Goal: Task Accomplishment & Management: Manage account settings

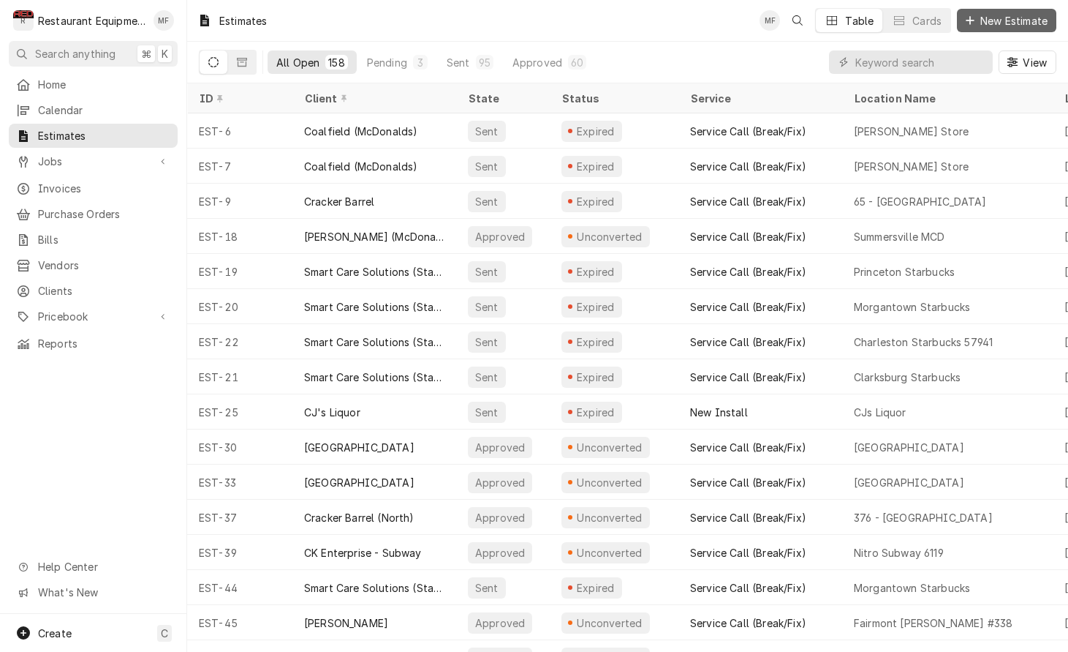
click at [990, 23] on span "New Estimate" at bounding box center [1014, 20] width 73 height 15
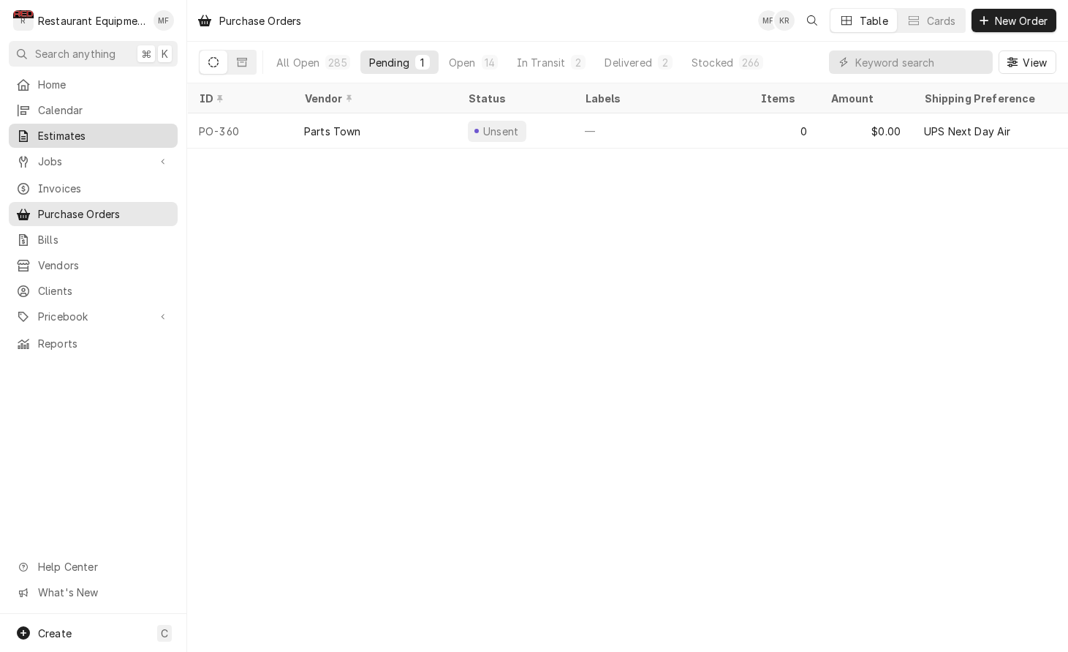
click at [111, 129] on span "Estimates" at bounding box center [104, 135] width 132 height 15
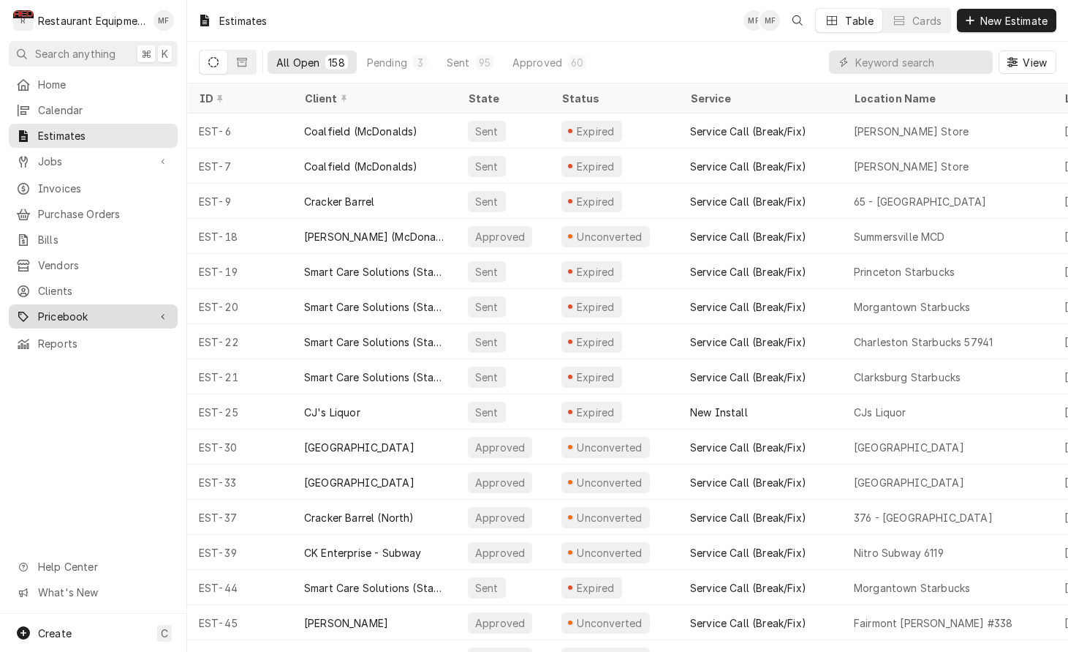
click at [105, 309] on span "Pricebook" at bounding box center [93, 316] width 110 height 15
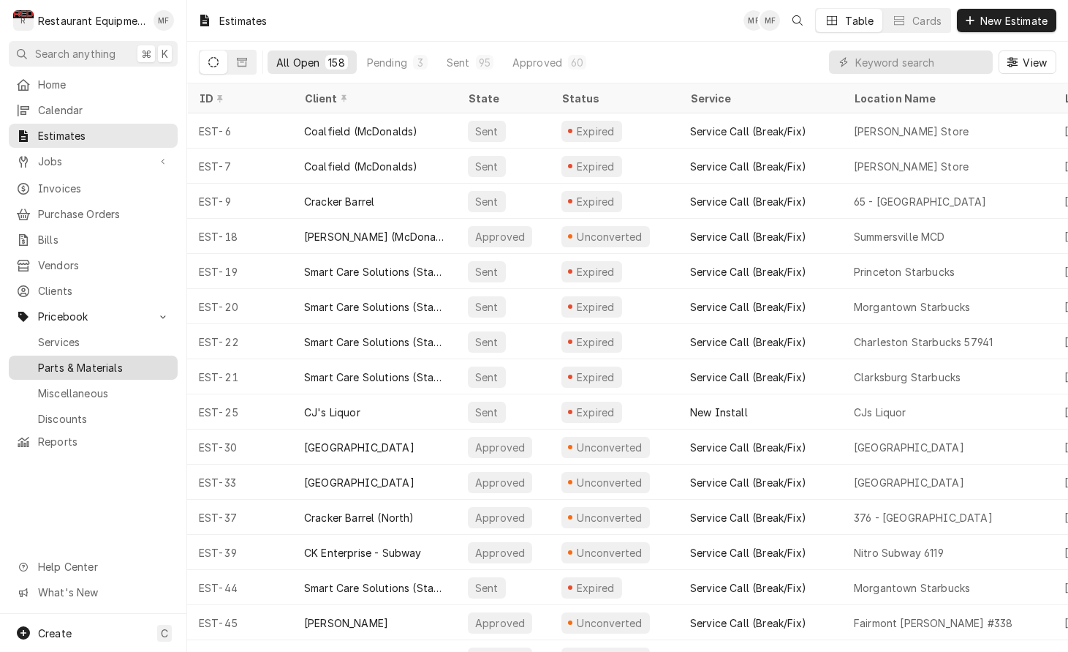
click at [132, 360] on span "Parts & Materials" at bounding box center [104, 367] width 132 height 15
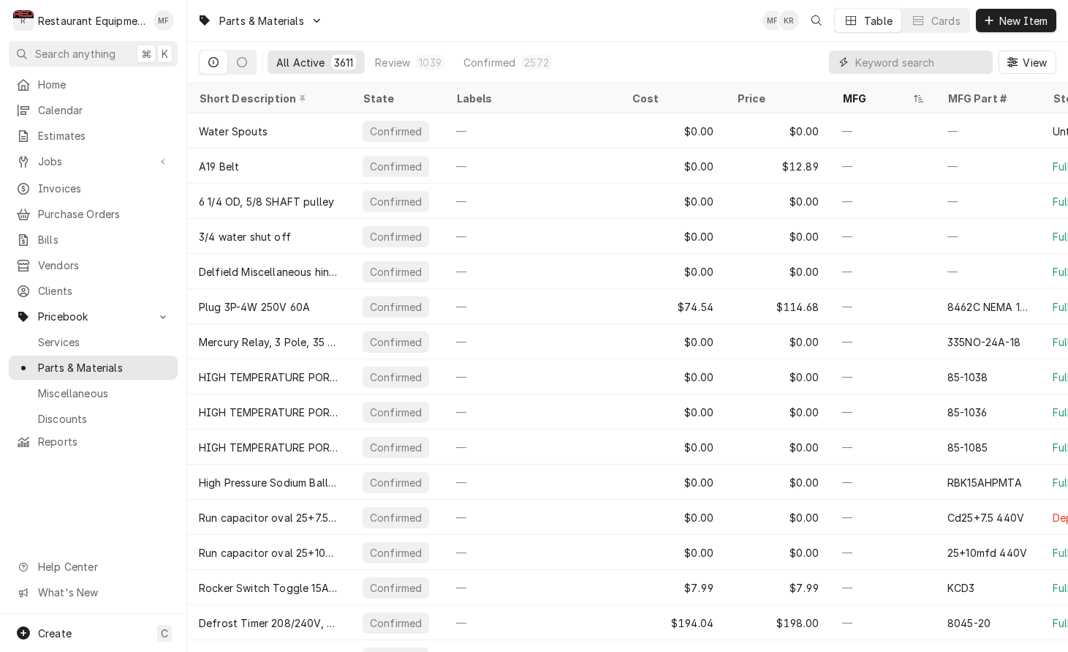
click at [889, 60] on input "Dynamic Content Wrapper" at bounding box center [921, 61] width 130 height 23
click at [927, 67] on input "Dynamic Content Wrapper" at bounding box center [921, 61] width 130 height 23
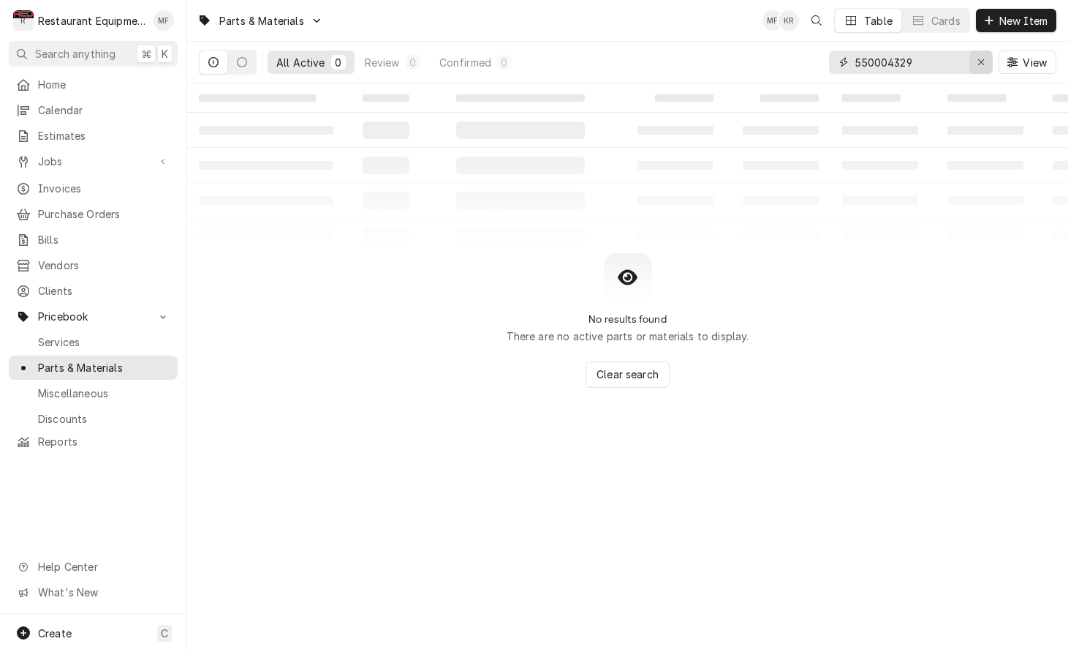
type input "550004329"
click at [979, 58] on icon "Erase input" at bounding box center [982, 62] width 8 height 10
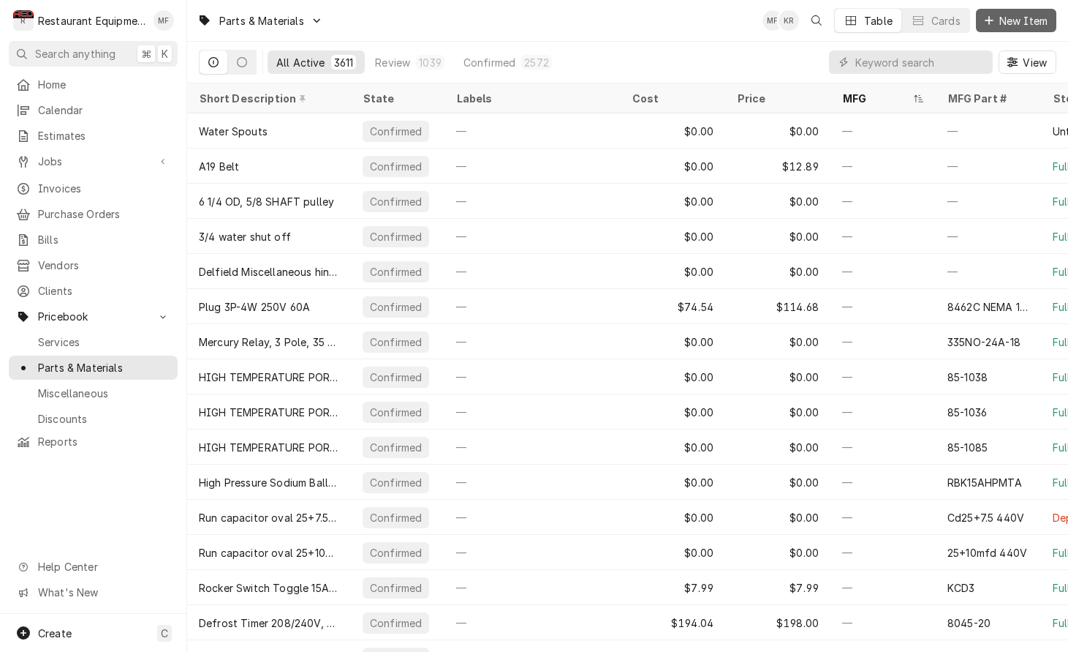
click at [1017, 25] on span "New Item" at bounding box center [1024, 20] width 54 height 15
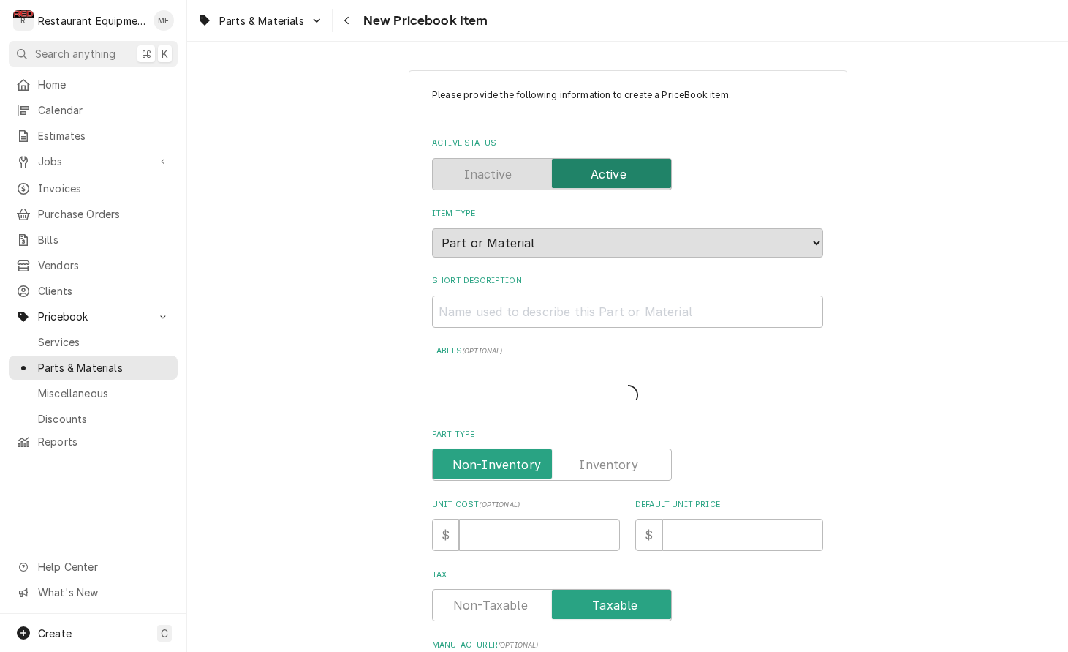
type textarea "x"
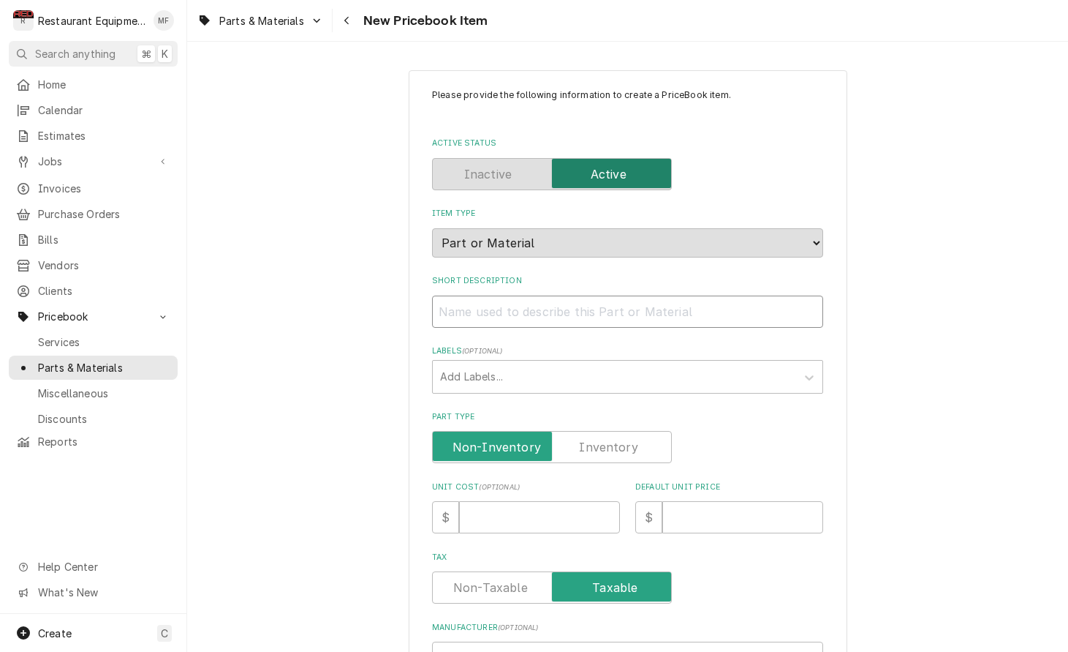
click at [665, 297] on input "Short Description" at bounding box center [627, 311] width 391 height 32
paste input "Kolpak 550004329 Base Valve, Back Port, [GEOGRAPHIC_DATA]"
type input "Kolpak 550004329 Base Valve, Back Port, [GEOGRAPHIC_DATA]"
type textarea "x"
drag, startPoint x: 546, startPoint y: 295, endPoint x: 437, endPoint y: 301, distance: 109.9
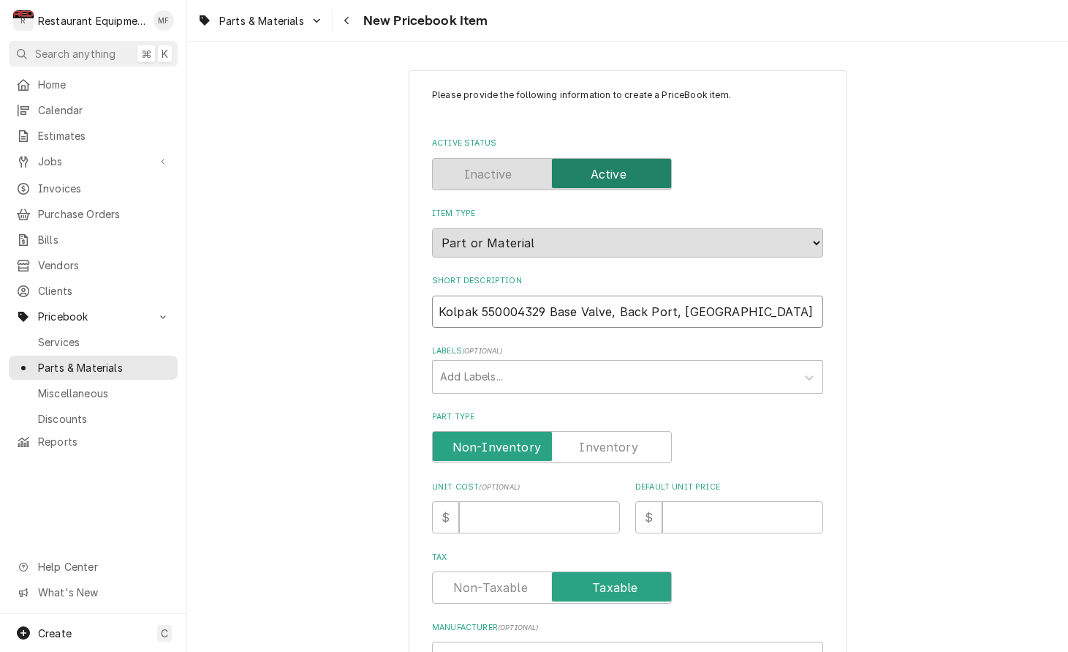
click at [437, 301] on input "Kolpak 550004329 Base Valve, Back Port, [GEOGRAPHIC_DATA]" at bounding box center [627, 311] width 391 height 32
type input "Base Valve, Back Port, Bottom Mount"
type textarea "x"
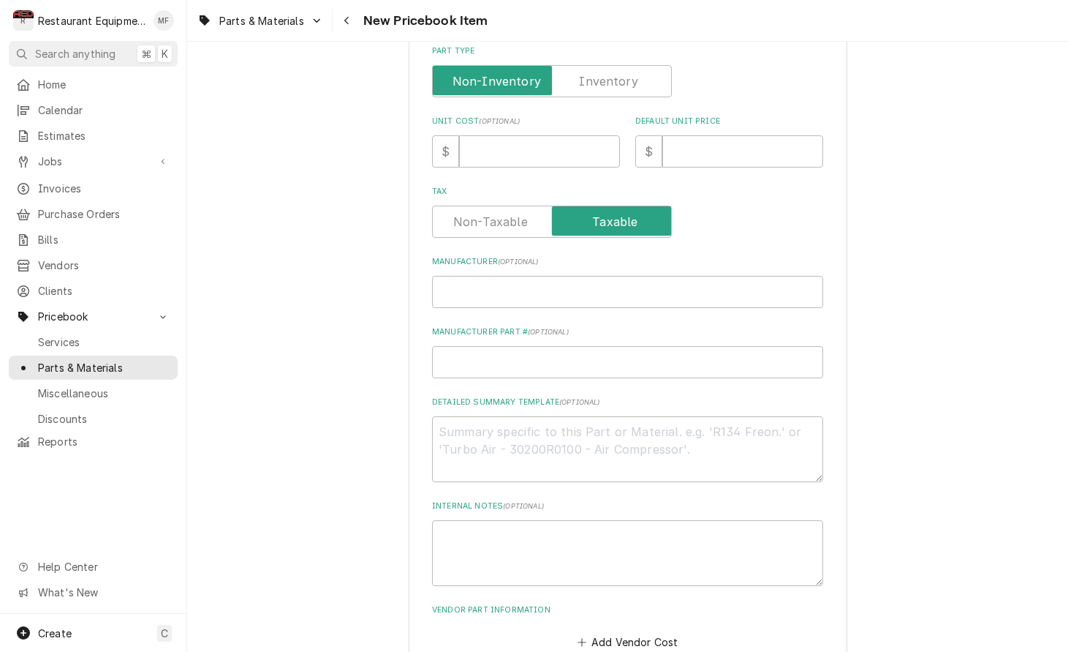
scroll to position [385, 0]
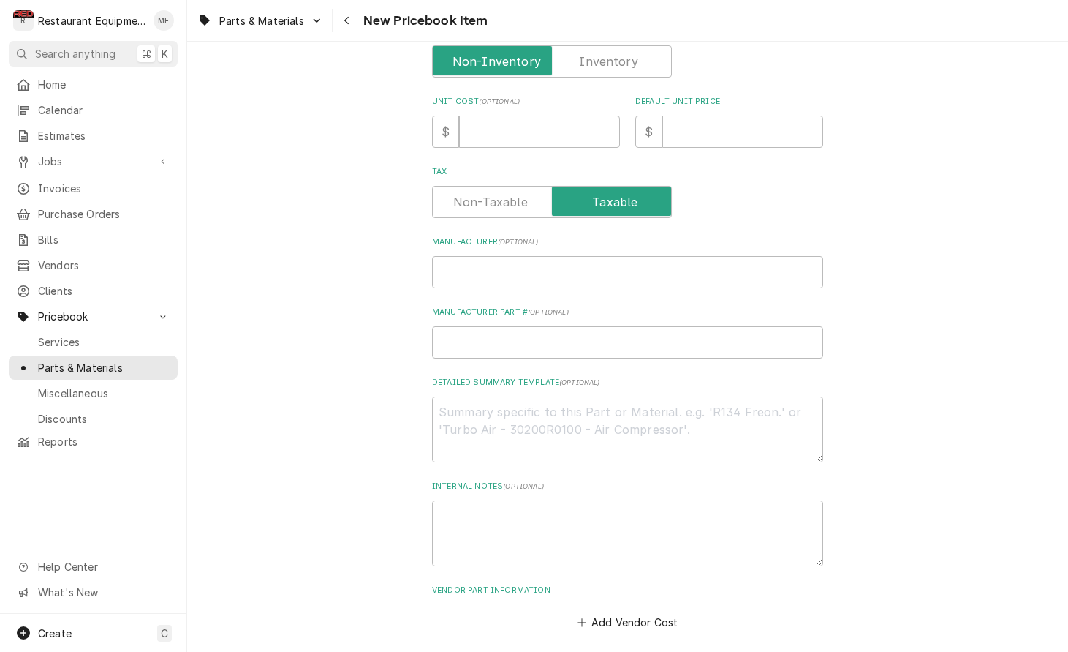
type input "Base Valve, Back Port, [GEOGRAPHIC_DATA]"
click at [575, 263] on input "Manufacturer ( optional )" at bounding box center [627, 272] width 391 height 32
paste input "Kolpak 550004329"
type input "Kolpak 550004329"
type textarea "x"
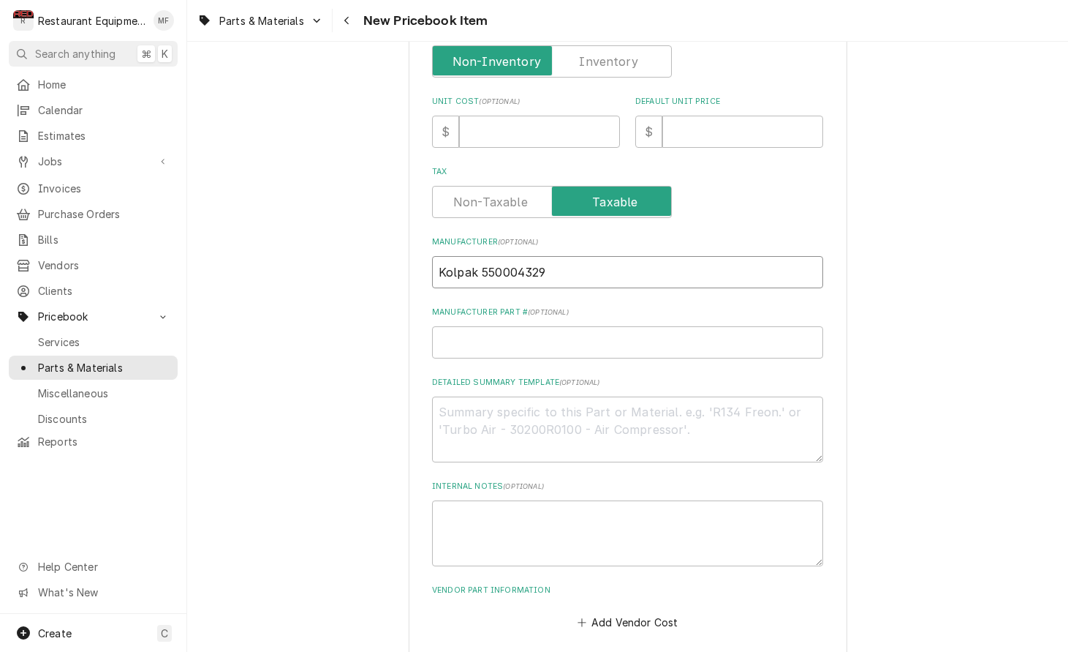
drag, startPoint x: 546, startPoint y: 257, endPoint x: 483, endPoint y: 259, distance: 63.7
click at [483, 259] on input "Kolpak 550004329" at bounding box center [627, 272] width 391 height 32
type input "Kolpak"
type textarea "x"
type input "Kolpak"
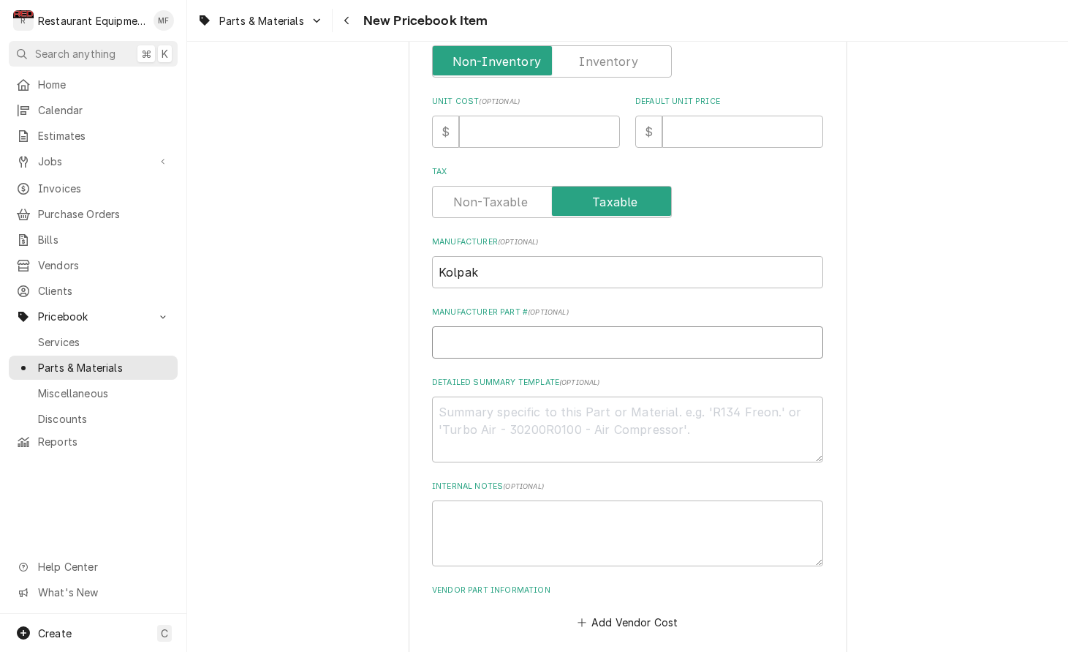
click at [568, 328] on input "Manufacturer Part # ( optional )" at bounding box center [627, 342] width 391 height 32
paste input "550004329"
type input "550004329"
type textarea "x"
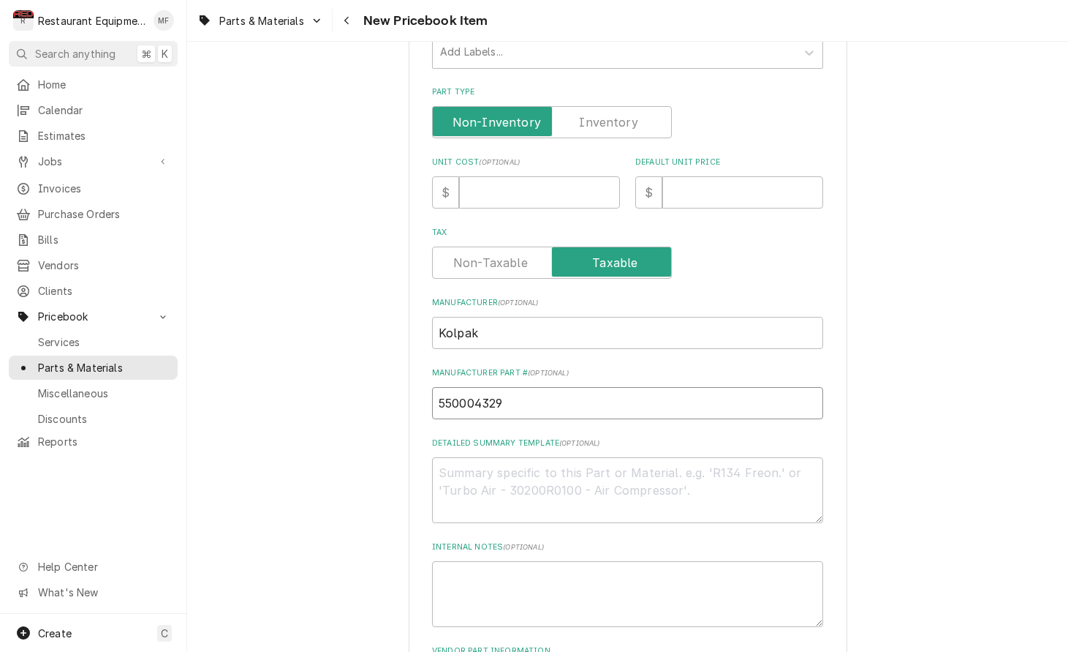
scroll to position [316, 0]
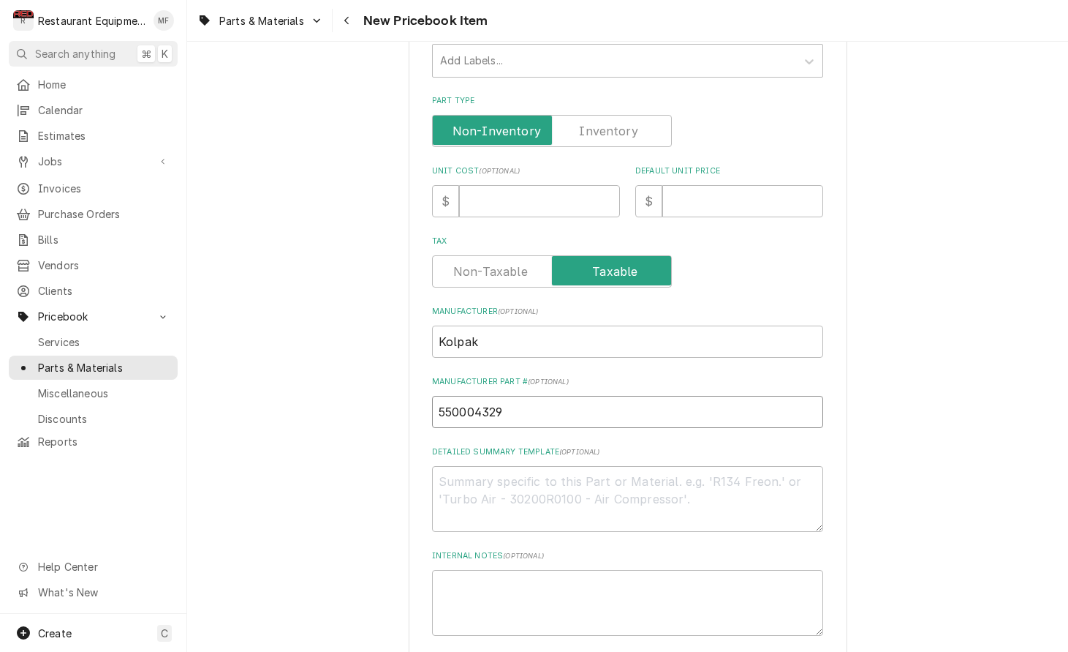
type input "550004329"
click at [740, 185] on input "Default Unit Price" at bounding box center [743, 201] width 161 height 32
type input "1"
type textarea "x"
type input "18"
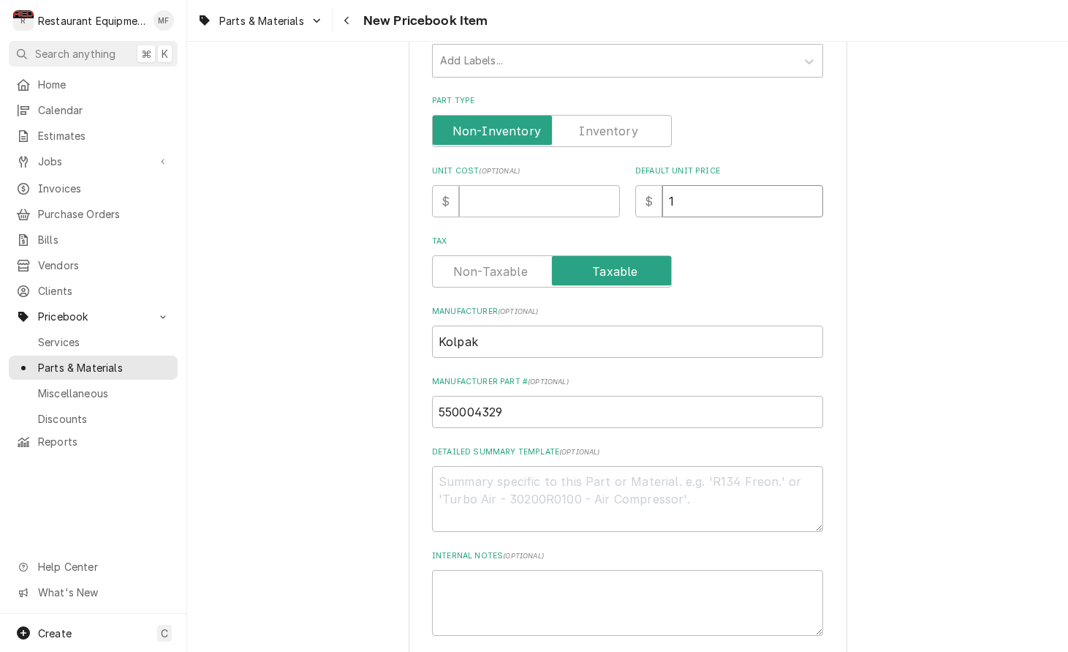
type textarea "x"
type input "189"
type textarea "x"
type input "189.9"
type textarea "x"
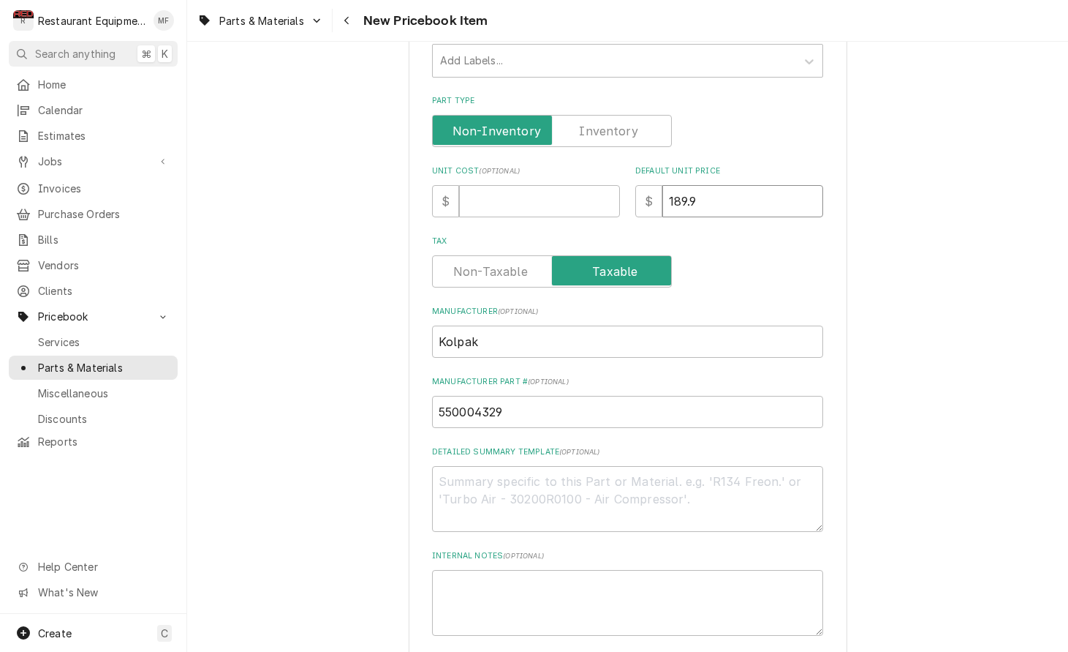
type input "189.96"
type textarea "x"
type input "189.96"
click at [529, 198] on input "Unit Cost ( optional )" at bounding box center [539, 201] width 161 height 32
type input "9"
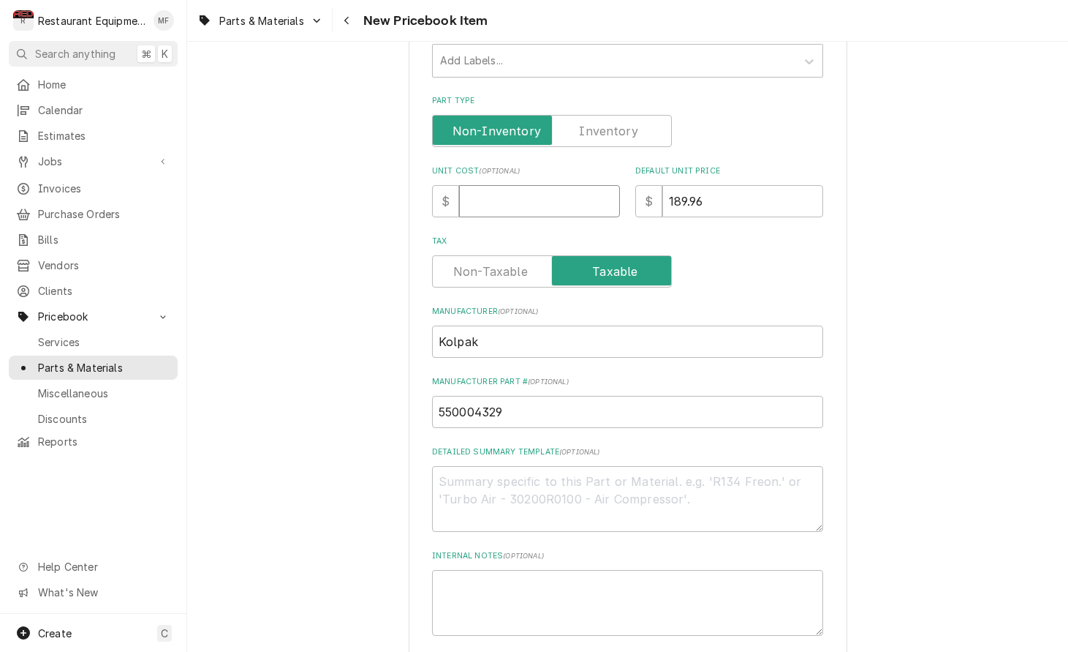
type textarea "x"
type input "94"
type textarea "x"
type input "94.9"
type textarea "x"
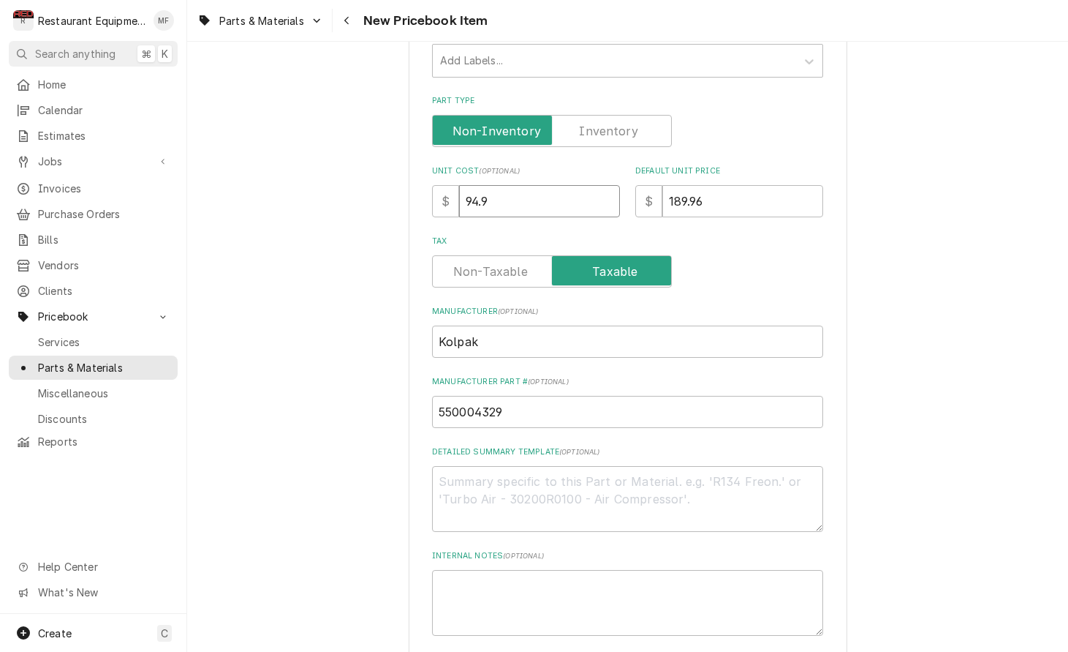
type input "94.98"
type textarea "x"
type input "94.98"
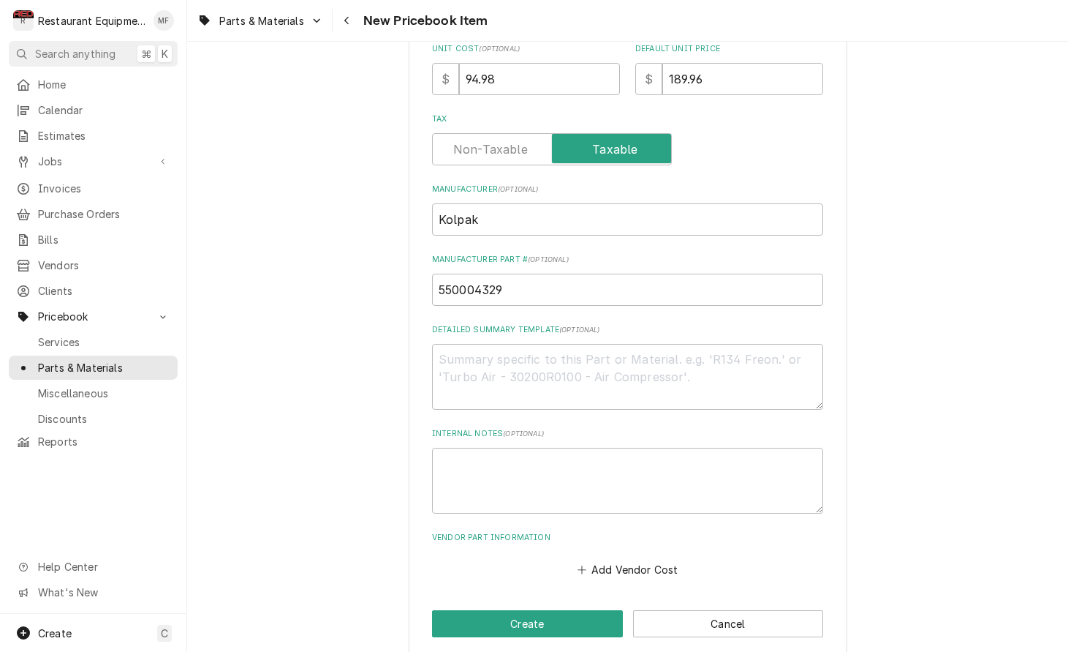
scroll to position [437, 0]
click at [656, 559] on button "Add Vendor Cost" at bounding box center [628, 569] width 106 height 20
type textarea "x"
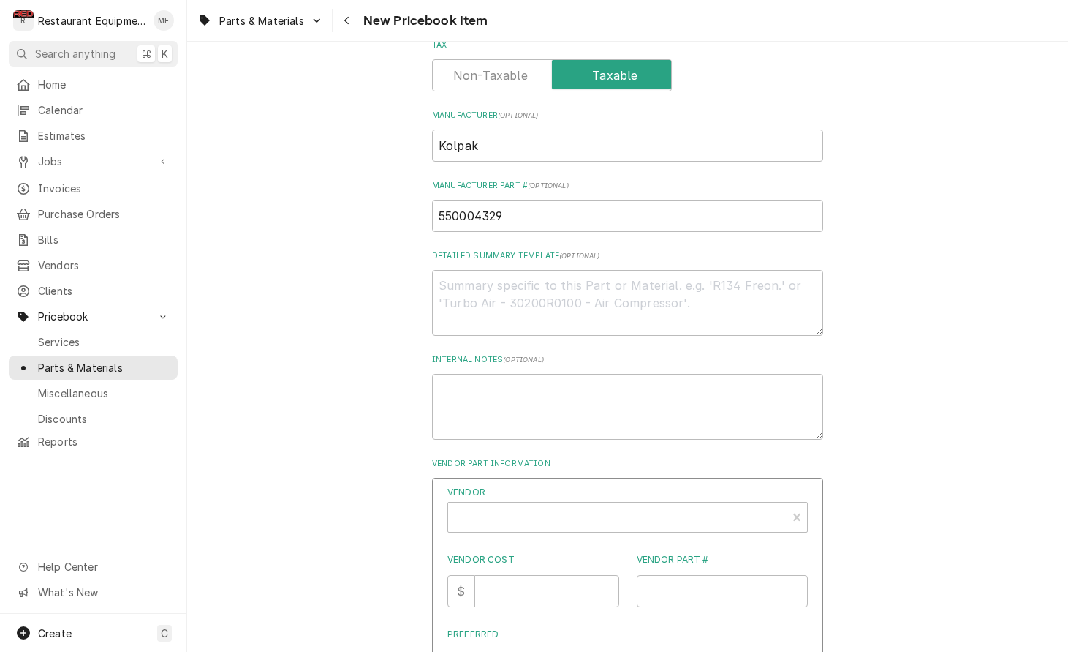
scroll to position [514, 0]
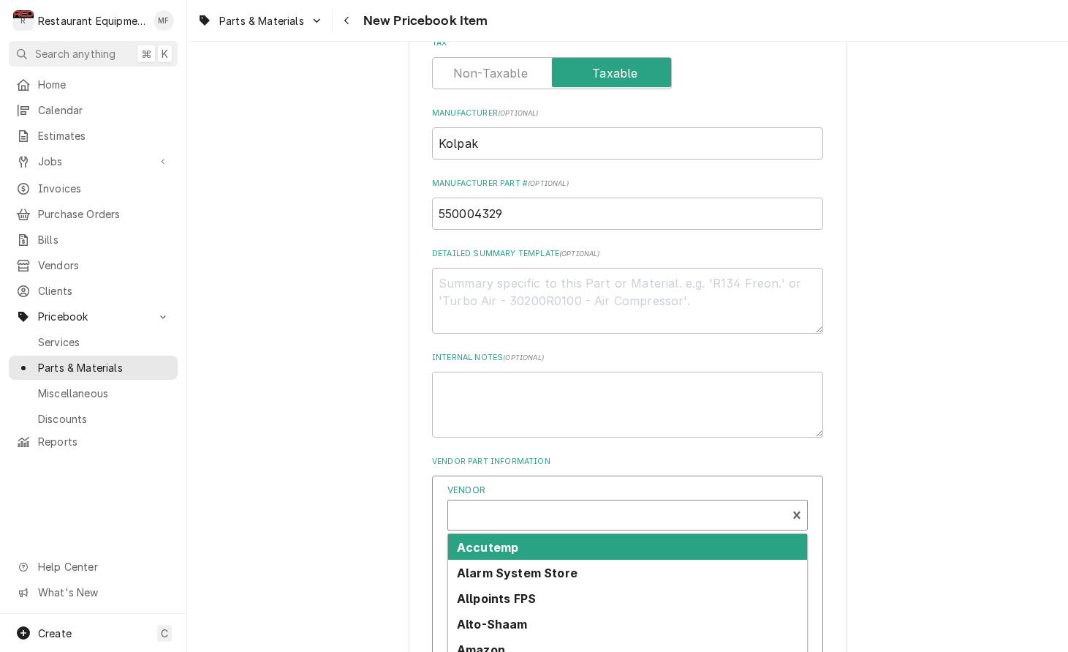
click at [643, 503] on div "Vendor" at bounding box center [618, 520] width 324 height 35
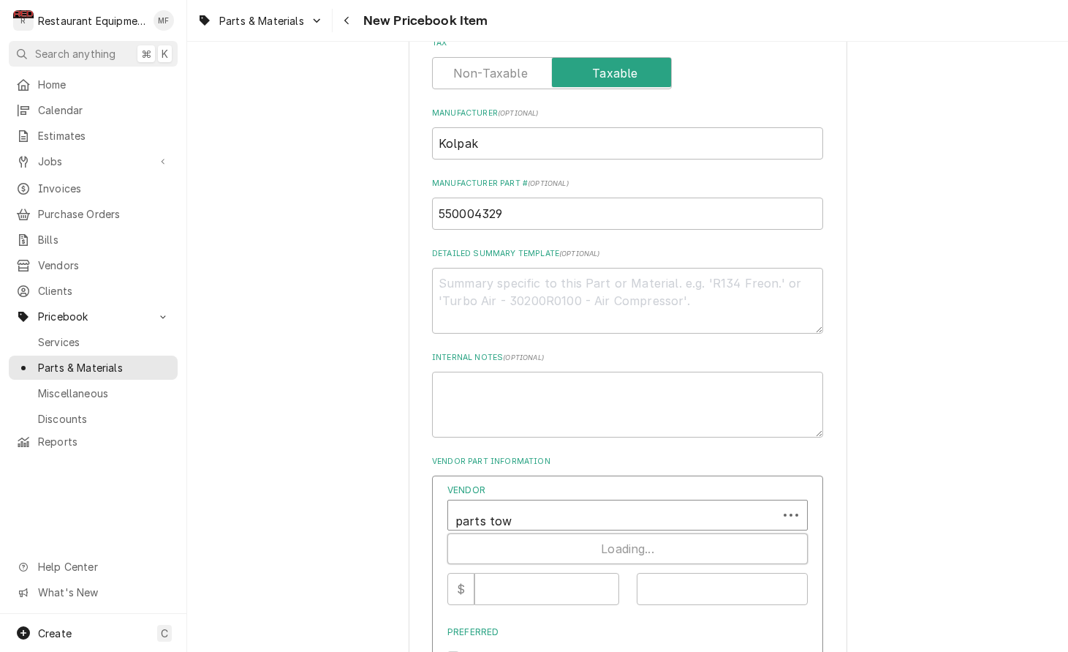
type input "parts town"
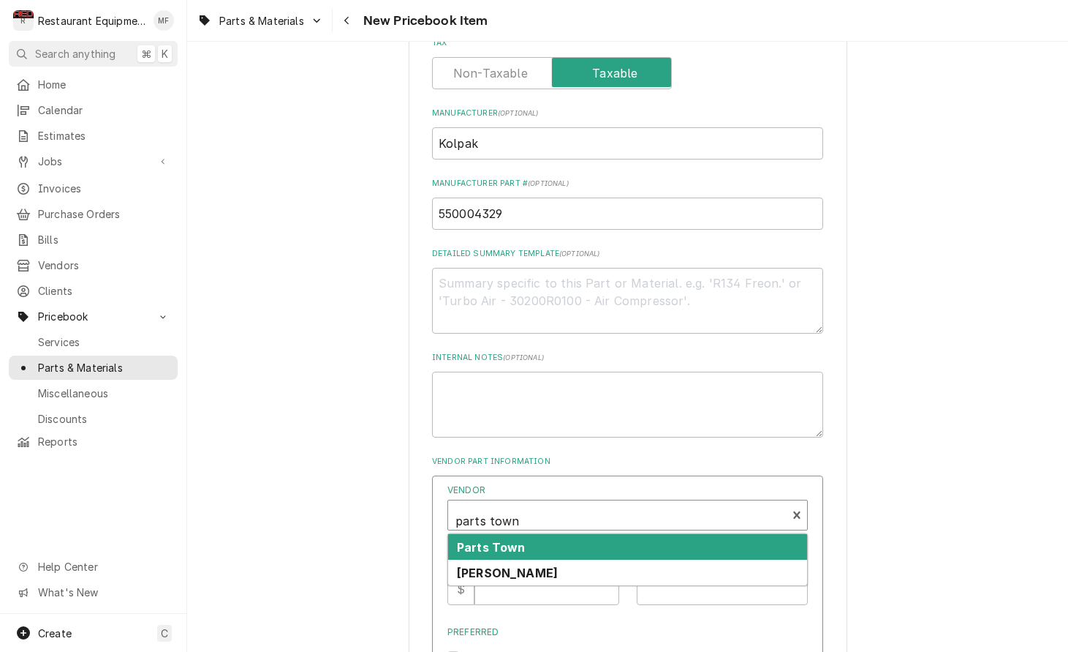
click at [637, 534] on div "Parts Town" at bounding box center [627, 547] width 359 height 26
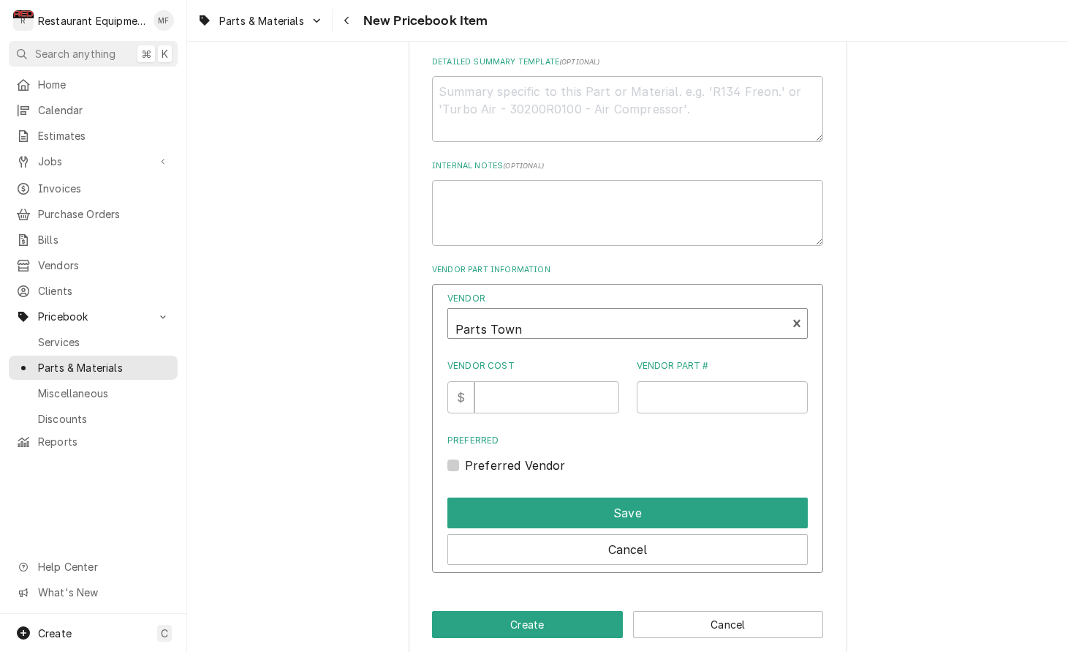
scroll to position [705, 0]
click at [529, 382] on input "Vendor Cost" at bounding box center [547, 398] width 144 height 32
type input "94.98"
click at [691, 382] on input "Vendor Part #" at bounding box center [723, 398] width 172 height 32
paste input "KLP550004329"
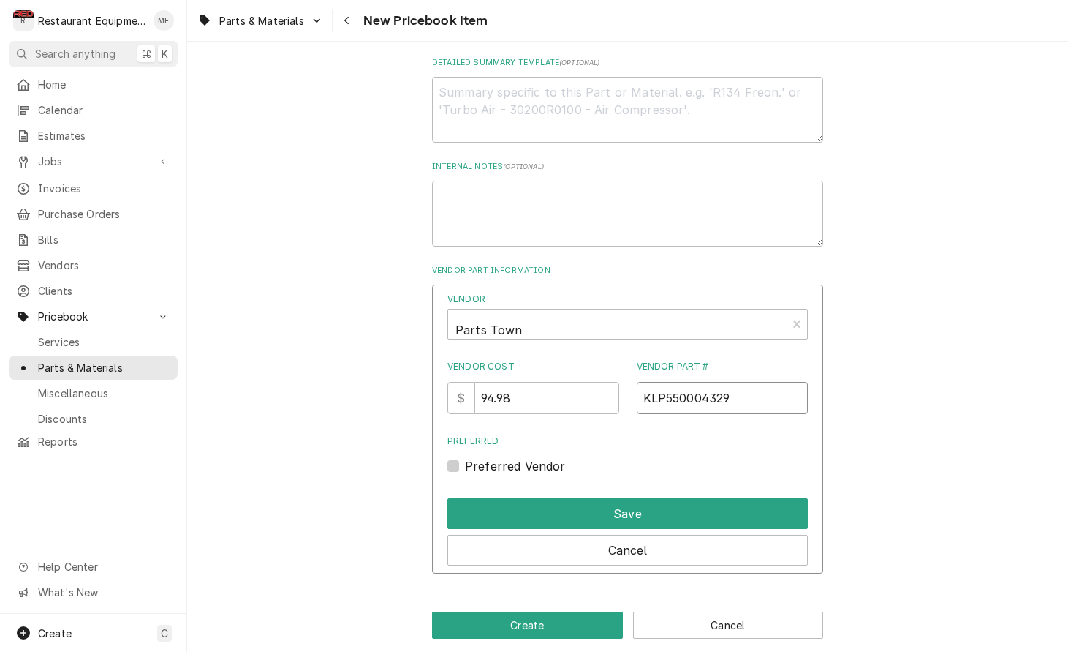
type input "KLP550004329"
click at [465, 457] on label "Preferred Vendor" at bounding box center [515, 466] width 101 height 18
click at [465, 457] on input "Preferred" at bounding box center [645, 473] width 361 height 32
checkbox input "true"
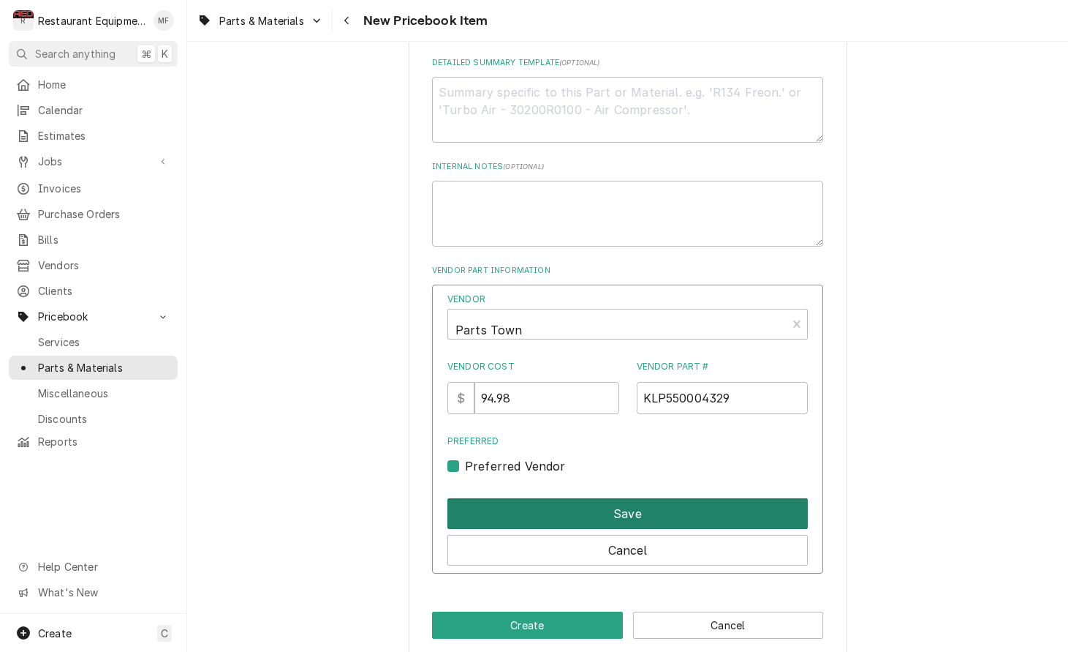
click at [578, 498] on button "Save" at bounding box center [628, 513] width 361 height 31
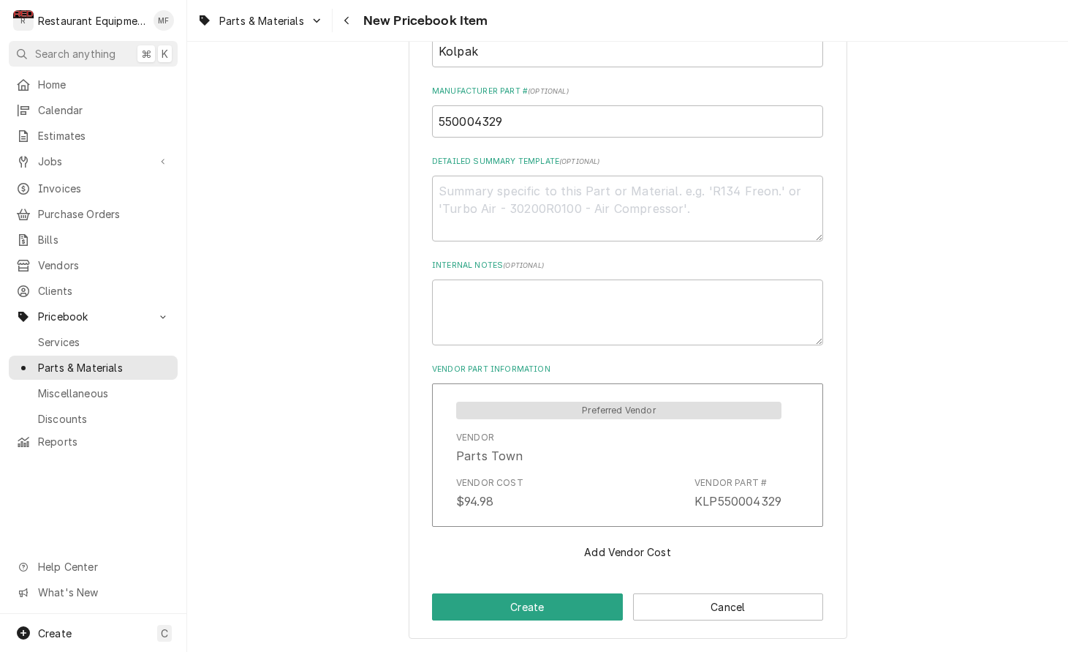
scroll to position [588, 0]
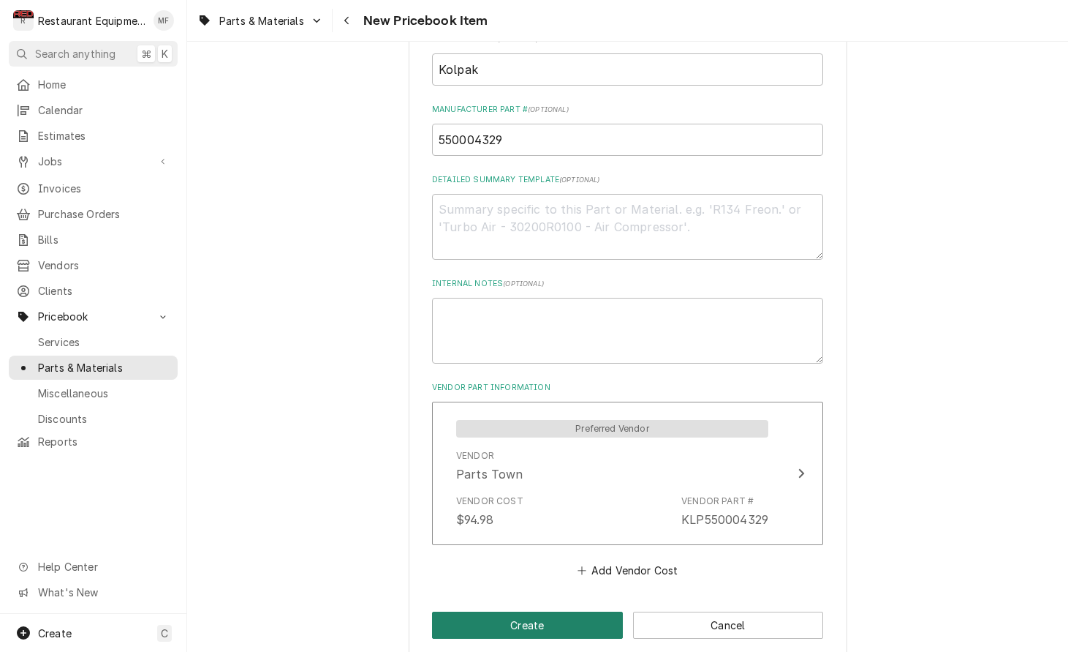
click at [574, 611] on button "Create" at bounding box center [527, 624] width 191 height 27
type textarea "x"
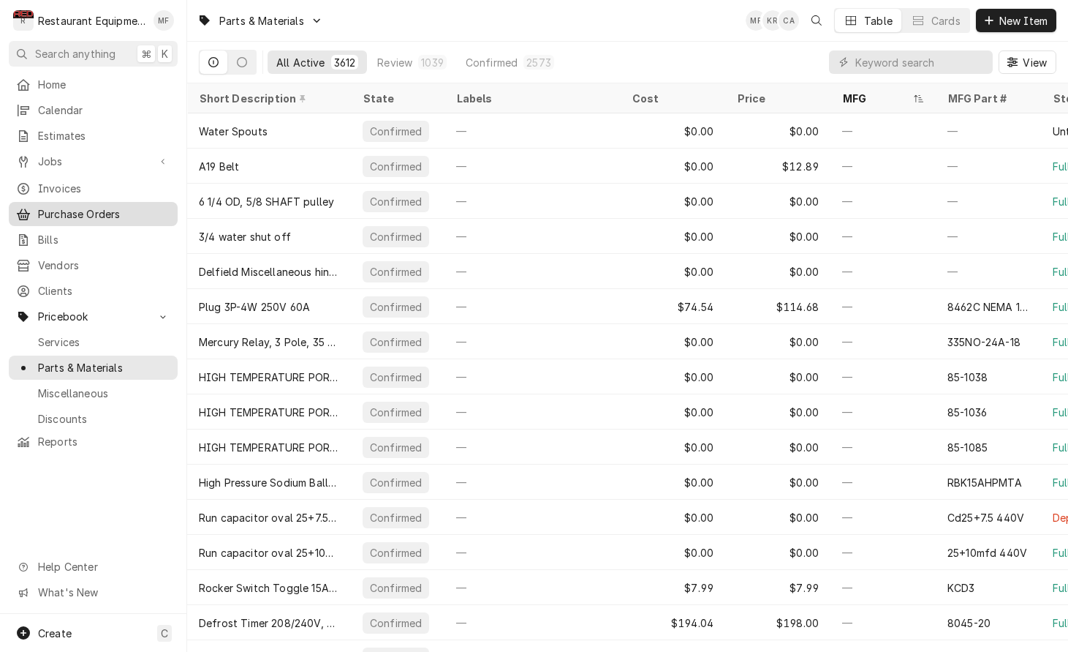
click at [106, 206] on span "Purchase Orders" at bounding box center [104, 213] width 132 height 15
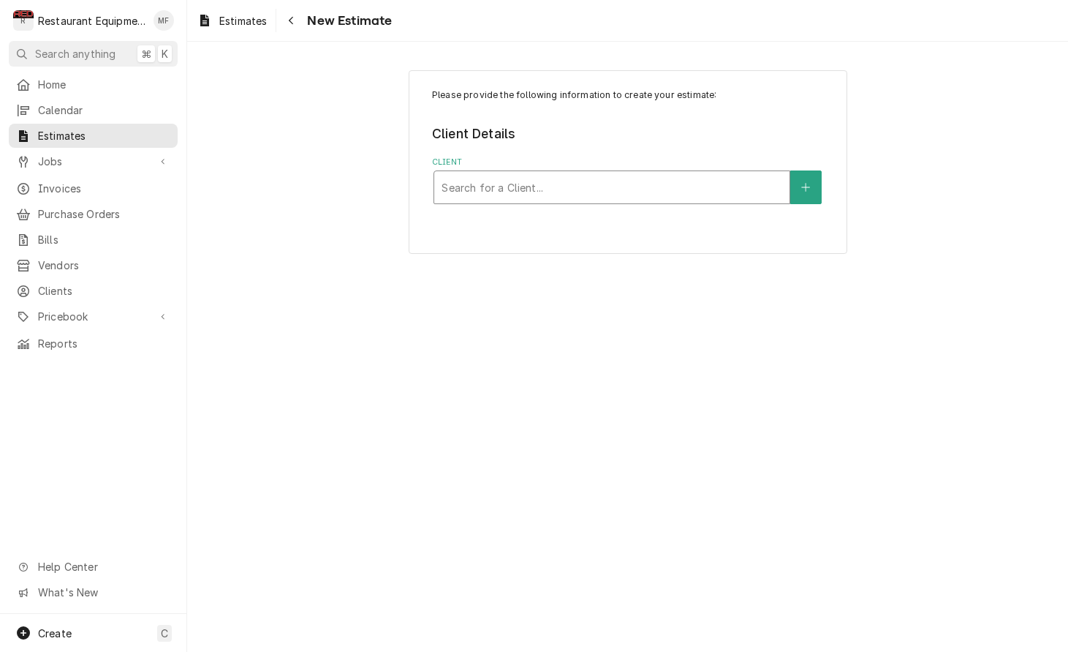
click at [717, 186] on div "Client" at bounding box center [612, 187] width 341 height 26
type input "chipot"
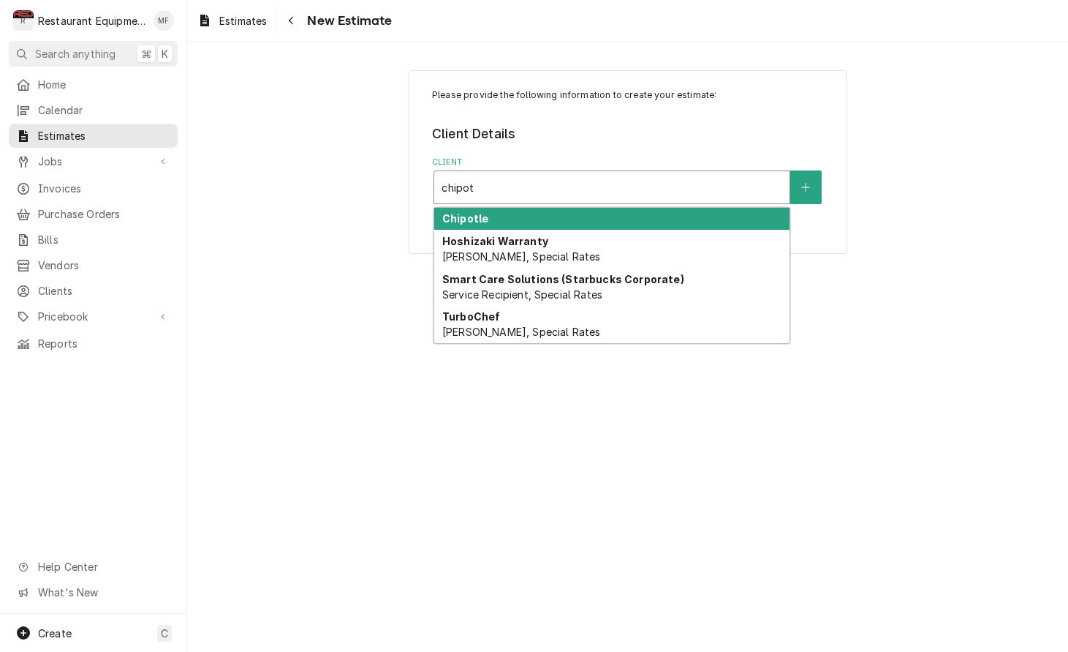
click at [725, 216] on div "Chipotle" at bounding box center [611, 219] width 355 height 23
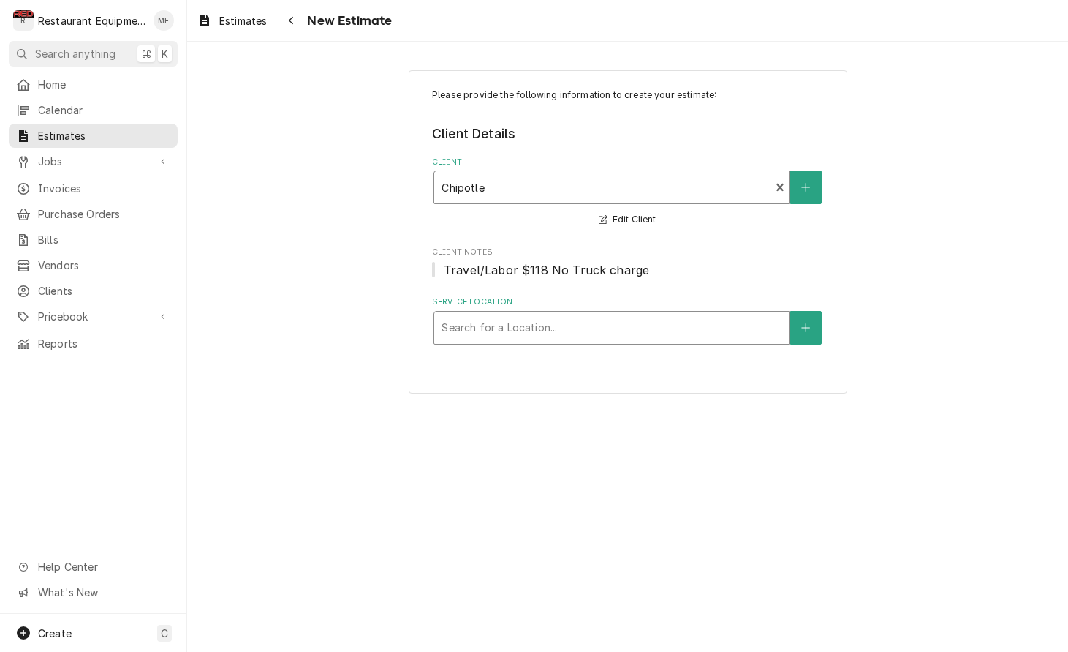
click at [704, 314] on div "Service Location" at bounding box center [612, 327] width 341 height 26
type input "vie"
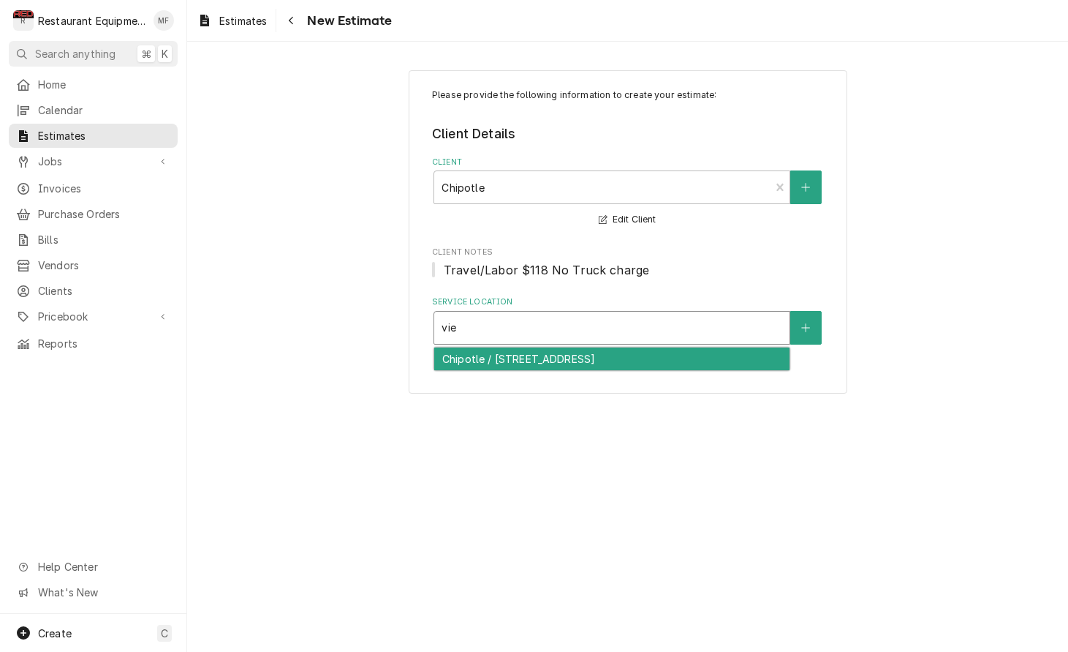
click at [716, 355] on div "Chipotle / 615 Grand Central Ave, Vienna, WV 26105" at bounding box center [611, 358] width 355 height 23
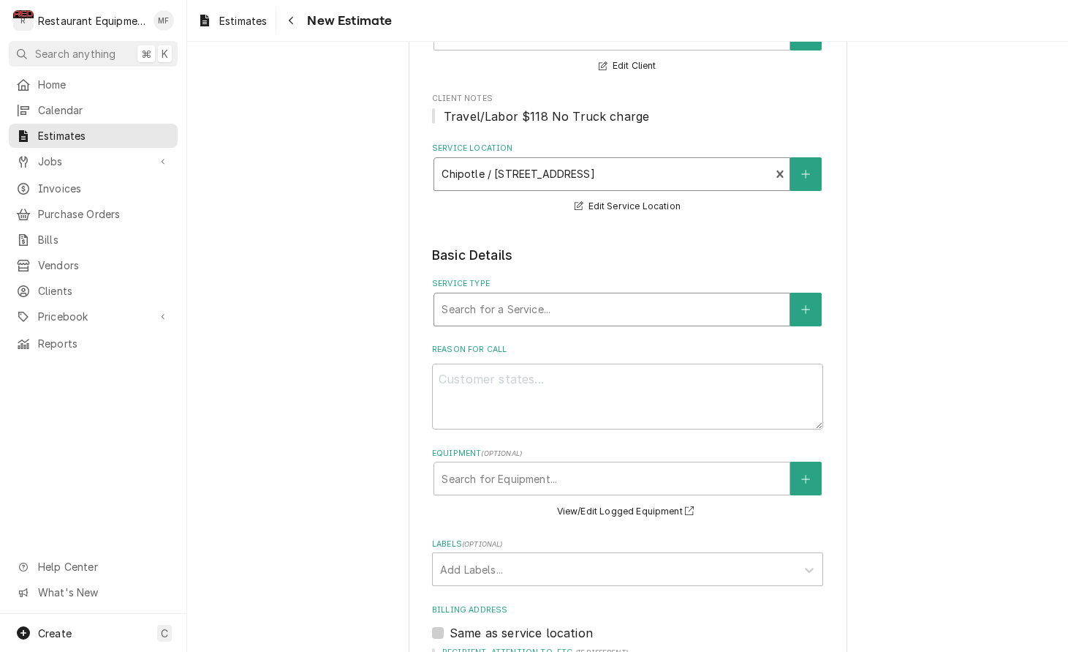
scroll to position [164, 0]
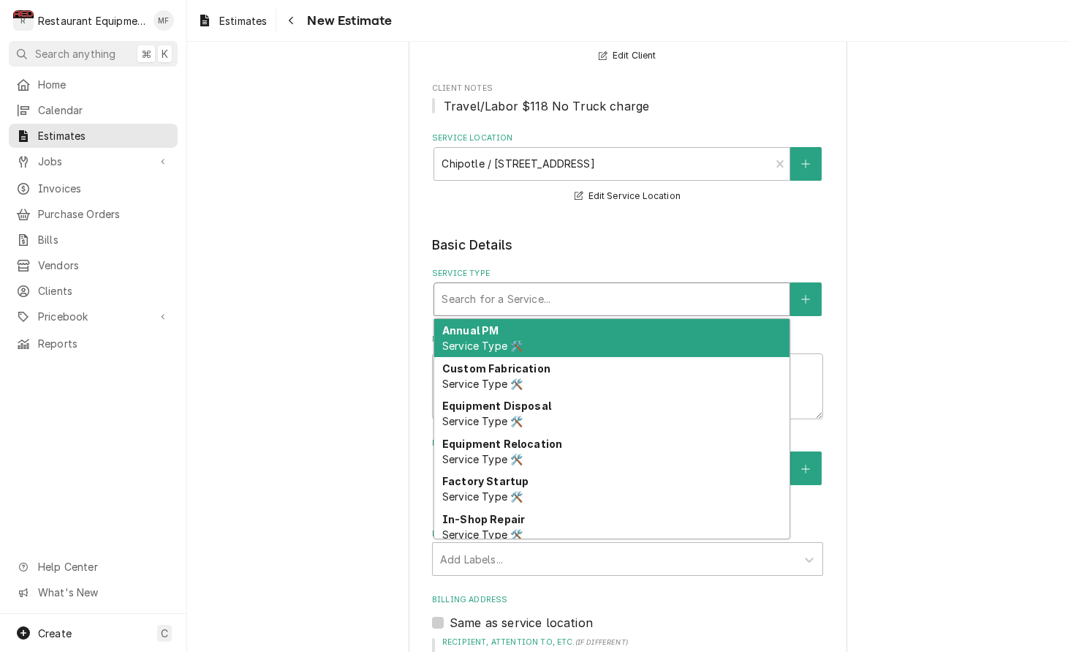
click at [654, 311] on div "Search for a Service..." at bounding box center [611, 299] width 355 height 32
type textarea "x"
type input "b"
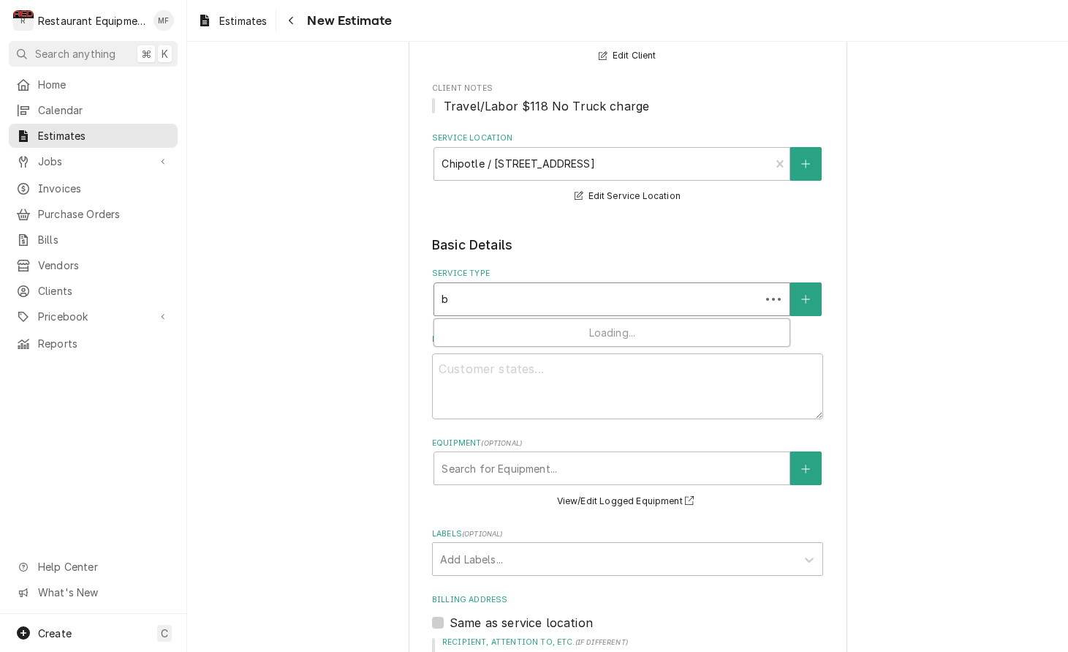
type textarea "x"
type input "br"
type textarea "x"
type input "bre"
type textarea "x"
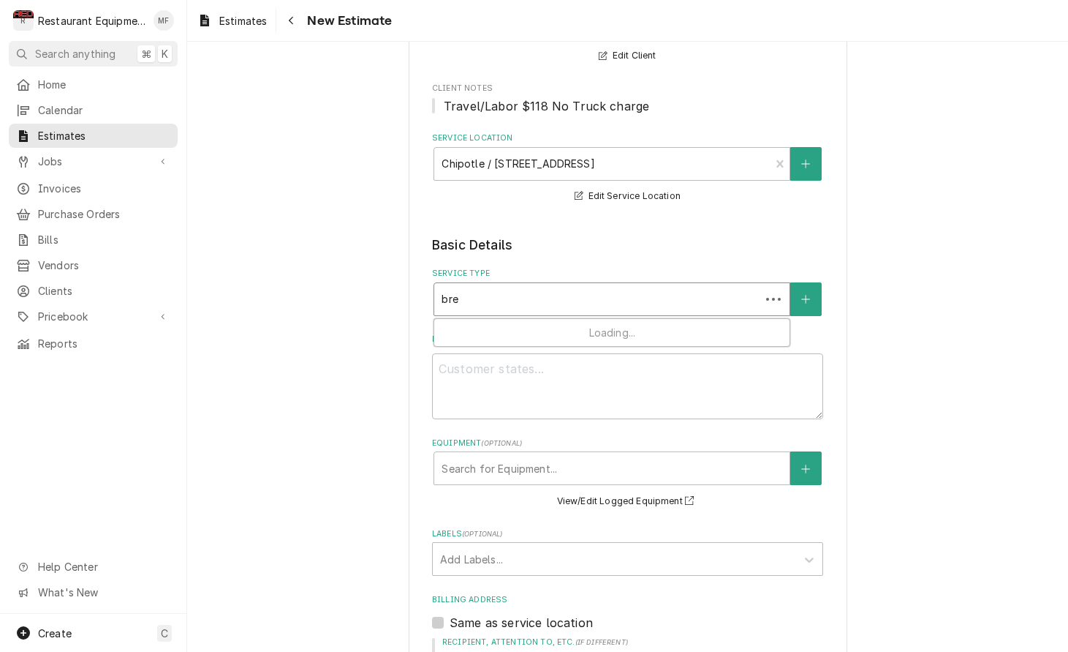
type input "brea"
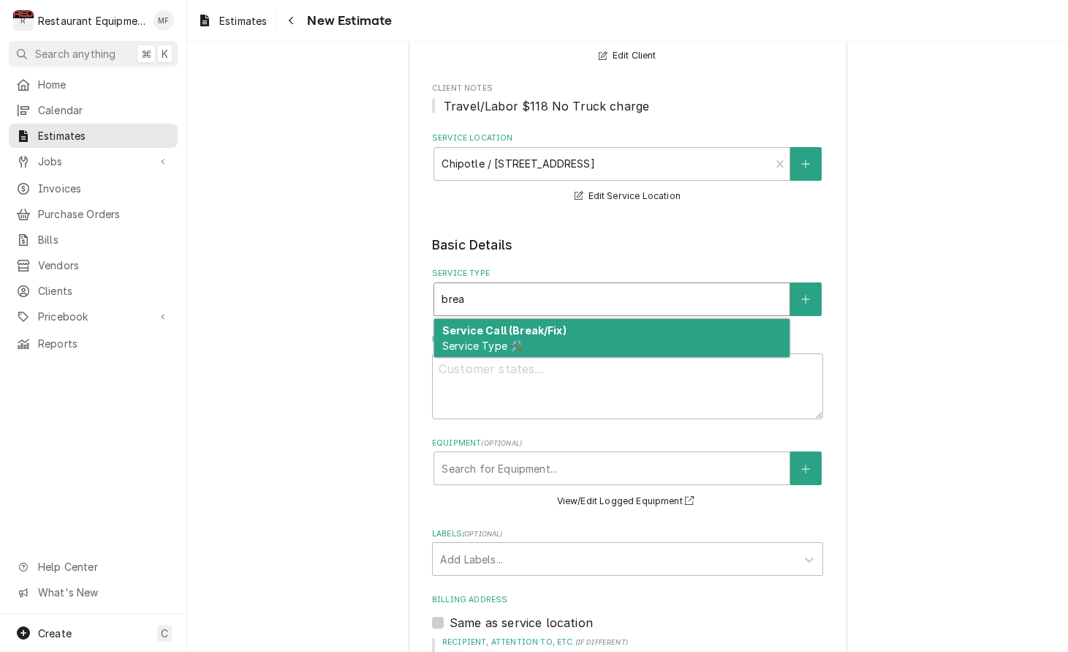
click at [649, 330] on div "Service Call (Break/Fix) Service Type 🛠️" at bounding box center [611, 338] width 355 height 38
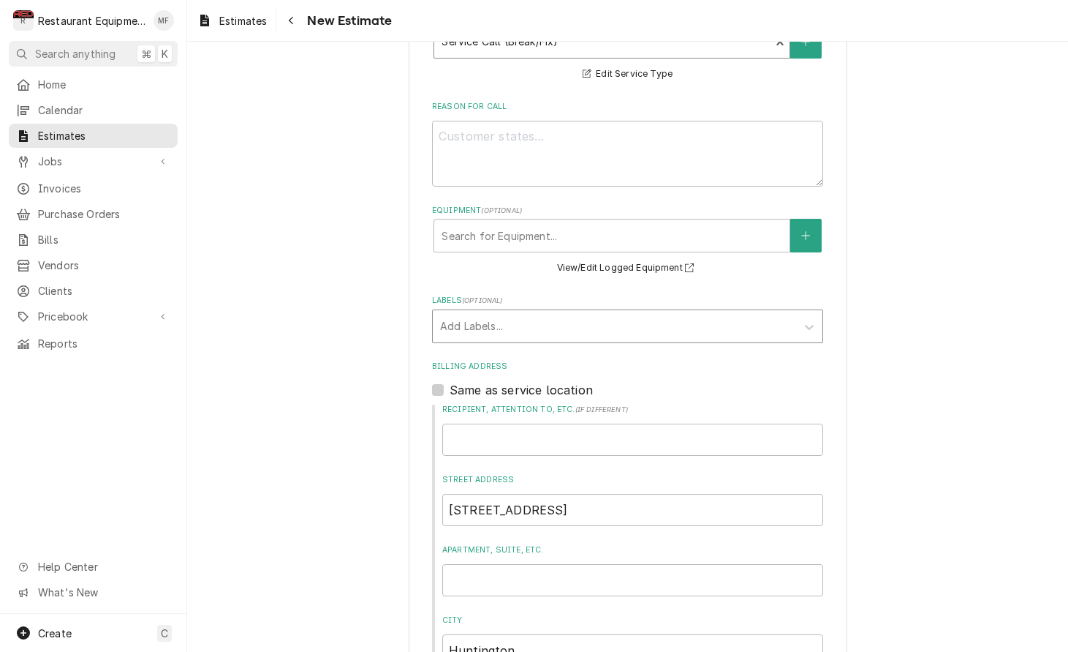
scroll to position [422, 0]
click at [645, 312] on div "Labels" at bounding box center [614, 325] width 349 height 26
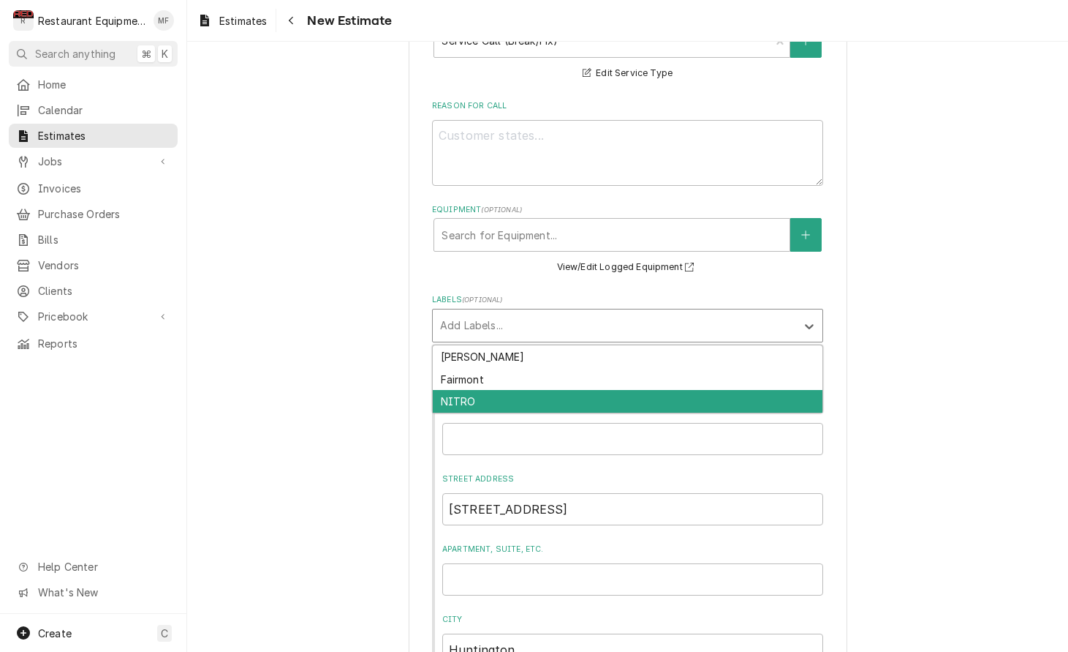
click at [698, 399] on div "NITRO" at bounding box center [628, 401] width 390 height 23
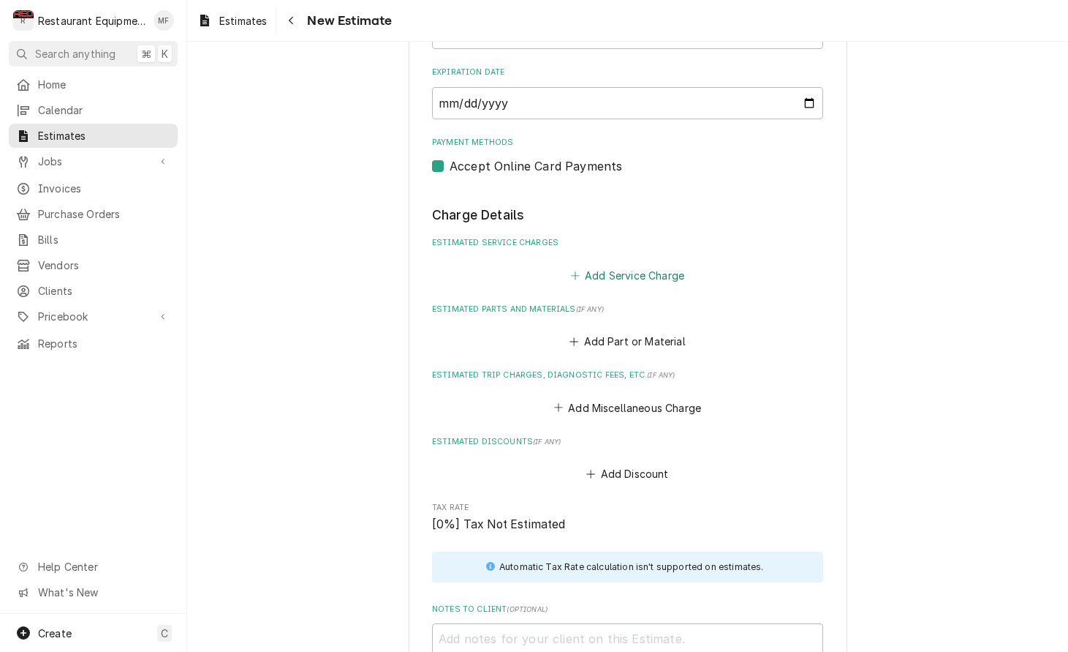
scroll to position [1249, 0]
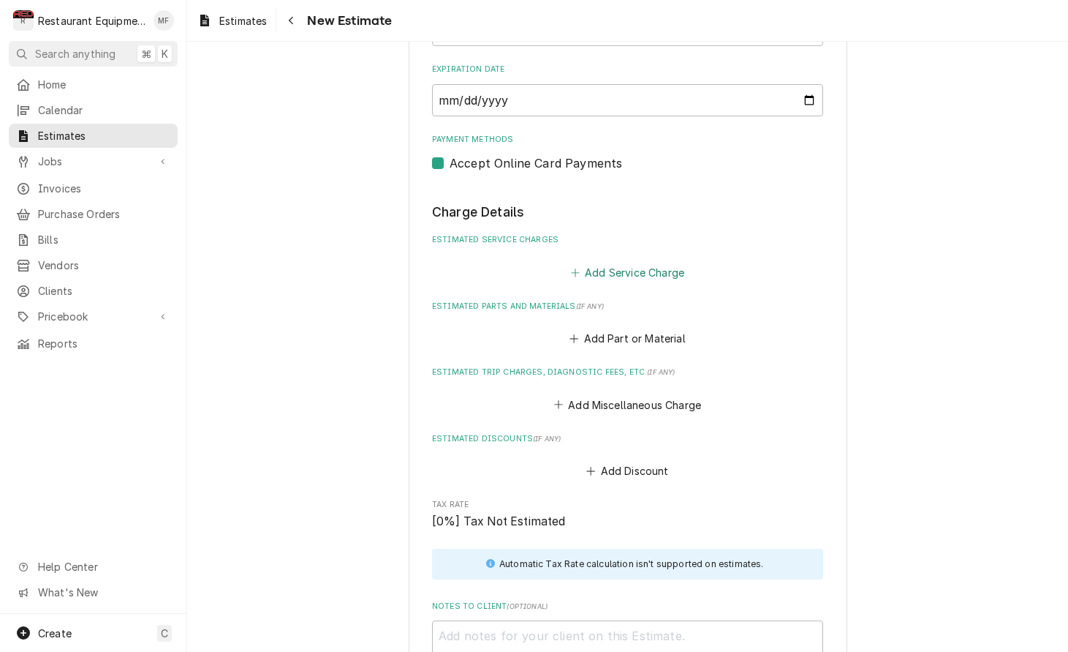
click at [625, 262] on button "Add Service Charge" at bounding box center [627, 272] width 118 height 20
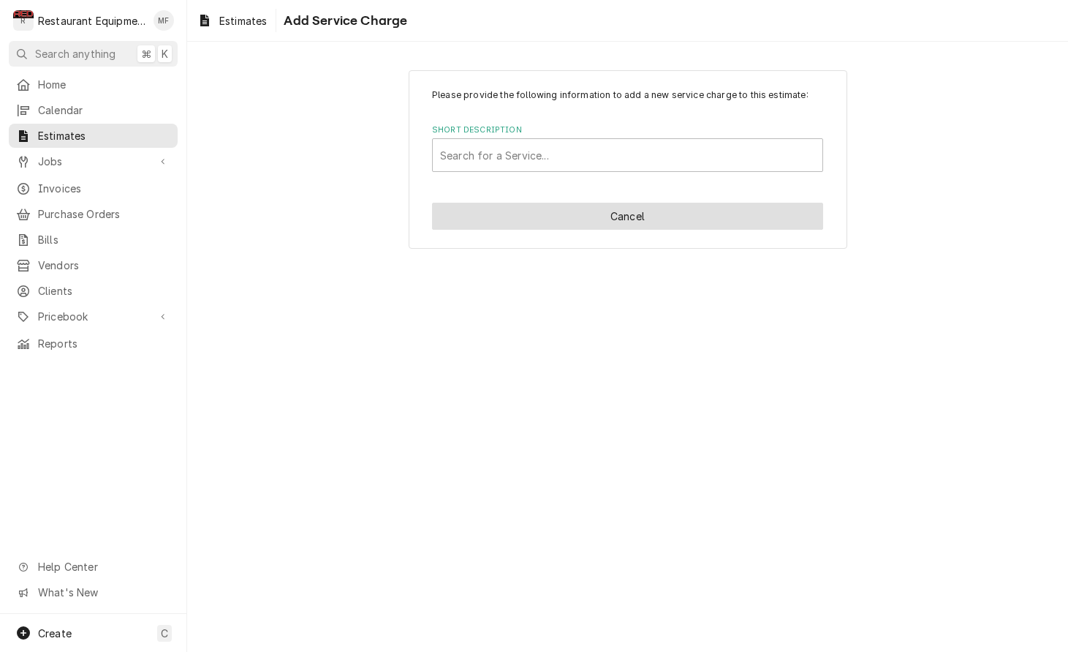
click at [603, 207] on button "Cancel" at bounding box center [627, 216] width 391 height 27
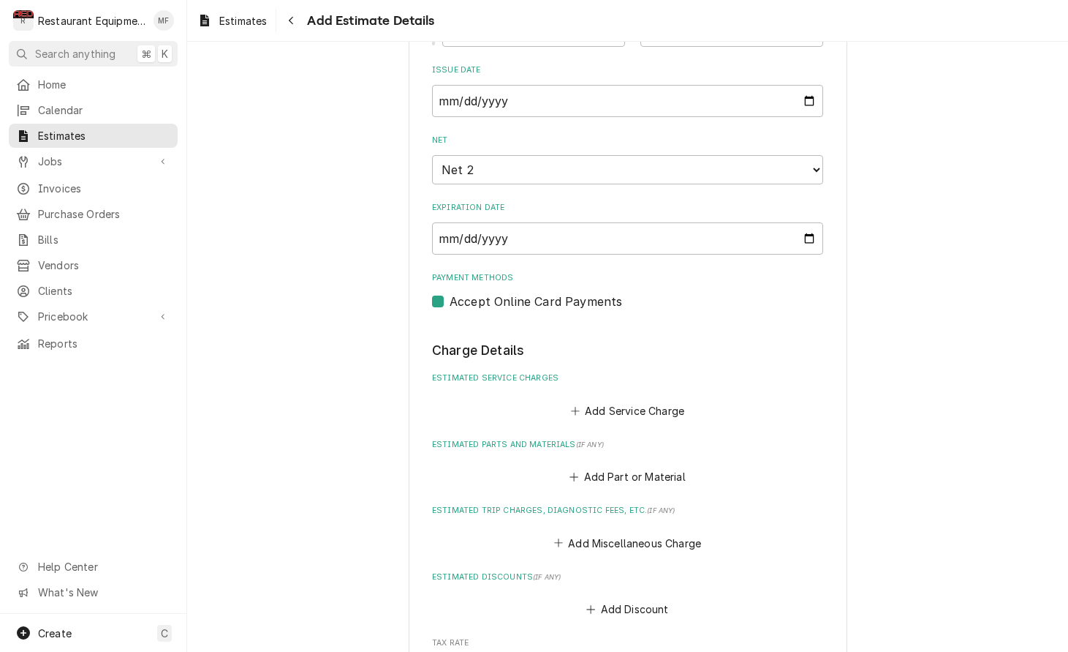
type textarea "x"
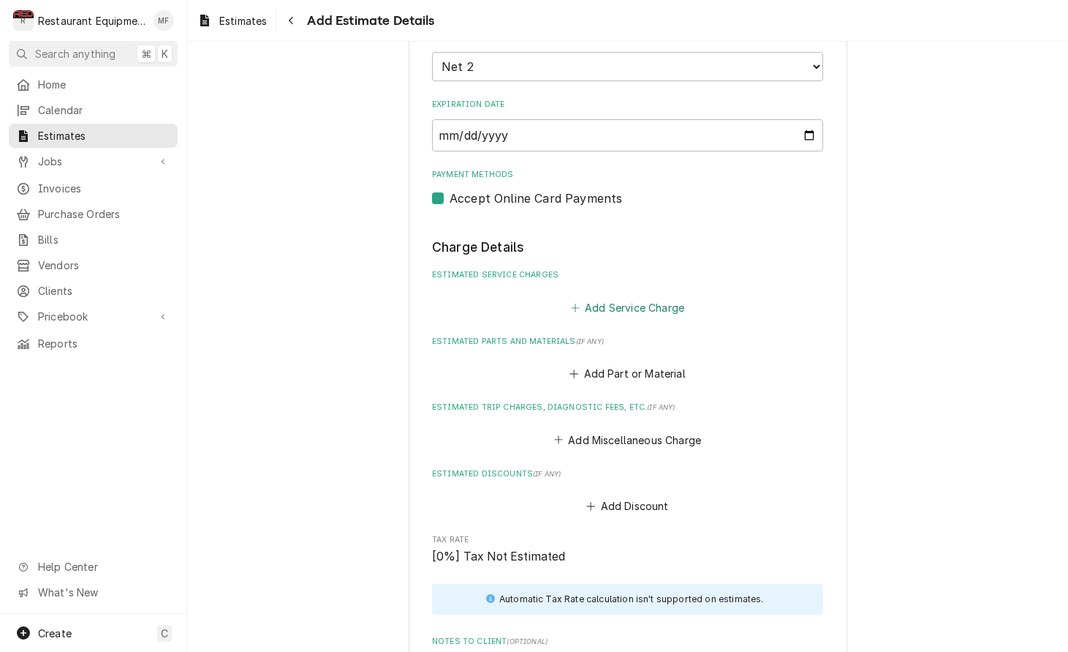
scroll to position [1236, 0]
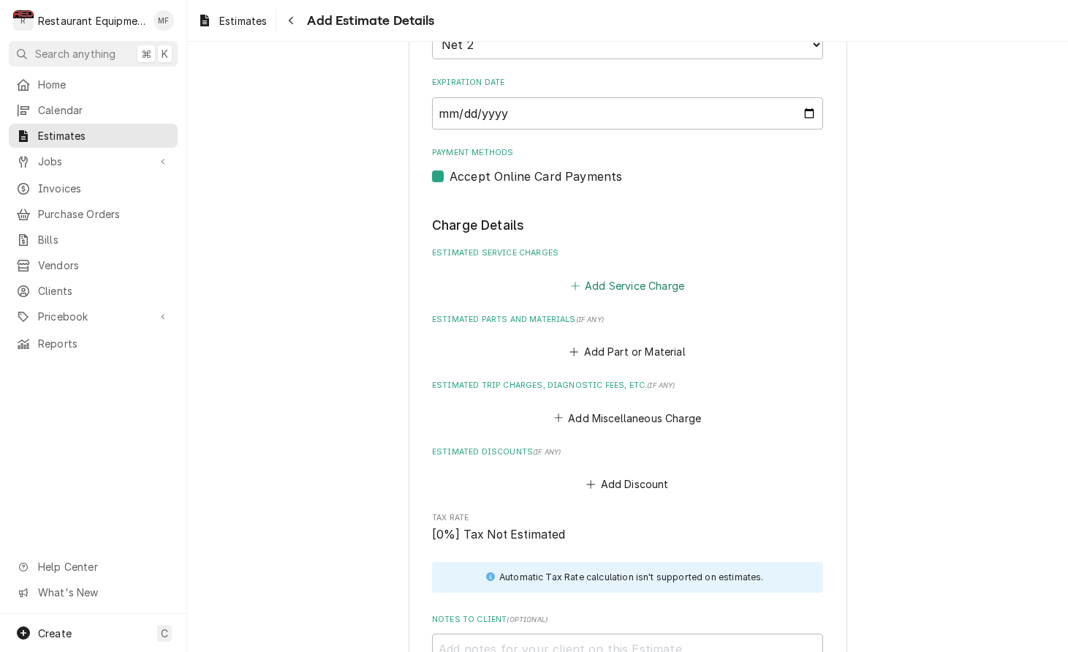
click at [628, 275] on button "Add Service Charge" at bounding box center [627, 285] width 118 height 20
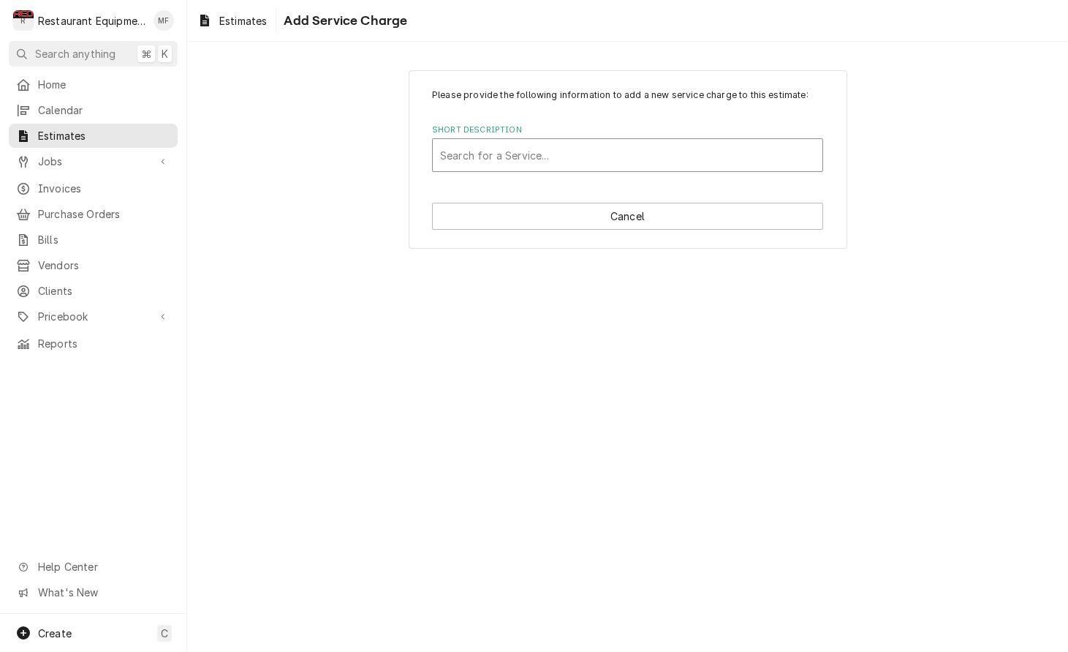
click at [584, 146] on div "Short Description" at bounding box center [627, 155] width 375 height 26
type input "trave"
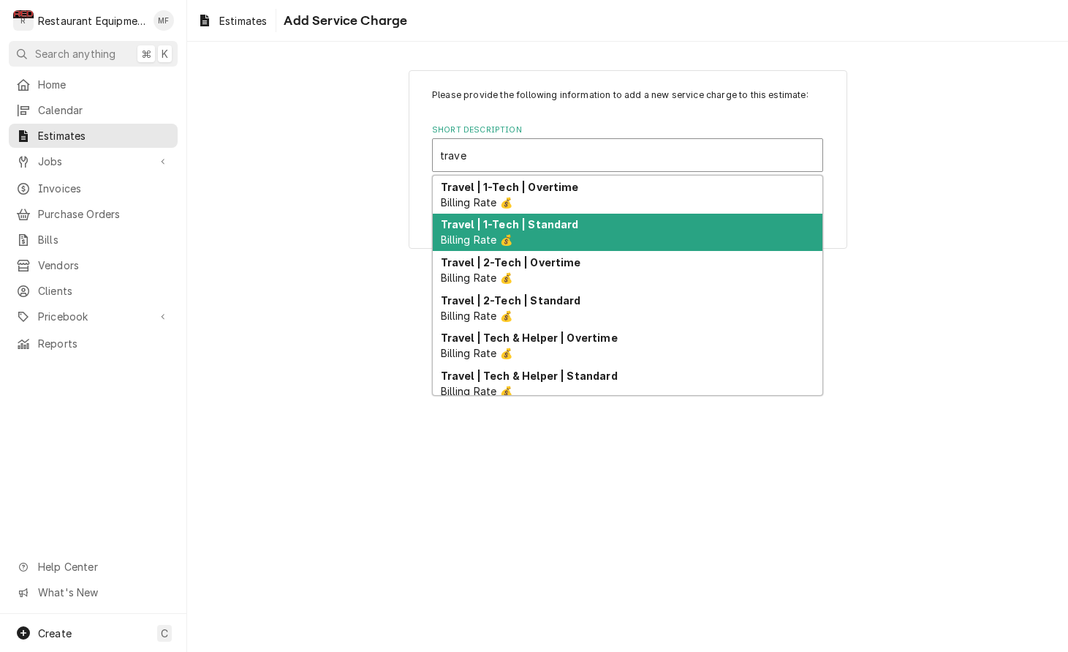
click at [621, 229] on div "Travel | 1-Tech | Standard Billing Rate 💰" at bounding box center [628, 233] width 390 height 38
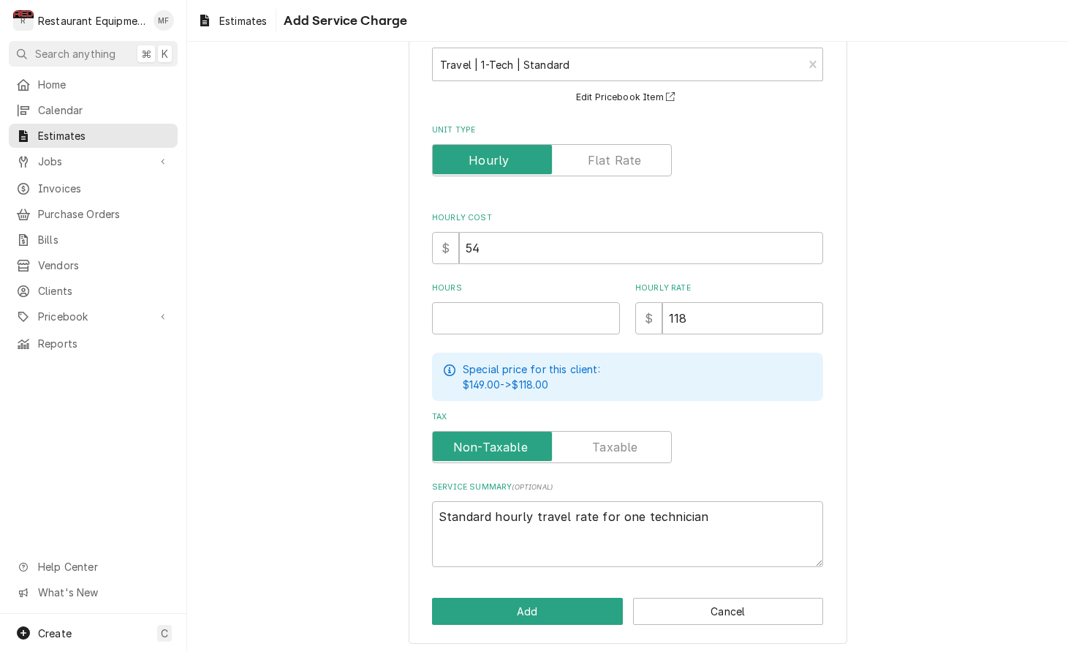
scroll to position [90, 0]
click at [546, 320] on input "Hours" at bounding box center [526, 319] width 188 height 32
type textarea "x"
type input "8"
type textarea "x"
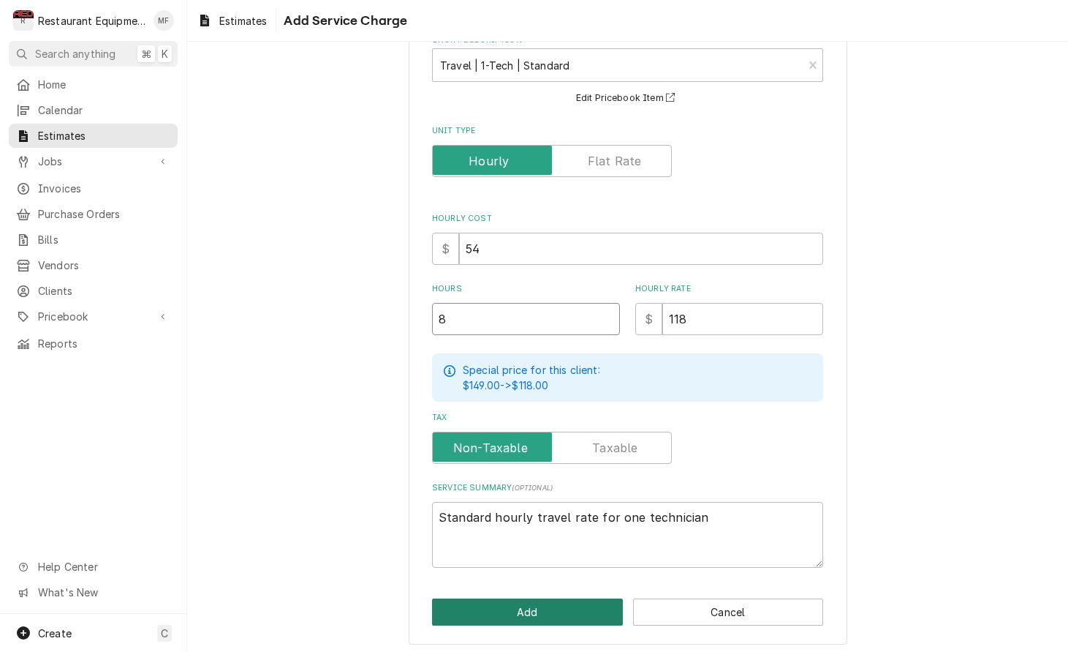
type input "8"
click at [583, 610] on button "Add" at bounding box center [527, 611] width 191 height 27
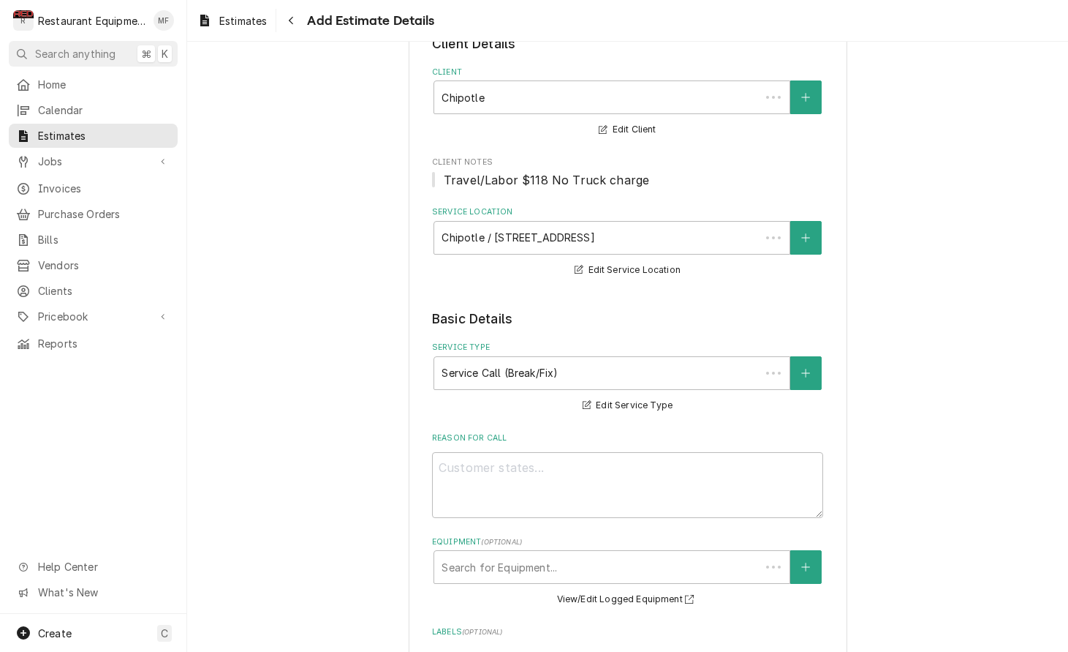
scroll to position [1236, 0]
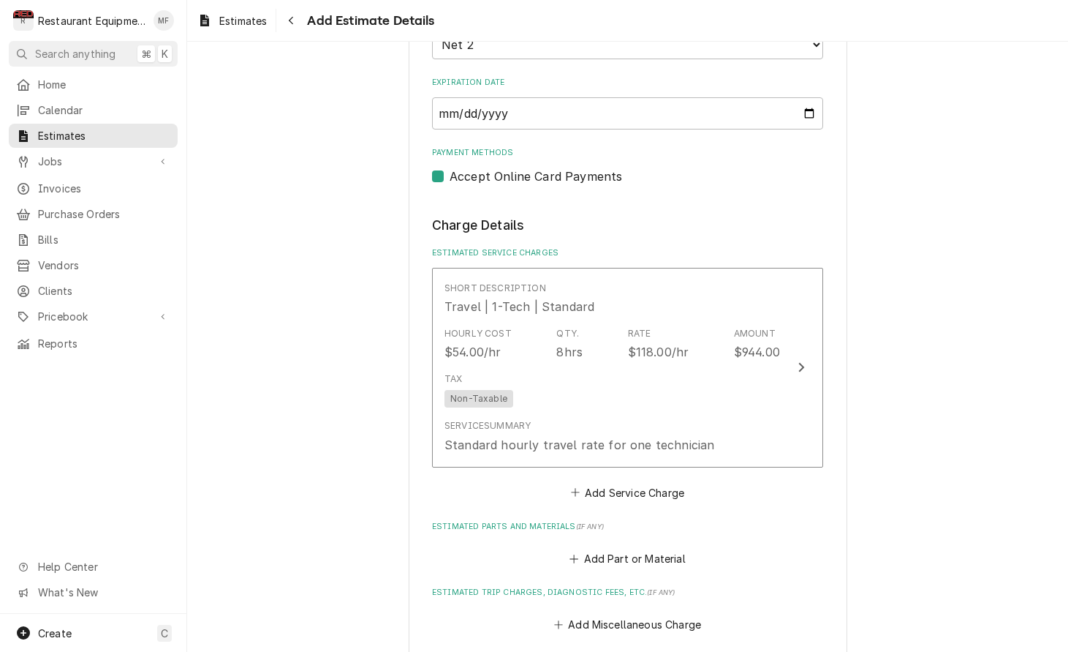
type textarea "x"
click at [625, 482] on button "Add Service Charge" at bounding box center [627, 492] width 118 height 20
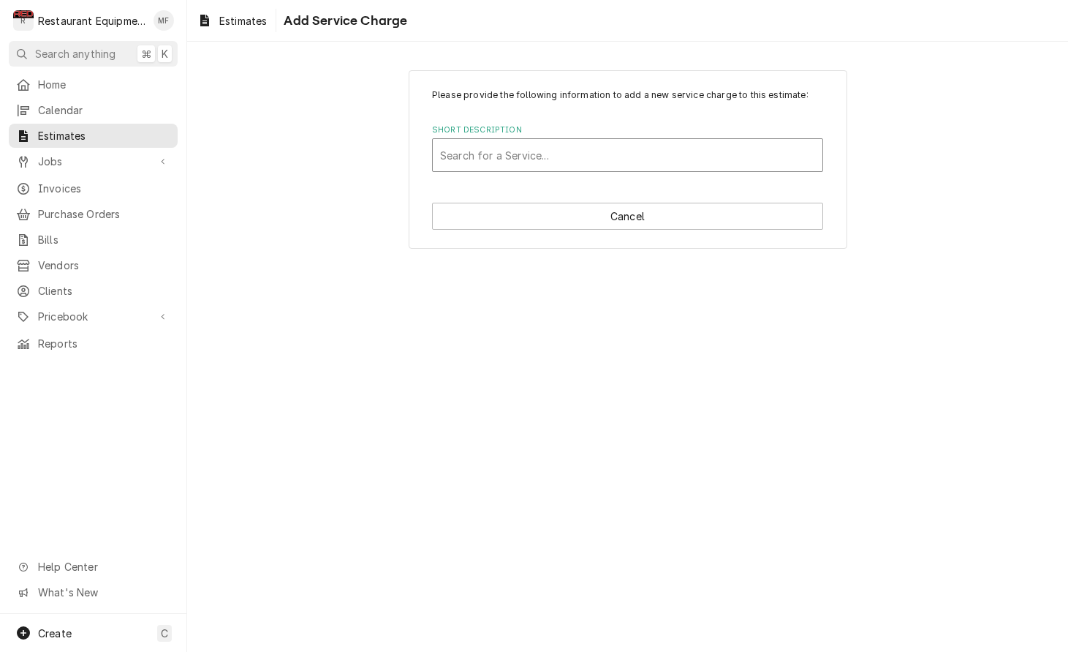
click at [553, 170] on div "Search for a Service..." at bounding box center [628, 155] width 390 height 32
type input "la"
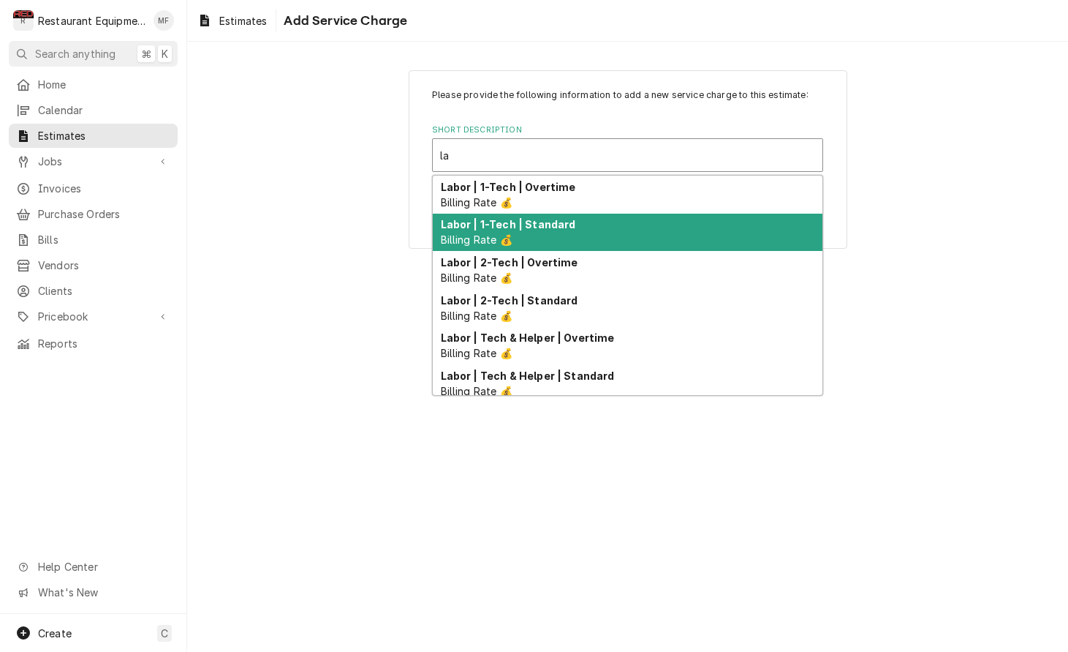
click at [553, 228] on strong "Labor | 1-Tech | Standard" at bounding box center [508, 224] width 135 height 12
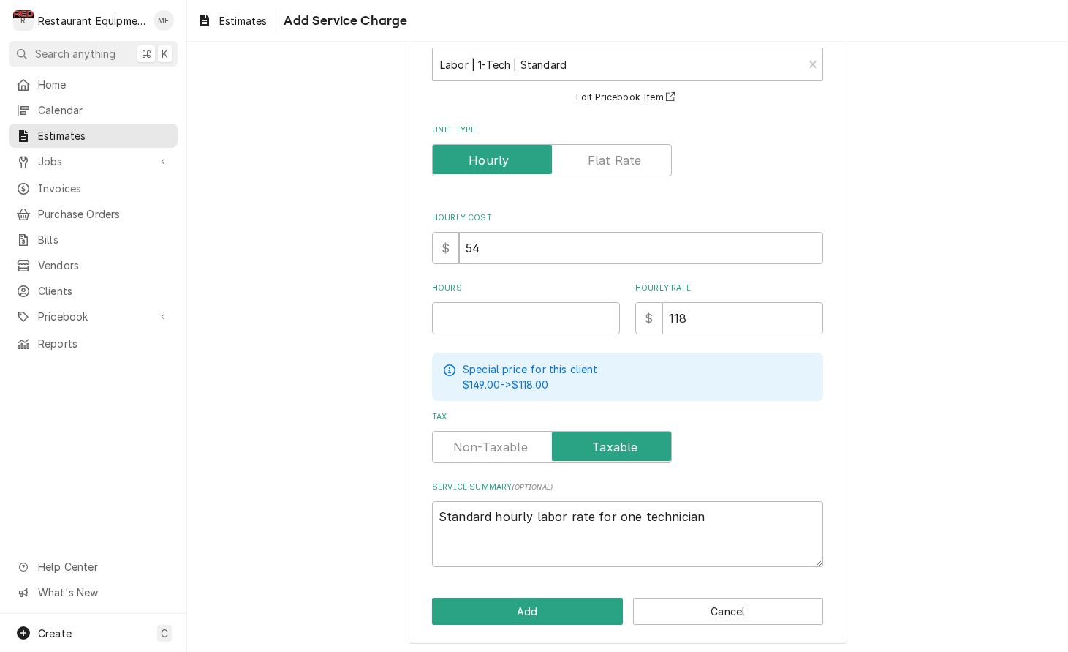
scroll to position [90, 0]
click at [569, 307] on input "Hours" at bounding box center [526, 319] width 188 height 32
type textarea "x"
type input "7"
type textarea "x"
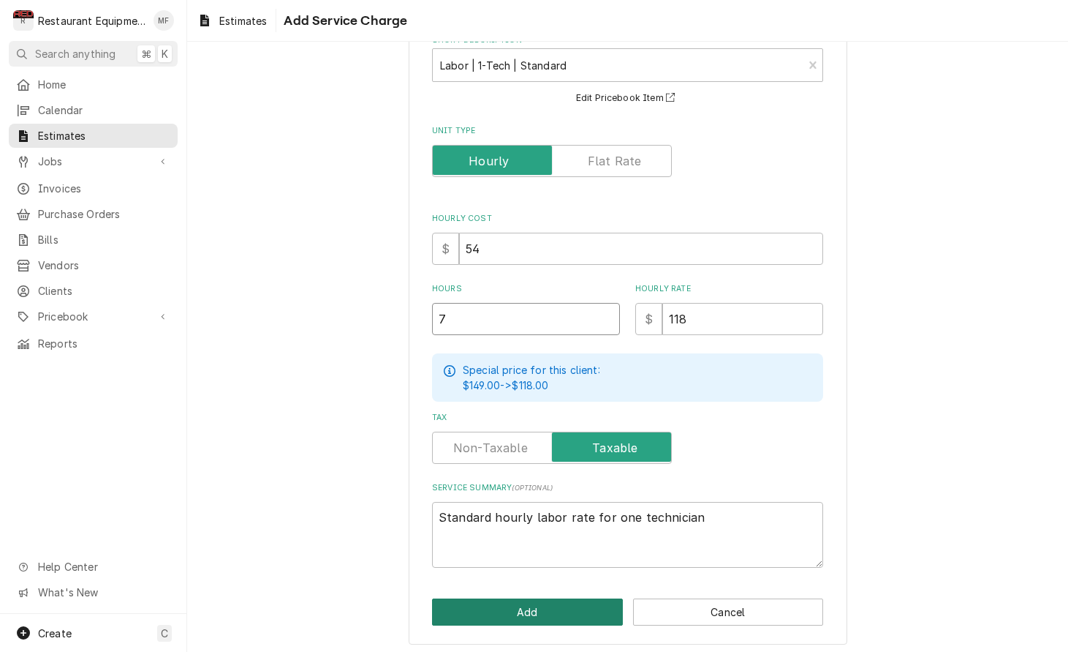
type input "7"
click at [570, 609] on button "Add" at bounding box center [527, 611] width 191 height 27
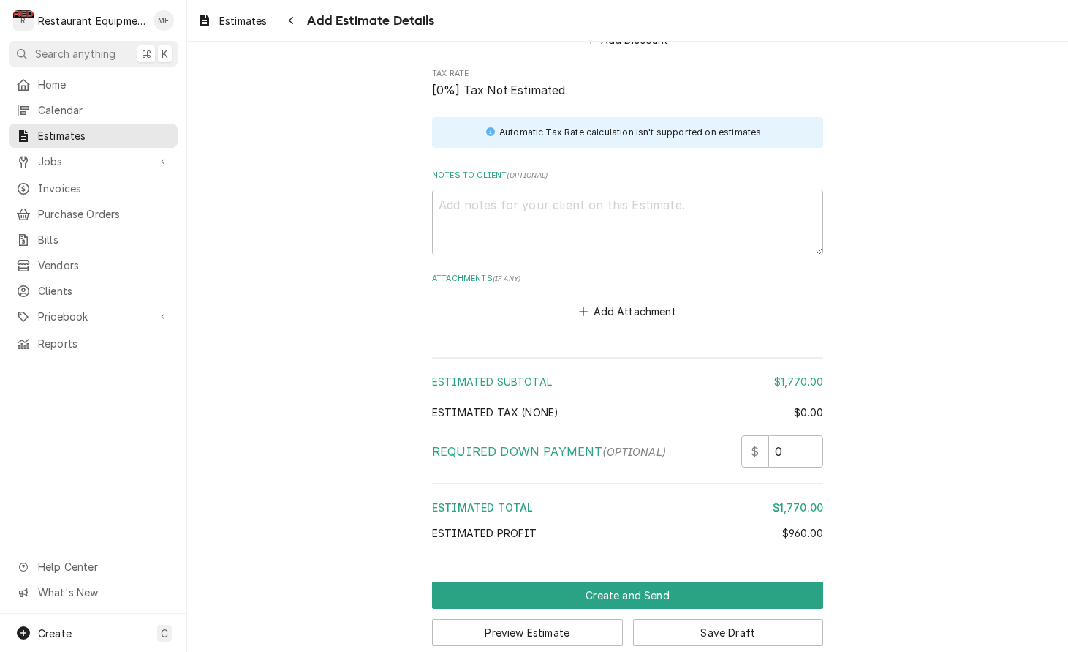
scroll to position [2093, 0]
click at [611, 208] on textarea "Notes to Client ( optional )" at bounding box center [627, 223] width 391 height 66
paste textarea "10/8/25 In 2:30 Out 4:15 Truck 204 I arrived on site and found the unit at 50° …"
type textarea "x"
type textarea "10/8/25 In 2:30 Out 4:15 Truck 204 I arrived on site and found the unit at 50° …"
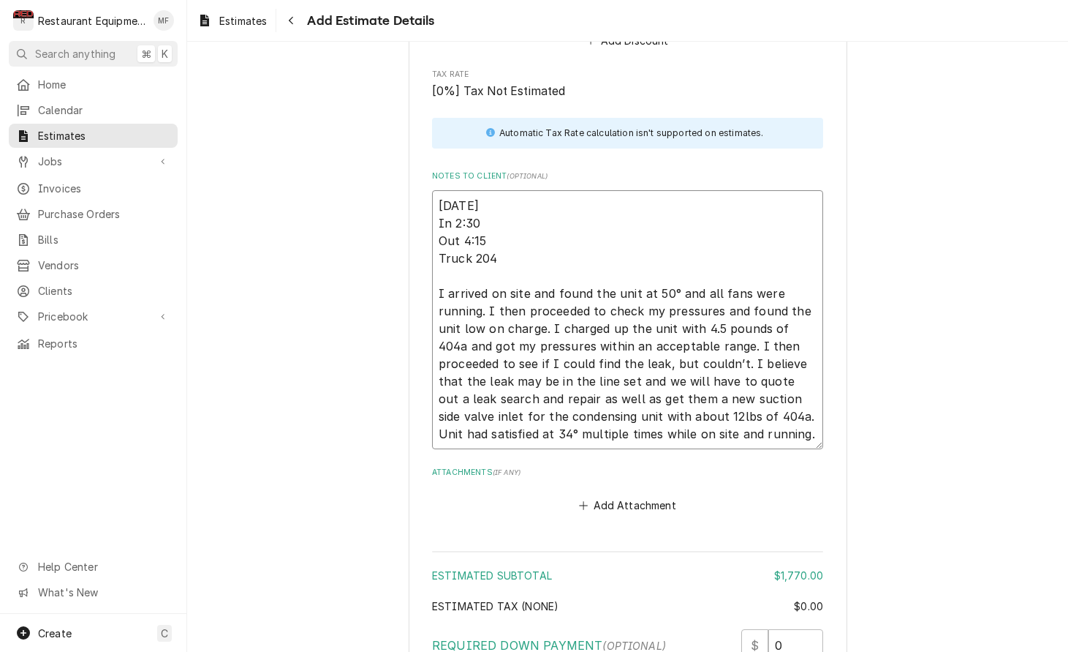
click at [489, 215] on textarea "10/8/25 In 2:30 Out 4:15 Truck 204 I arrived on site and found the unit at 50° …" at bounding box center [627, 319] width 391 height 259
type textarea "x"
type textarea "10/8/25 In 2:30 Out 4:1 Truck 204 I arrived on site and found the unit at 50° a…"
type textarea "x"
type textarea "10/8/25 In 2:30 Out 4: Truck 204 I arrived on site and found the unit at 50° an…"
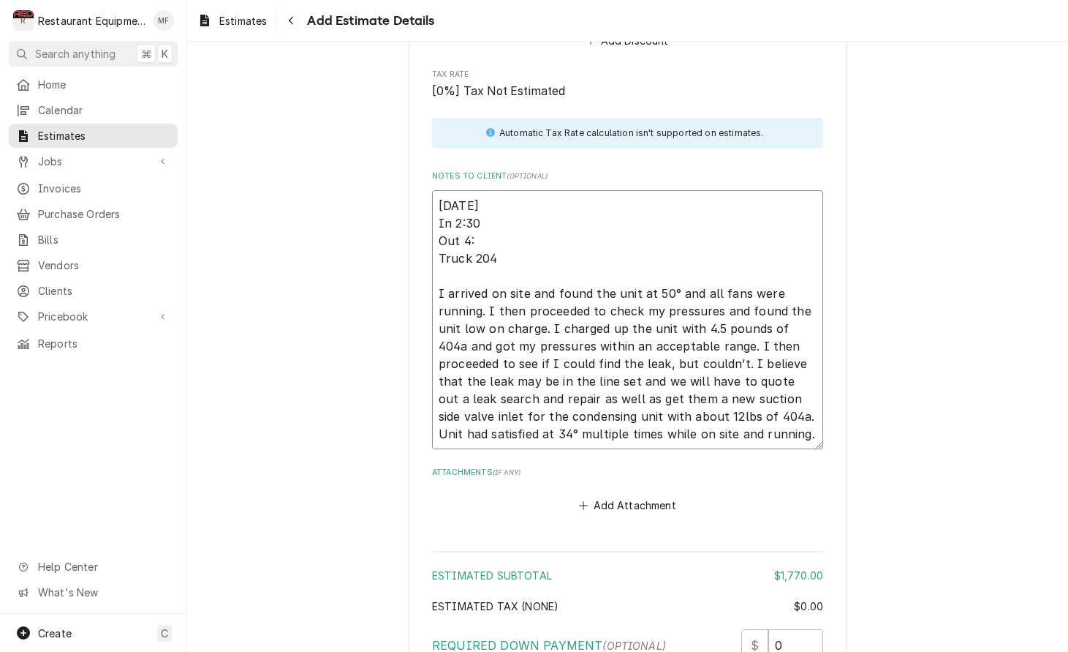
type textarea "x"
type textarea "10/8/25 In 2:30 Out 4:3 Truck 204 I arrived on site and found the unit at 50° a…"
type textarea "x"
type textarea "10/8/25 In 2:30 Out 4:30 Truck 204 I arrived on site and found the unit at 50° …"
type textarea "x"
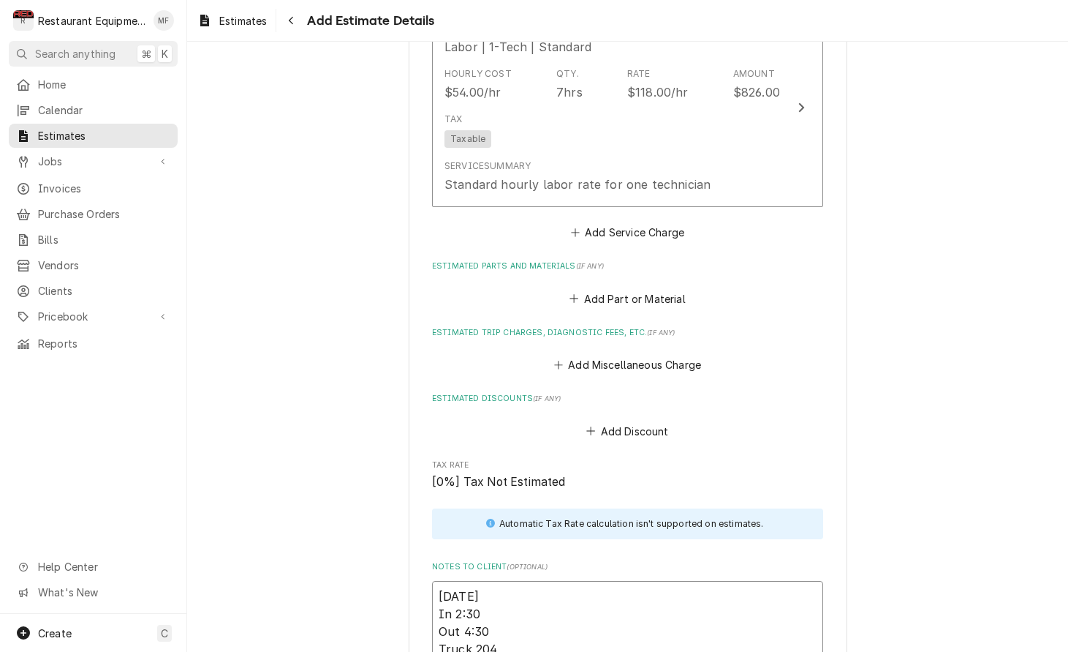
scroll to position [1694, 0]
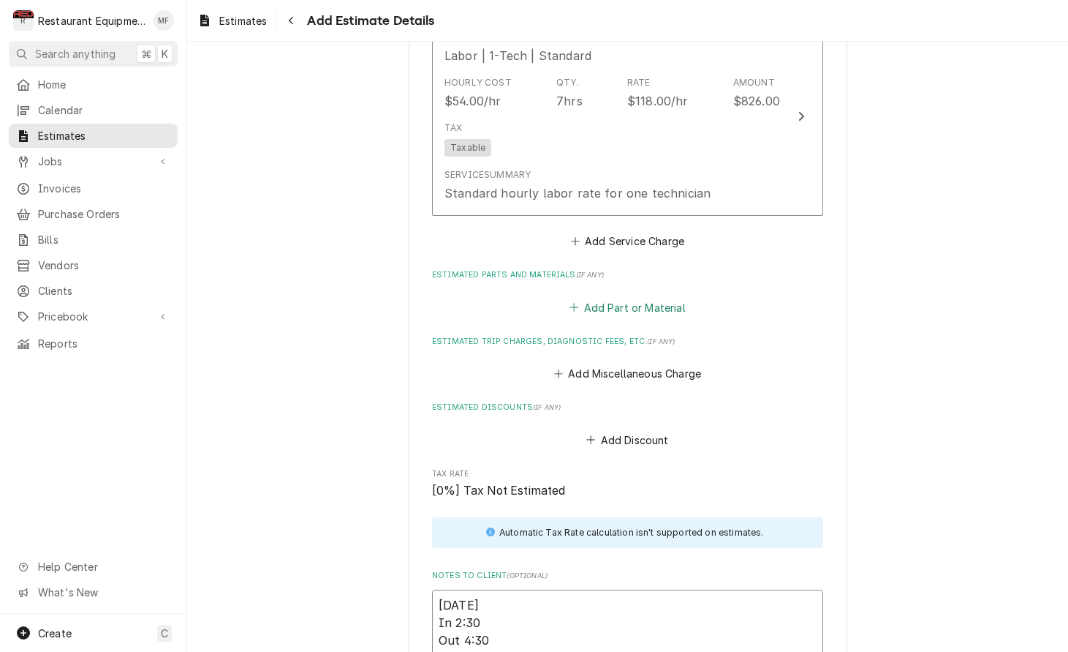
type textarea "10/8/25 In 2:30 Out 4:30 Truck 204 I arrived on site and found the unit at 50° …"
click at [653, 297] on button "Add Part or Material" at bounding box center [628, 307] width 121 height 20
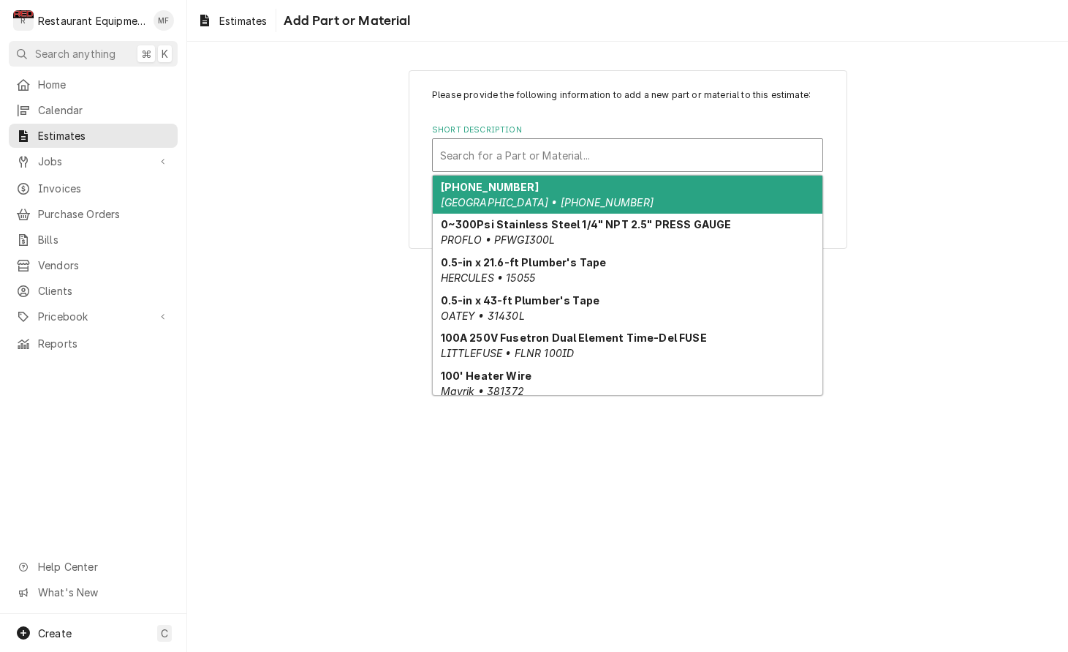
click at [585, 157] on div "Search for a Part or Material..." at bounding box center [627, 155] width 375 height 15
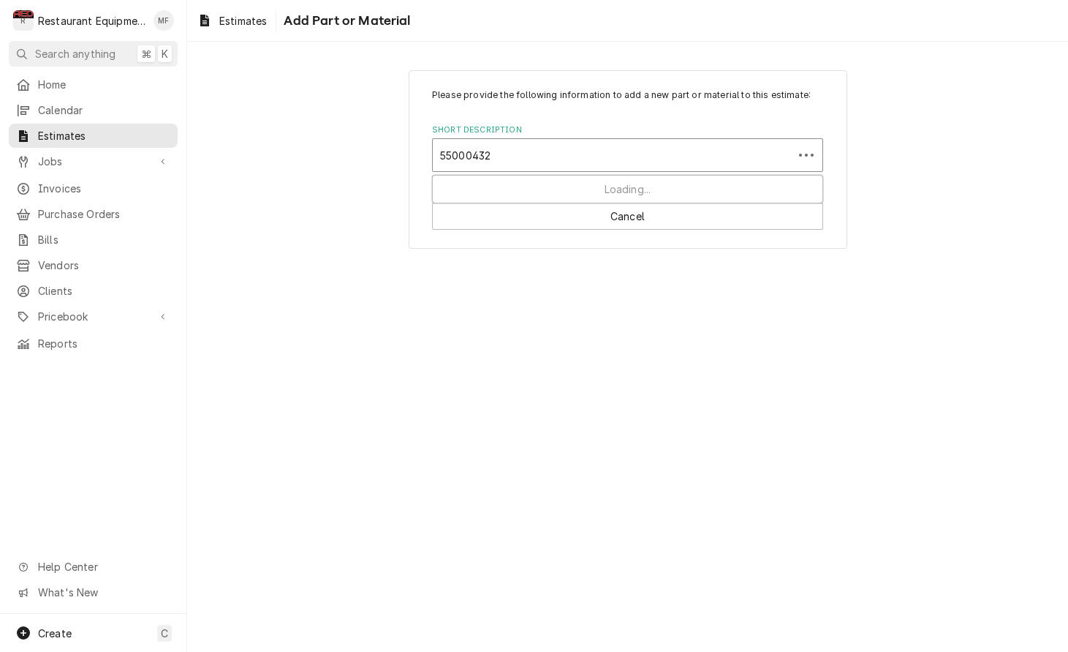
type input "550004329"
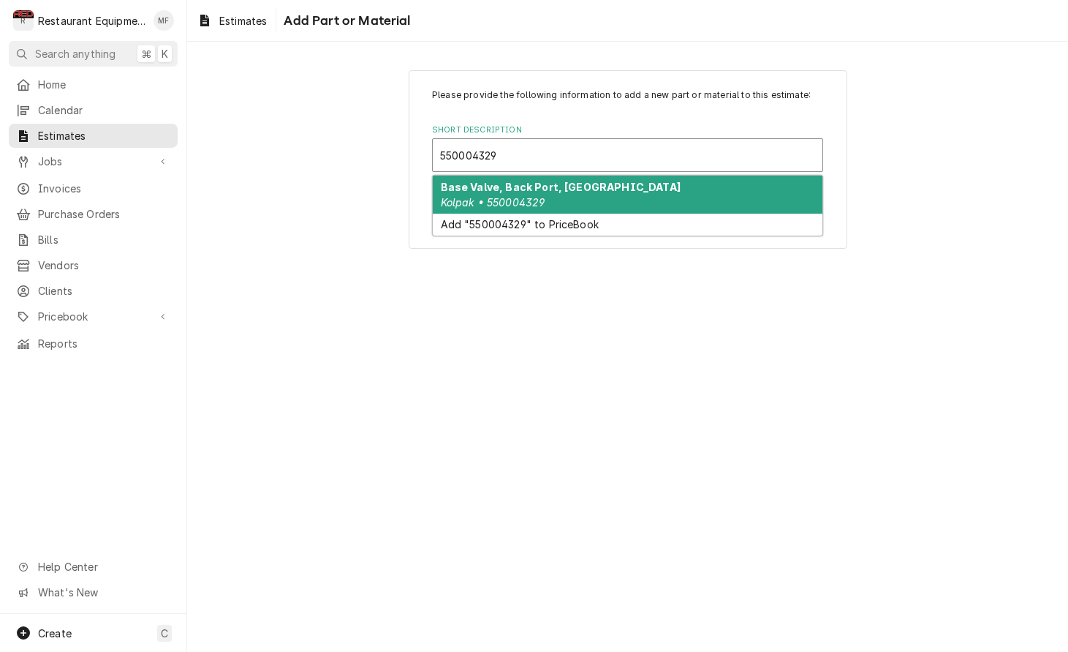
click at [731, 187] on div "Base Valve, Back Port, Bottom Mount Kolpak • 550004329" at bounding box center [628, 195] width 390 height 38
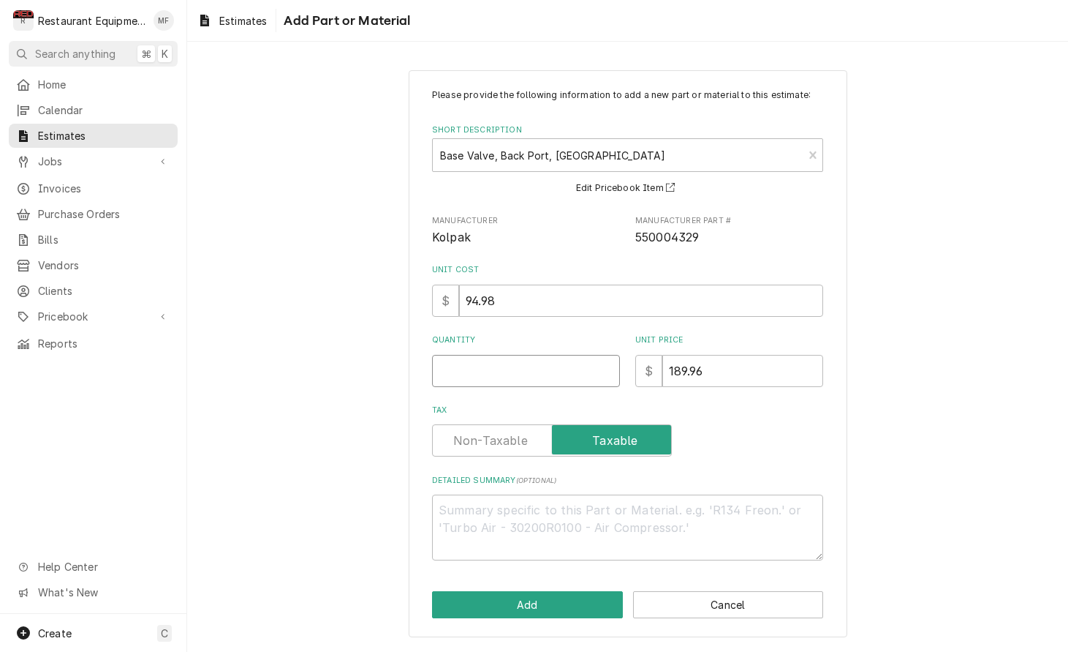
click at [576, 363] on input "Quantity" at bounding box center [526, 371] width 188 height 32
type textarea "x"
type input "1"
type textarea "x"
type input "1"
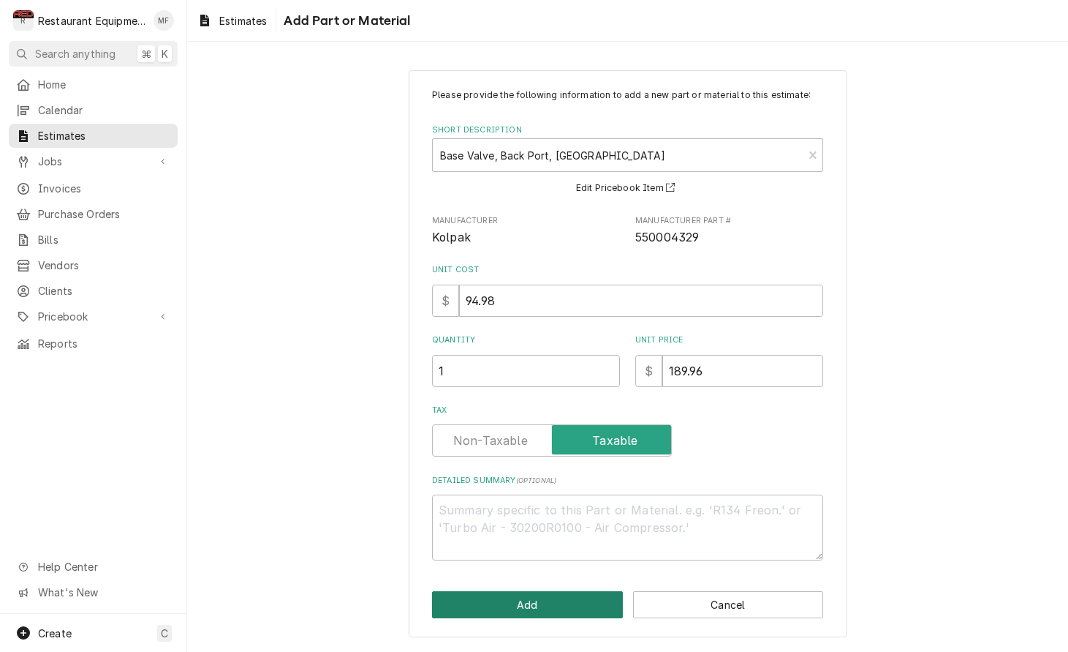
click at [513, 598] on button "Add" at bounding box center [527, 604] width 191 height 27
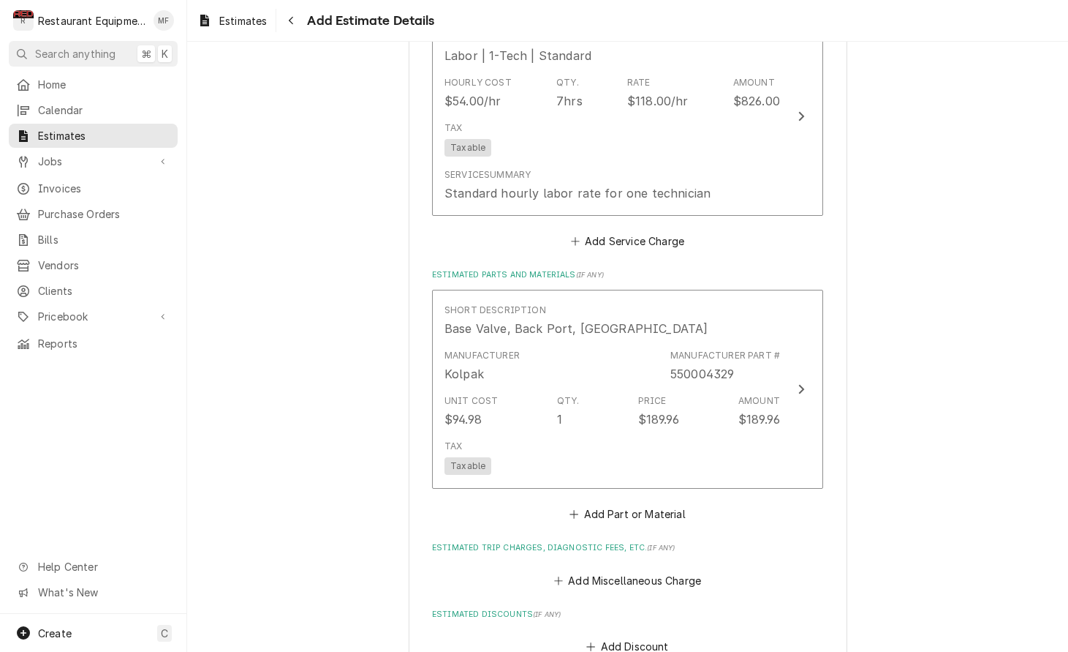
type textarea "x"
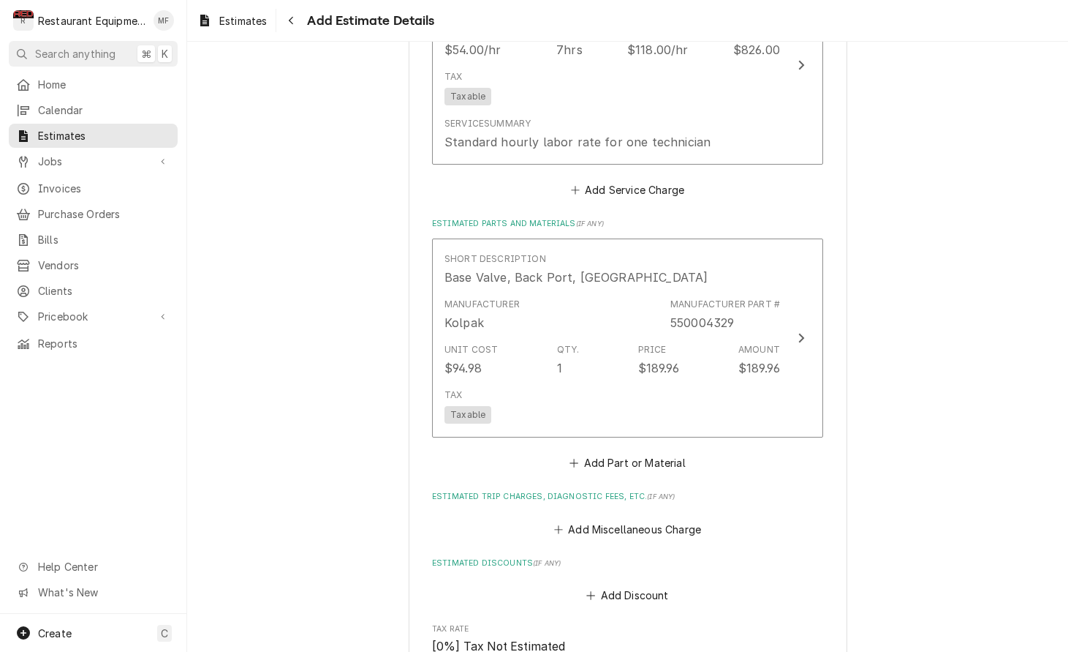
scroll to position [1747, 0]
click at [674, 451] on button "Add Part or Material" at bounding box center [628, 461] width 121 height 20
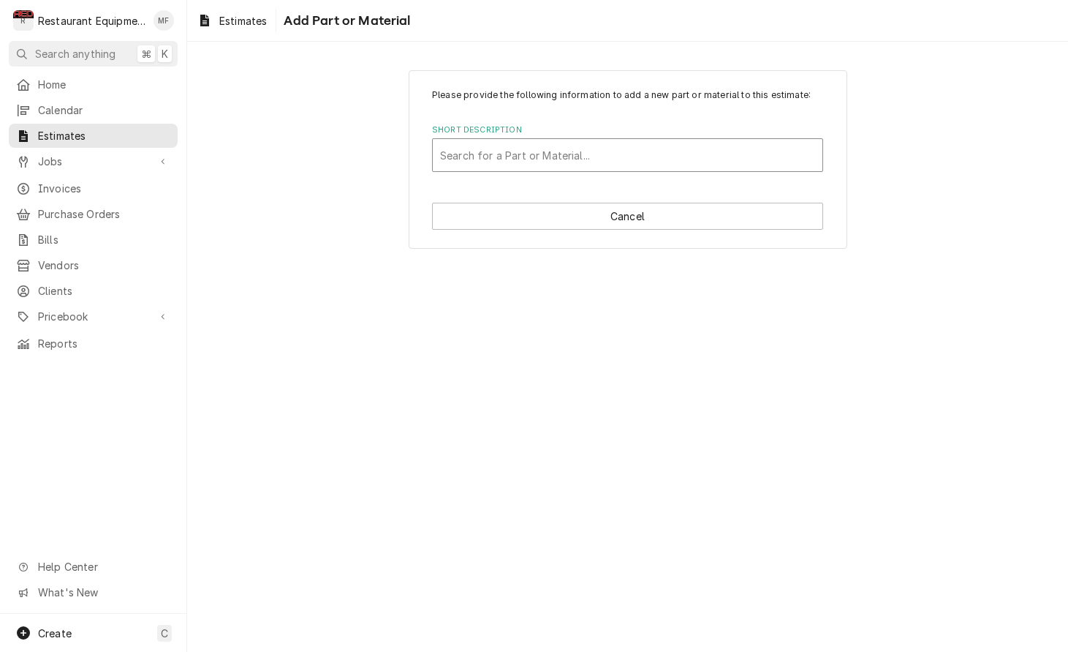
click at [640, 158] on div "Short Description" at bounding box center [627, 155] width 375 height 26
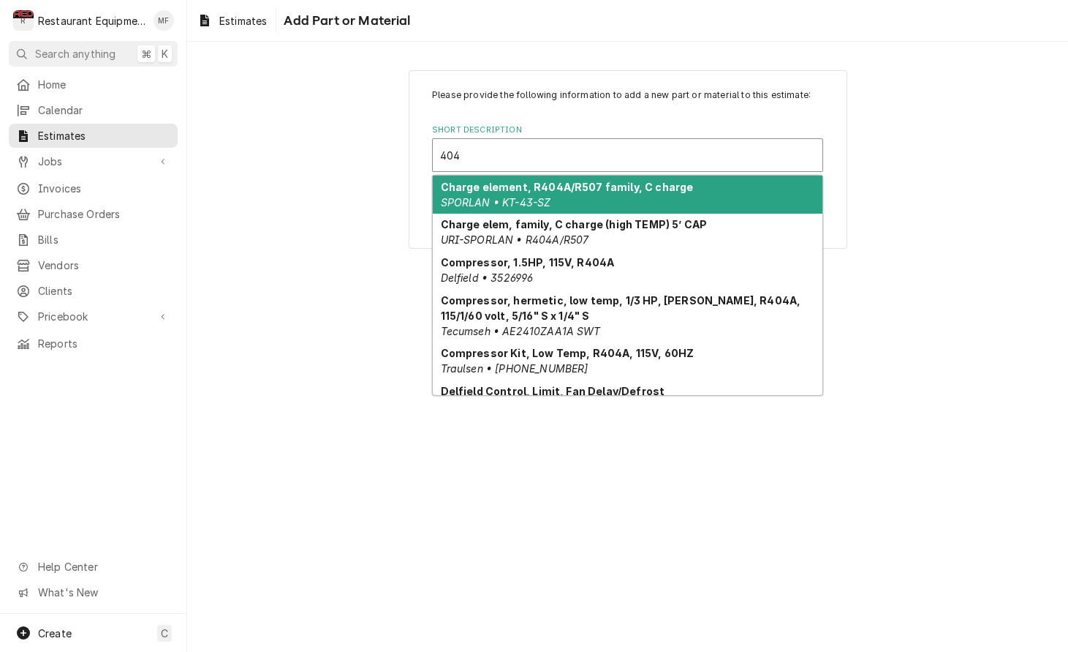
type input "404a"
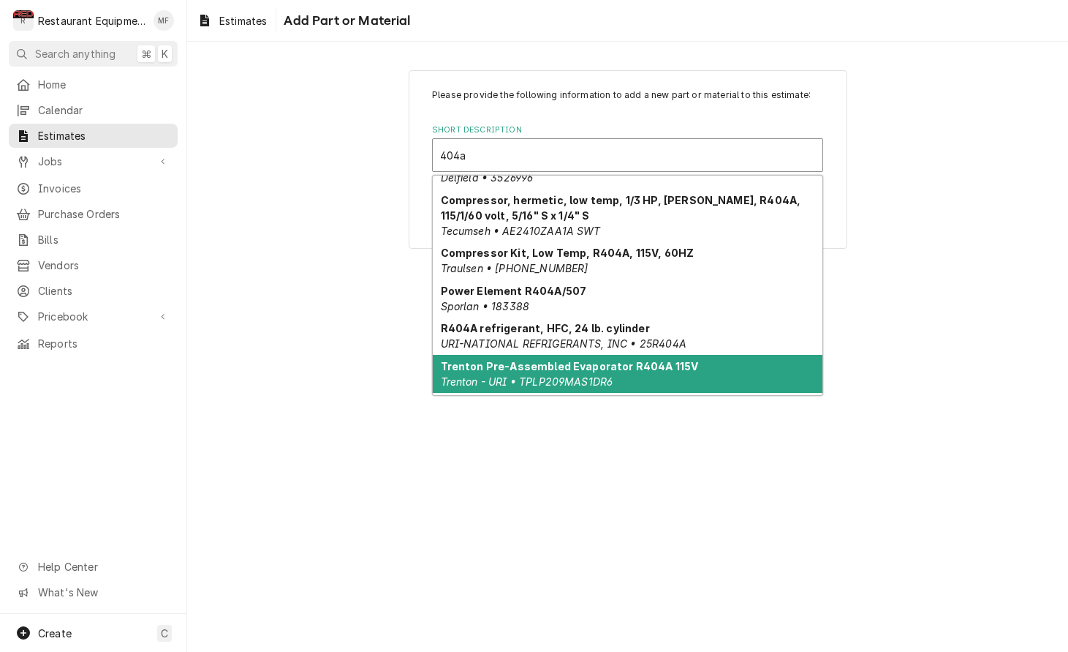
scroll to position [104, 0]
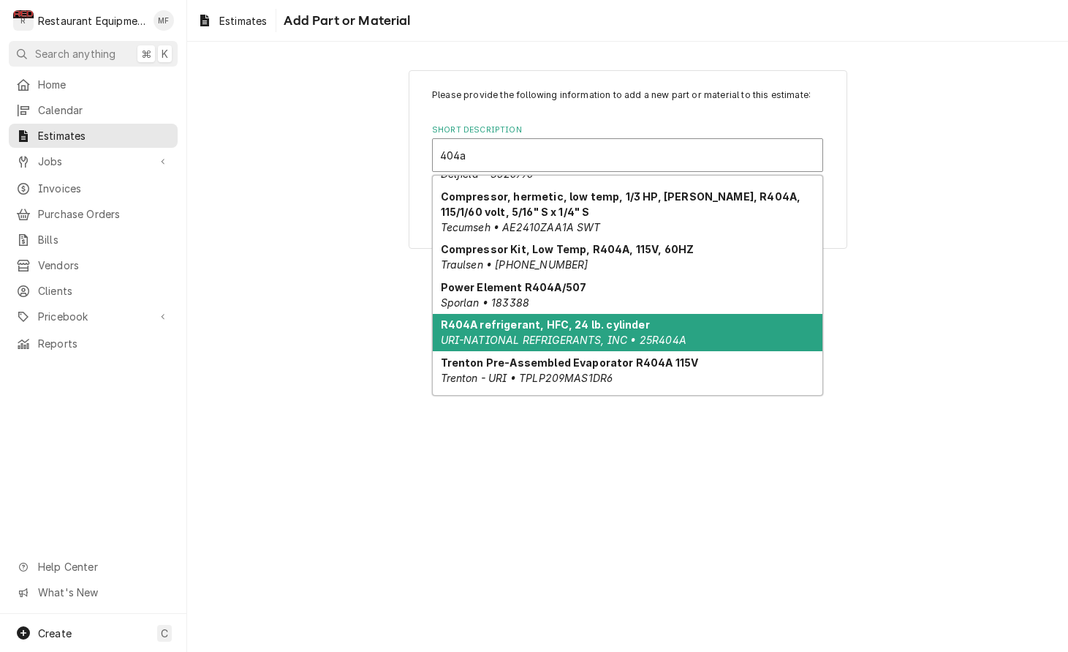
click at [668, 328] on div "R404A refrigerant, HFC, 24 lb. cylinder URI-NATIONAL REFRIGERANTS, INC • 25R404A" at bounding box center [628, 333] width 390 height 38
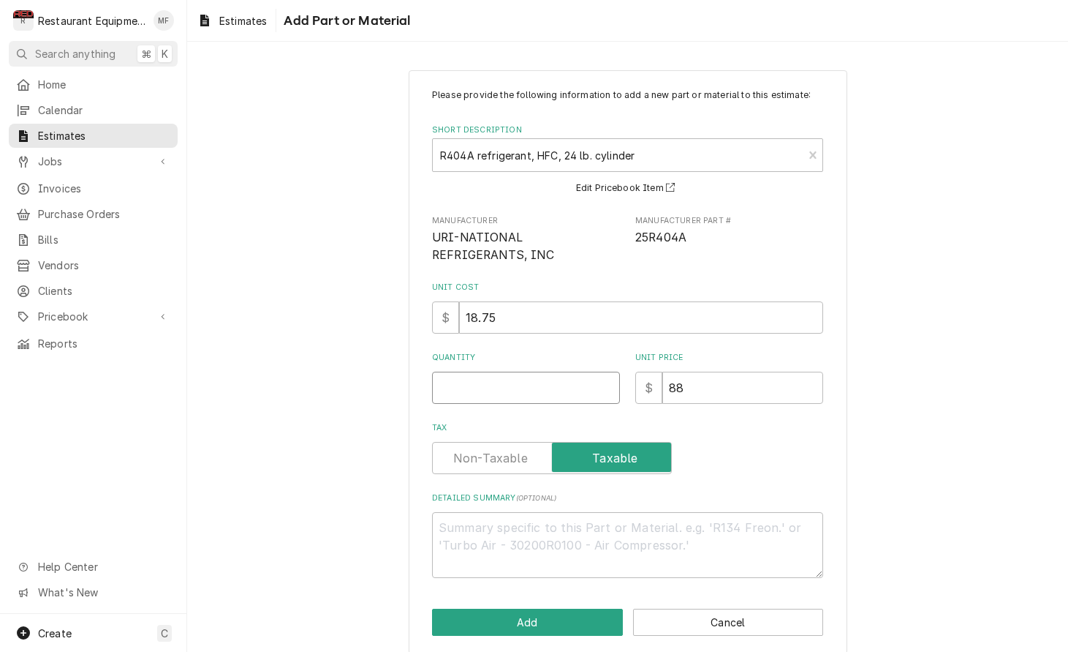
click at [573, 383] on input "Quantity" at bounding box center [526, 388] width 188 height 32
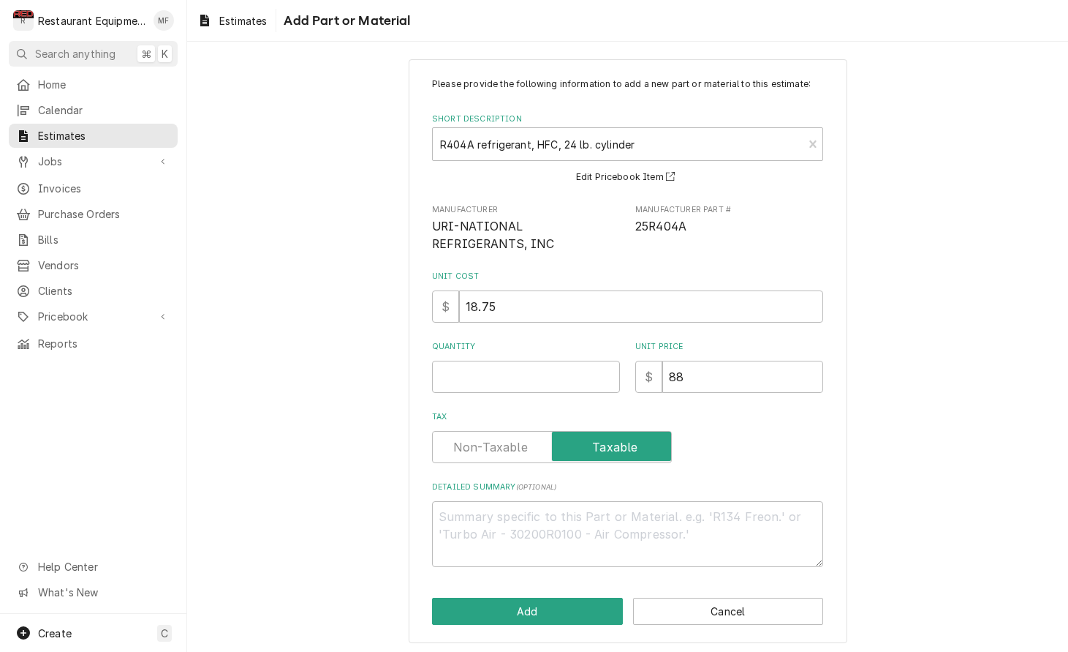
scroll to position [10, 0]
click at [569, 369] on input "Quantity" at bounding box center [526, 377] width 188 height 32
type textarea "x"
type input "1"
type textarea "x"
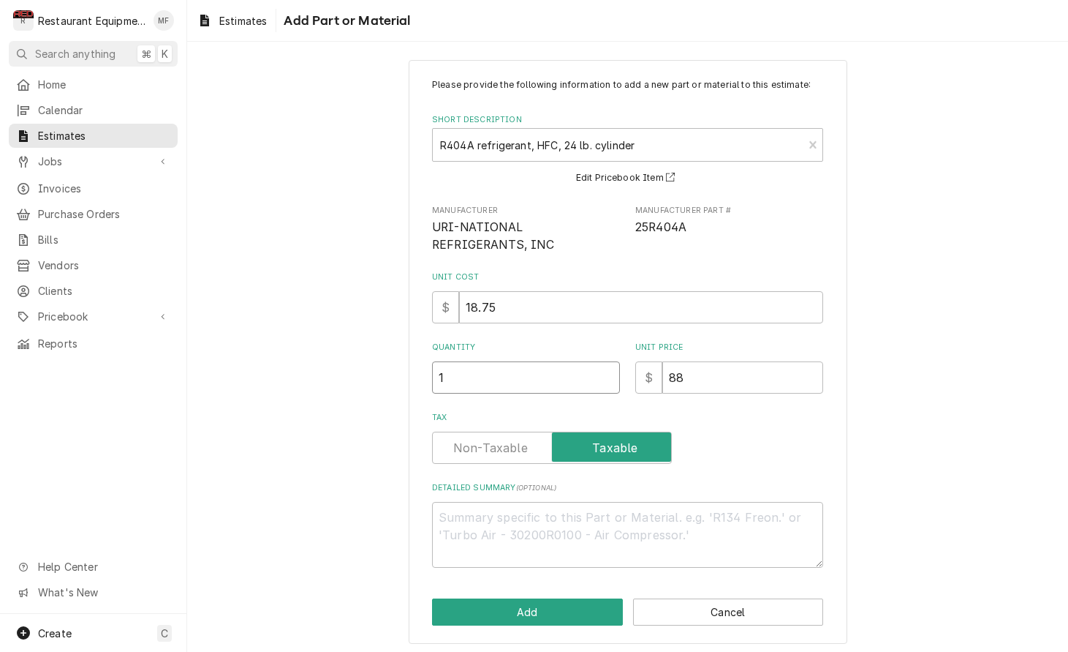
type input "12"
type textarea "x"
type input "12"
click at [578, 600] on button "Add" at bounding box center [527, 611] width 191 height 27
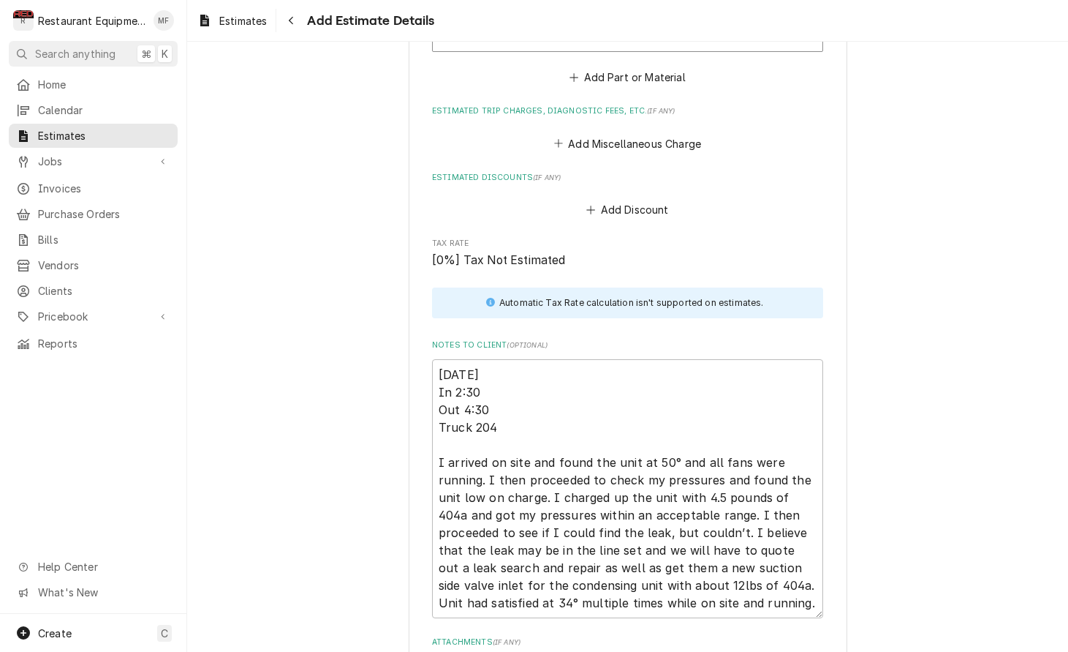
scroll to position [2299, 0]
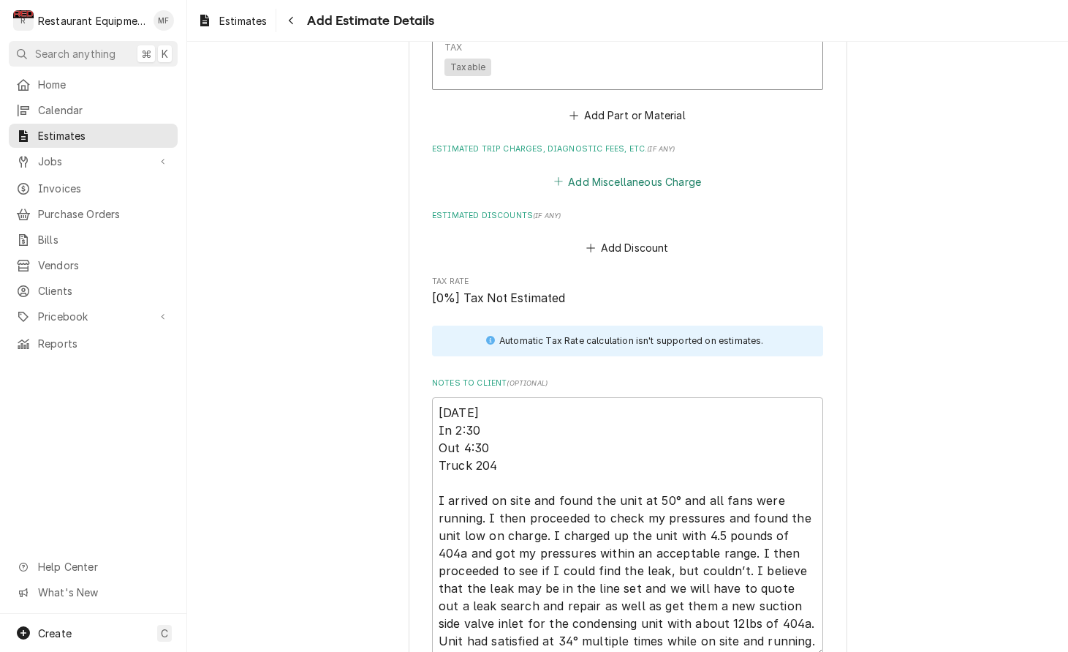
click at [670, 171] on button "Add Miscellaneous Charge" at bounding box center [627, 181] width 152 height 20
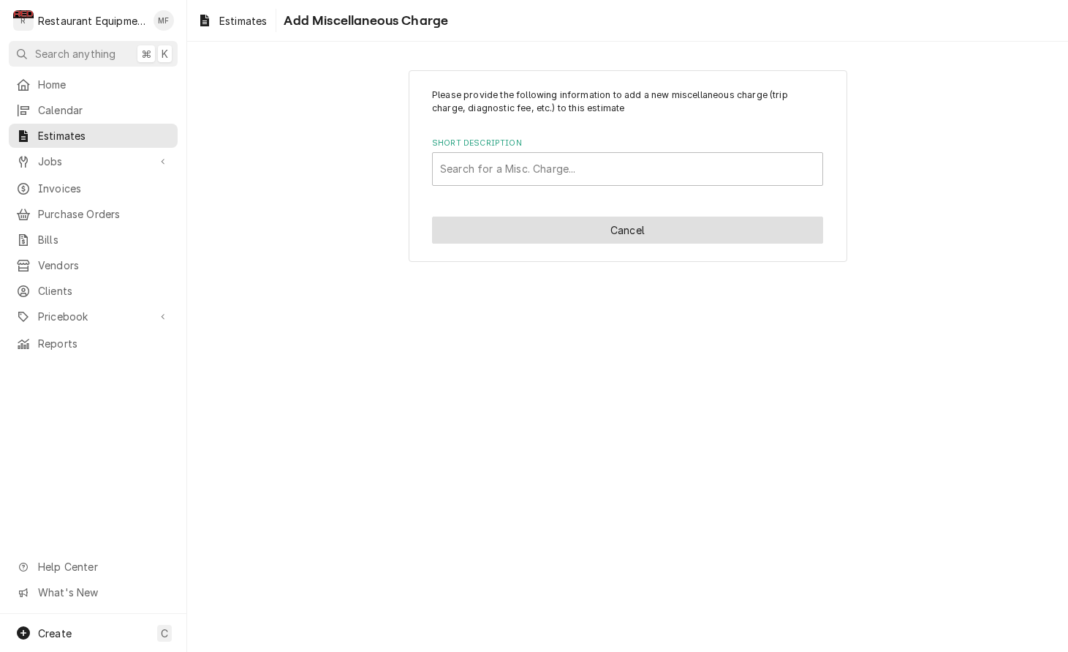
click at [628, 233] on button "Cancel" at bounding box center [627, 229] width 391 height 27
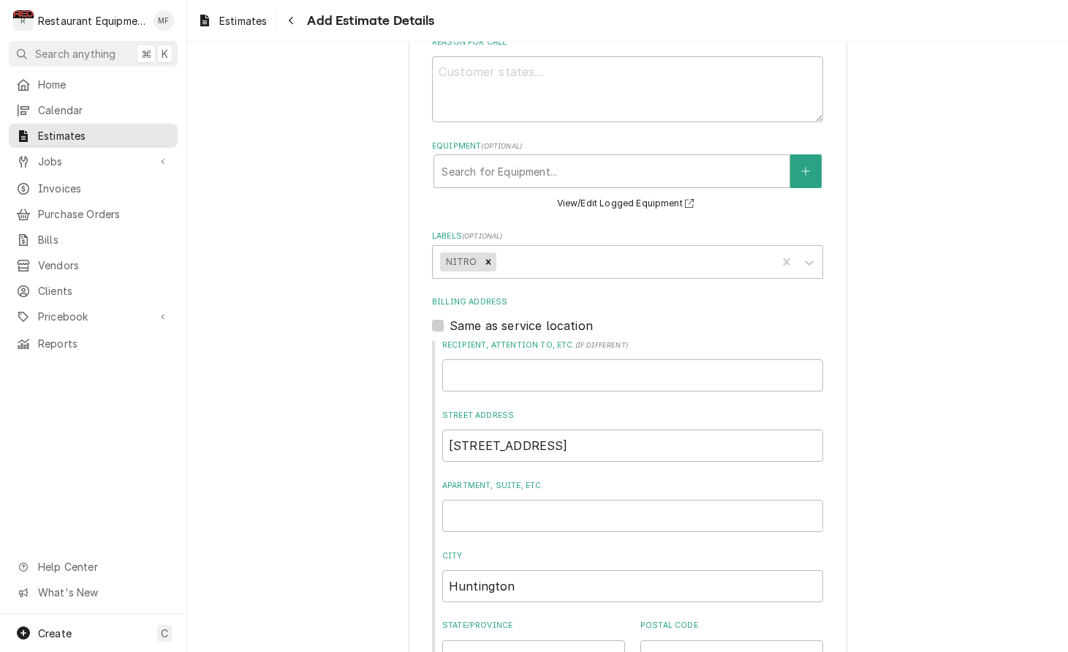
type textarea "x"
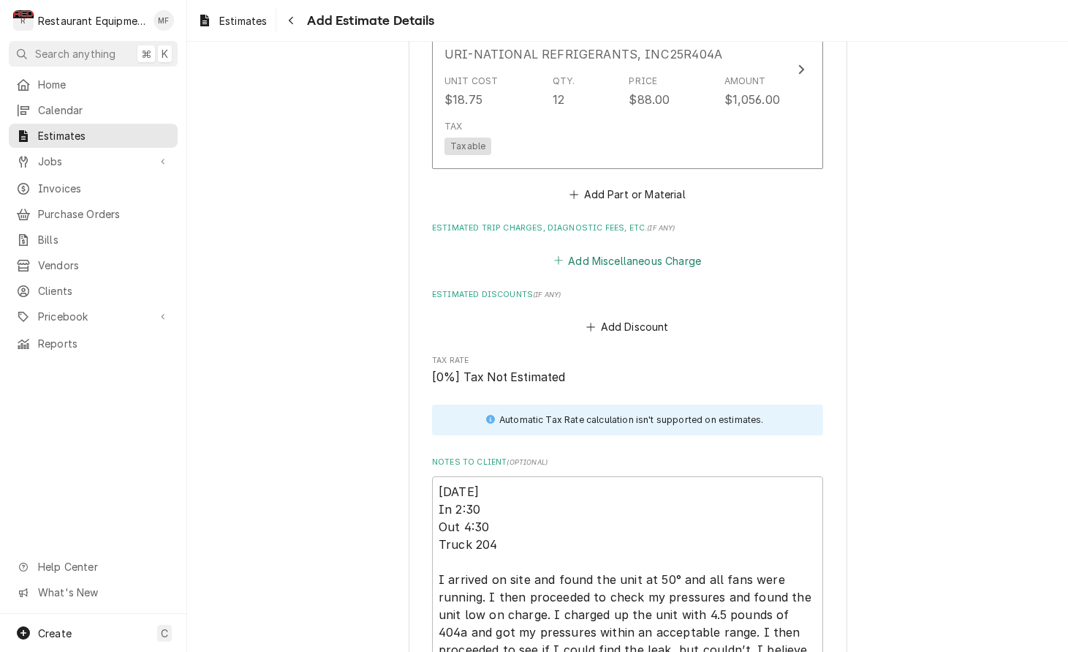
scroll to position [2221, 0]
click at [666, 249] on button "Add Miscellaneous Charge" at bounding box center [627, 259] width 152 height 20
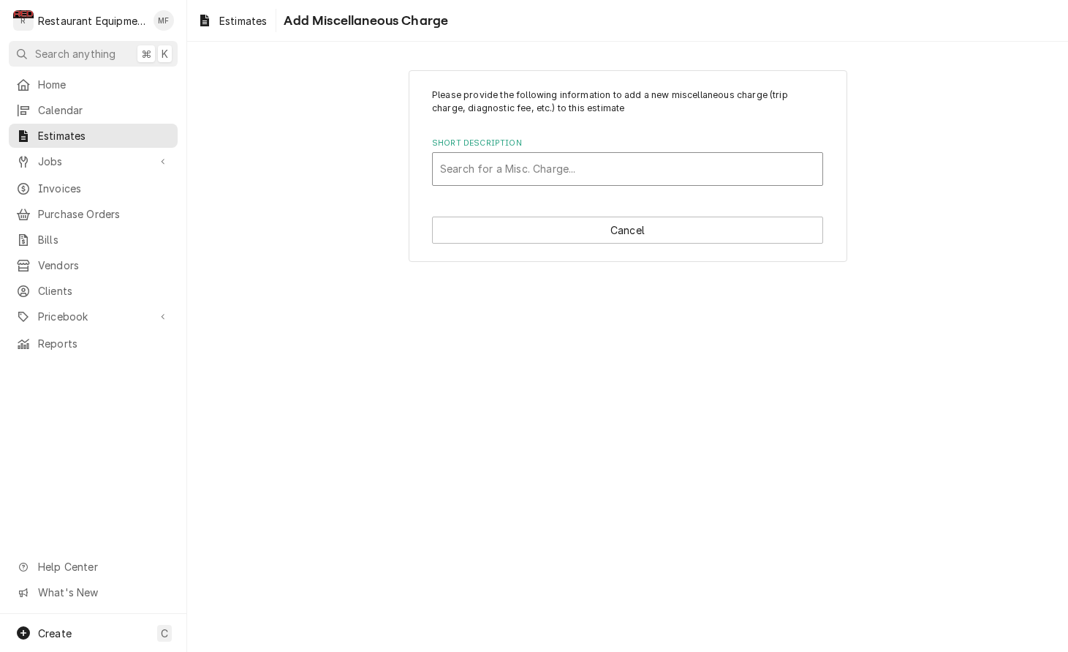
click at [619, 177] on div "Short Description" at bounding box center [627, 169] width 375 height 26
type input "shippin"
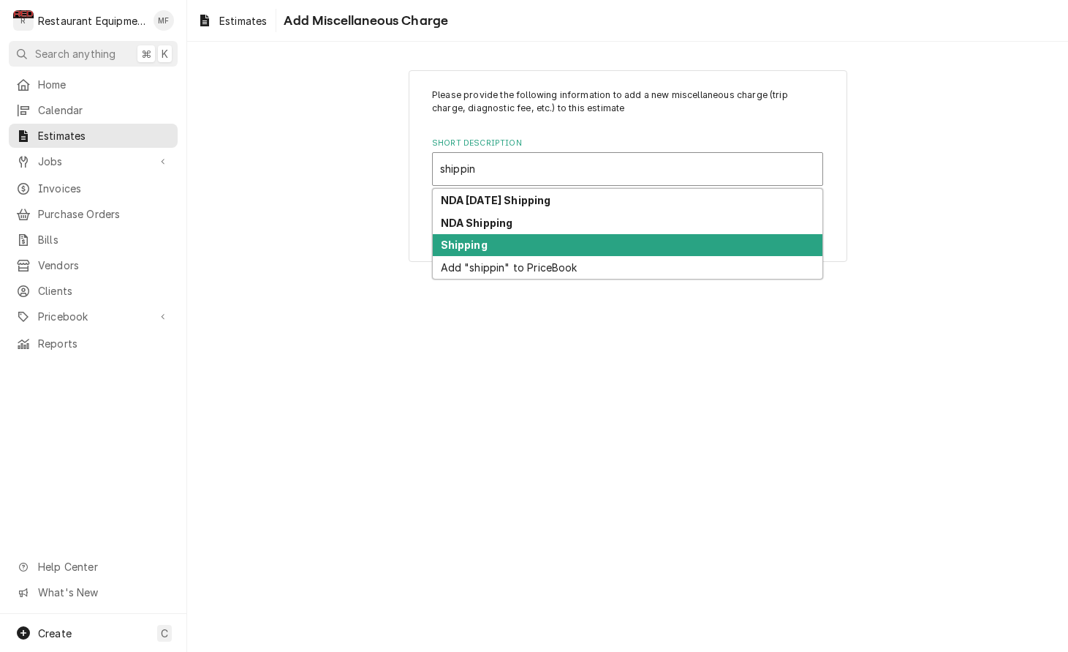
click at [621, 243] on div "Shipping" at bounding box center [628, 245] width 390 height 23
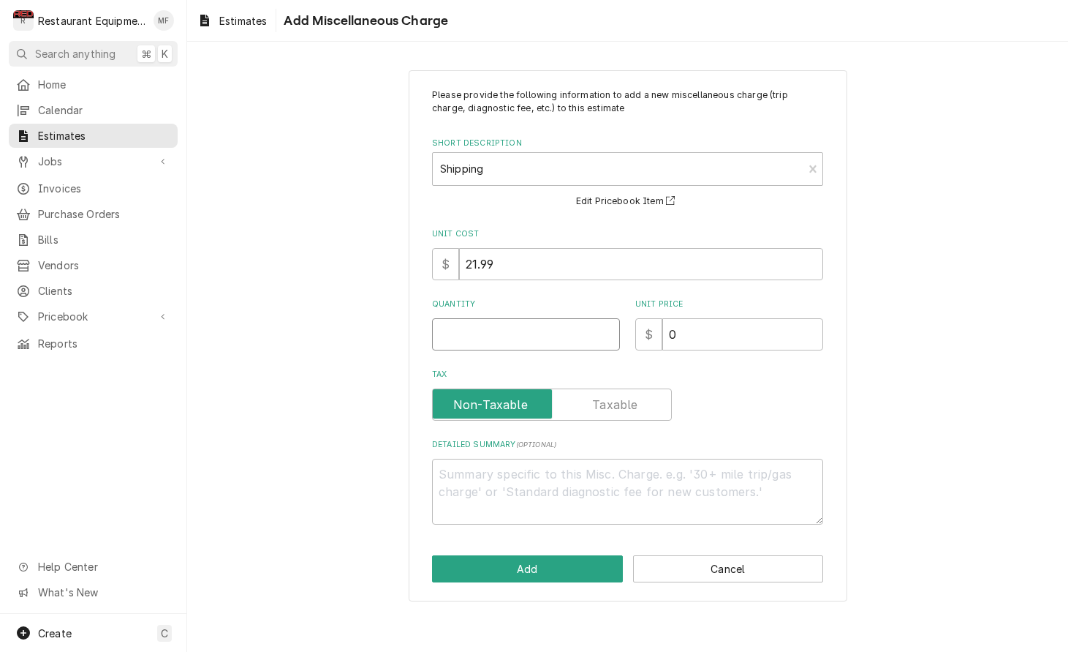
click at [529, 331] on input "Quantity" at bounding box center [526, 334] width 188 height 32
type textarea "x"
type input "1"
type textarea "x"
type input "7"
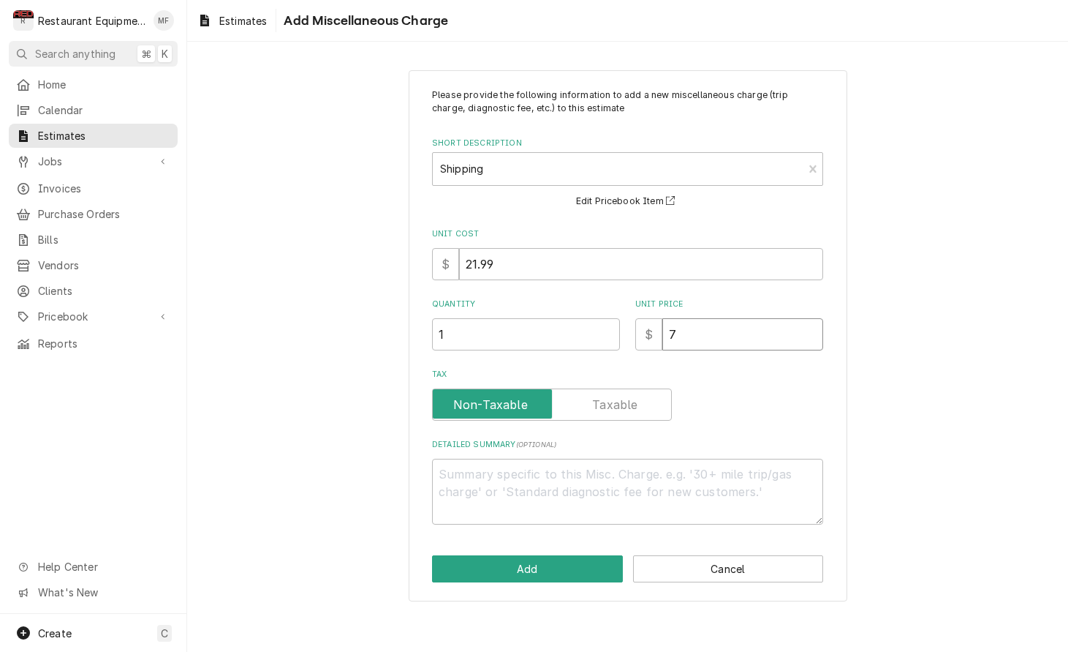
type textarea "x"
type input "78"
type textarea "x"
type input "78.4"
type textarea "x"
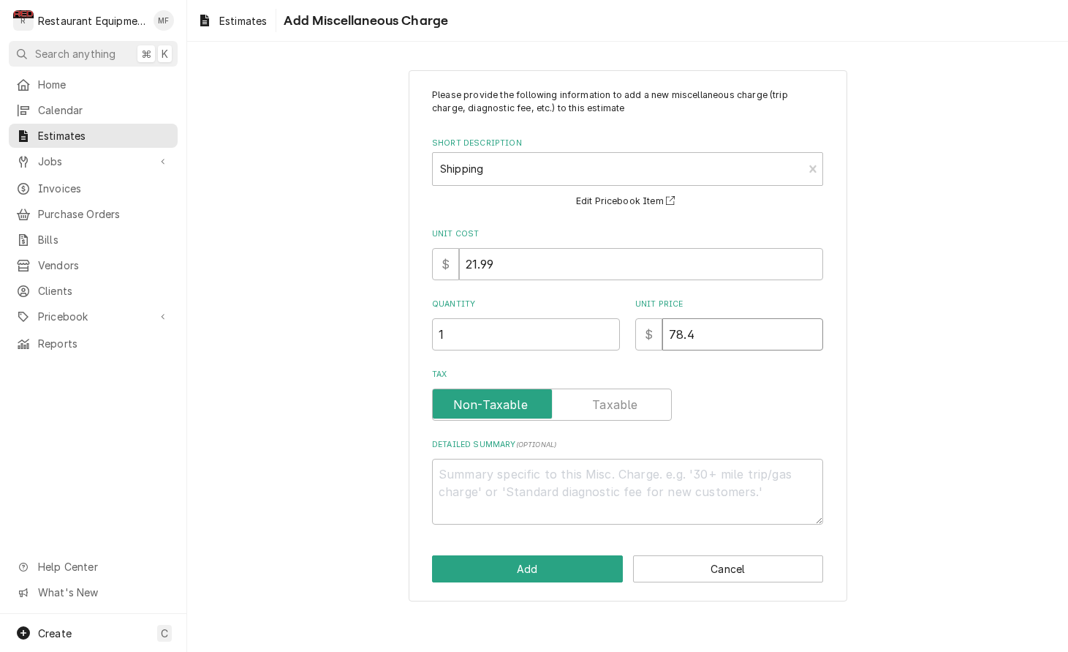
type input "78.43"
type textarea "x"
type input "78.43"
click at [607, 568] on button "Add" at bounding box center [527, 568] width 191 height 27
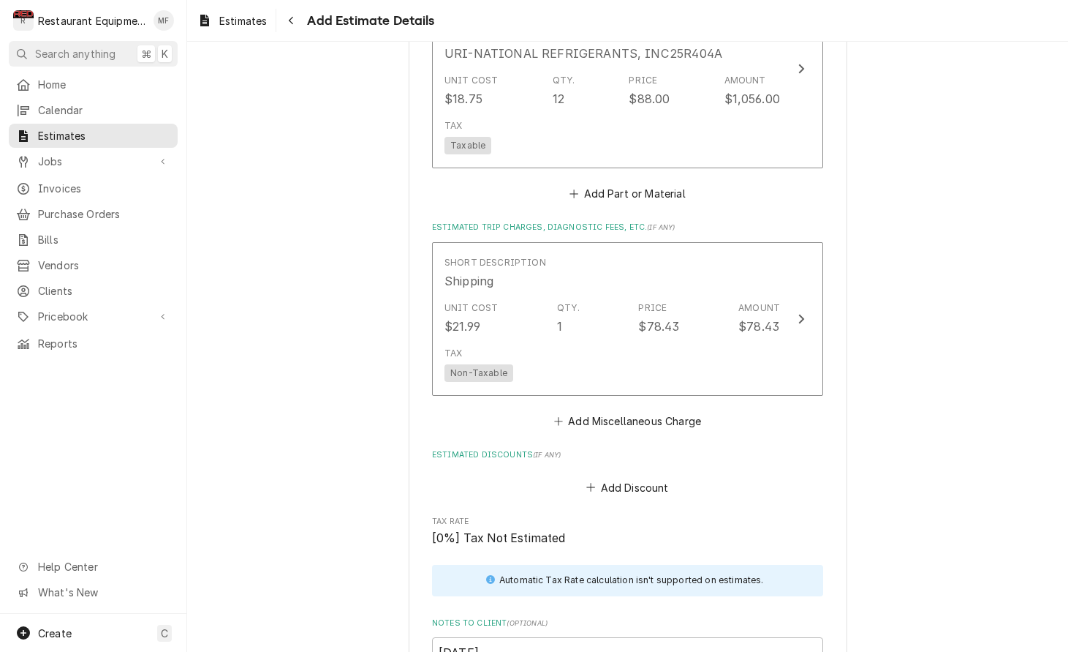
type textarea "x"
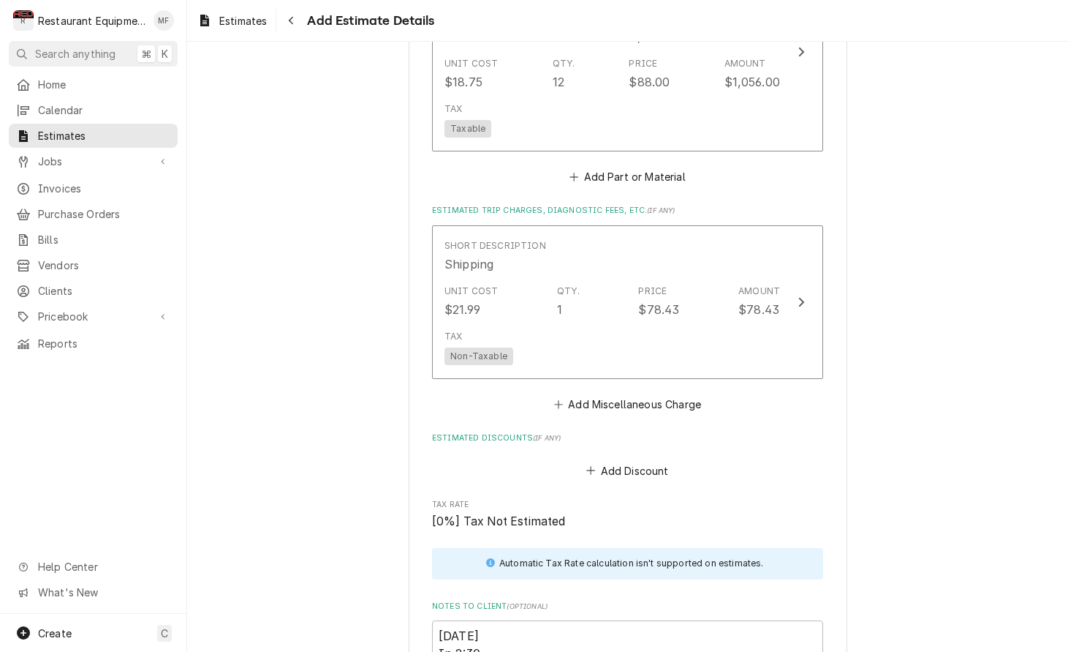
scroll to position [2240, 0]
click at [680, 392] on button "Add Miscellaneous Charge" at bounding box center [627, 402] width 152 height 20
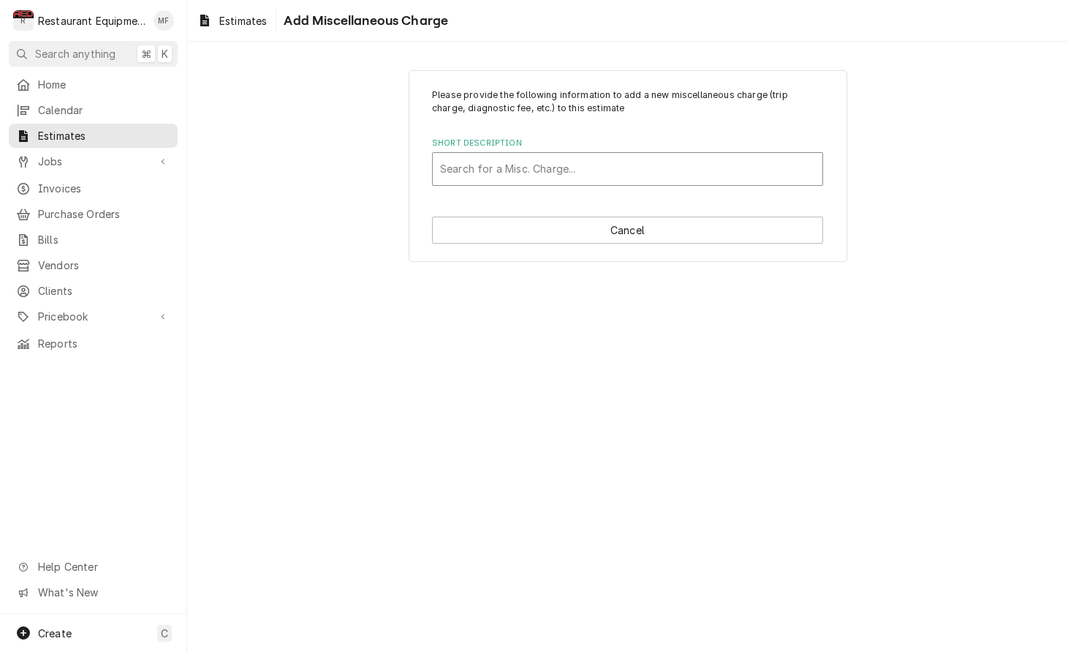
click at [611, 176] on div "Short Description" at bounding box center [627, 169] width 375 height 26
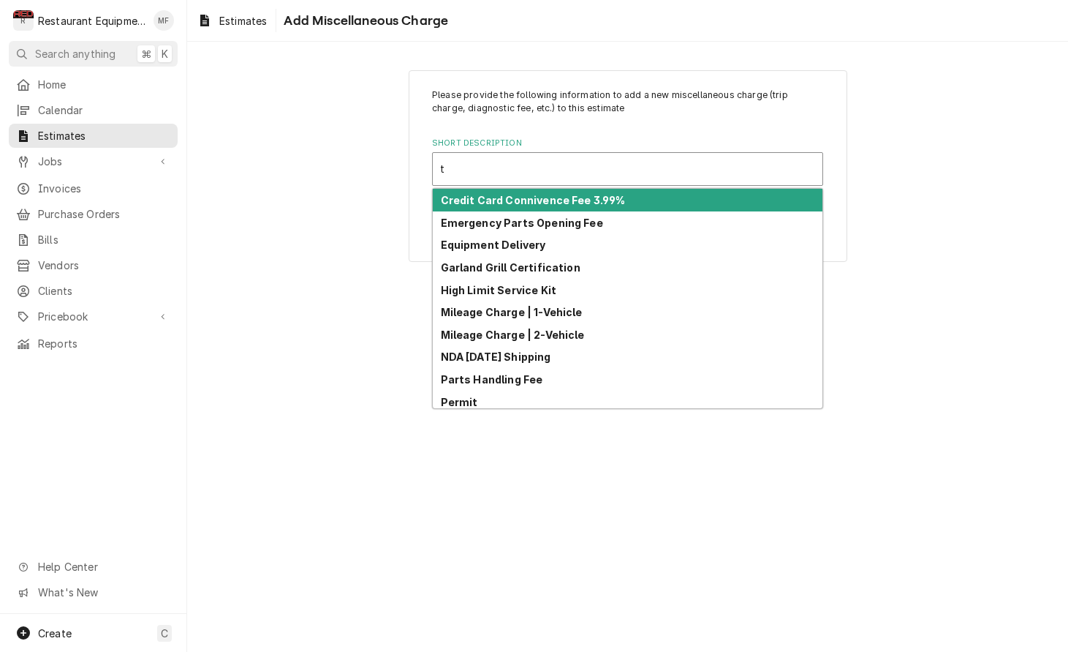
type input "ta"
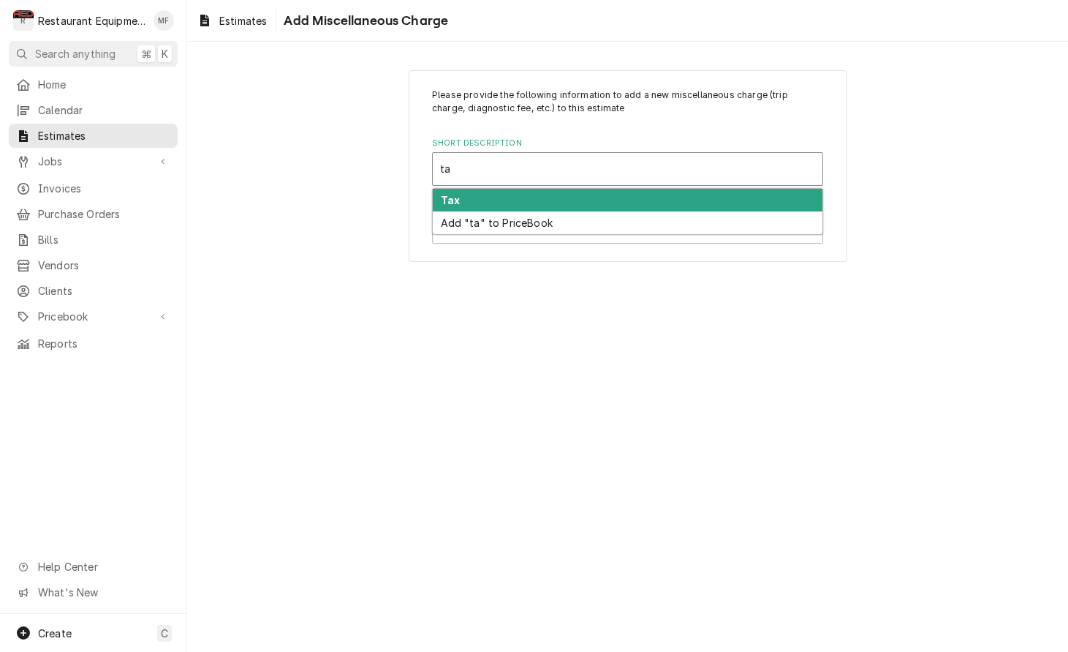
click at [606, 196] on div "Tax" at bounding box center [628, 200] width 390 height 23
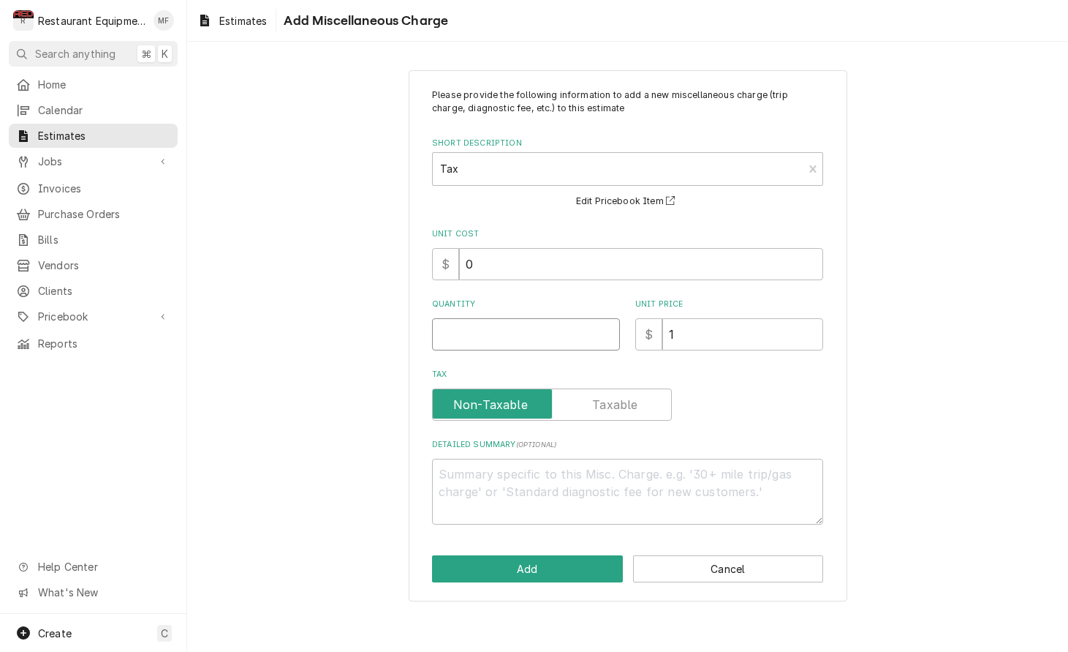
click at [540, 324] on input "Quantity" at bounding box center [526, 334] width 188 height 32
type textarea "x"
type input "1"
type textarea "x"
type input "1"
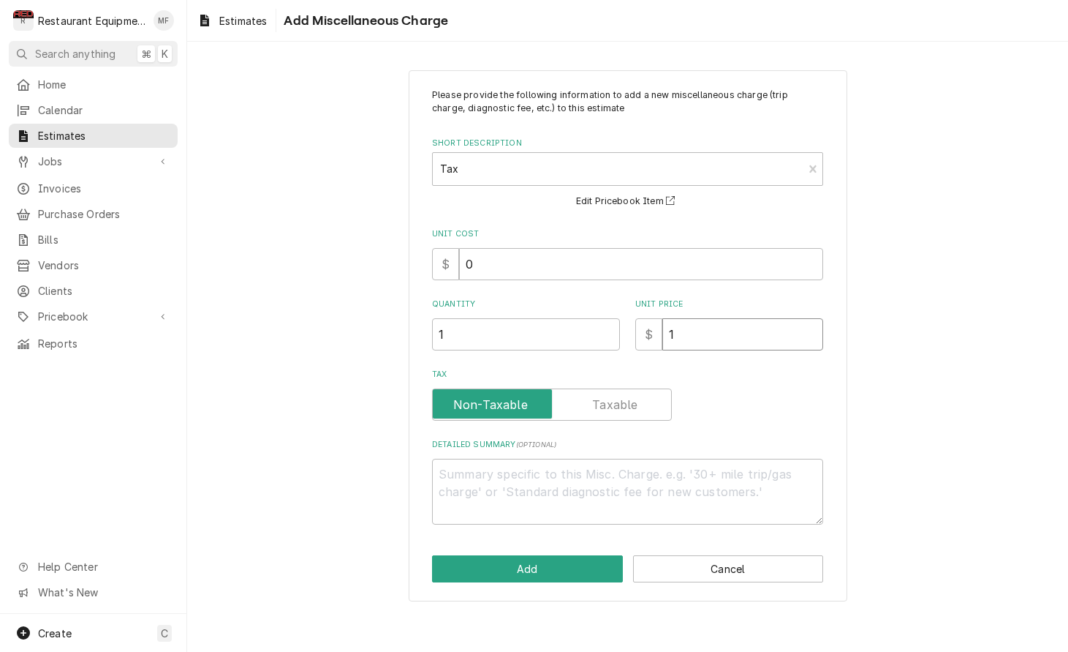
type textarea "x"
type input "14"
type textarea "x"
type input "145"
type textarea "x"
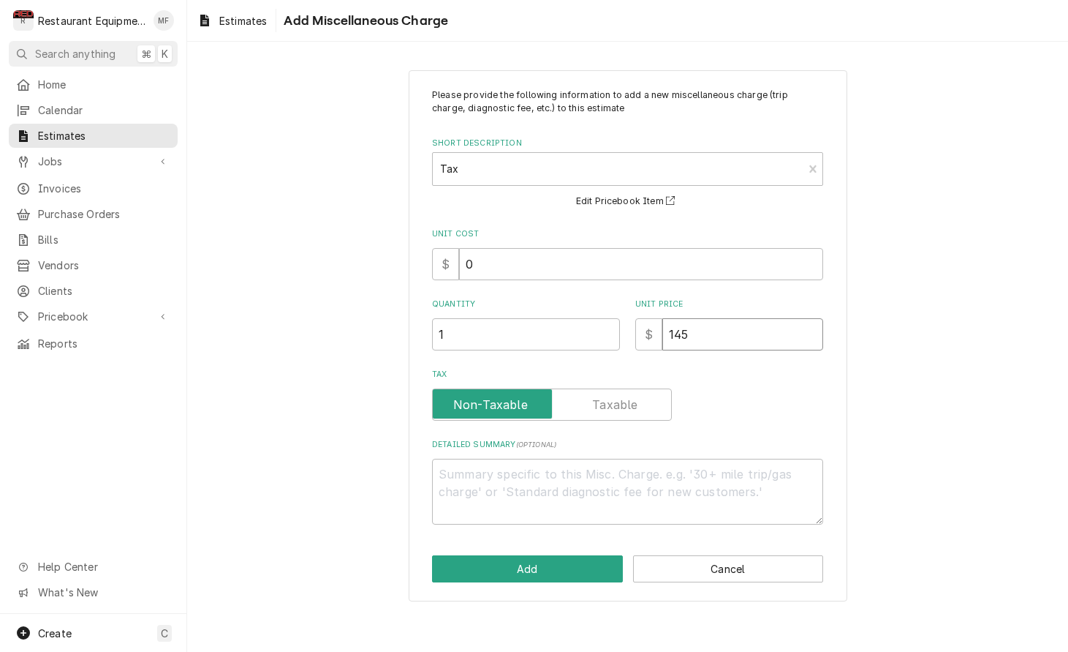
type input "145.0"
type textarea "x"
type input "145.03"
type textarea "x"
type input "145.0"
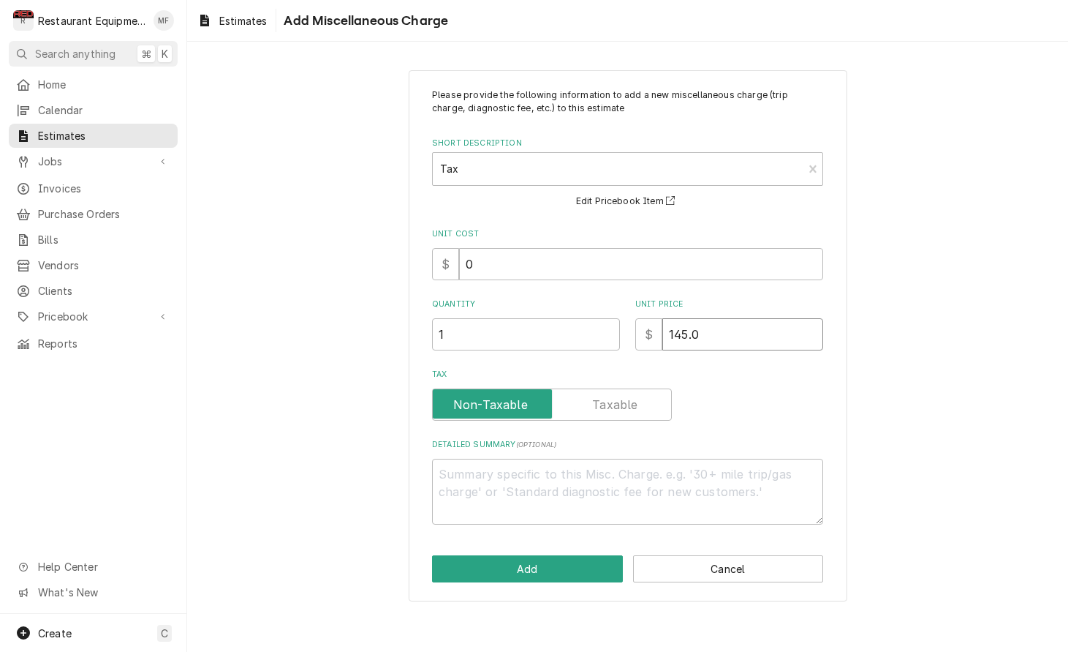
type textarea "x"
type input "145.04"
type textarea "x"
type input "145.04"
click at [529, 560] on button "Add" at bounding box center [527, 568] width 191 height 27
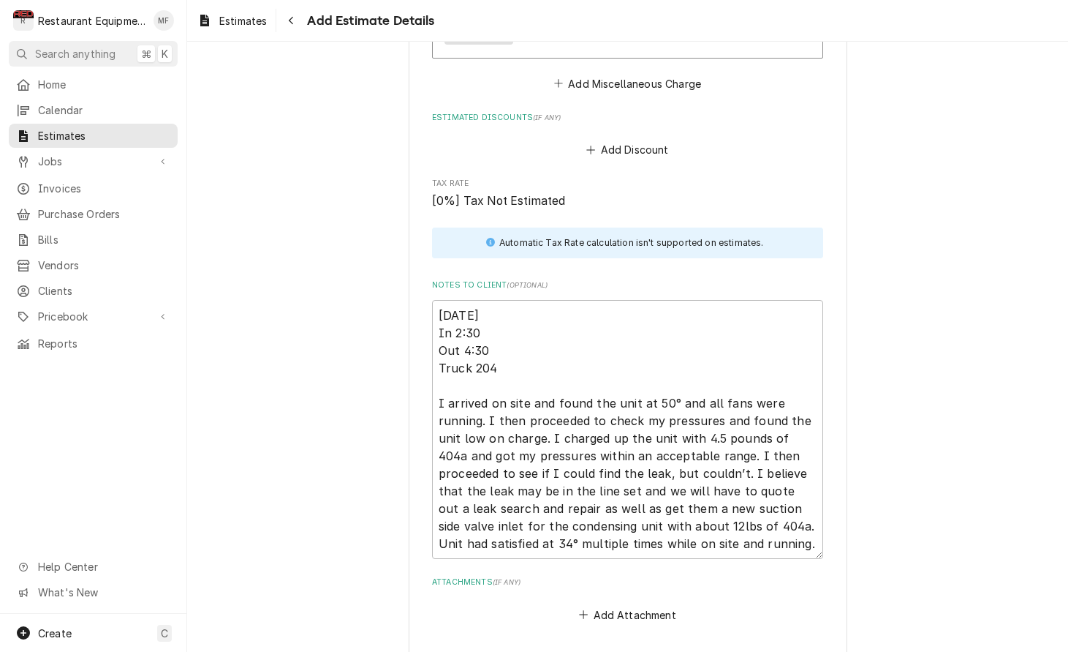
scroll to position [2722, 0]
click at [811, 516] on textarea "10/8/25 In 2:30 Out 4:30 Truck 204 I arrived on site and found the unit at 50° …" at bounding box center [627, 427] width 391 height 259
type textarea "x"
type textarea "10/8/25 In 2:30 Out 4:30 Truck 204 I arrived on site and found the unit at 50° …"
type textarea "x"
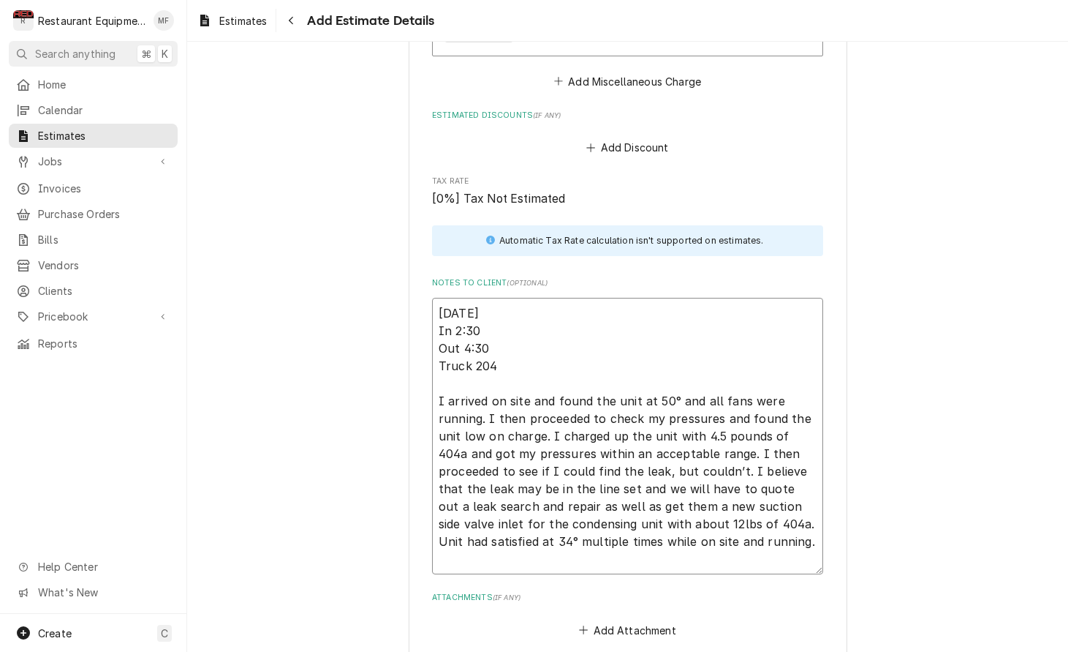
type textarea "10/8/25 In 2:30 Out 4:30 Truck 204 I arrived on site and found the unit at 50° …"
type textarea "x"
type textarea "10/8/25 In 2:30 Out 4:30 Truck 204 I arrived on site and found the unit at 50° …"
type textarea "x"
type textarea "10/8/25 In 2:30 Out 4:30 Truck 204 I arrived on site and found the unit at 50° …"
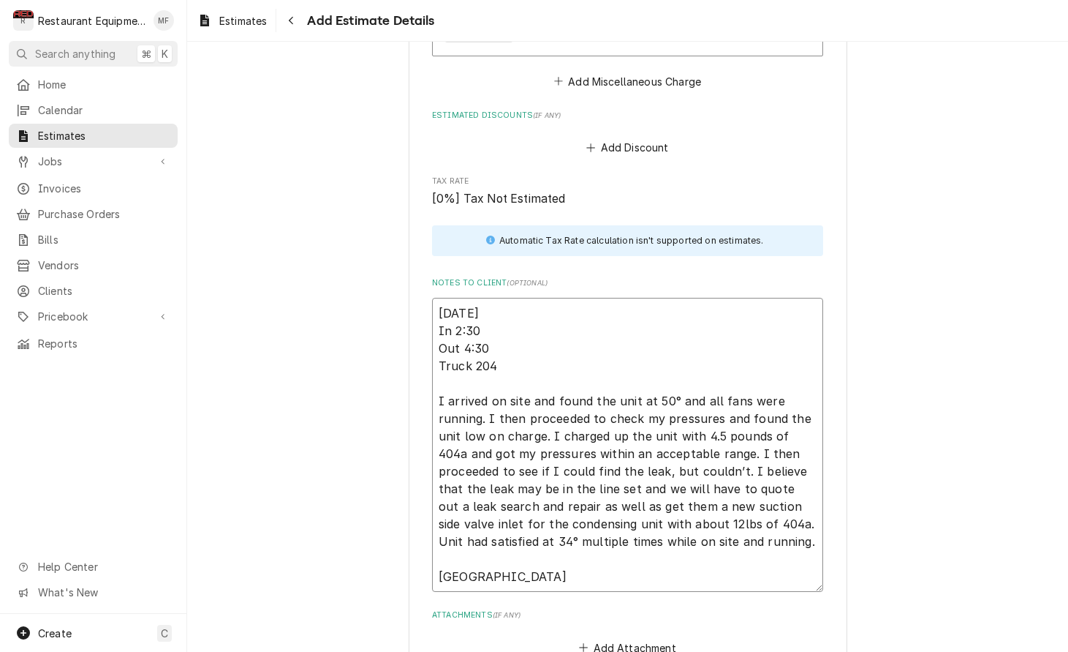
type textarea "x"
type textarea "10/8/25 In 2:30 Out 4:30 Truck 204 I arrived on site and found the unit at 50° …"
type textarea "x"
type textarea "10/8/25 In 2:30 Out 4:30 Truck 204 I arrived on site and found the unit at 50° …"
paste textarea "328190127"
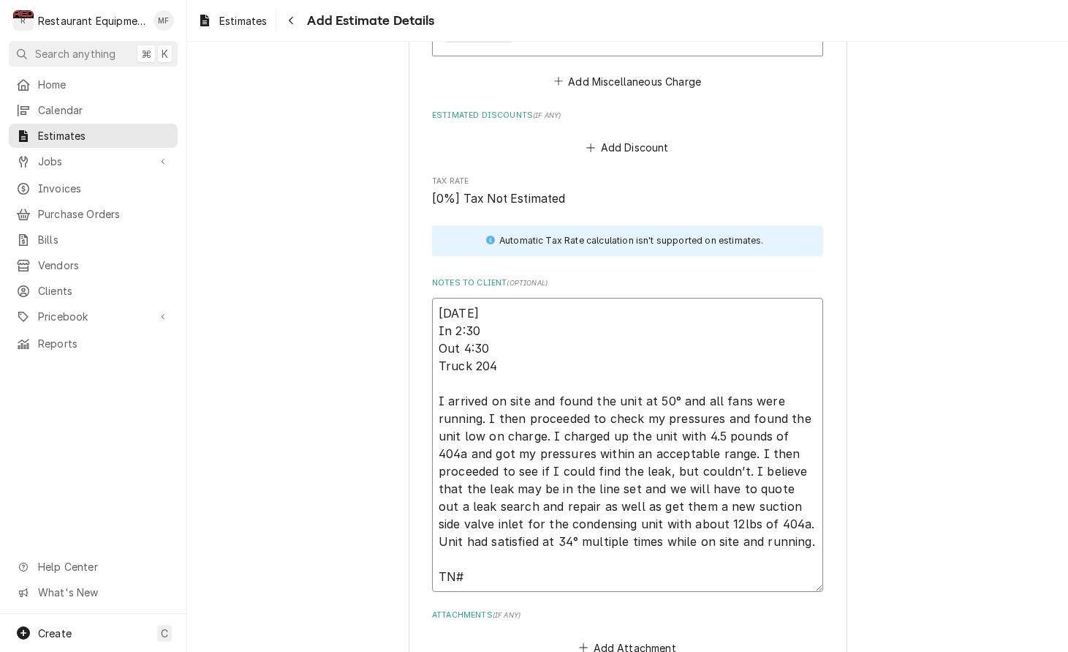
type textarea "x"
type textarea "10/8/25 In 2:30 Out 4:30 Truck 204 I arrived on site and found the unit at 50° …"
drag, startPoint x: 461, startPoint y: 551, endPoint x: 497, endPoint y: 550, distance: 36.6
click at [467, 550] on textarea "10/8/25 In 2:30 Out 4:30 Truck 204 I arrived on site and found the unit at 50° …" at bounding box center [627, 445] width 391 height 294
type textarea "x"
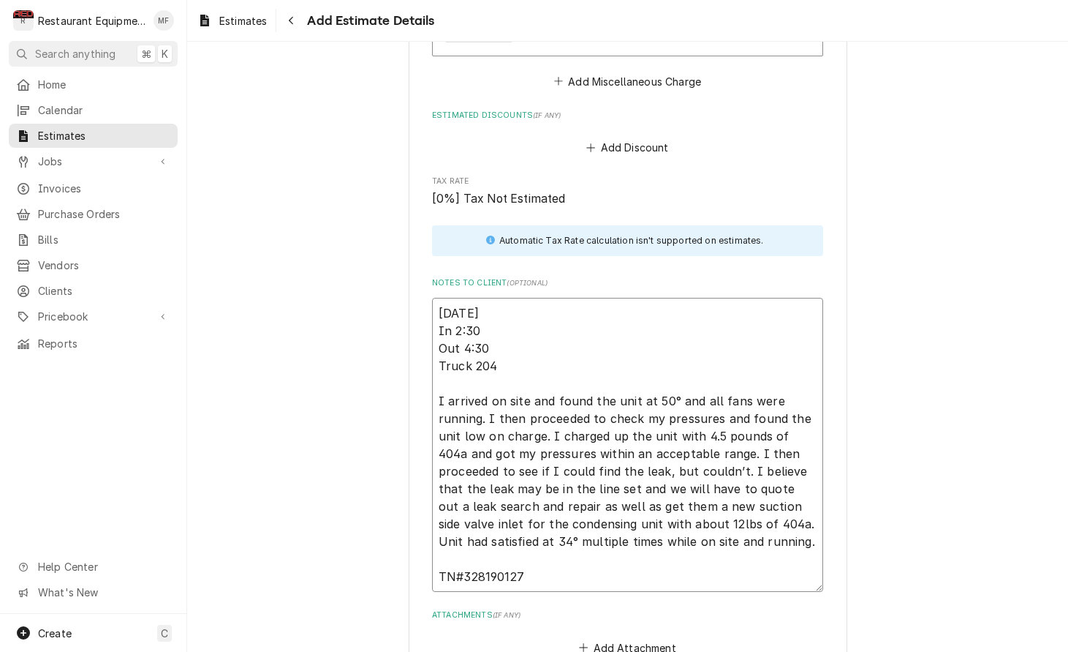
type textarea "10/8/25 In 2:30 Out 4:30 Truck 204 I arrived on site and found the unit at 50° …"
type textarea "x"
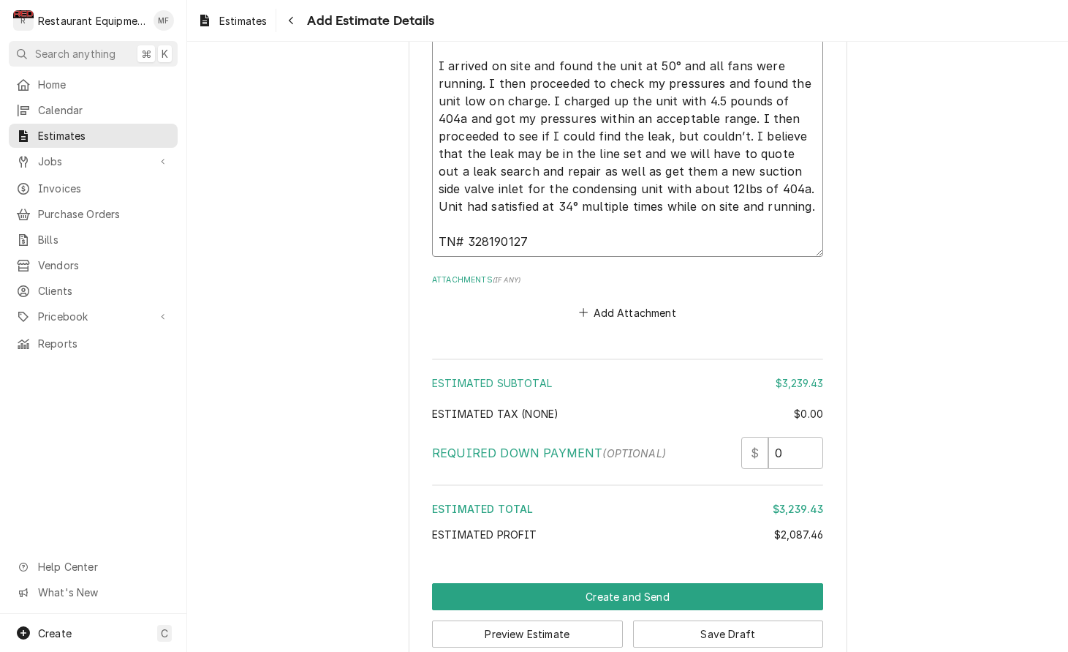
scroll to position [0, 0]
type textarea "10/8/25 In 2:30 Out 4:30 Truck 204 I arrived on site and found the unit at 50° …"
click at [763, 620] on button "Save Draft" at bounding box center [728, 633] width 191 height 27
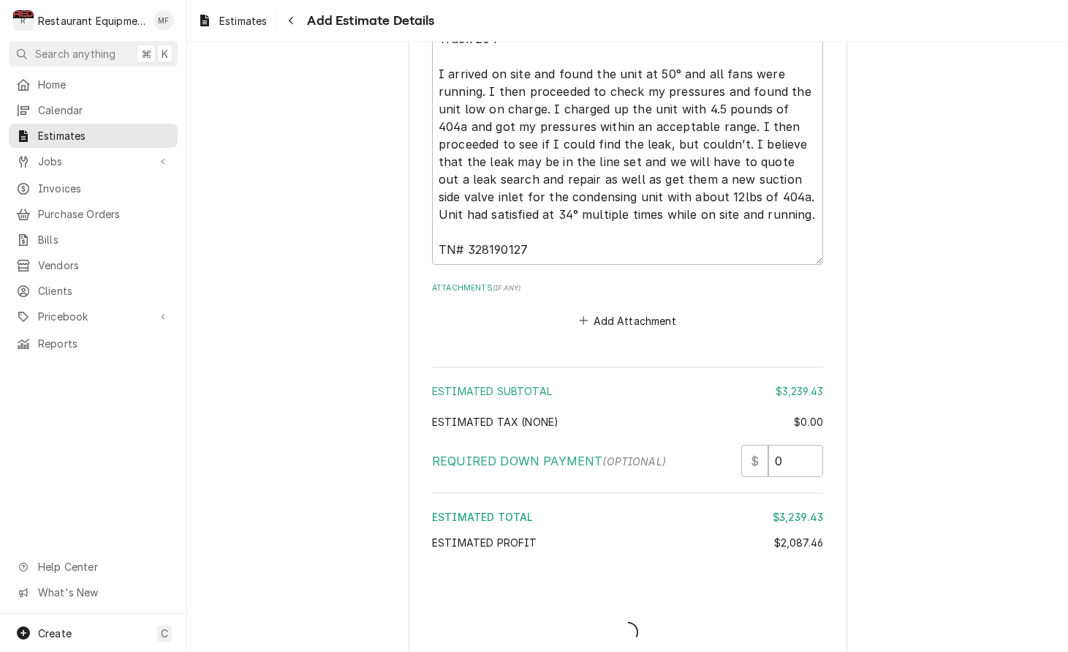
type textarea "x"
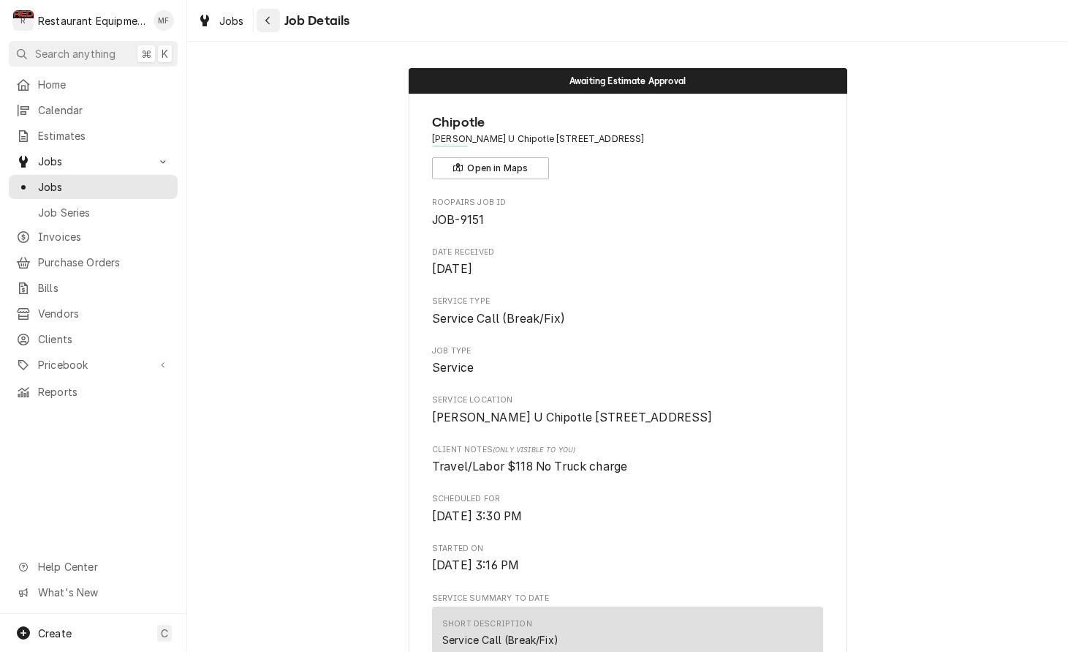
click at [269, 23] on icon "Navigate back" at bounding box center [267, 21] width 4 height 8
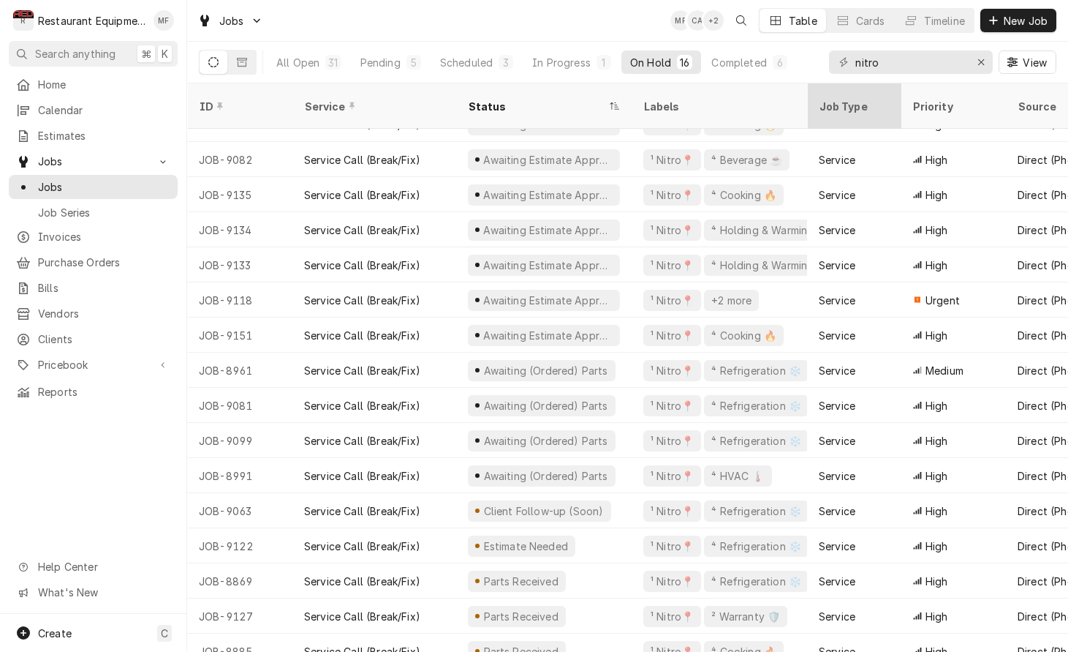
scroll to position [21, 0]
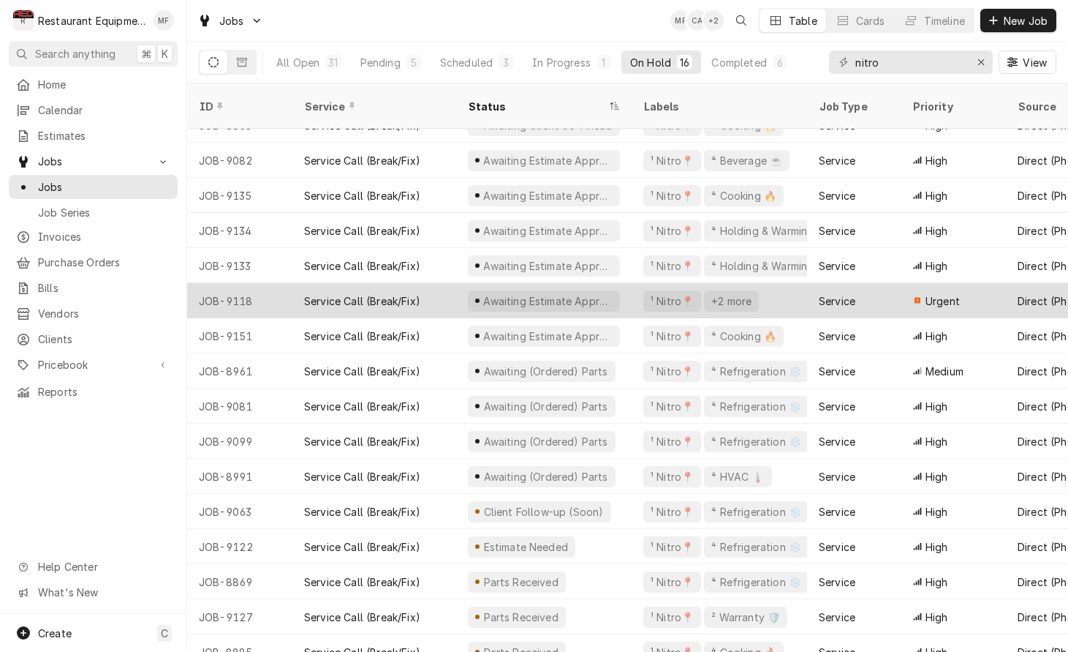
click at [636, 284] on div "¹ Nitro📍 +2 more" at bounding box center [720, 300] width 176 height 35
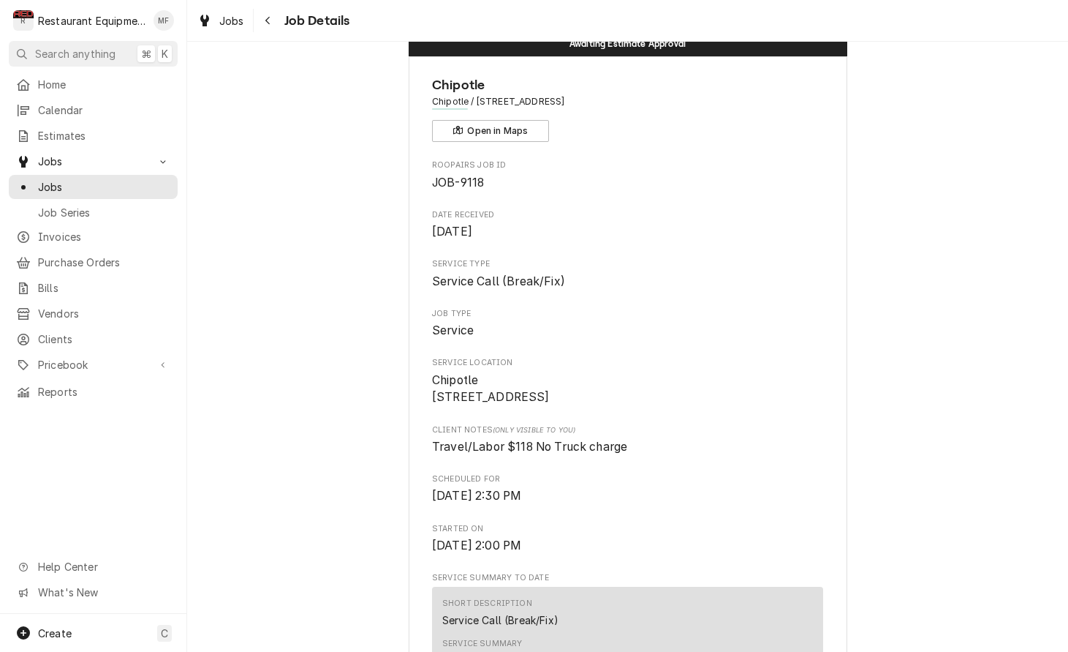
scroll to position [40, 0]
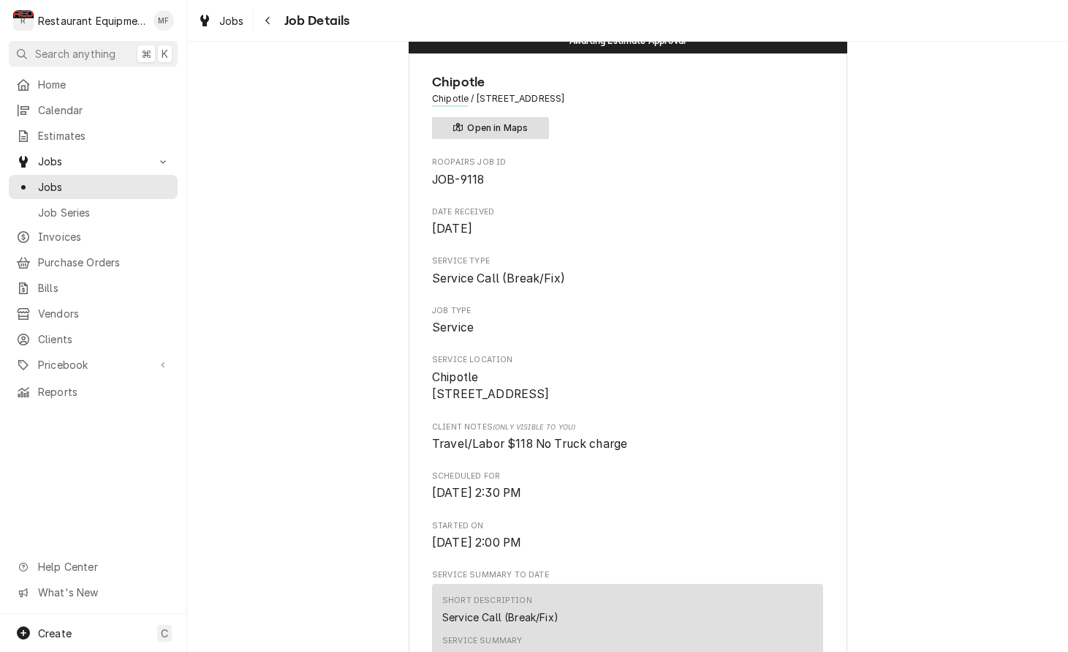
click at [510, 133] on button "Open in Maps" at bounding box center [490, 128] width 117 height 22
click at [534, 120] on button "Open in Maps" at bounding box center [490, 128] width 117 height 22
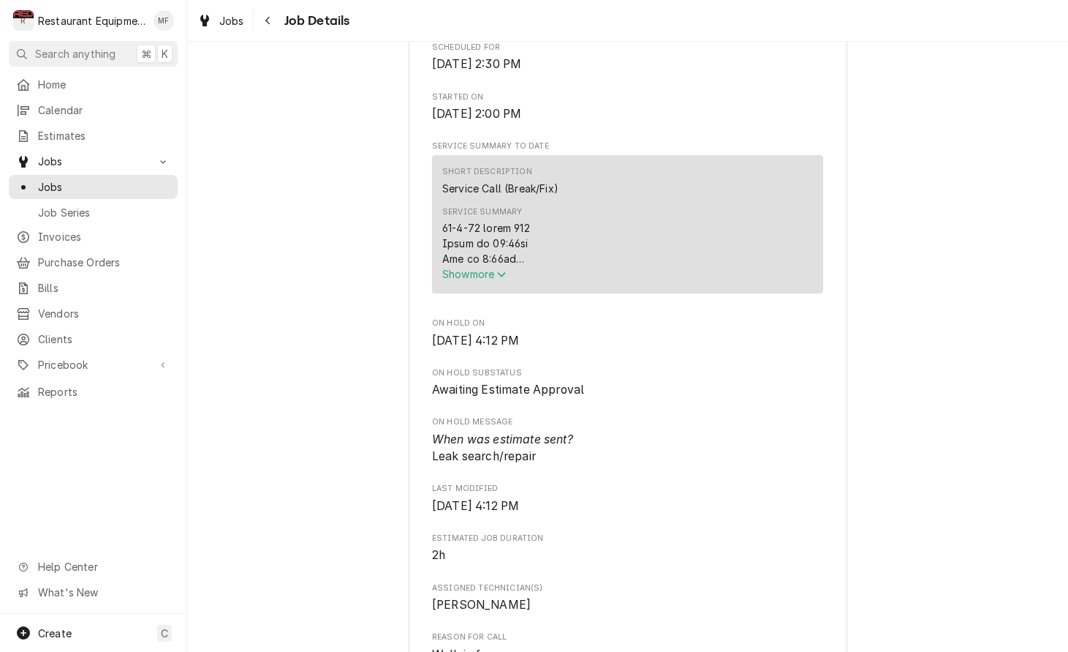
scroll to position [483, 0]
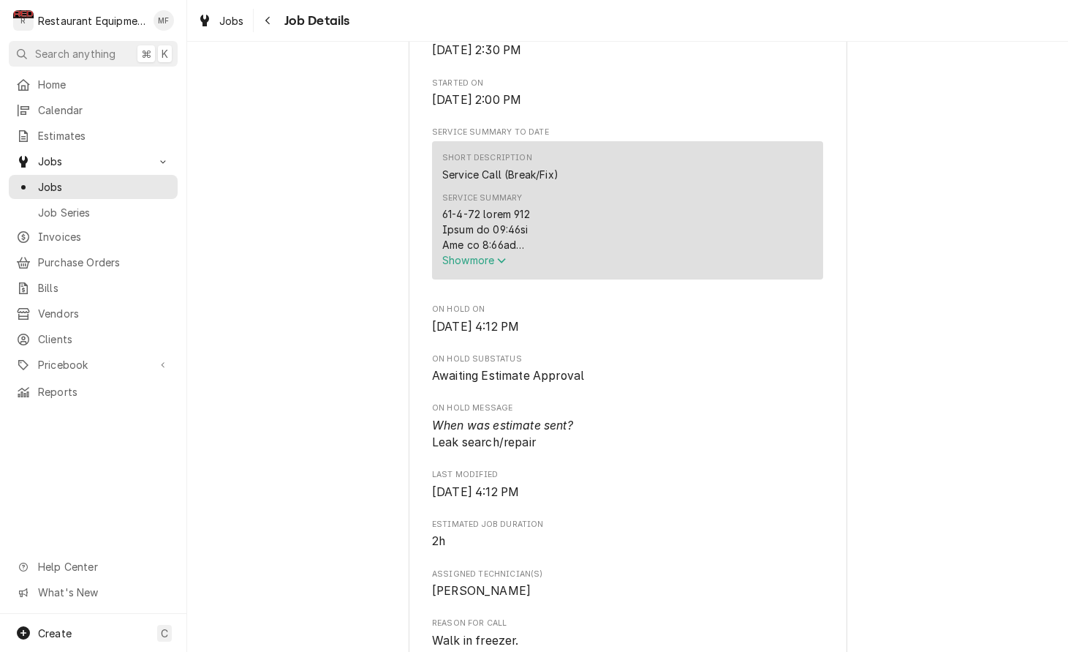
click at [491, 266] on span "Show more" at bounding box center [474, 260] width 64 height 12
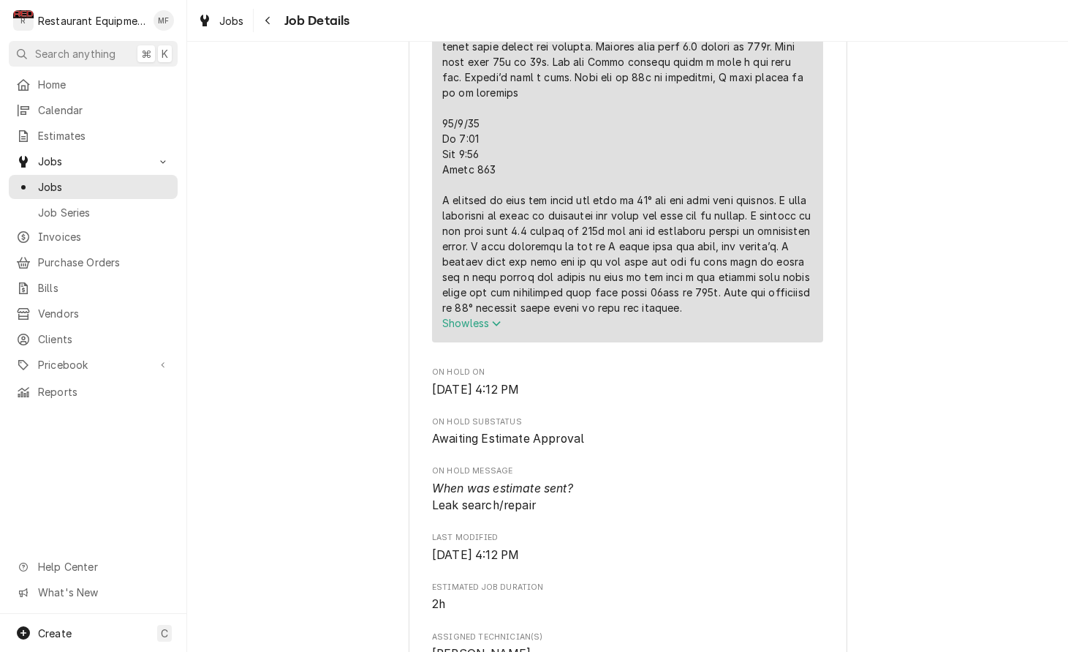
scroll to position [927, 0]
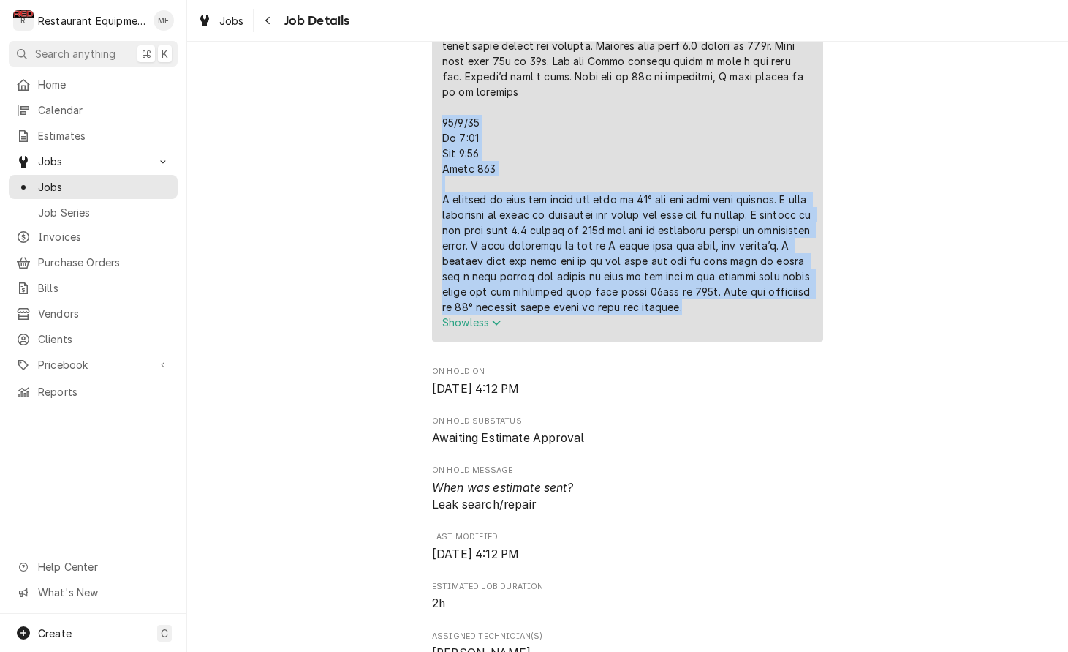
drag, startPoint x: 456, startPoint y: 131, endPoint x: 722, endPoint y: 301, distance: 315.7
click at [723, 301] on div "Service Summary" at bounding box center [627, 38] width 371 height 553
copy div "10/8/25 In 2:30 Out 4:15 Truck 204 I arrived on site and found the unit at 50° …"
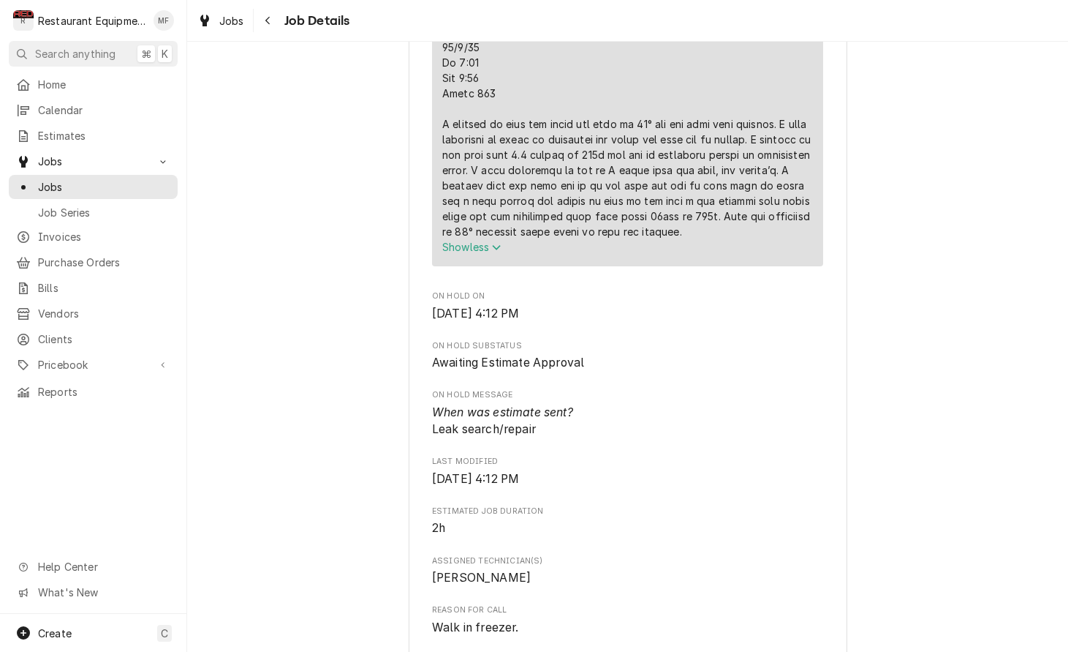
click at [402, 227] on div "Awaiting Estimate Approval Chipotle Chipotle / 615 Grand Central Ave, Vienna, W…" at bounding box center [627, 314] width 881 height 2520
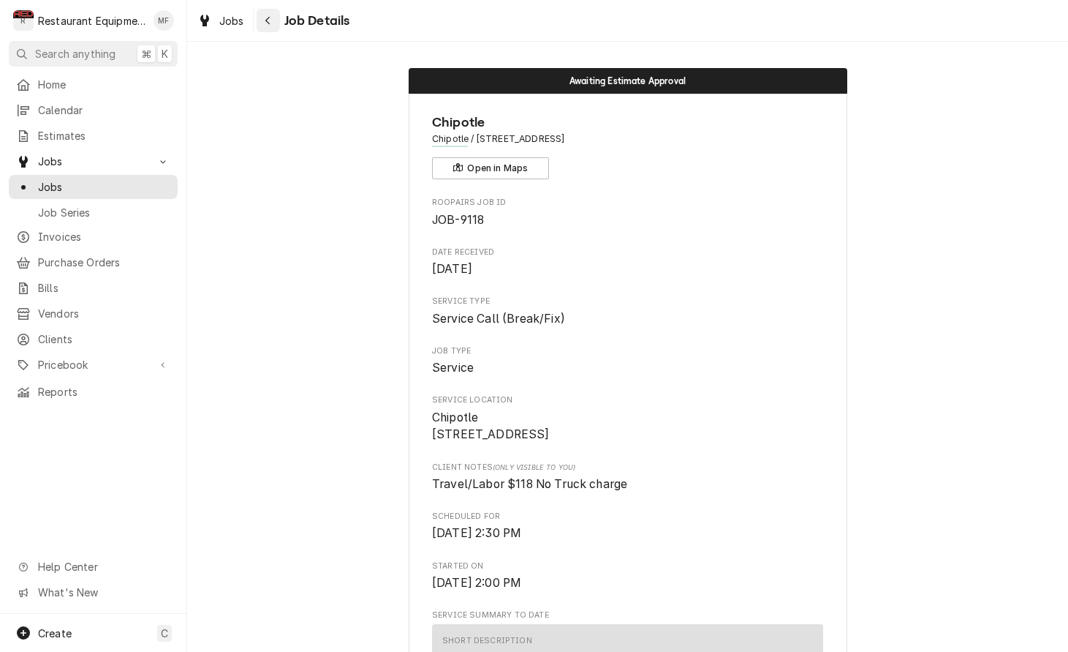
scroll to position [0, 0]
click at [274, 21] on div "Navigate back" at bounding box center [268, 20] width 15 height 15
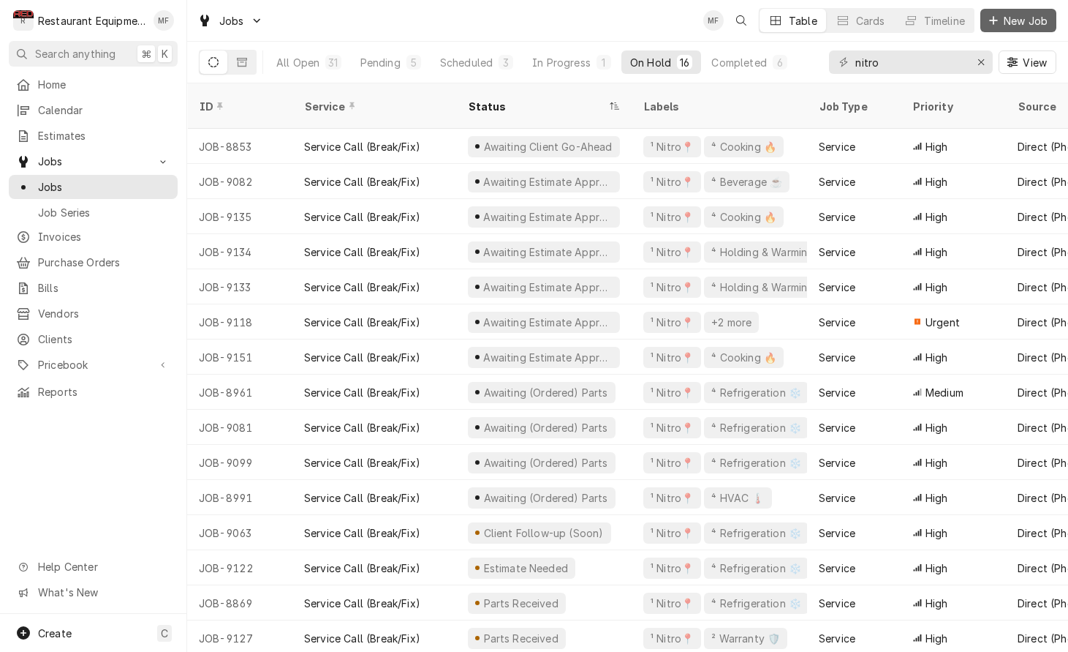
click at [1007, 24] on span "New Job" at bounding box center [1026, 20] width 50 height 15
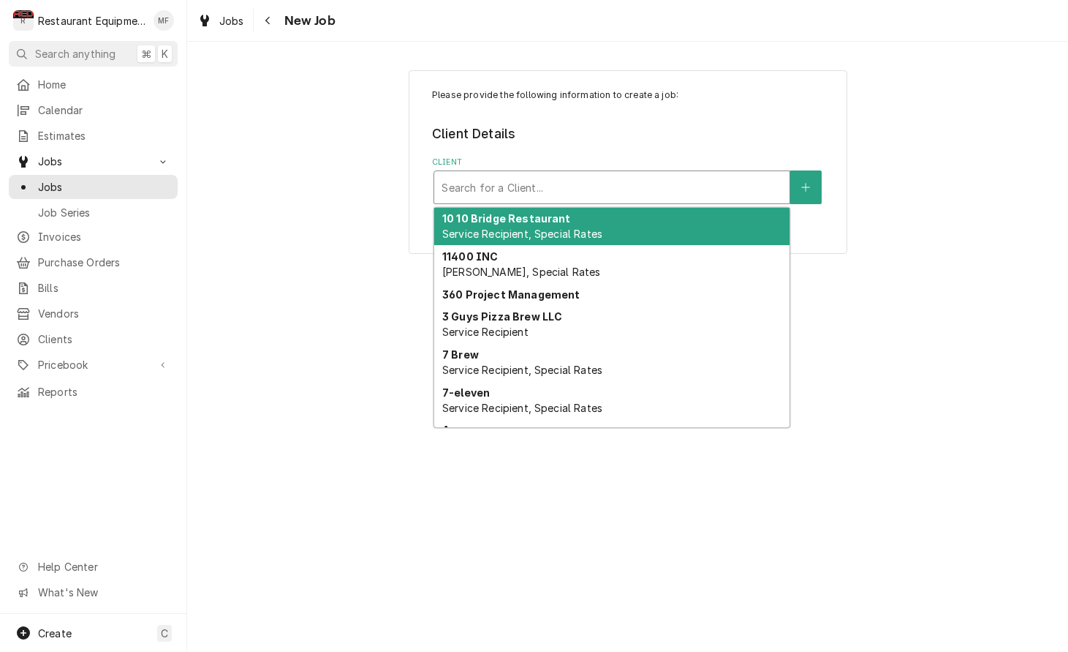
click at [674, 185] on div "Client" at bounding box center [612, 187] width 341 height 26
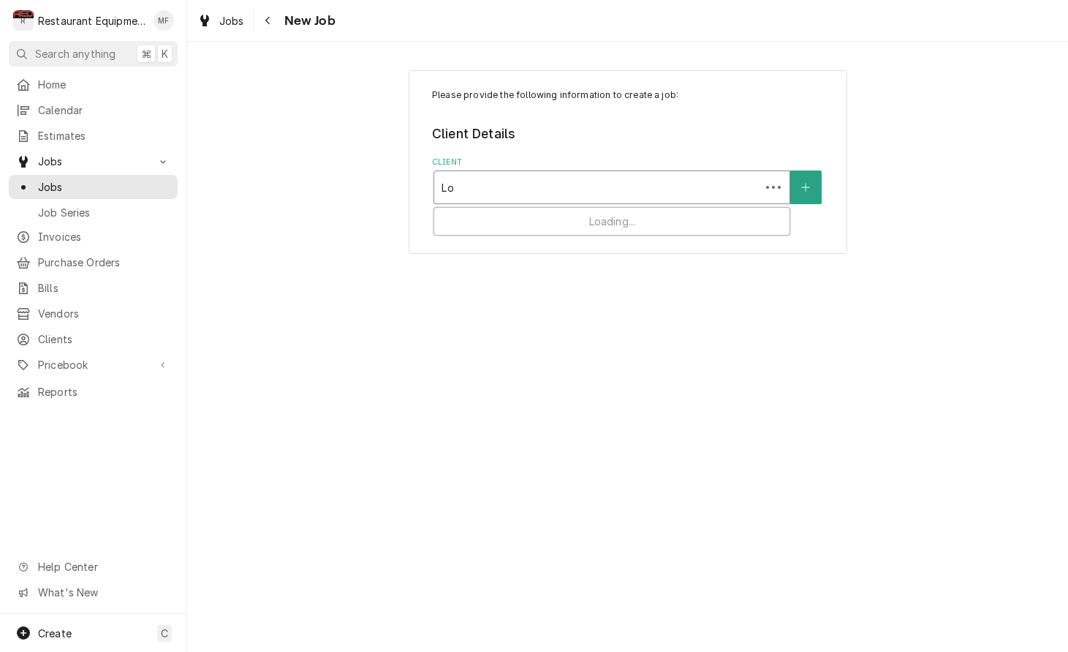
type input "L"
type input "Mcdonalds"
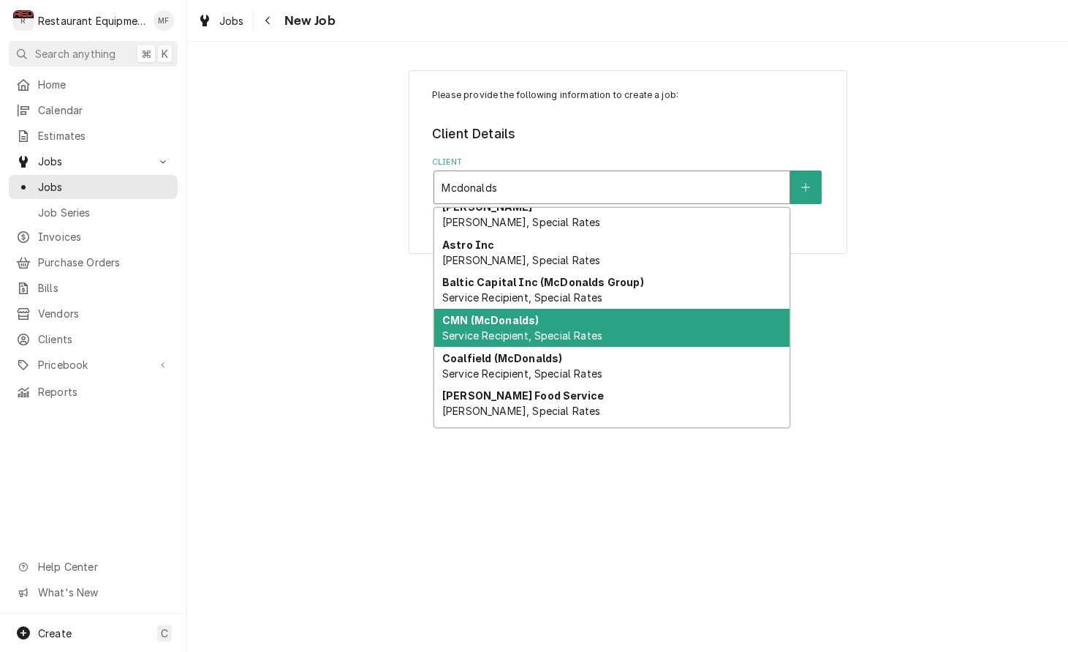
scroll to position [61, 0]
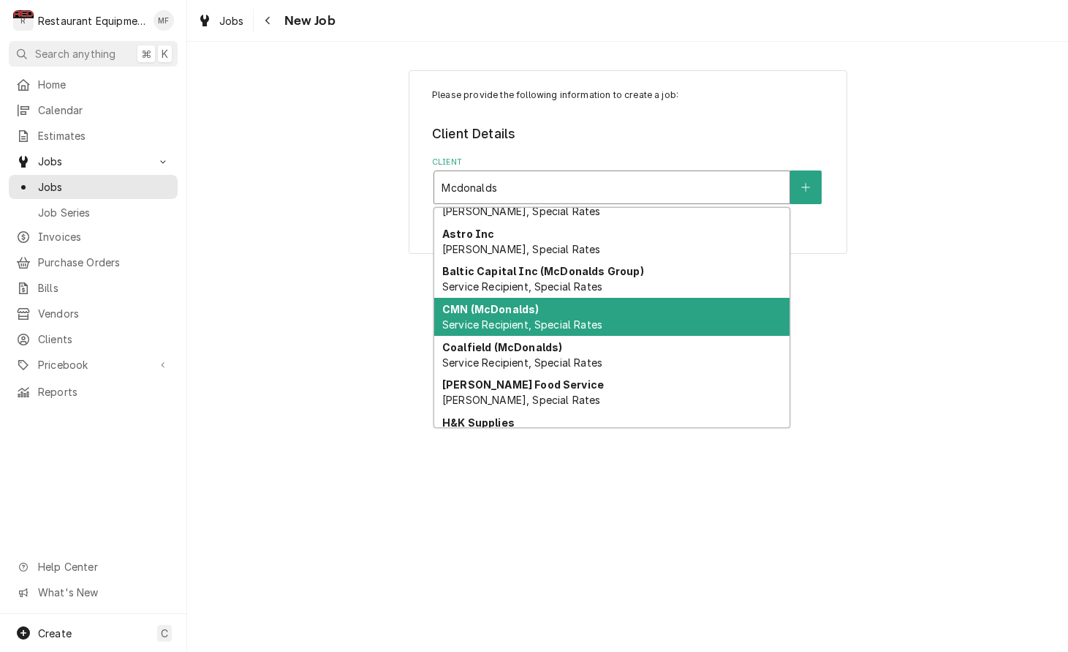
click at [679, 317] on div "CMN (McDonalds) Service Recipient, Special Rates" at bounding box center [611, 317] width 355 height 38
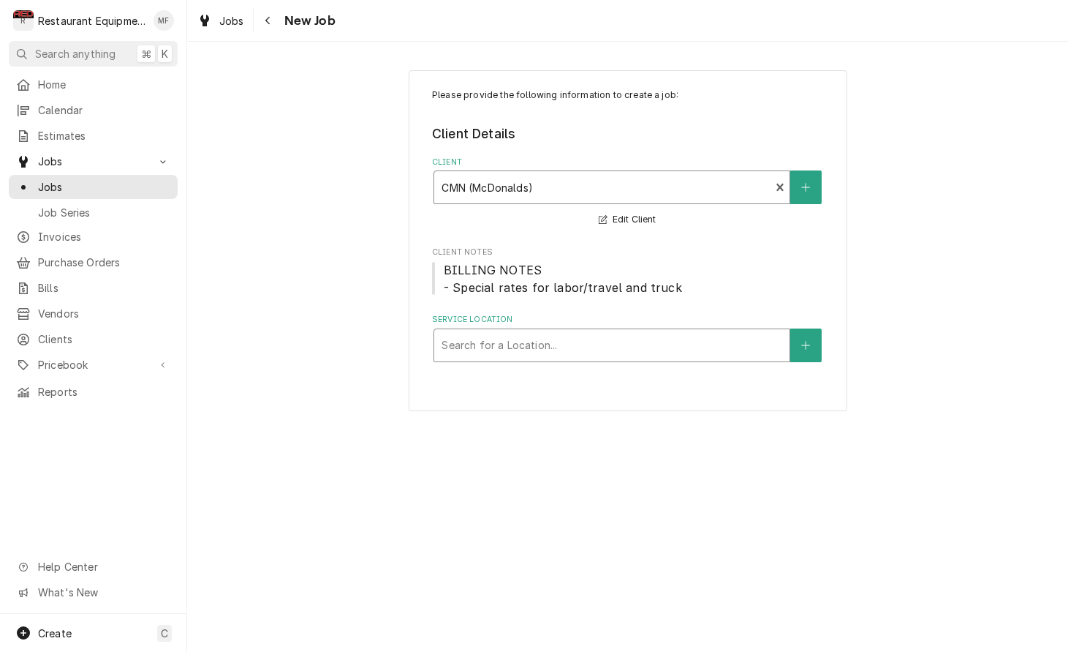
click at [642, 339] on div "Service Location" at bounding box center [612, 345] width 341 height 26
type input "L"
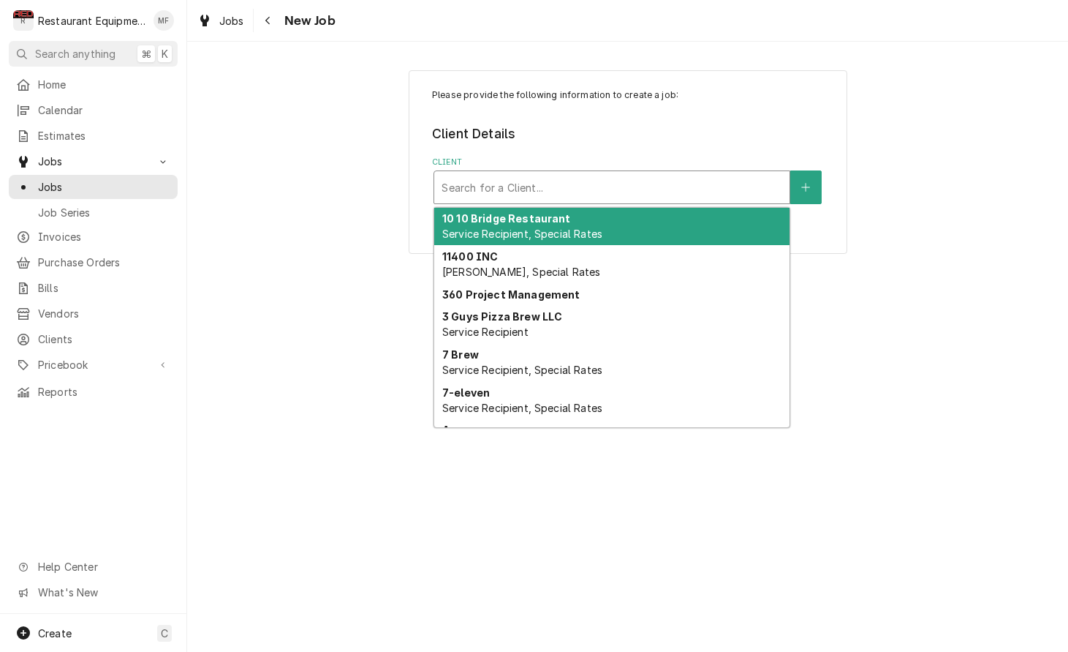
click at [727, 195] on div "Client" at bounding box center [612, 187] width 341 height 26
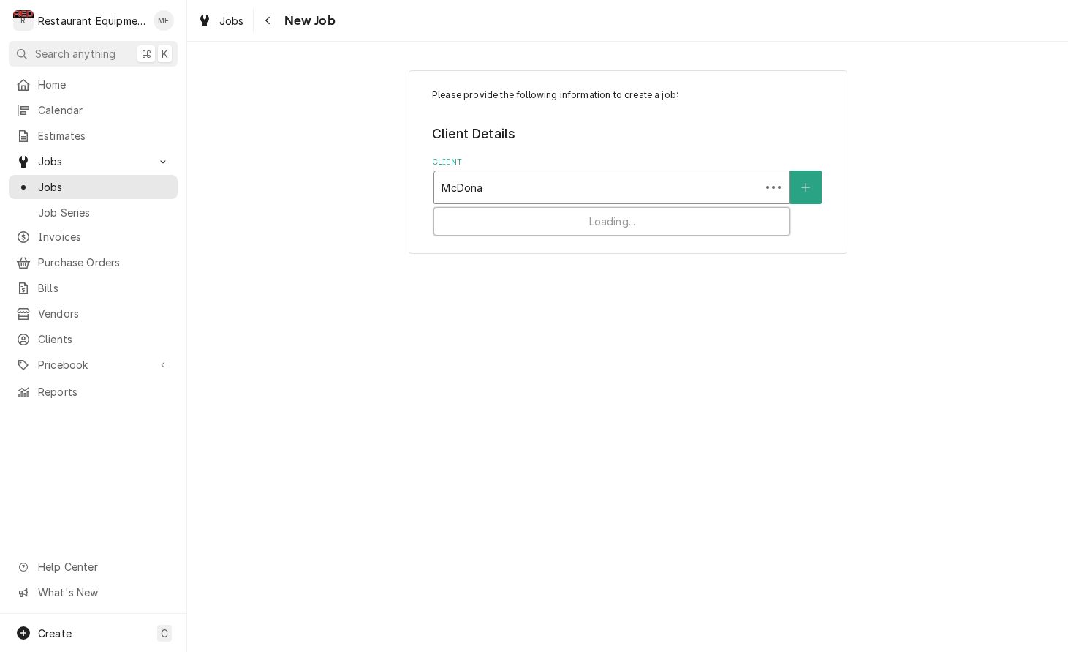
type input "McDonal"
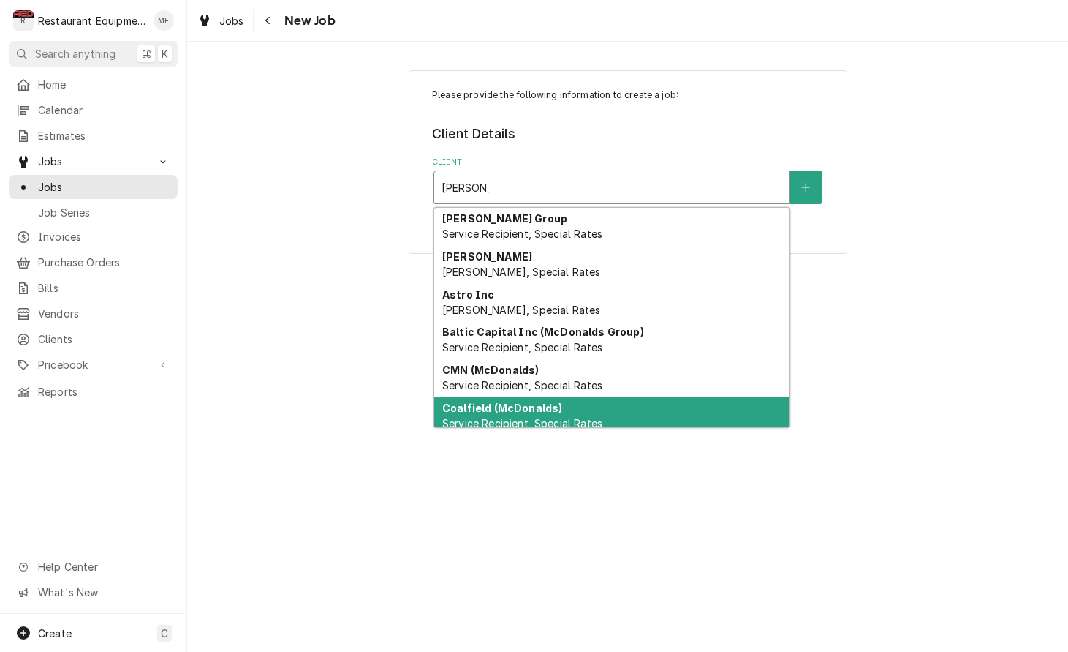
click at [716, 417] on div "Coalfield (McDonalds) Service Recipient, Special Rates" at bounding box center [611, 415] width 355 height 38
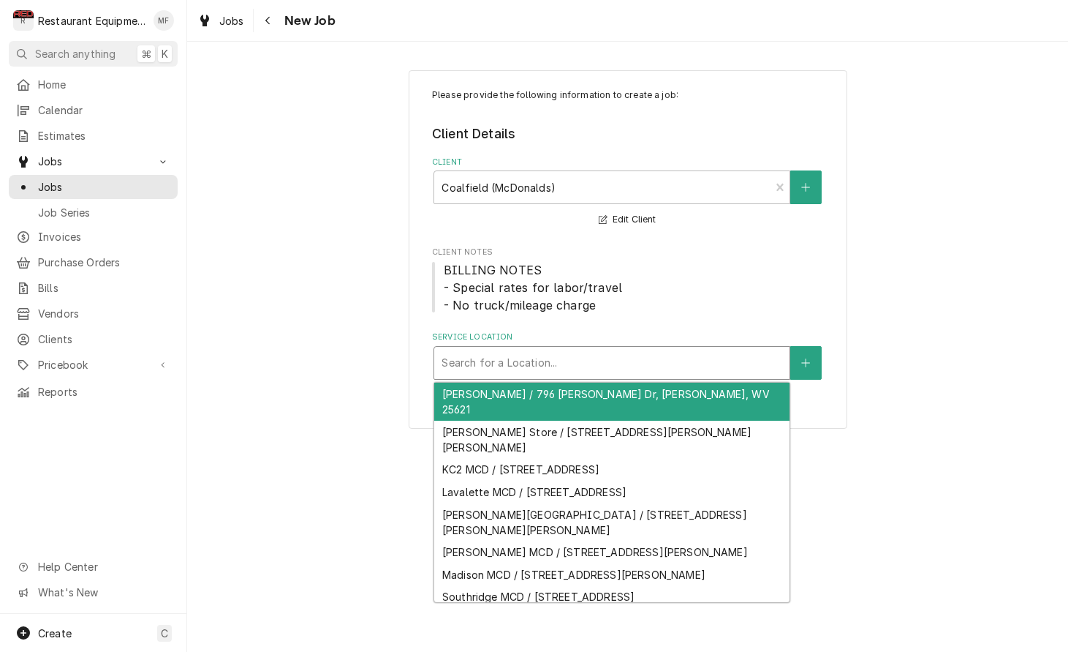
click at [641, 357] on div "Service Location" at bounding box center [612, 363] width 341 height 26
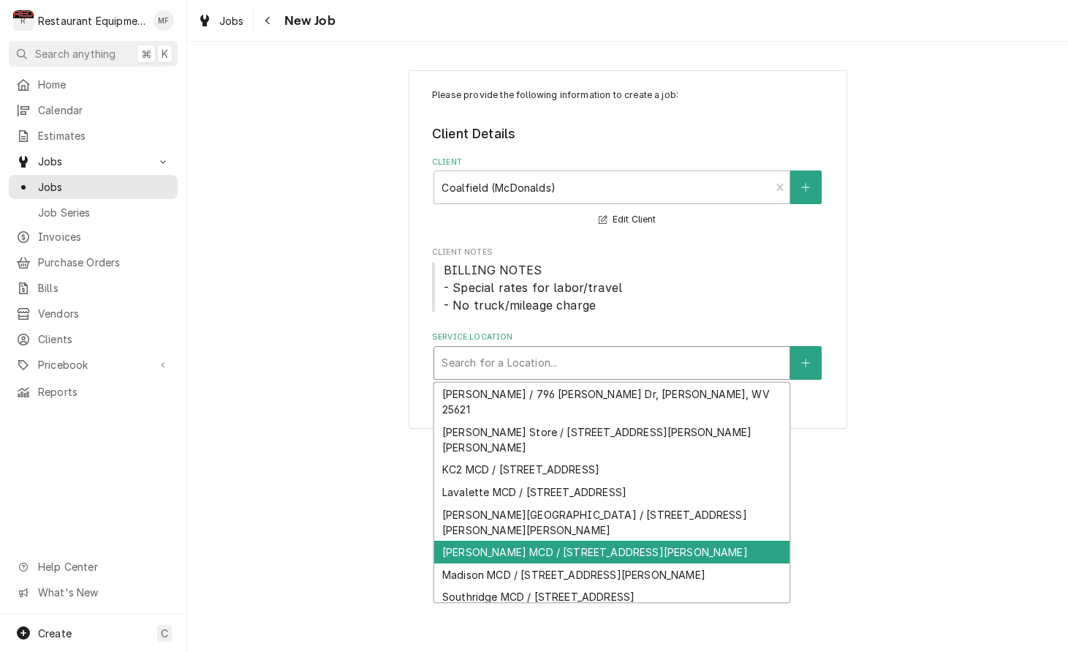
click at [685, 540] on div "Logan MCD / 20 Main Ave, Logan, WV 25601" at bounding box center [611, 551] width 355 height 23
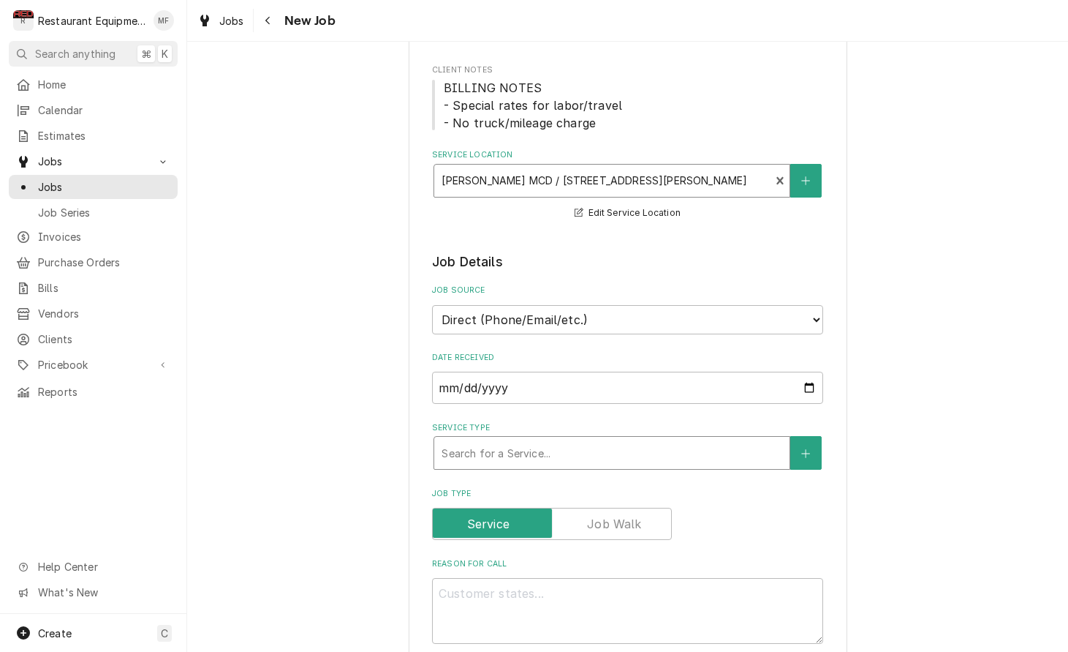
scroll to position [192, 0]
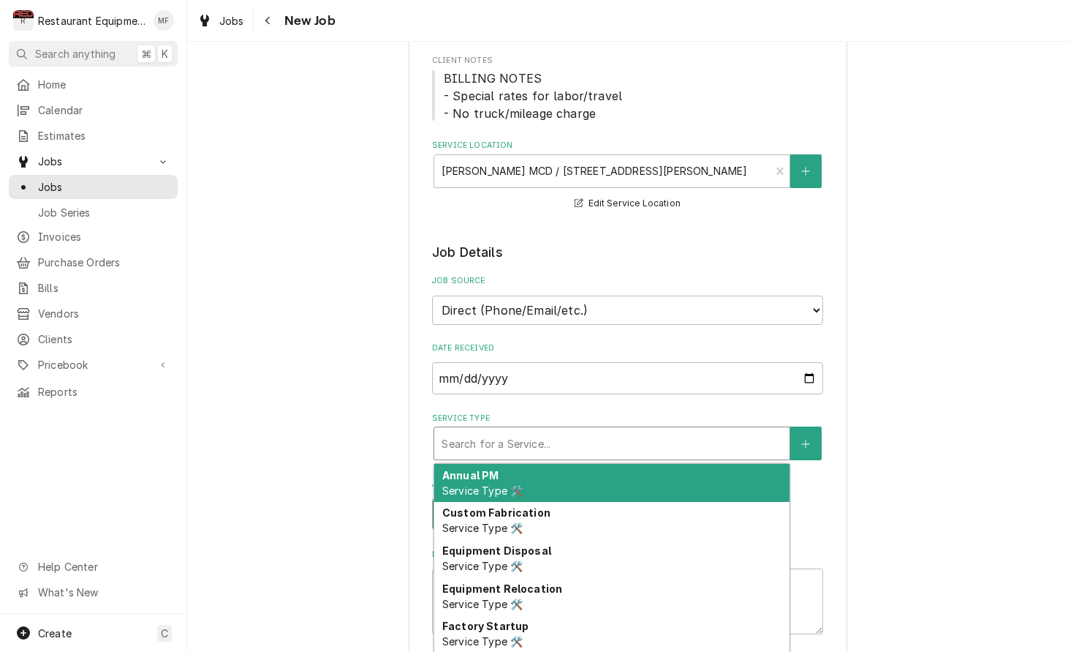
click at [618, 431] on div "Service Type" at bounding box center [612, 443] width 341 height 26
type textarea "x"
type input "b"
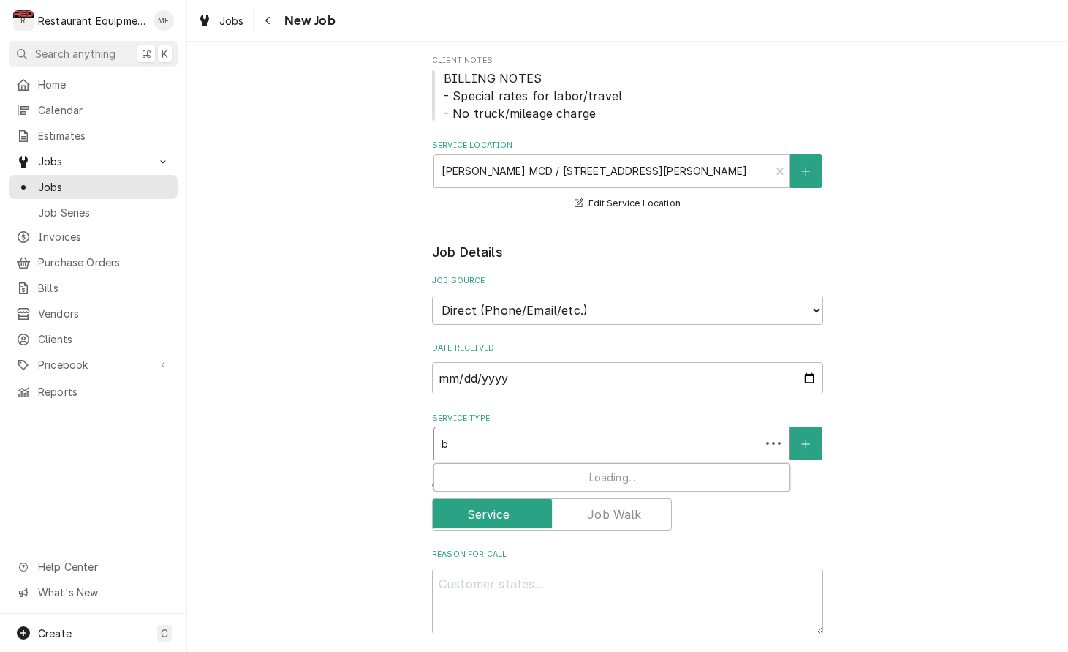
type textarea "x"
type input "br"
type textarea "x"
type input "bre"
type textarea "x"
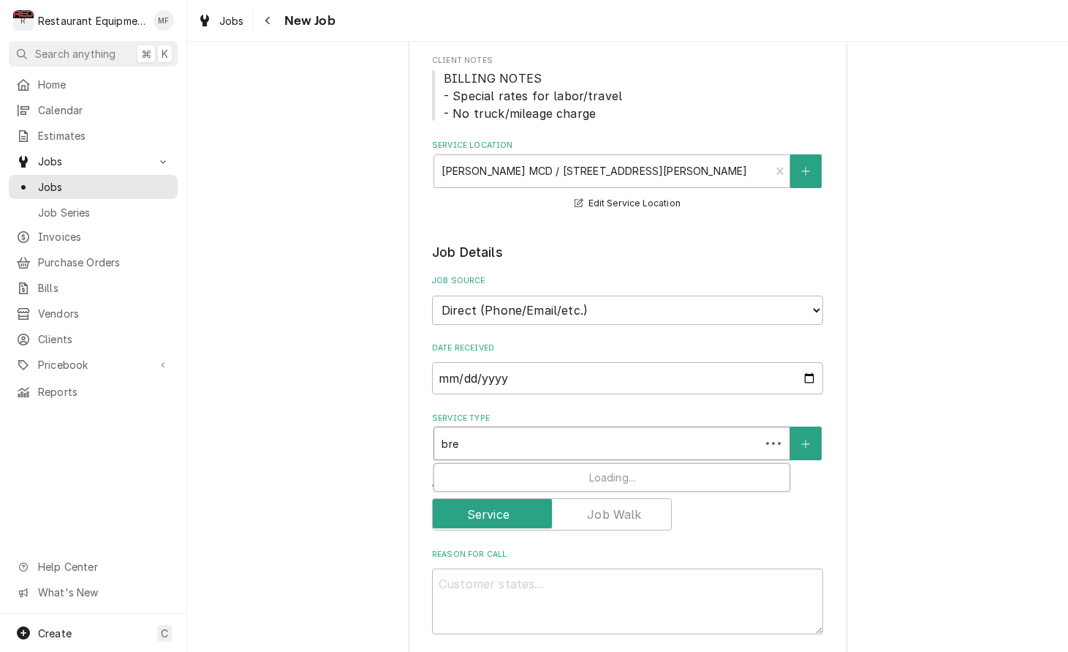
type input "brea"
type textarea "x"
type input "break"
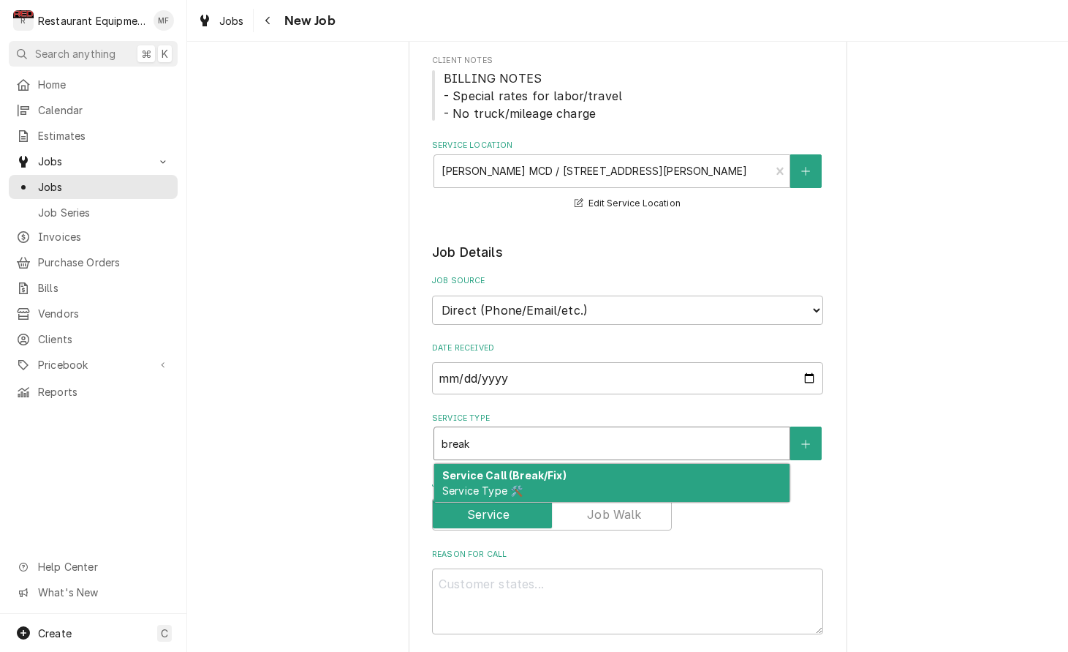
click at [651, 464] on div "Service Call (Break/Fix) Service Type 🛠️" at bounding box center [611, 483] width 355 height 38
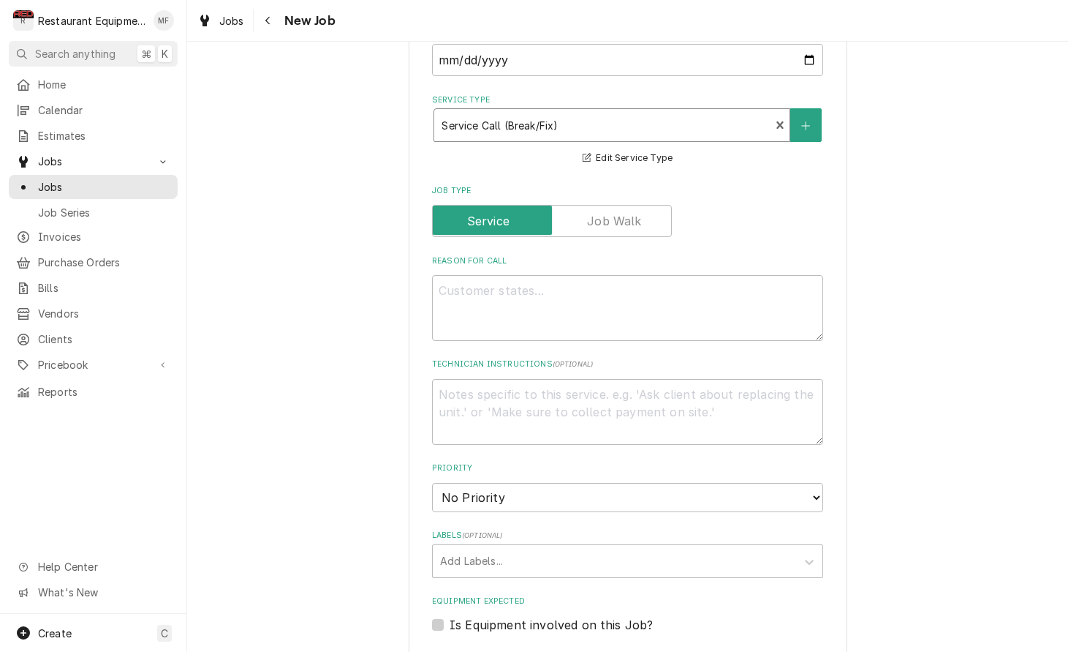
scroll to position [513, 0]
click at [709, 277] on textarea "Reason For Call" at bounding box center [627, 305] width 391 height 66
type textarea "x"
type textarea "N"
type textarea "x"
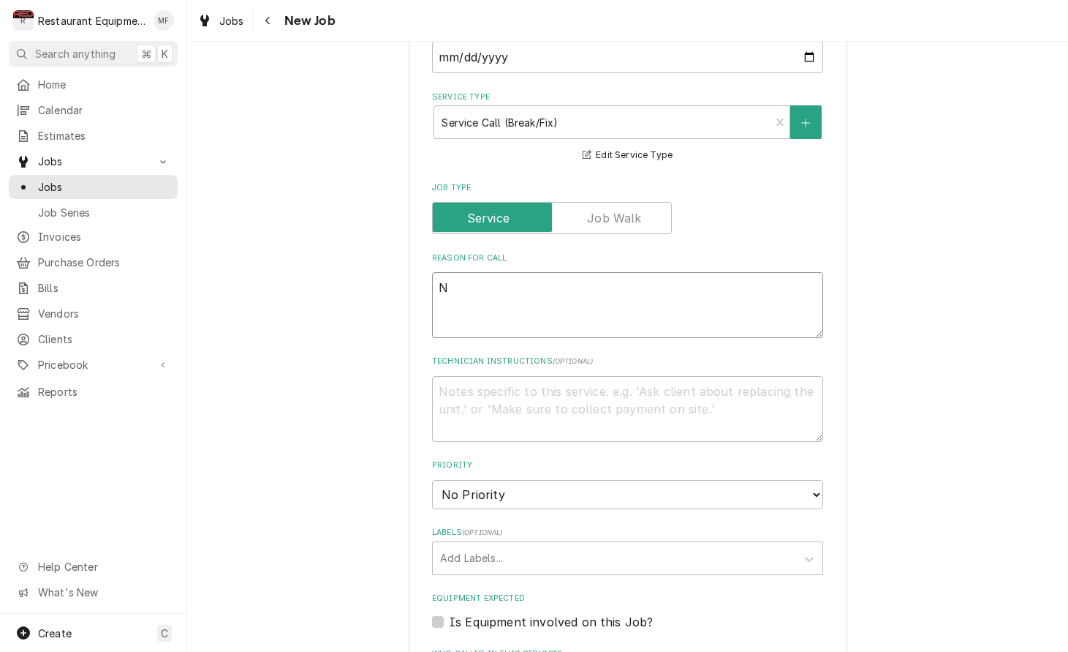
type textarea "No"
type textarea "x"
type textarea "Not"
type textarea "x"
type textarea "Not"
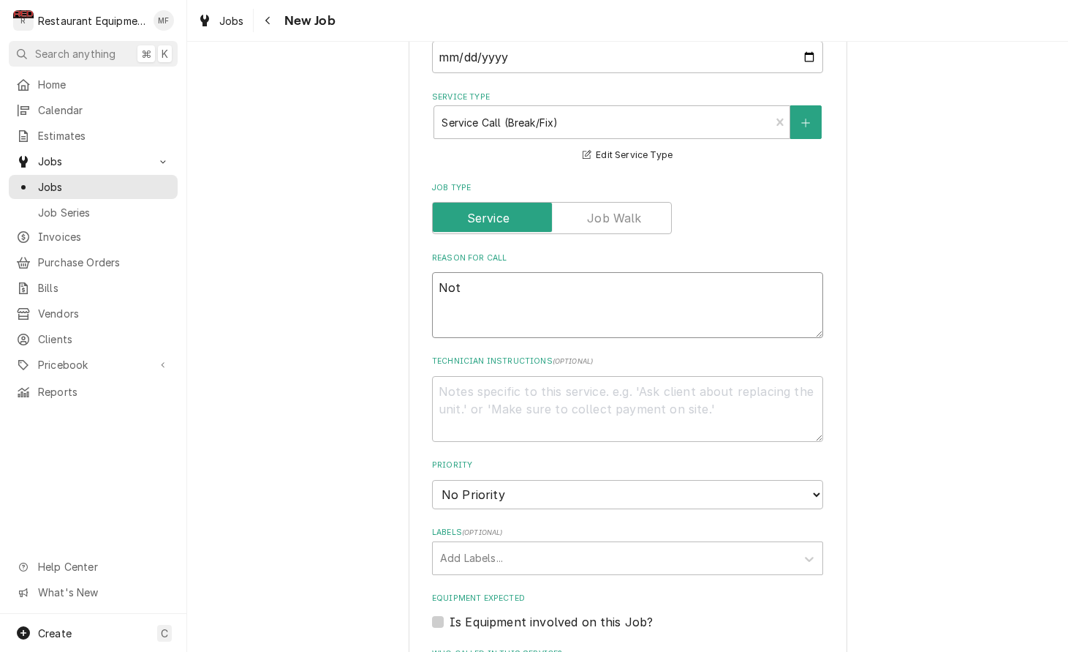
type textarea "x"
type textarea "Not d"
type textarea "x"
type textarea "Not di"
type textarea "x"
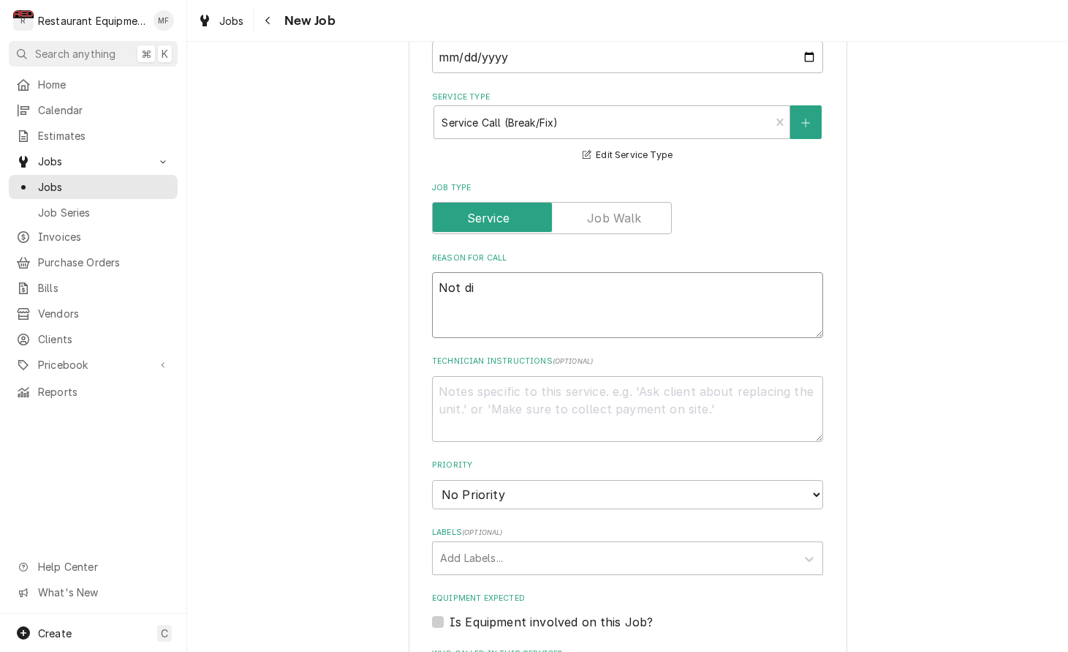
type textarea "Not dis"
type textarea "x"
type textarea "Not disp"
type textarea "x"
type textarea "Not dispe"
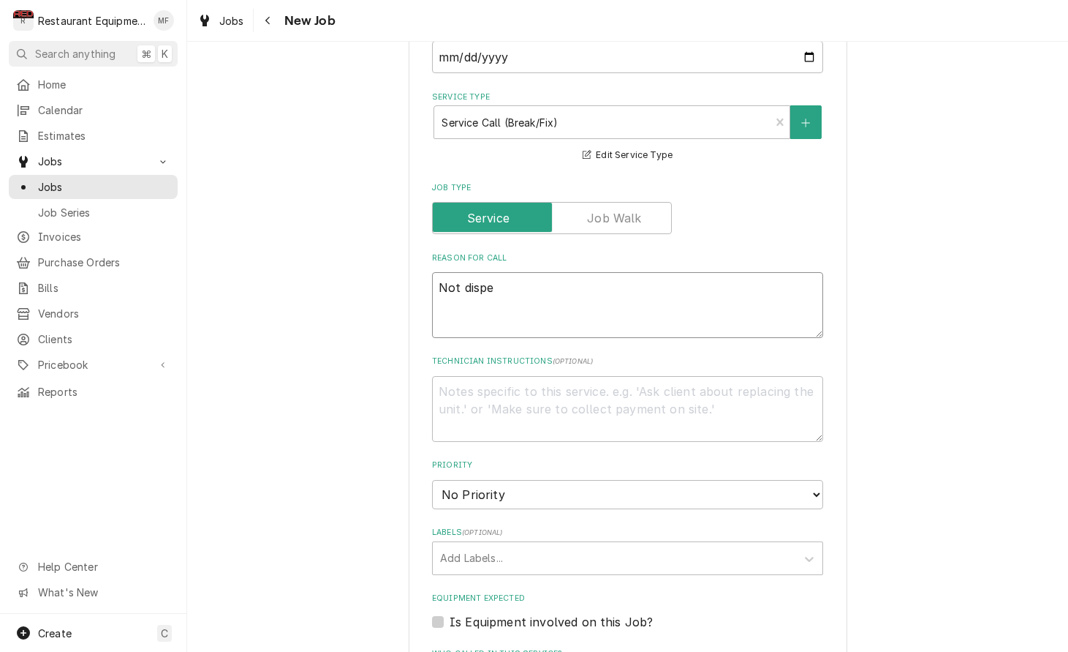
type textarea "x"
type textarea "Not dispen"
type textarea "x"
type textarea "Not dispens"
type textarea "x"
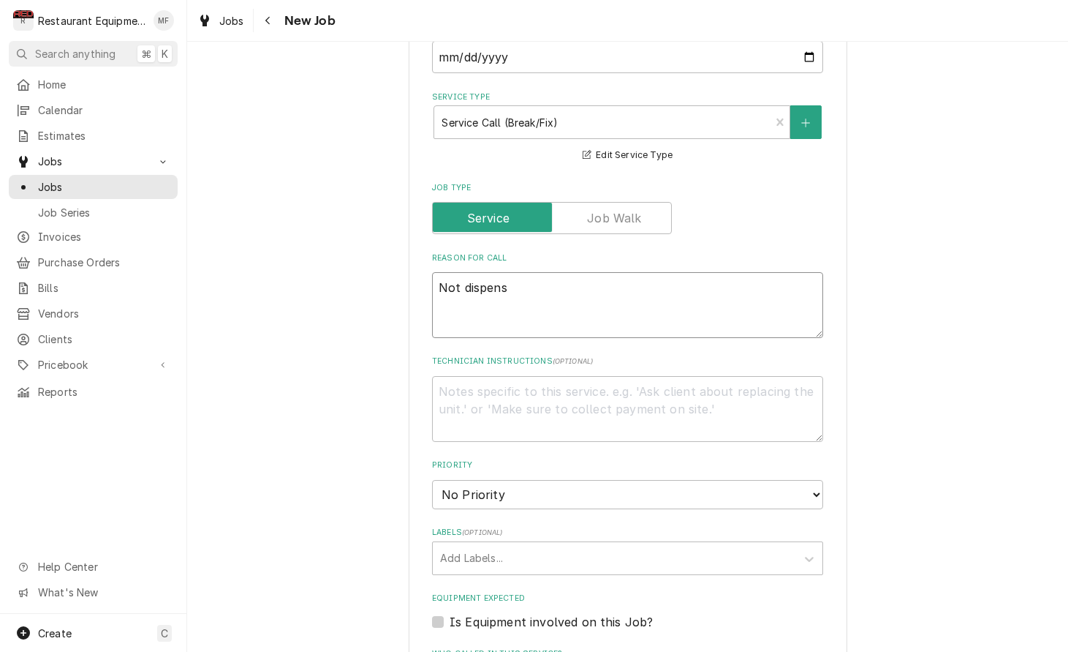
type textarea "Not dispensi"
type textarea "x"
type textarea "Not dispensin"
type textarea "x"
type textarea "Not dispensing"
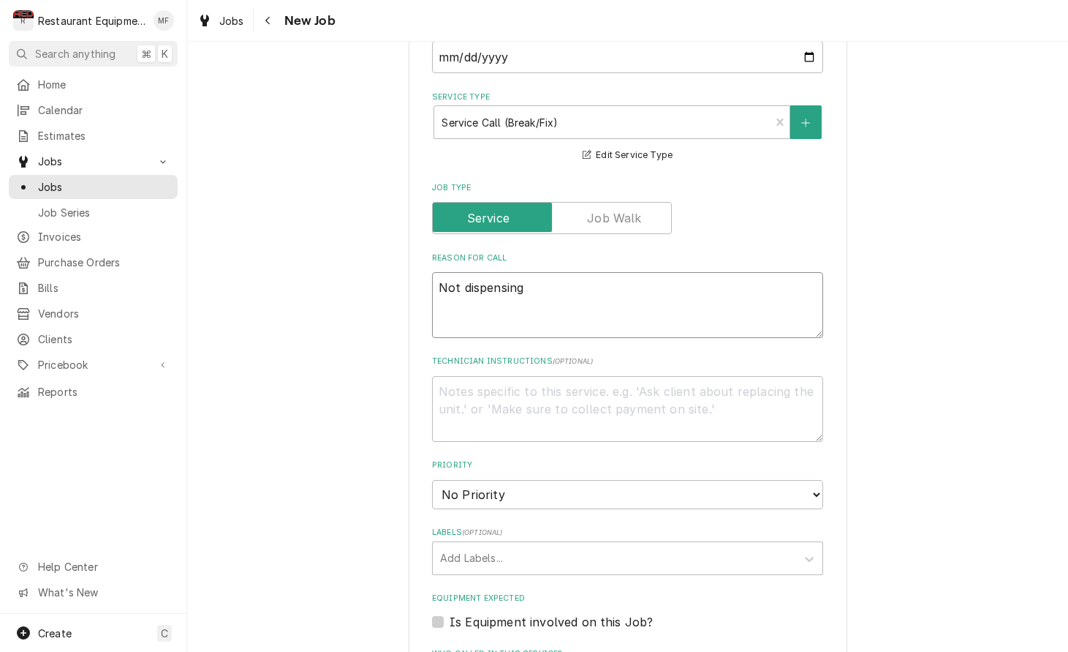
type textarea "x"
type textarea "Not dispensing"
type textarea "x"
type textarea "Not dispensing i"
type textarea "x"
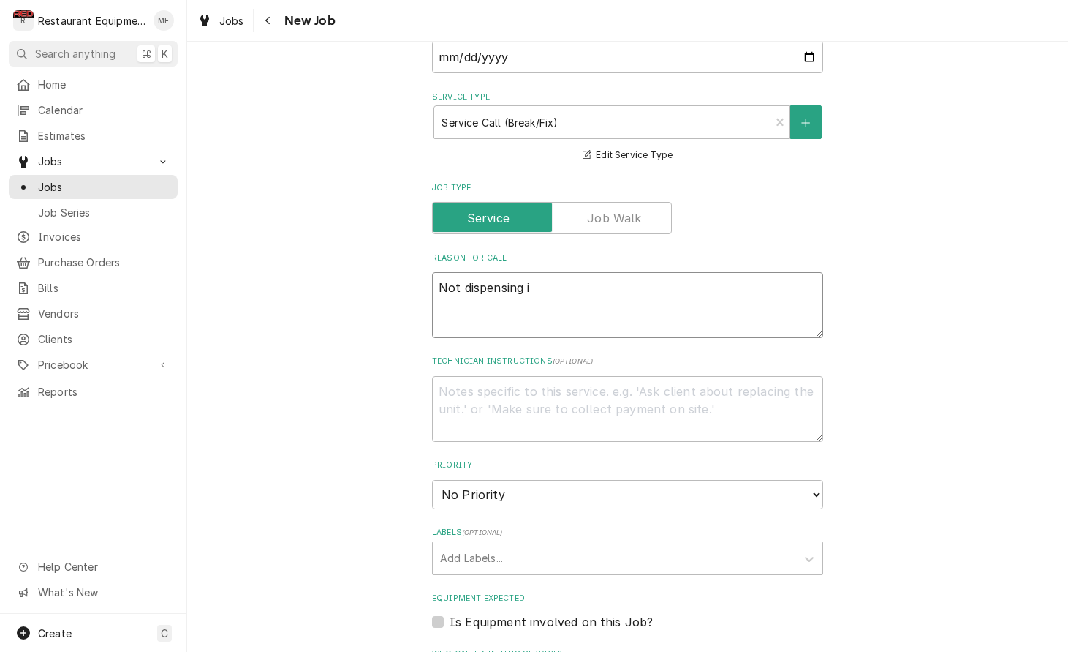
type textarea "Not dispensing ic"
type textarea "x"
type textarea "Not dispensing ice"
type textarea "x"
type textarea "Not dispensing ice"
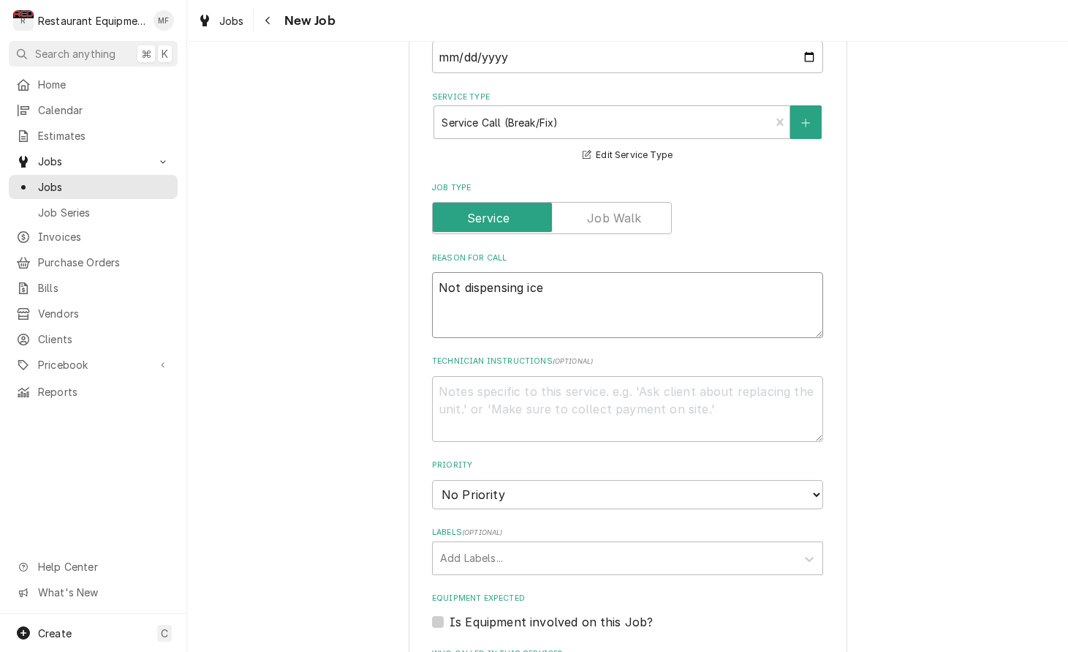
type textarea "x"
type textarea "Not dispensing ice o"
type textarea "x"
type textarea "Not dispensing ice or"
type textarea "x"
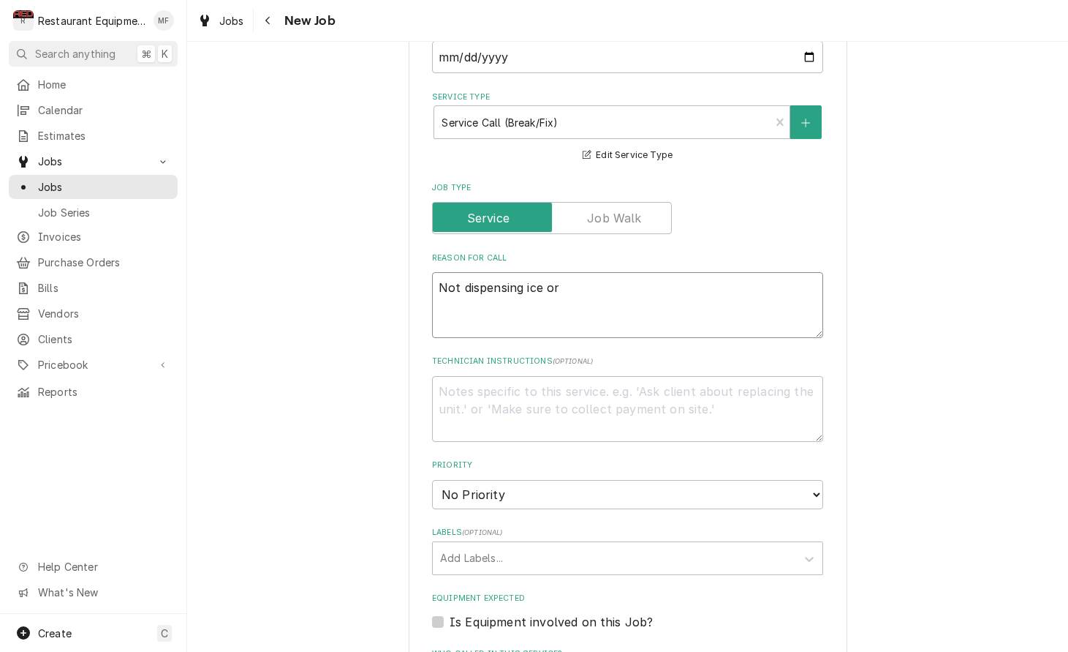
type textarea "Not dispensing ice or"
type textarea "x"
type textarea "Not dispensing ice or c"
type textarea "x"
type textarea "Not dispensing ice or cr"
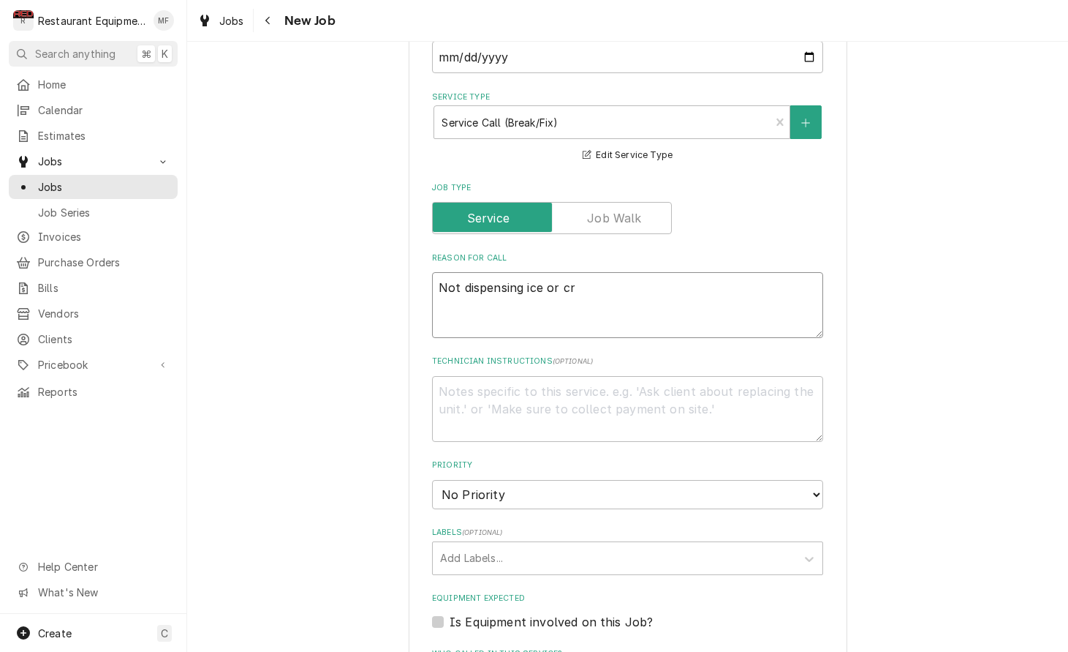
type textarea "x"
type textarea "Not dispensing ice or cru"
type textarea "x"
type textarea "Not dispensing ice or crus"
type textarea "x"
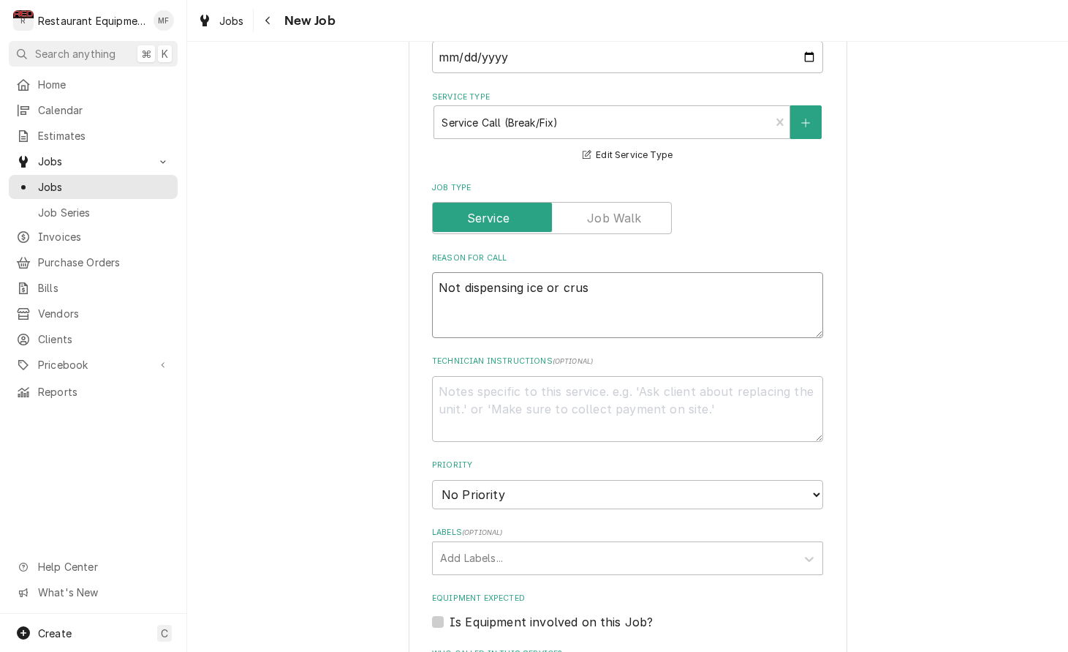
type textarea "Not dispensing ice or crush"
type textarea "x"
type textarea "Not dispensing ice or crushi"
type textarea "x"
type textarea "Not dispensing ice or crushig"
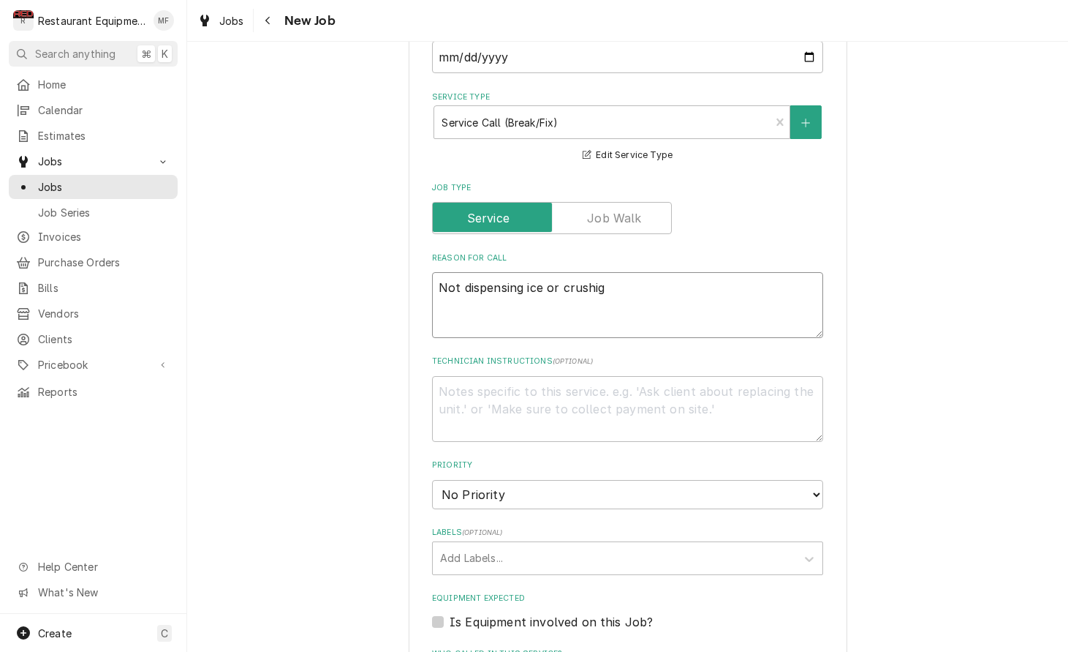
type textarea "x"
type textarea "Not dispensing ice or crushign"
type textarea "x"
type textarea "Not dispensing ice or crushing"
type textarea "x"
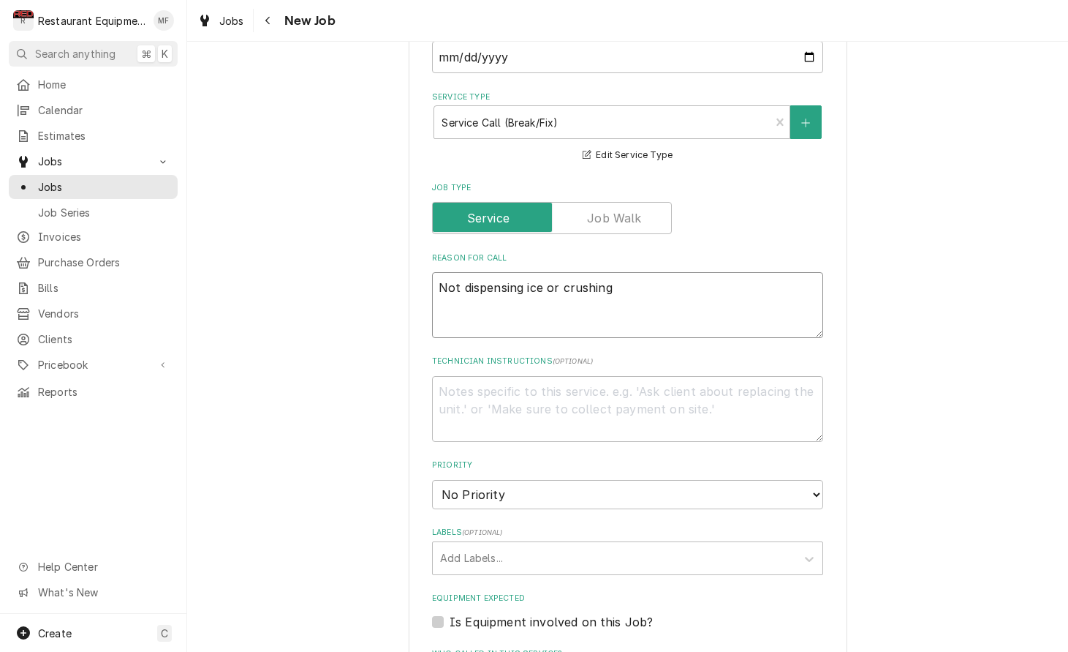
type textarea "Not dispensing ice or crushing a"
type textarea "x"
type textarea "Not dispensing ice or crushing an"
type textarea "x"
type textarea "Not dispensing ice or crushing any"
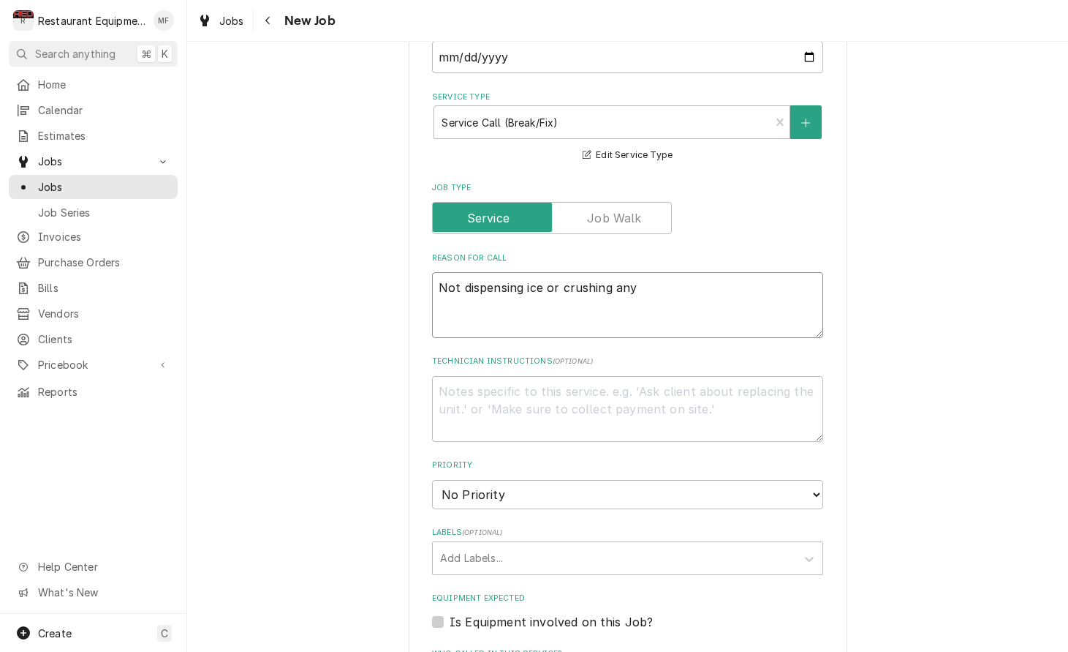
type textarea "x"
type textarea "Not dispensing ice or crushing anyt"
type textarea "x"
type textarea "Not dispensing ice or crushing anyth"
type textarea "x"
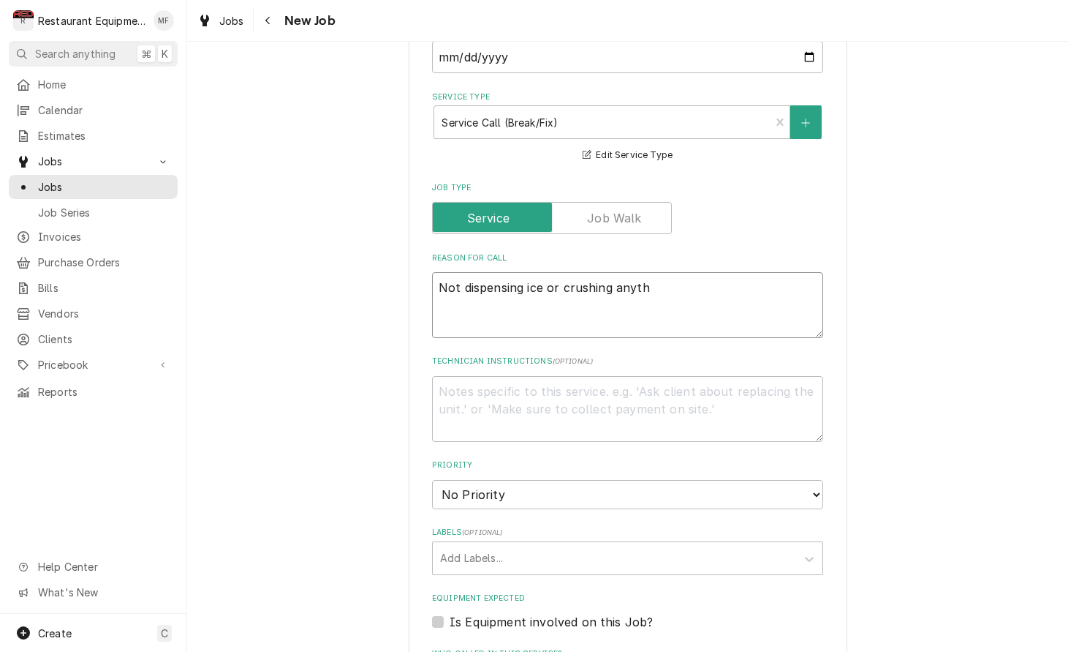
type textarea "Not dispensing ice or crushing anythi"
type textarea "x"
type textarea "Not dispensing ice or crushing anythin"
type textarea "x"
type textarea "Not dispensing ice or crushing anything"
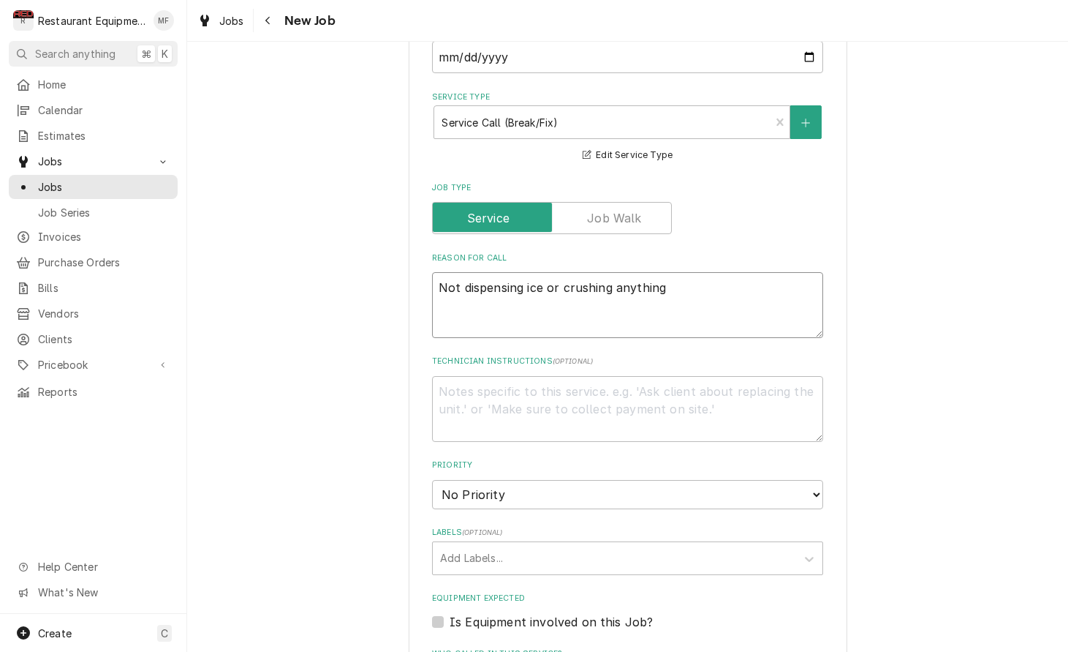
type textarea "x"
type textarea "Not dispensing ice or crushing anything"
type textarea "x"
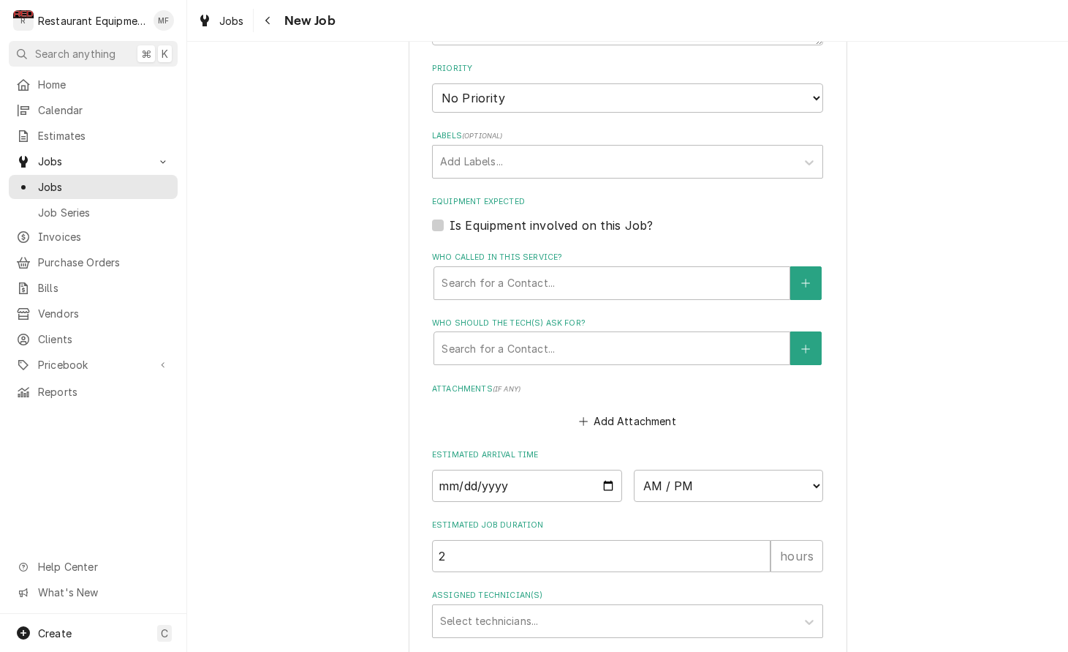
scroll to position [870, 0]
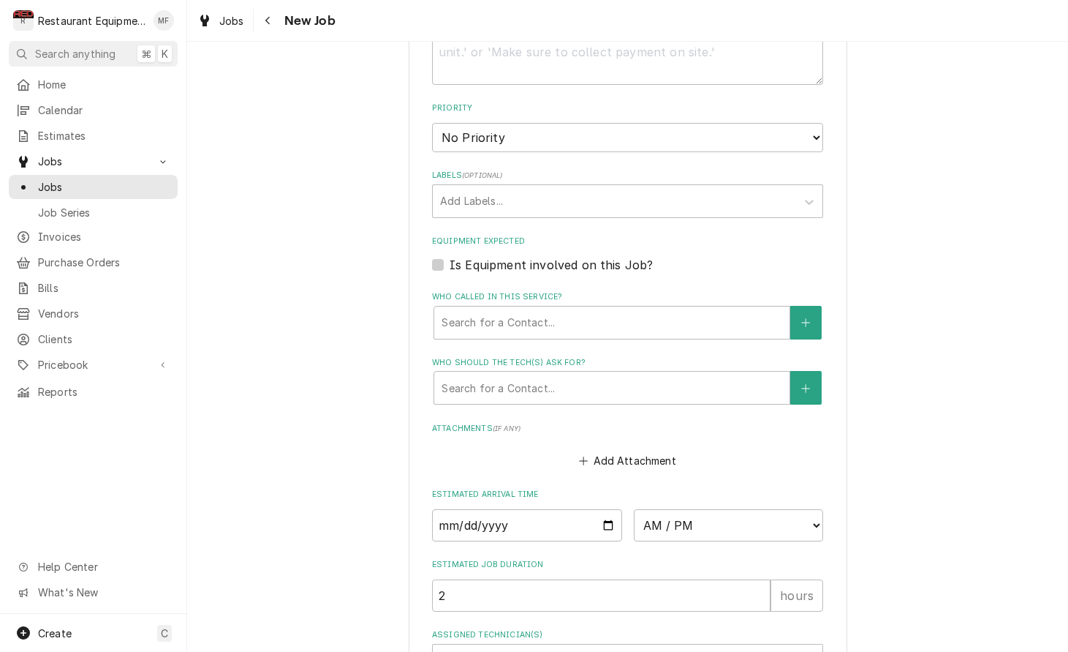
type textarea "Not dispensing ice or crushing anything"
select select "2"
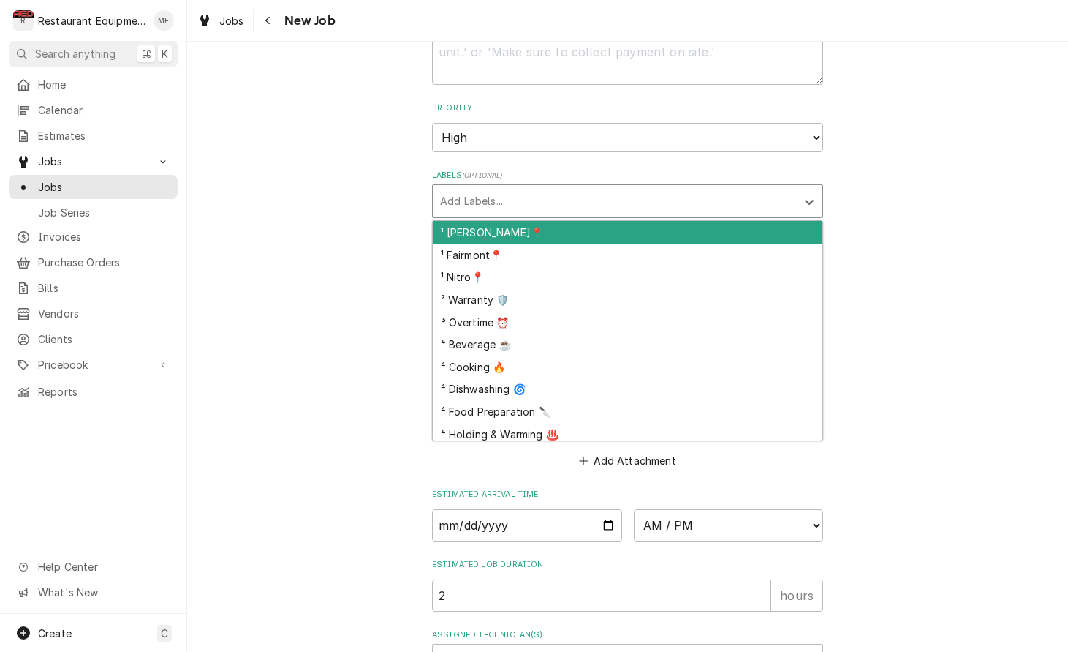
drag, startPoint x: 655, startPoint y: 157, endPoint x: 660, endPoint y: 196, distance: 39.9
click at [654, 185] on div "Add Labels..." at bounding box center [614, 201] width 363 height 32
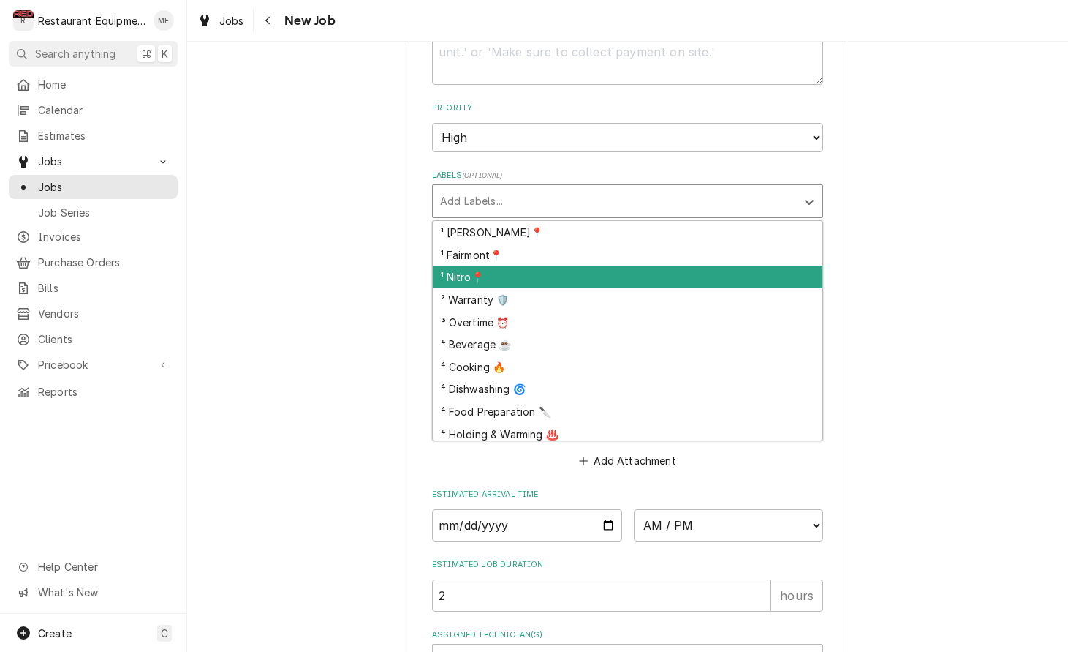
click at [670, 265] on div "¹ Nitro📍" at bounding box center [628, 276] width 390 height 23
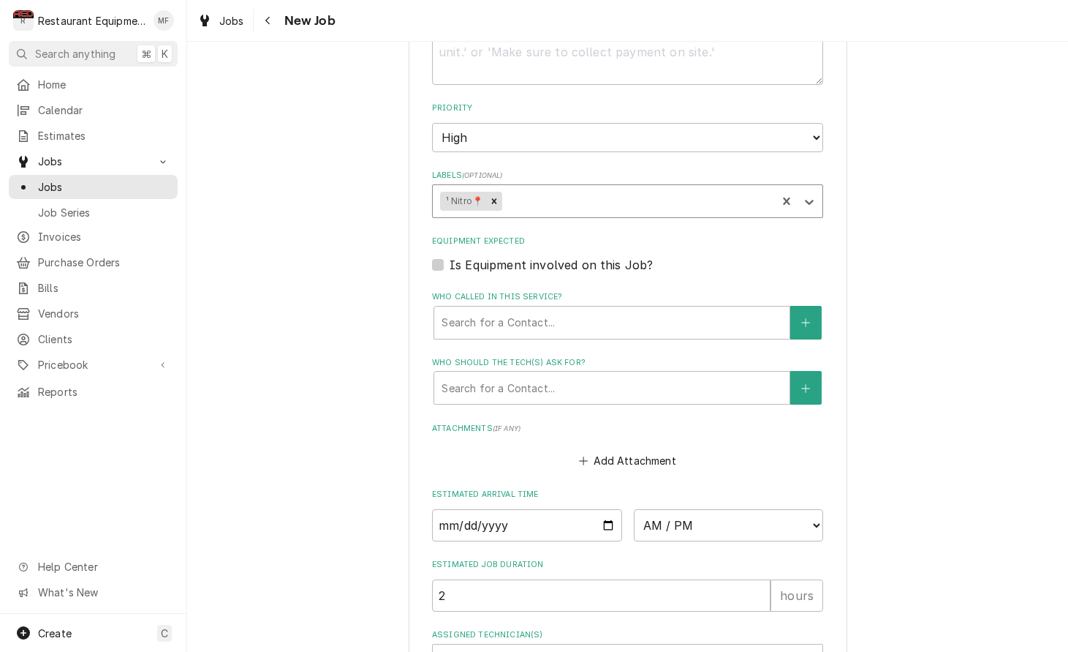
drag, startPoint x: 614, startPoint y: 171, endPoint x: 613, endPoint y: 189, distance: 17.6
click at [614, 188] on div "Labels" at bounding box center [637, 201] width 264 height 26
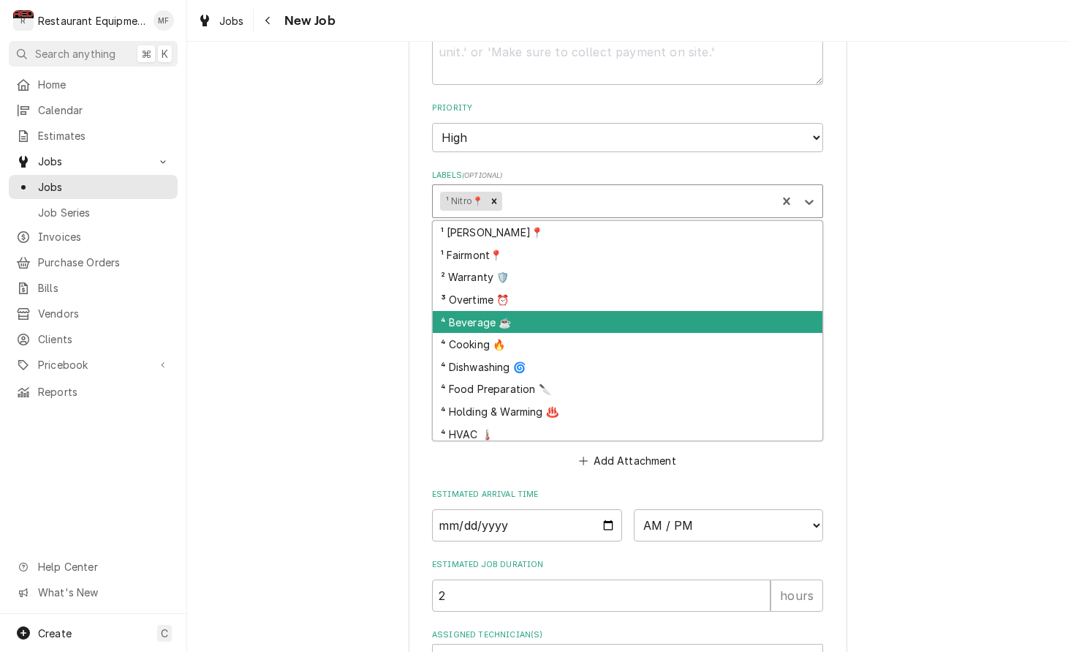
click at [679, 311] on div "⁴ Beverage ☕" at bounding box center [628, 322] width 390 height 23
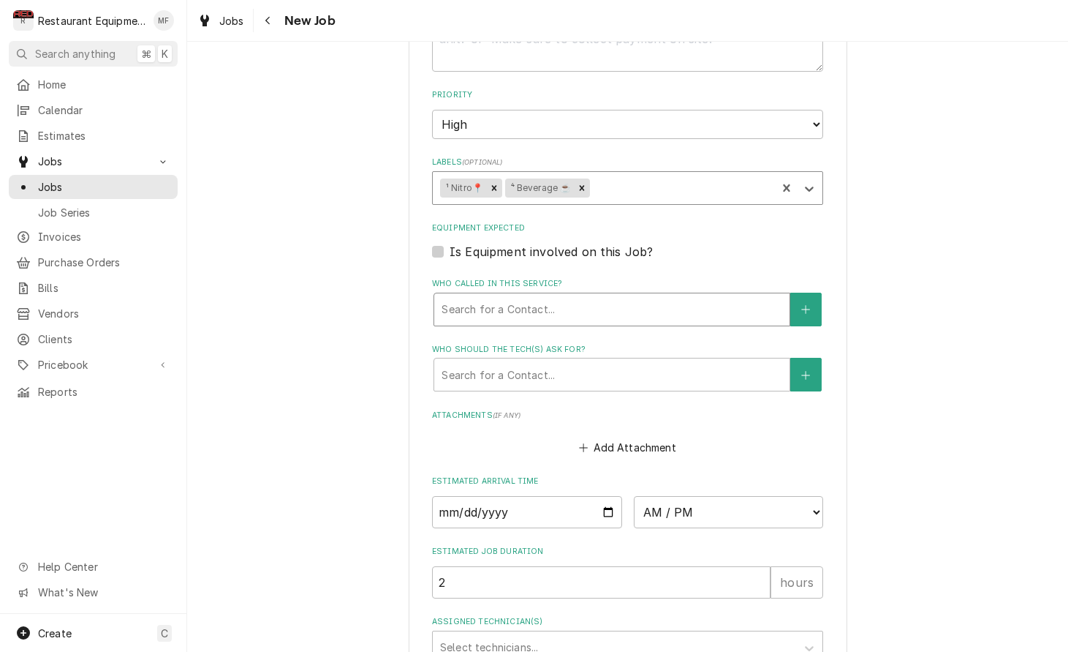
scroll to position [886, 0]
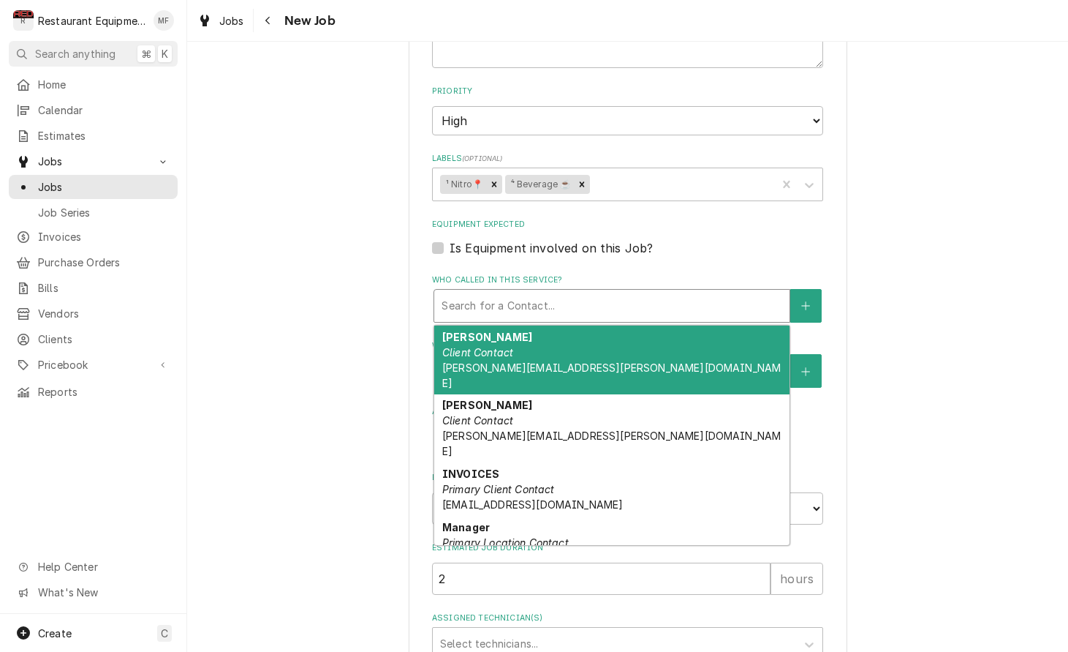
drag, startPoint x: 641, startPoint y: 263, endPoint x: 640, endPoint y: 271, distance: 7.5
click at [641, 293] on div "Who called in this service?" at bounding box center [612, 306] width 341 height 26
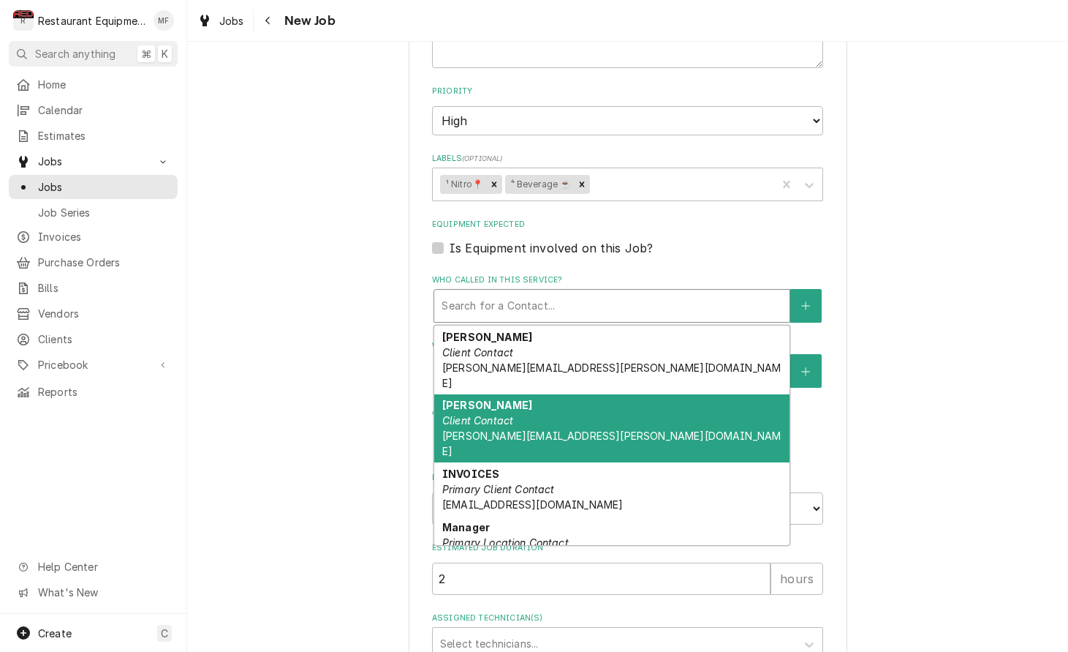
scroll to position [0, 0]
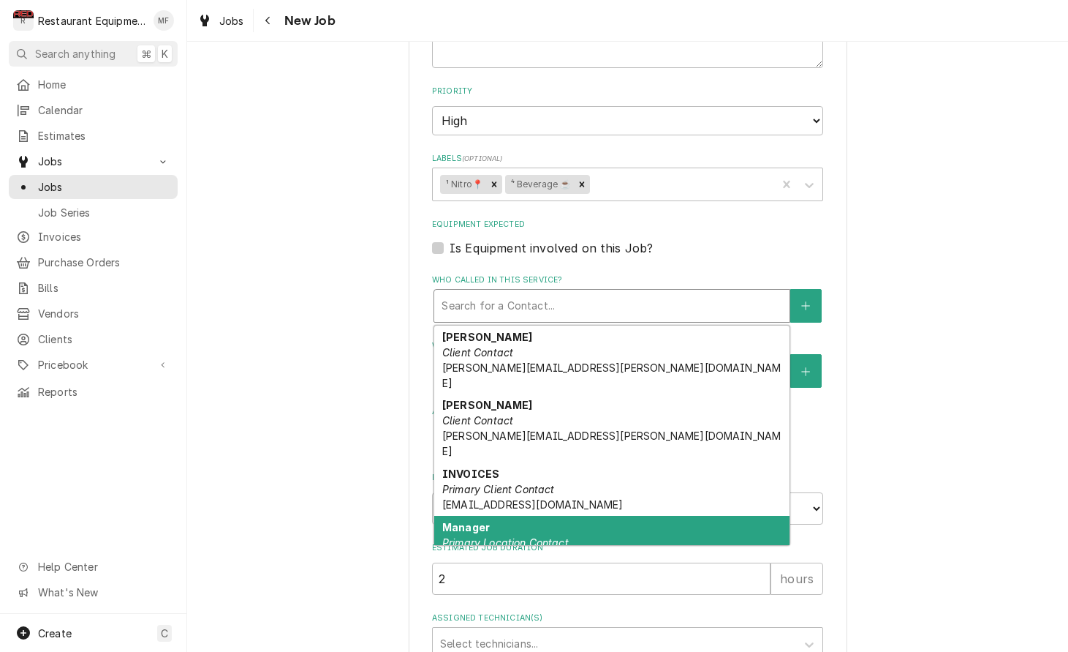
click at [679, 516] on div "Manager Primary Location Contact" at bounding box center [611, 535] width 355 height 38
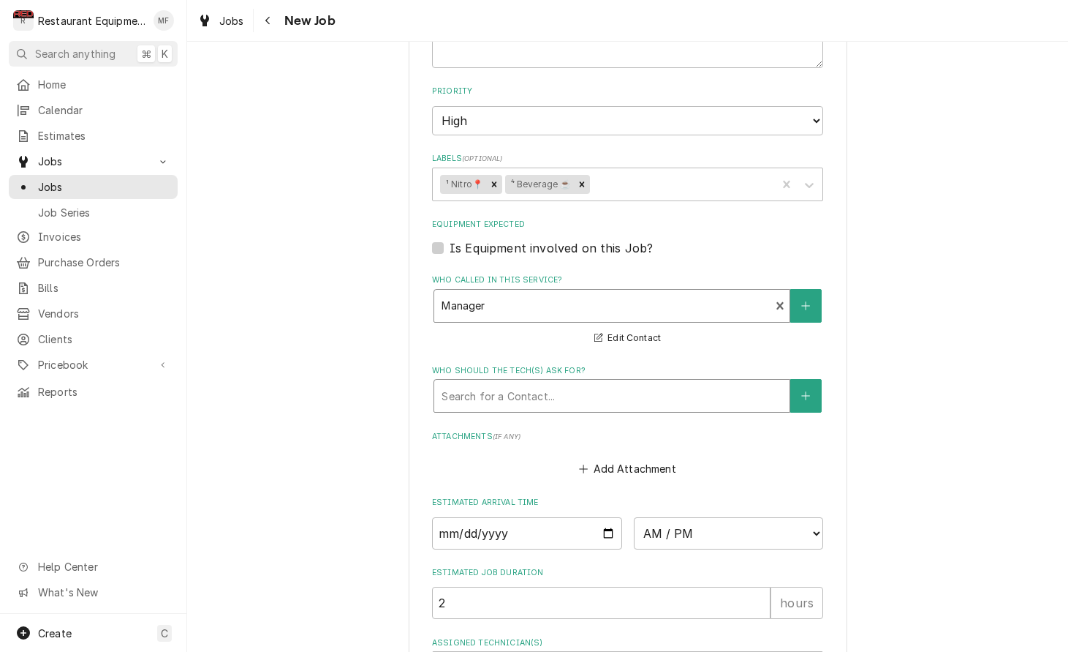
click at [627, 382] on div "Who should the tech(s) ask for?" at bounding box center [612, 395] width 341 height 26
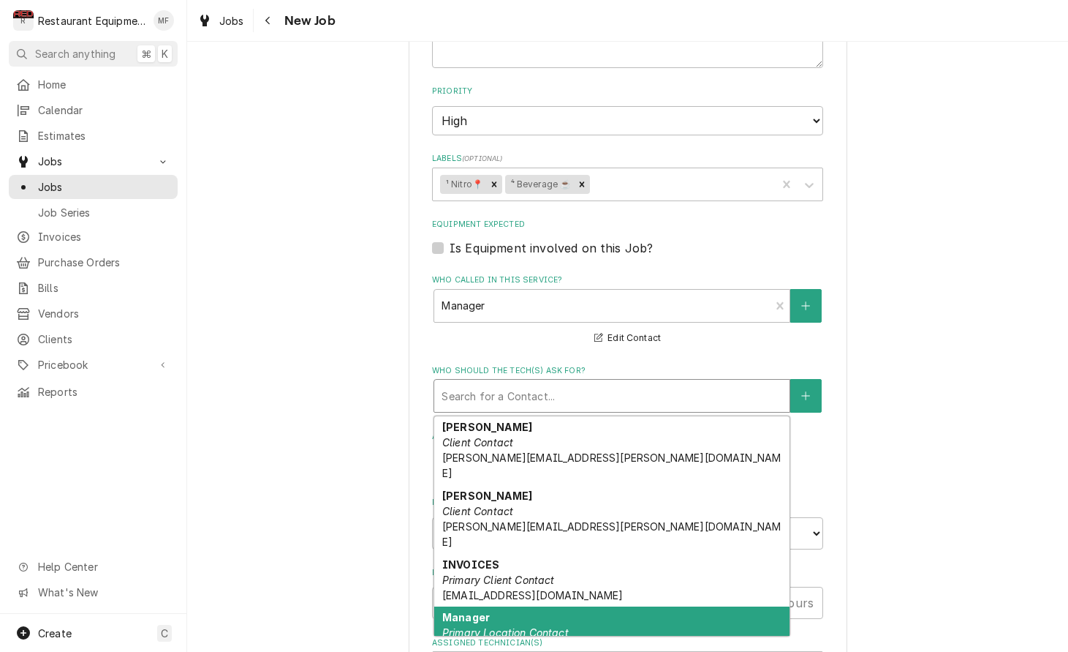
click at [702, 606] on div "Manager Primary Location Contact" at bounding box center [611, 625] width 355 height 38
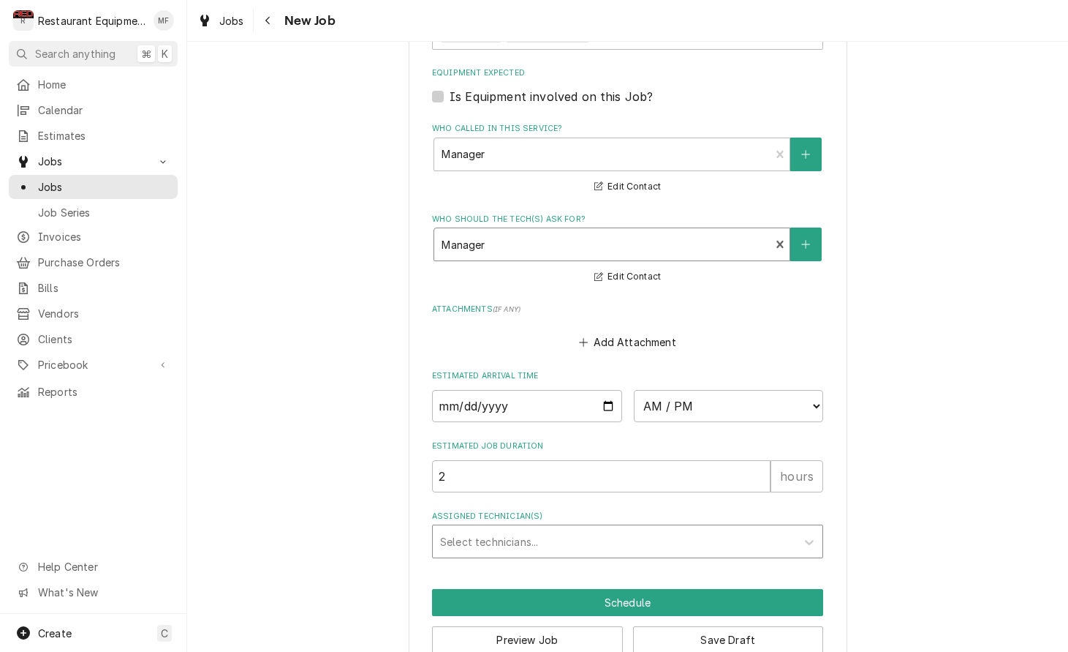
scroll to position [1037, 0]
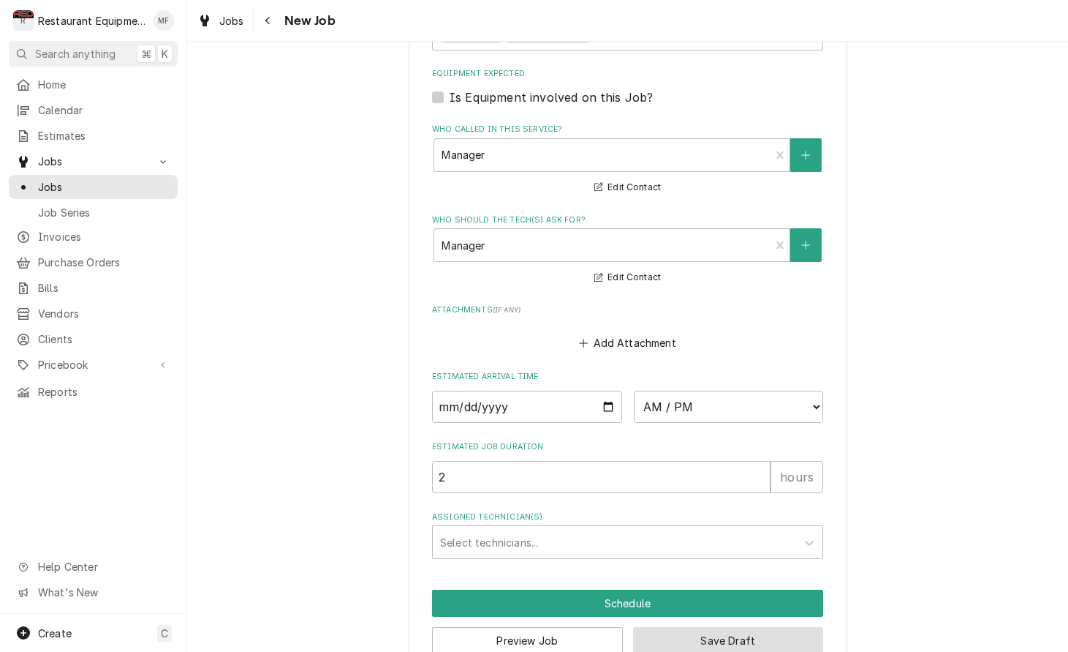
click at [766, 627] on button "Save Draft" at bounding box center [728, 640] width 191 height 27
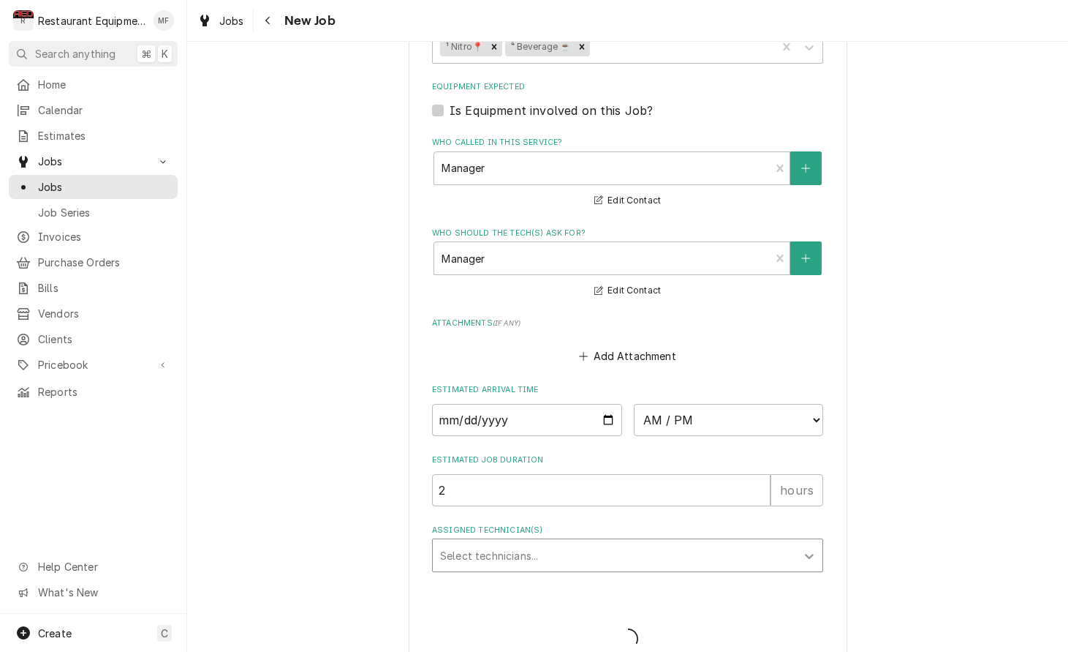
type textarea "x"
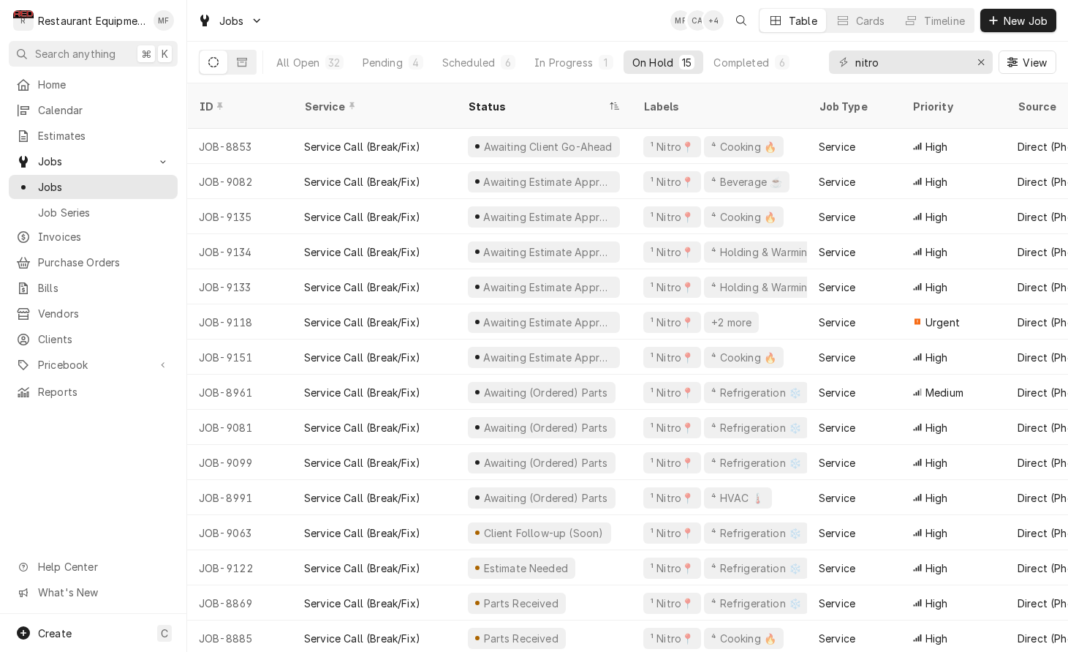
click at [560, 23] on div "Jobs MF CA + 4 Table Cards Timeline New Job" at bounding box center [627, 20] width 881 height 41
click at [581, 60] on div "In Progress" at bounding box center [564, 62] width 59 height 15
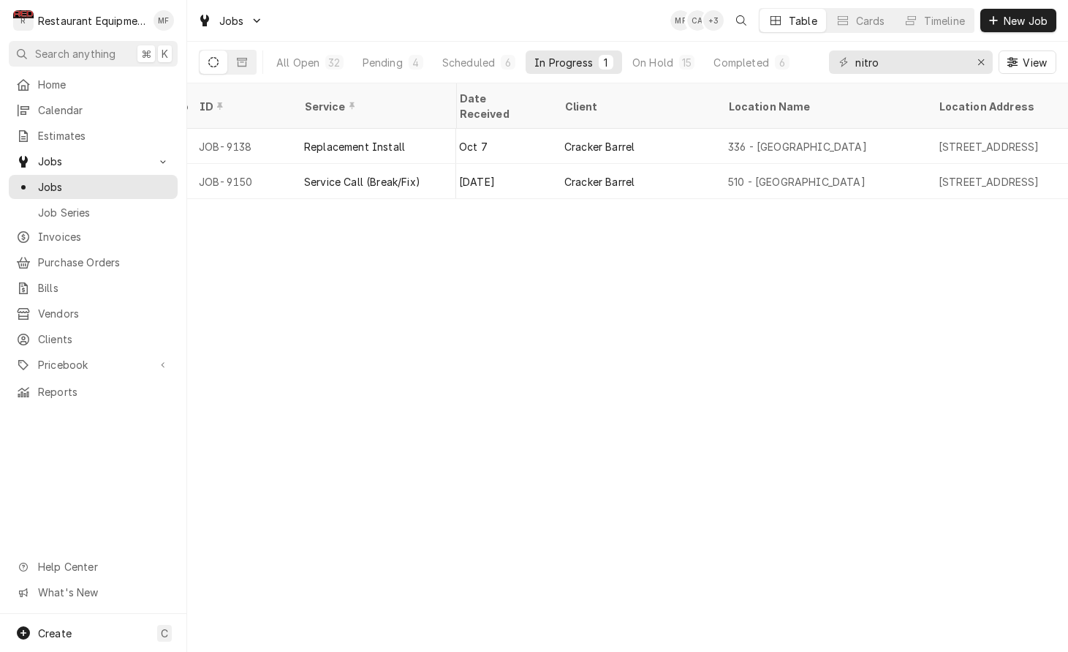
scroll to position [0, 859]
click at [654, 64] on div "On Hold" at bounding box center [653, 62] width 41 height 15
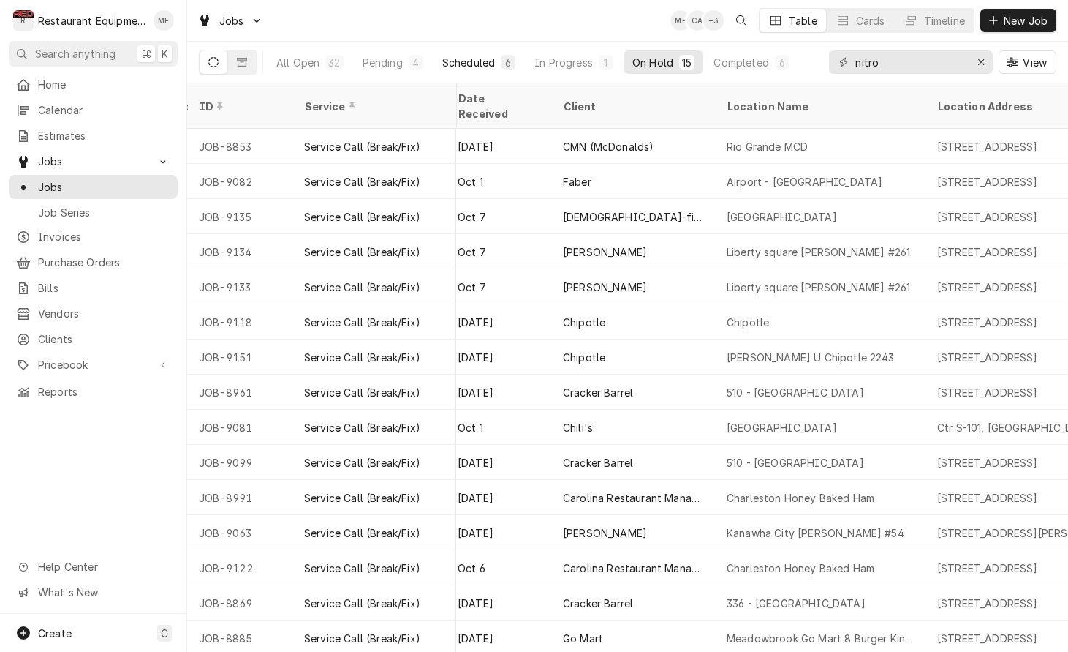
click at [486, 53] on button "Scheduled 6" at bounding box center [479, 61] width 91 height 23
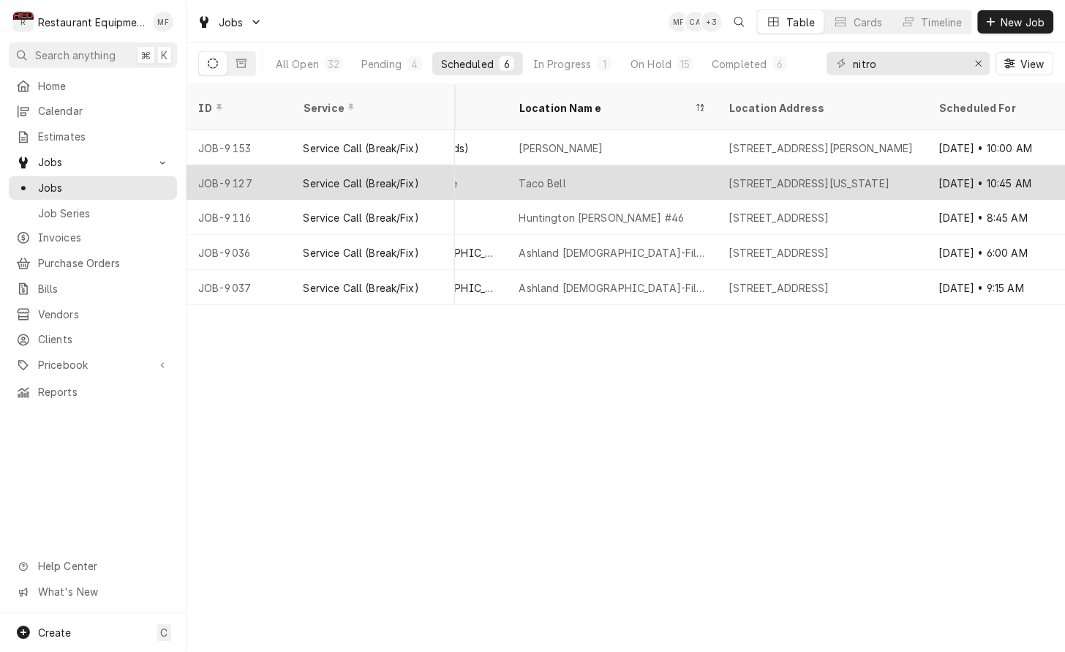
scroll to position [0, 1066]
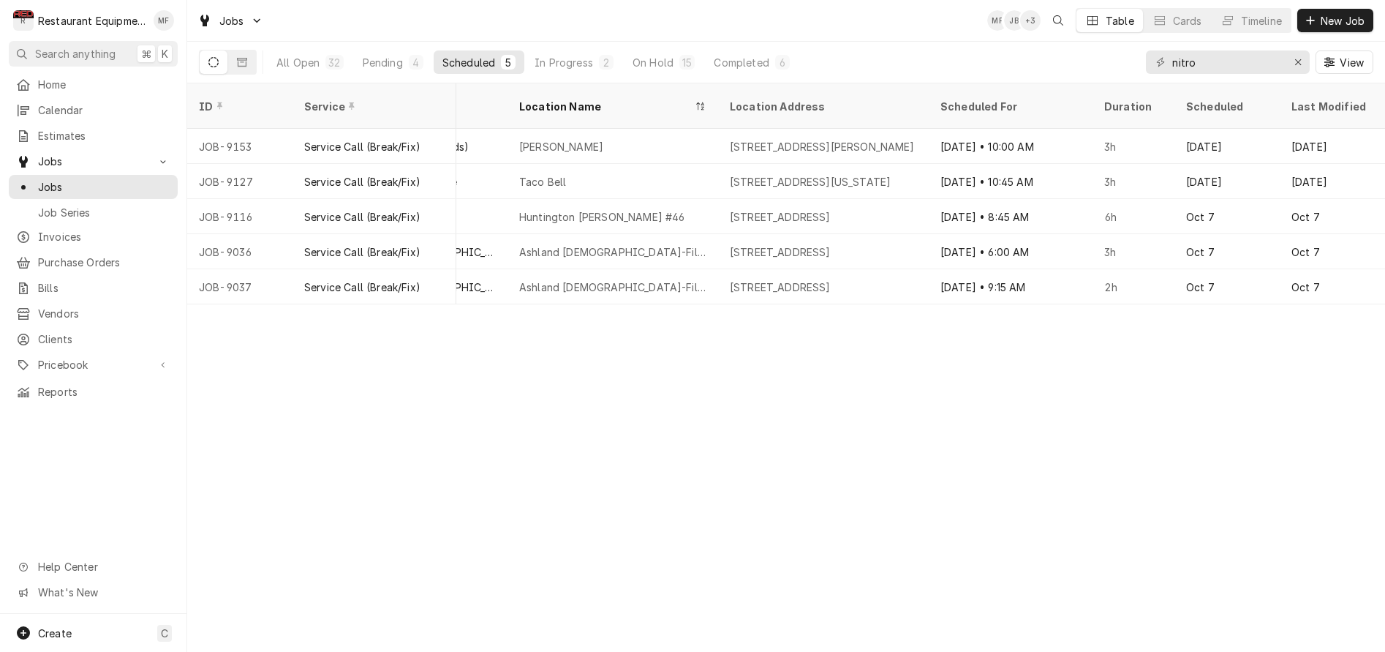
click at [1068, 323] on div "ID Service Status Labels Job Type Priority Source Source ID Techs Date Received…" at bounding box center [786, 367] width 1198 height 568
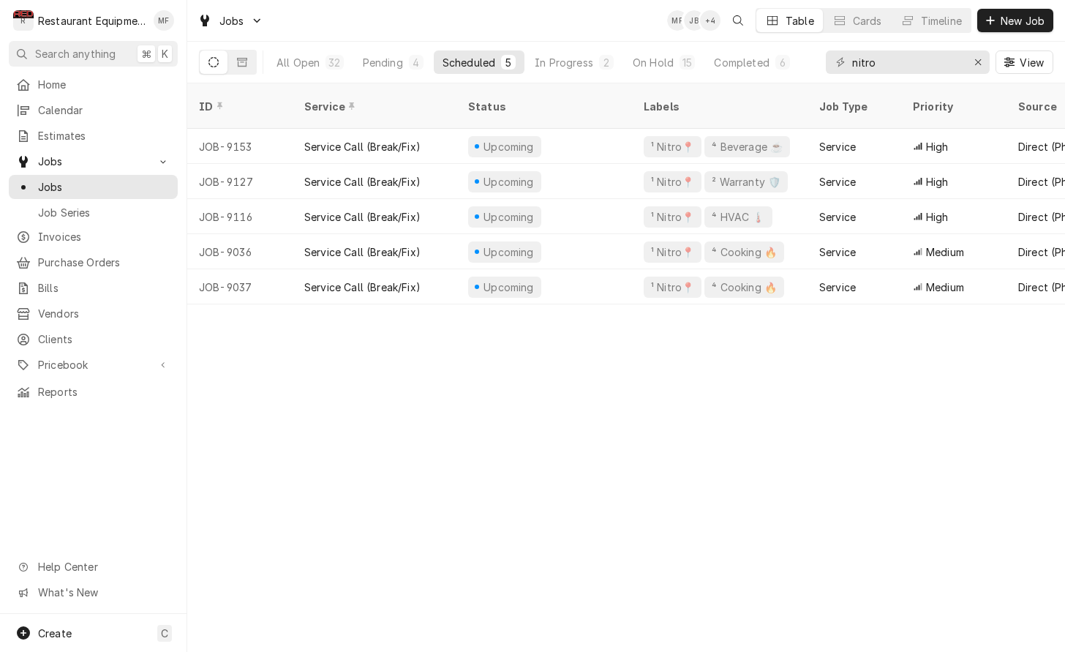
scroll to position [0, 0]
drag, startPoint x: 673, startPoint y: 53, endPoint x: 663, endPoint y: 81, distance: 29.4
click at [673, 53] on button "On Hold 15" at bounding box center [664, 61] width 80 height 23
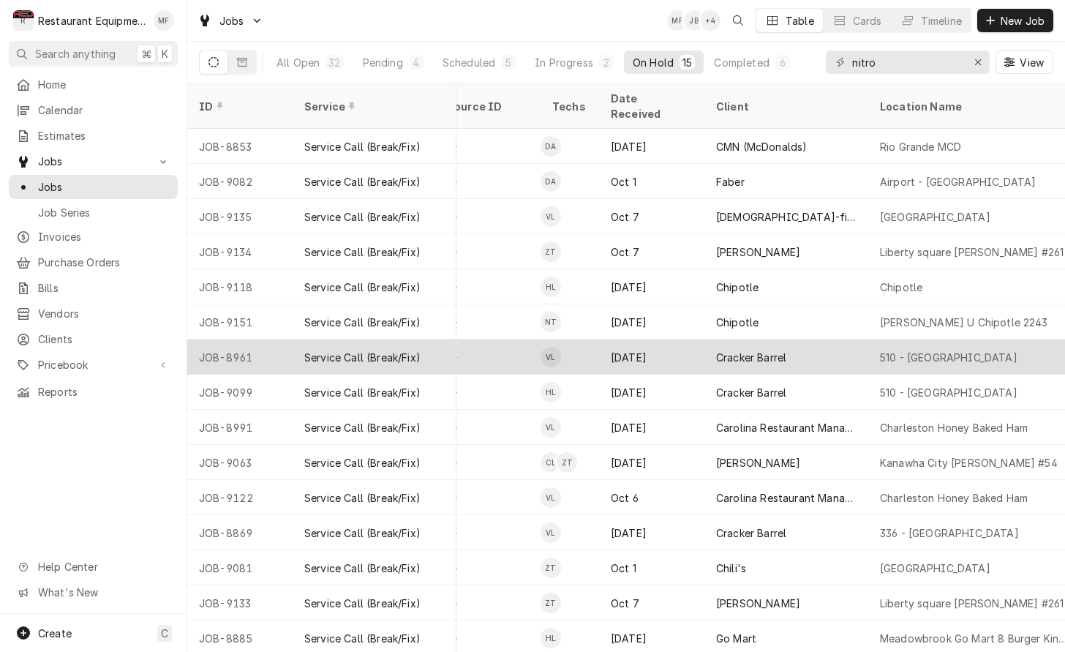
scroll to position [0, 704]
click at [770, 348] on div "Cracker Barrel" at bounding box center [788, 356] width 164 height 35
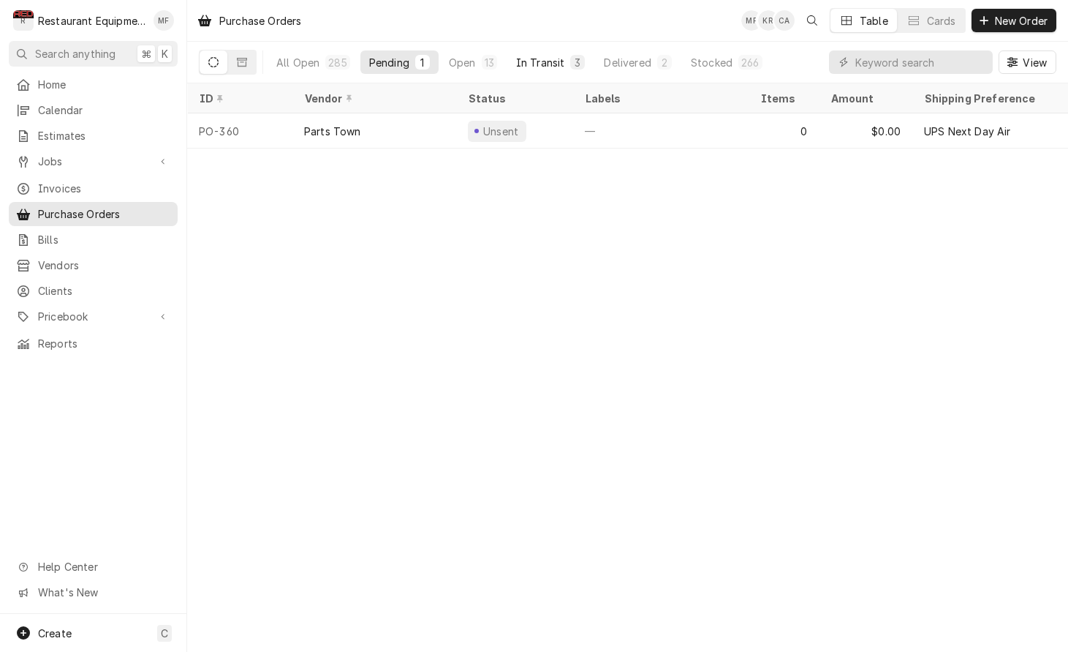
click at [544, 63] on div "In Transit" at bounding box center [540, 62] width 49 height 15
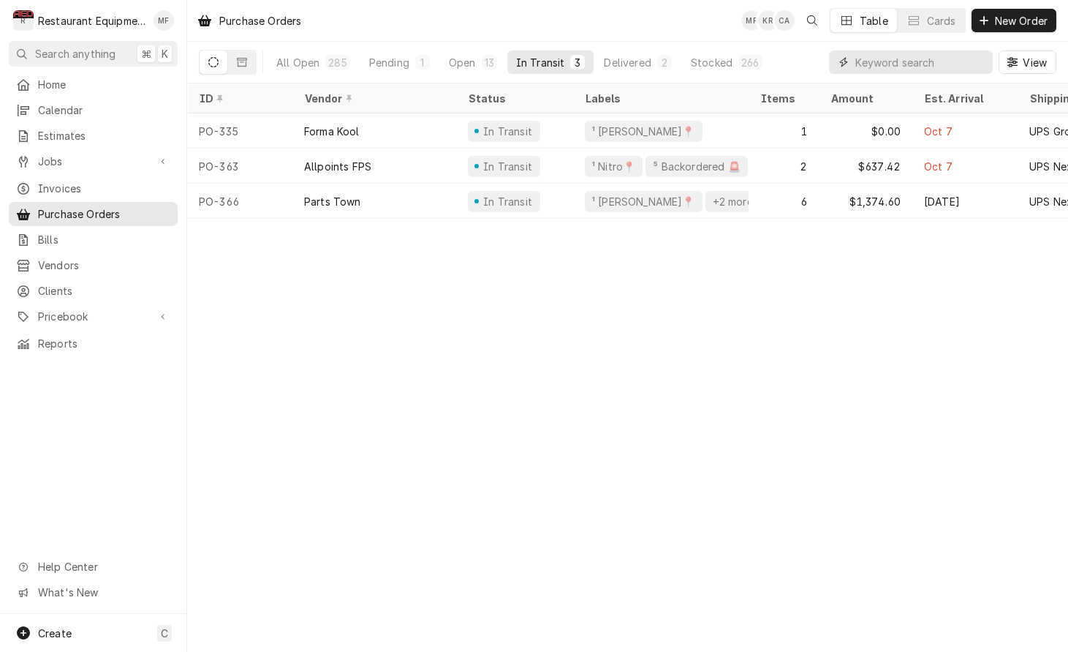
click at [911, 64] on input "Dynamic Content Wrapper" at bounding box center [921, 61] width 130 height 23
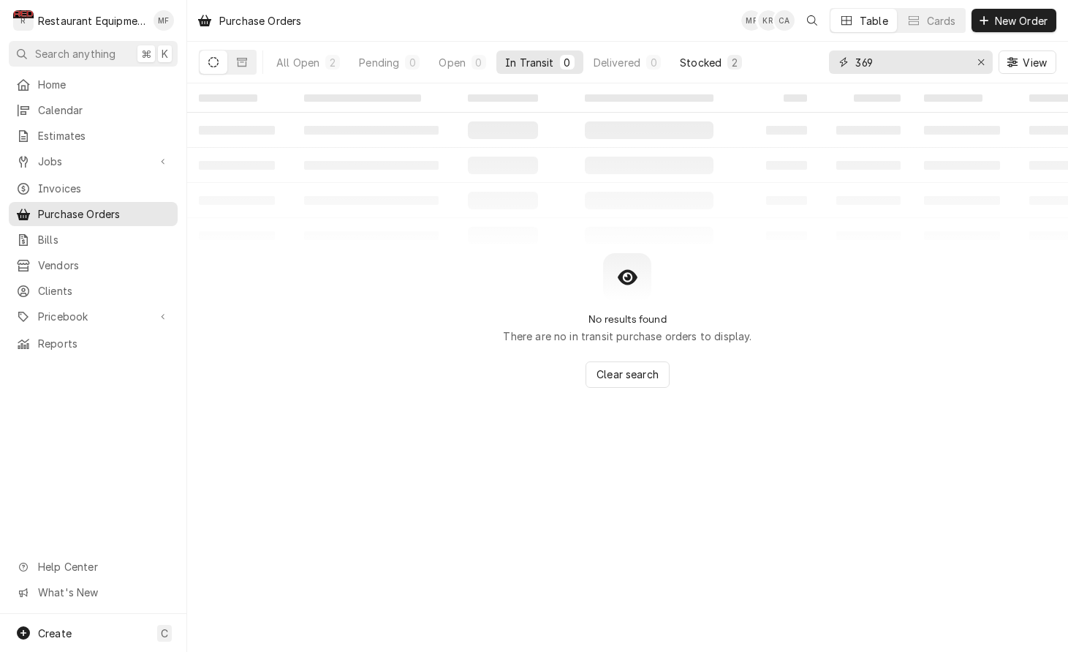
type input "369"
click at [719, 69] on button "Stocked 2" at bounding box center [711, 61] width 80 height 23
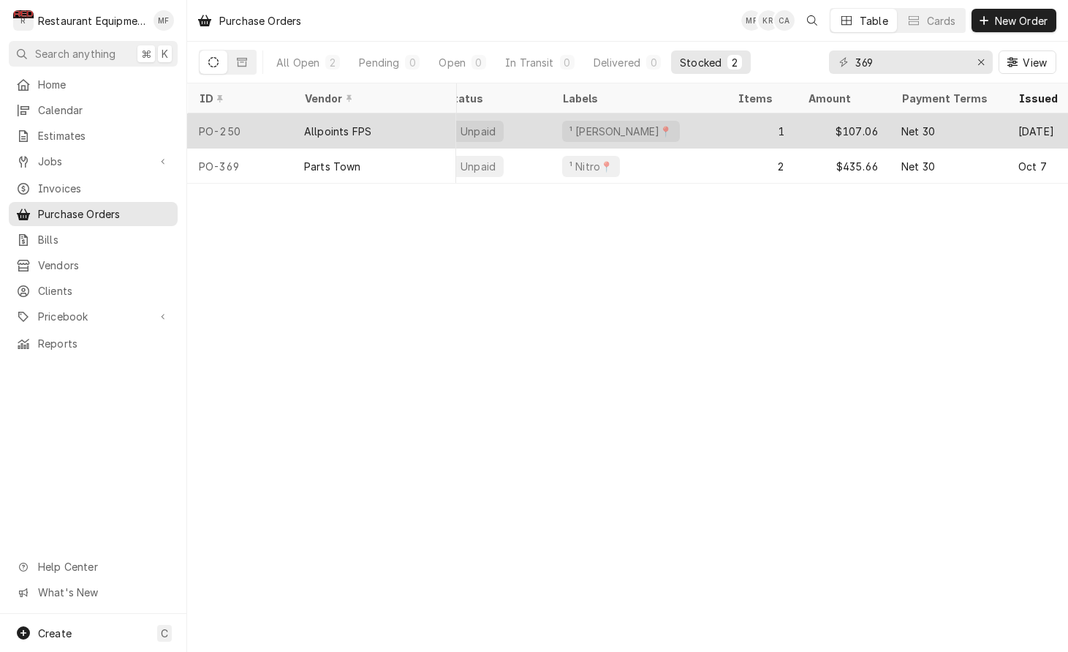
scroll to position [0, 40]
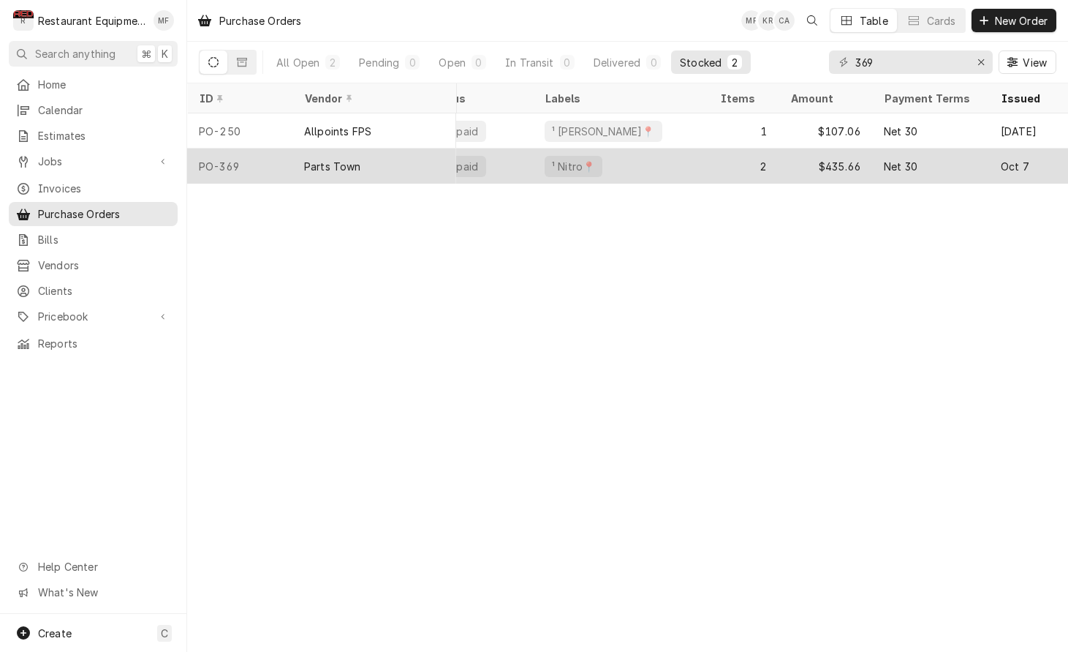
click at [708, 162] on tr "PO-369 Parts Town Unpaid ¹ Nitro📍 2 $435.66 Net [DATE] 7 JOB-8885 JOB-9127 [DAT…" at bounding box center [790, 165] width 1287 height 35
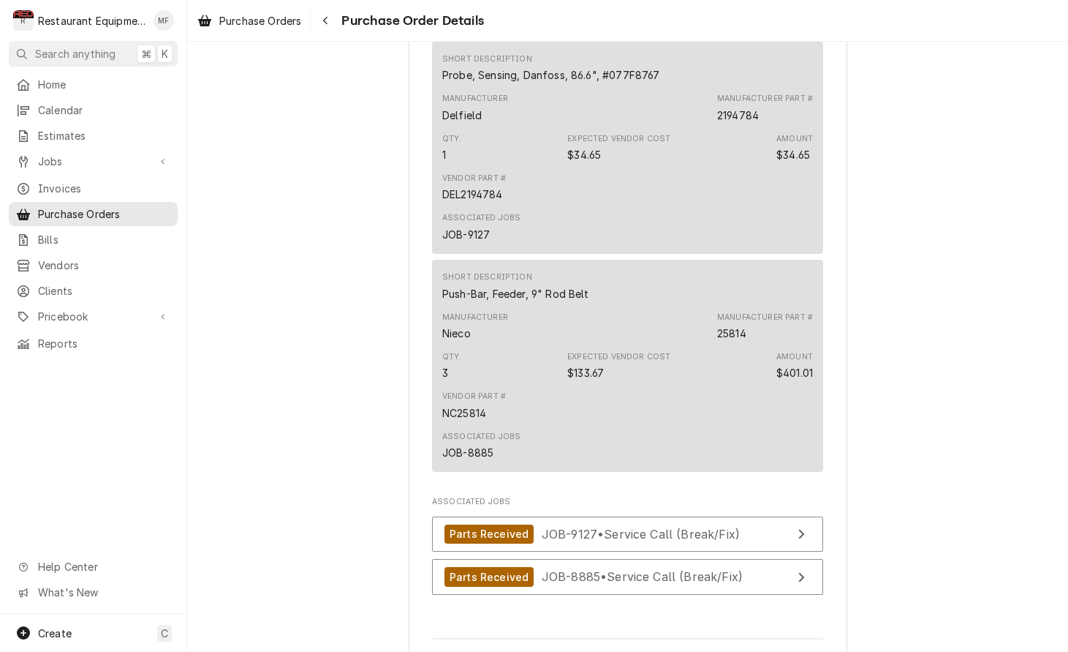
scroll to position [1016, 0]
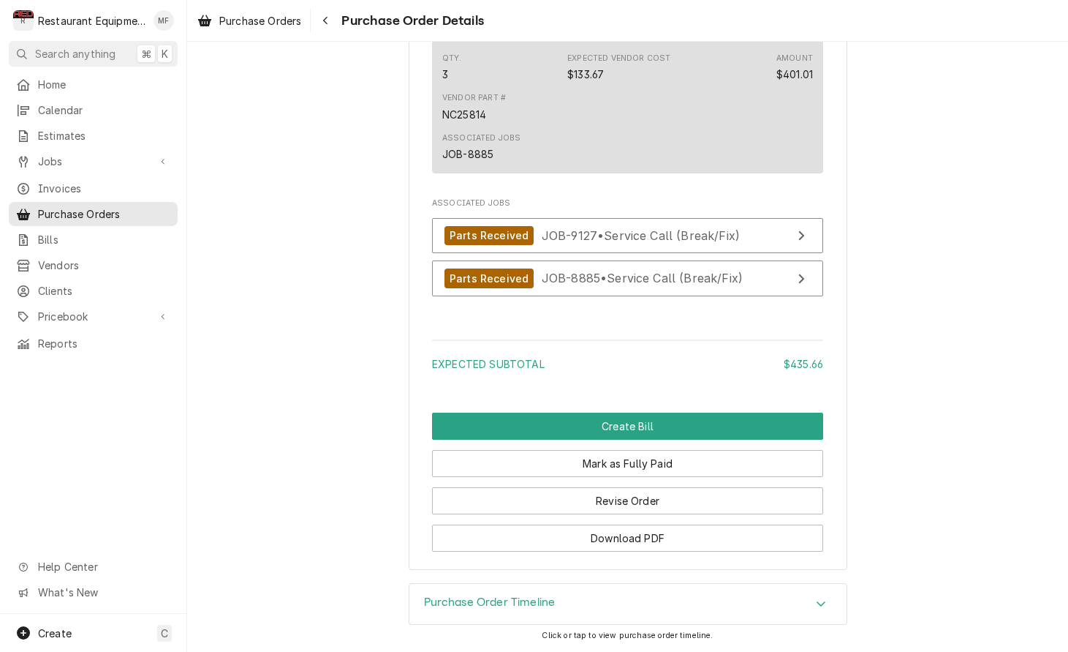
scroll to position [1297, 0]
click at [323, 18] on div "Navigate back" at bounding box center [325, 20] width 15 height 15
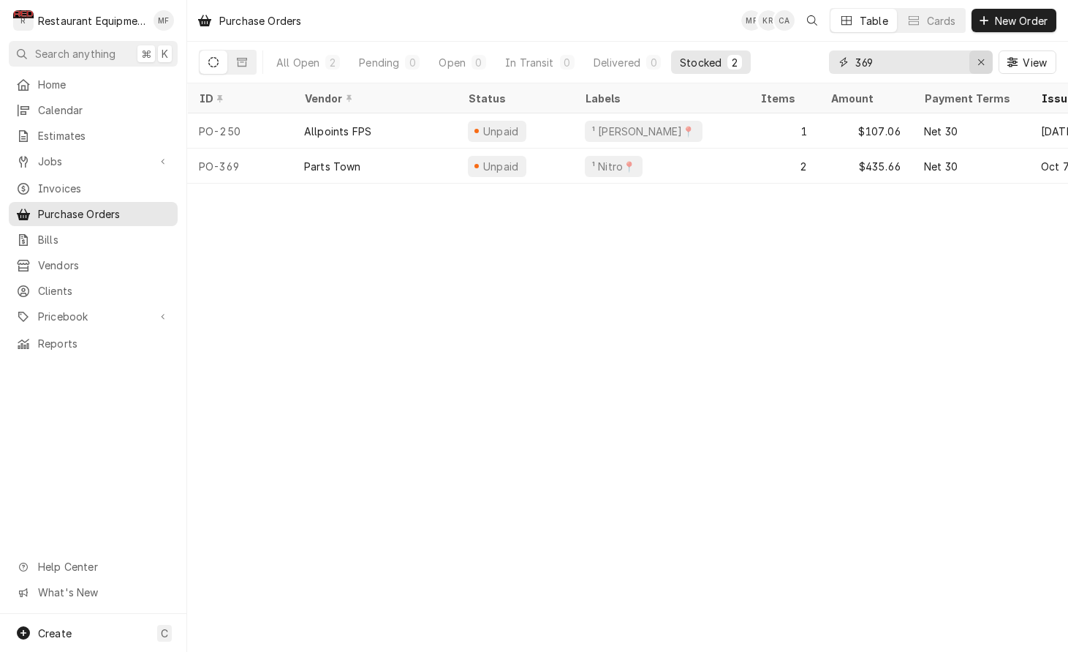
click at [981, 64] on icon "Erase input" at bounding box center [982, 62] width 8 height 10
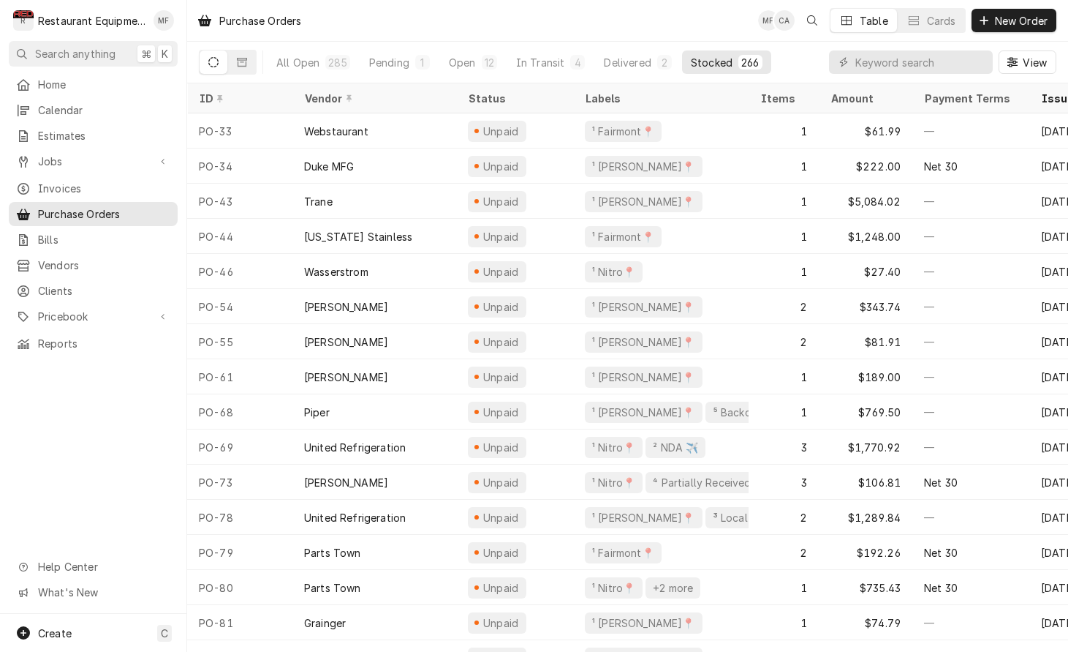
drag, startPoint x: 468, startPoint y: 68, endPoint x: 477, endPoint y: 85, distance: 19.0
click at [470, 68] on div "Open" at bounding box center [462, 62] width 27 height 15
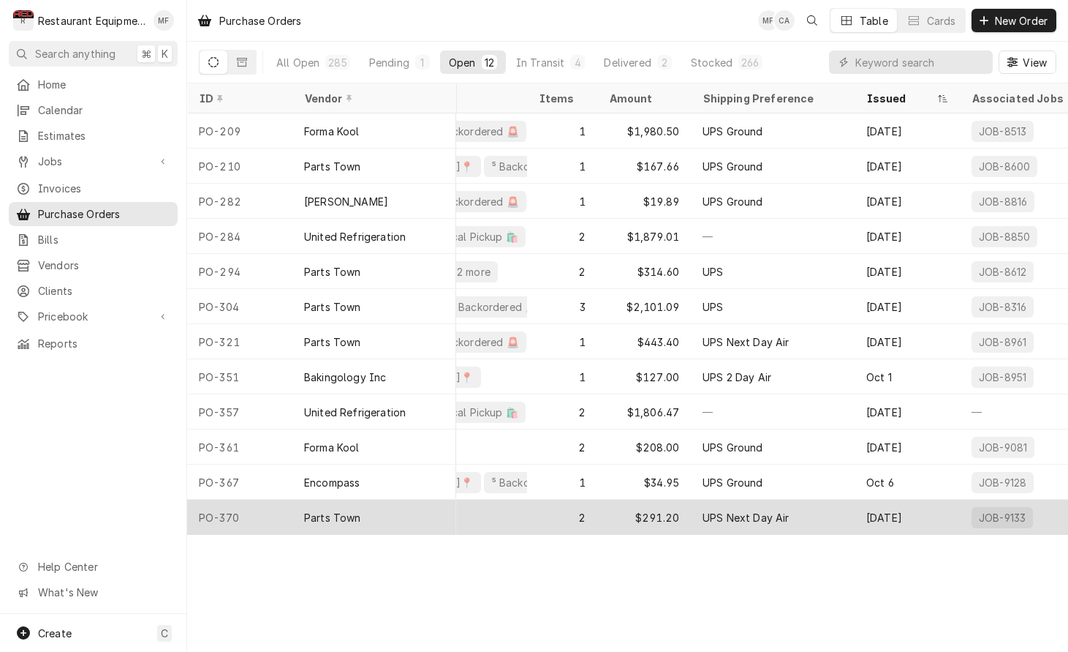
scroll to position [0, 221]
click at [784, 513] on div "UPS Next Day Air" at bounding box center [747, 517] width 87 height 15
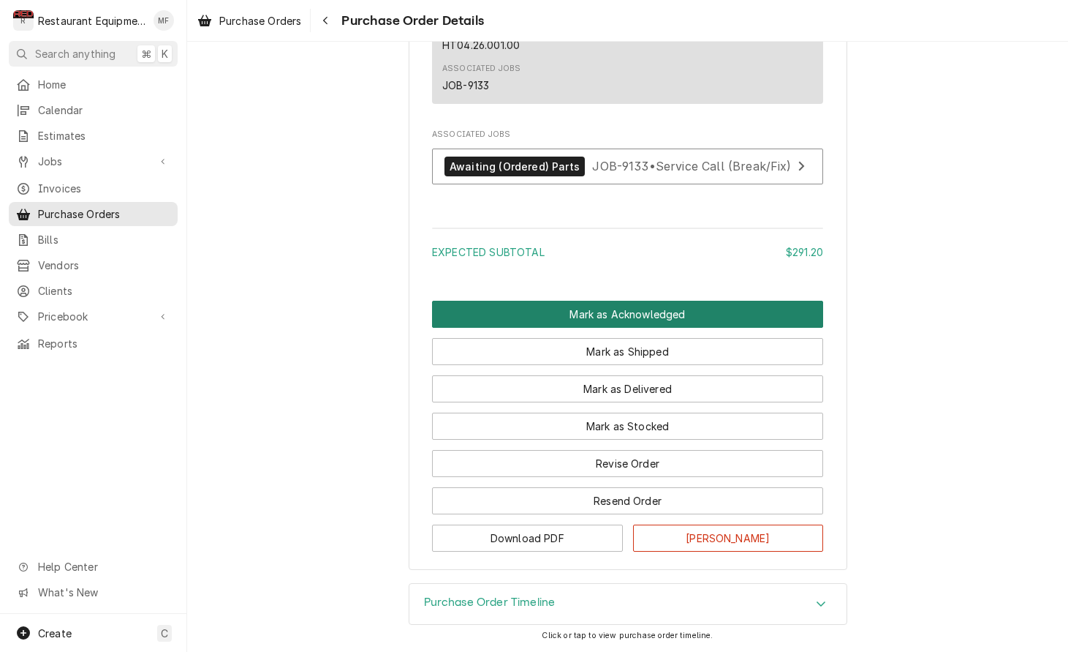
scroll to position [1319, 0]
click at [723, 308] on button "Mark as Acknowledged" at bounding box center [627, 314] width 391 height 27
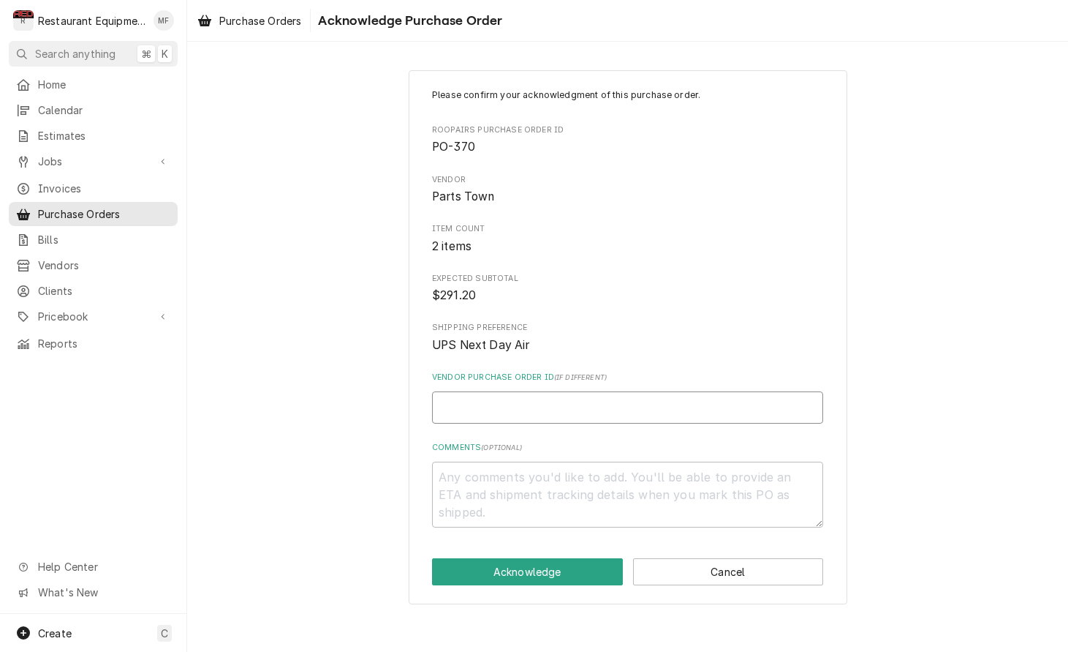
click at [675, 407] on input "Vendor Purchase Order ID ( if different )" at bounding box center [627, 407] width 391 height 32
type textarea "x"
type input "0"
type textarea "x"
type input "05"
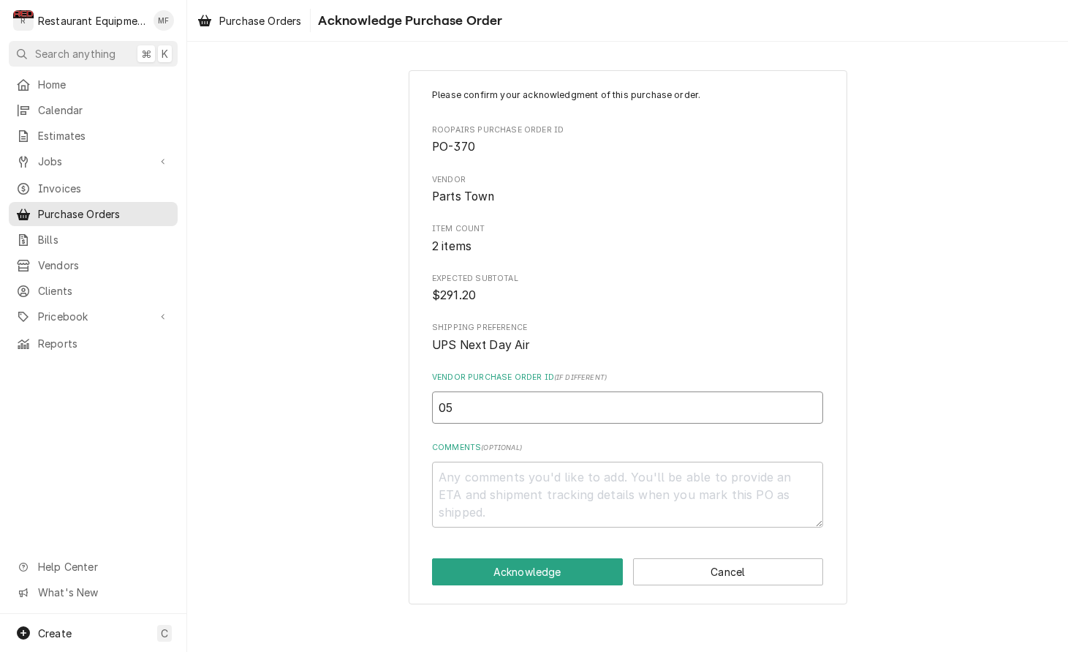
type textarea "x"
type input "050"
type textarea "x"
type input "0506"
type textarea "x"
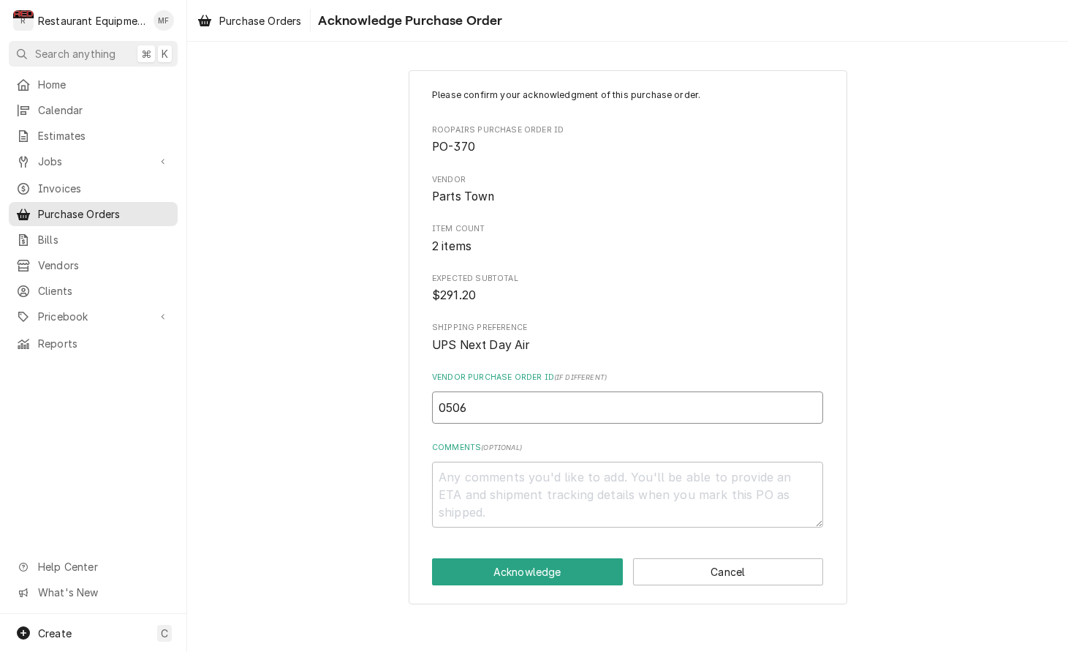
type input "05067"
type textarea "x"
type input "050679"
type textarea "x"
type input "0506790"
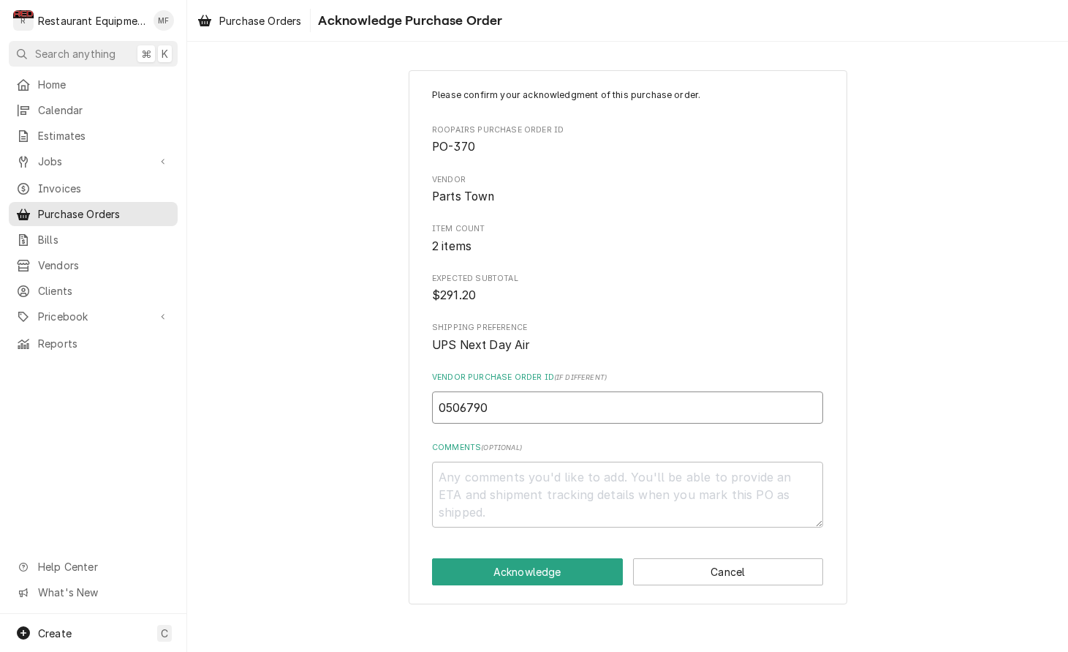
type textarea "x"
type input "05067906"
type textarea "x"
type input "050679062"
type textarea "x"
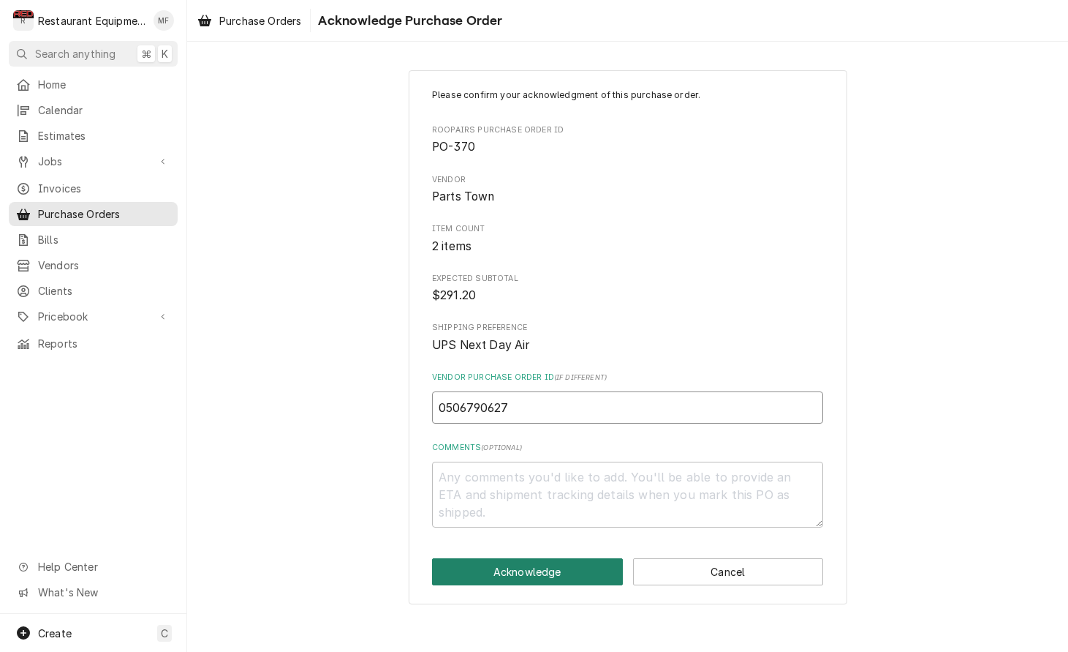
type input "0506790627"
click at [582, 564] on button "Acknowledge" at bounding box center [527, 571] width 191 height 27
type textarea "x"
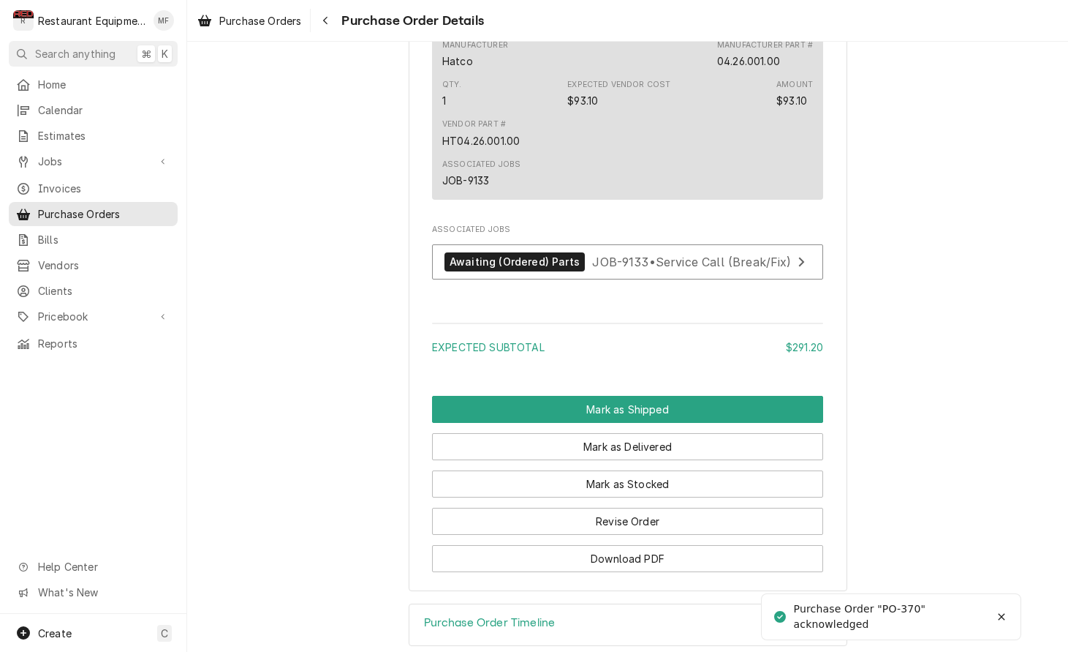
scroll to position [1249, 0]
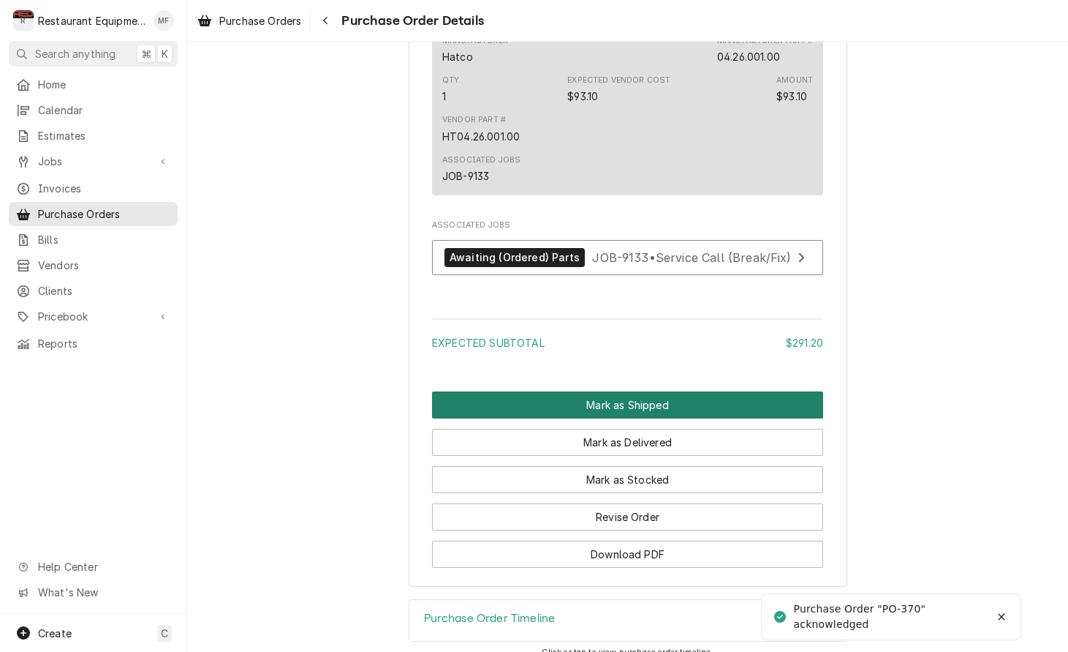
click at [638, 418] on button "Mark as Shipped" at bounding box center [627, 404] width 391 height 27
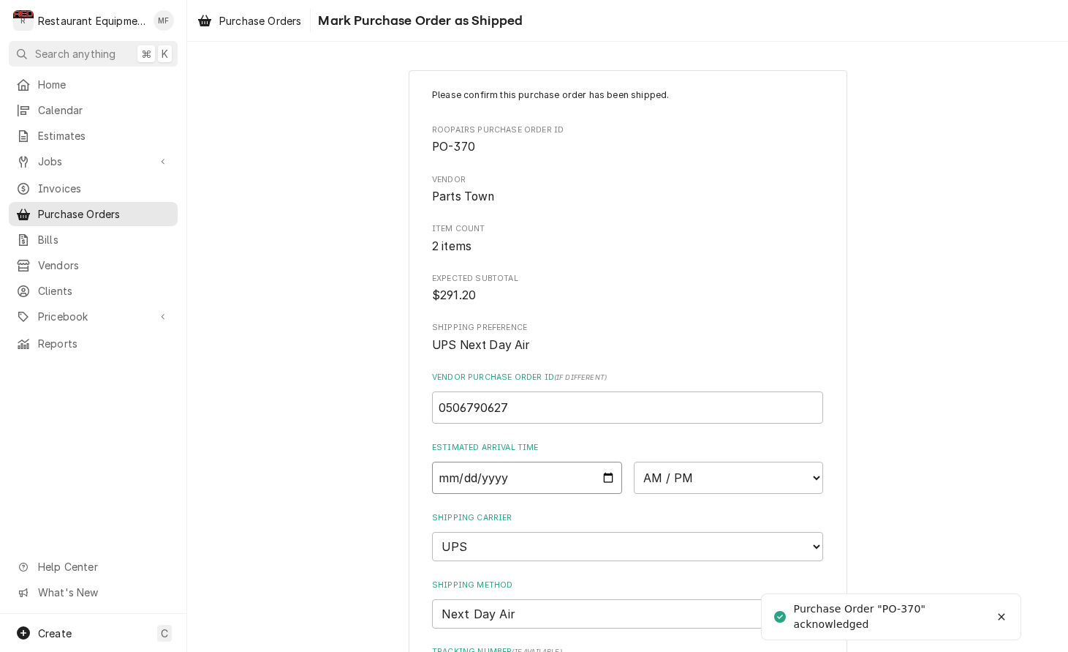
scroll to position [4, 0]
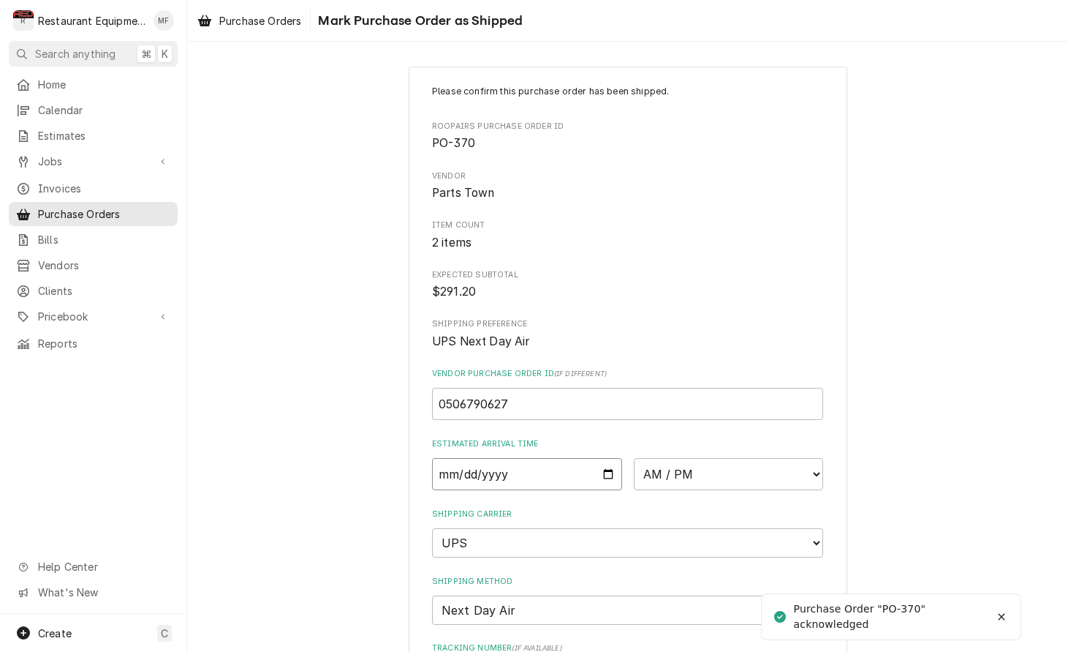
click at [566, 466] on input "Date" at bounding box center [527, 474] width 190 height 32
click at [486, 462] on input "Date" at bounding box center [527, 474] width 190 height 32
type input "2025-10-09"
type textarea "x"
click at [682, 485] on div "Please confirm this purchase order has been shipped. Roopairs Purchase Order ID…" at bounding box center [627, 442] width 391 height 714
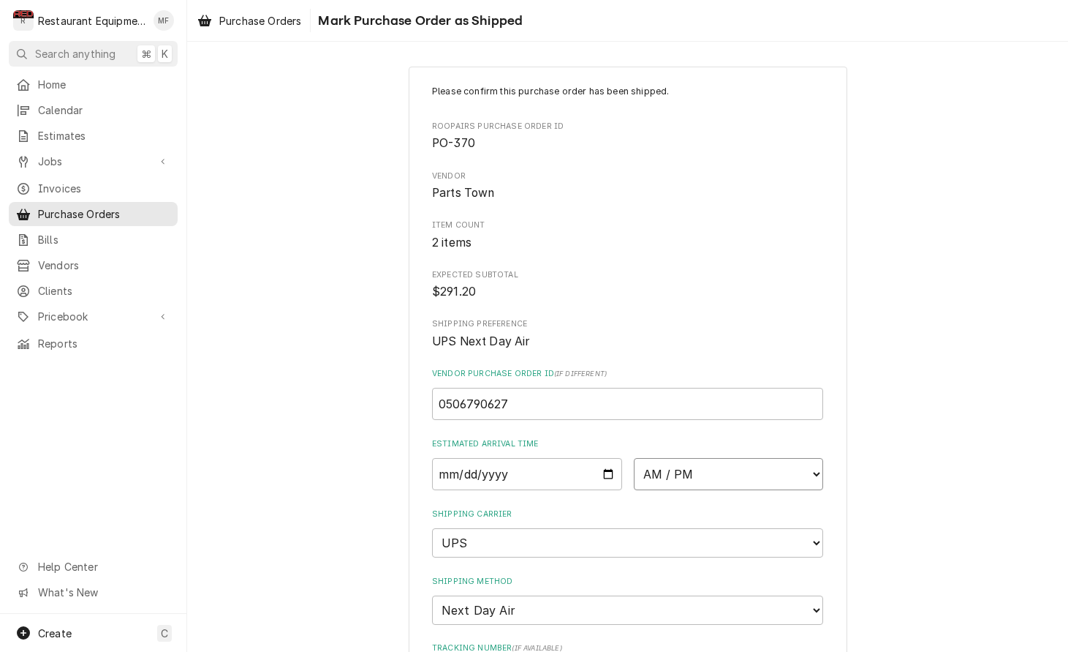
select select "10:30:00"
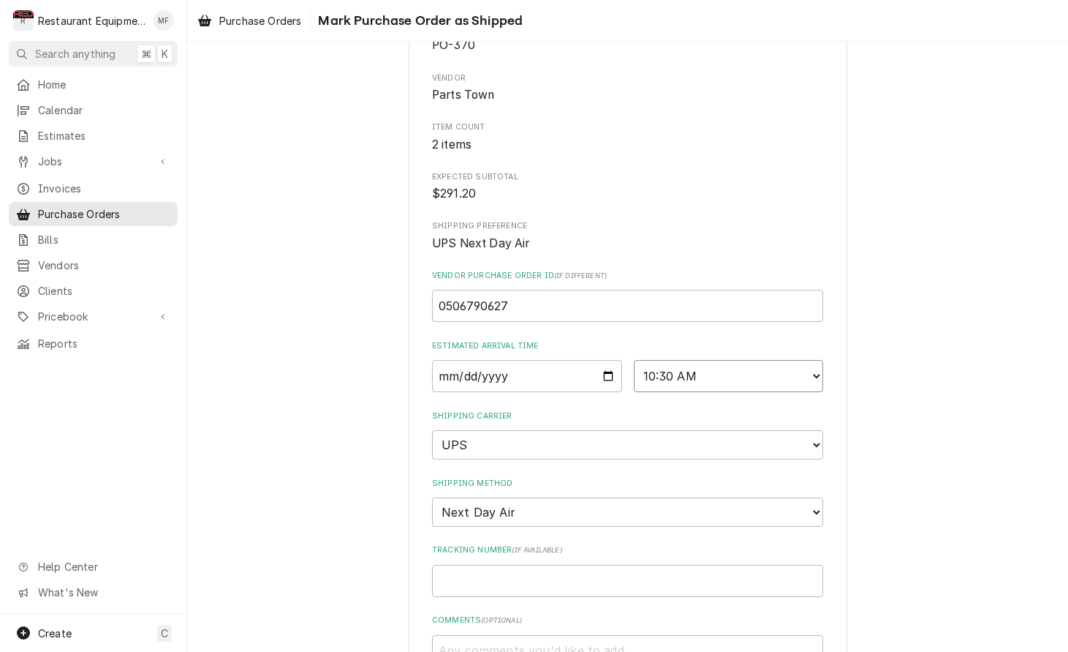
scroll to position [104, 0]
click at [663, 562] on input "Tracking Number ( if available )" at bounding box center [627, 578] width 391 height 32
type textarea "x"
type input "1"
type textarea "x"
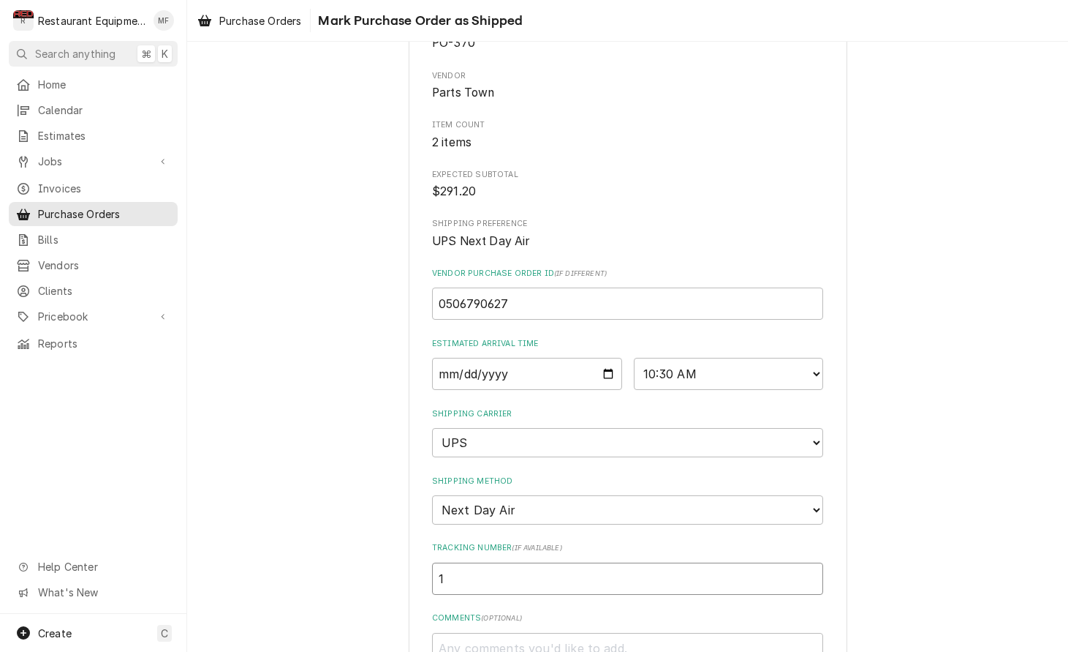
type input "1Z"
type textarea "x"
type input "1Z6"
type textarea "x"
type input "1Z62"
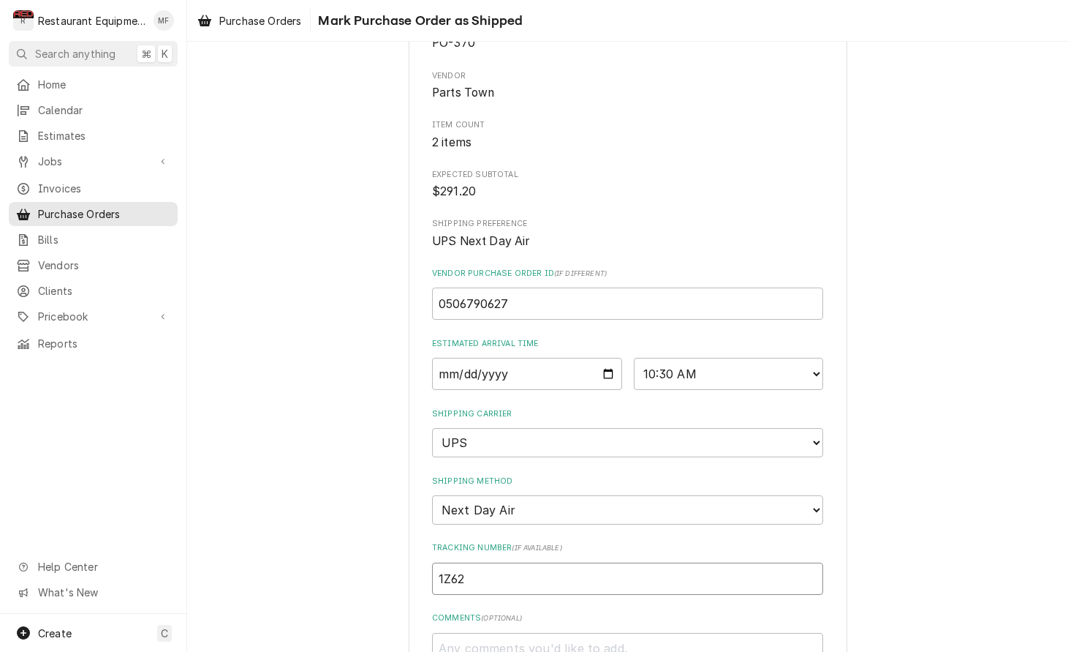
type textarea "x"
type input "1Z625"
type textarea "x"
type input "1Z6254"
type textarea "x"
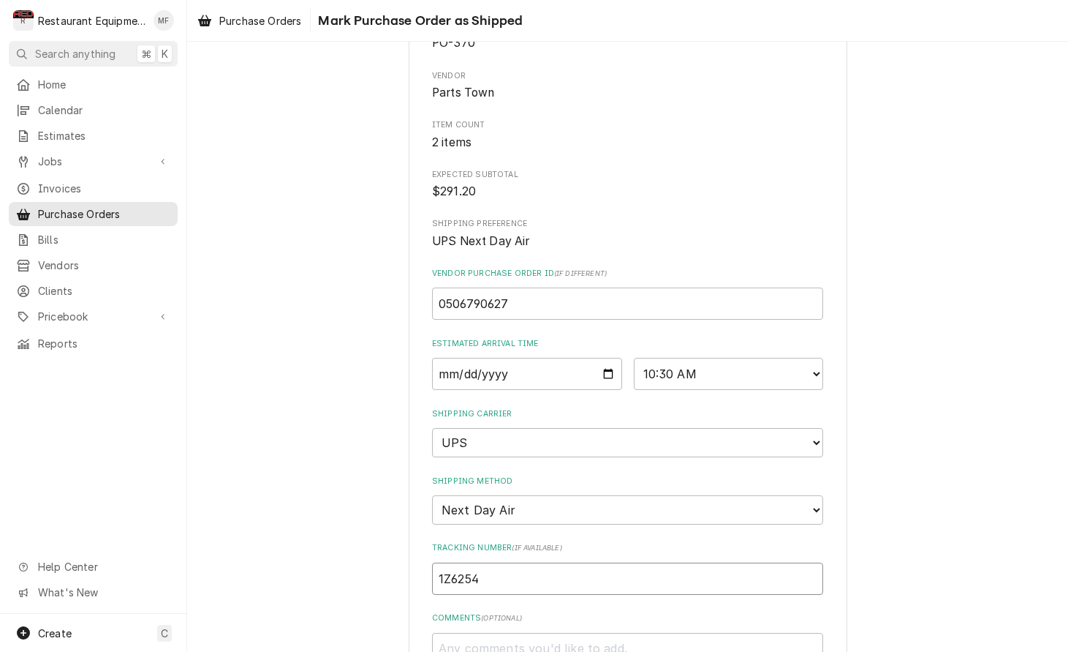
type input "1Z62545"
type textarea "x"
type input "1Z625455"
type textarea "x"
type input "1Z6254550"
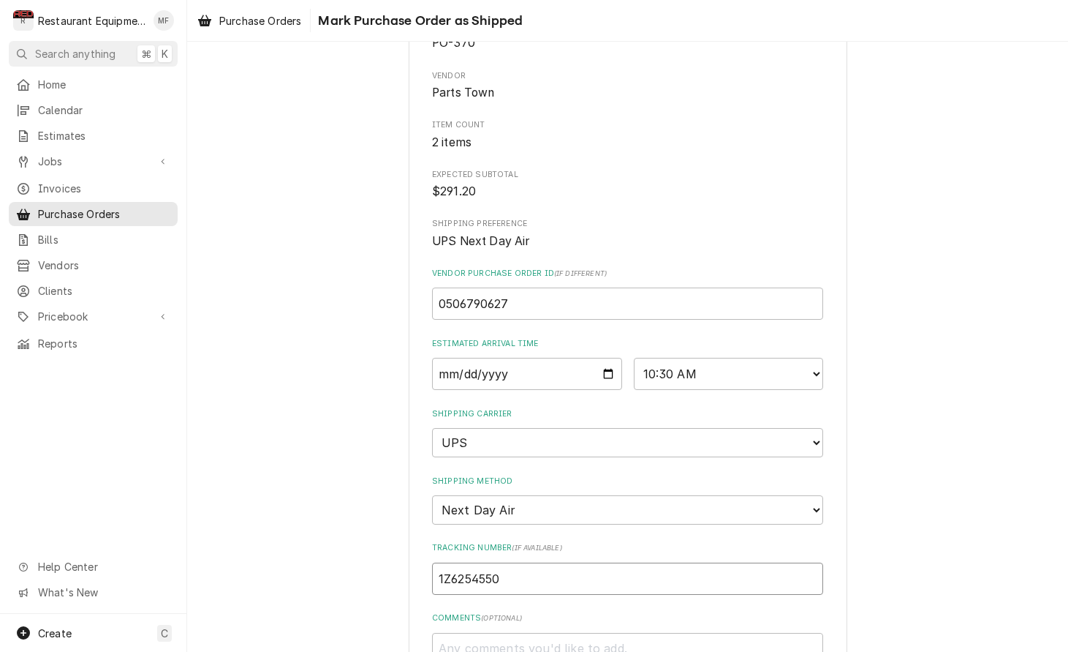
type textarea "x"
type input "1Z62545501"
type textarea "x"
type input "1Z625455011"
type textarea "x"
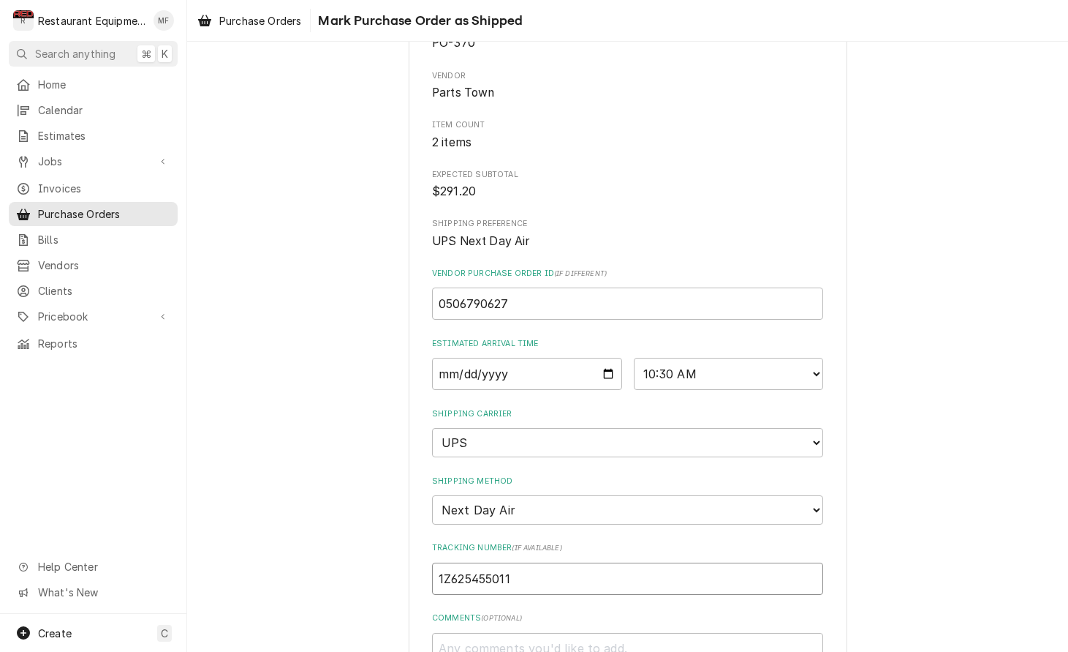
type input "1Z6254550110"
type textarea "x"
type input "1Z62545501108"
type textarea "x"
type input "1Z625455011089"
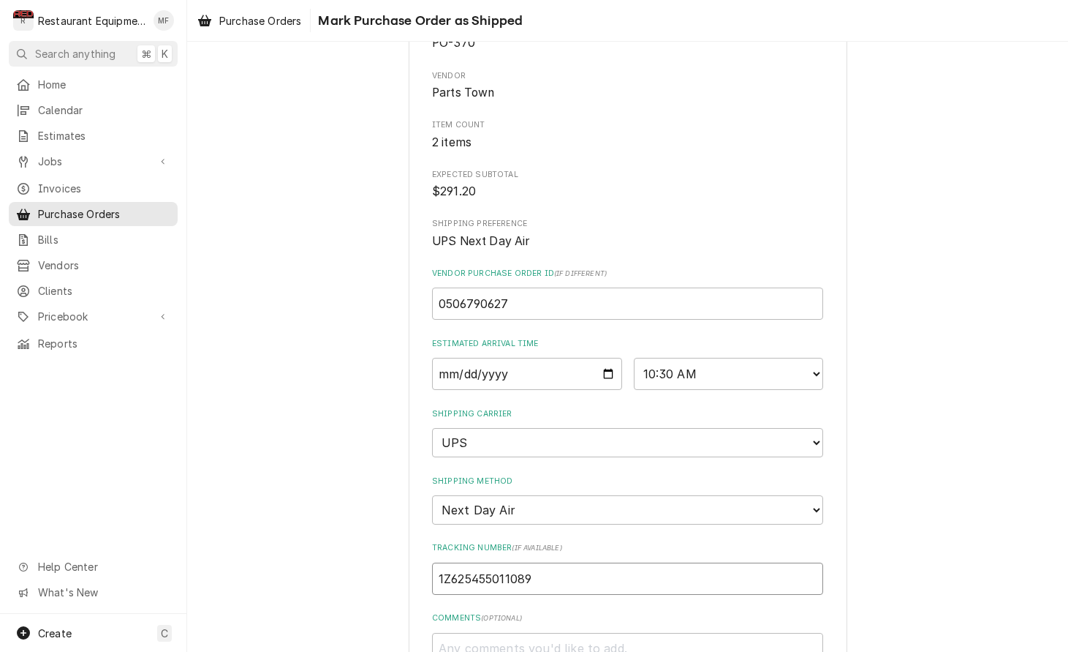
type textarea "x"
type input "1Z6254550110897"
type textarea "x"
type input "1Z62545501108972"
type textarea "x"
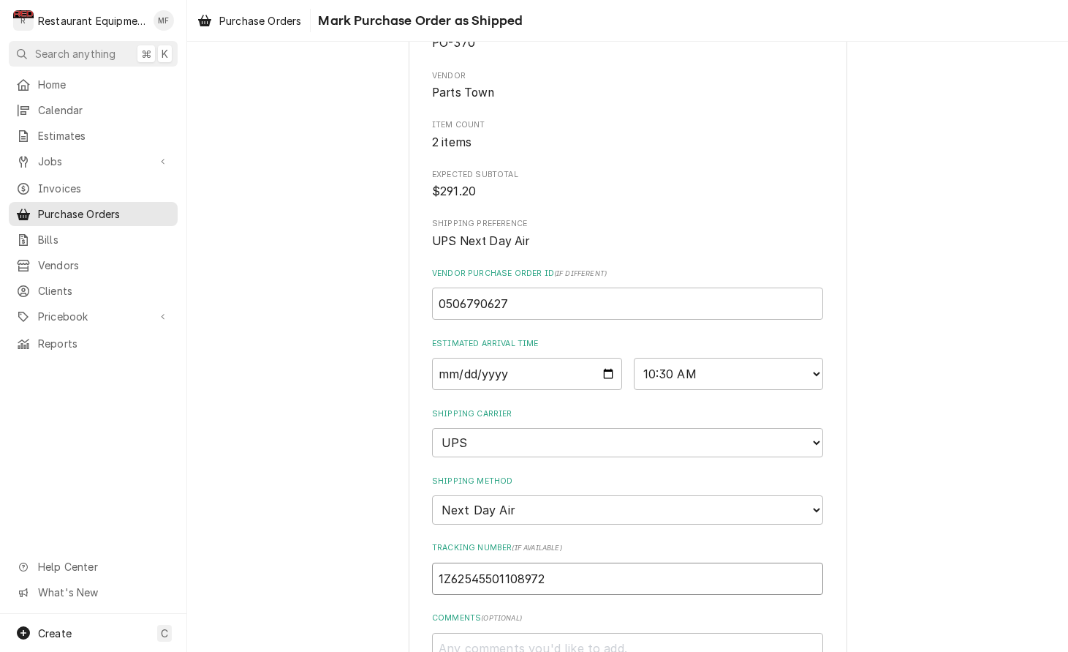
type input "1Z625455011089726"
type textarea "x"
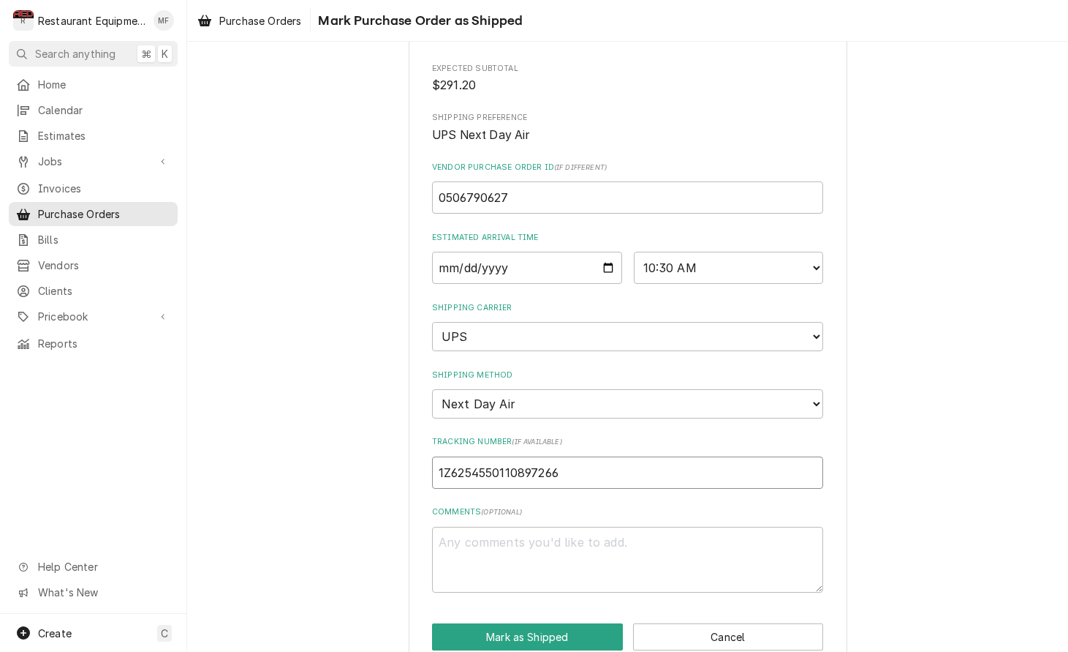
scroll to position [209, 0]
type input "1Z6254550110897266"
click at [589, 624] on button "Mark as Shipped" at bounding box center [527, 637] width 191 height 27
type textarea "x"
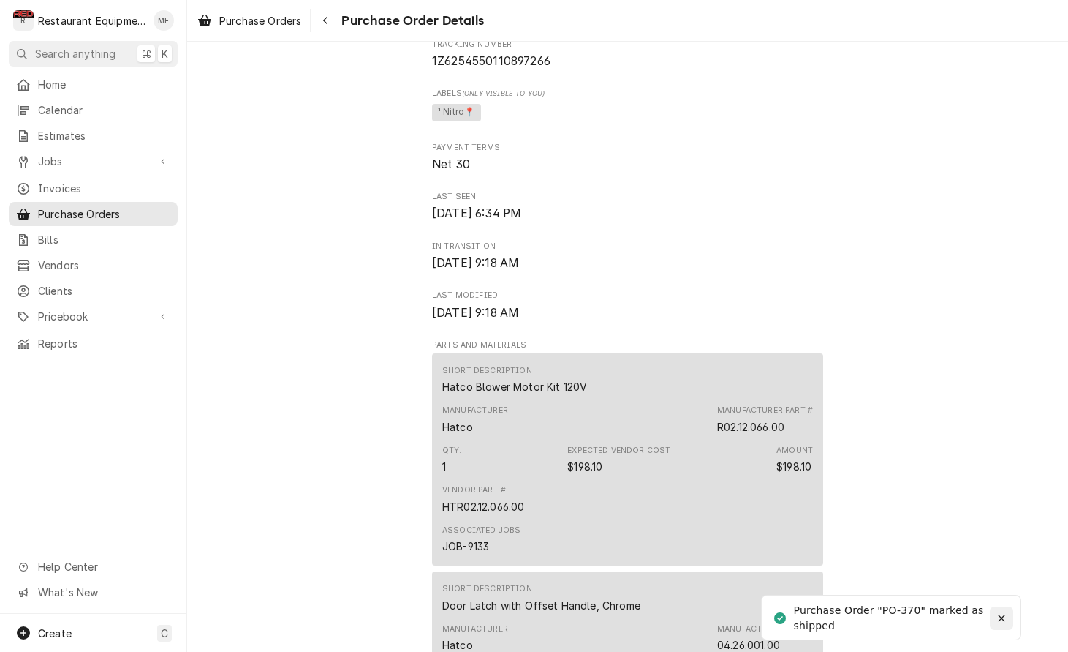
scroll to position [761, 0]
click at [1006, 619] on icon "Notifications alt+T" at bounding box center [1002, 618] width 10 height 10
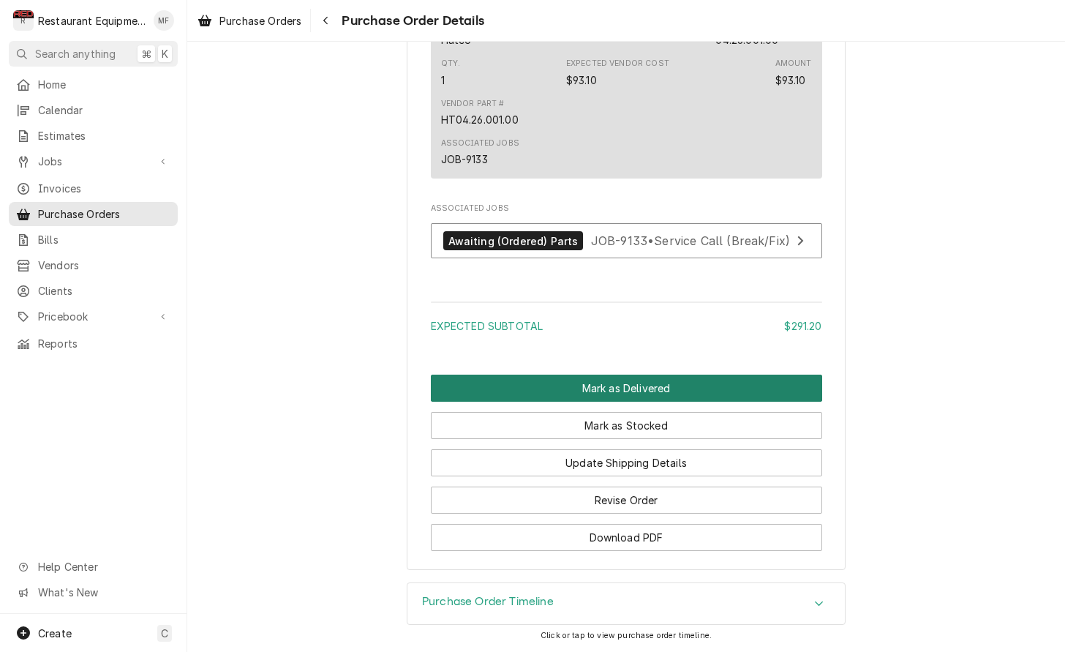
scroll to position [1389, 0]
click at [692, 391] on button "Mark as Delivered" at bounding box center [626, 387] width 391 height 27
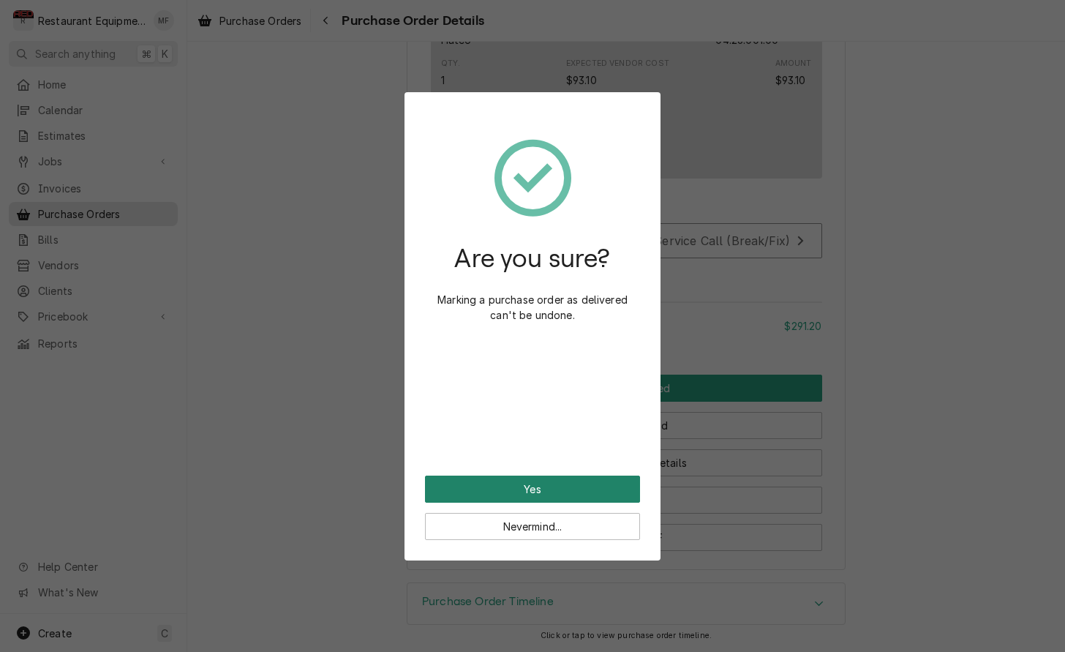
click at [621, 494] on button "Yes" at bounding box center [532, 488] width 215 height 27
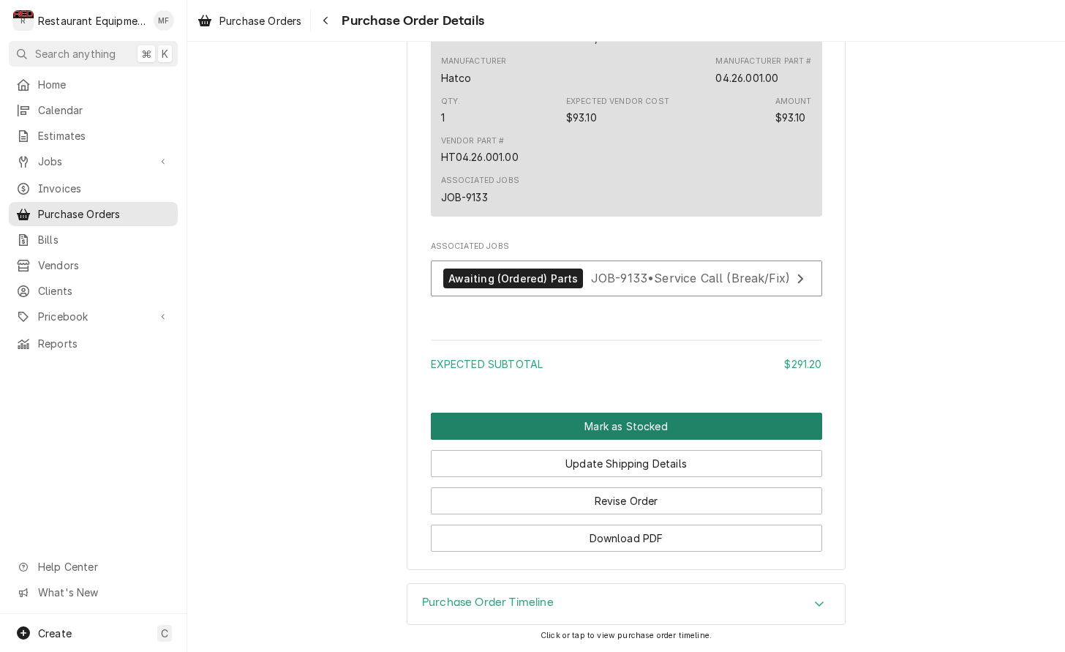
scroll to position [1303, 0]
click at [595, 429] on button "Mark as Stocked" at bounding box center [626, 425] width 391 height 27
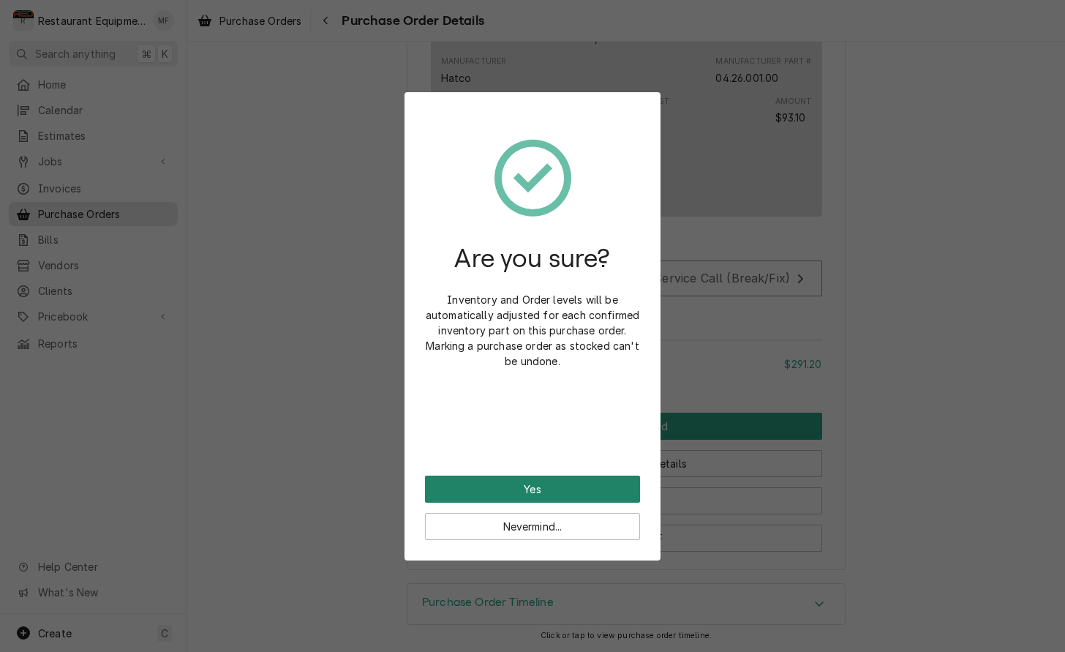
click at [606, 494] on button "Yes" at bounding box center [532, 488] width 215 height 27
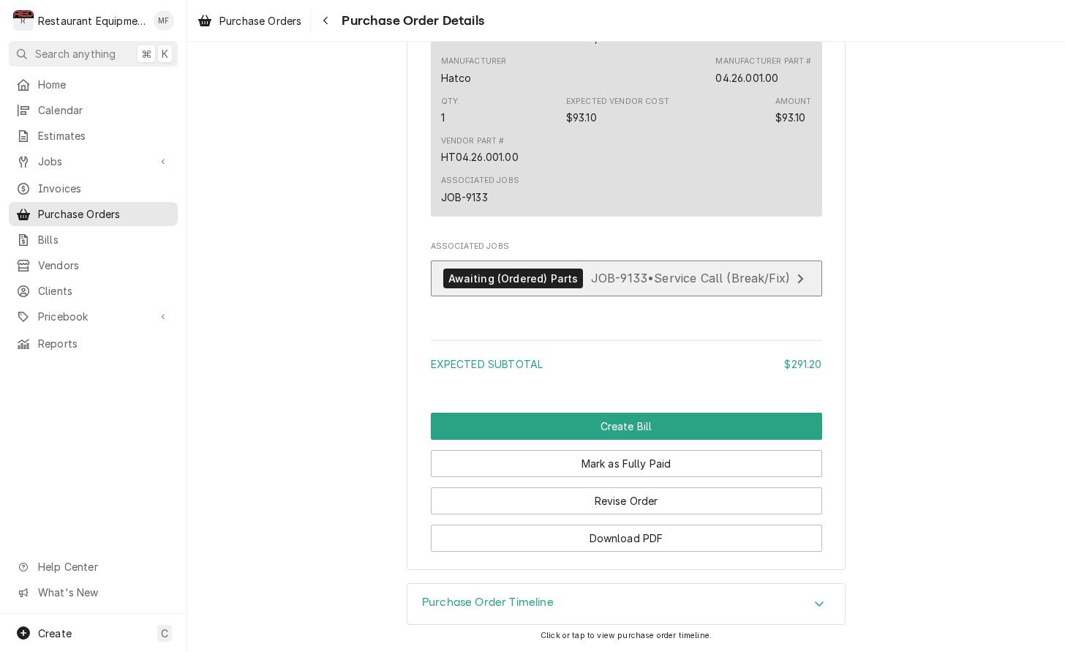
scroll to position [1303, 0]
click at [676, 269] on link "Awaiting (Ordered) Parts JOB-9133 • Service Call (Break/Fix)" at bounding box center [626, 278] width 391 height 36
click at [328, 12] on button "Navigate back" at bounding box center [325, 20] width 23 height 23
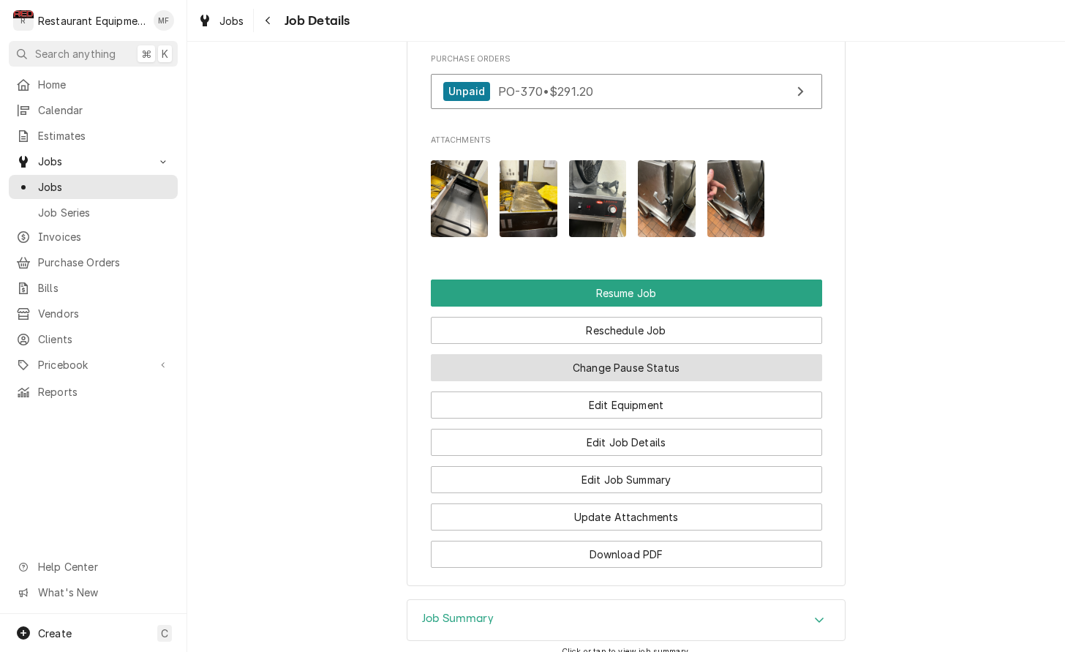
scroll to position [1679, 0]
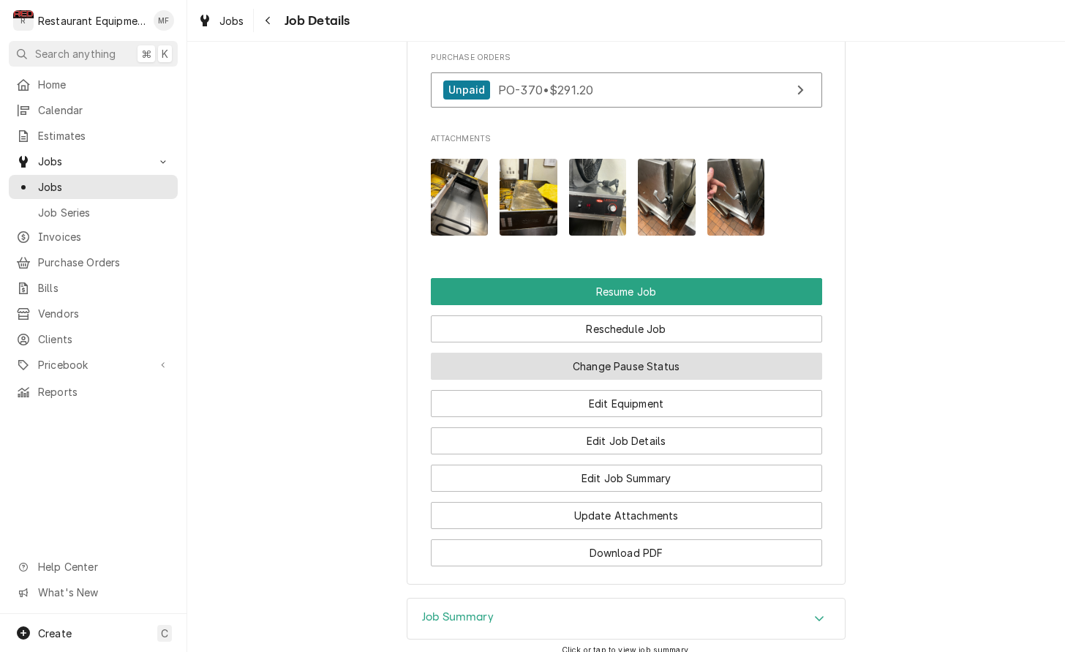
click at [622, 364] on button "Change Pause Status" at bounding box center [626, 366] width 391 height 27
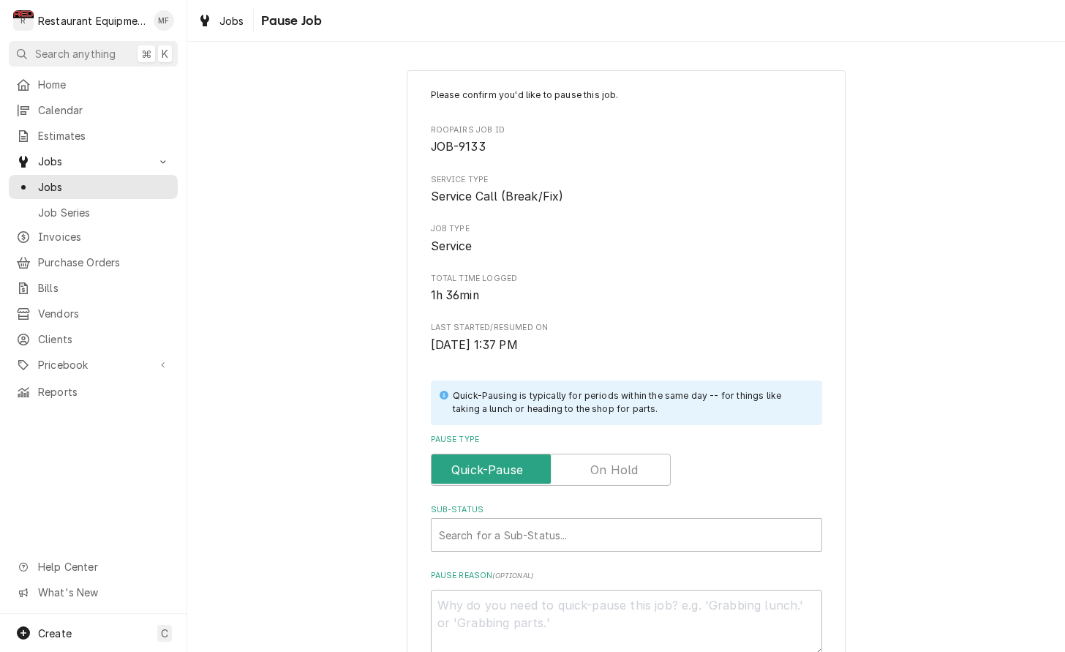
click at [614, 459] on label "Pause Type" at bounding box center [551, 469] width 240 height 32
click at [614, 459] on input "Pause Type" at bounding box center [550, 469] width 227 height 32
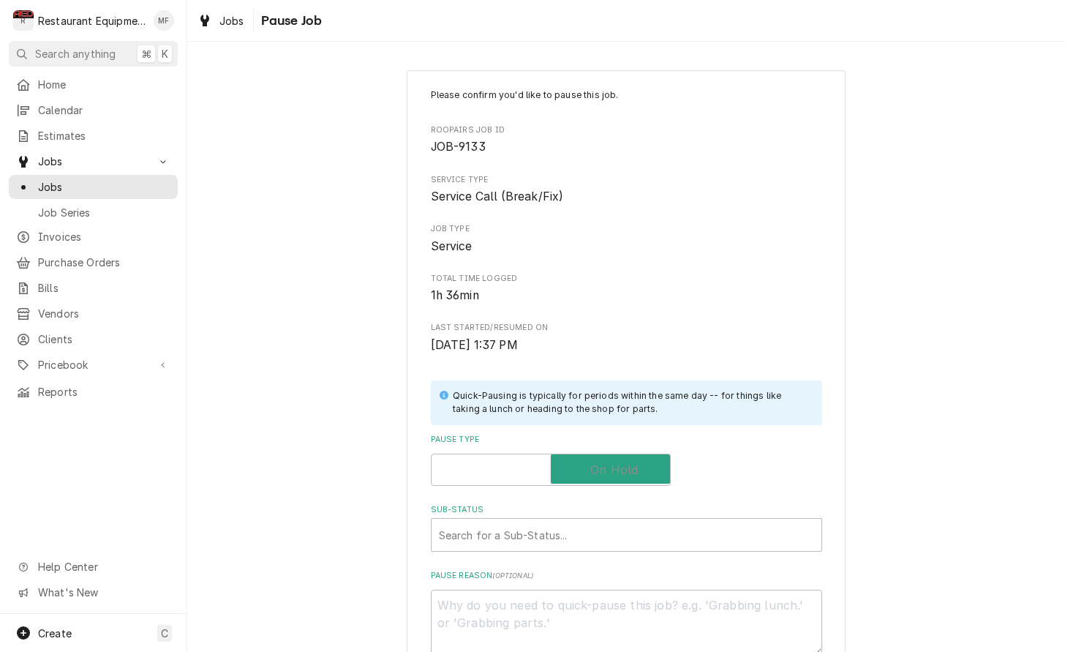
checkbox input "true"
type textarea "x"
click at [583, 528] on div "Sub-Status" at bounding box center [626, 534] width 375 height 26
type input "parts re"
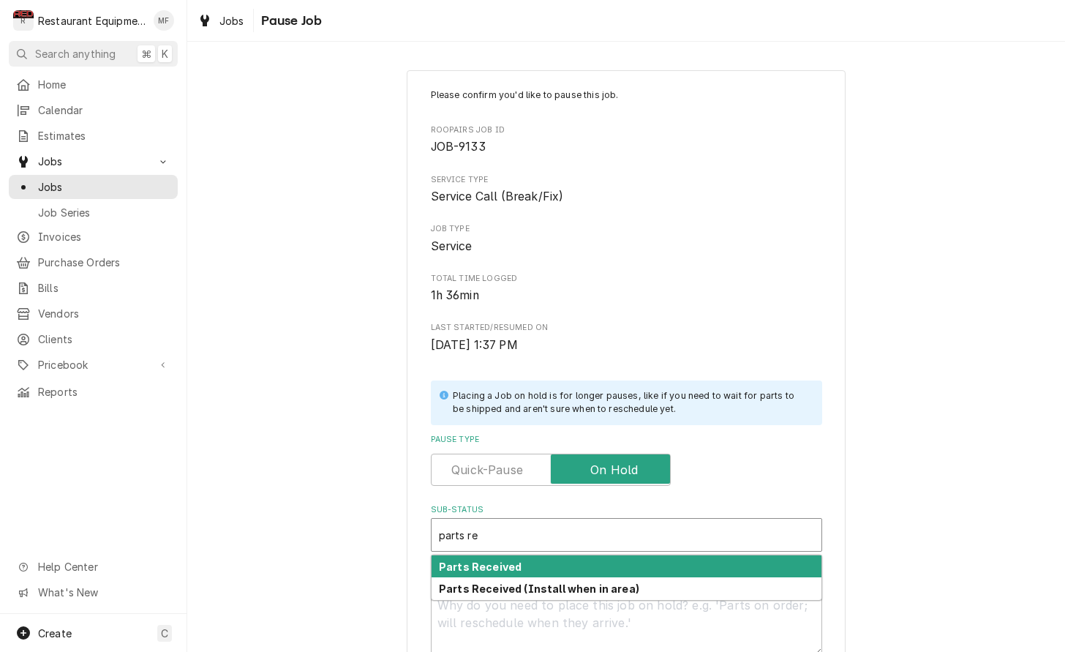
click at [584, 555] on div "Parts Received" at bounding box center [626, 566] width 390 height 23
type textarea "x"
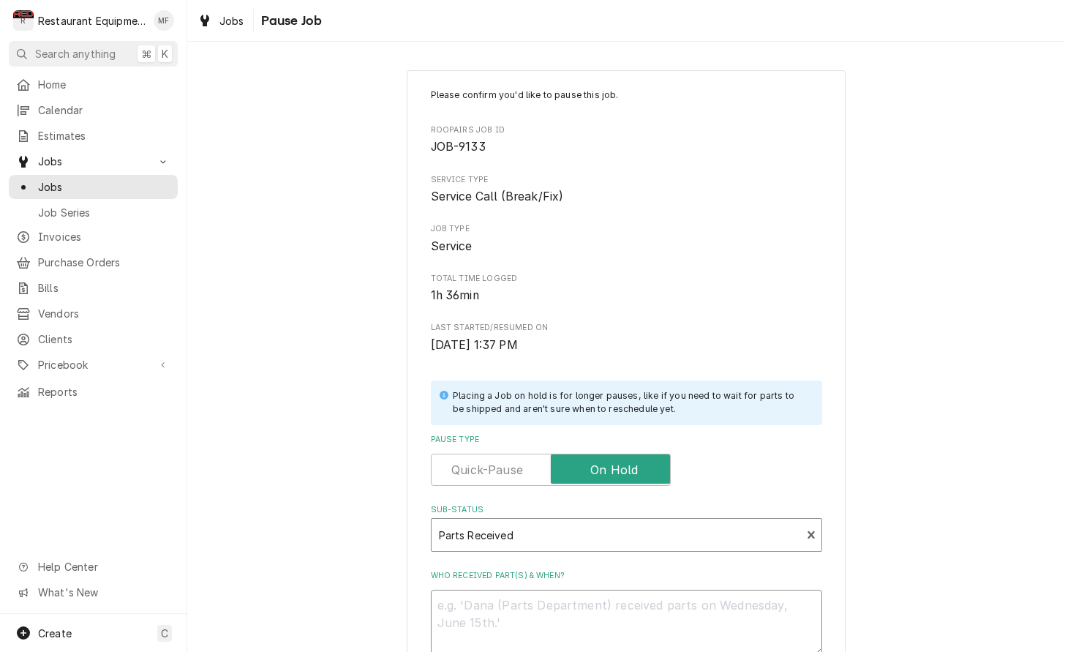
click at [561, 600] on textarea "Who received part(s) & when?" at bounding box center [626, 622] width 391 height 66
type textarea "x"
type textarea "1"
type textarea "x"
type textarea "10"
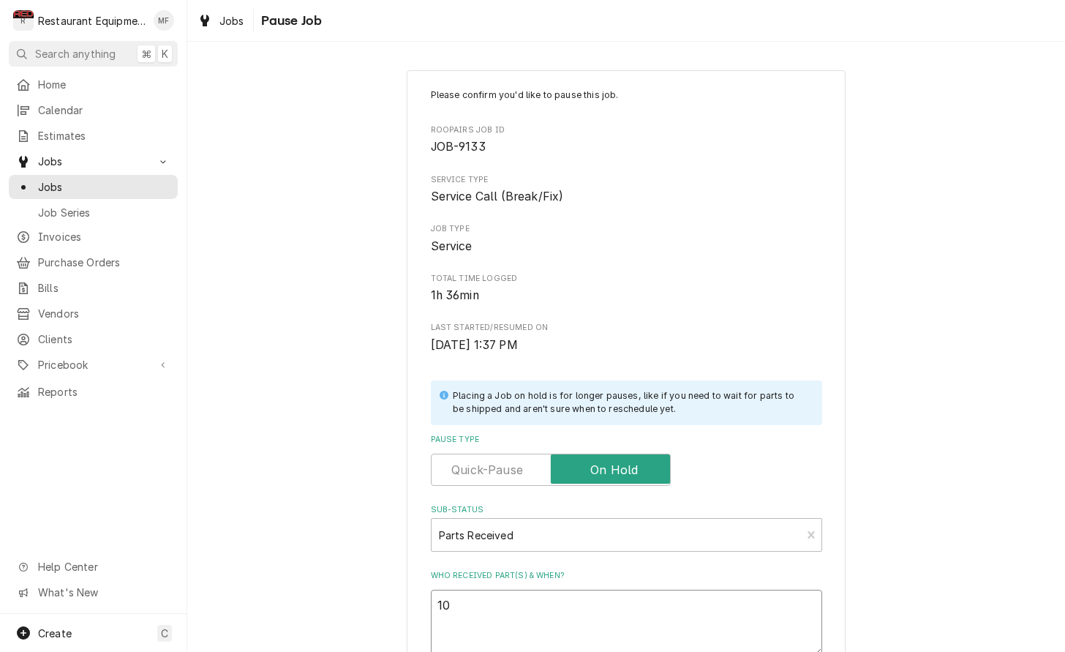
type textarea "x"
type textarea "10/"
type textarea "x"
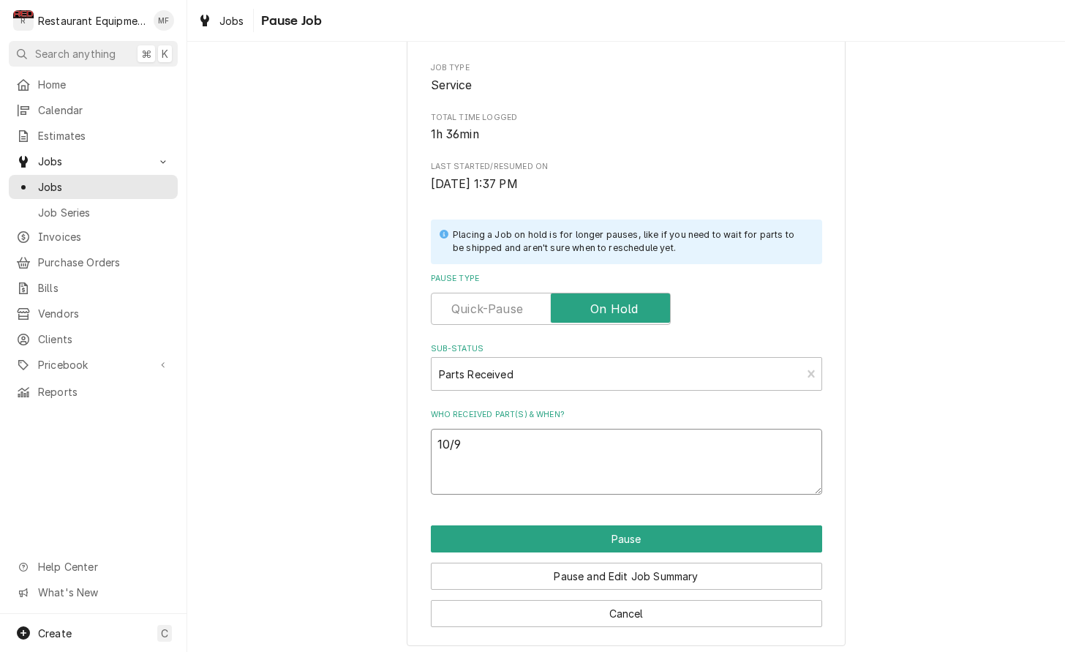
scroll to position [160, 0]
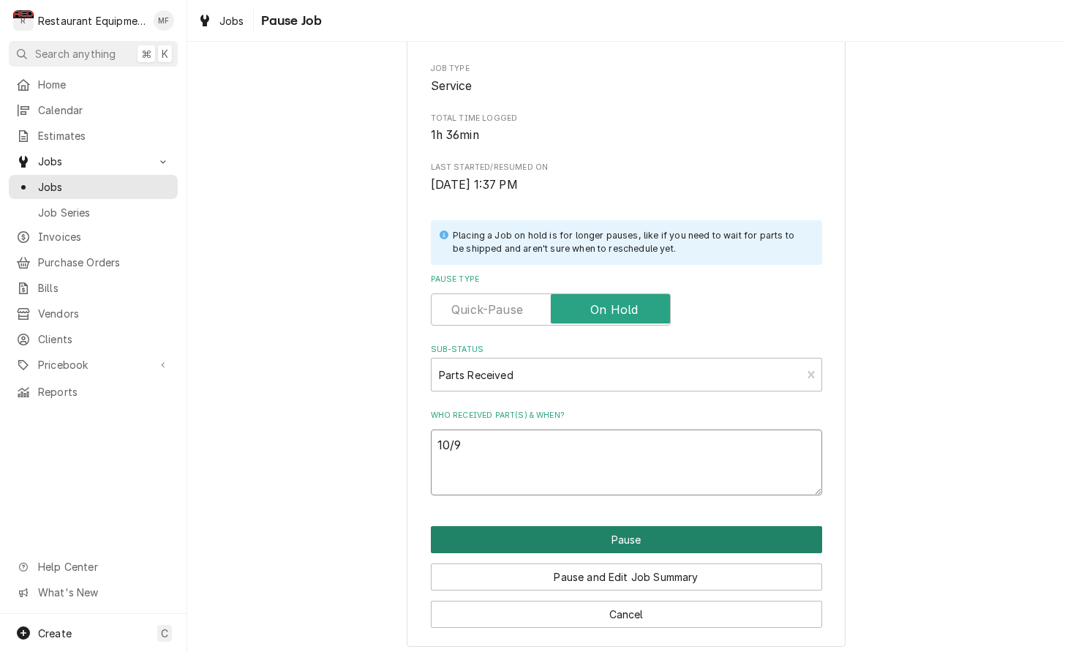
type textarea "10/9"
click at [567, 527] on button "Pause" at bounding box center [626, 539] width 391 height 27
type textarea "x"
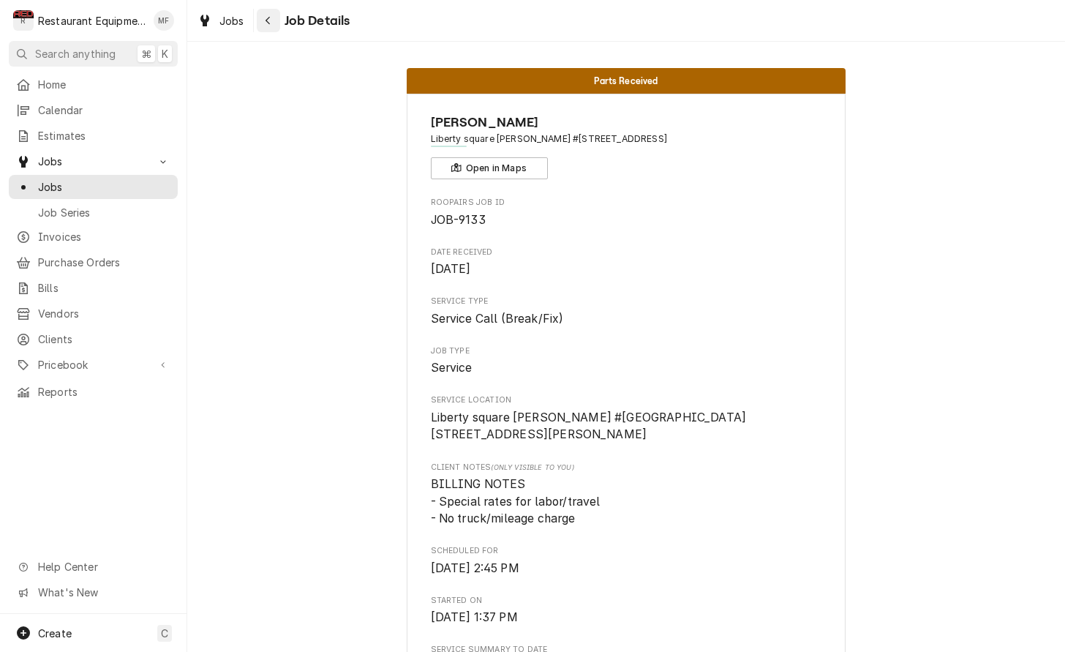
click at [269, 20] on icon "Navigate back" at bounding box center [268, 20] width 7 height 10
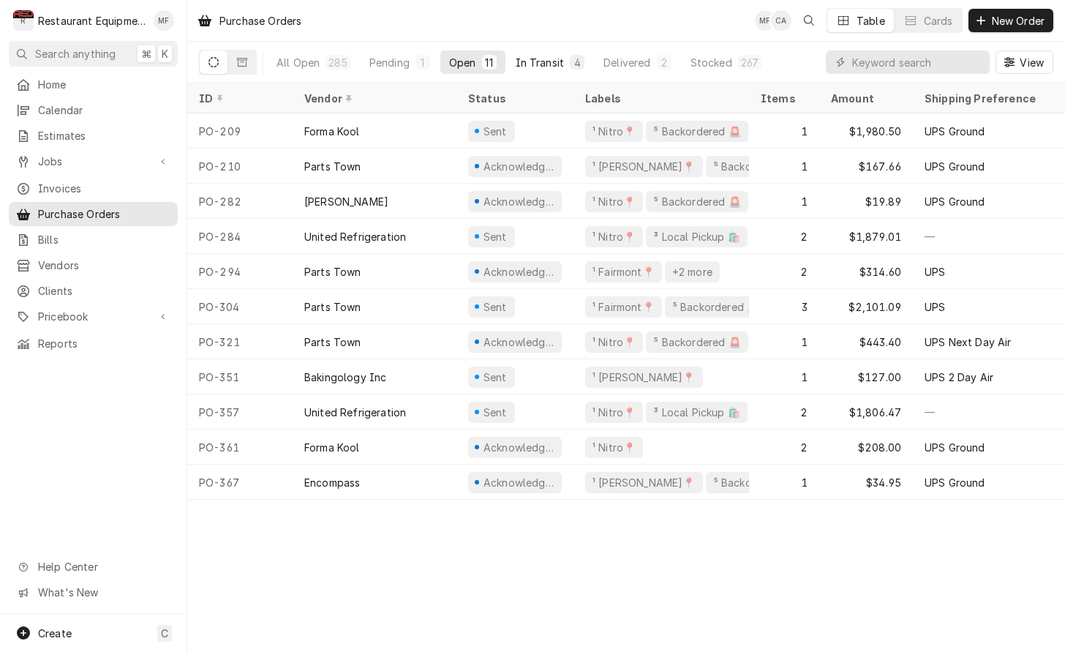
click at [538, 50] on div "All Open 285 Pending 1 Open 11 In Transit 4 Delivered 2 Stocked 267" at bounding box center [519, 62] width 502 height 41
click at [538, 64] on div "In Transit" at bounding box center [540, 62] width 49 height 15
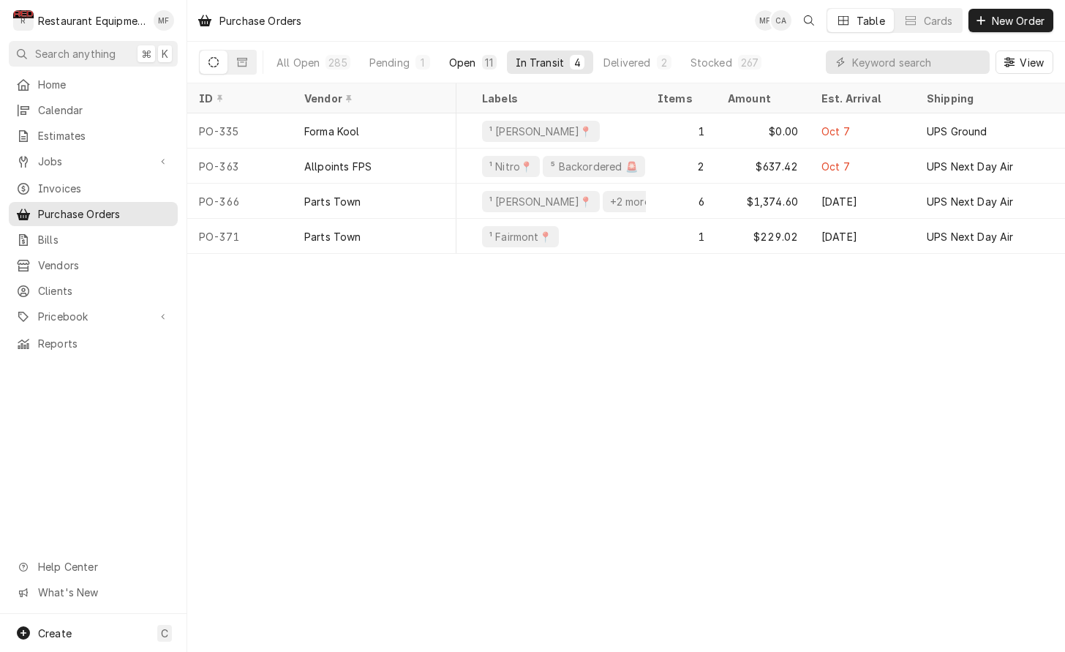
click at [461, 61] on div "Open" at bounding box center [462, 62] width 27 height 15
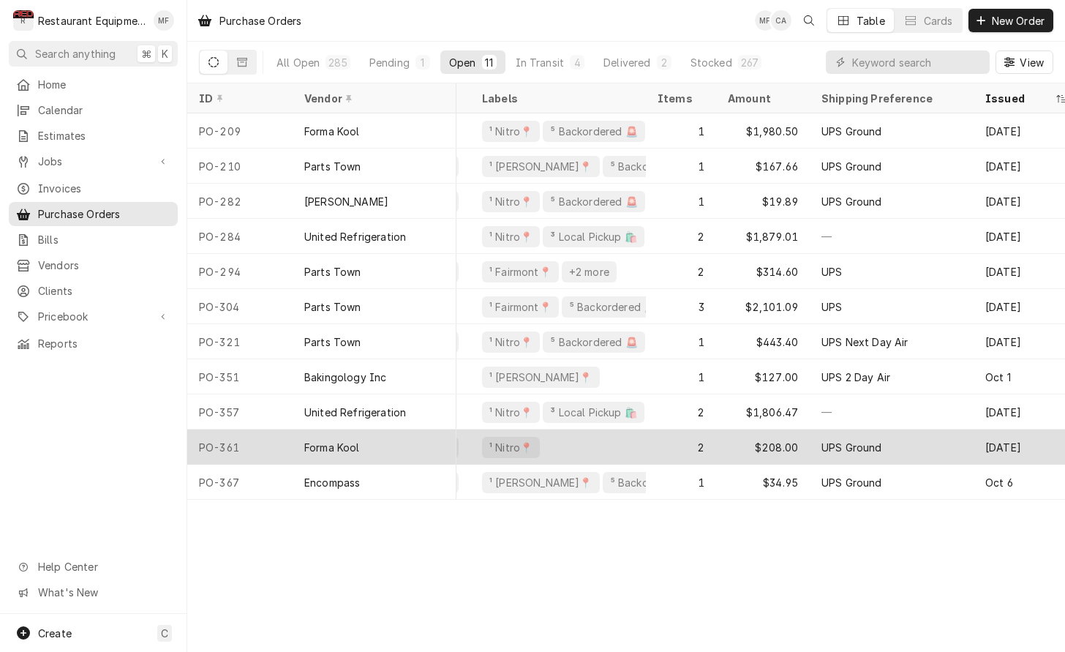
click at [394, 441] on div "Forma Kool" at bounding box center [375, 446] width 164 height 35
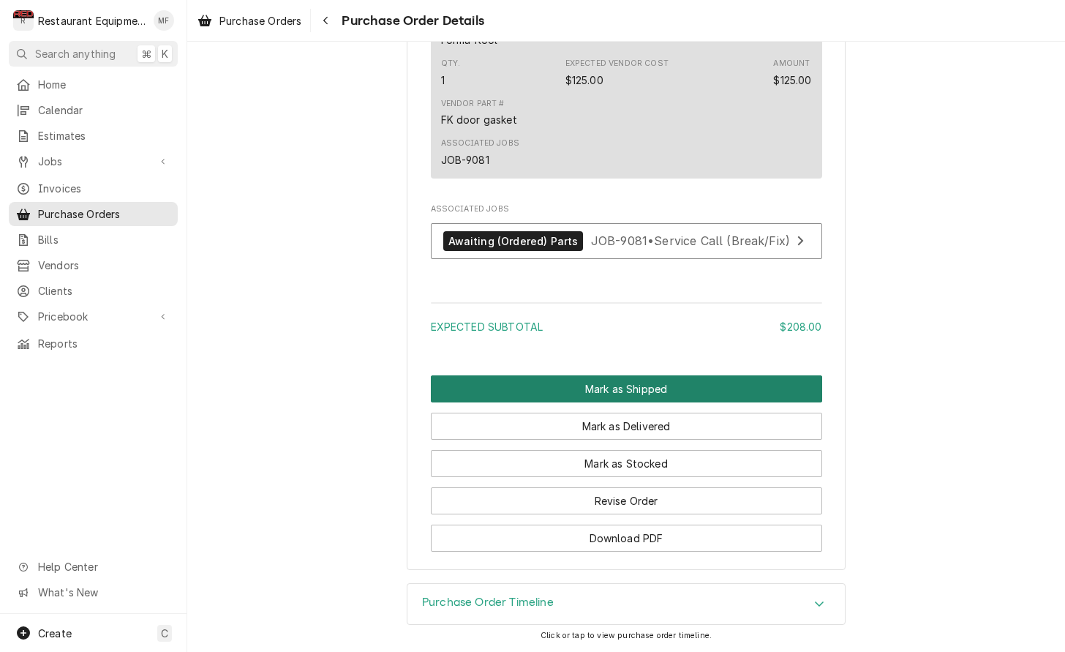
scroll to position [1207, 0]
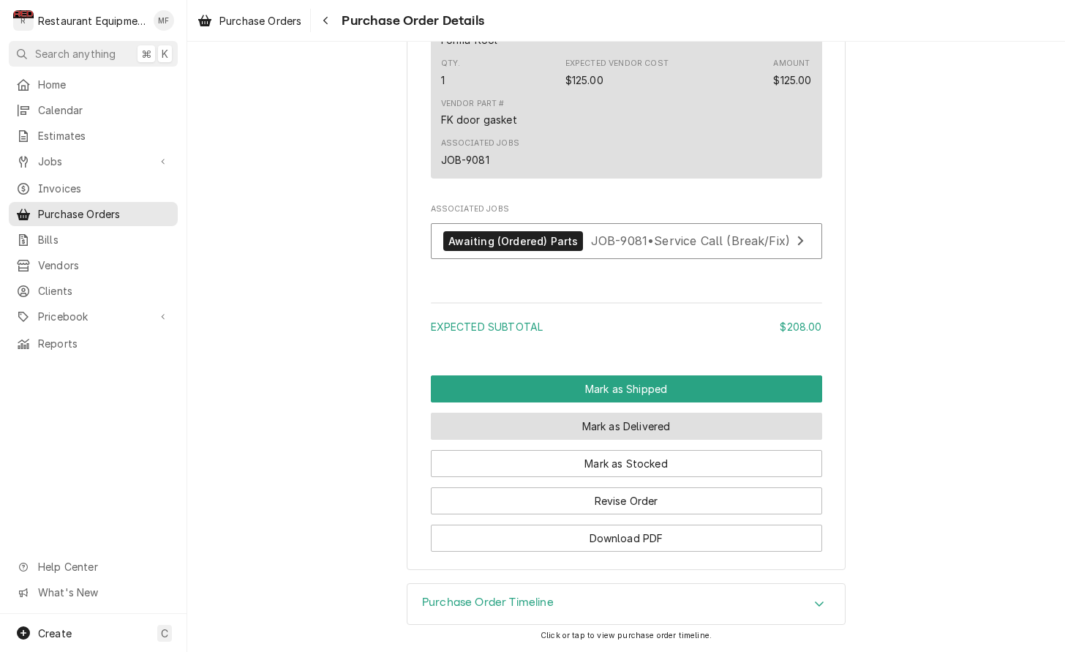
click at [669, 434] on button "Mark as Delivered" at bounding box center [626, 425] width 391 height 27
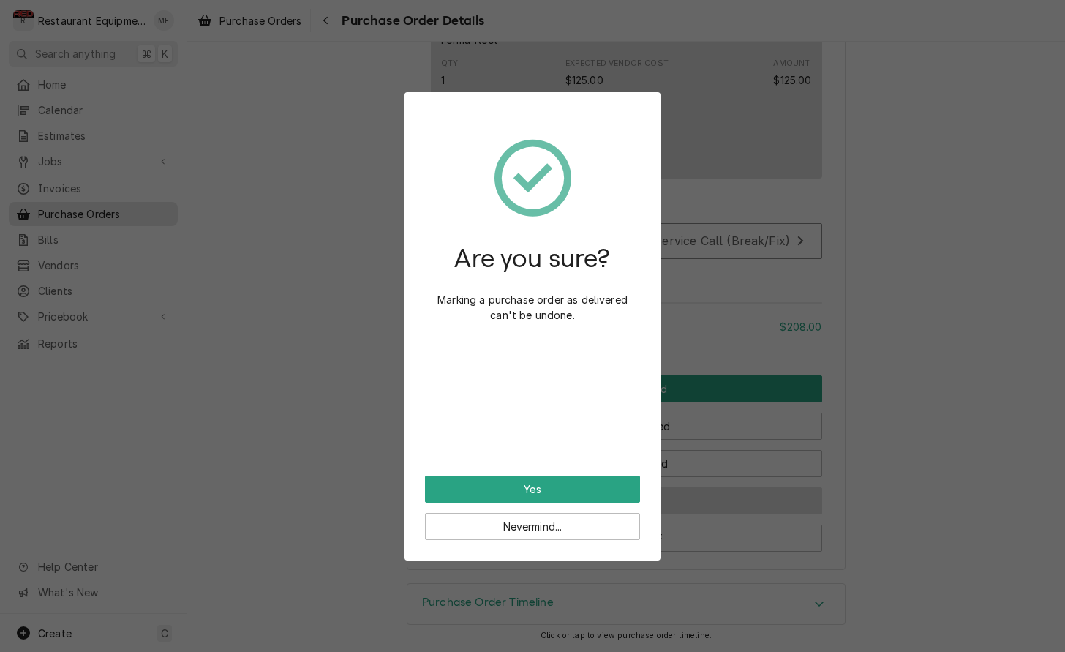
click at [766, 500] on div "Are you sure? Marking a purchase order as delivered can't be undone. Yes Neverm…" at bounding box center [532, 326] width 1065 height 652
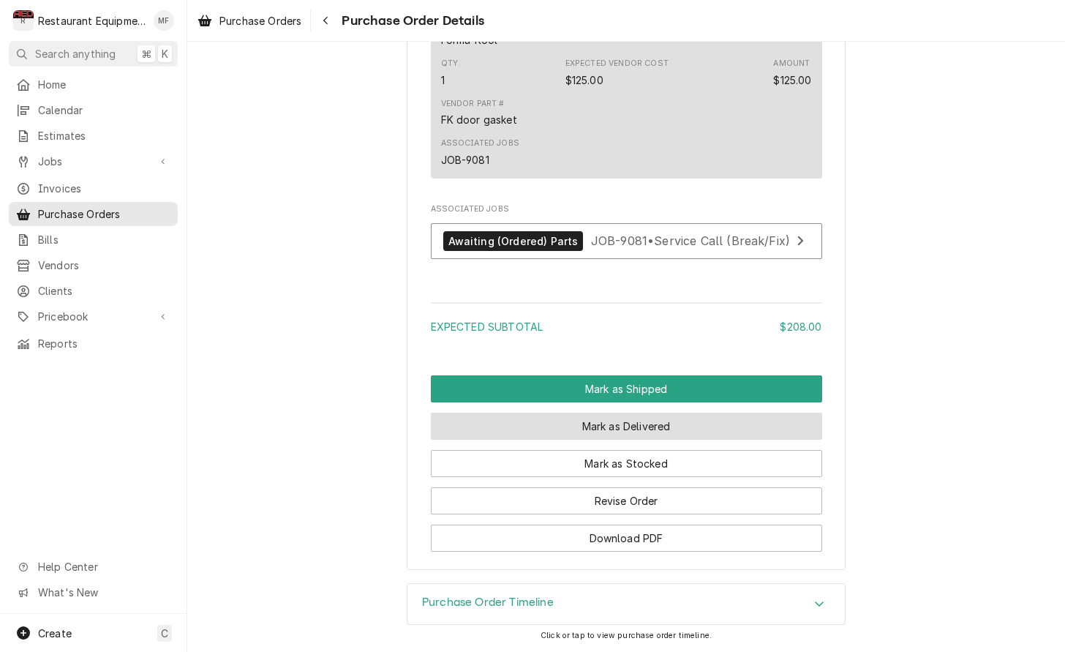
scroll to position [1213, 0]
click at [692, 437] on button "Mark as Delivered" at bounding box center [626, 425] width 391 height 27
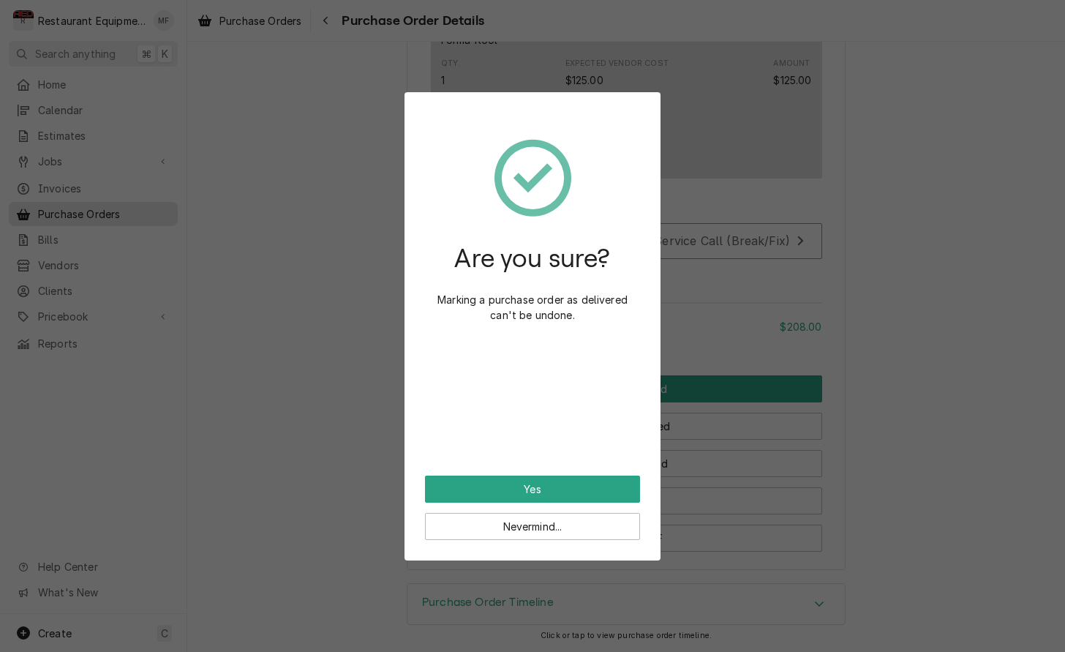
click at [607, 472] on div "Are you sure? Marking a purchase order as delivered can't be undone." at bounding box center [532, 294] width 215 height 363
click at [612, 482] on button "Yes" at bounding box center [532, 488] width 215 height 27
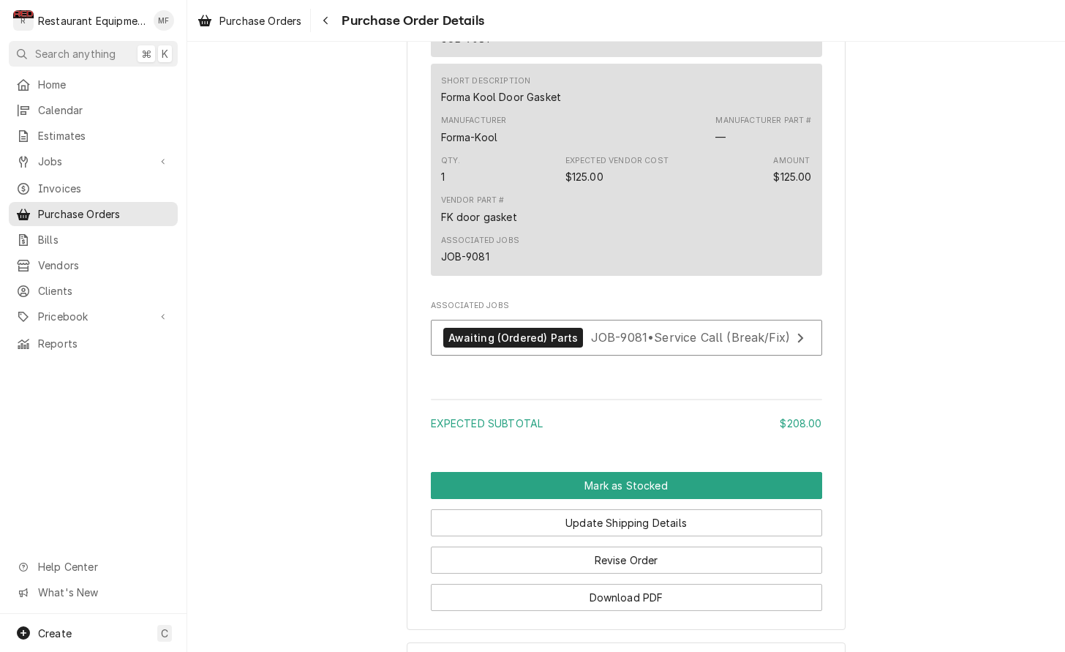
scroll to position [1298, 0]
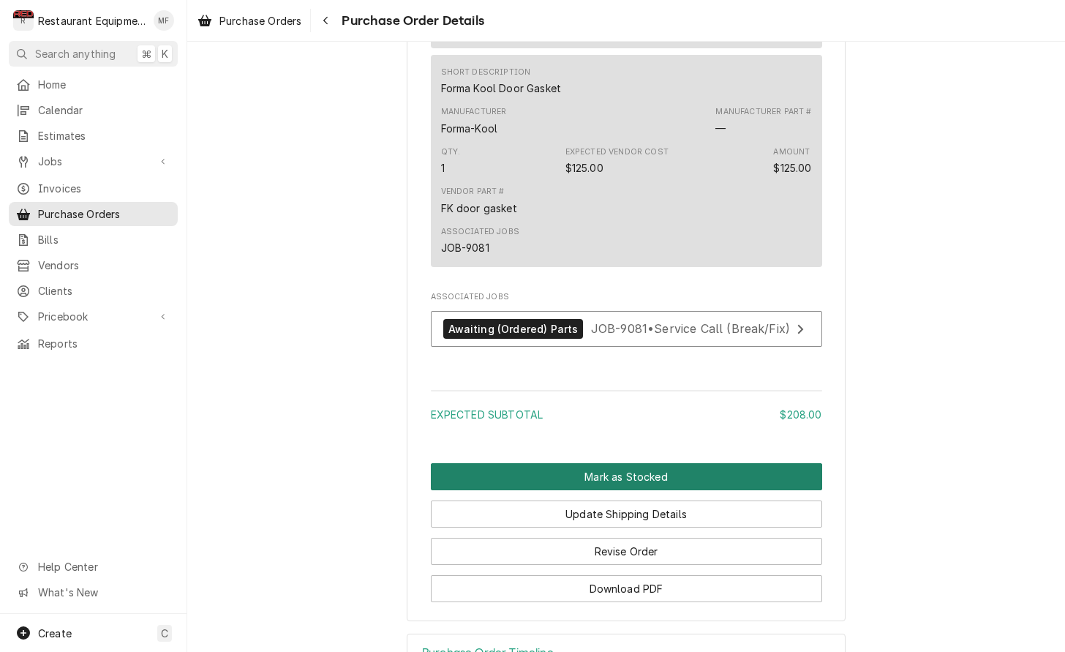
click at [693, 478] on button "Mark as Stocked" at bounding box center [626, 476] width 391 height 27
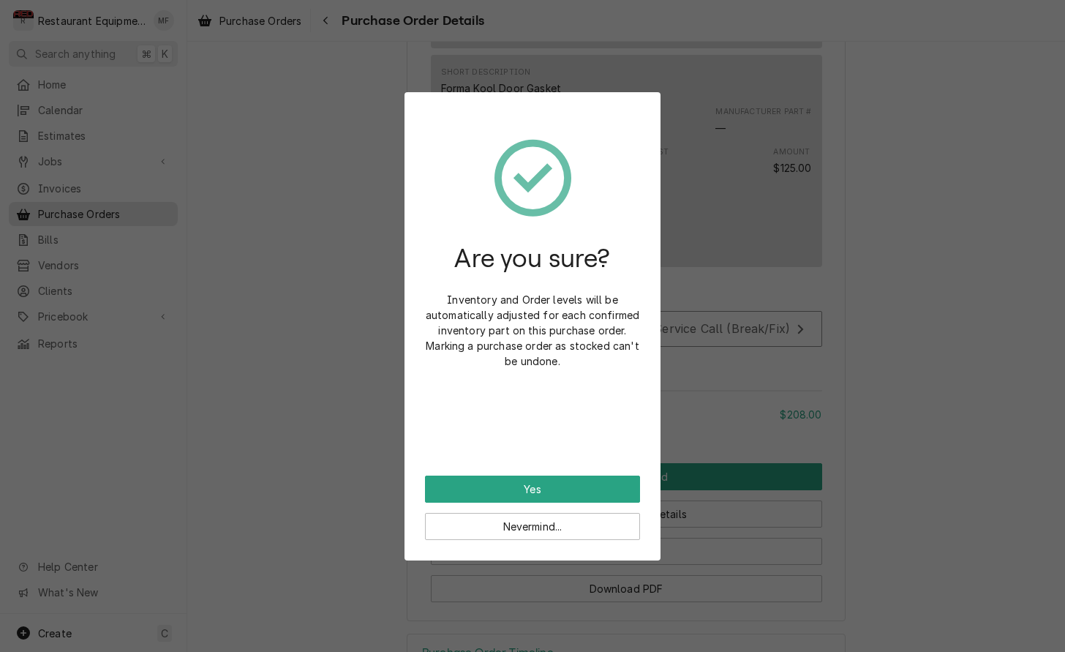
click at [627, 484] on button "Yes" at bounding box center [532, 488] width 215 height 27
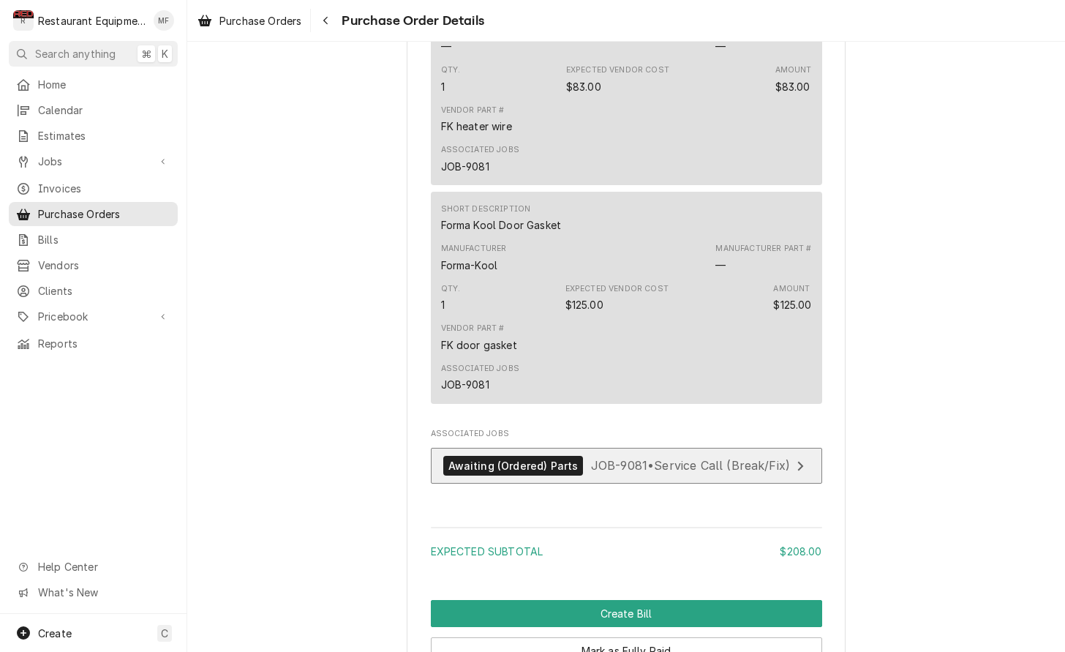
click at [795, 475] on div "View Job" at bounding box center [800, 466] width 19 height 18
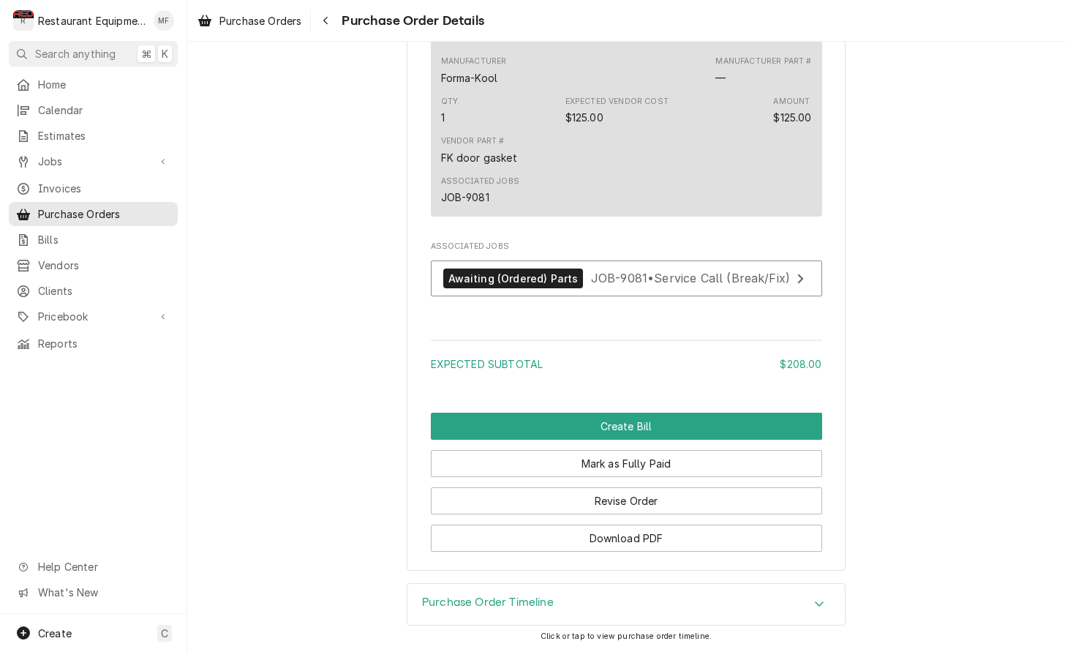
scroll to position [1358, 0]
click at [340, 20] on span "Purchase Order Details" at bounding box center [410, 21] width 147 height 20
click at [329, 21] on icon "Navigate back" at bounding box center [326, 20] width 7 height 10
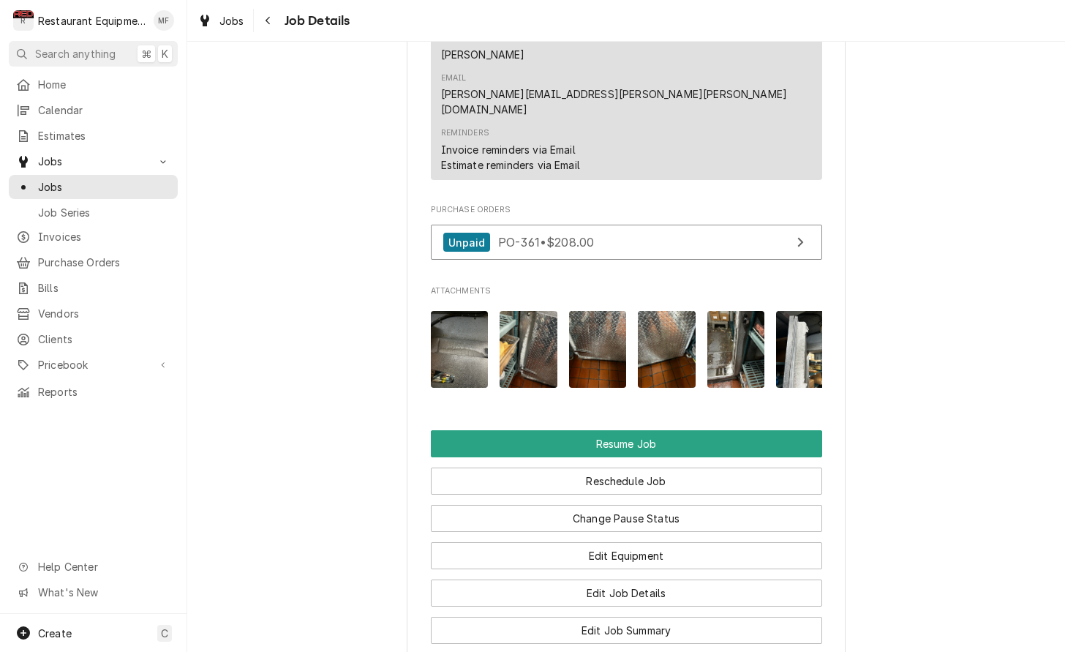
scroll to position [1635, 0]
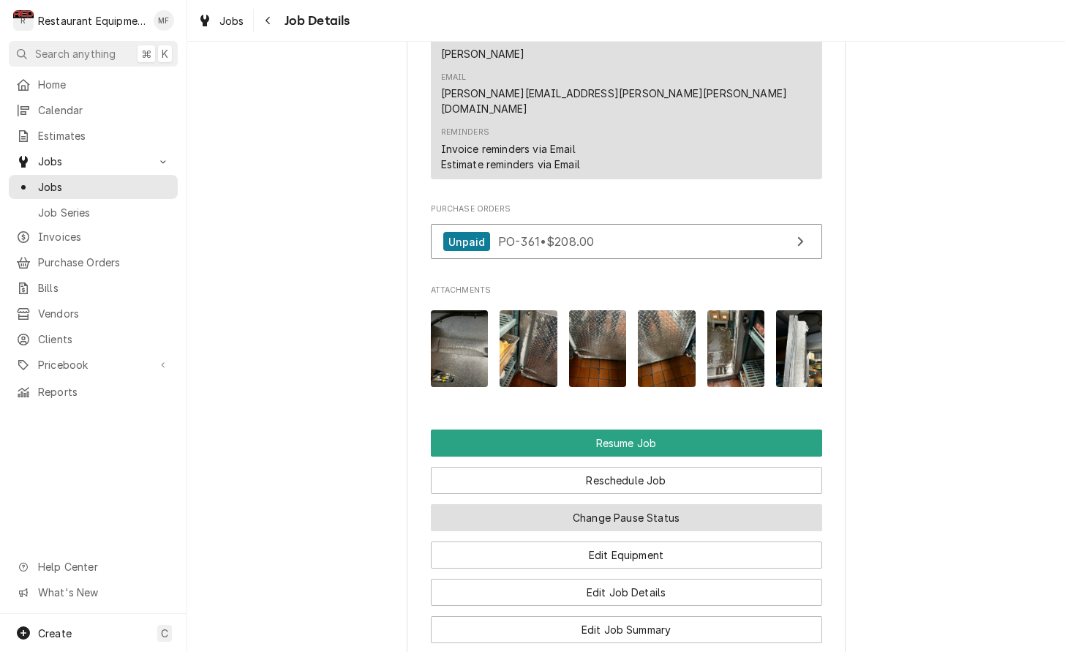
click at [693, 504] on button "Change Pause Status" at bounding box center [626, 517] width 391 height 27
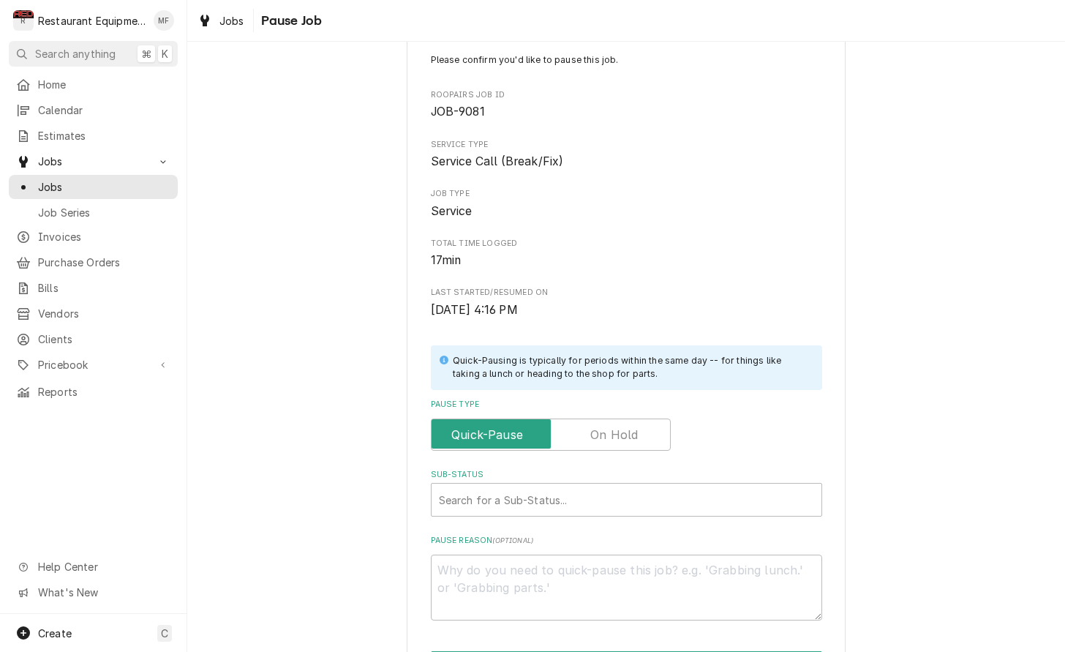
scroll to position [88, 0]
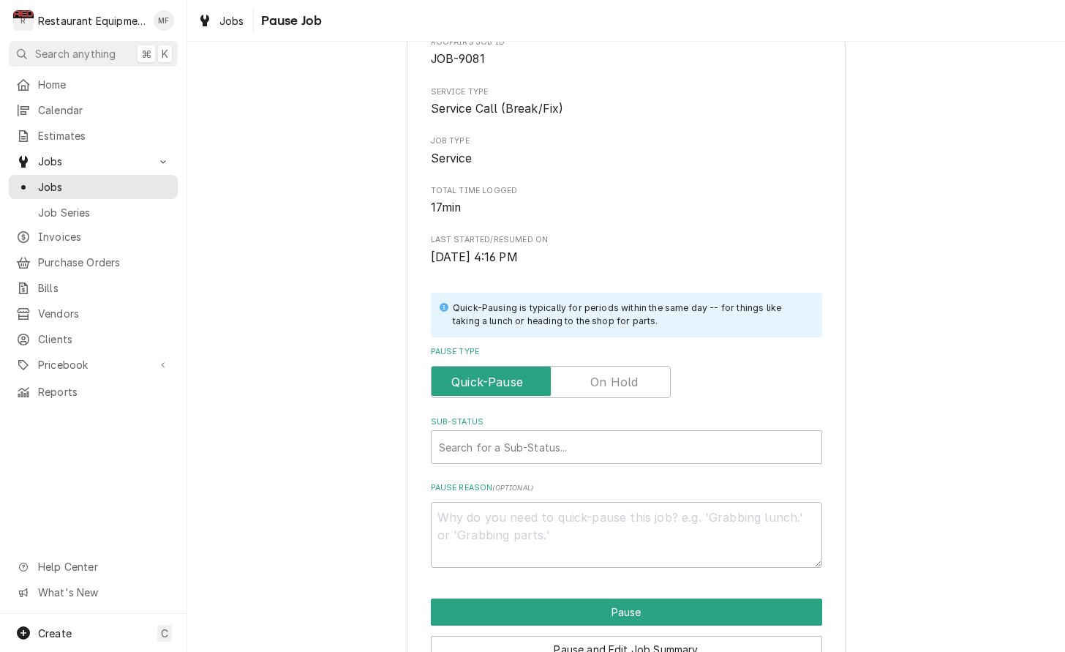
click at [622, 369] on label "Pause Type" at bounding box center [551, 382] width 240 height 32
click at [622, 369] on input "Pause Type" at bounding box center [550, 382] width 227 height 32
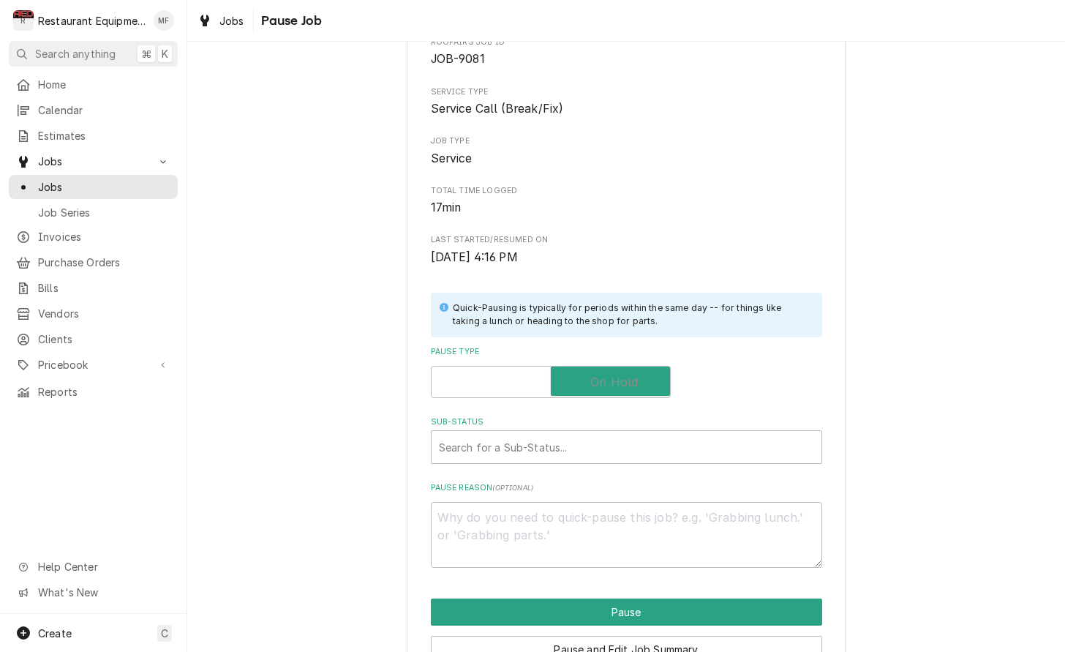
checkbox input "true"
type textarea "x"
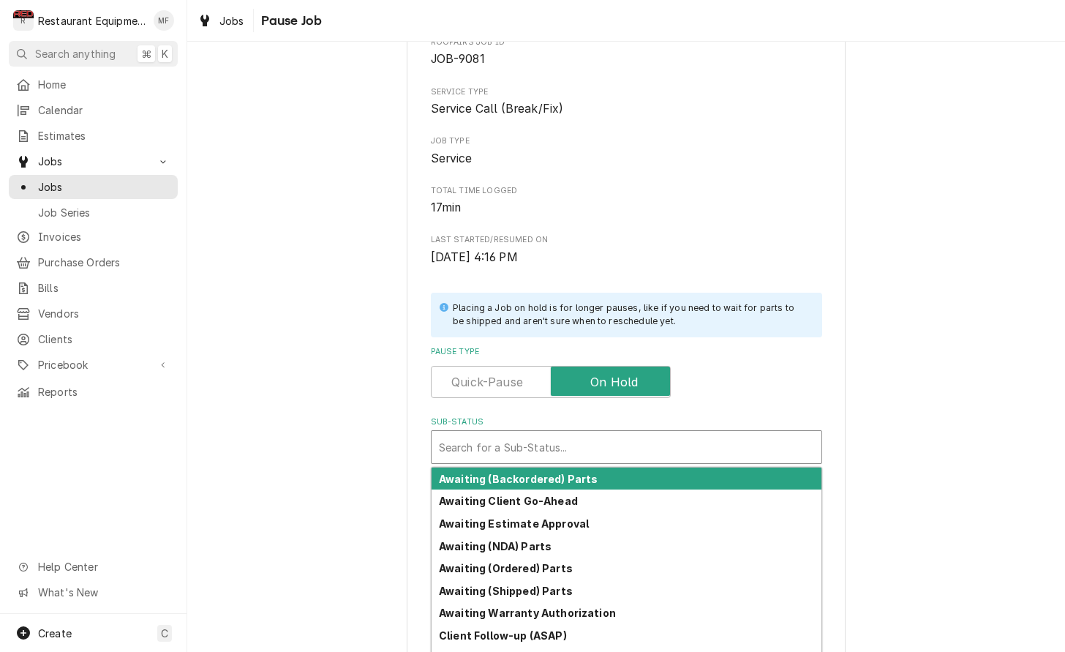
click at [622, 442] on div "Sub-Status" at bounding box center [626, 447] width 375 height 26
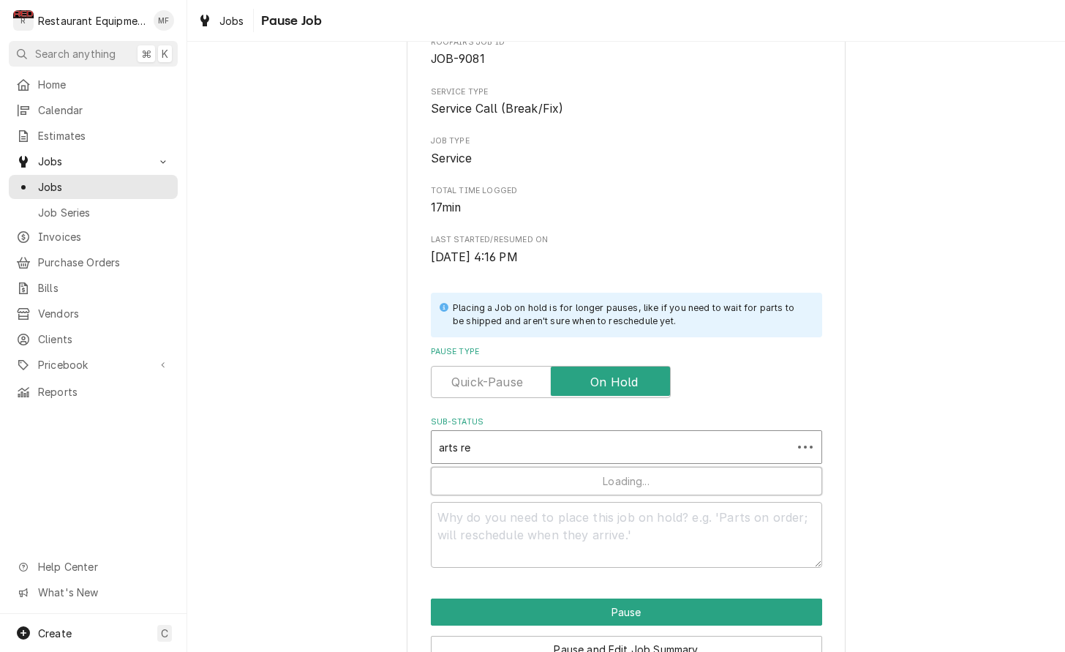
type input "arts rec"
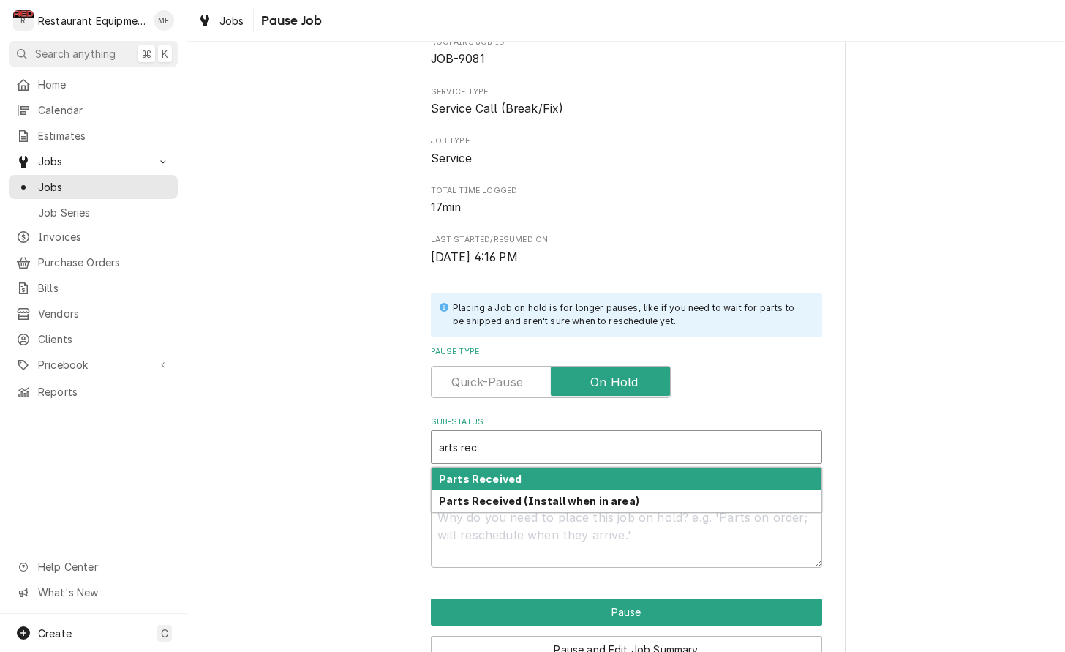
click at [663, 475] on div "Parts Received" at bounding box center [626, 478] width 390 height 23
type textarea "x"
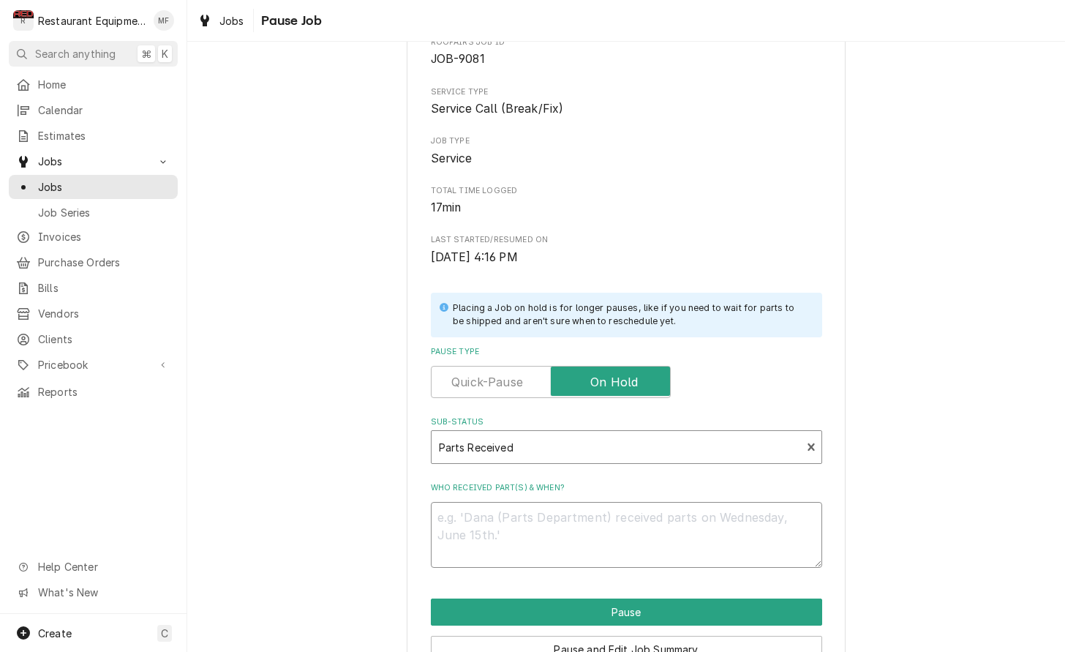
click at [612, 530] on textarea "Who received part(s) & when?" at bounding box center [626, 535] width 391 height 66
type textarea "x"
type textarea "1"
type textarea "x"
type textarea "10"
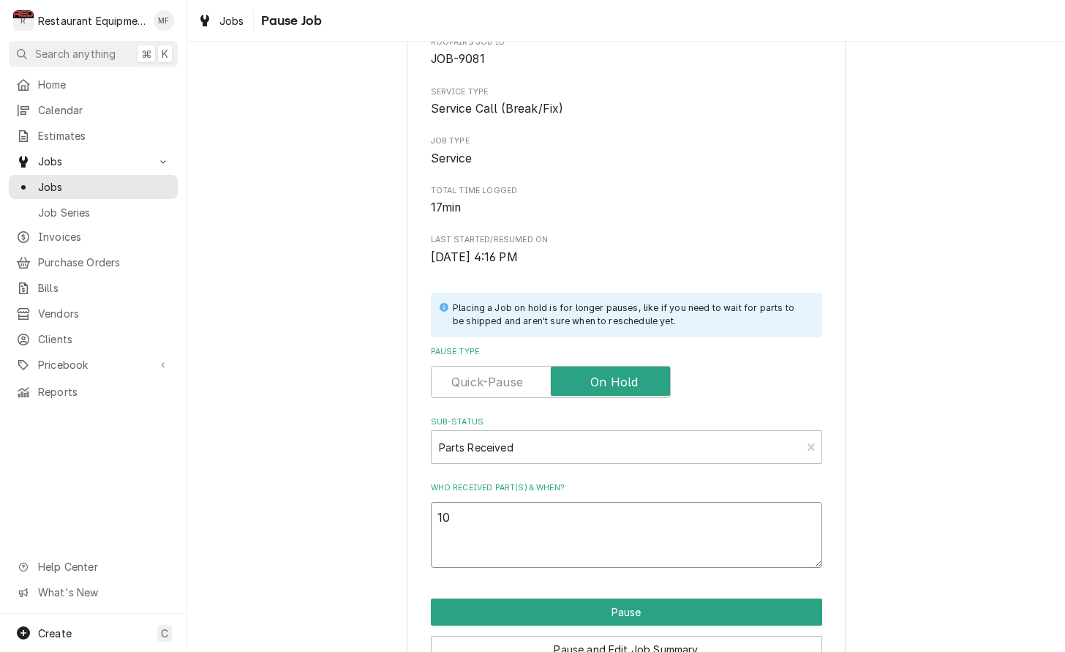
type textarea "x"
type textarea "10/"
type textarea "x"
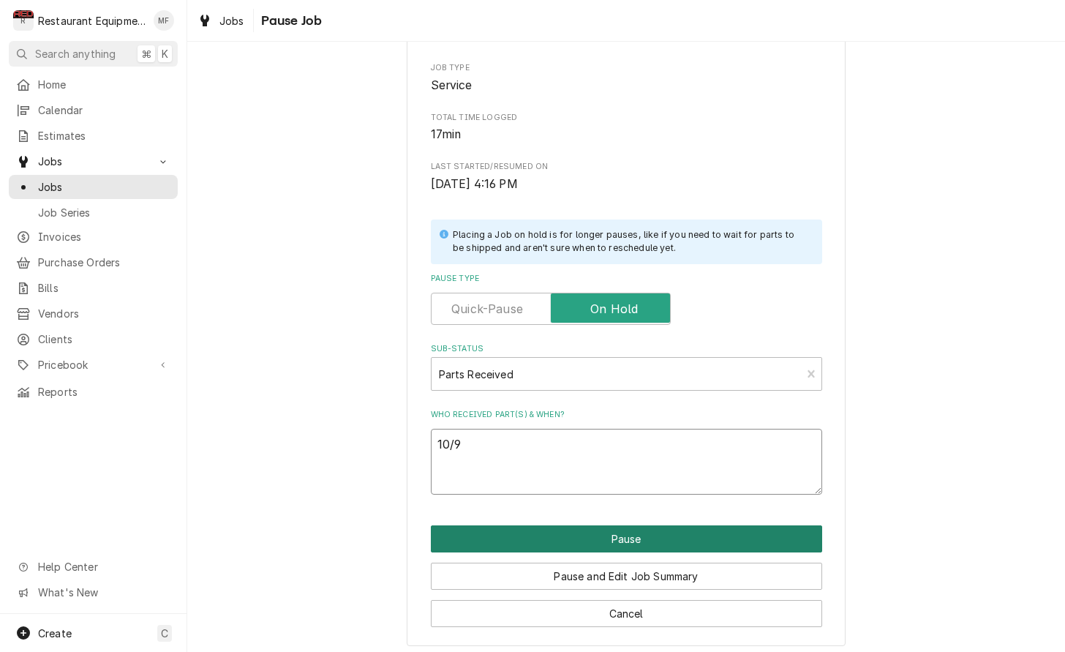
scroll to position [160, 0]
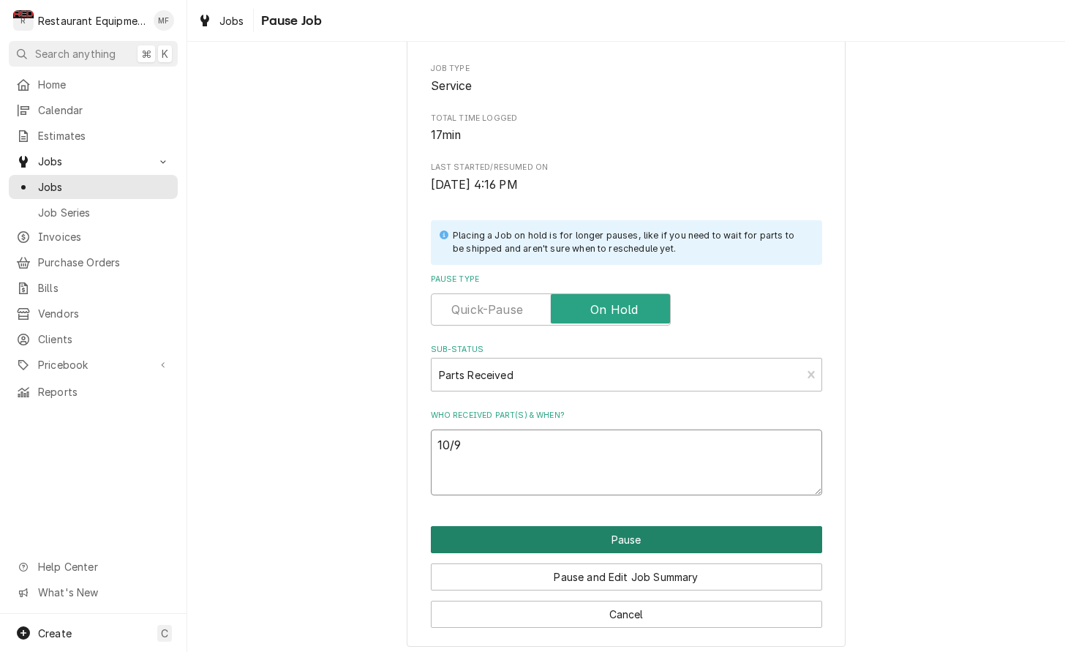
type textarea "10/9"
click at [661, 526] on button "Pause" at bounding box center [626, 539] width 391 height 27
type textarea "x"
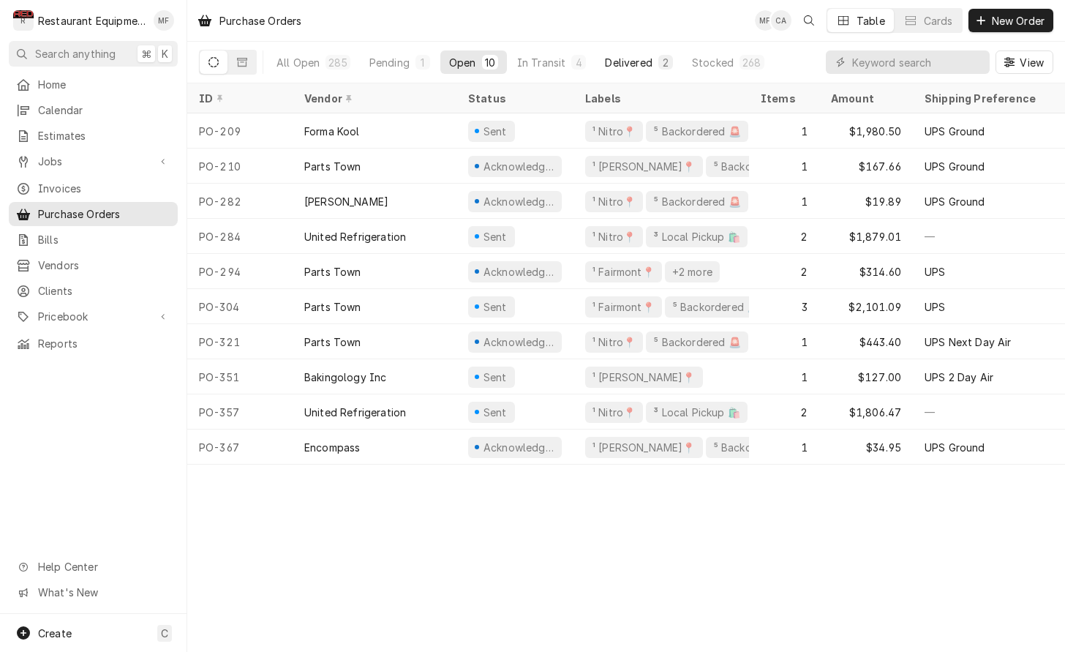
click at [629, 65] on div "Delivered" at bounding box center [628, 62] width 47 height 15
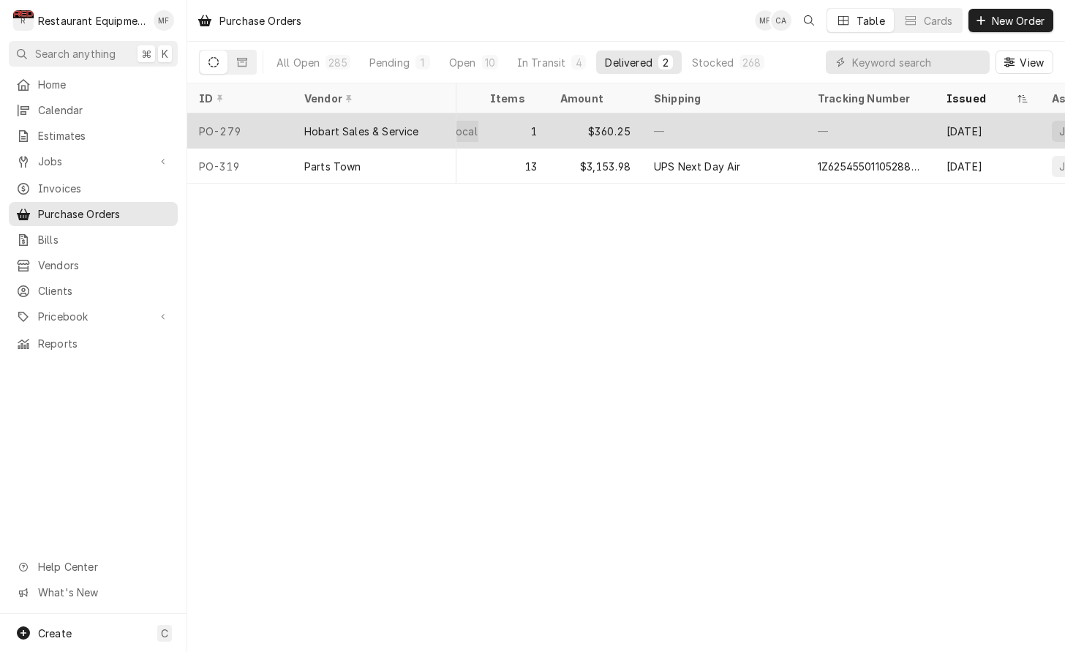
scroll to position [0, 272]
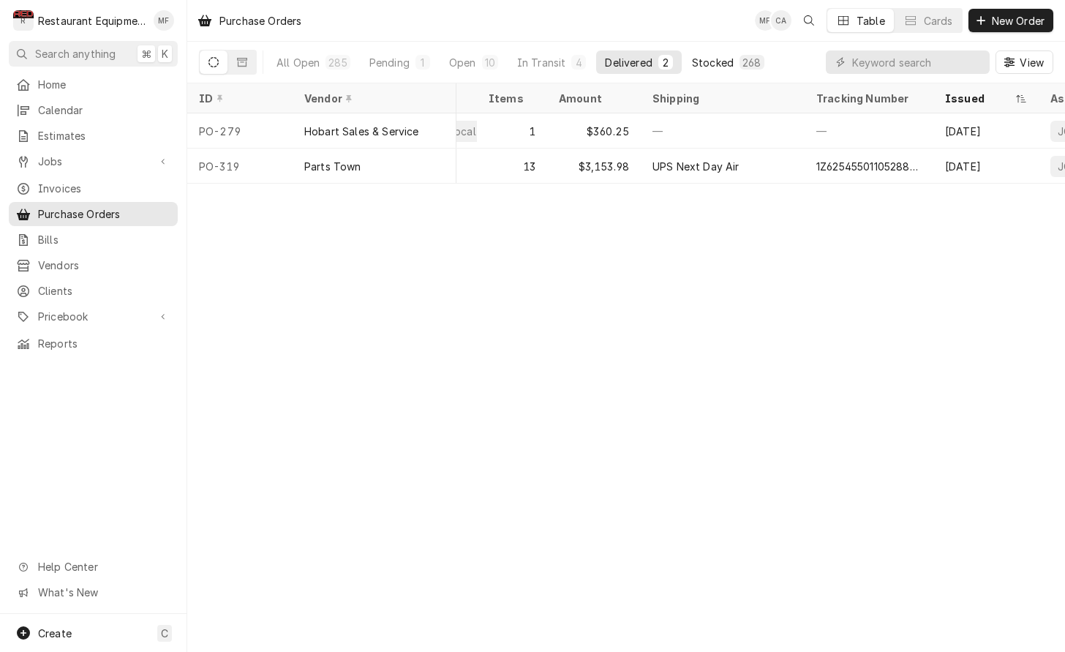
click at [725, 62] on div "Stocked" at bounding box center [713, 62] width 42 height 15
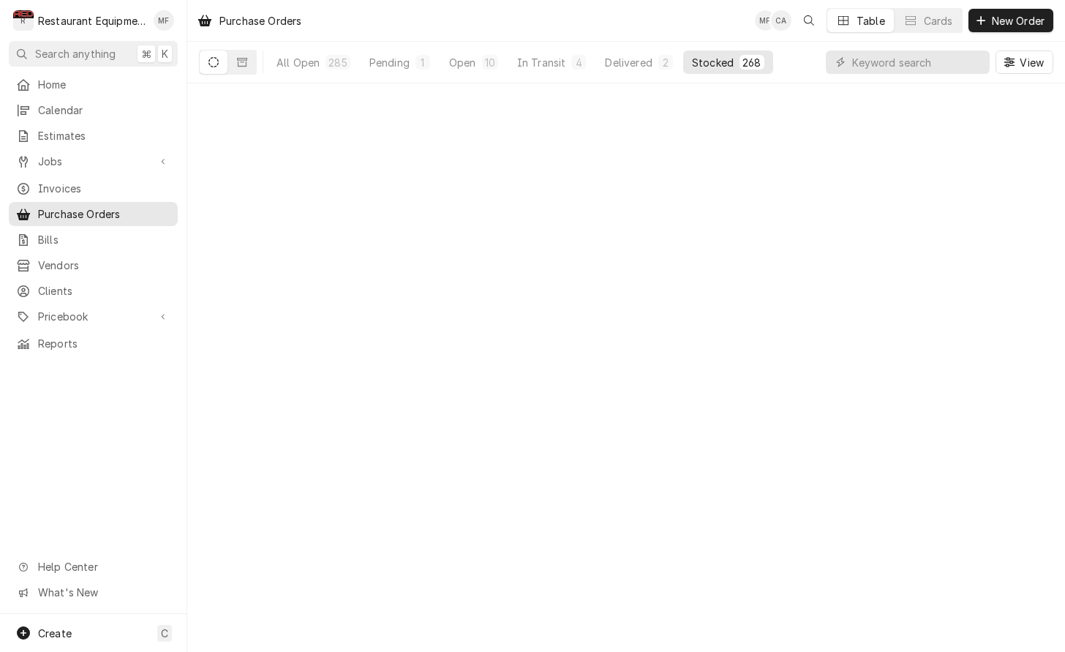
scroll to position [0, 0]
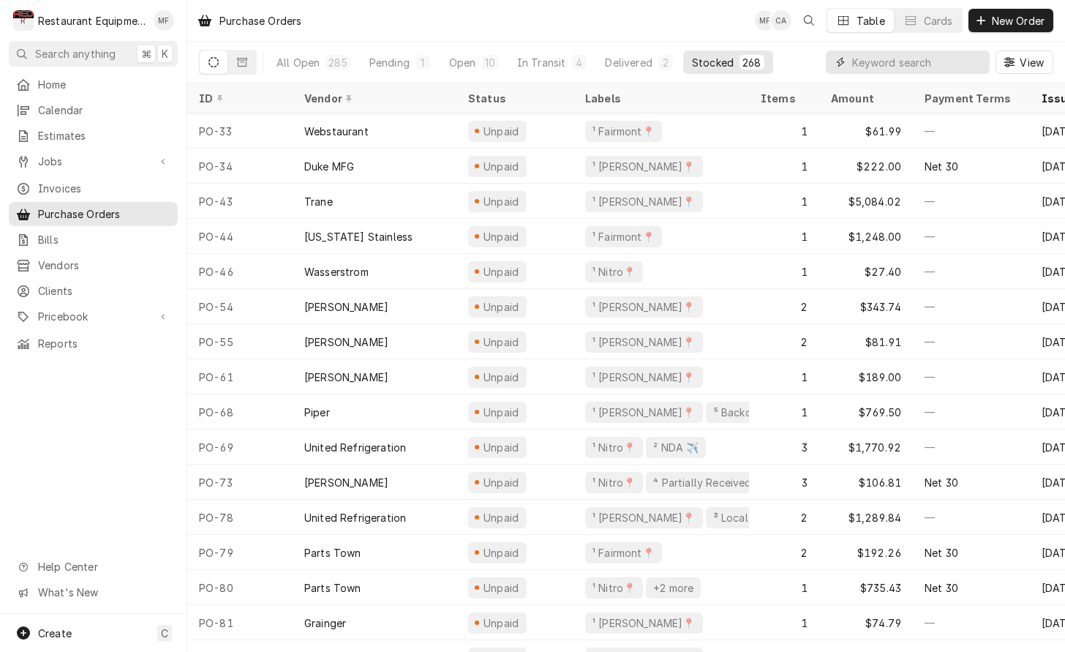
click at [935, 64] on input "Dynamic Content Wrapper" at bounding box center [917, 61] width 130 height 23
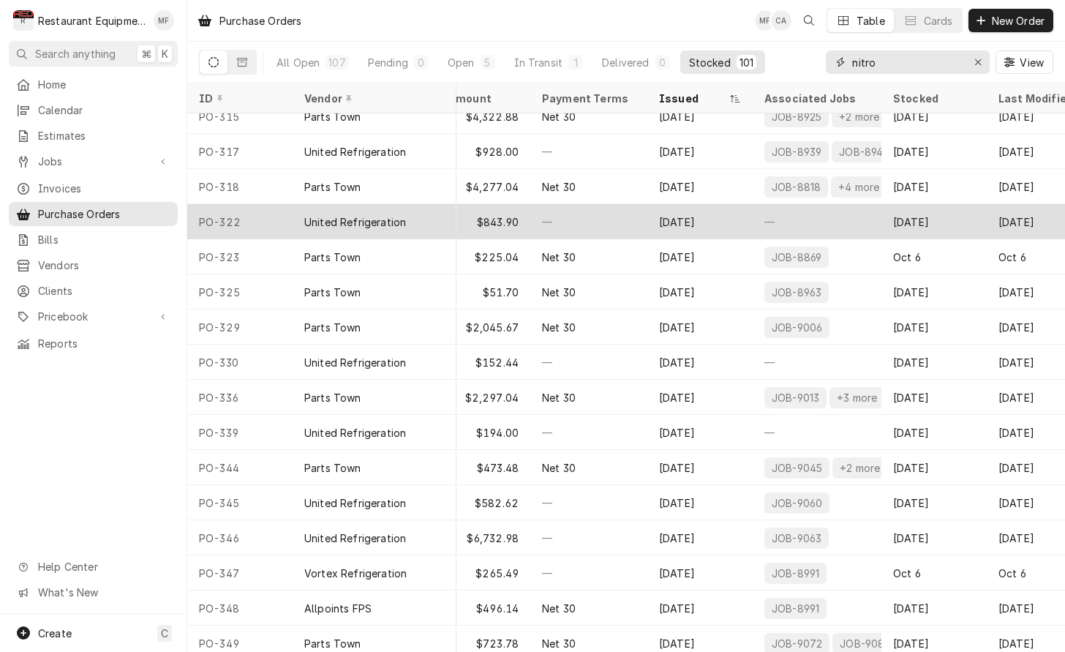
scroll to position [2748, 382]
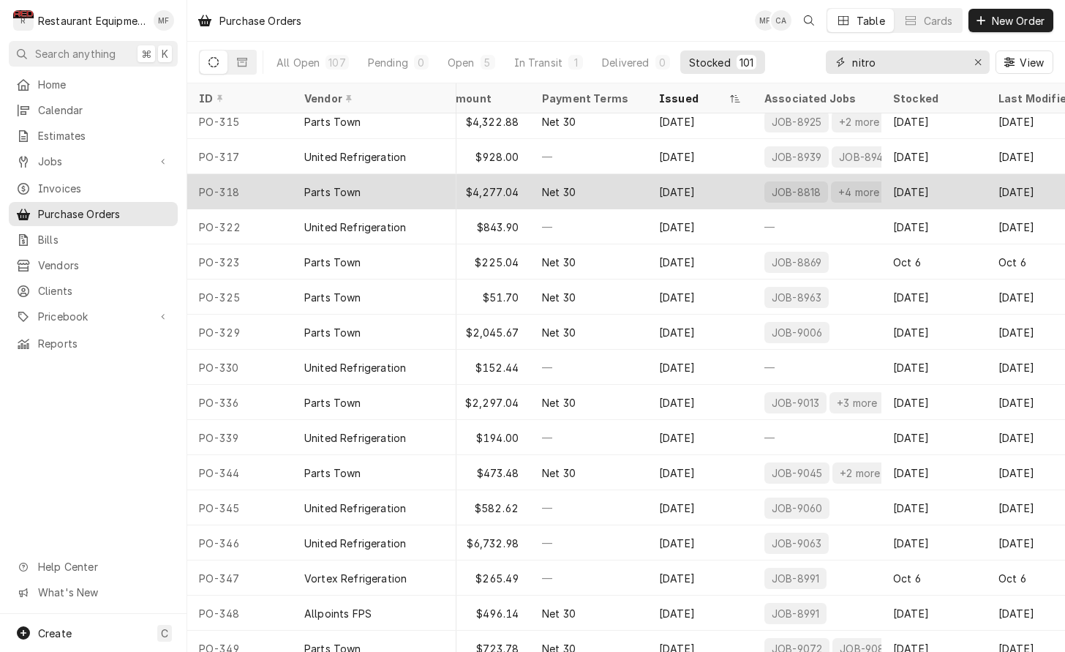
type input "nitro"
click at [395, 192] on div "Parts Town" at bounding box center [375, 191] width 164 height 35
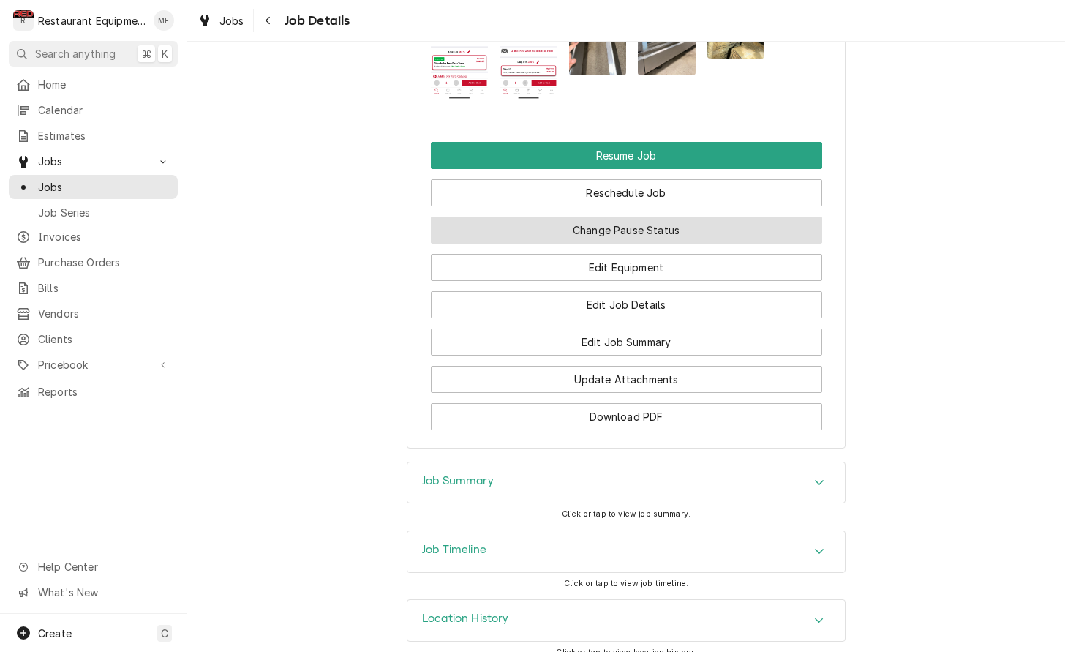
scroll to position [1929, 0]
click at [558, 217] on button "Change Pause Status" at bounding box center [626, 230] width 391 height 27
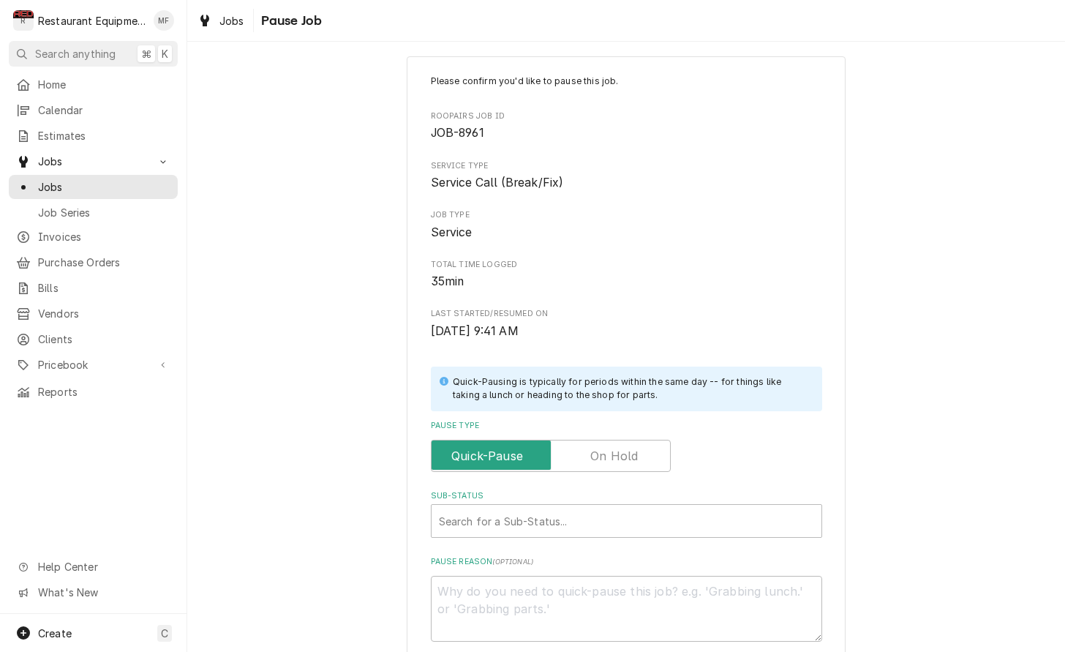
scroll to position [26, 0]
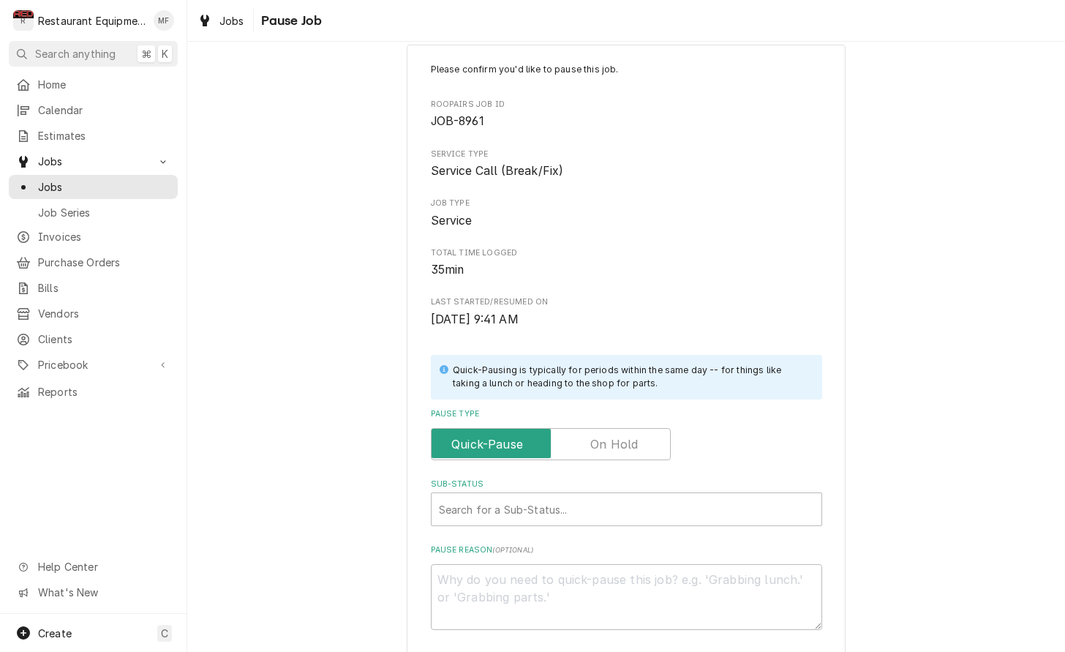
click at [600, 438] on label "Pause Type" at bounding box center [551, 444] width 240 height 32
click at [600, 438] on input "Pause Type" at bounding box center [550, 444] width 227 height 32
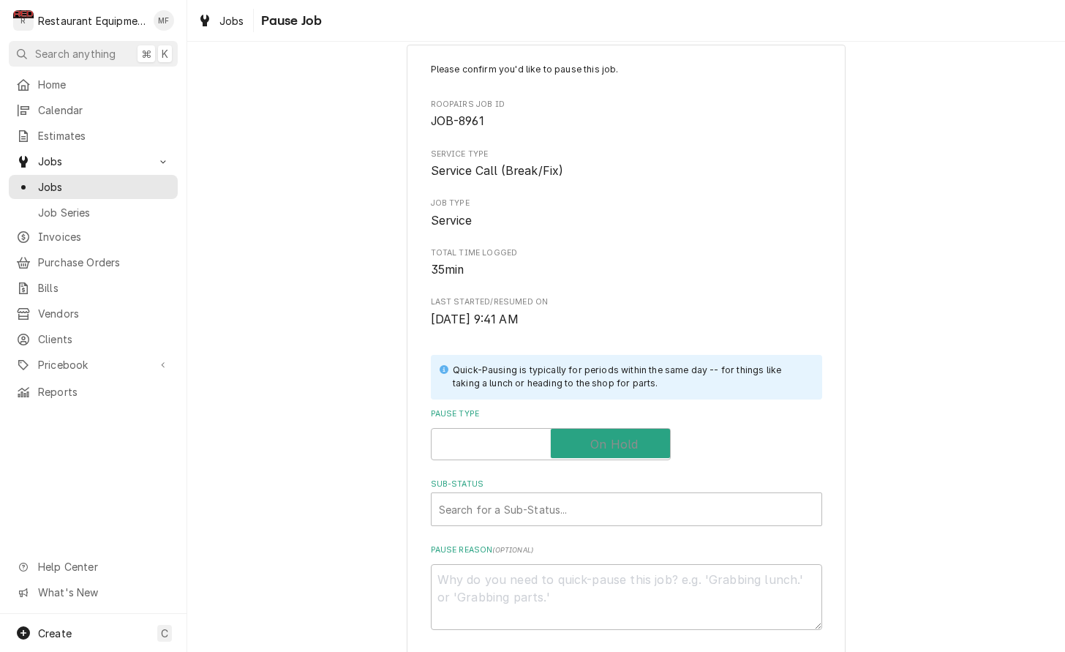
checkbox input "true"
type textarea "x"
click at [560, 502] on div "Search for a Sub-Status..." at bounding box center [626, 509] width 375 height 15
type input "parts rec"
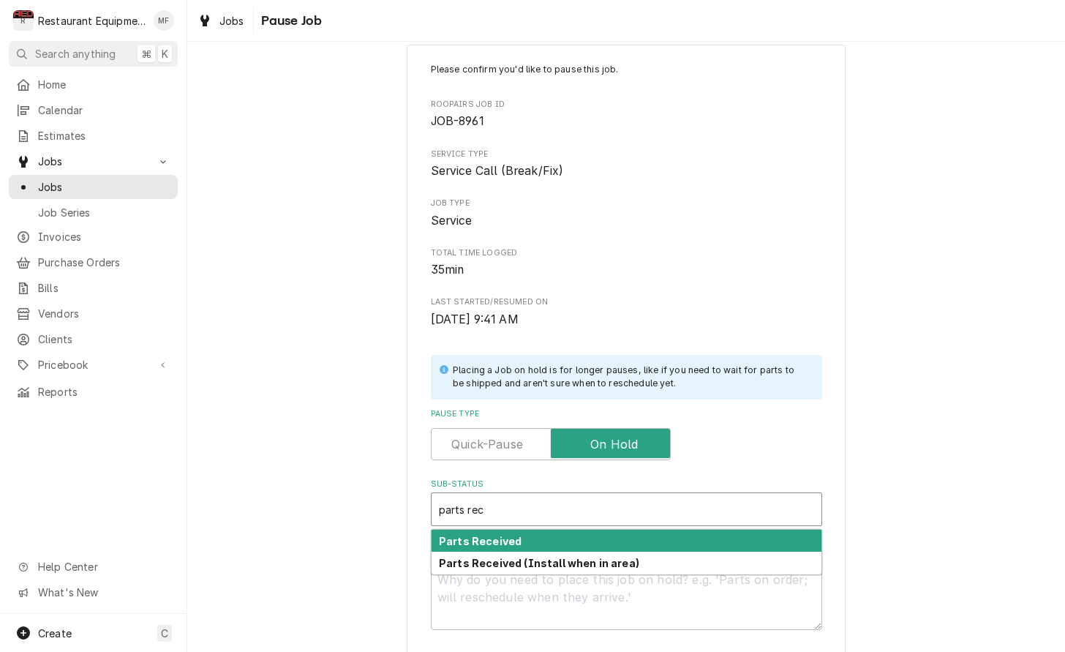
click at [569, 531] on div "Parts Received" at bounding box center [626, 540] width 390 height 23
type textarea "x"
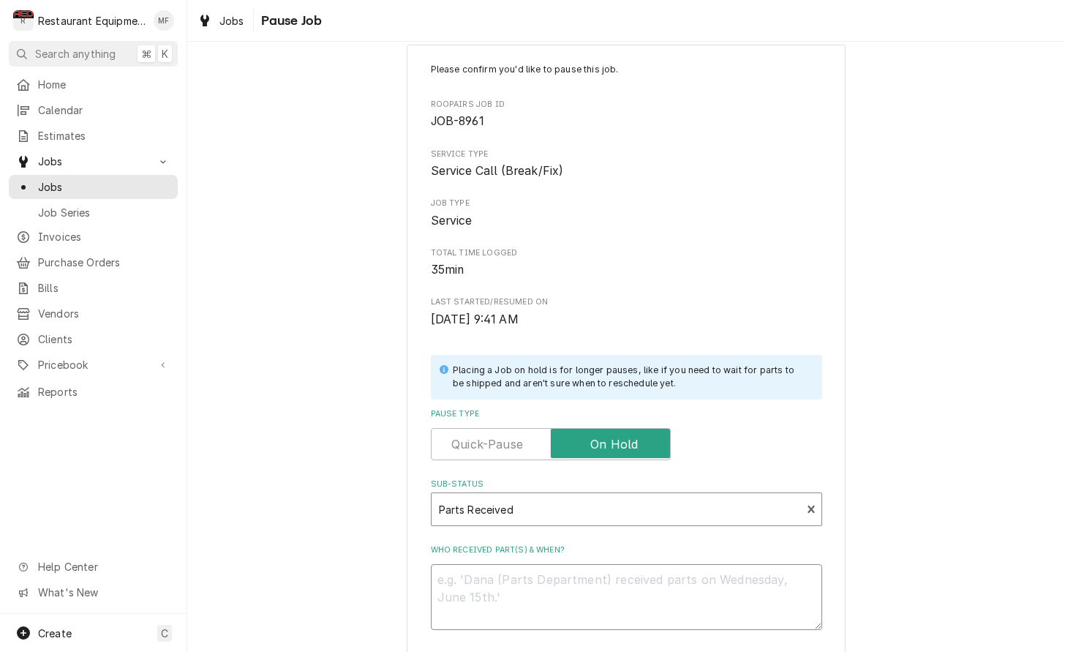
click at [554, 570] on textarea "Who received part(s) & when?" at bounding box center [626, 597] width 391 height 66
type textarea "x"
type textarea "1"
type textarea "x"
type textarea "10"
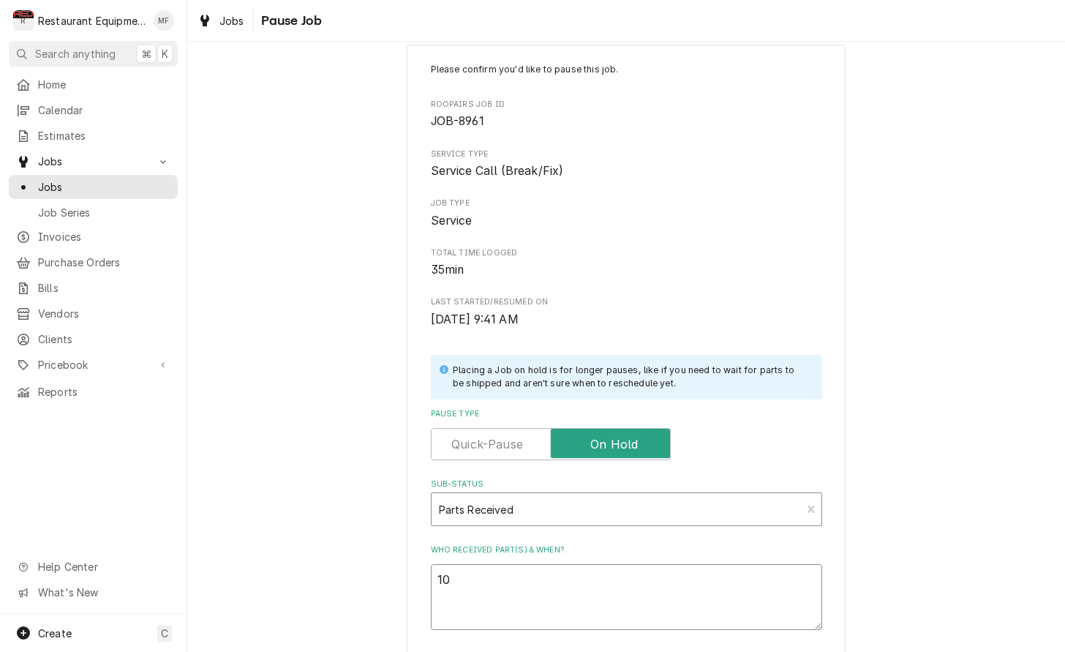
type textarea "x"
type textarea "10/"
type textarea "x"
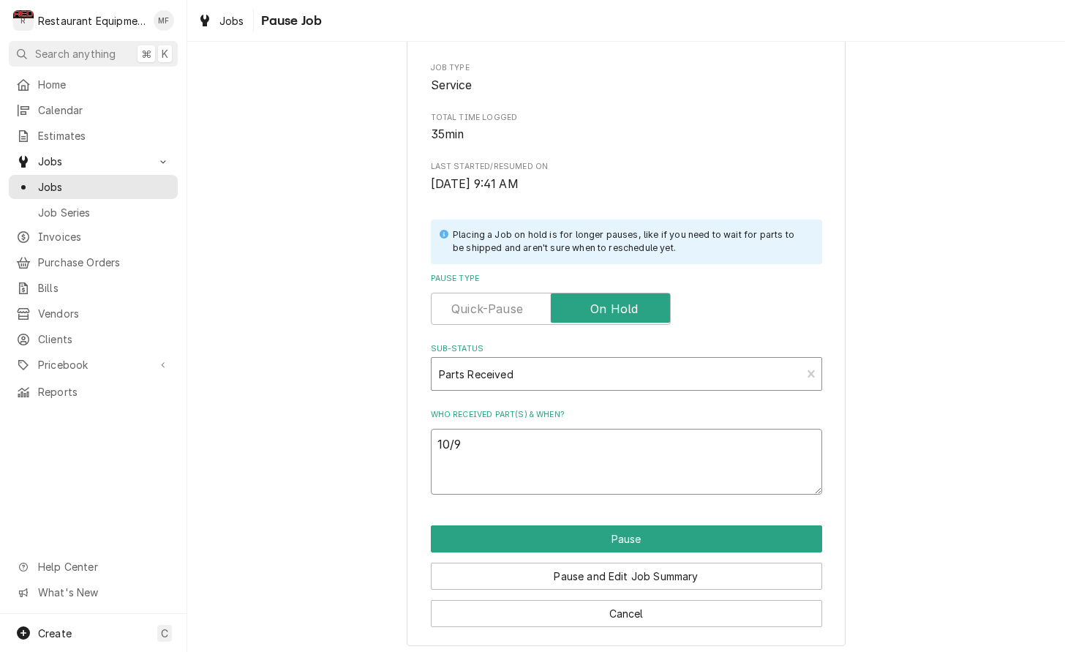
scroll to position [160, 0]
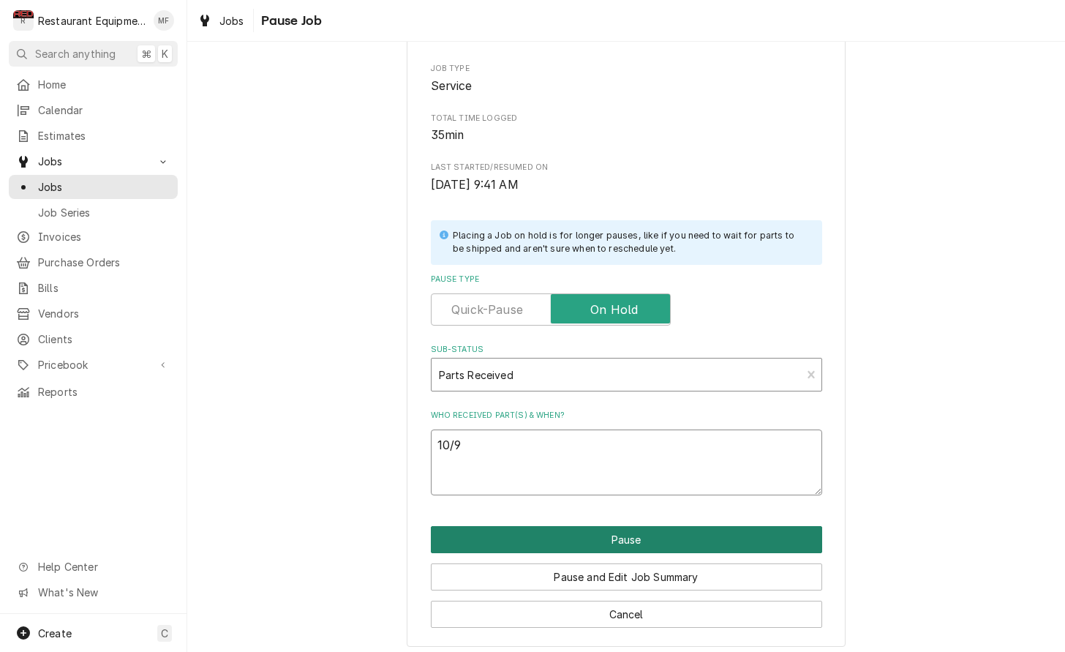
type textarea "10/9"
click at [646, 526] on button "Pause" at bounding box center [626, 539] width 391 height 27
type textarea "x"
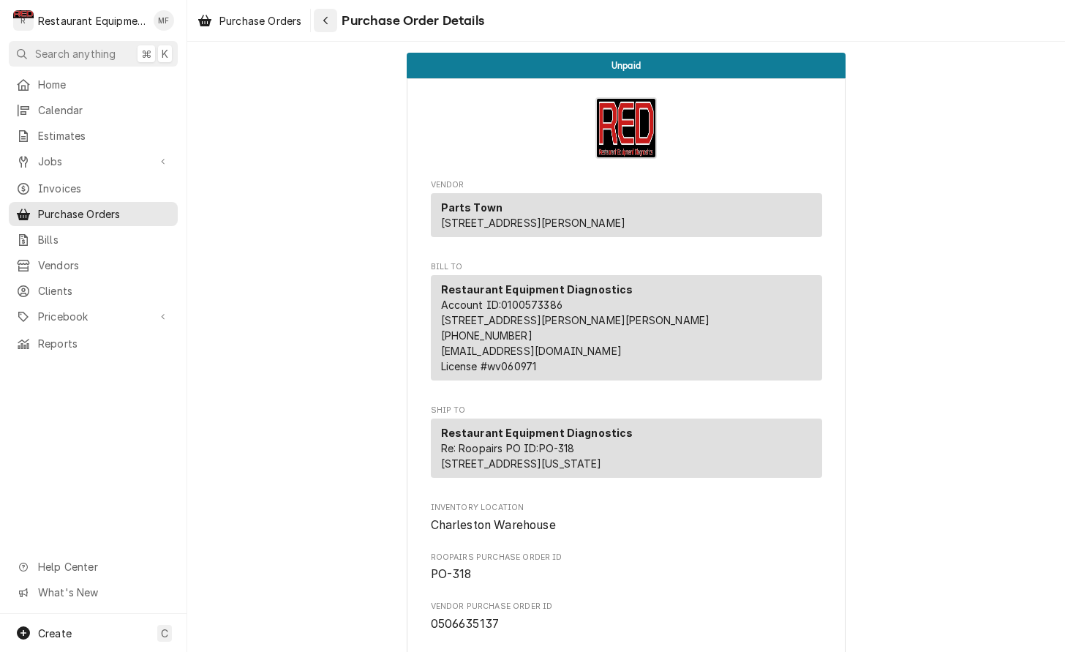
click at [333, 18] on div "Navigate back" at bounding box center [325, 20] width 15 height 15
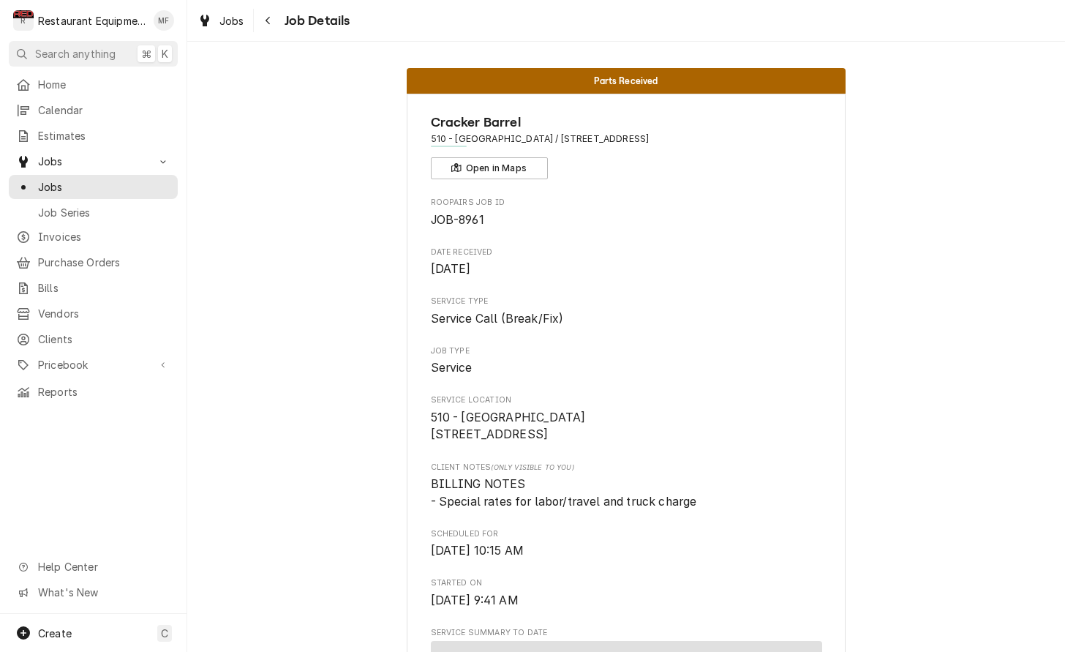
click at [282, 24] on span "Job Details" at bounding box center [315, 21] width 70 height 20
click at [269, 21] on icon "Navigate back" at bounding box center [268, 20] width 7 height 10
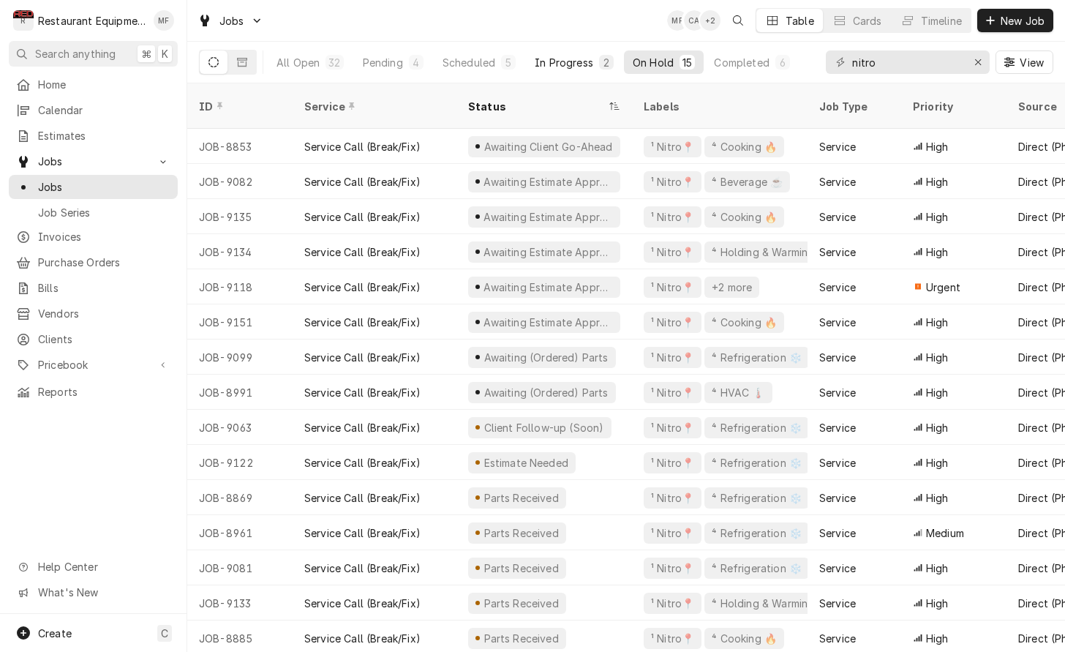
click at [561, 61] on div "In Progress" at bounding box center [564, 62] width 59 height 15
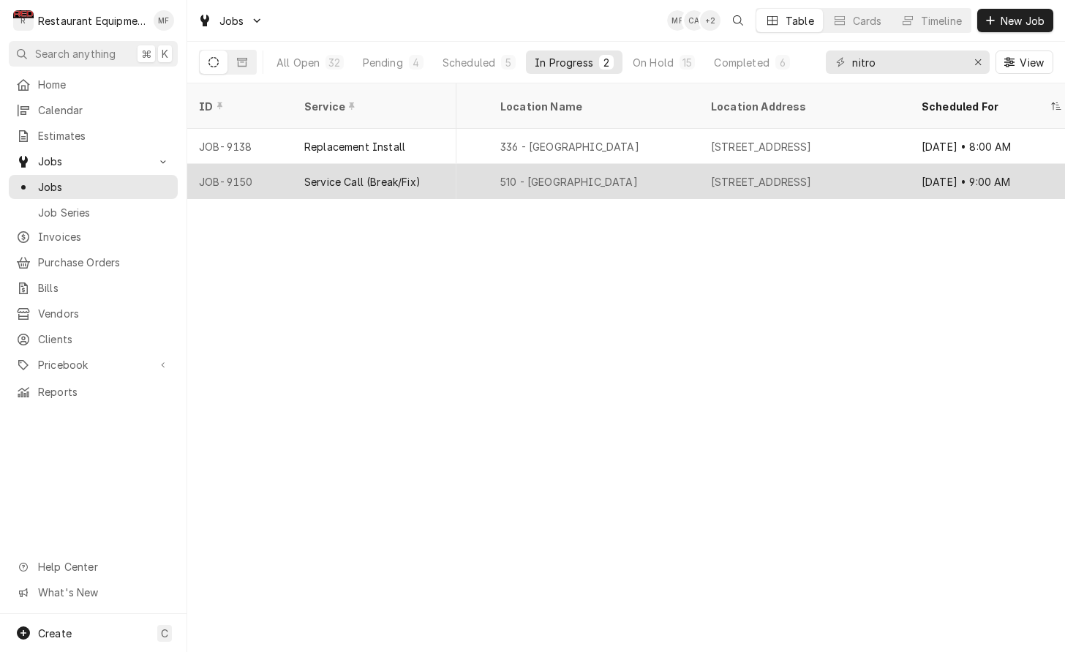
scroll to position [0, 1119]
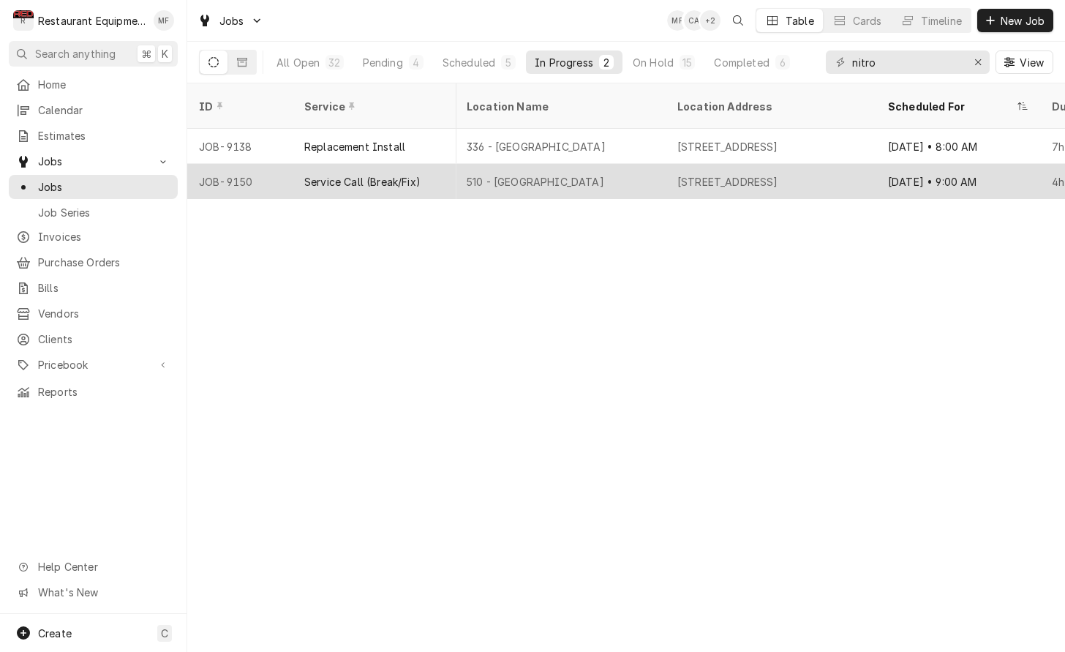
click at [715, 174] on div "5720 MacCorkle Ave SE, Charleston, WV 25304" at bounding box center [727, 181] width 101 height 15
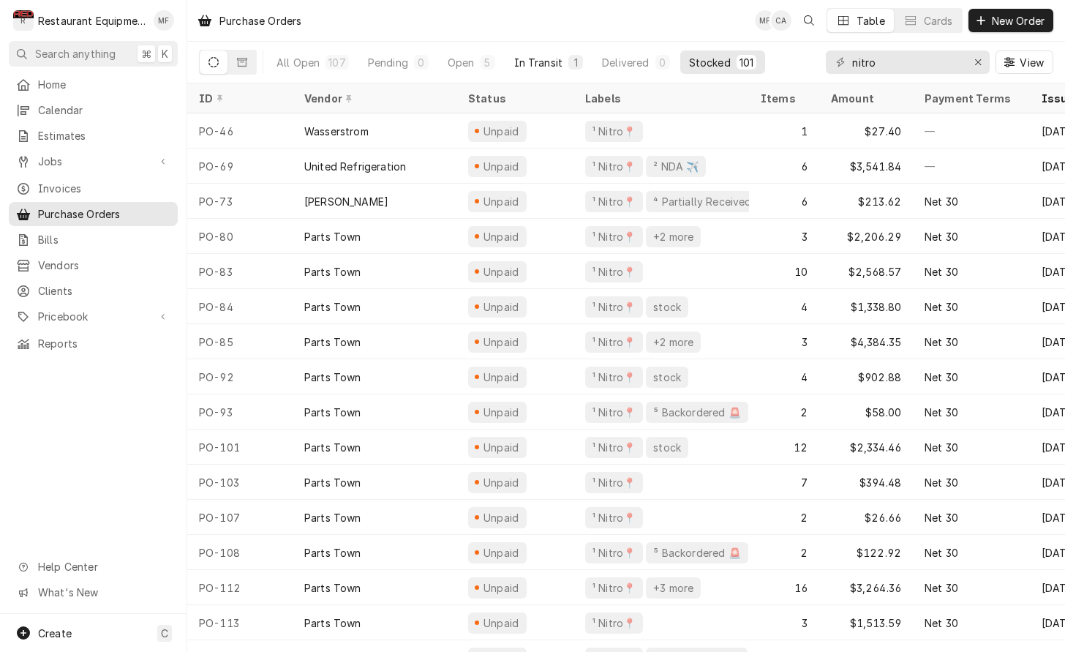
click at [522, 56] on div "In Transit" at bounding box center [538, 62] width 49 height 15
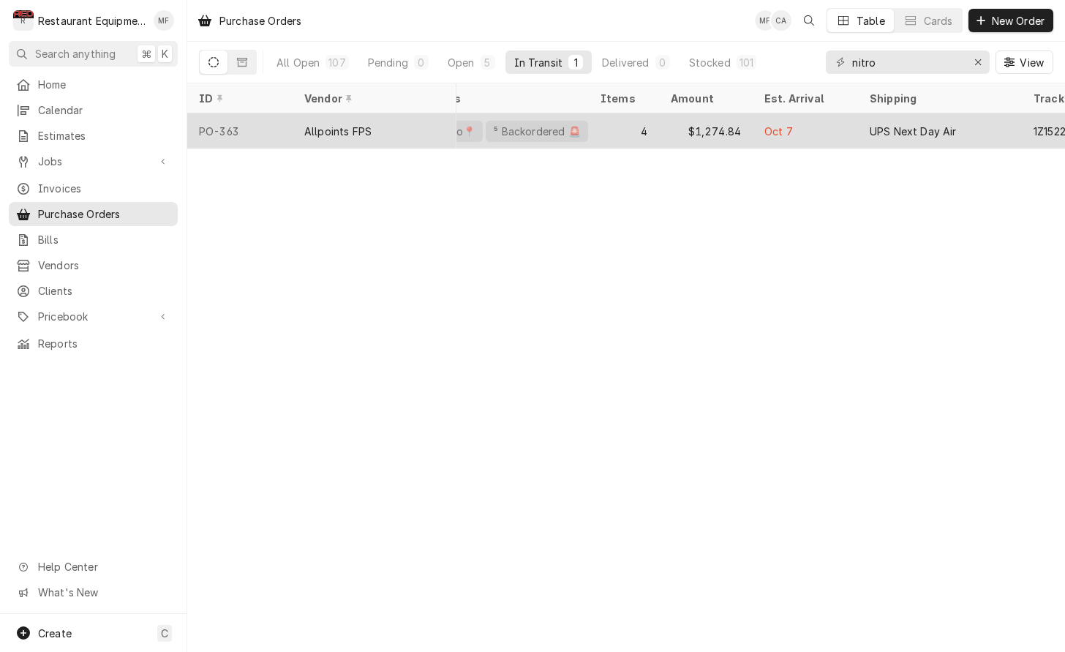
scroll to position [0, 177]
click at [737, 131] on div "Oct 7" at bounding box center [788, 130] width 105 height 35
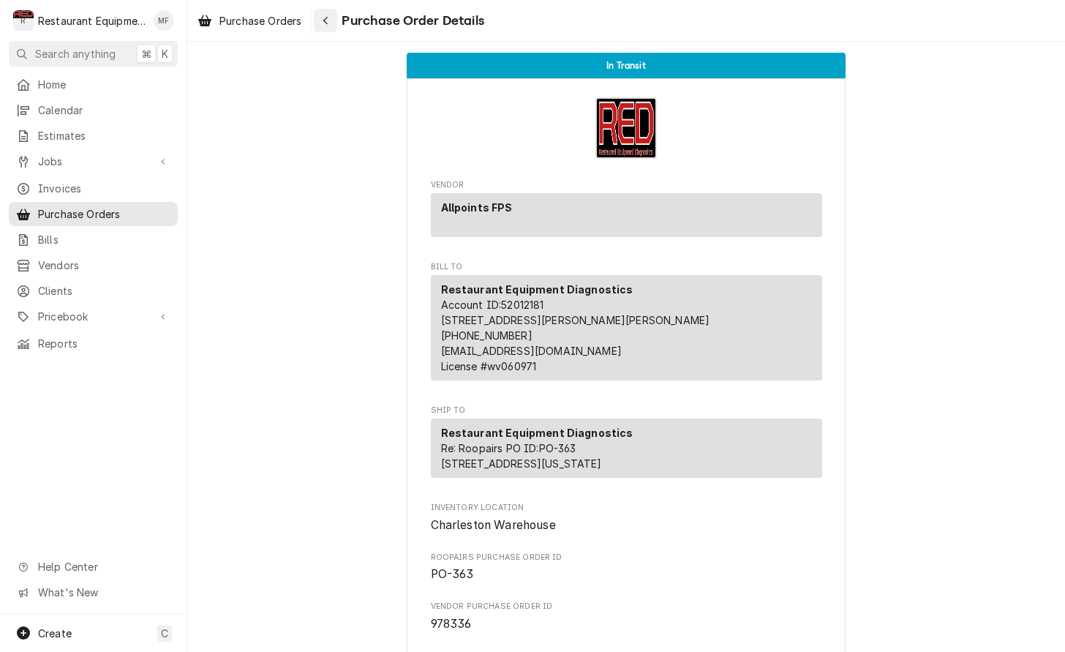
click at [326, 19] on icon "Navigate back" at bounding box center [326, 20] width 7 height 10
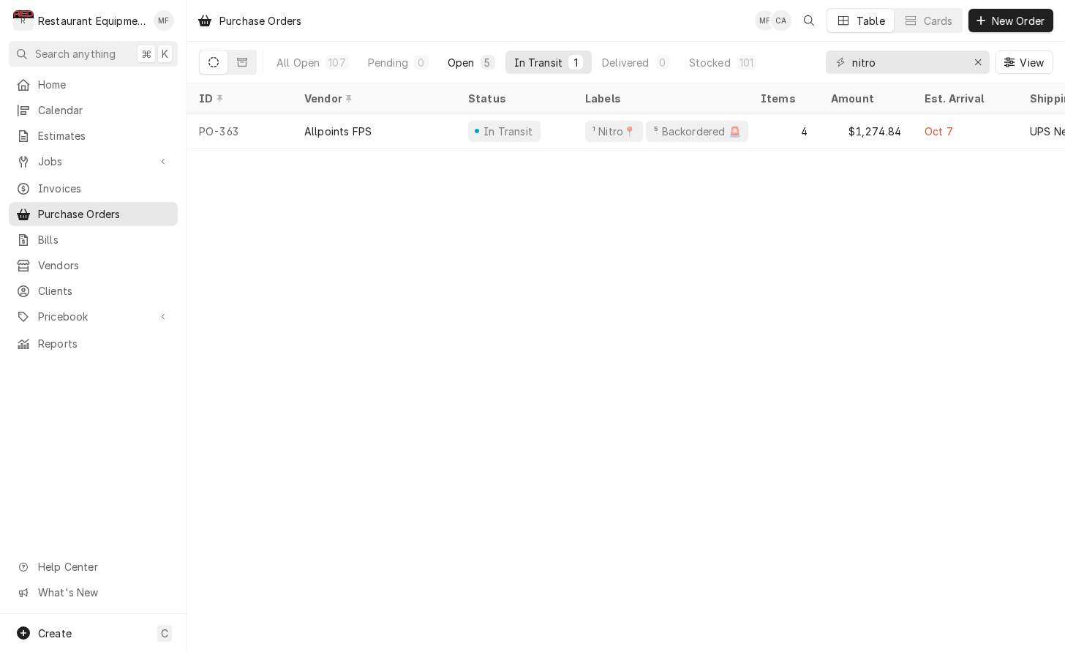
click at [480, 60] on div "5" at bounding box center [487, 62] width 15 height 15
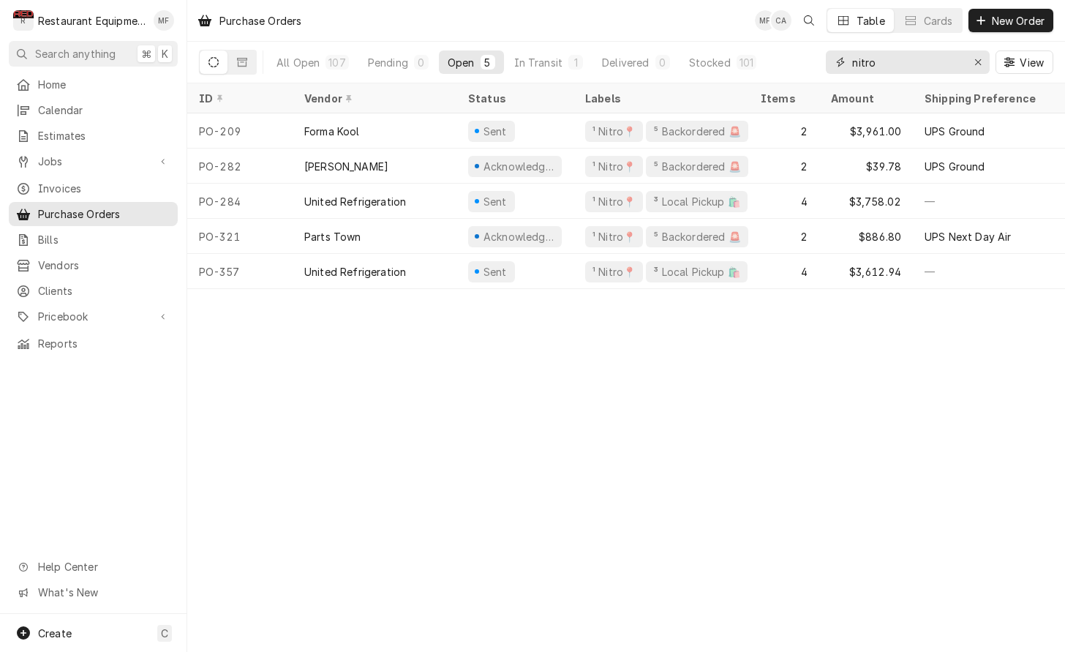
click at [968, 59] on button "Erase input" at bounding box center [977, 61] width 23 height 23
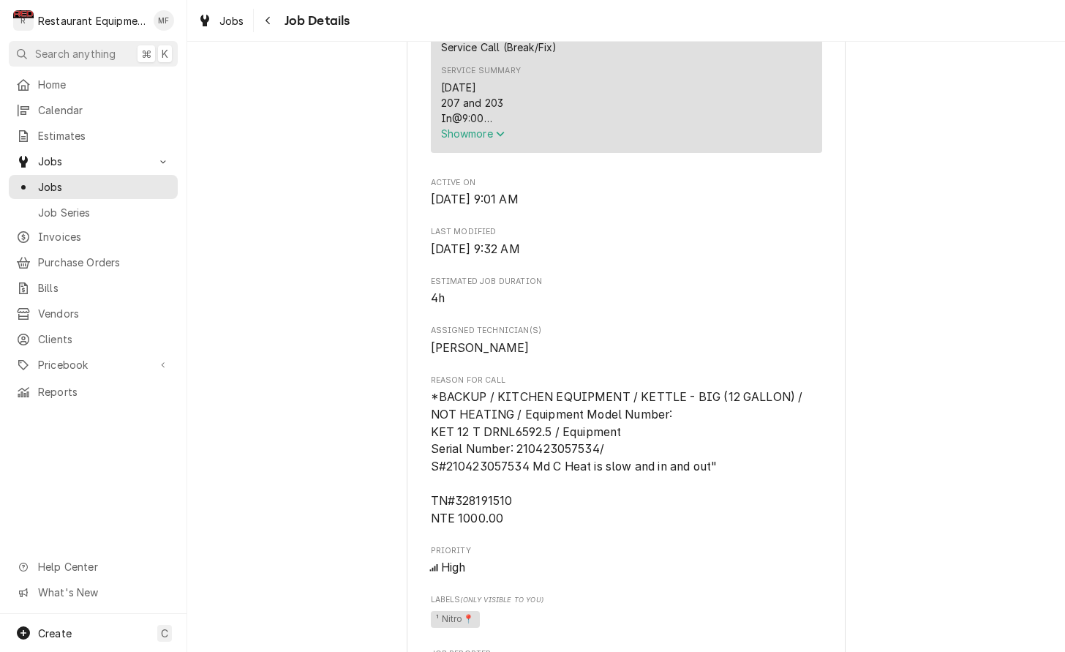
scroll to position [643, 0]
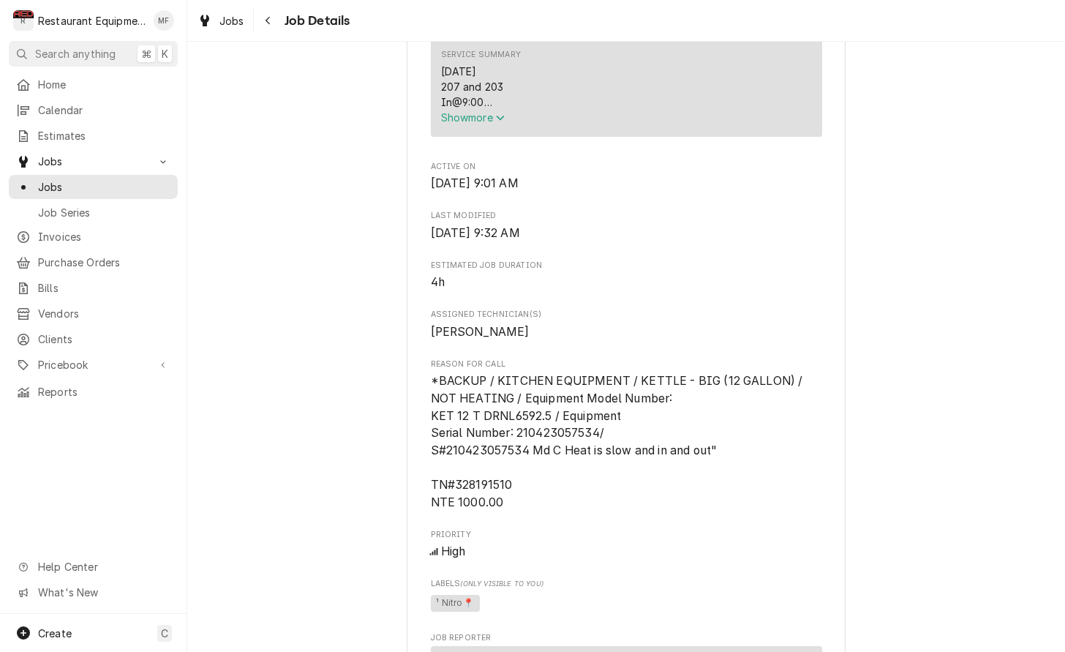
click at [467, 124] on span "Show more" at bounding box center [473, 117] width 64 height 12
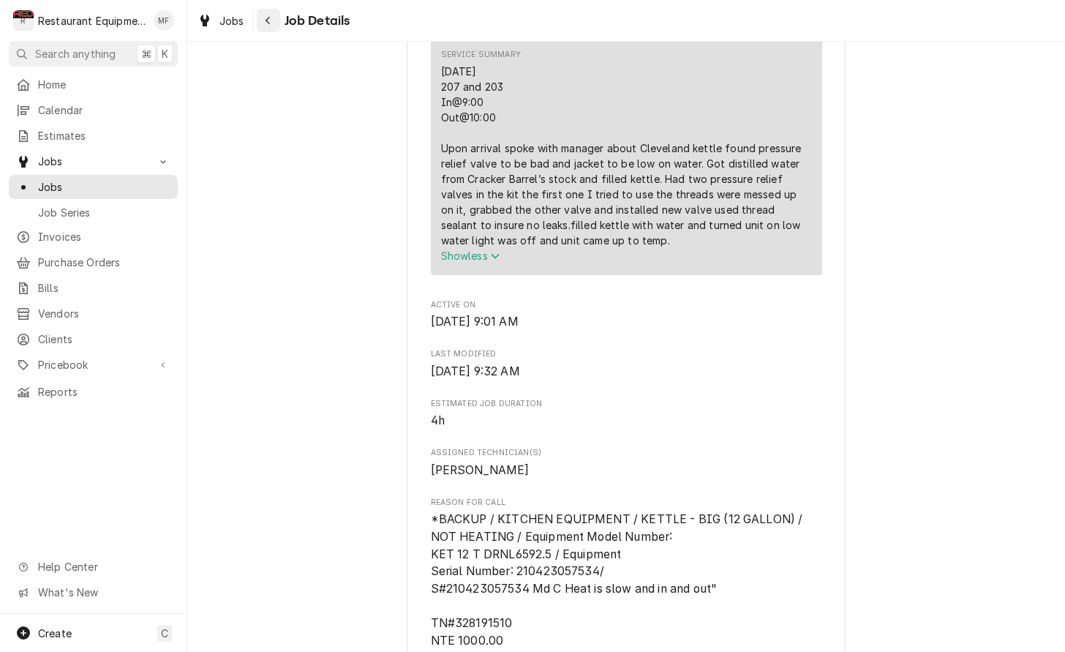
click at [270, 25] on icon "Navigate back" at bounding box center [268, 20] width 7 height 10
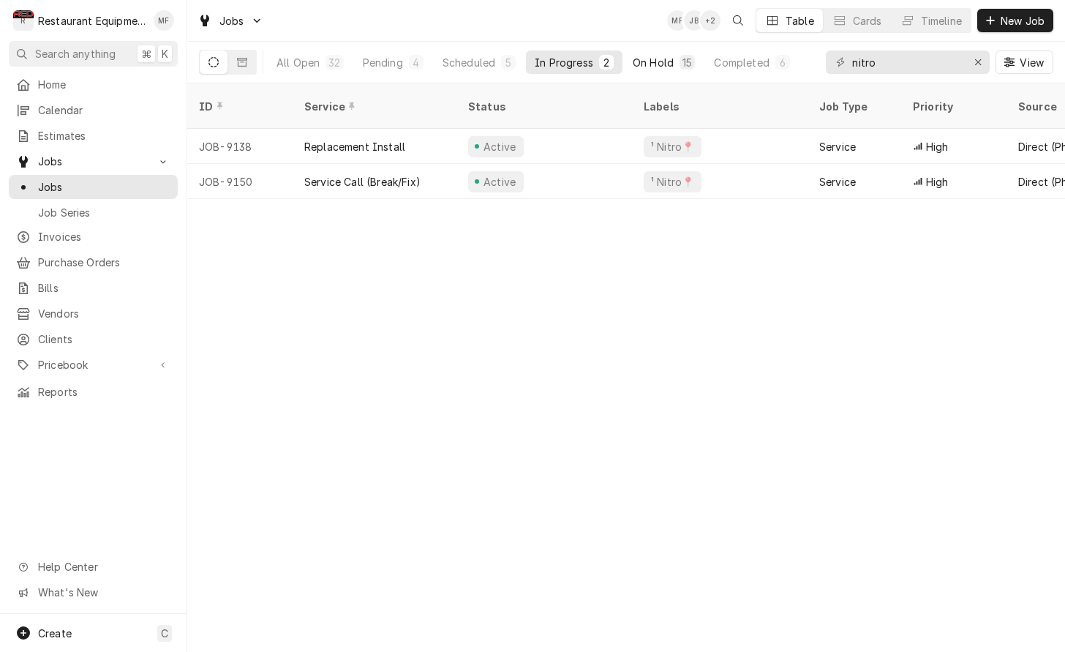
click at [641, 59] on div "On Hold" at bounding box center [653, 62] width 41 height 15
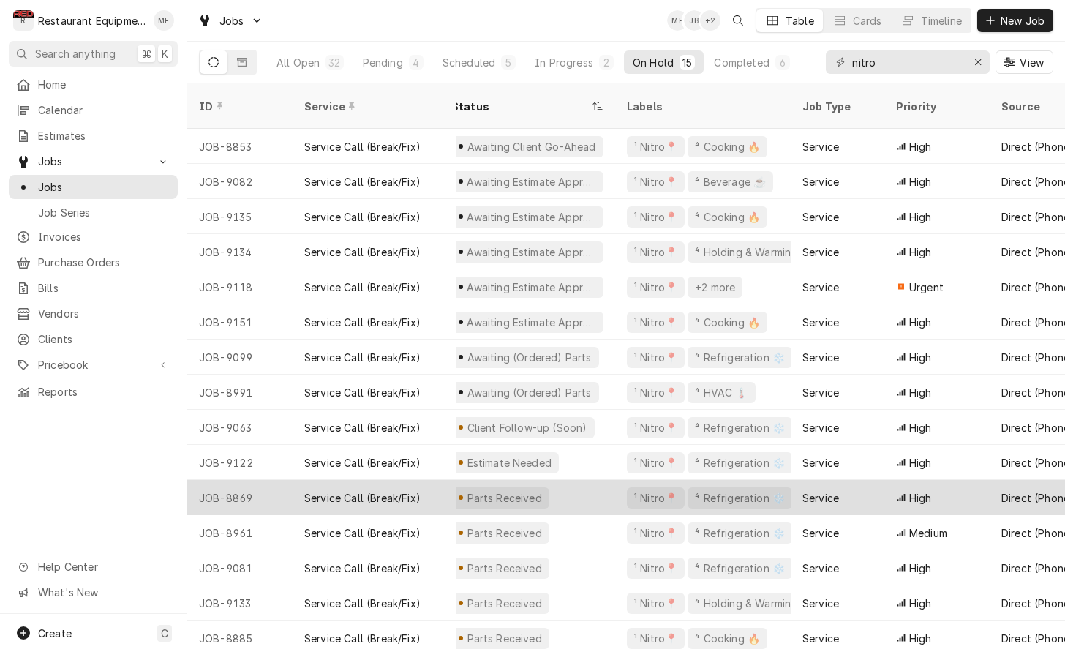
scroll to position [0, 19]
click at [595, 481] on div "Parts Received" at bounding box center [525, 497] width 176 height 35
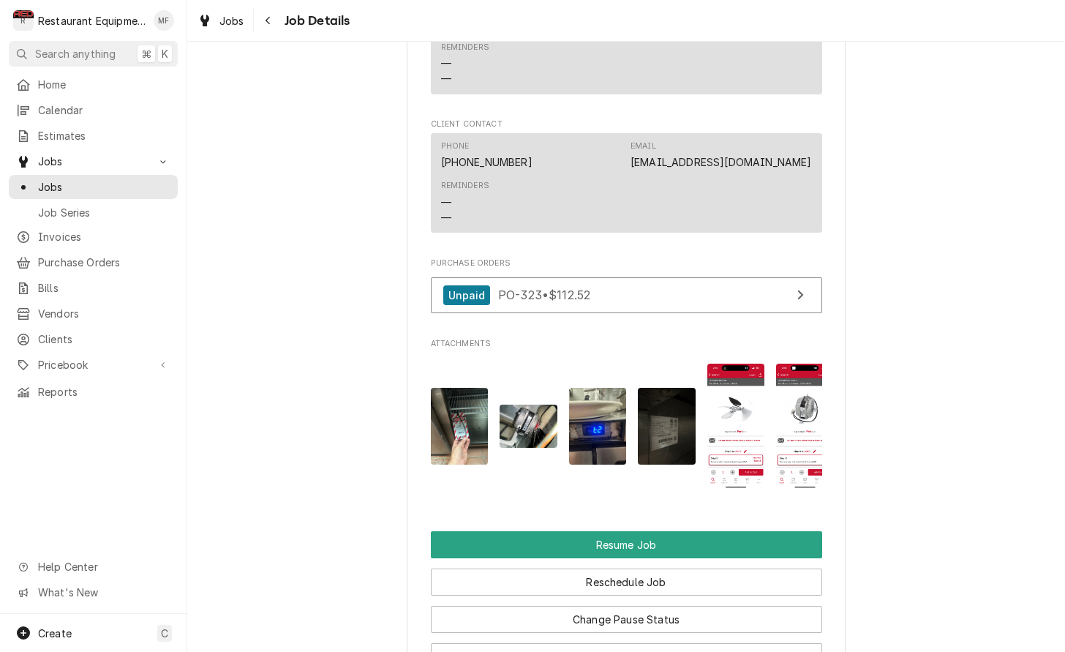
scroll to position [1544, 0]
click at [265, 23] on icon "Navigate back" at bounding box center [268, 20] width 7 height 10
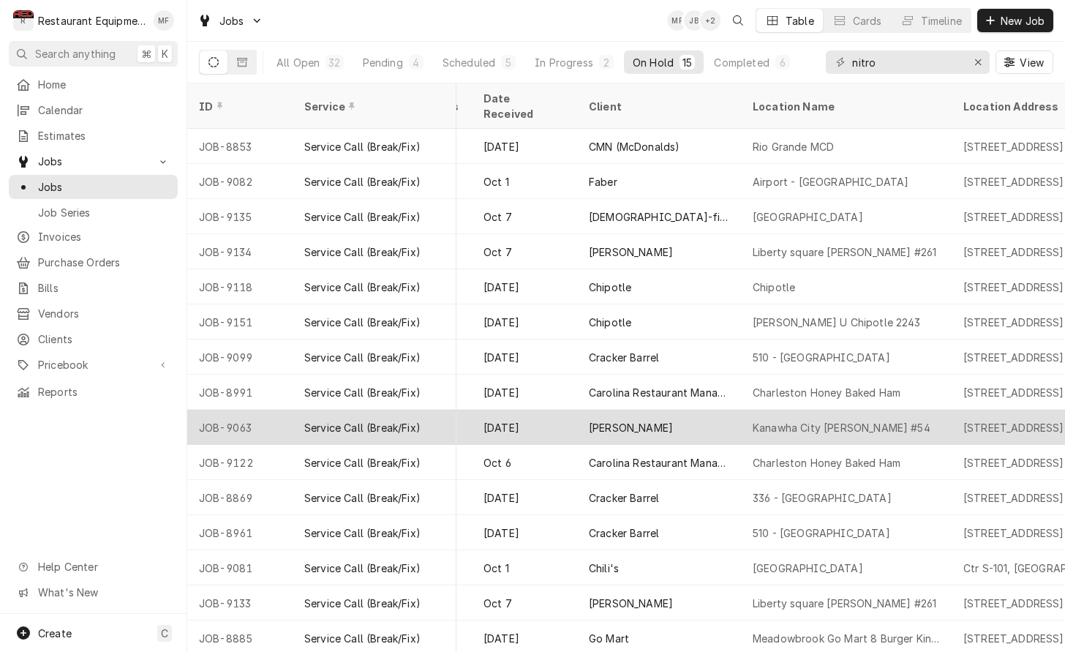
scroll to position [0, 834]
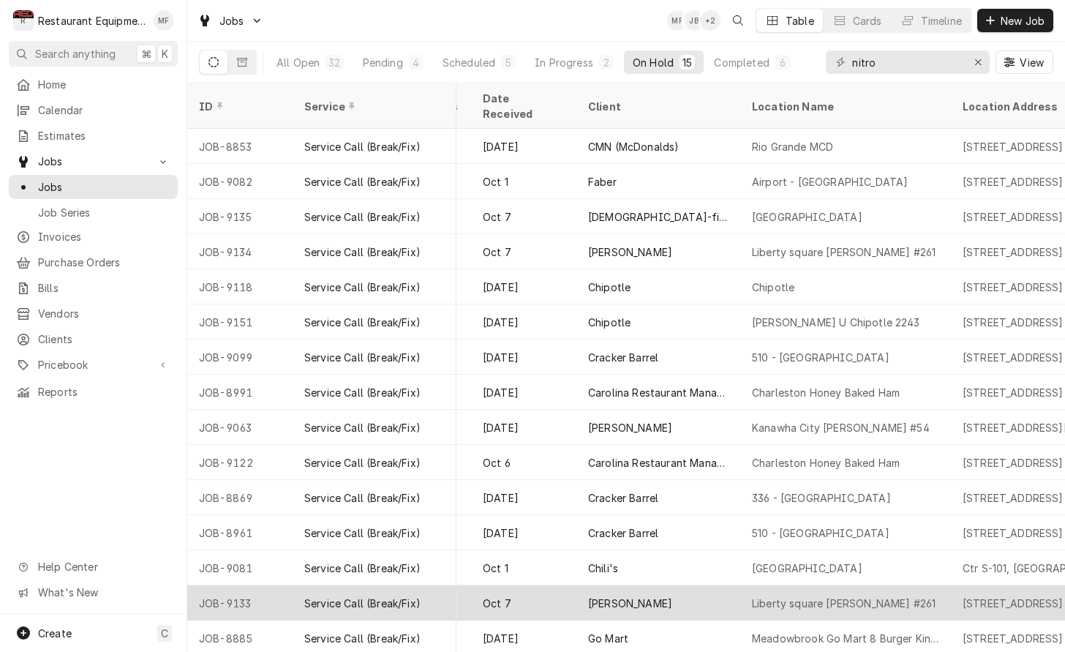
click at [742, 585] on div "Liberty square Bob Evans #261" at bounding box center [845, 602] width 211 height 35
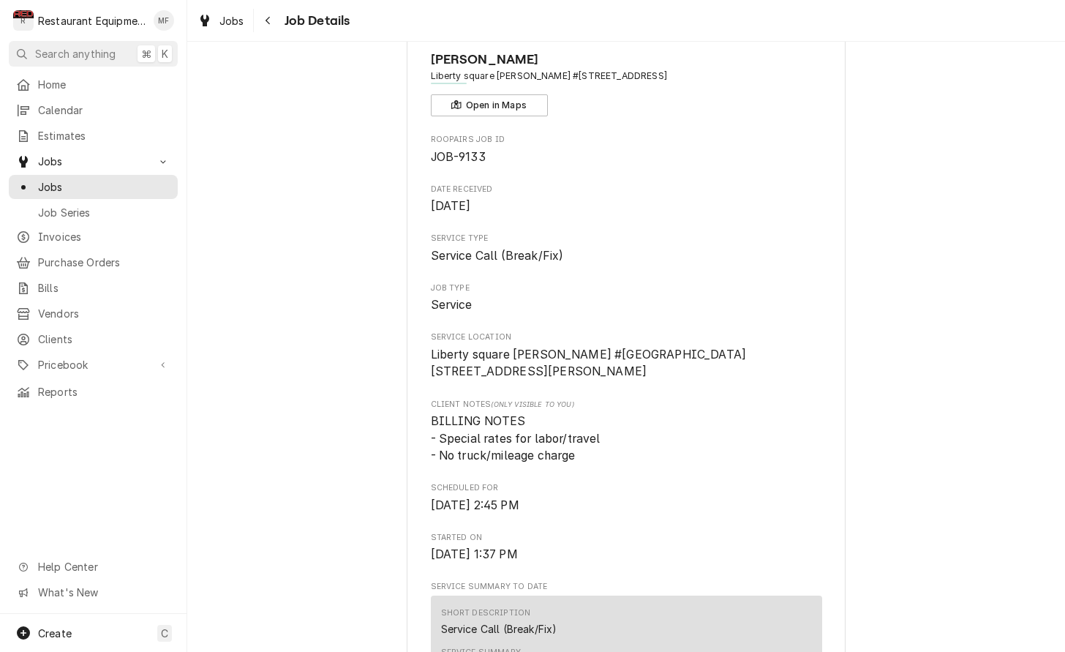
scroll to position [60, 0]
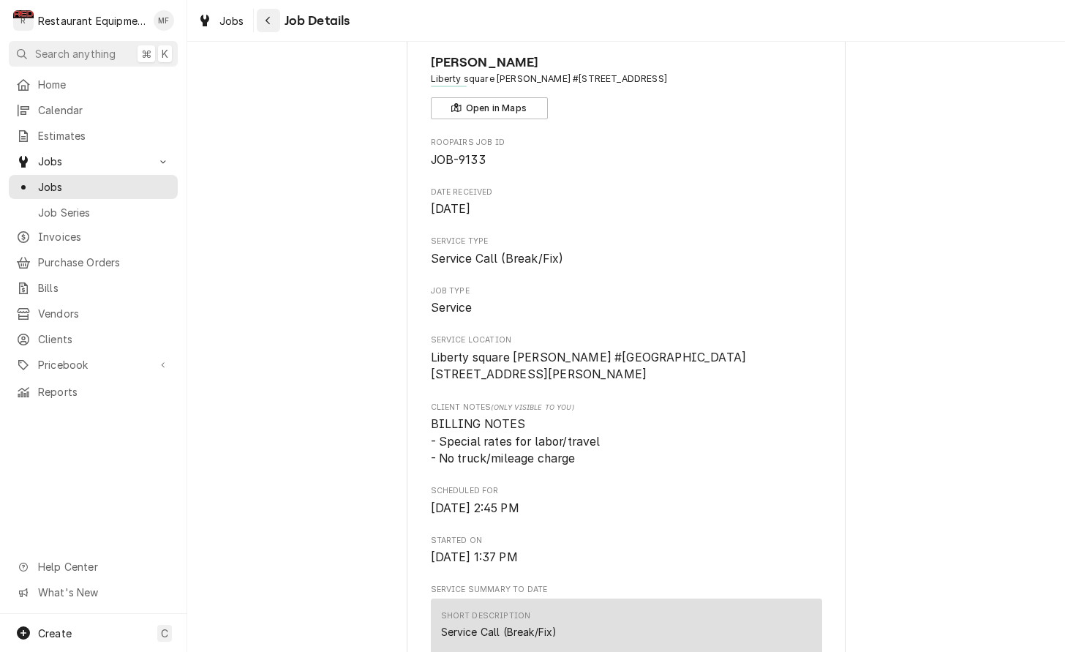
click at [273, 21] on div "Navigate back" at bounding box center [268, 20] width 15 height 15
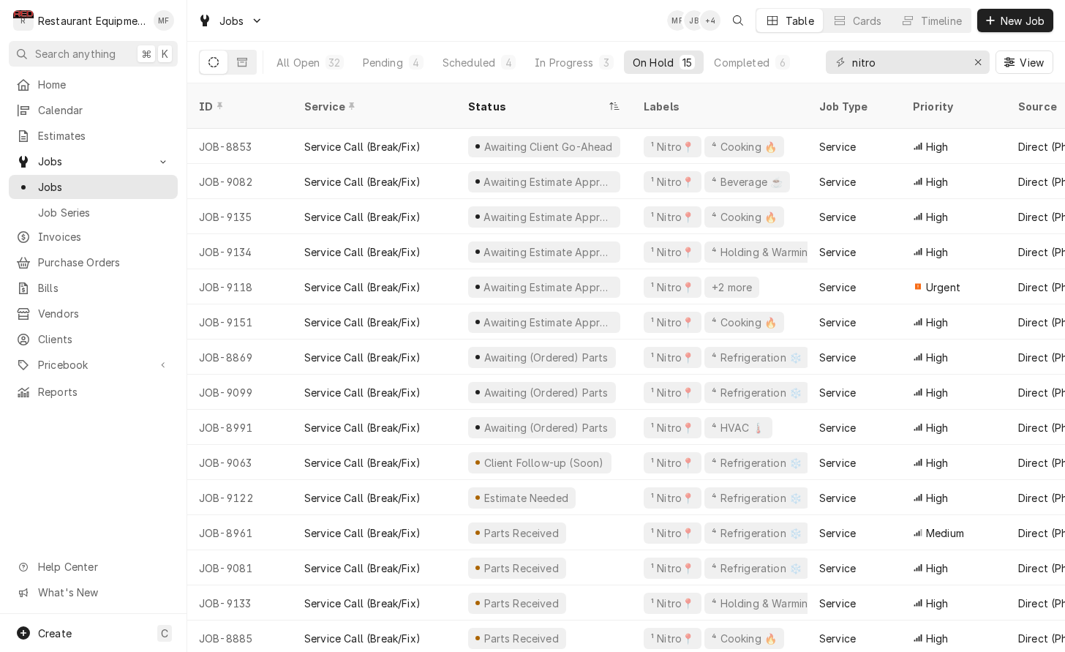
click at [549, 30] on div "Jobs MF JB + 4 Table Cards Timeline New Job" at bounding box center [626, 20] width 878 height 41
click at [585, 32] on div "Jobs MF JB + 6 Table Cards Timeline New Job" at bounding box center [626, 20] width 878 height 41
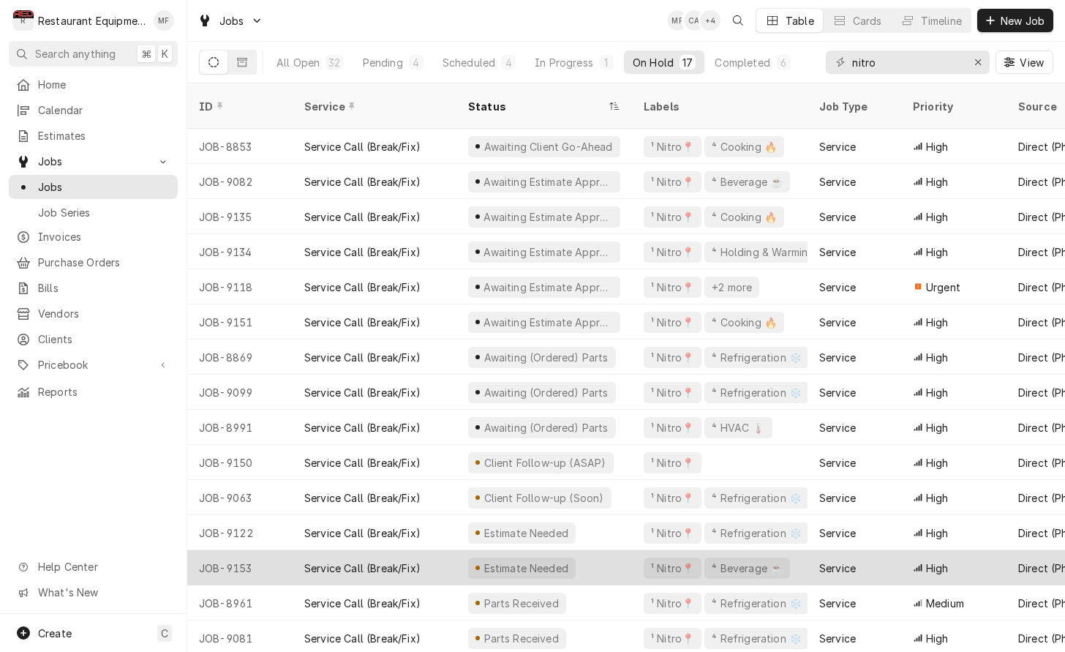
click at [445, 550] on div "Service Call (Break/Fix)" at bounding box center [375, 567] width 164 height 35
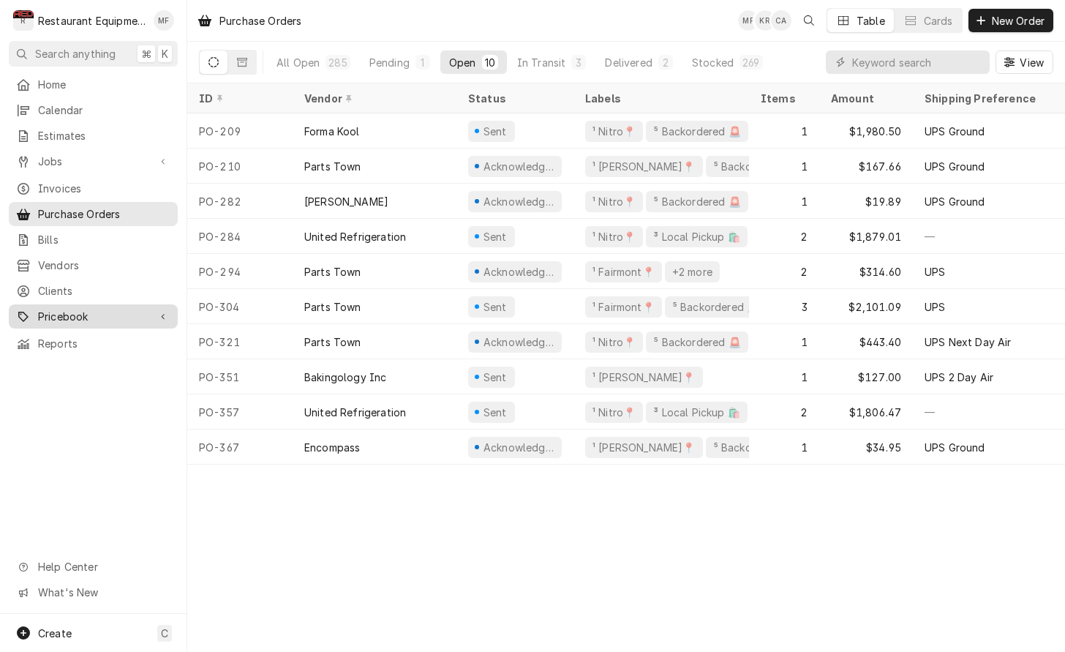
click at [148, 312] on span "Pricebook" at bounding box center [93, 316] width 110 height 15
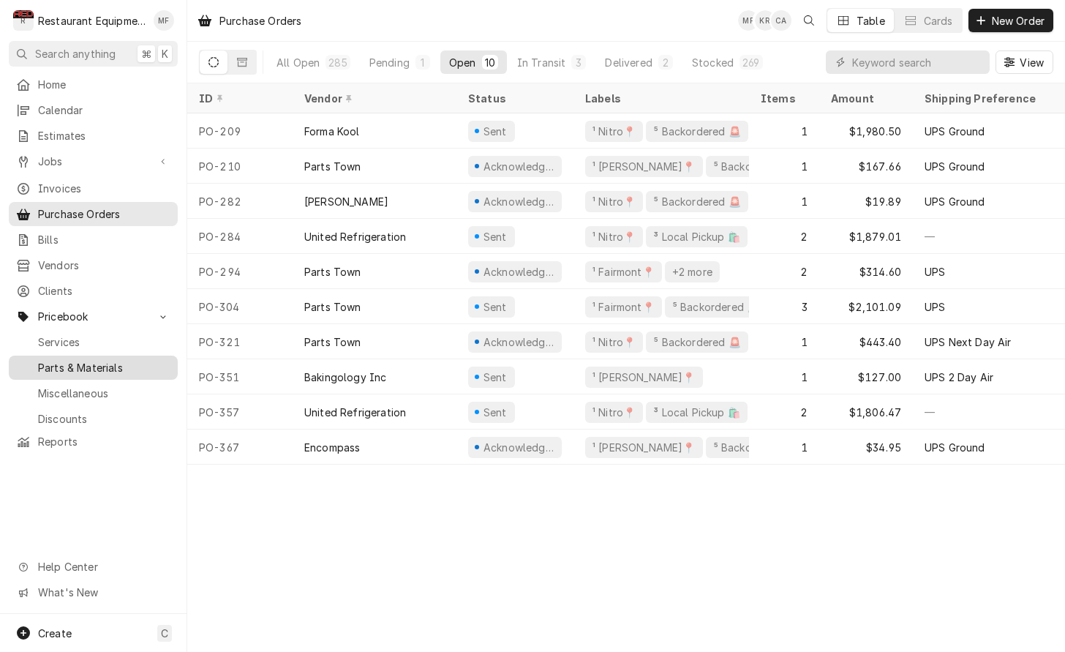
click at [138, 360] on span "Parts & Materials" at bounding box center [104, 367] width 132 height 15
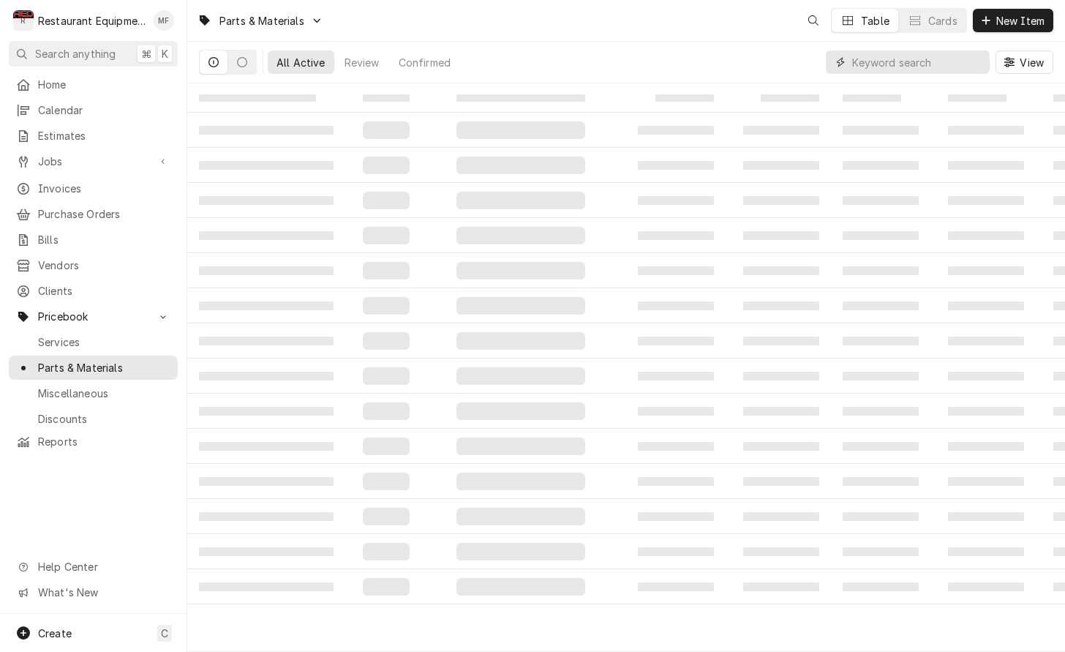
click at [872, 67] on input "Dynamic Content Wrapper" at bounding box center [917, 61] width 130 height 23
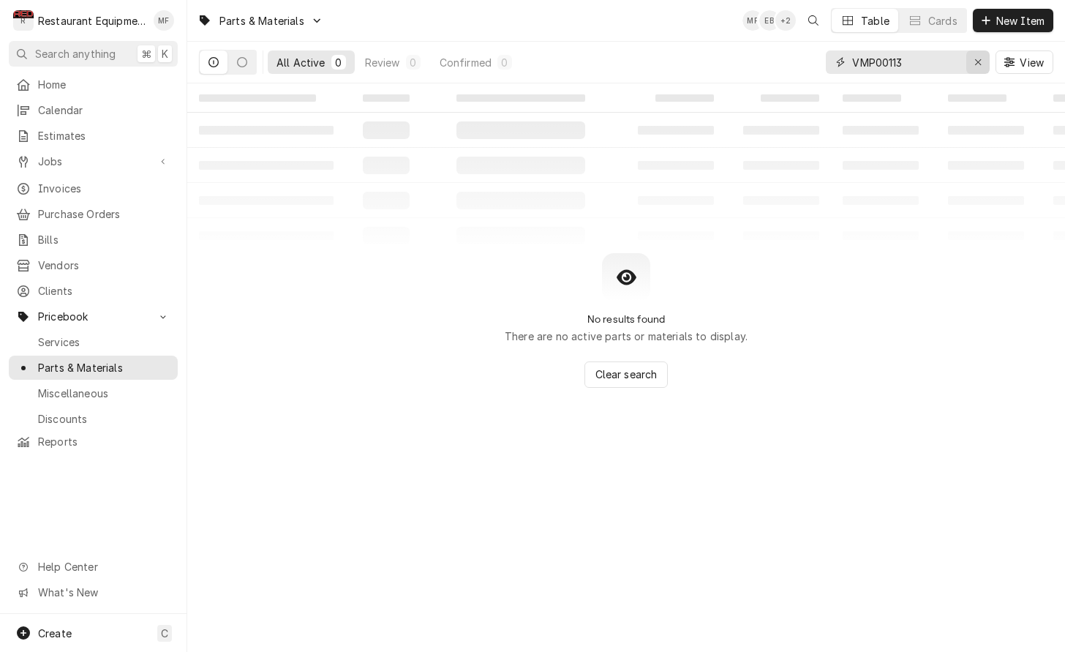
type input "VMP00113"
drag, startPoint x: 985, startPoint y: 63, endPoint x: 804, endPoint y: 18, distance: 186.1
click at [984, 63] on button "Erase input" at bounding box center [977, 61] width 23 height 23
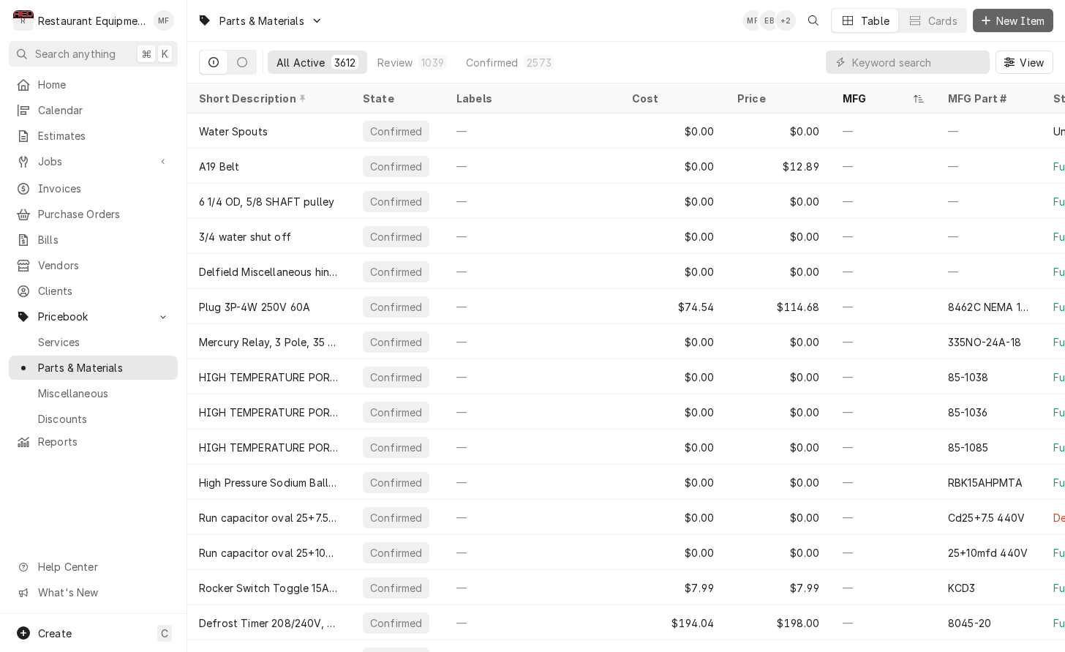
click at [1023, 22] on span "New Item" at bounding box center [1020, 20] width 54 height 15
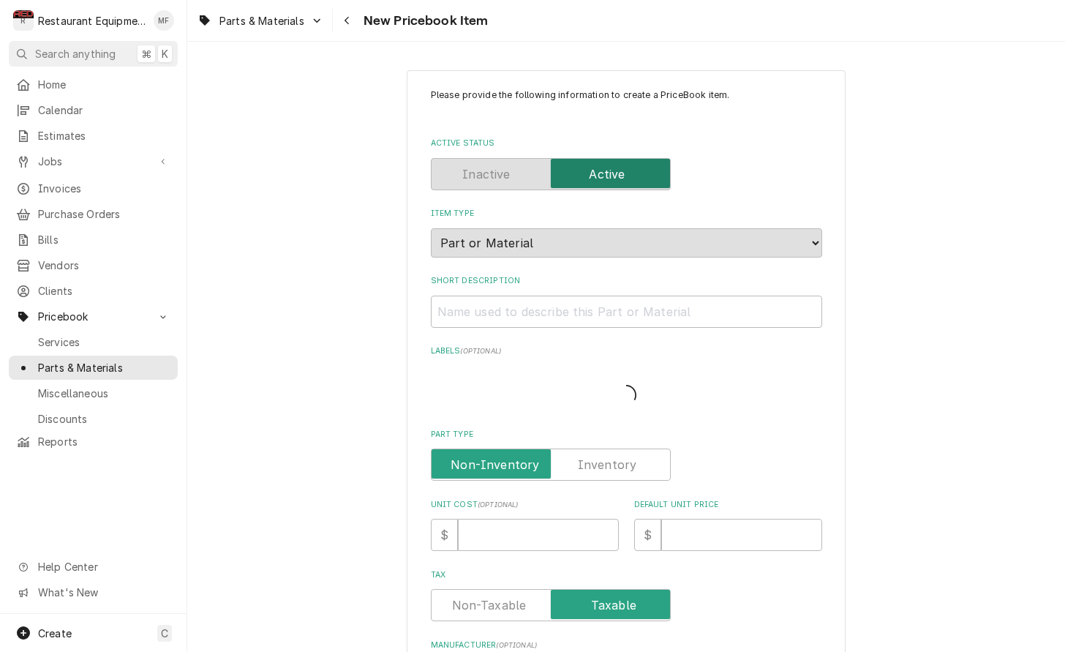
type textarea "x"
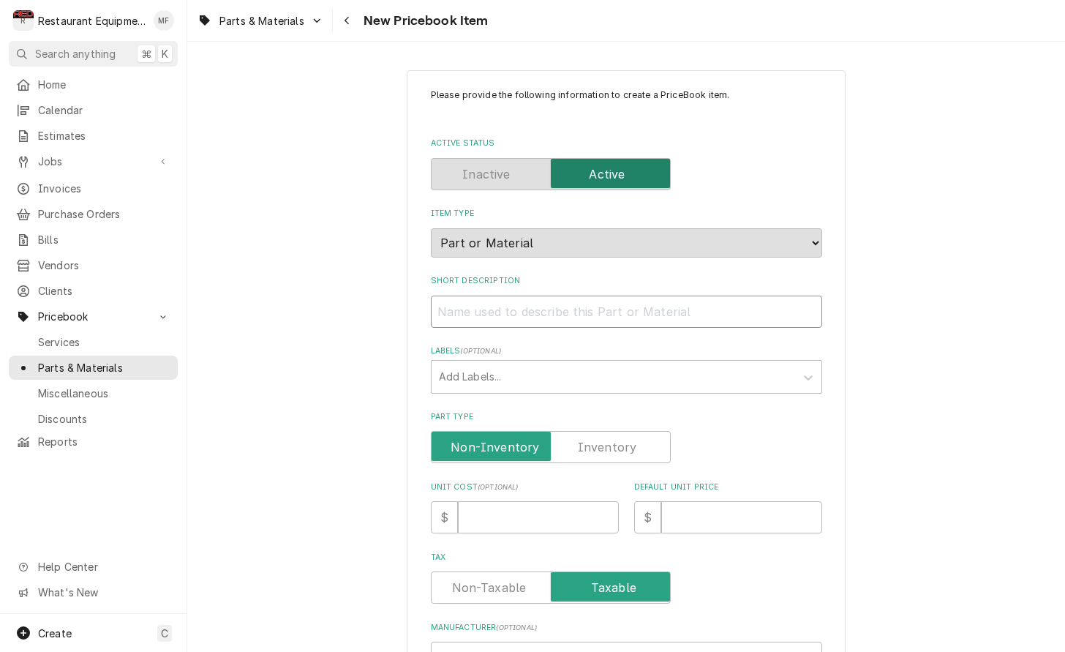
click at [720, 306] on input "Short Description" at bounding box center [626, 311] width 391 height 32
paste input "Multiplex VMP00113 Safety Switch/Rectifier Assembly"
type input "Multiplex VMP00113 Safety Switch/Rectifier Assembly"
type textarea "x"
drag, startPoint x: 554, startPoint y: 295, endPoint x: 455, endPoint y: 299, distance: 98.8
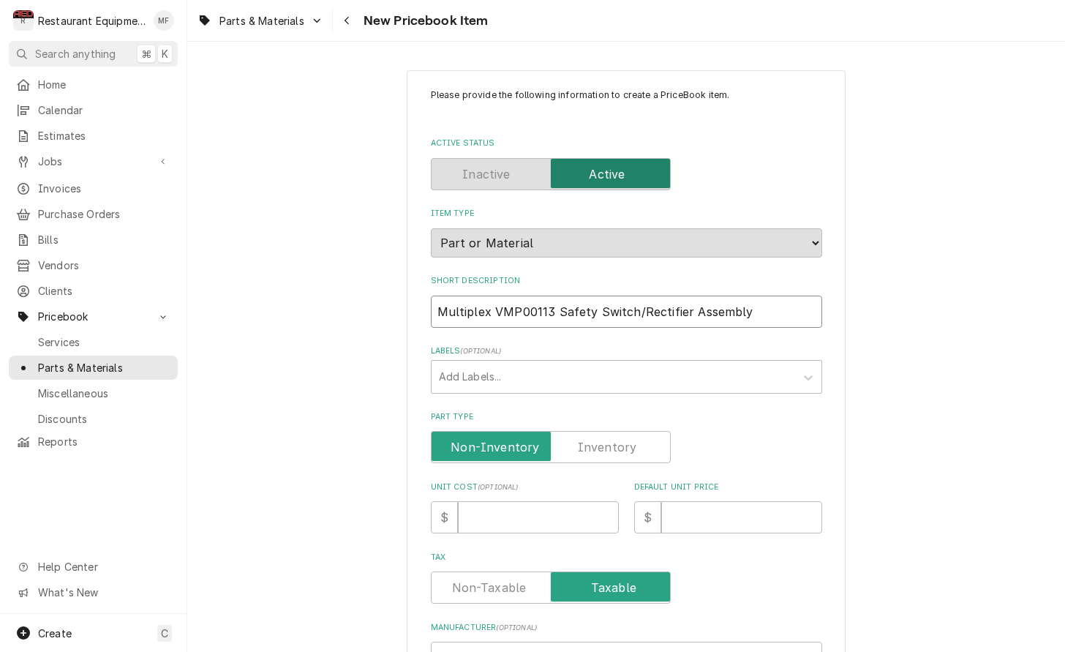
click at [435, 298] on input "Multiplex VMP00113 Safety Switch/Rectifier Assembly" at bounding box center [626, 311] width 391 height 32
type input "Multiplex VMP00113 Safety Switch/Rectifier"
type textarea "x"
click at [726, 295] on input "Multiplex VMP00113 Safety Switch/Rectifier" at bounding box center [626, 311] width 391 height 32
type input "Multiplex VMP00113 Safety Switch/Rectifier"
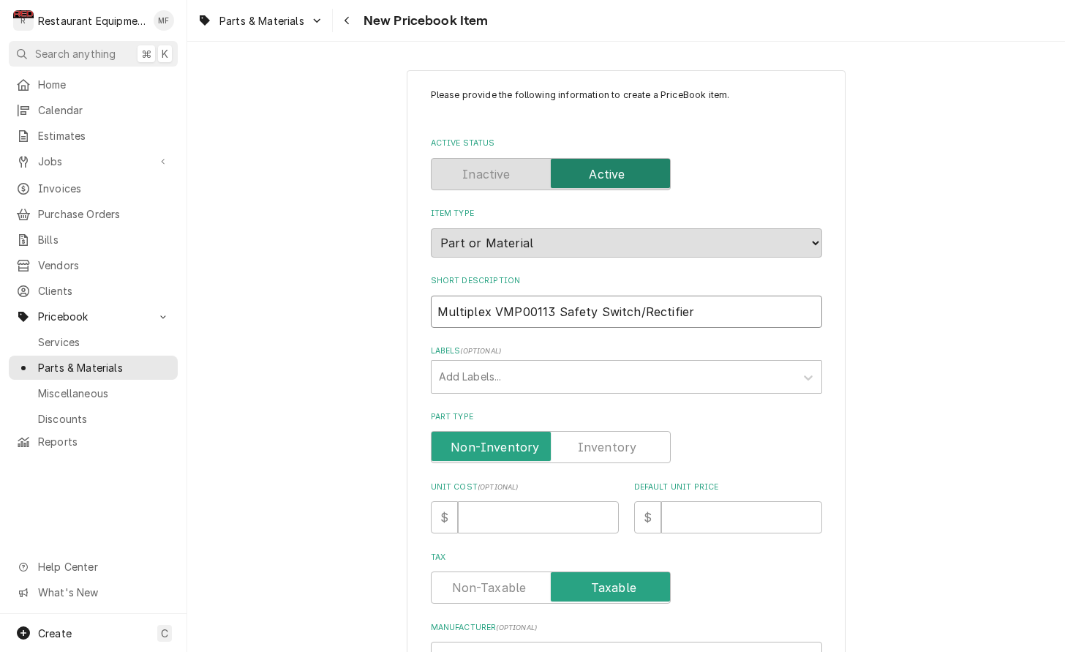
type textarea "x"
type input "Multiplex VMP00113 Safety Switch/Rectifier A"
type textarea "x"
type input "Multiplex VMP00113 Safety Switch/Rectifier As"
type textarea "x"
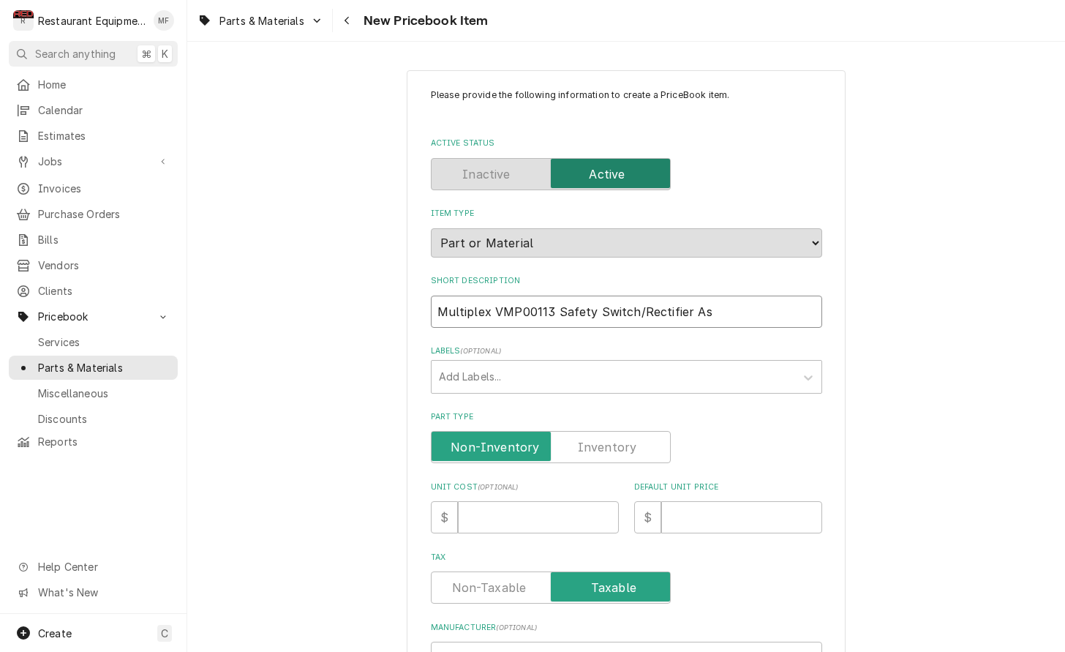
type input "Multiplex VMP00113 Safety Switch/Rectifier Ass"
type textarea "x"
type input "Multiplex VMP00113 Safety Switch/Rectifier Asse"
type textarea "x"
type input "Multiplex VMP00113 Safety Switch/Rectifier Assem"
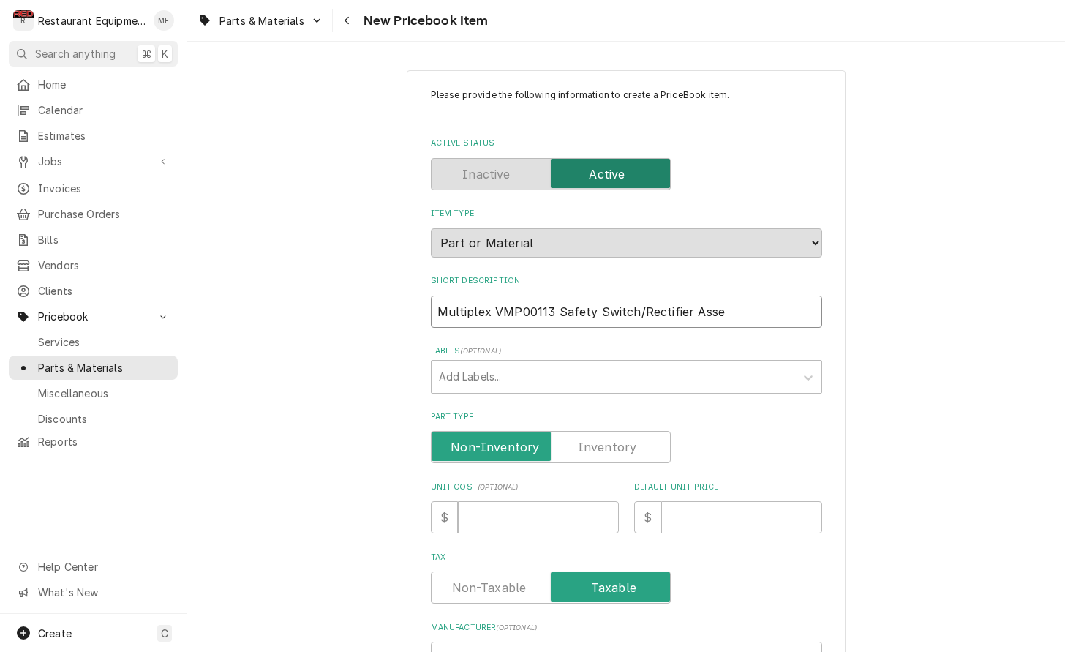
type textarea "x"
type input "Multiplex VMP00113 Safety Switch/Rectifier Assemb"
type textarea "x"
type input "Multiplex VMP00113 Safety Switch/Rectifier Assembl"
type textarea "x"
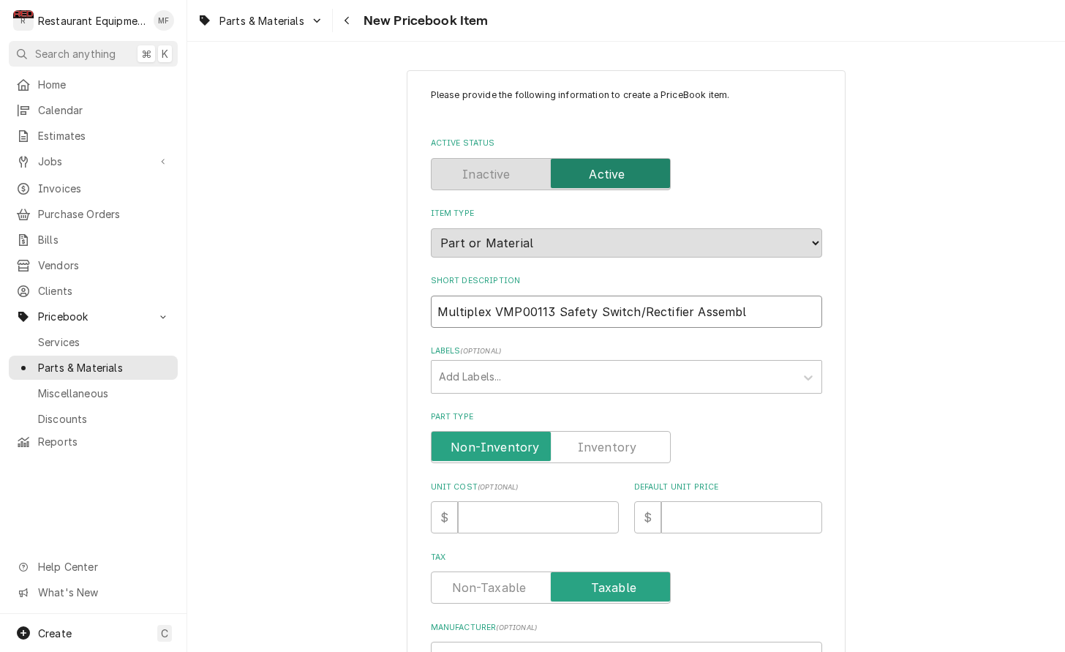
type input "Multiplex VMP00113 Safety Switch/Rectifier Assembly"
type textarea "x"
drag, startPoint x: 553, startPoint y: 297, endPoint x: 511, endPoint y: 298, distance: 41.7
click at [511, 298] on input "Multiplex VMP00113 Safety Switch/Rectifier Assembly" at bounding box center [626, 311] width 391 height 32
click at [553, 295] on input "Multiplex VMP00113 Safety Switch/Rectifier Assembly" at bounding box center [626, 311] width 391 height 32
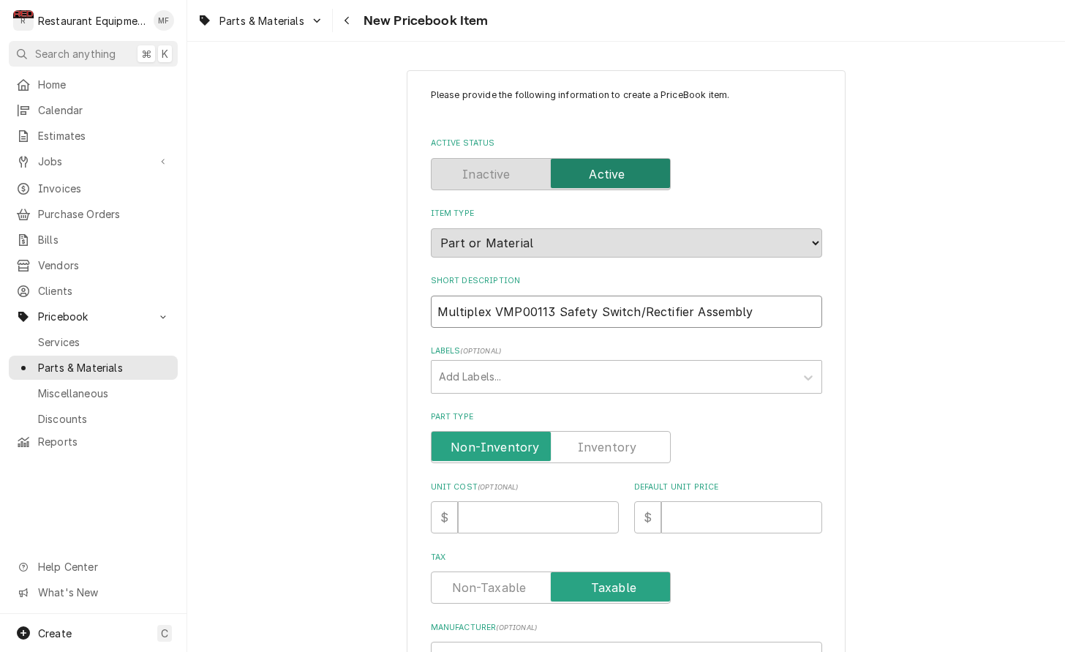
drag, startPoint x: 553, startPoint y: 295, endPoint x: 450, endPoint y: 297, distance: 103.1
click at [448, 298] on input "Multiplex VMP00113 Safety Switch/Rectifier Assembly" at bounding box center [626, 311] width 391 height 32
click at [446, 295] on input "Multiplex VMP00113 Safety Switch/Rectifier Assembly" at bounding box center [626, 311] width 391 height 32
drag, startPoint x: 436, startPoint y: 296, endPoint x: 549, endPoint y: 295, distance: 112.6
click at [554, 295] on input "Multiplex VMP00113 Safety Switch/Rectifier Assembly" at bounding box center [626, 311] width 391 height 32
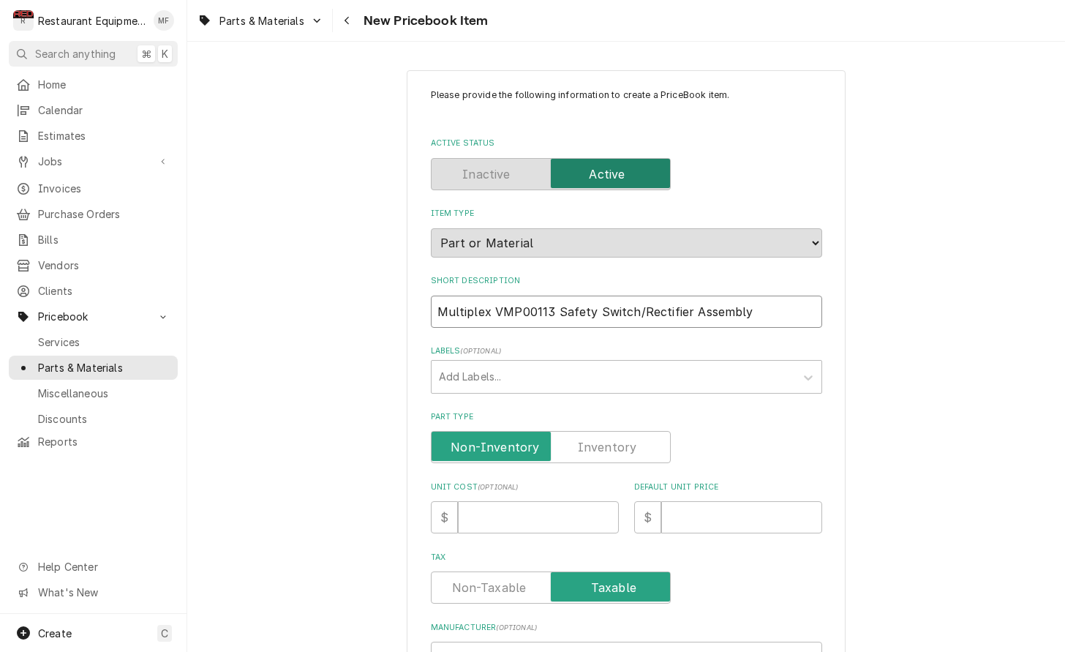
type input "Safety Switch/Rectifier Assembly"
type textarea "x"
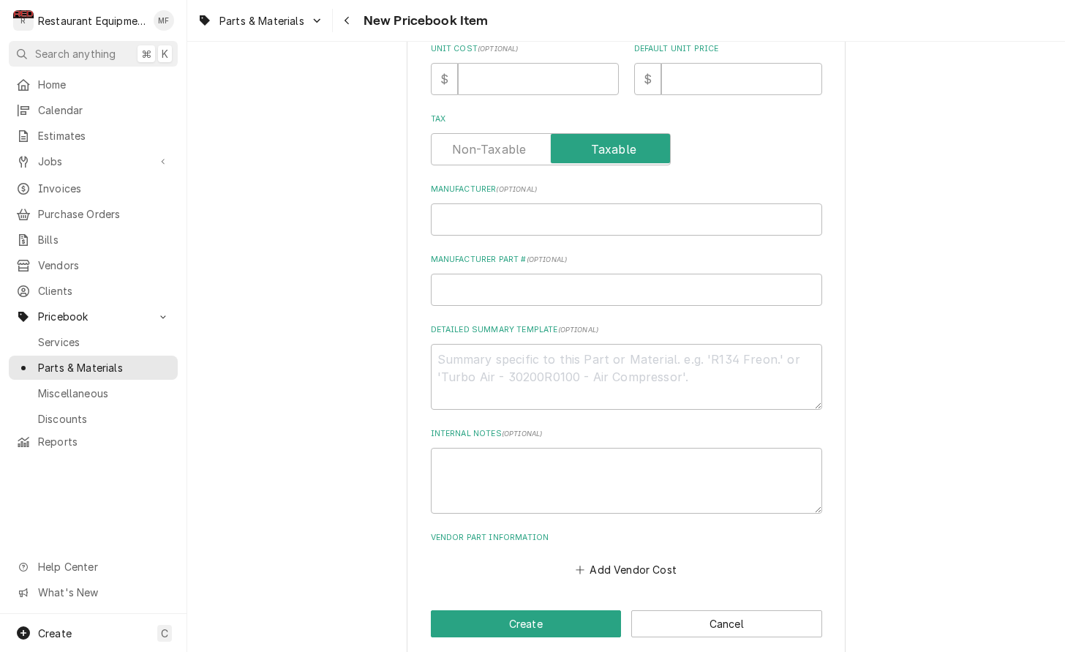
scroll to position [437, 0]
type input "Safety Switch/Rectifier Assembly"
click at [509, 210] on input "Manufacturer ( optional )" at bounding box center [626, 220] width 391 height 32
paste input "Multiplex VMP00113"
type input "Multiplex VMP00113"
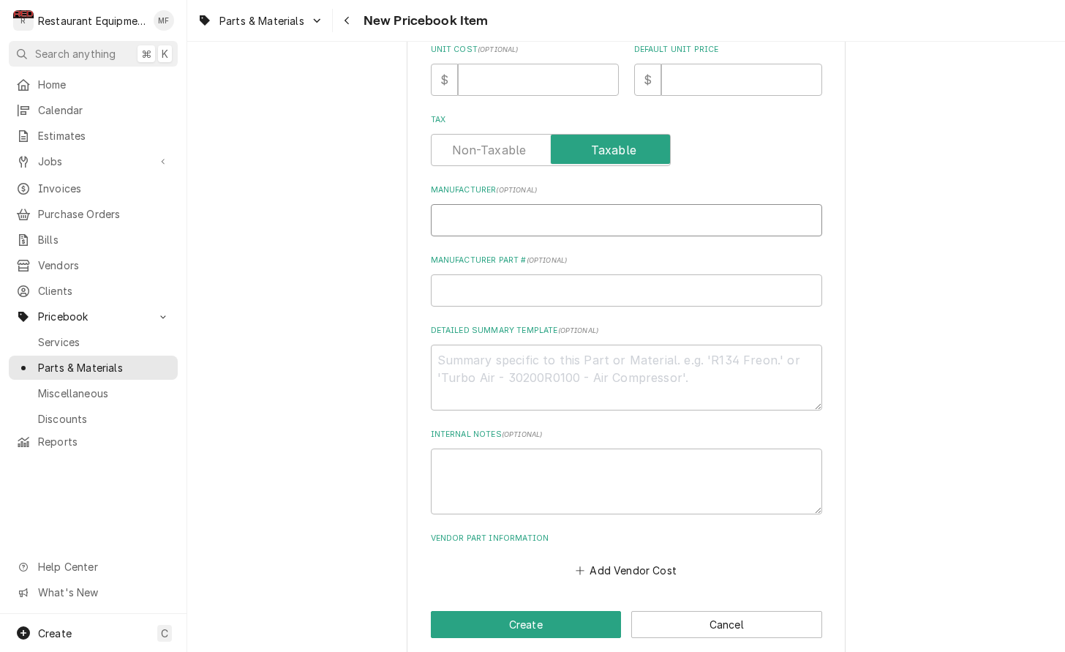
type textarea "x"
drag, startPoint x: 549, startPoint y: 201, endPoint x: 492, endPoint y: 203, distance: 57.1
click at [492, 204] on input "Multiplex VMP00113" at bounding box center [626, 220] width 391 height 32
type input "Multiplex"
type textarea "x"
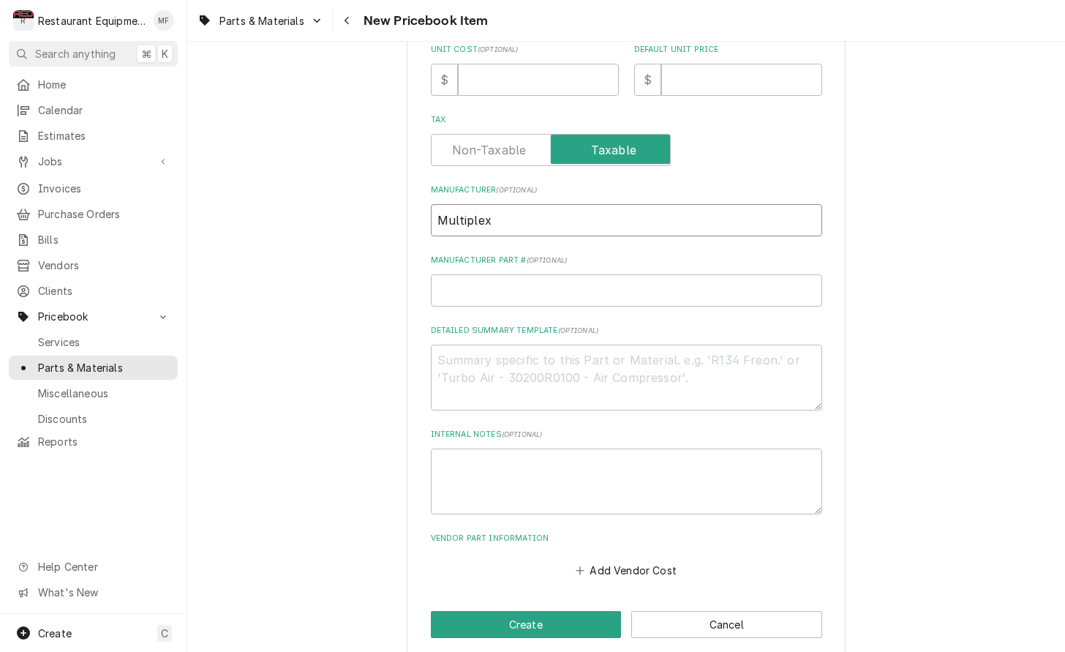
type input "Multiplex"
click at [548, 274] on input "Manufacturer Part # ( optional )" at bounding box center [626, 290] width 391 height 32
paste input "VMP00113"
type input "VMP00113"
type textarea "x"
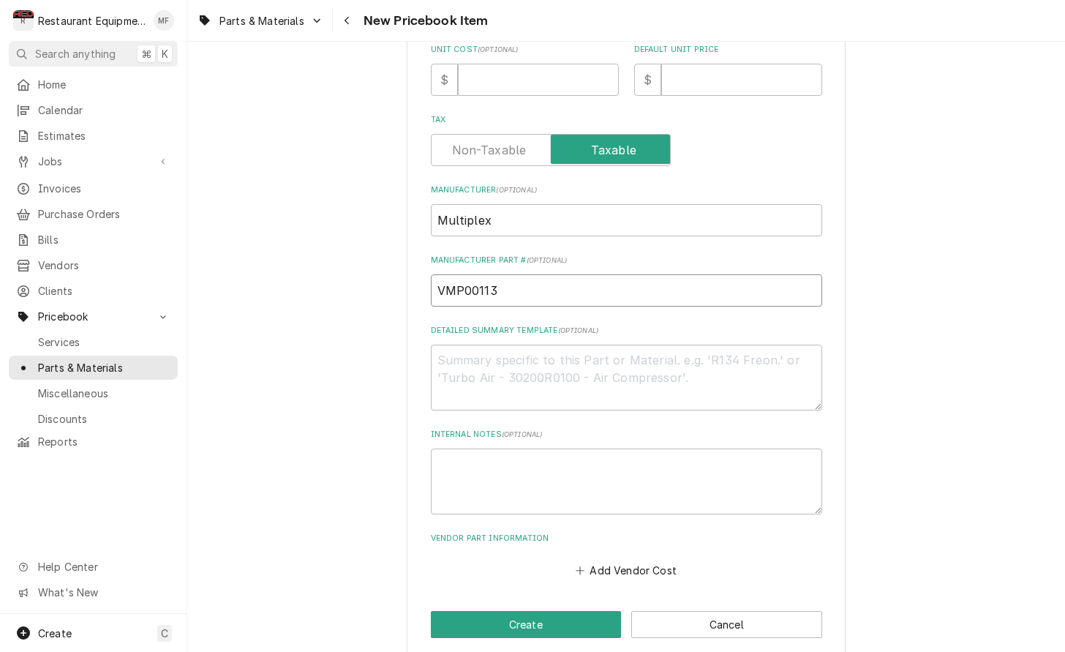
type input "VMP00113"
click at [522, 64] on input "Unit Cost ( optional )" at bounding box center [538, 80] width 161 height 32
type input "1"
type textarea "x"
type input "13"
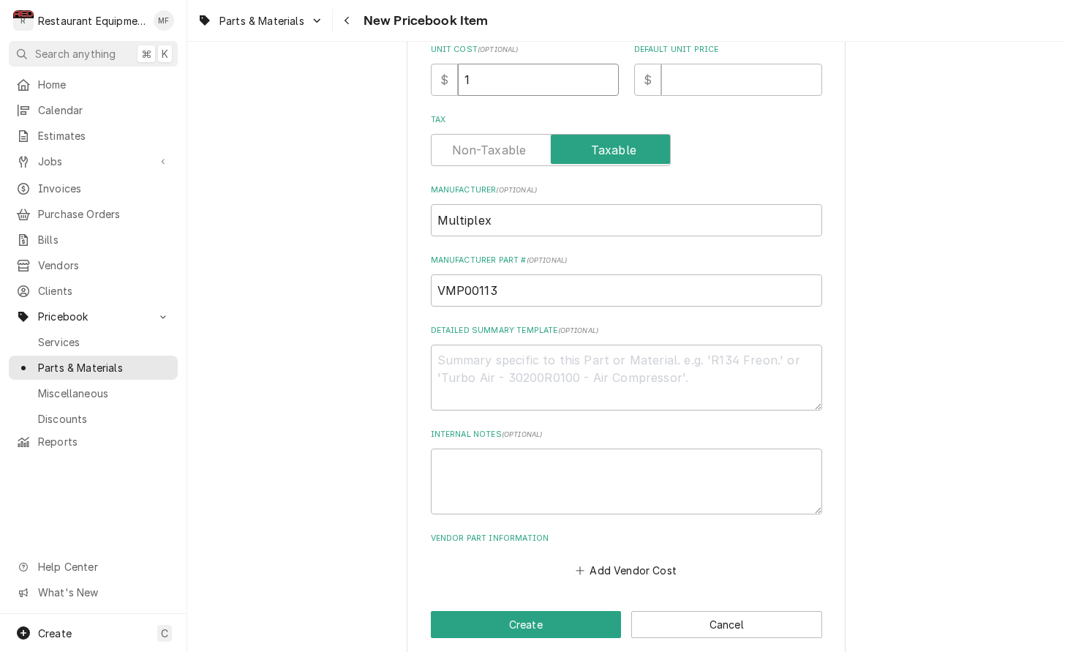
type textarea "x"
type input "138"
type textarea "x"
type input "138.4"
type textarea "x"
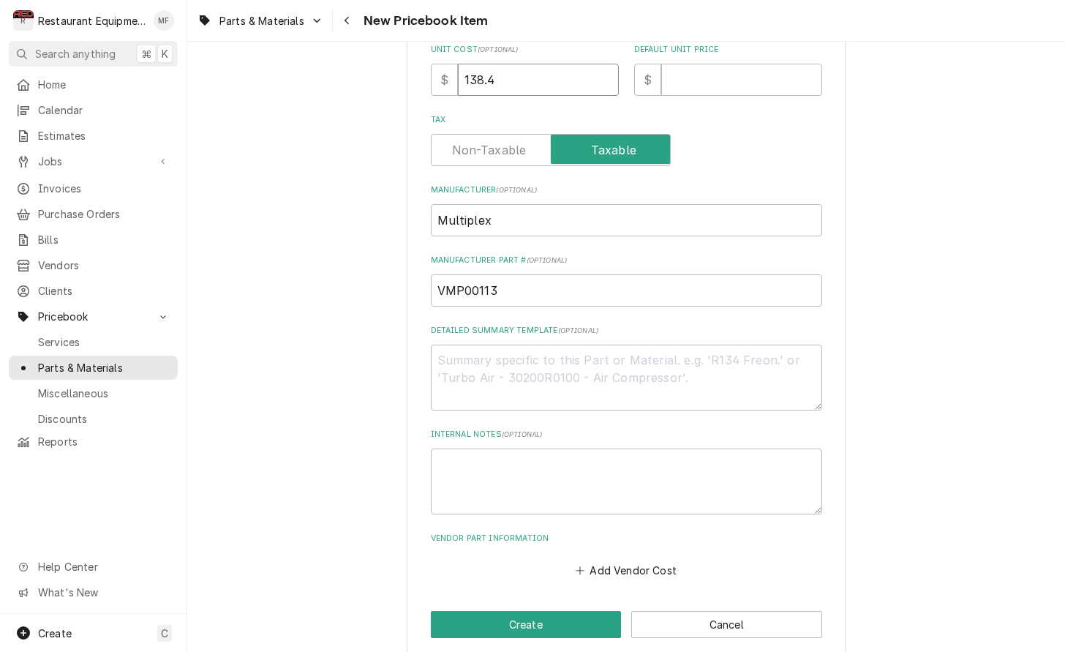
type input "138.49"
type textarea "x"
type input "138.49"
type input "2"
type textarea "x"
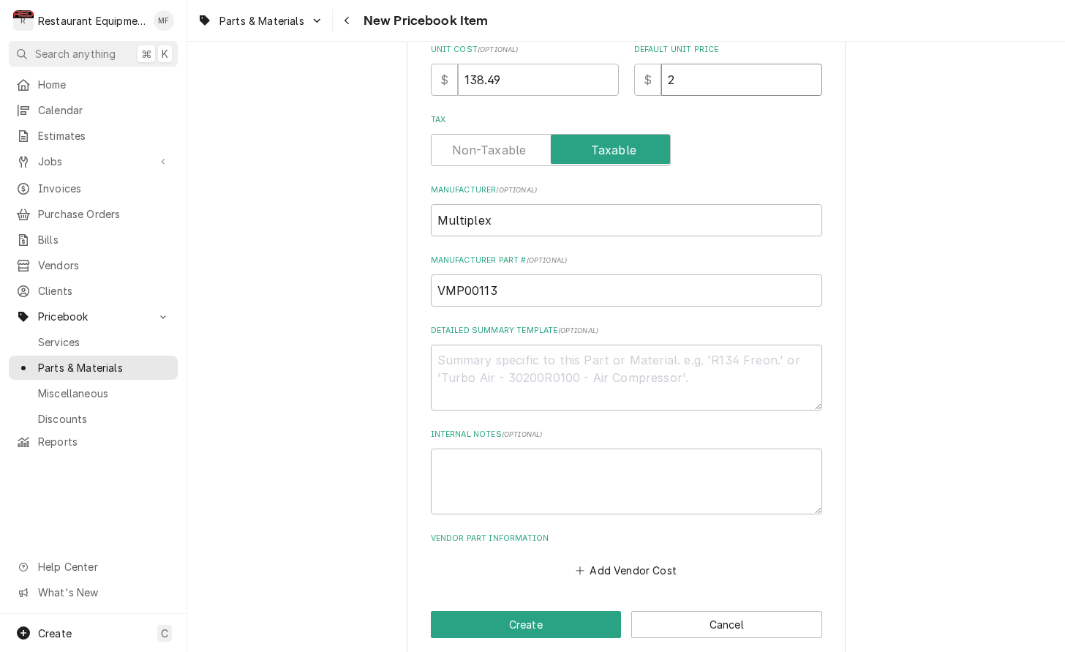
type input "26"
type textarea "x"
type input "261"
type textarea "x"
type input "261.3"
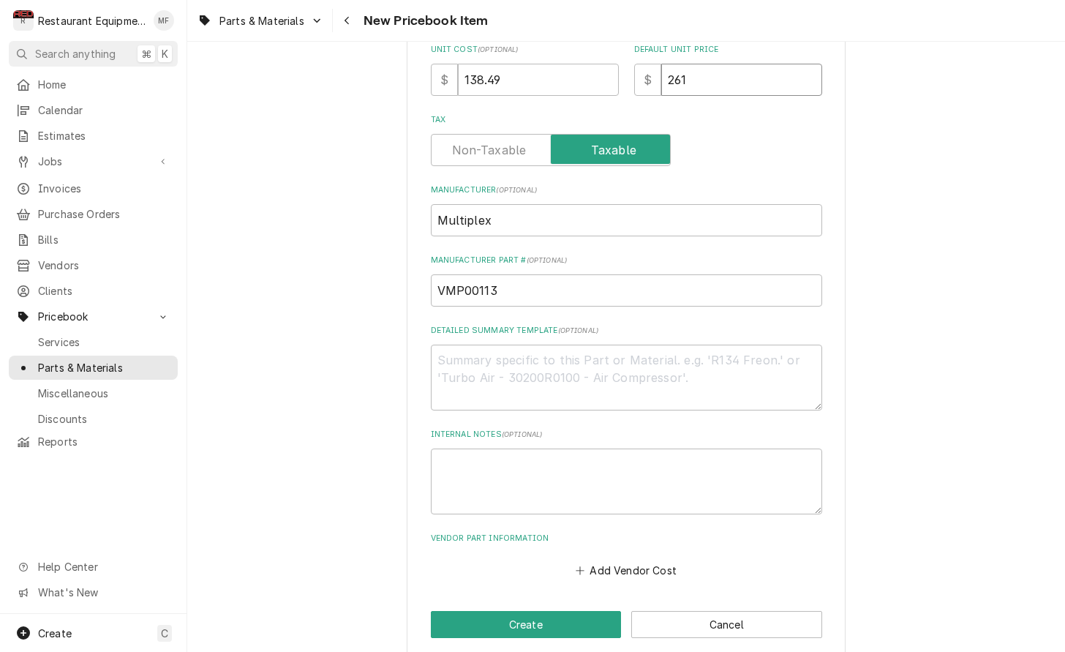
type textarea "x"
type input "261.39"
type textarea "x"
type input "261.39"
click at [647, 559] on button "Add Vendor Cost" at bounding box center [626, 569] width 106 height 20
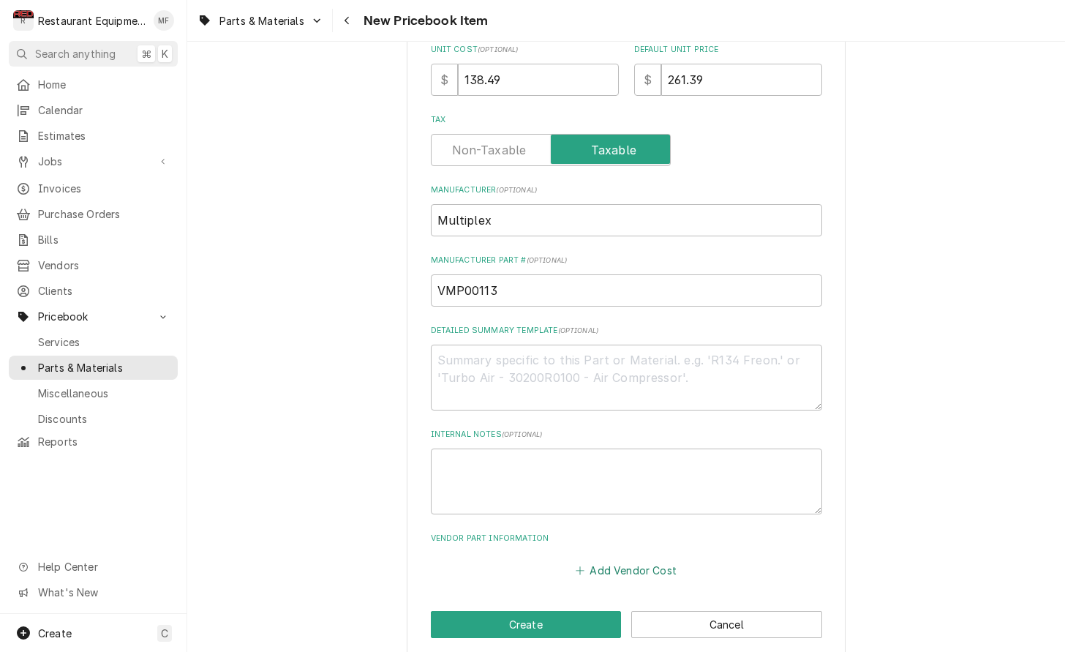
type textarea "x"
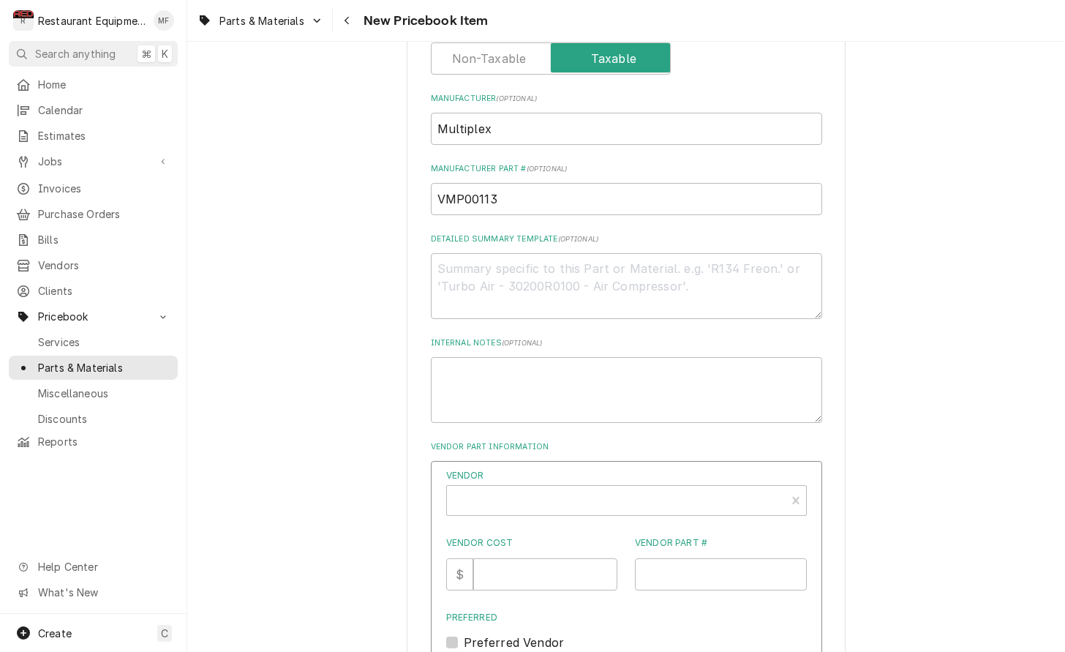
scroll to position [531, 0]
click at [568, 494] on div "Vendor Vendor Cost $ Vendor Part # Preferred Preferred Vendor" at bounding box center [626, 558] width 361 height 182
click at [570, 486] on div "Vendor" at bounding box center [616, 503] width 324 height 35
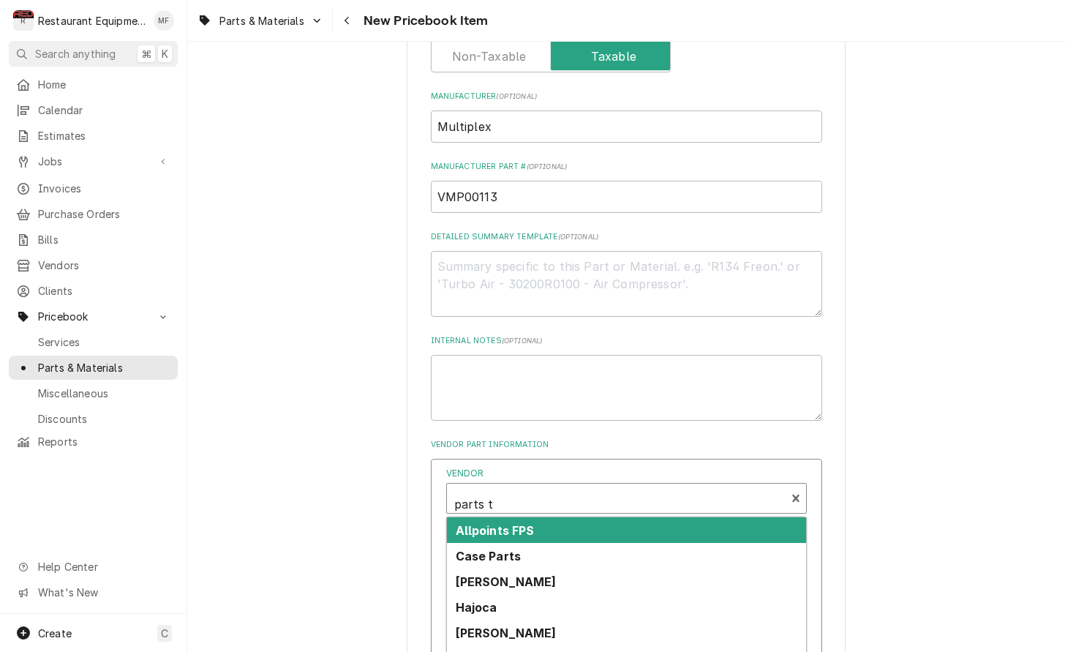
type input "parts to"
click at [527, 517] on div "Parts Town" at bounding box center [626, 530] width 359 height 26
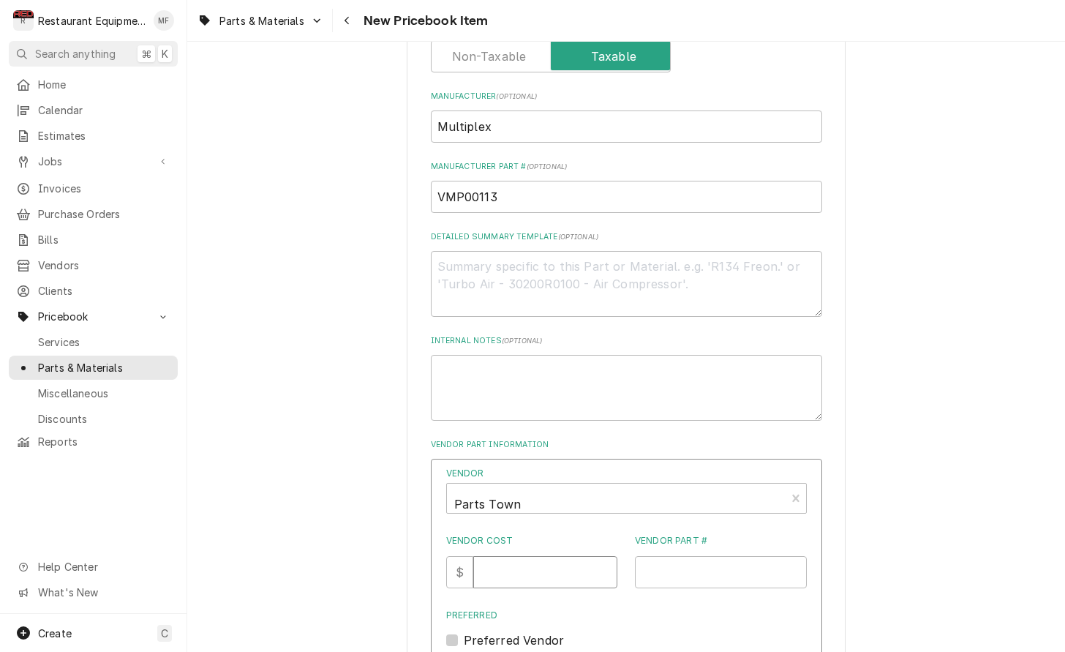
click at [534, 556] on input "Vendor Cost" at bounding box center [545, 572] width 144 height 32
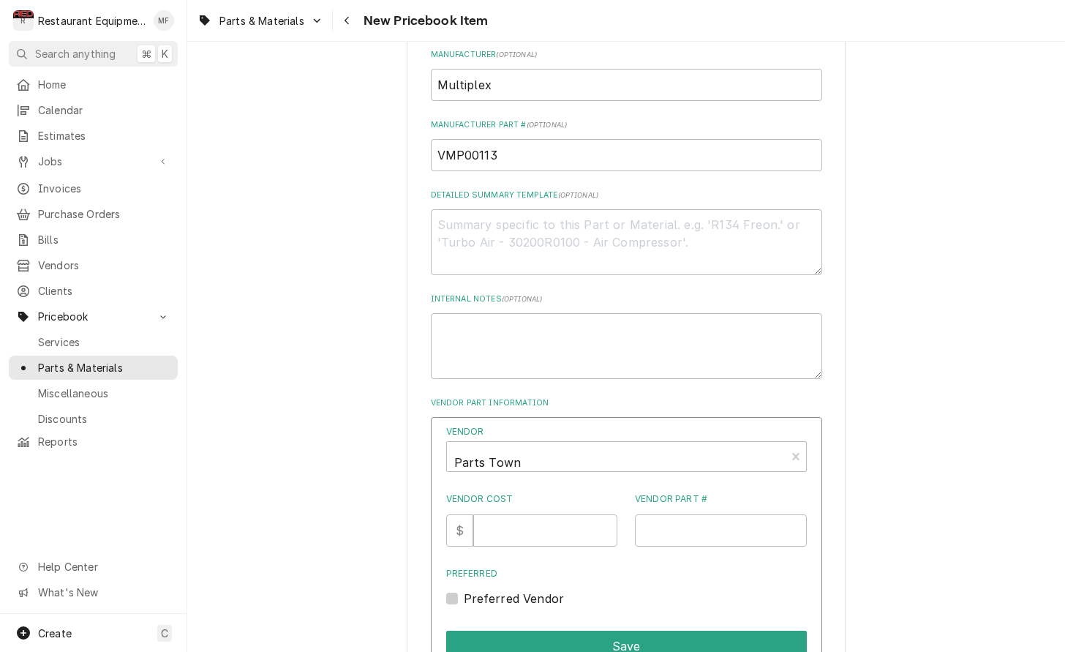
scroll to position [585, 0]
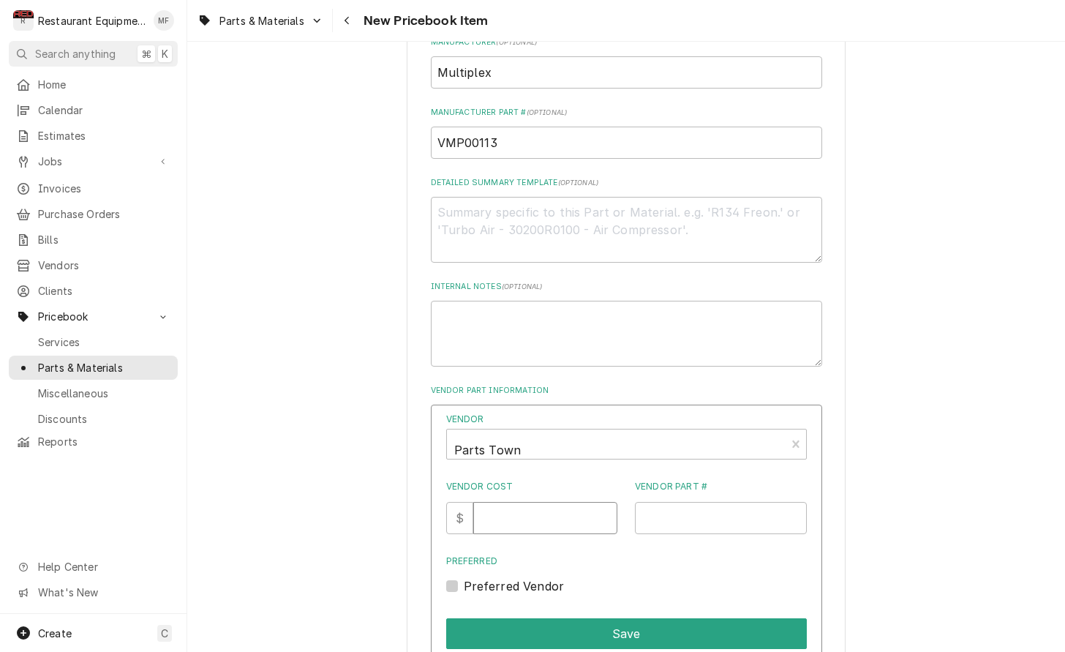
click at [530, 507] on input "Vendor Cost" at bounding box center [545, 518] width 144 height 32
type input "138.49"
click at [733, 502] on input "Vendor Part #" at bounding box center [721, 518] width 172 height 32
paste input "MANBVMP00113"
type input "MANBVMP00113"
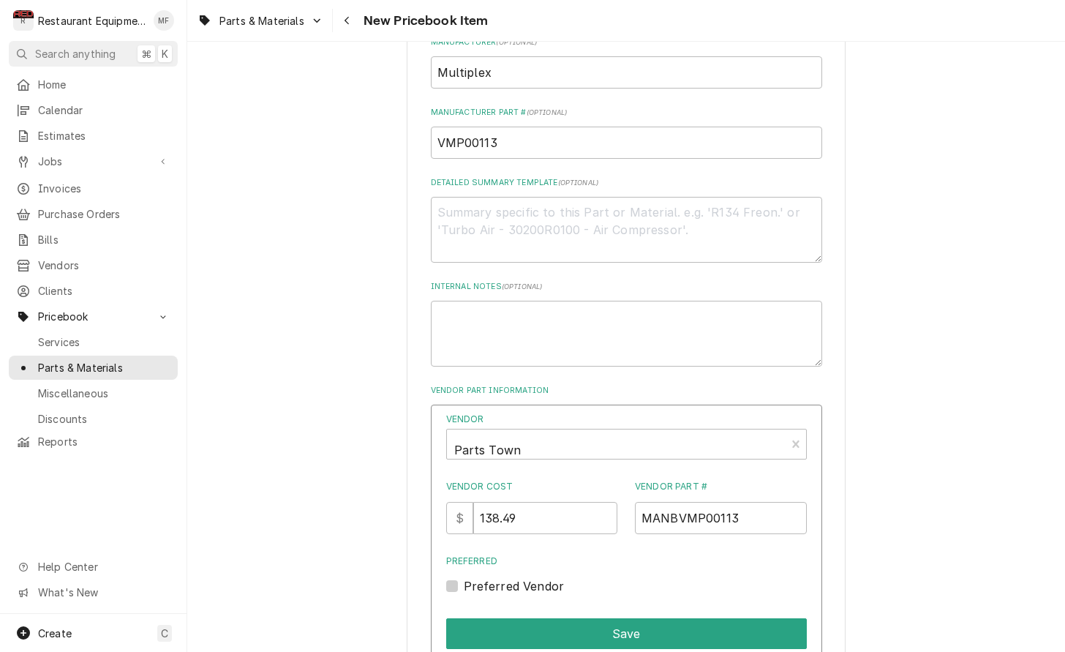
click at [451, 559] on div "Vendor Parts Town Vendor Cost $ 138.49 Vendor Part # MANBVMP00113 Preferred Pre…" at bounding box center [626, 548] width 391 height 289
click at [464, 577] on label "Preferred Vendor" at bounding box center [514, 586] width 101 height 18
click at [464, 577] on input "Preferred" at bounding box center [644, 593] width 361 height 32
checkbox input "true"
click at [577, 618] on button "Save" at bounding box center [626, 633] width 361 height 31
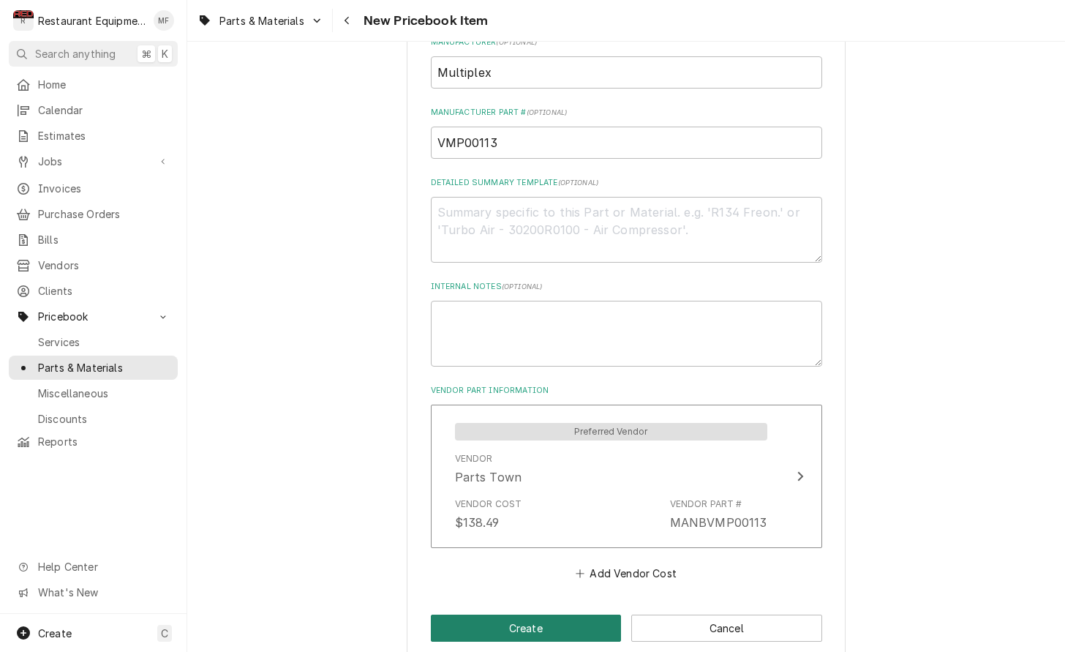
click at [600, 614] on button "Create" at bounding box center [526, 627] width 191 height 27
type textarea "x"
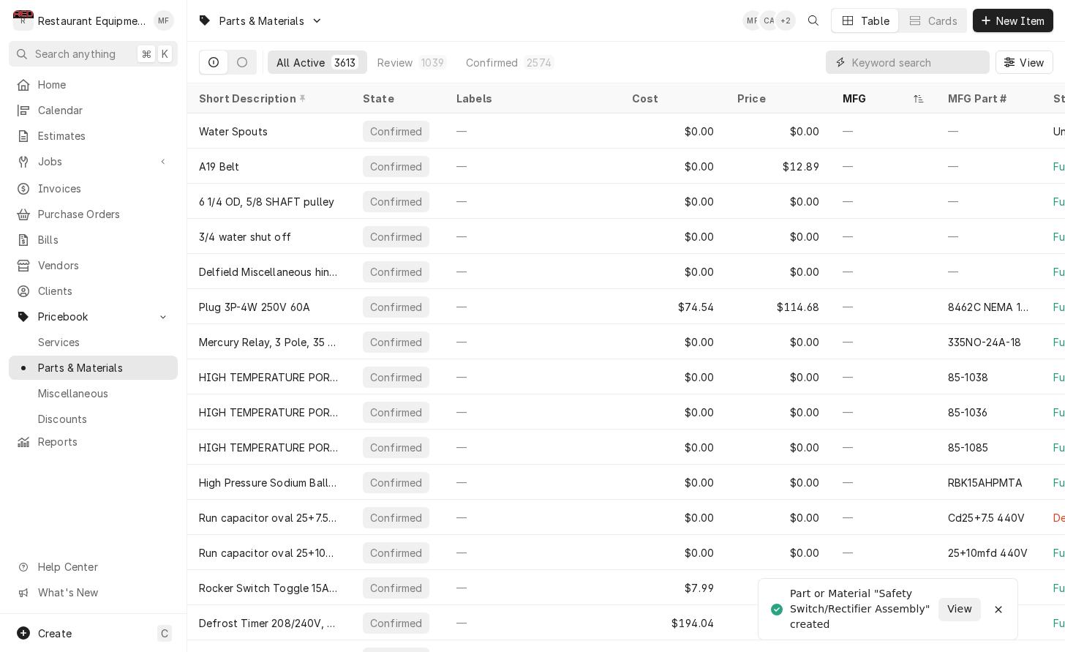
click at [942, 63] on input "Dynamic Content Wrapper" at bounding box center [917, 61] width 130 height 23
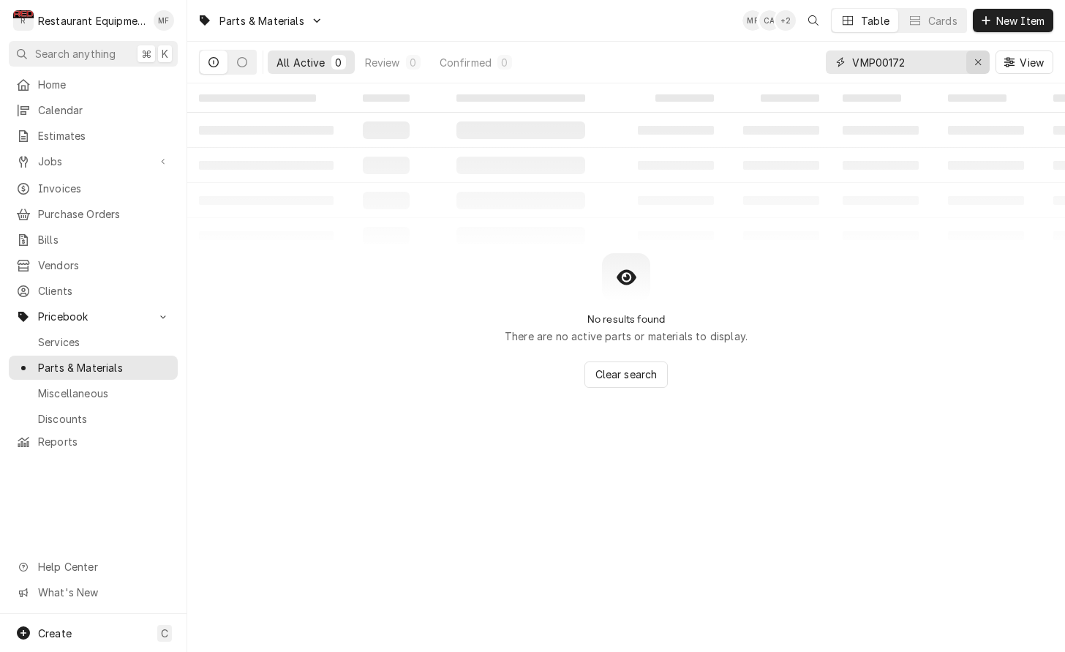
type input "VMP00172"
click at [982, 66] on div "Erase input" at bounding box center [977, 62] width 15 height 15
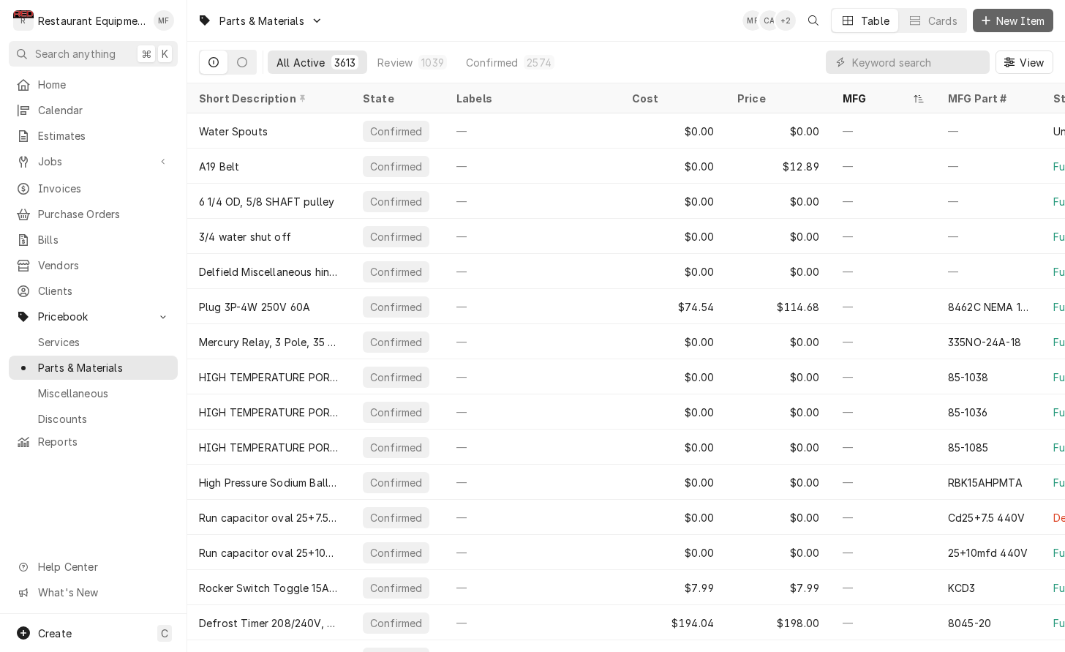
click at [1011, 17] on span "New Item" at bounding box center [1020, 20] width 54 height 15
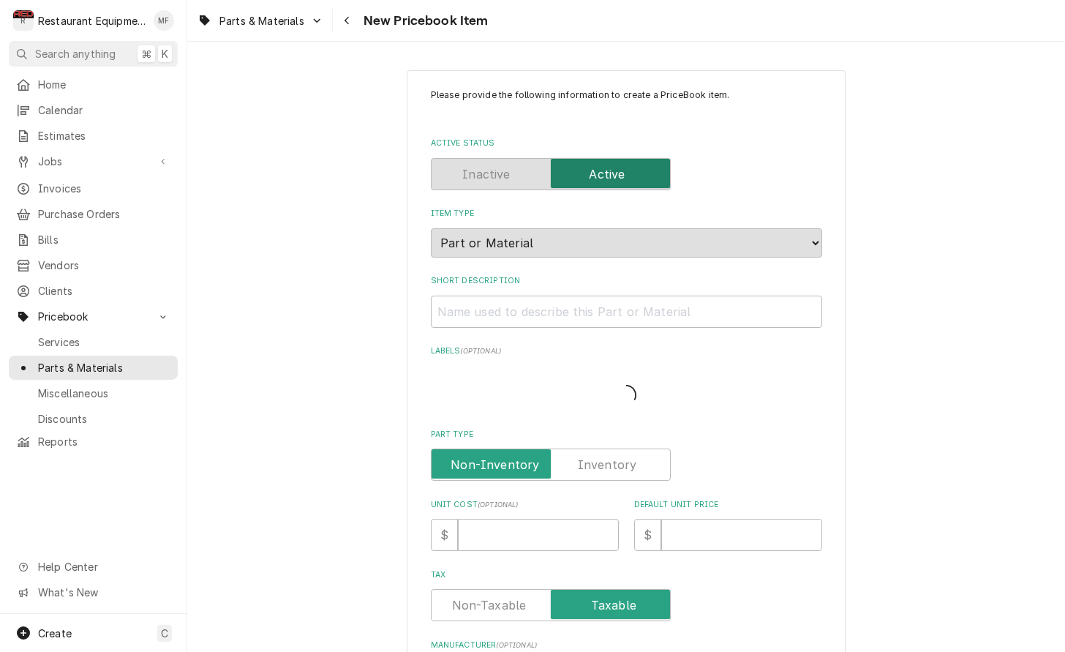
type textarea "x"
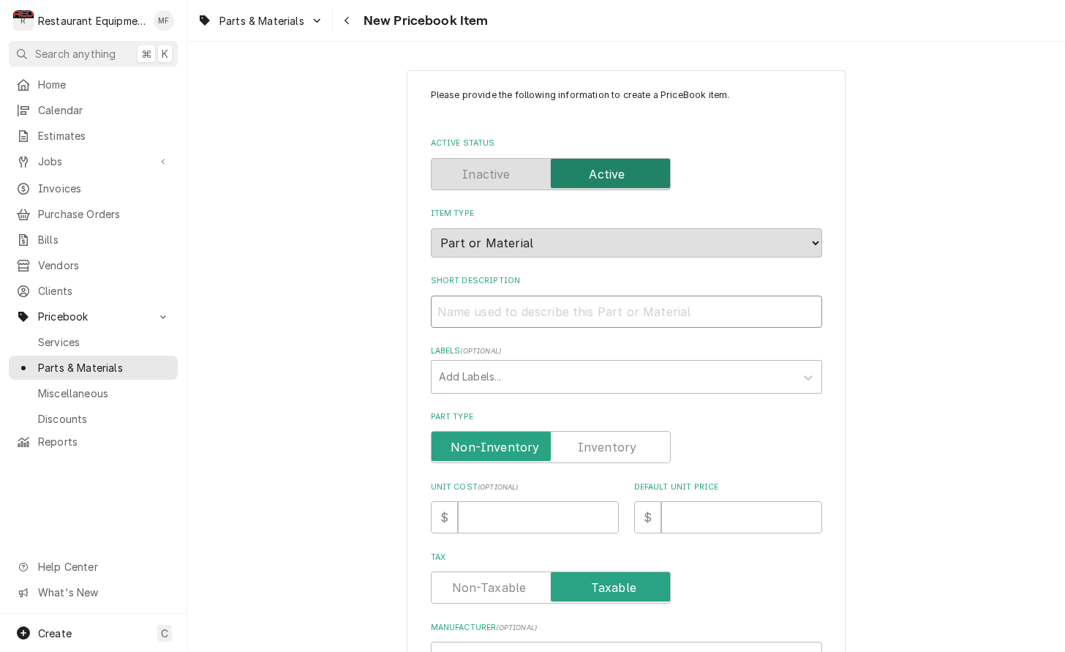
click at [715, 301] on input "Short Description" at bounding box center [626, 311] width 391 height 32
paste input "Multiplex VMP00172 [PERSON_NAME] Motor with Pulley & Magnet, 120 Volt"
type input "Multiplex VMP00172 [PERSON_NAME] Motor with Pulley & Magnet, 120 Volt"
type textarea "x"
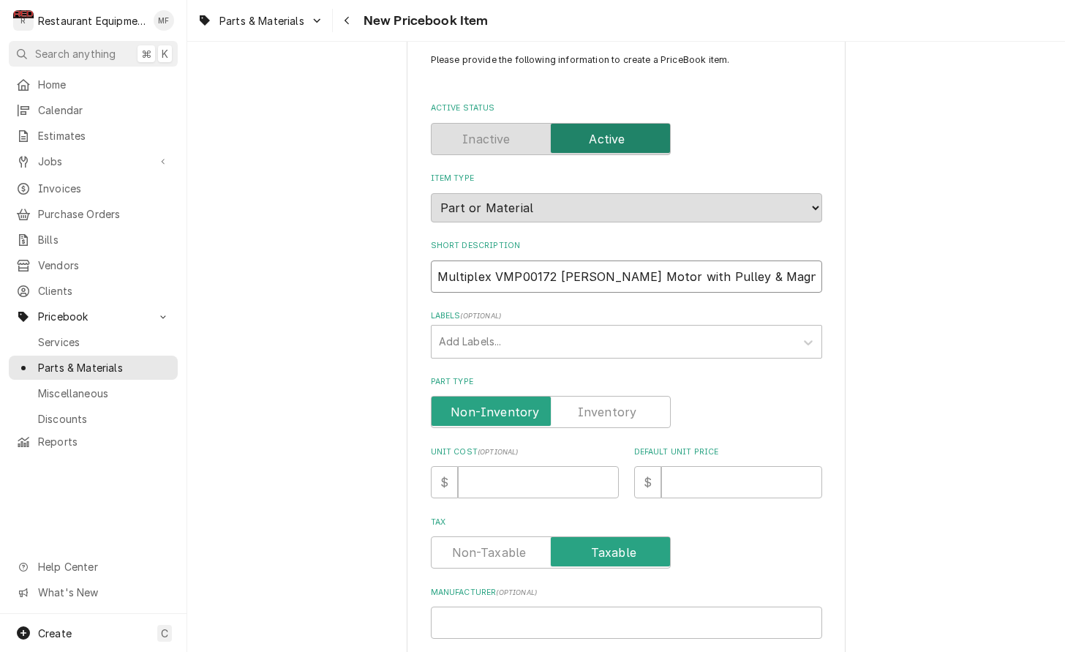
scroll to position [36, 0]
drag, startPoint x: 556, startPoint y: 255, endPoint x: 440, endPoint y: 262, distance: 115.7
click at [440, 262] on input "Multiplex VMP00172 [PERSON_NAME] Motor with Pulley & Magnet, 120 Volt" at bounding box center [626, 276] width 391 height 32
type input "[PERSON_NAME] Motor with Pulley & Magnet, 120 Volt"
type textarea "x"
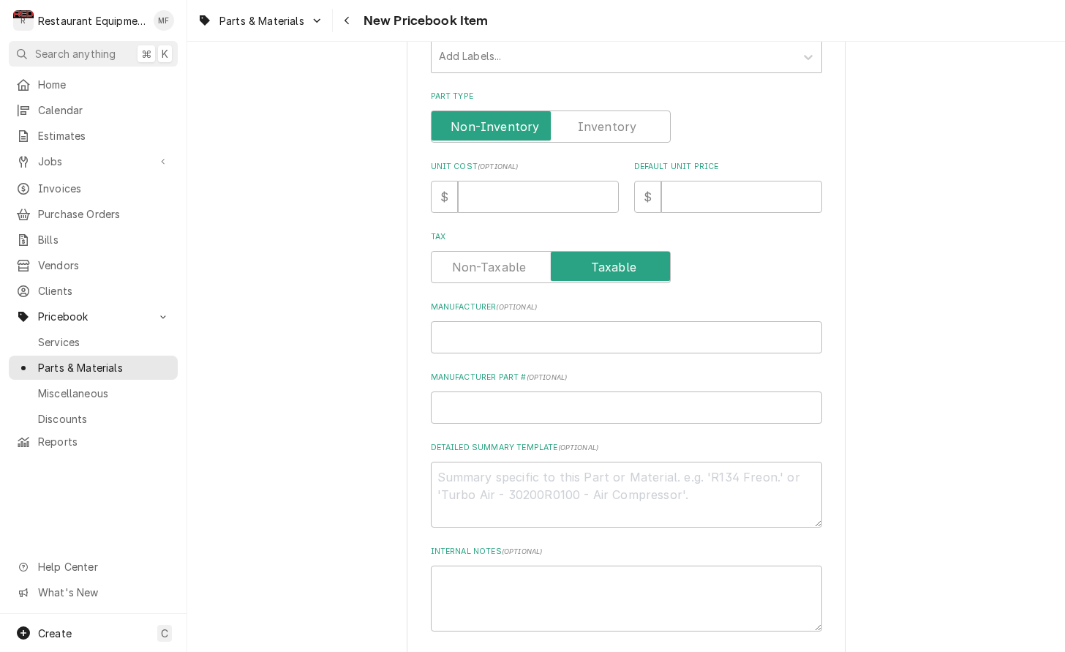
scroll to position [322, 0]
type input "[PERSON_NAME] Motor with Pulley & Magnet, 120 Volt"
click at [612, 322] on input "Manufacturer ( optional )" at bounding box center [626, 336] width 391 height 32
paste input "Multiplex VMP00172"
type input "Multiplex VMP00172"
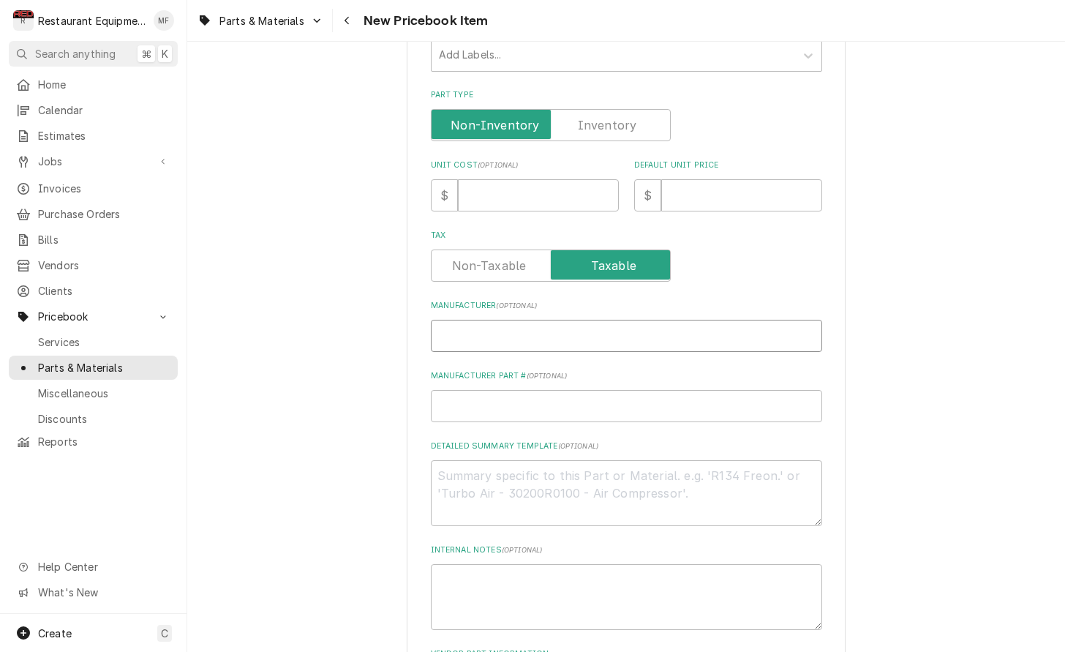
type textarea "x"
drag, startPoint x: 549, startPoint y: 317, endPoint x: 494, endPoint y: 322, distance: 55.0
click at [494, 322] on input "Multiplex VMP00172" at bounding box center [626, 336] width 391 height 32
type input "Multiplex"
type textarea "x"
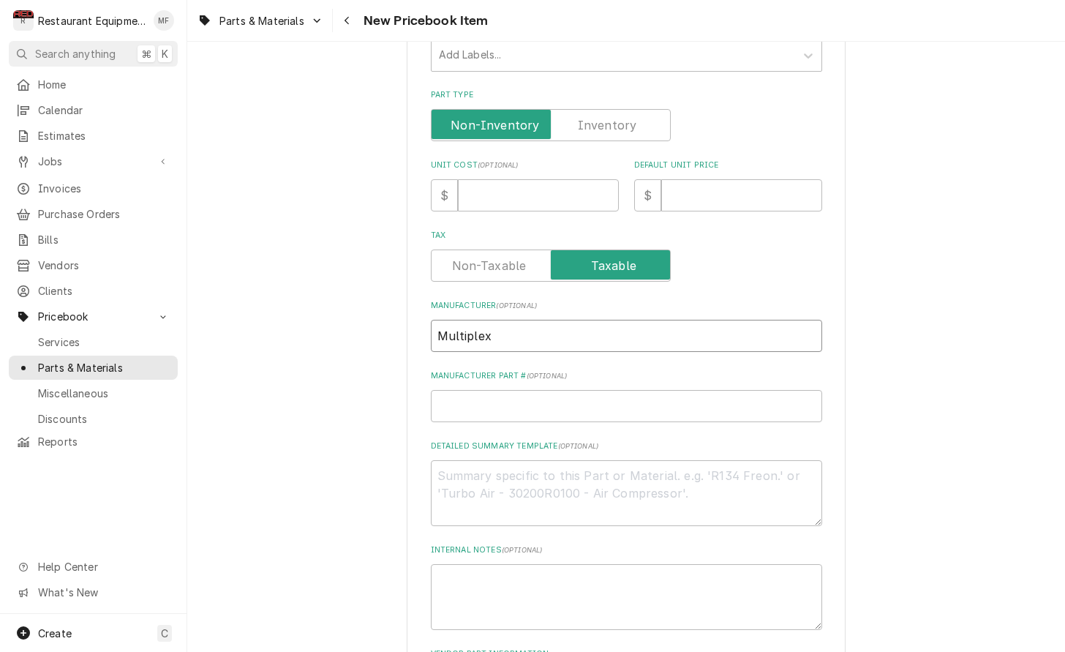
type input "Multiplex"
click at [578, 397] on input "Manufacturer Part # ( optional )" at bounding box center [626, 406] width 391 height 32
paste input "VMP00172"
type input "VMP00172"
type textarea "x"
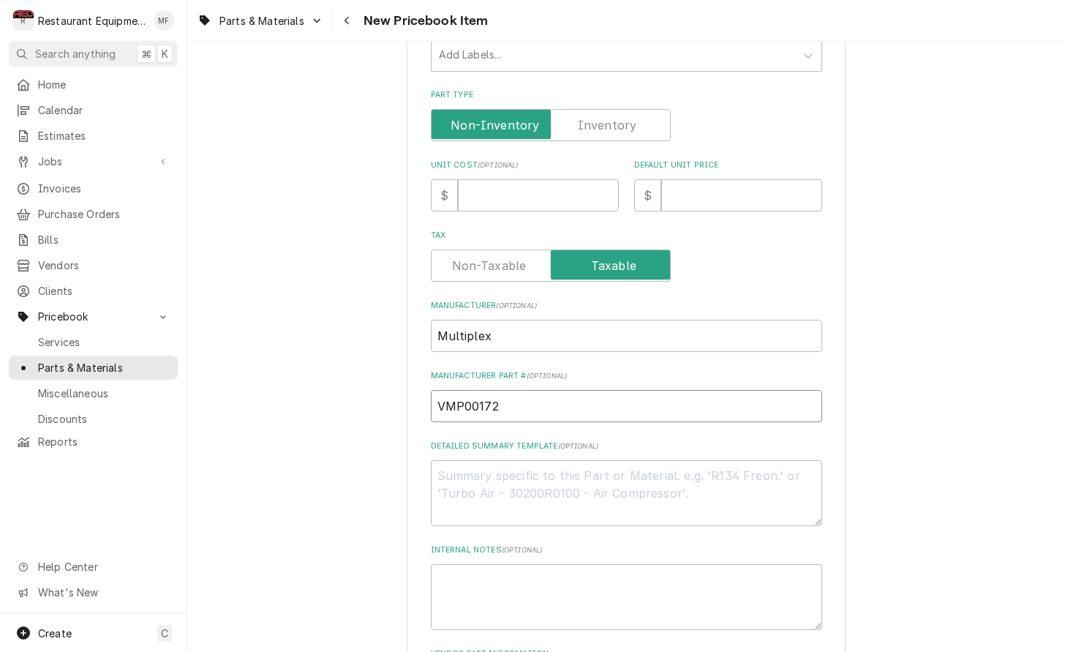
type input "VMP00172"
click at [562, 179] on input "Unit Cost ( optional )" at bounding box center [538, 195] width 161 height 32
type input "8"
type textarea "x"
type input "82"
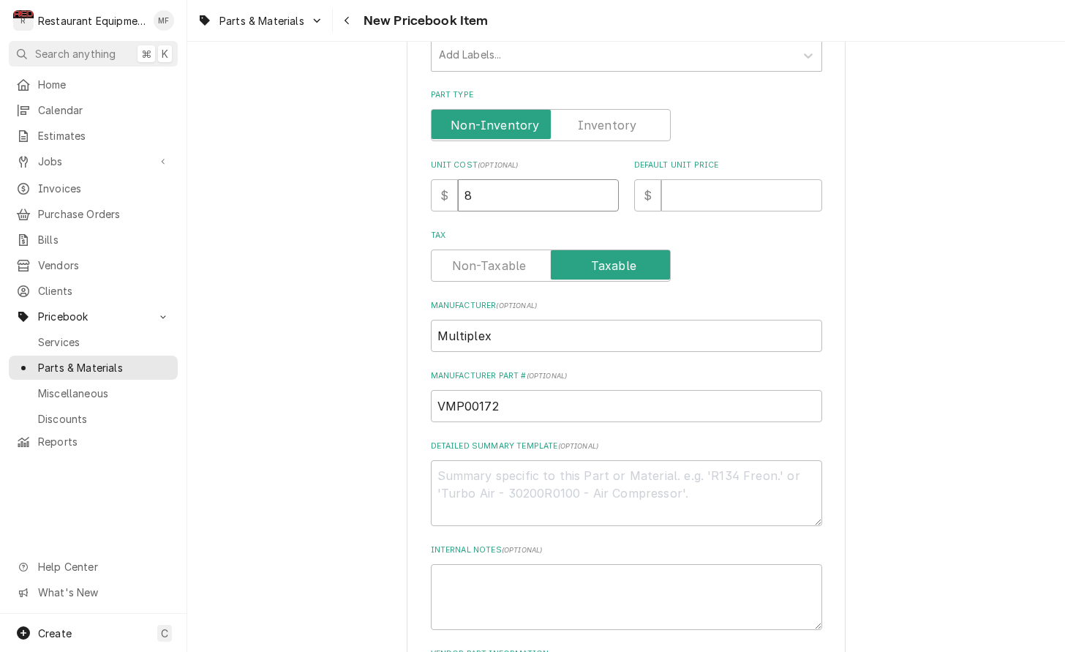
type textarea "x"
type input "825"
type textarea "x"
type input "825.7"
type textarea "x"
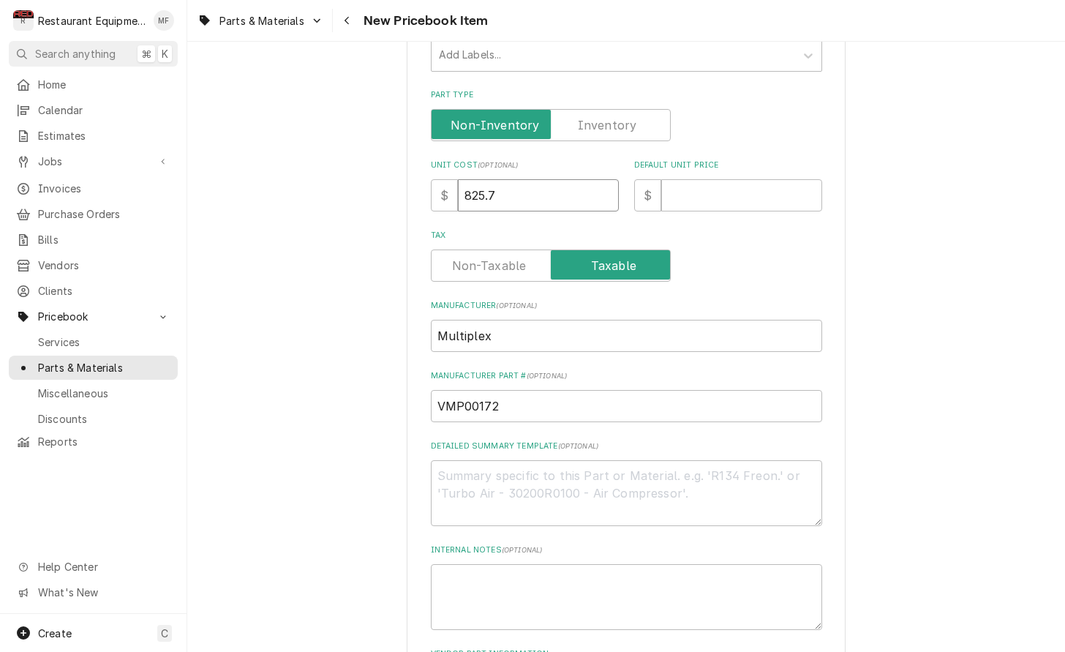
type input "825.74"
type textarea "x"
type input "825.74"
click at [689, 186] on input "Default Unit Price" at bounding box center [741, 195] width 161 height 32
type input "1"
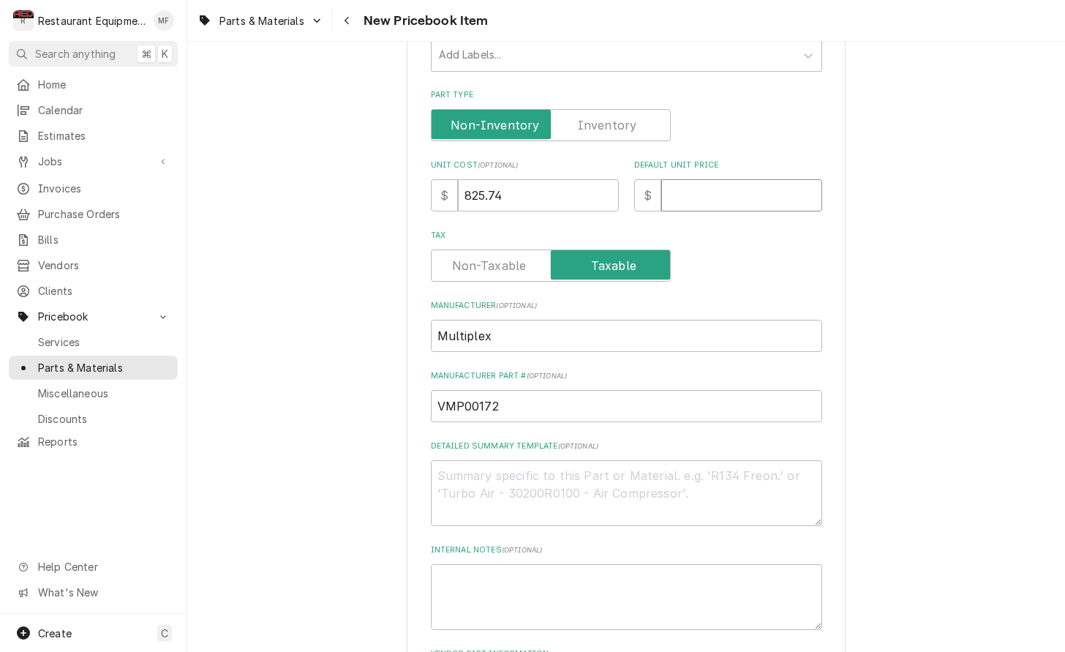
type textarea "x"
type input "16"
type textarea "x"
type input "165"
type textarea "x"
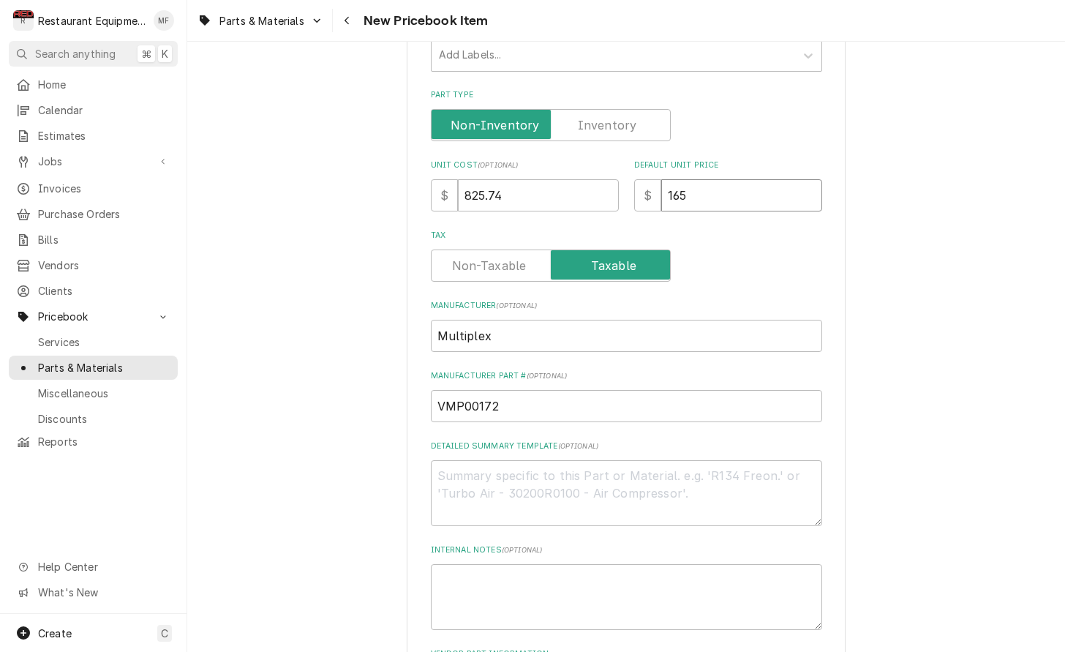
type input "1651"
type textarea "x"
type input "1651.4"
type textarea "x"
type input "1651.47"
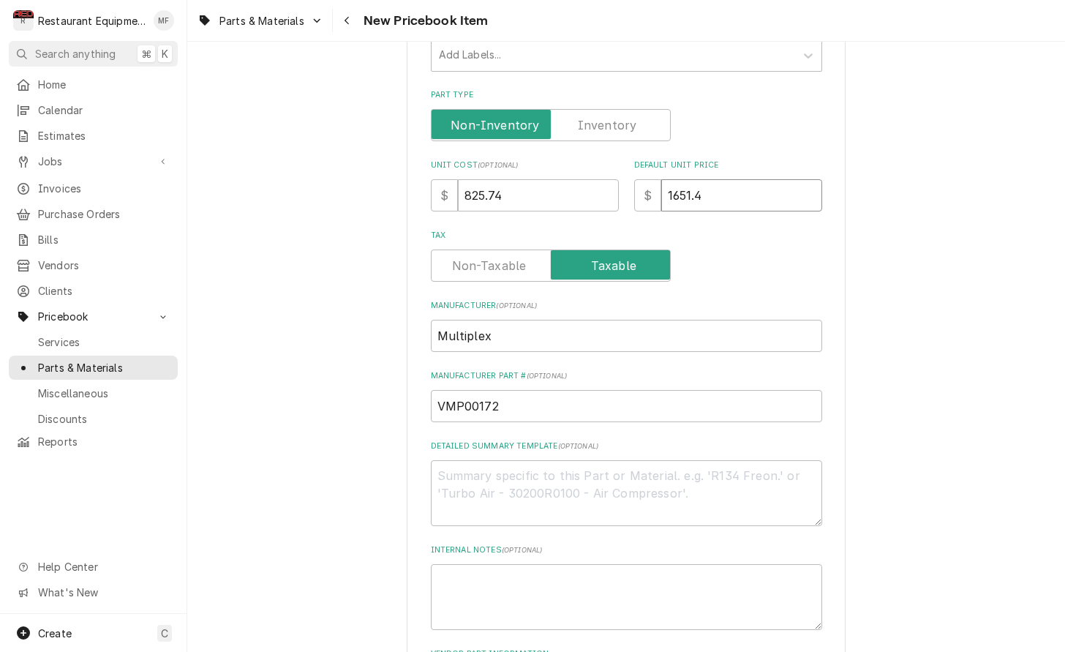
type textarea "x"
type input "1651.47"
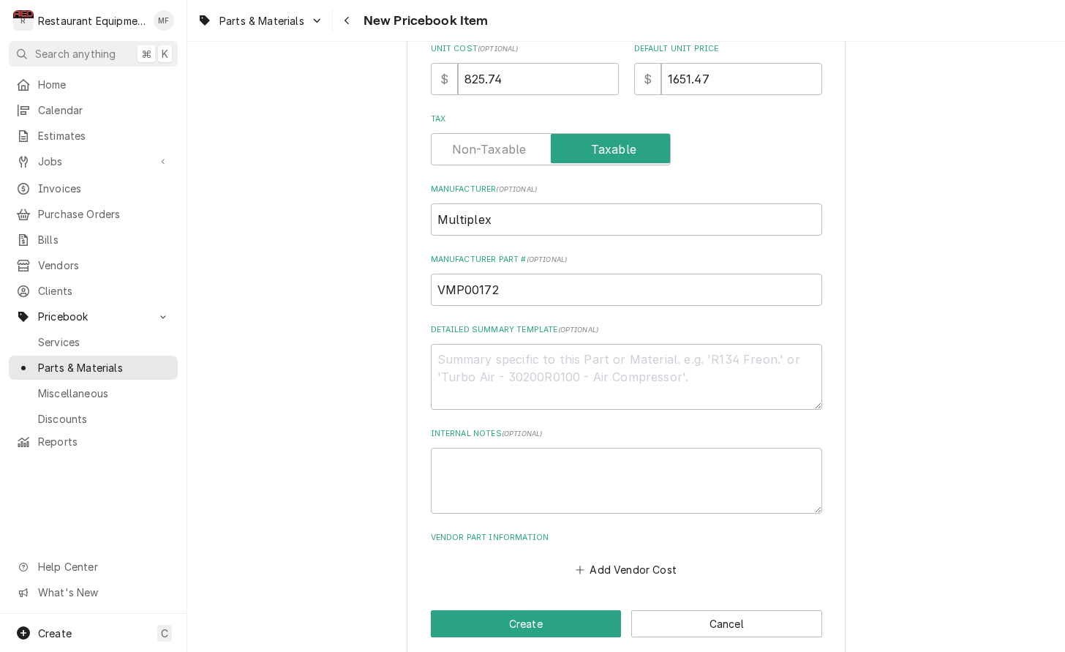
scroll to position [437, 0]
click at [654, 559] on button "Add Vendor Cost" at bounding box center [626, 569] width 106 height 20
type textarea "x"
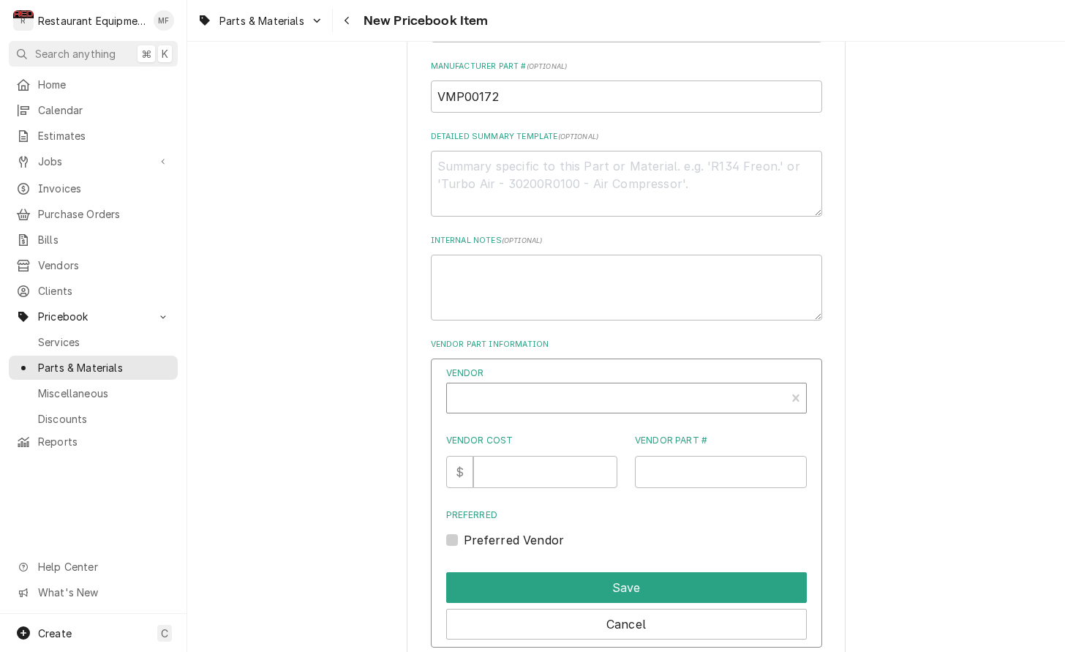
scroll to position [639, 0]
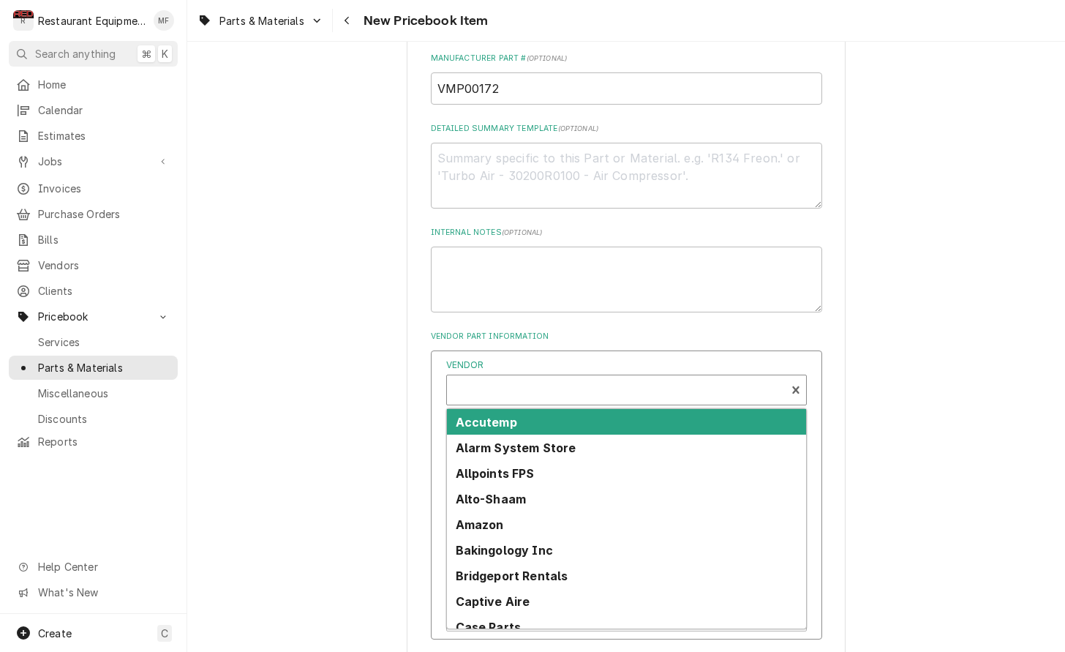
click at [606, 378] on div "Vendor" at bounding box center [616, 395] width 324 height 35
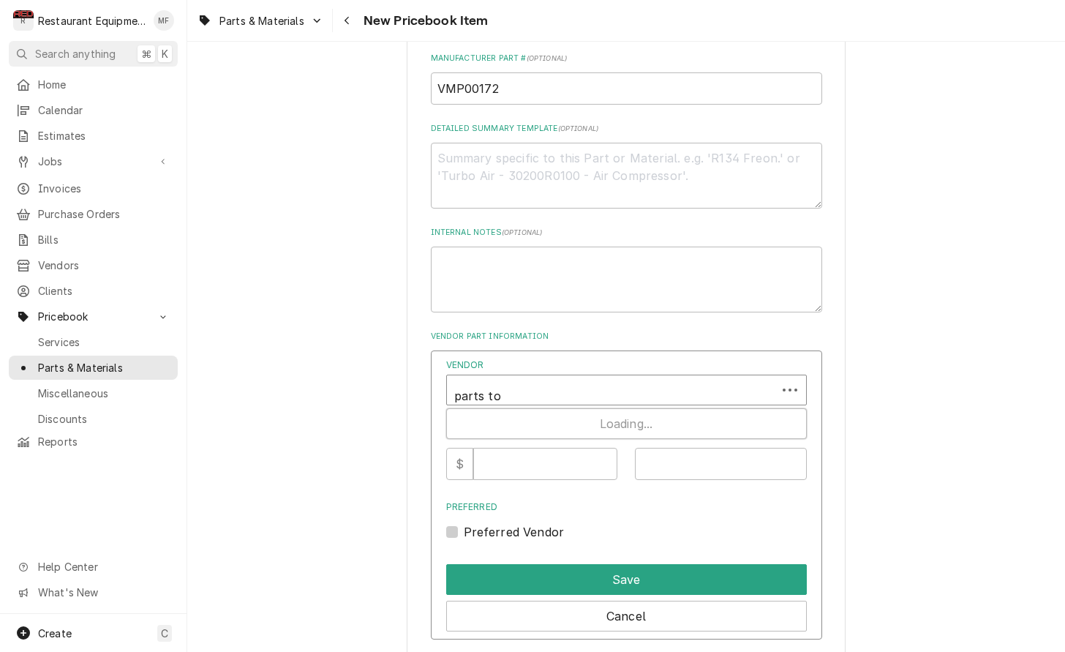
type input "parts tow"
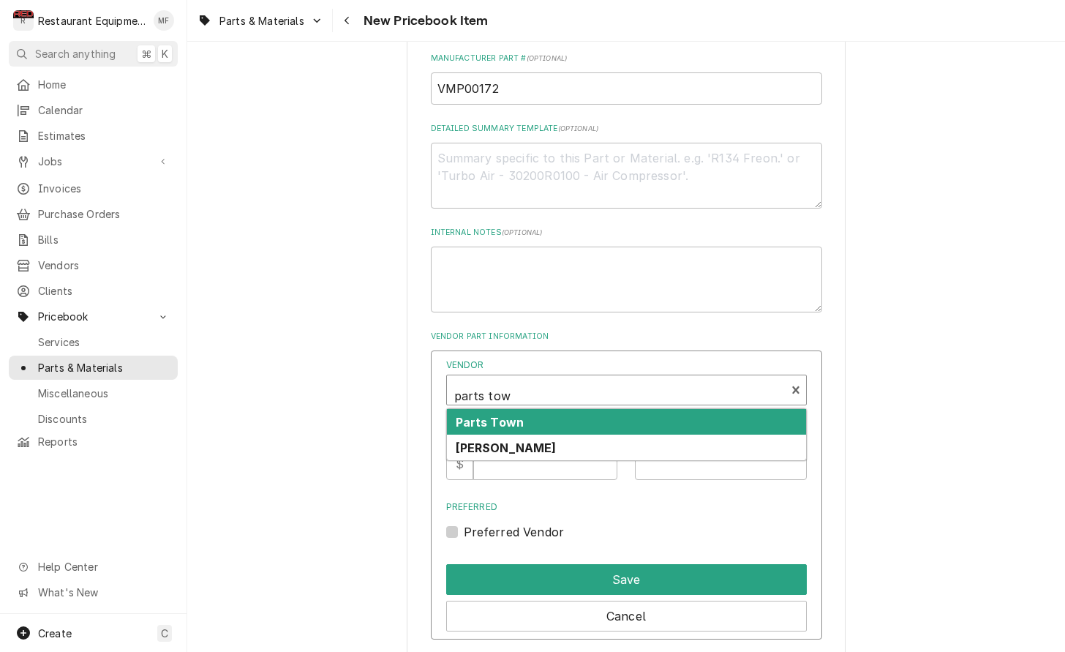
click at [611, 409] on div "Parts Town" at bounding box center [626, 422] width 359 height 26
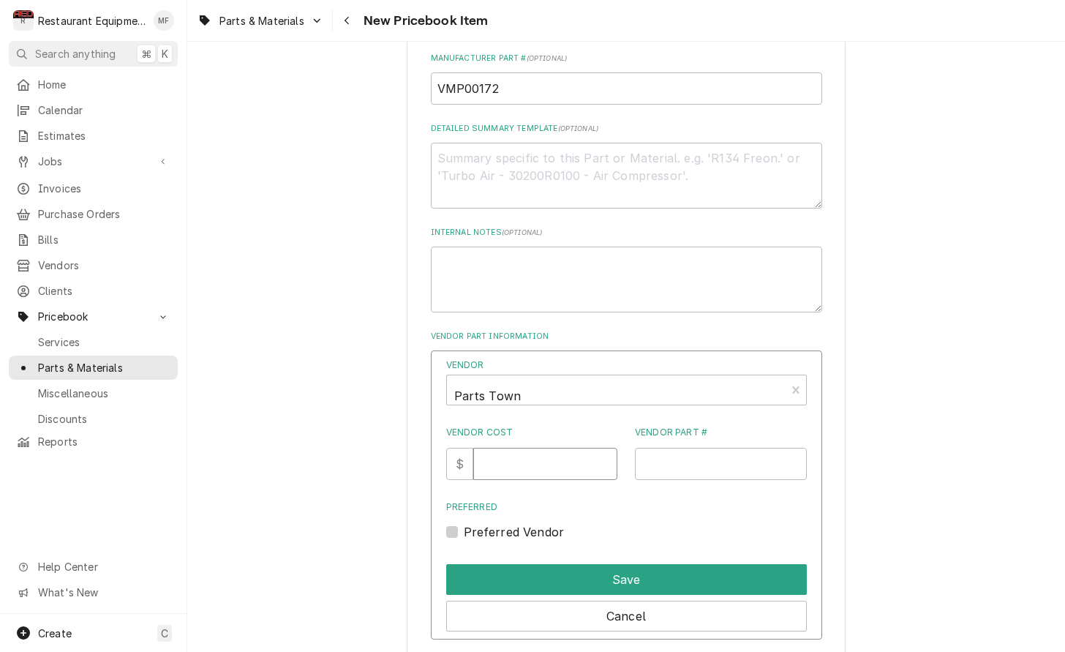
click at [554, 450] on input "Vendor Cost" at bounding box center [545, 464] width 144 height 32
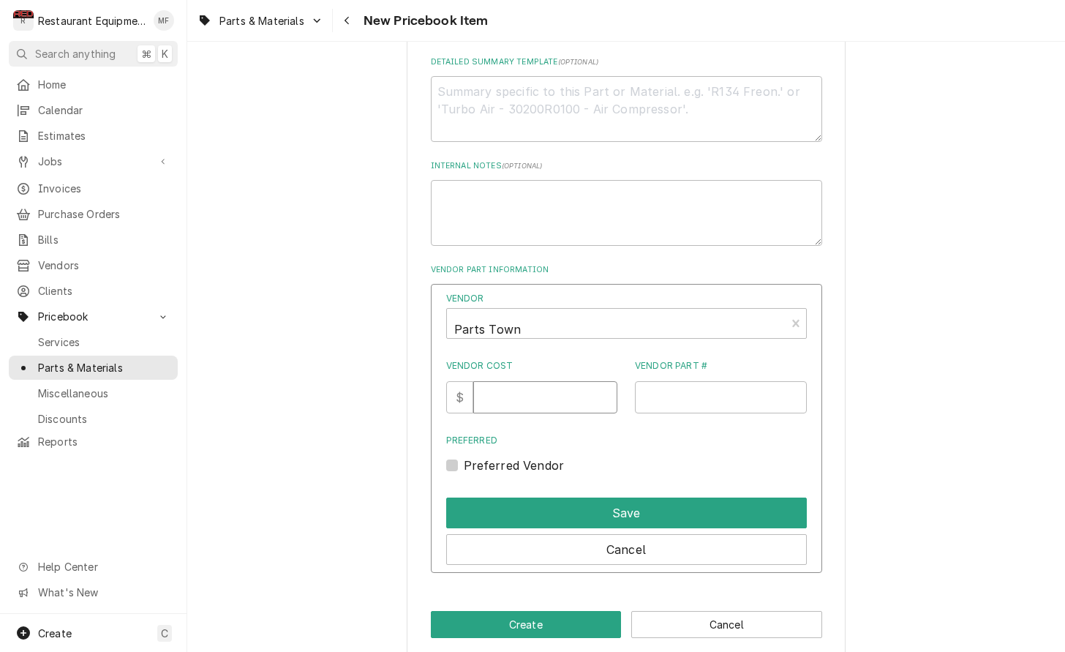
scroll to position [705, 0]
click at [519, 382] on input "Vendor Cost" at bounding box center [545, 398] width 144 height 32
type input "825.74"
click at [665, 382] on input "Vendor Part #" at bounding box center [721, 398] width 172 height 32
paste input "MANBVMP00172"
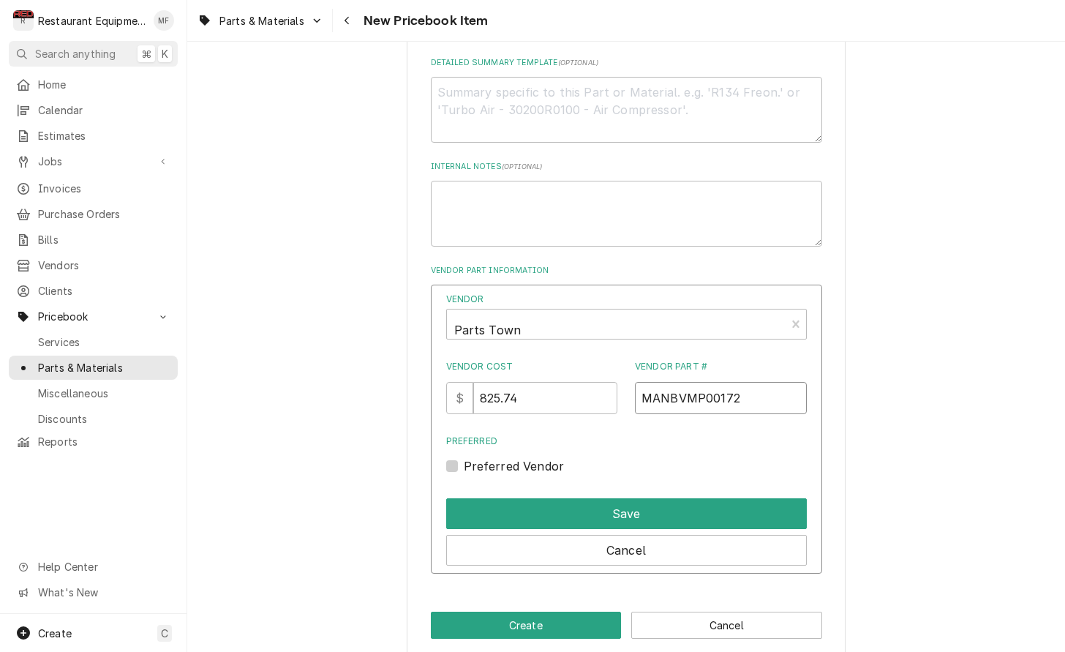
type input "MANBVMP00172"
drag, startPoint x: 456, startPoint y: 448, endPoint x: 466, endPoint y: 451, distance: 10.9
click at [464, 457] on label "Preferred Vendor" at bounding box center [514, 466] width 101 height 18
click at [464, 457] on input "Preferred" at bounding box center [644, 473] width 361 height 32
checkbox input "true"
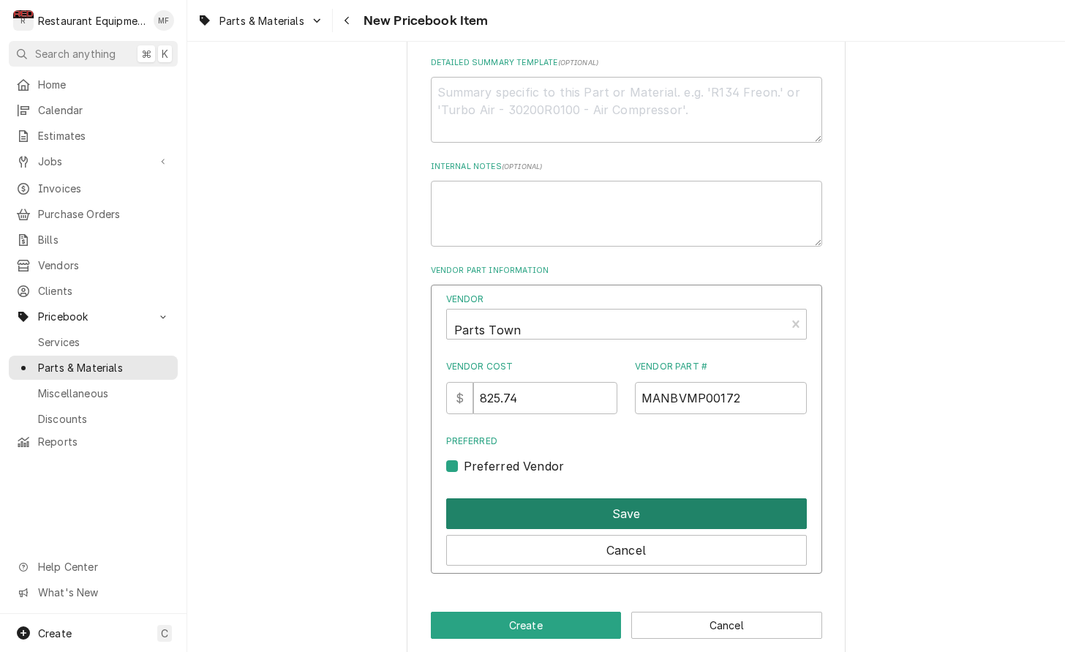
click at [601, 498] on button "Save" at bounding box center [626, 513] width 361 height 31
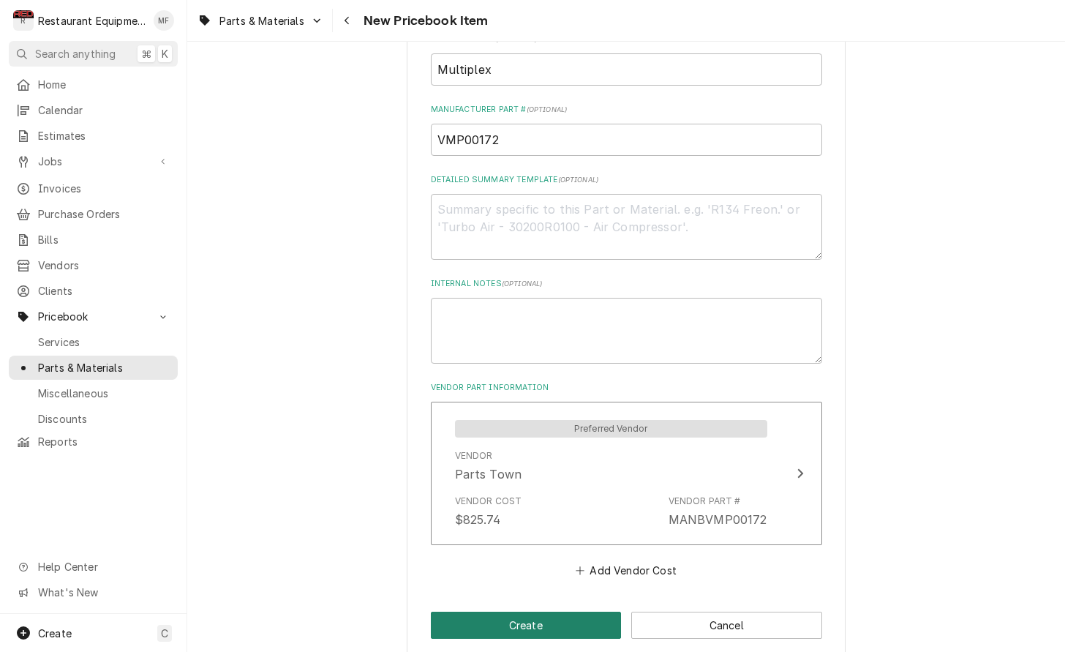
click at [558, 611] on button "Create" at bounding box center [526, 624] width 191 height 27
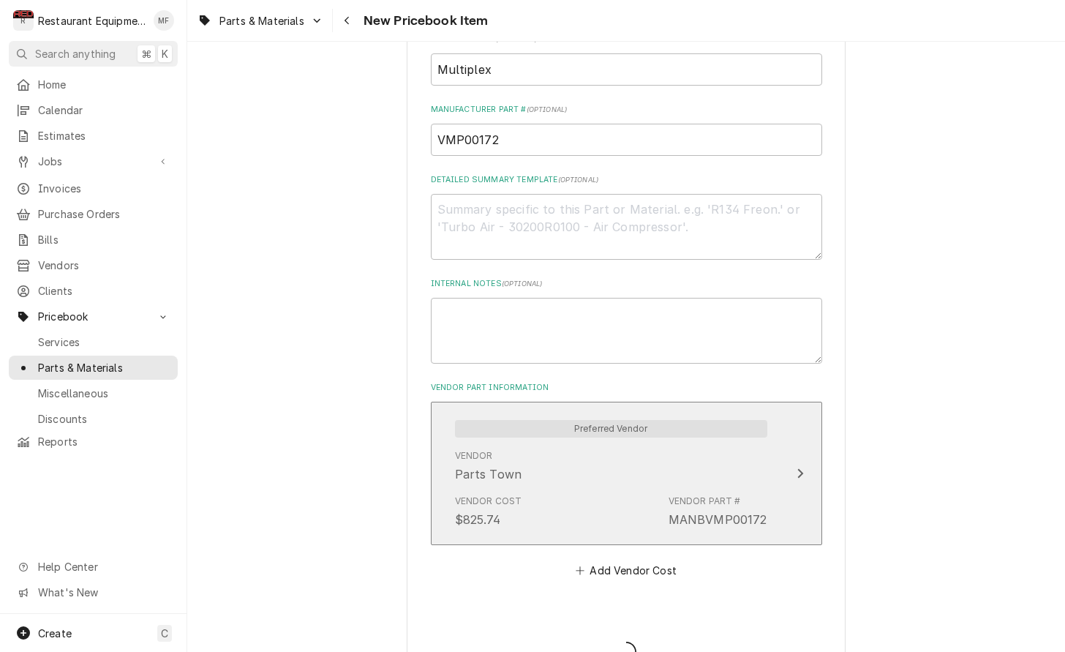
type textarea "x"
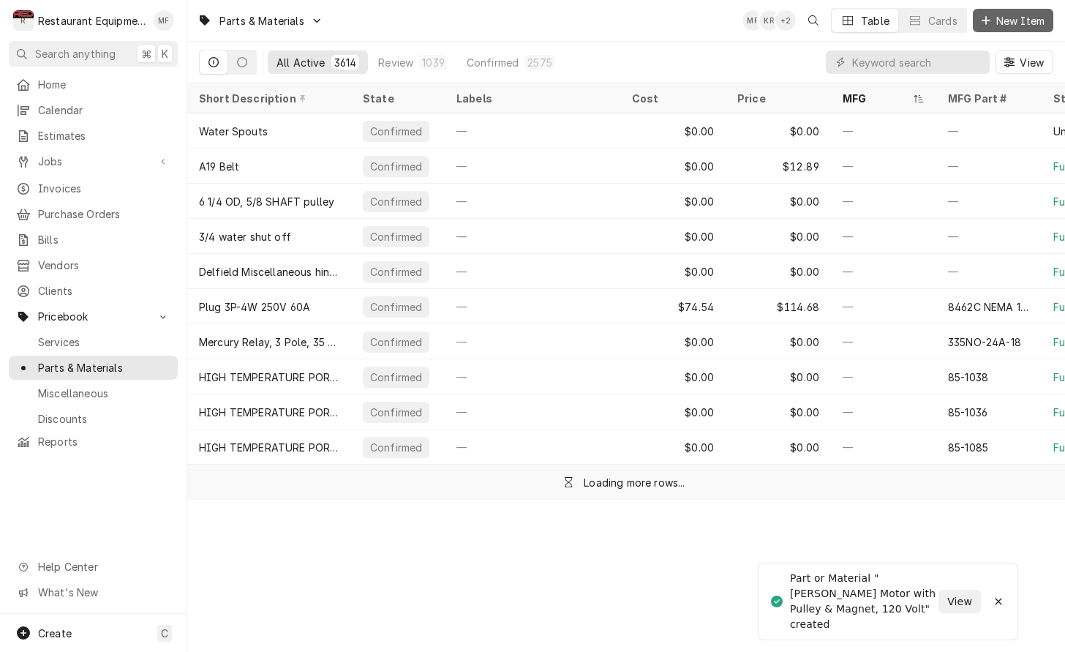
click at [996, 24] on span "New Item" at bounding box center [1020, 20] width 54 height 15
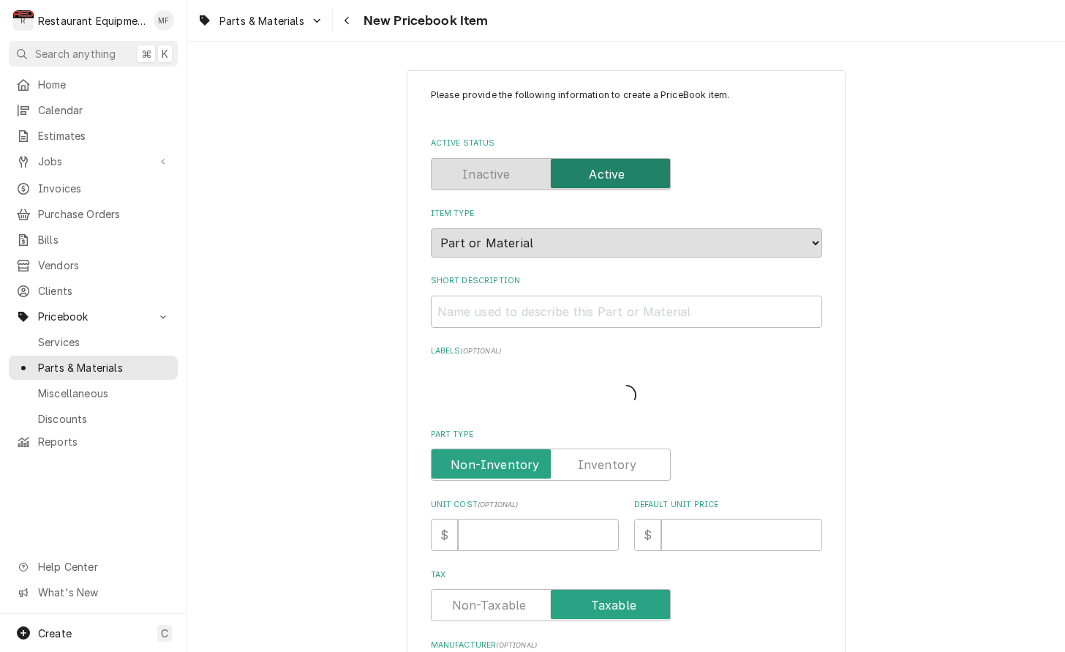
type textarea "x"
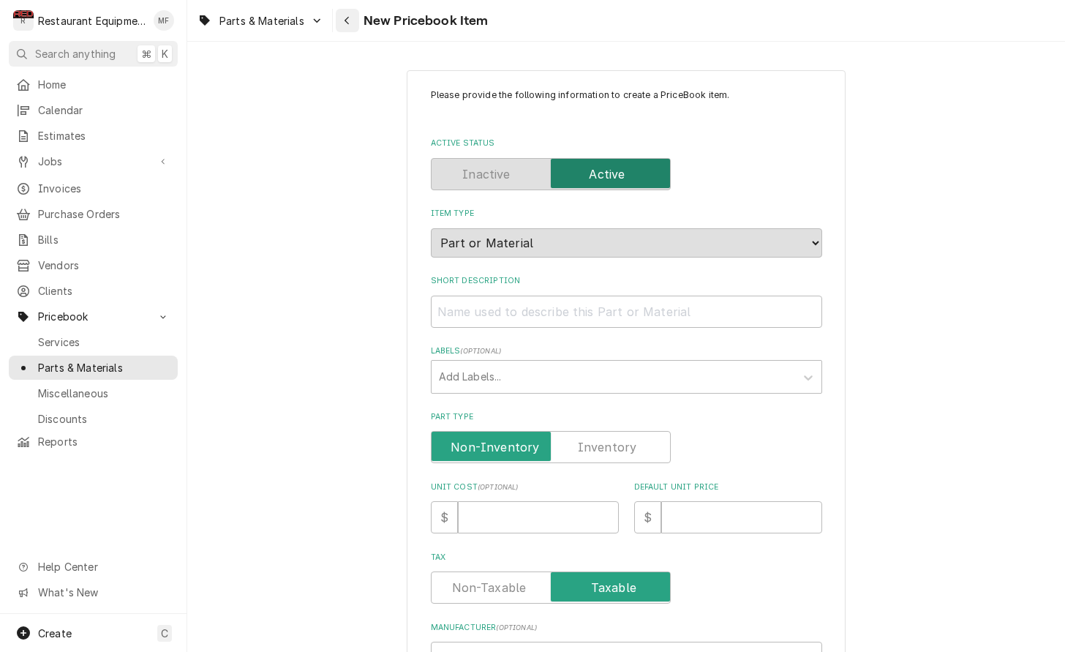
click at [356, 20] on button "Navigate back" at bounding box center [347, 20] width 23 height 23
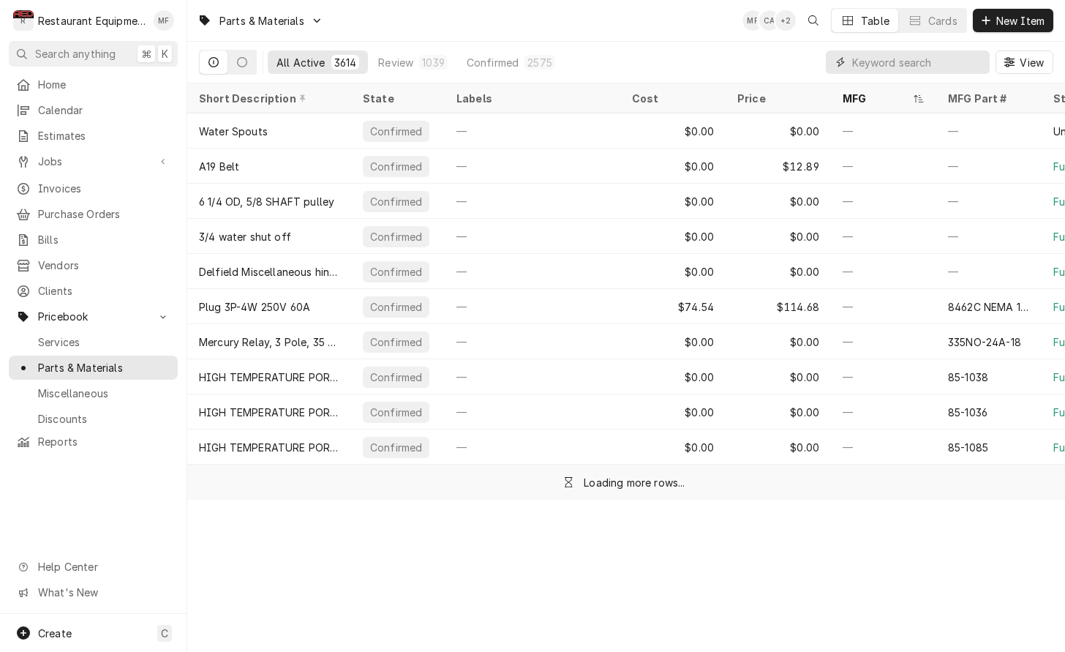
click at [889, 56] on input "Dynamic Content Wrapper" at bounding box center [917, 61] width 130 height 23
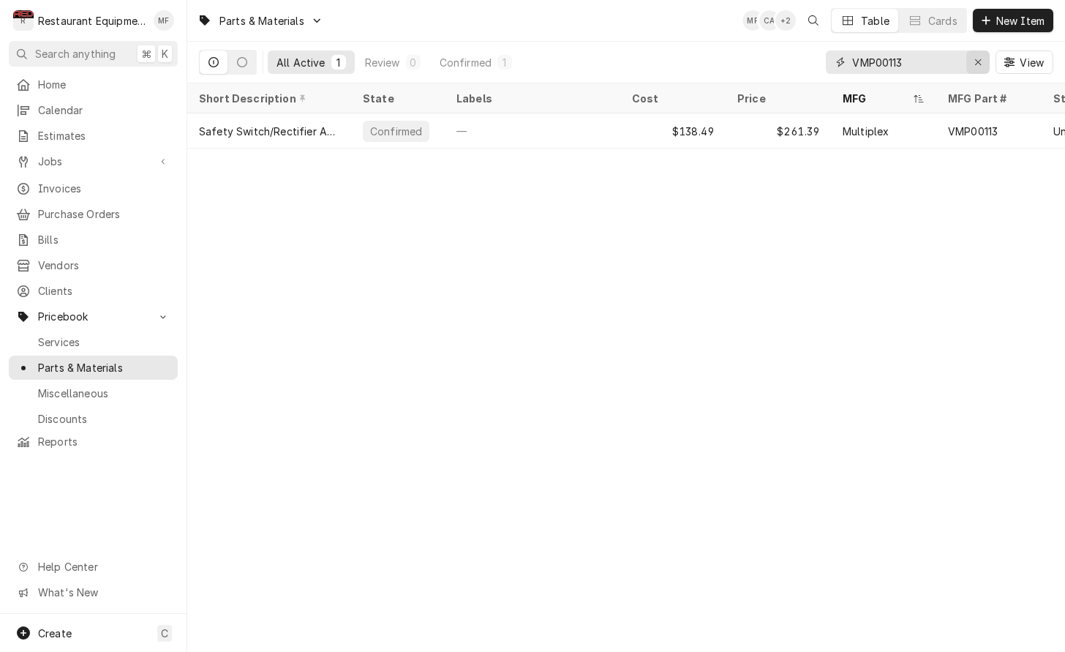
type input "VMP00113"
click at [980, 61] on icon "Erase input" at bounding box center [978, 62] width 8 height 10
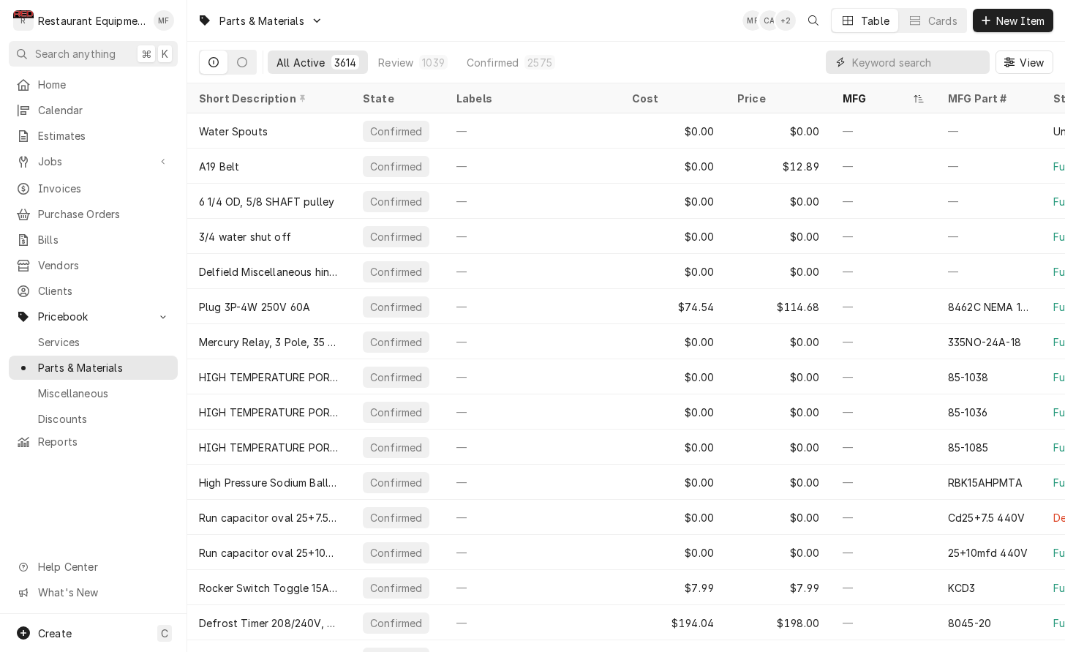
click at [898, 64] on input "Dynamic Content Wrapper" at bounding box center [917, 61] width 130 height 23
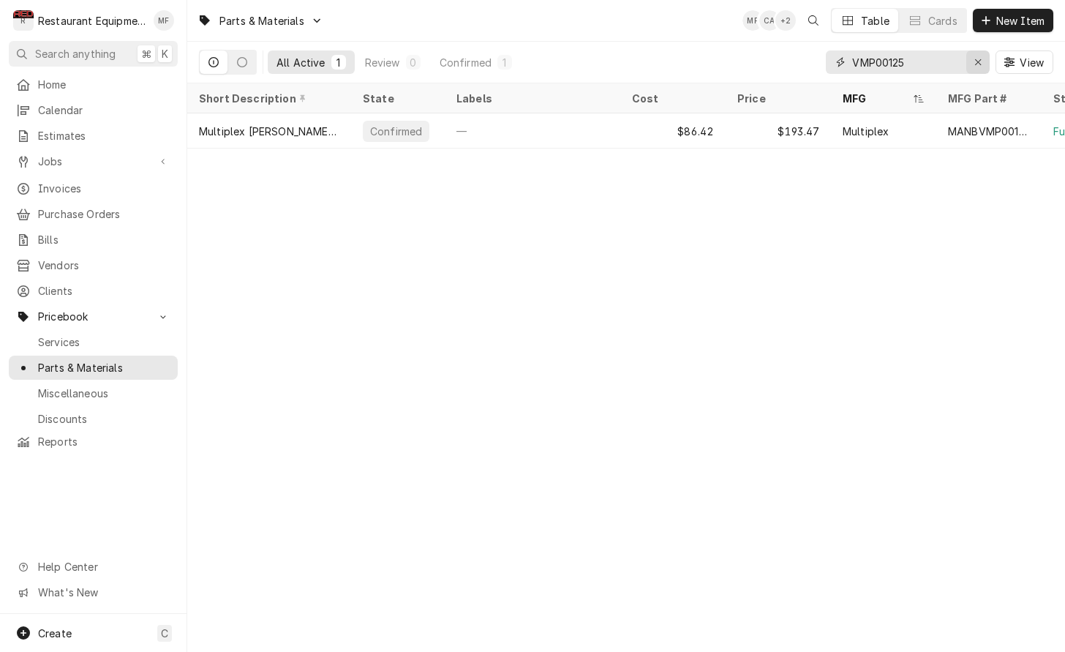
type input "VMP00125"
click at [973, 64] on div "Erase input" at bounding box center [977, 62] width 15 height 15
click at [925, 60] on input "VMP00125" at bounding box center [907, 61] width 110 height 23
type input "U"
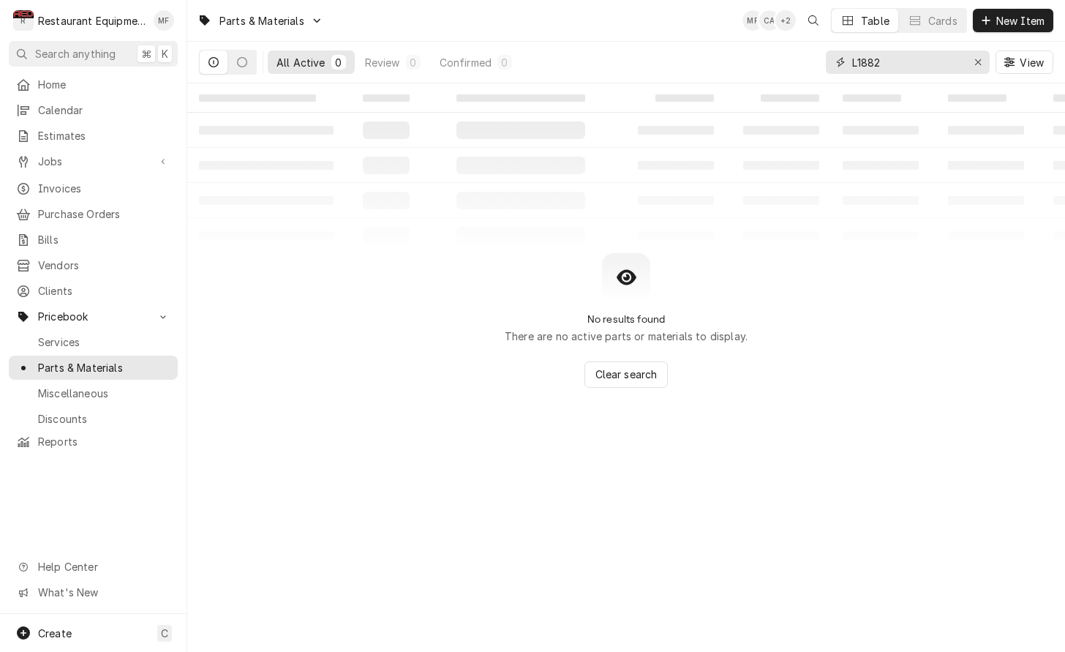
click at [856, 65] on input "L1882" at bounding box center [907, 61] width 110 height 23
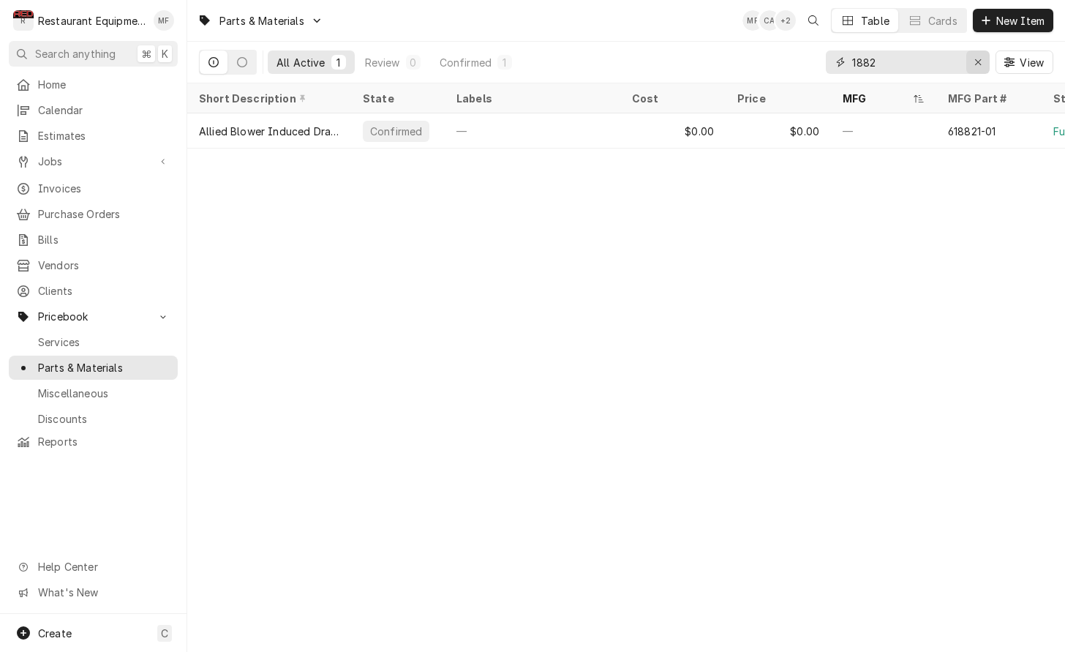
scroll to position [0, -1]
type input "1882"
click at [980, 59] on icon "Erase input" at bounding box center [978, 62] width 6 height 6
click at [1017, 14] on span "New Item" at bounding box center [1020, 20] width 54 height 15
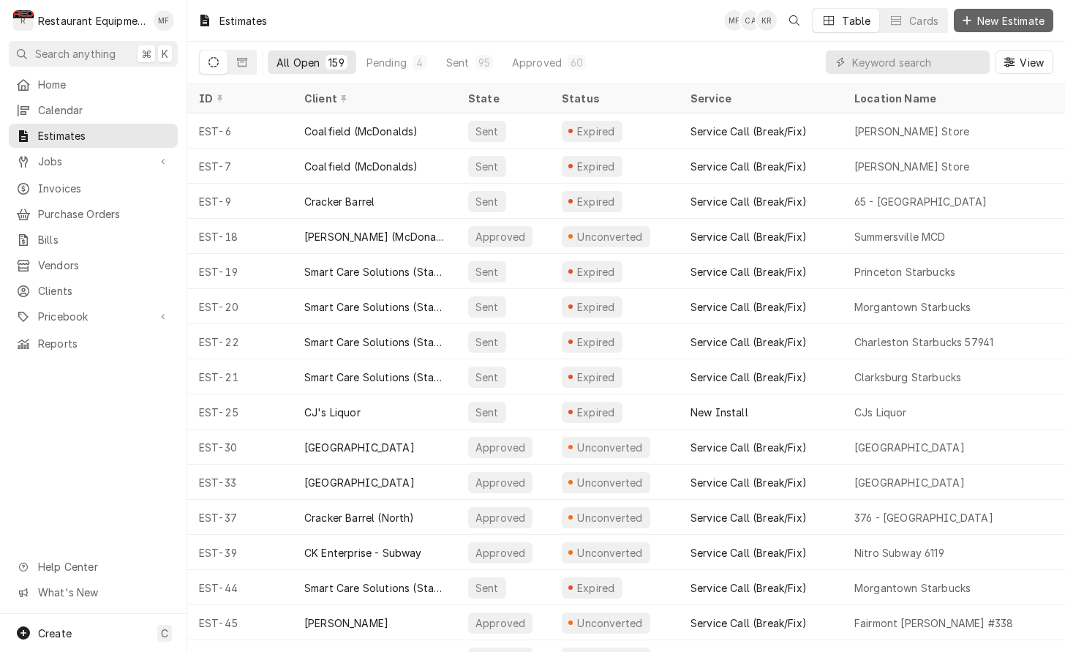
click at [1029, 23] on span "New Estimate" at bounding box center [1010, 20] width 73 height 15
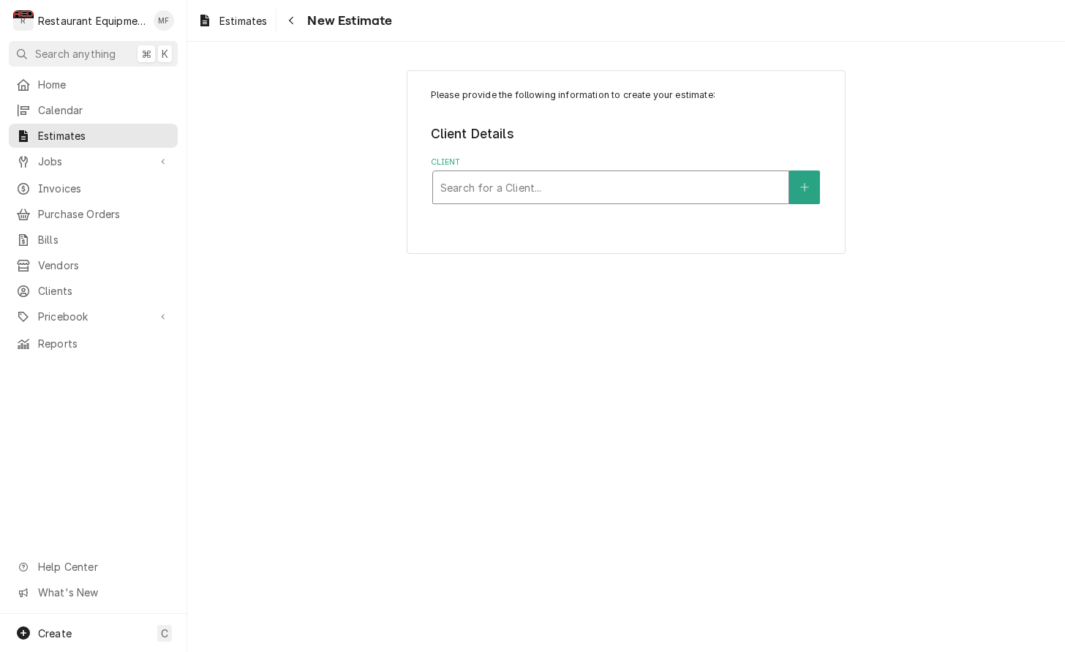
click at [613, 192] on div "Client" at bounding box center [610, 187] width 341 height 26
type input "Coal"
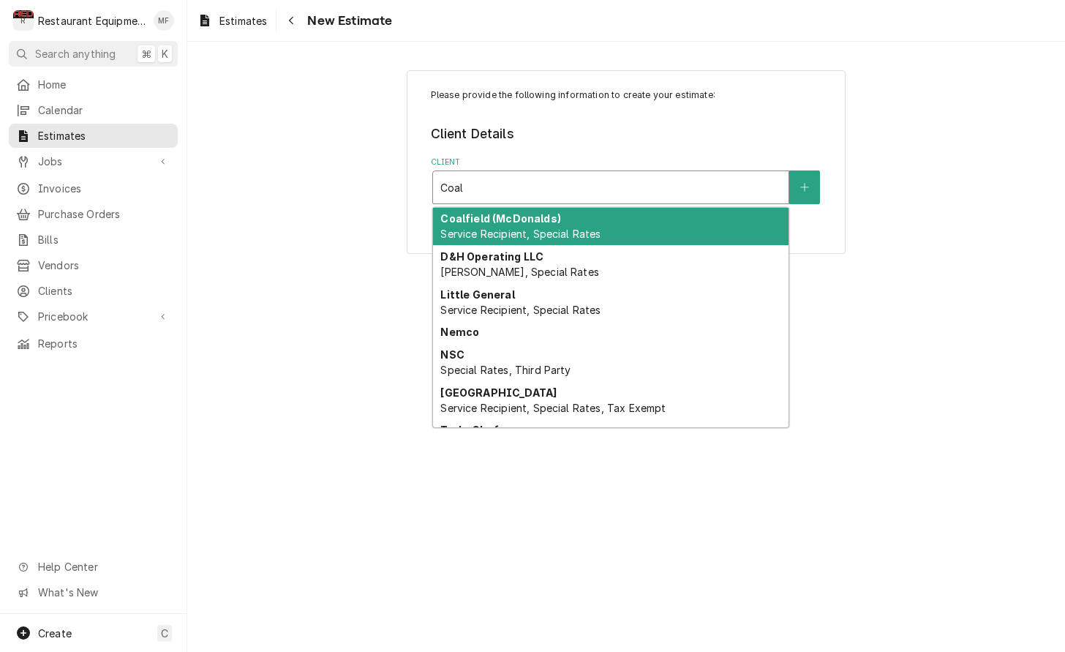
click at [615, 218] on div "Coalfield (McDonalds) Service Recipient, Special Rates" at bounding box center [610, 227] width 355 height 38
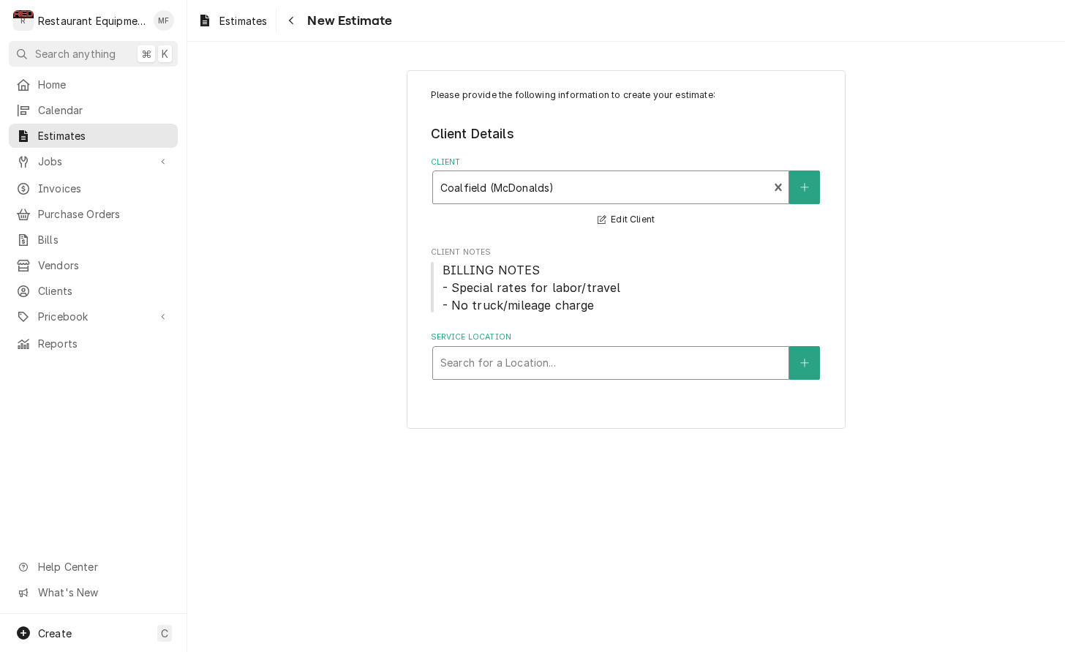
scroll to position [0, 1]
click at [647, 363] on div "Service Location" at bounding box center [610, 363] width 341 height 26
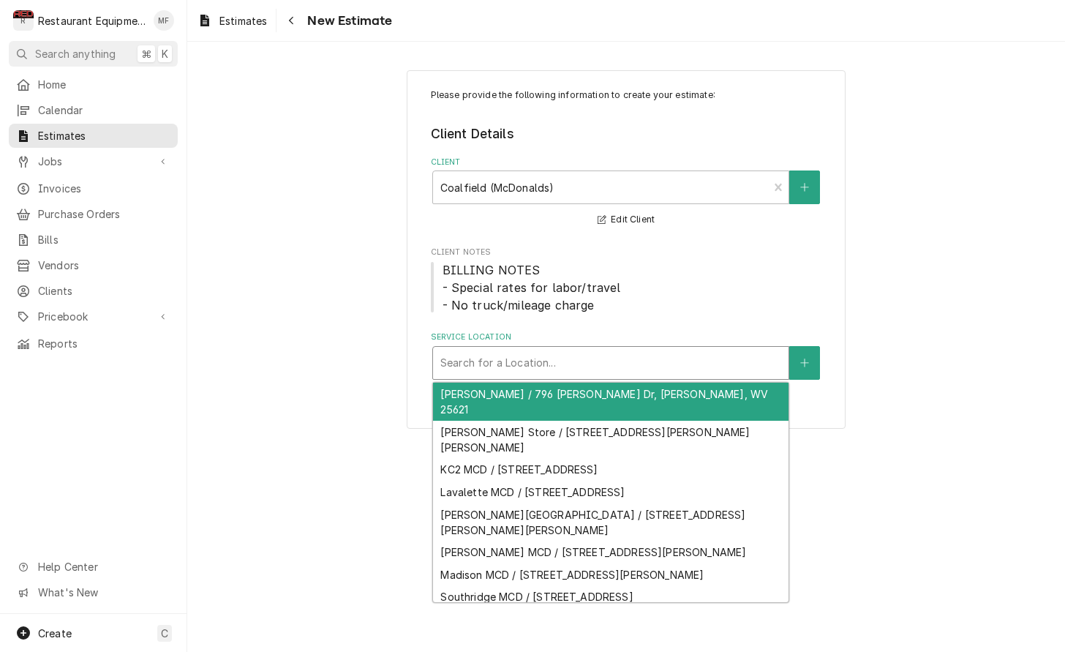
scroll to position [0, 0]
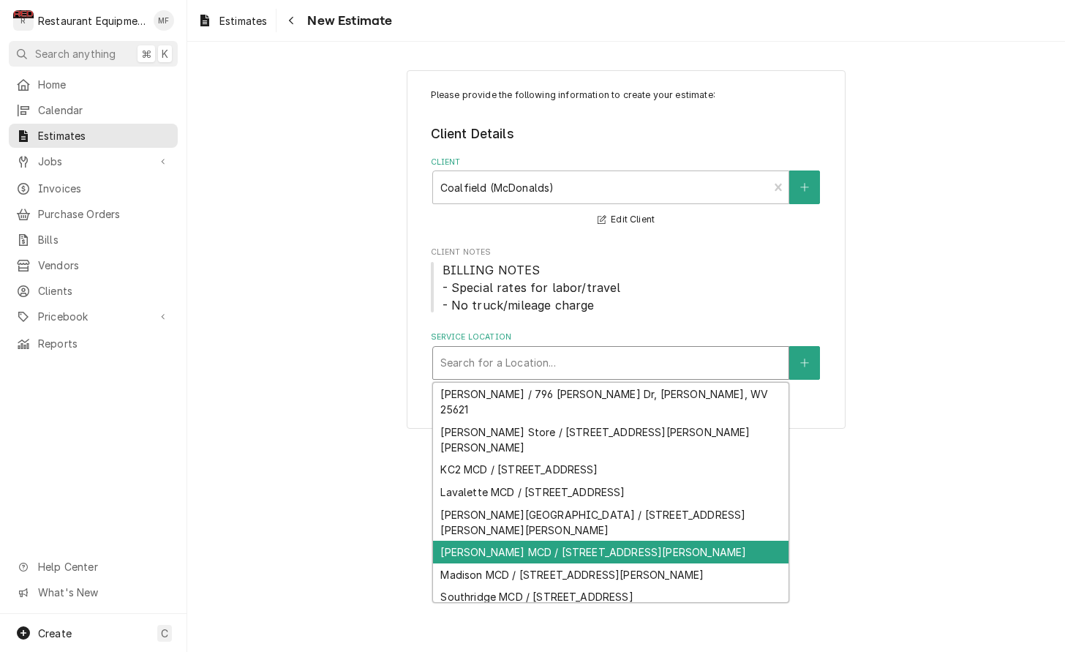
click at [702, 540] on div "[PERSON_NAME] MCD / [STREET_ADDRESS][PERSON_NAME]" at bounding box center [610, 551] width 355 height 23
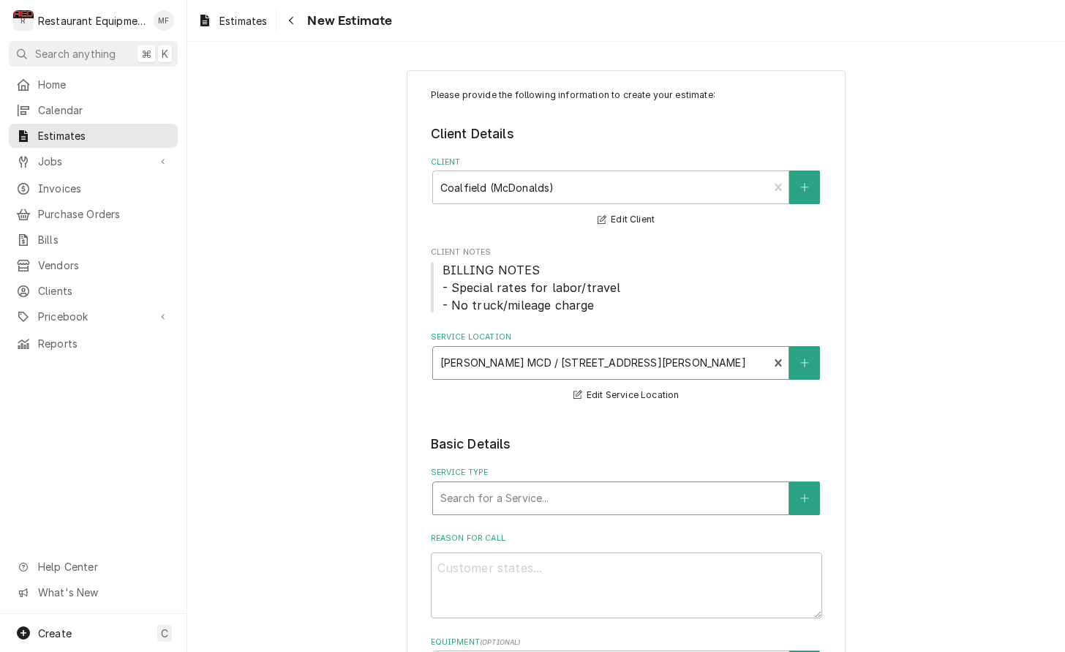
click at [705, 494] on div "Service Type" at bounding box center [610, 498] width 341 height 26
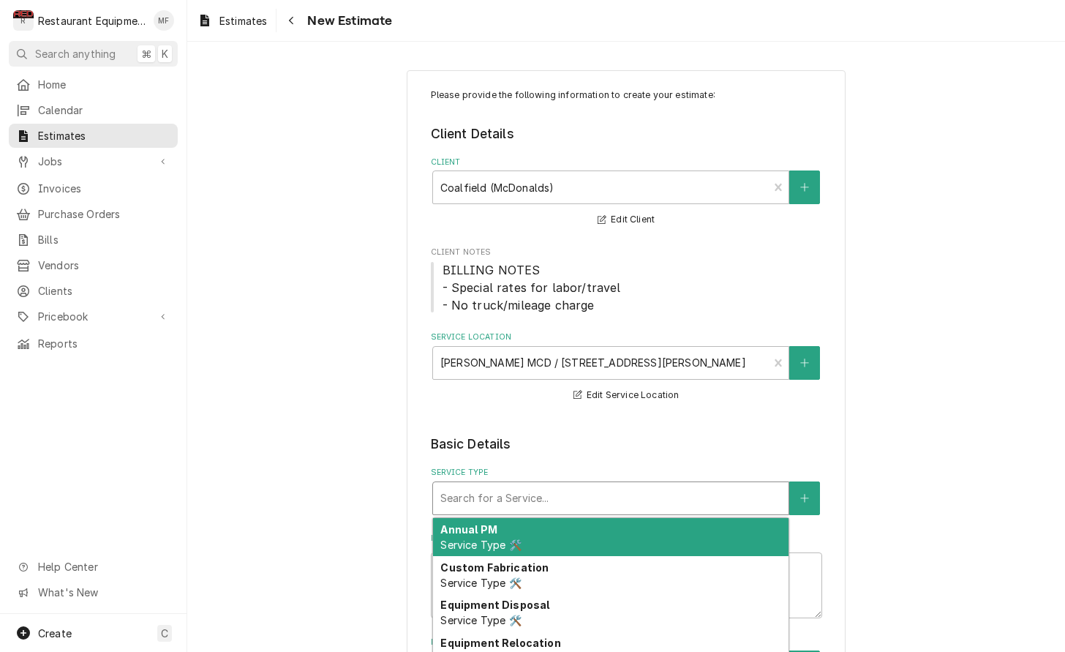
type textarea "x"
type input "b"
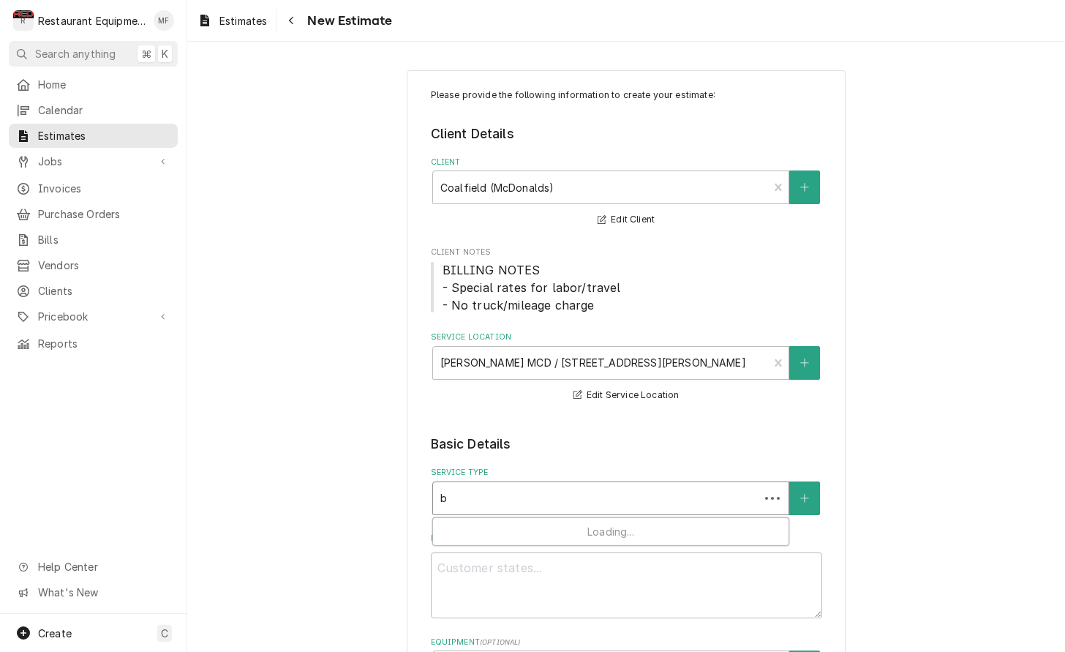
type textarea "x"
type input "br"
type textarea "x"
type input "bre"
type textarea "x"
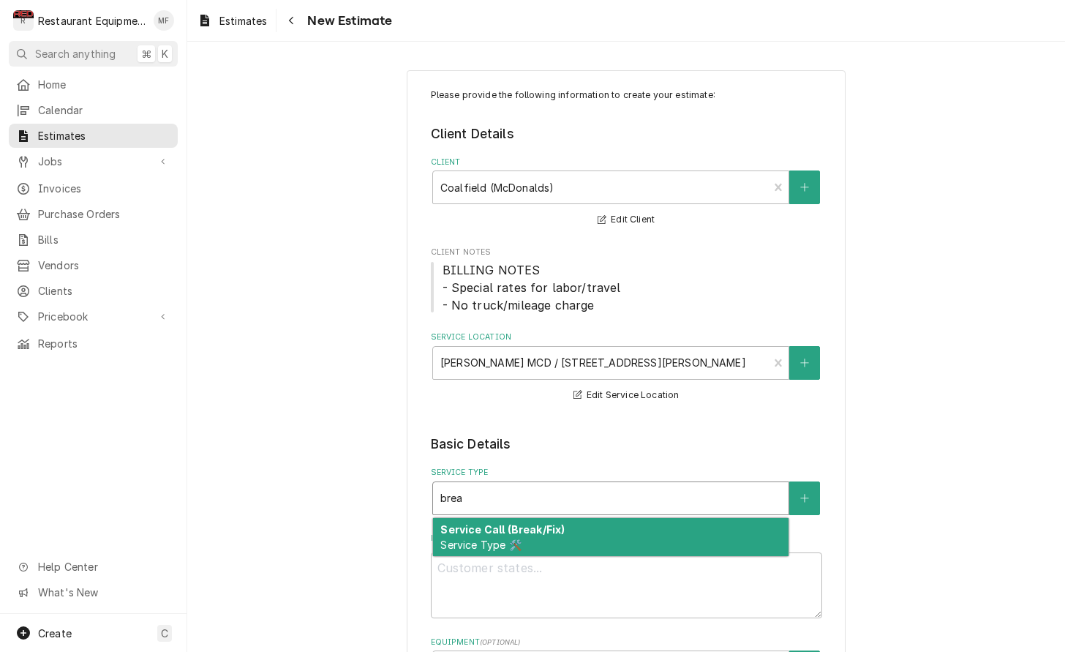
type input "brea"
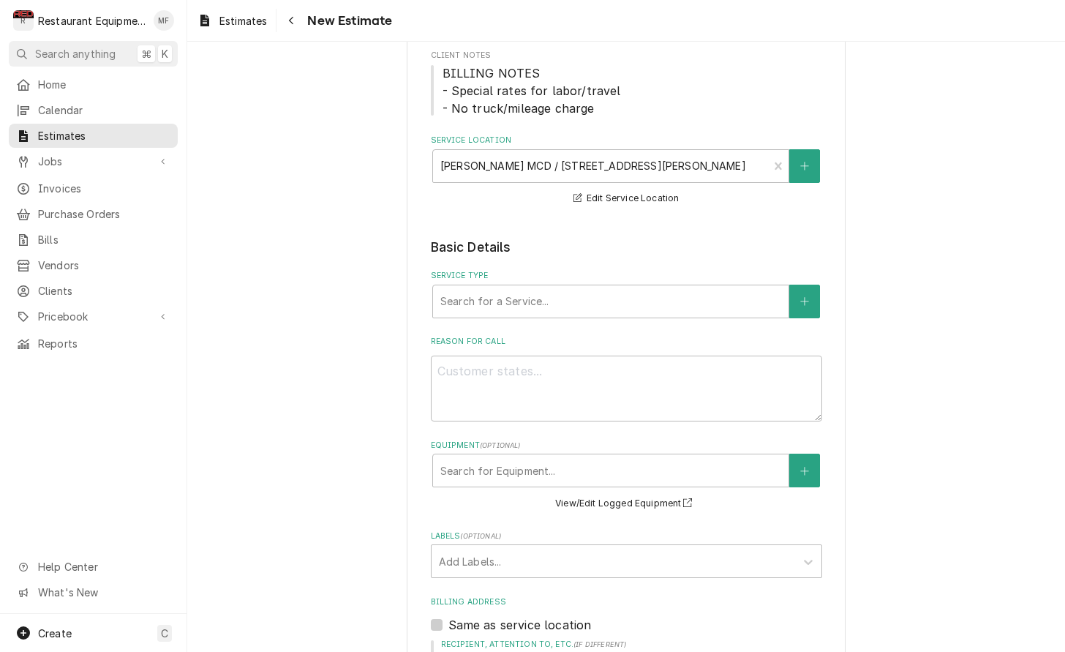
scroll to position [205, 0]
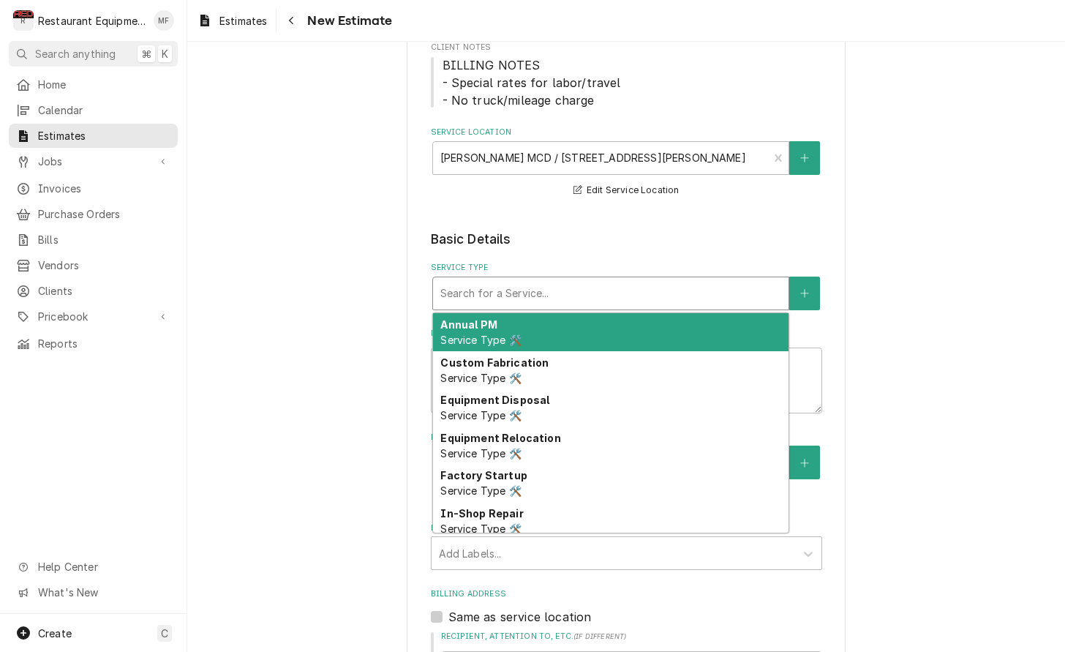
click at [628, 293] on div "Service Type" at bounding box center [610, 293] width 341 height 26
type textarea "x"
type input "b"
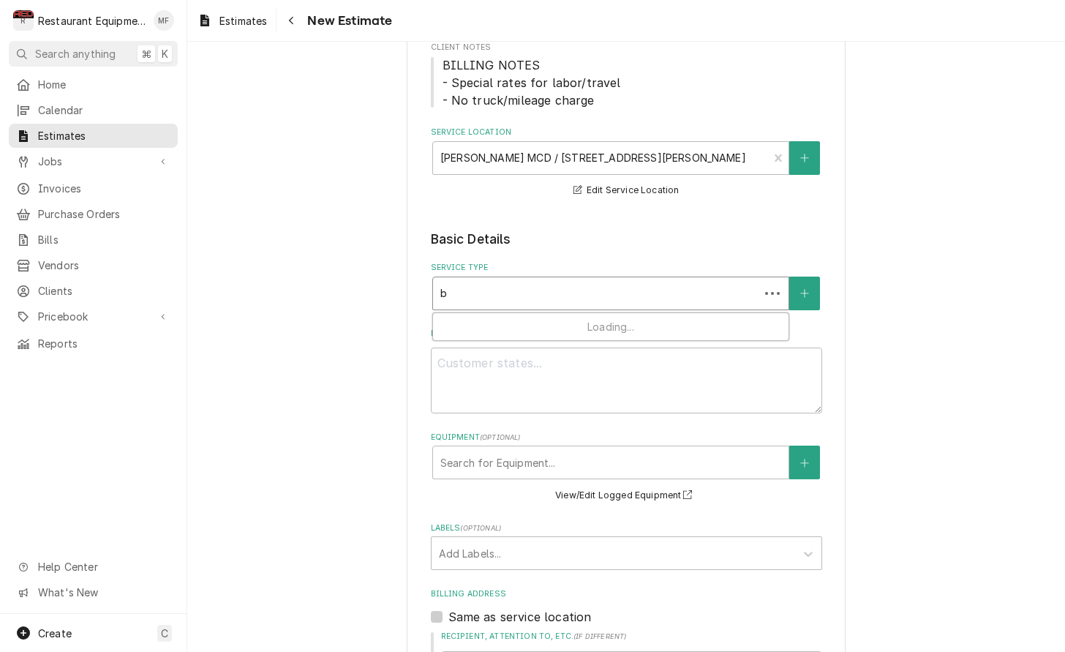
type textarea "x"
type input "br"
type textarea "x"
type input "bre"
type textarea "x"
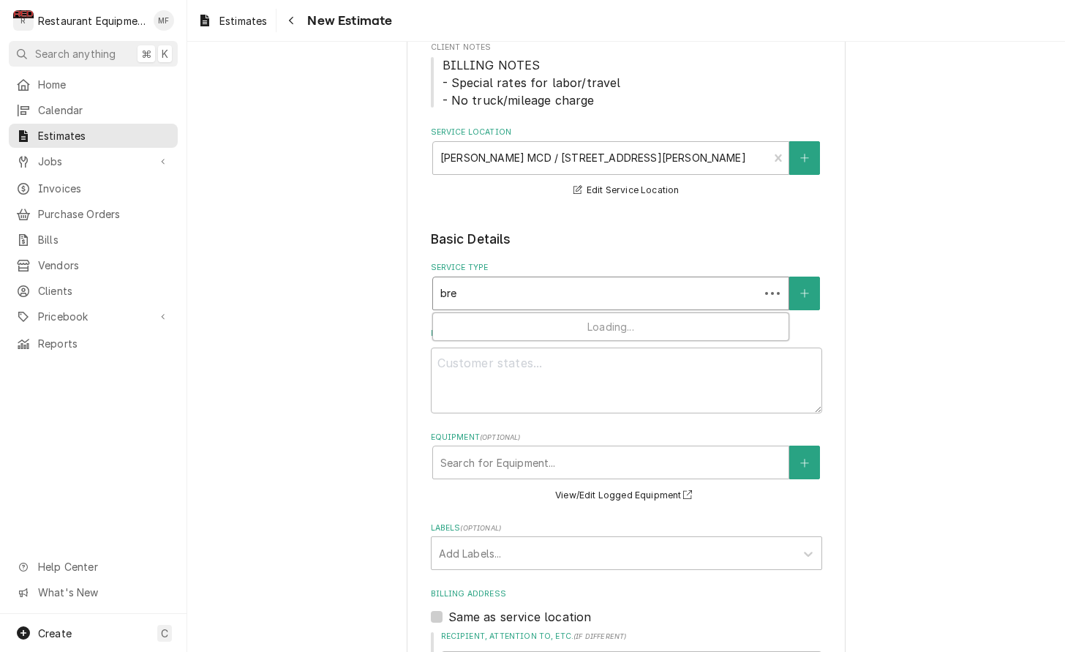
type input "brea"
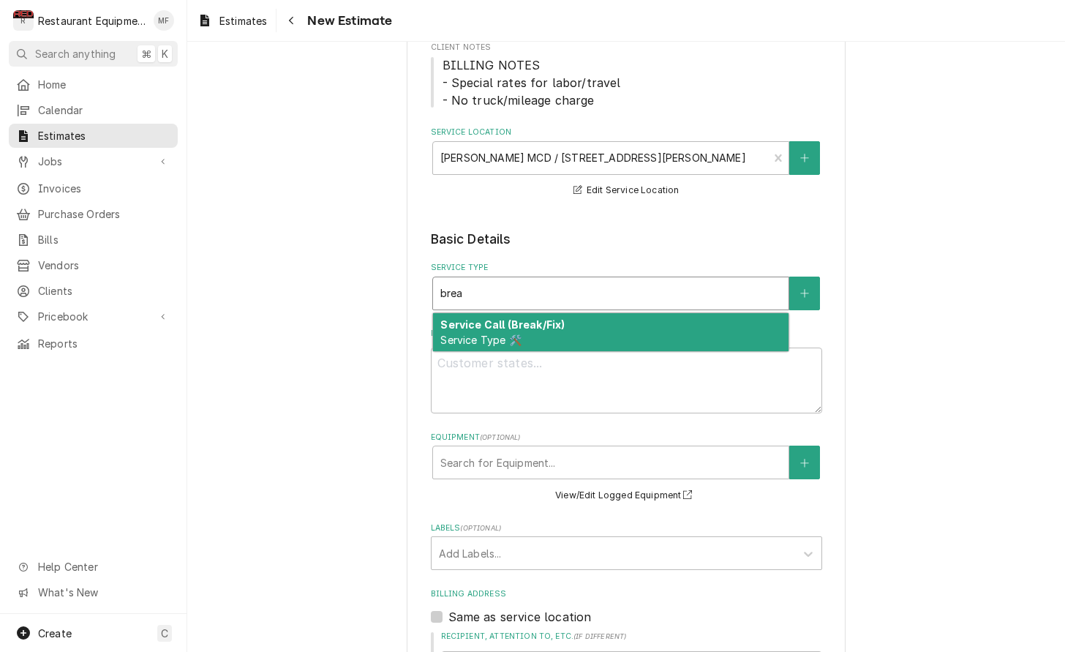
click at [632, 325] on div "Service Call (Break/Fix) Service Type 🛠️" at bounding box center [610, 332] width 355 height 38
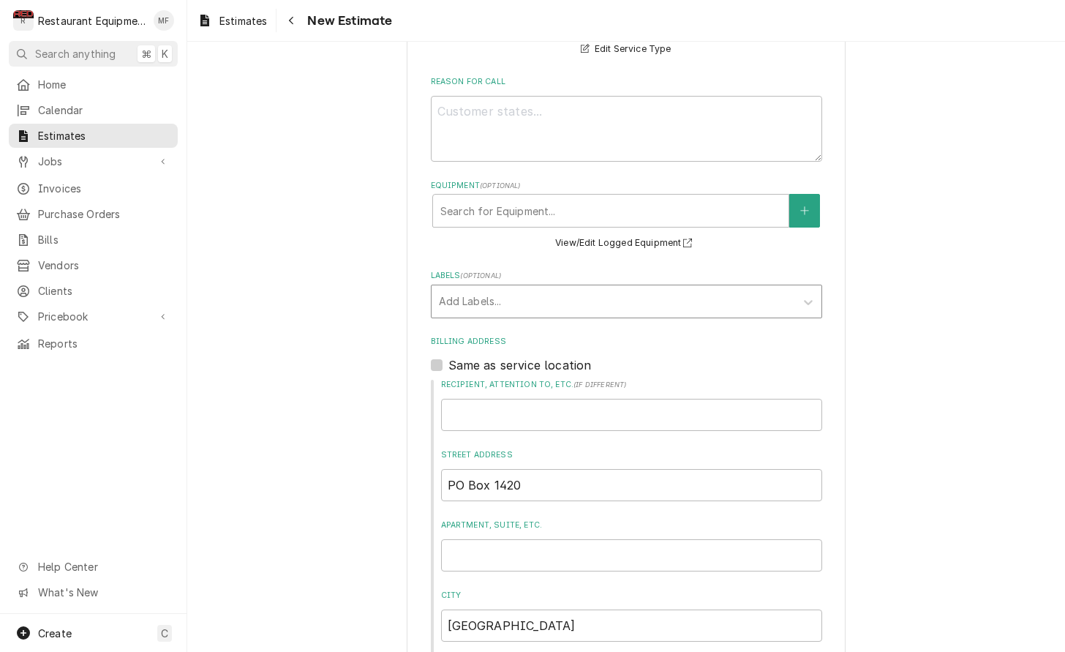
scroll to position [492, 0]
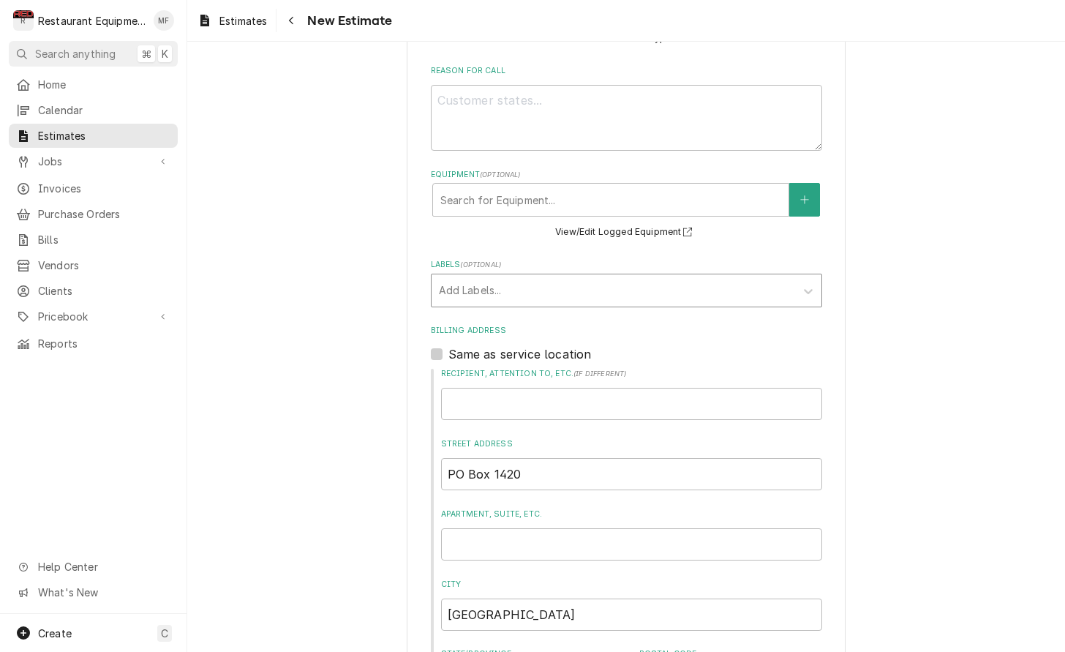
drag, startPoint x: 608, startPoint y: 282, endPoint x: 603, endPoint y: 298, distance: 17.6
click at [608, 282] on div "Labels" at bounding box center [613, 290] width 349 height 26
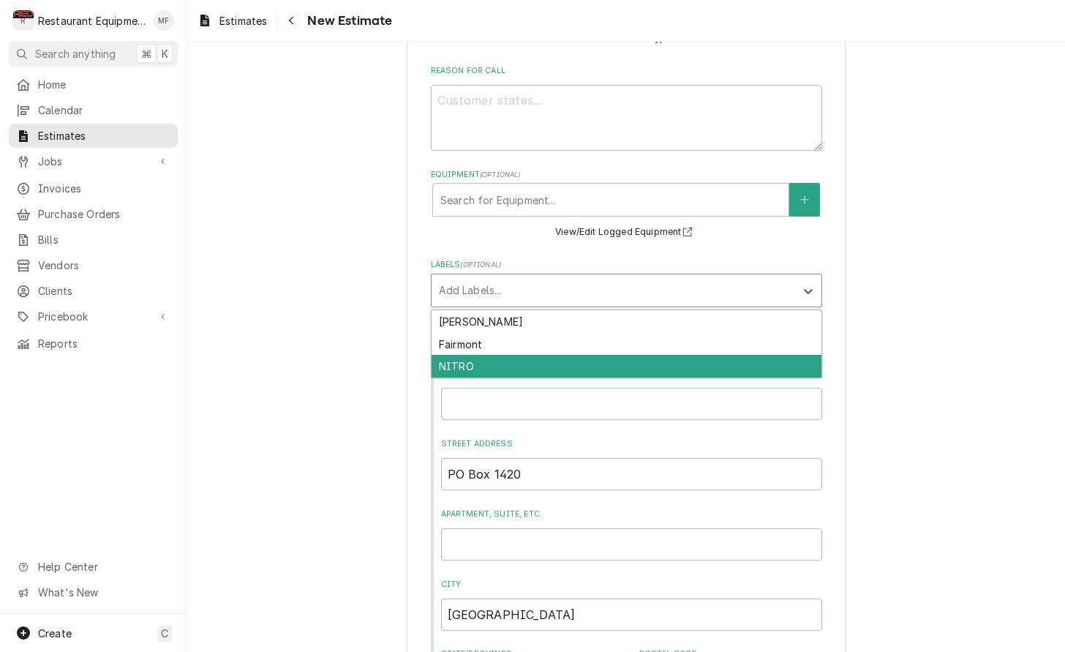
scroll to position [0, 1]
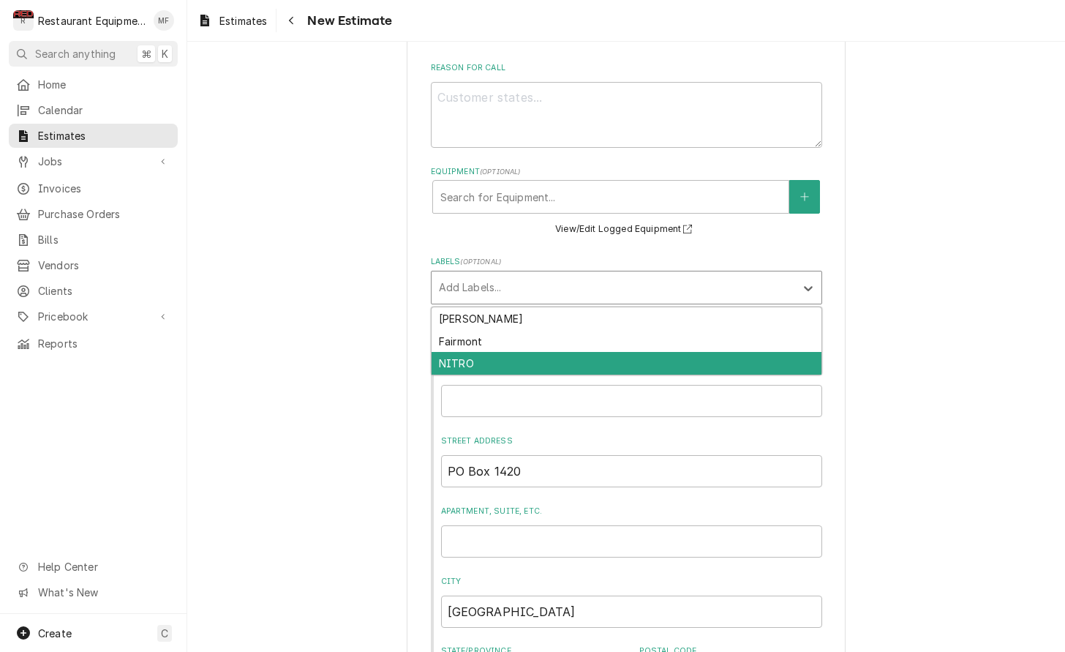
click at [613, 361] on div "NITRO" at bounding box center [626, 363] width 390 height 23
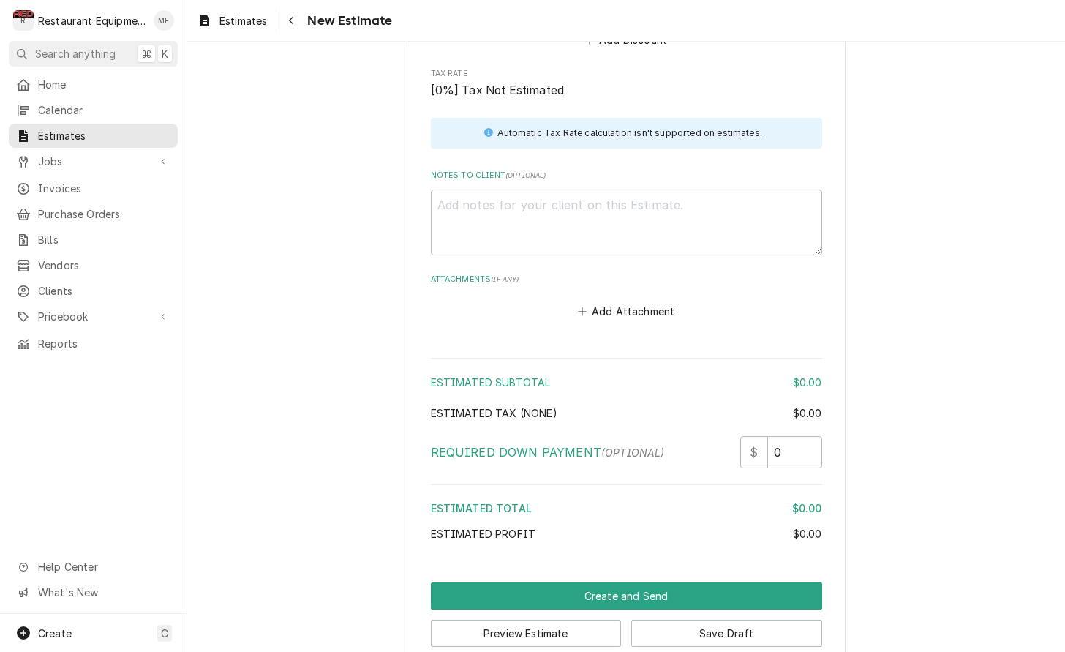
scroll to position [1714, 0]
click at [573, 207] on textarea "Notes to Client ( optional )" at bounding box center [626, 223] width 391 height 66
paste textarea "20-9-25 truck 202 Start at 9:00am End at 11:30am Multiplex Ma-8-2 650160338 Uni…"
type textarea "x"
type textarea "20-9-25 truck 202 Start at 9:00am End at 11:30am Multiplex Ma-8-2 650160338 Uni…"
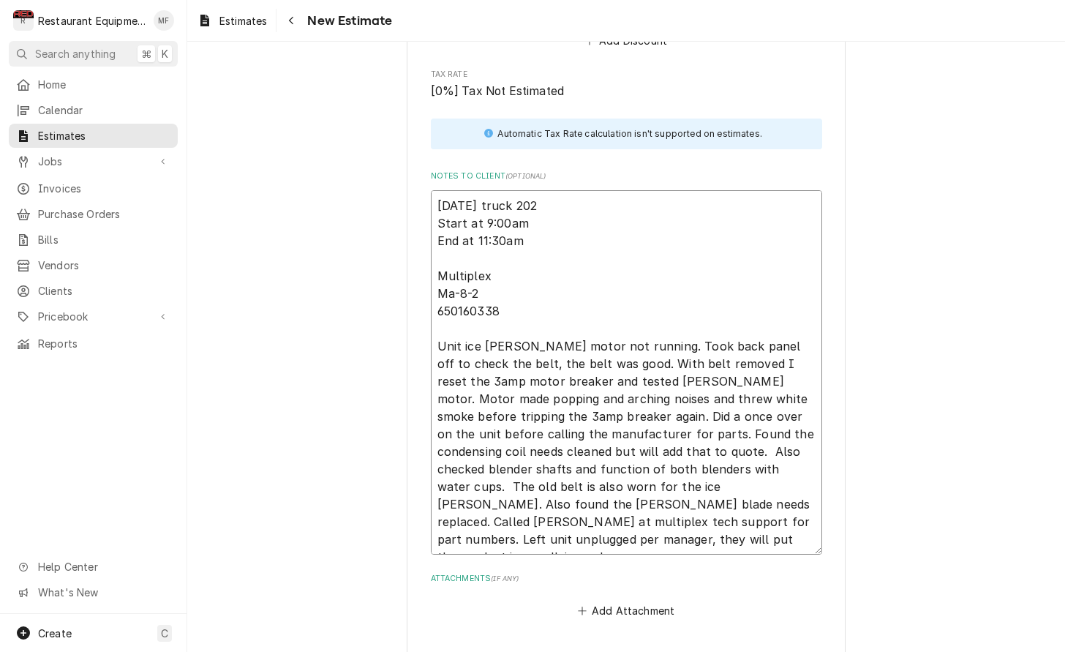
click at [445, 190] on textarea "20-9-25 truck 202 Start at 9:00am End at 11:30am Multiplex Ma-8-2 650160338 Uni…" at bounding box center [626, 372] width 391 height 364
type textarea "x"
type textarea "0-9-25 truck 202 Start at 9:00am End at 11:30am Multiplex Ma-8-2 650160338 Unit…"
type textarea "x"
type textarea "10-9-25 truck 202 Start at 9:00am End at 11:30am Multiplex Ma-8-2 650160338 Uni…"
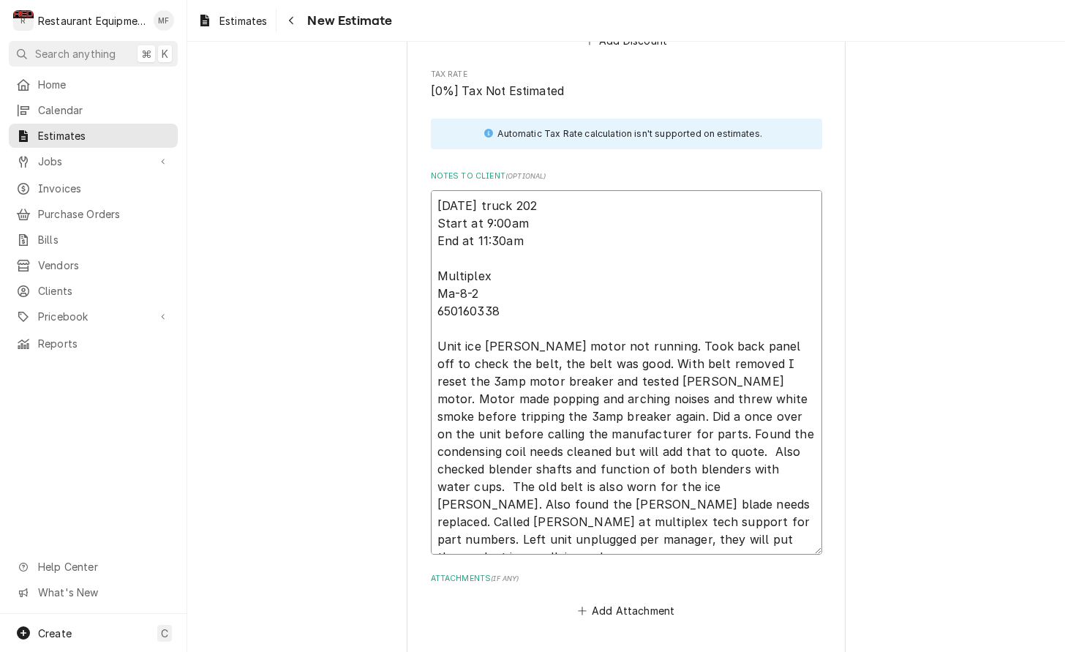
type textarea "x"
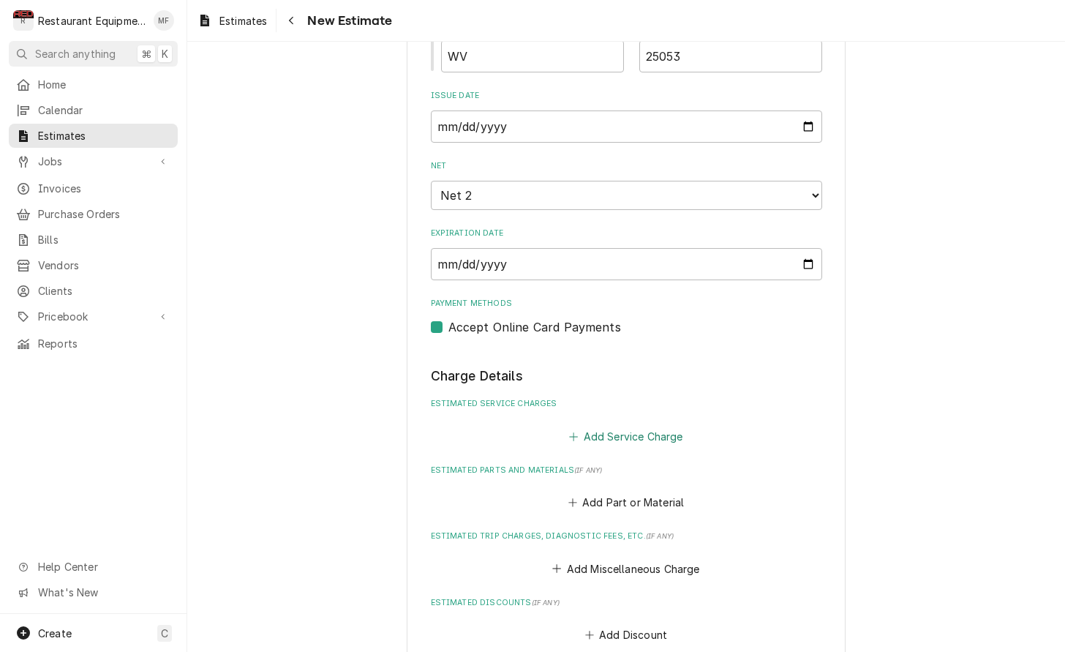
scroll to position [1122, 0]
type textarea "10-9-25 truck 202 Start at 9:00am End at 11:30am Multiplex Ma-8-2 650160338 Uni…"
click at [666, 424] on button "Add Service Charge" at bounding box center [626, 434] width 118 height 20
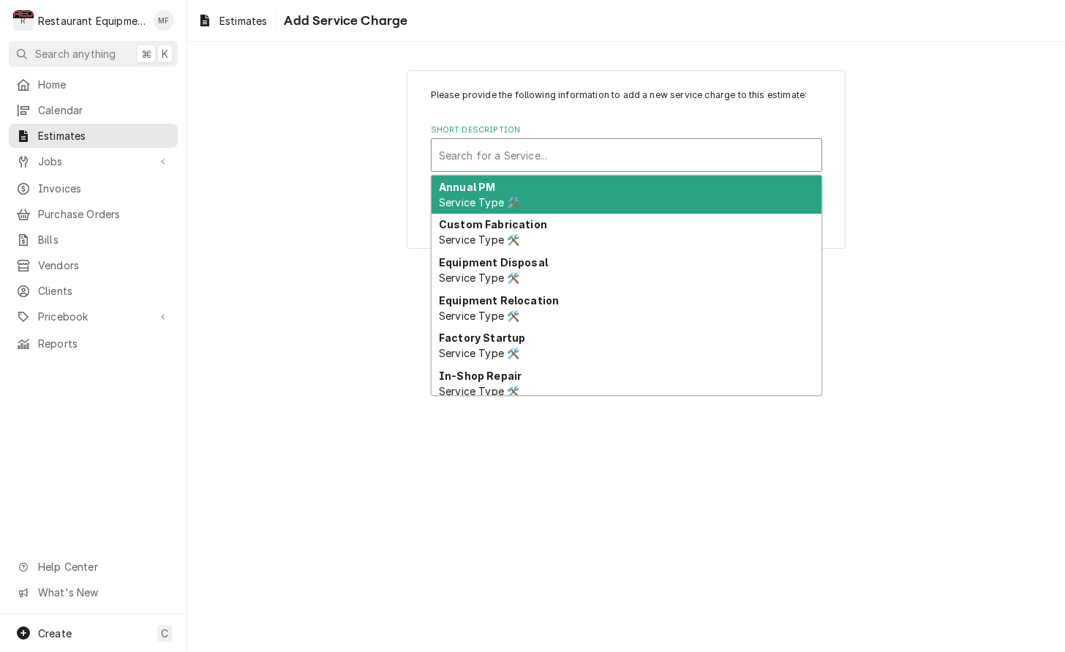
click at [669, 170] on div "Search for a Service..." at bounding box center [626, 155] width 390 height 32
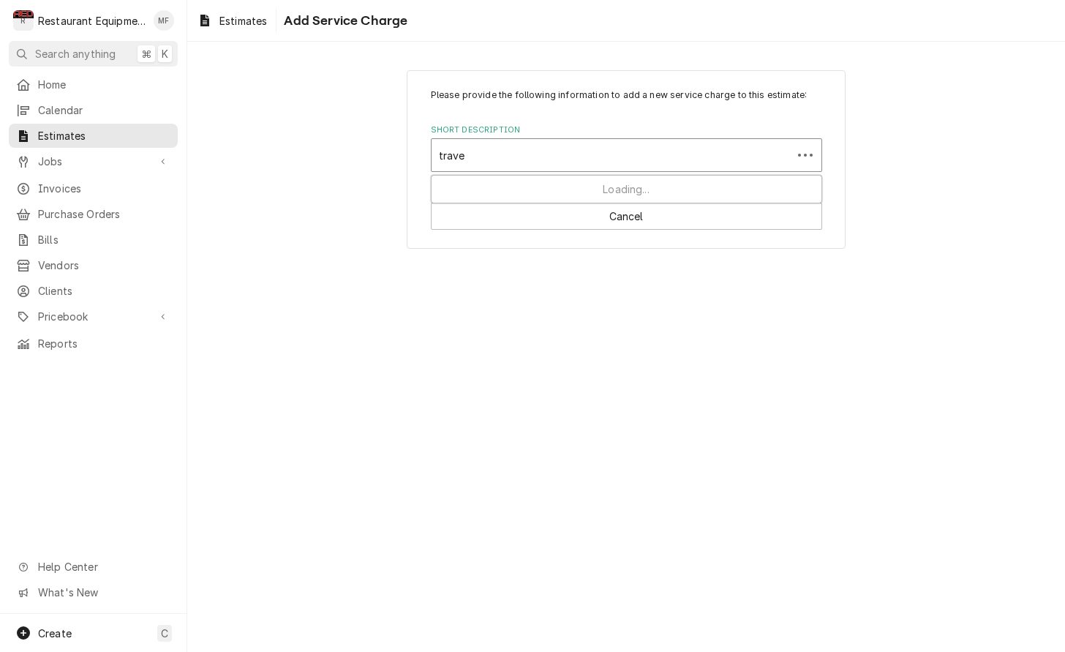
type input "travel"
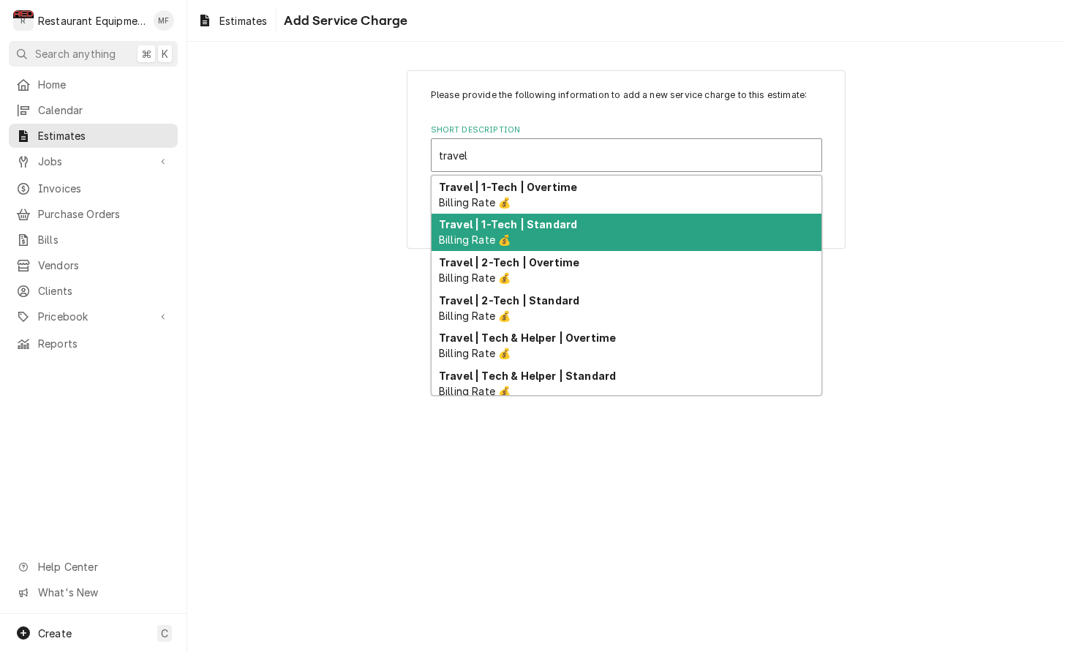
click at [663, 223] on div "Travel | 1-Tech | Standard Billing Rate 💰" at bounding box center [626, 233] width 390 height 38
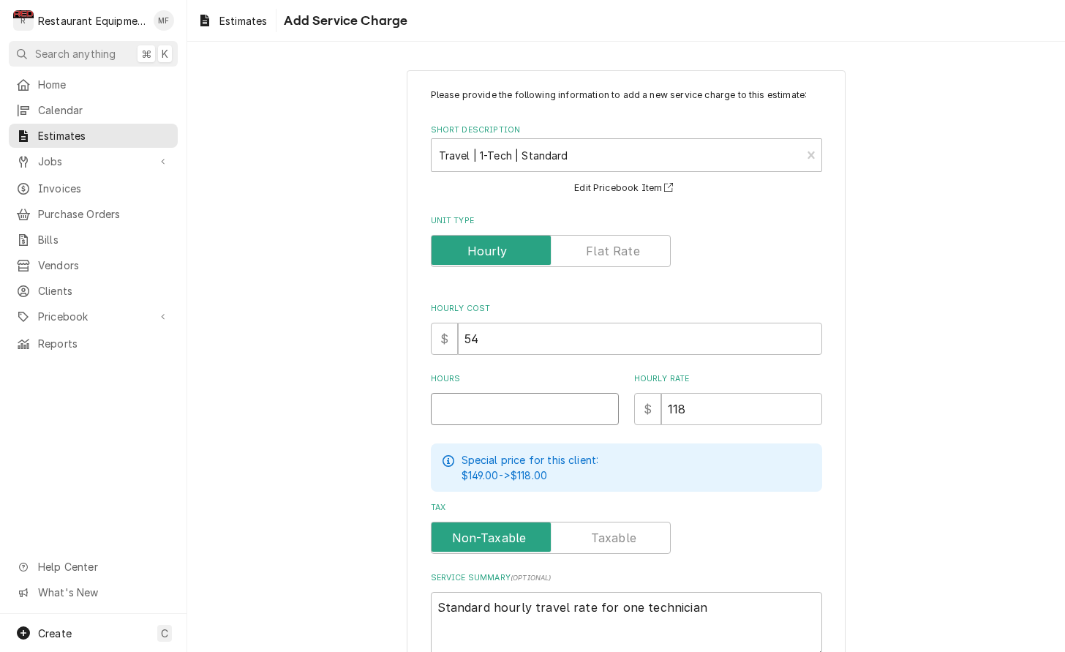
click at [547, 416] on input "Hours" at bounding box center [525, 409] width 188 height 32
type textarea "x"
type input "6"
type textarea "x"
type input "6"
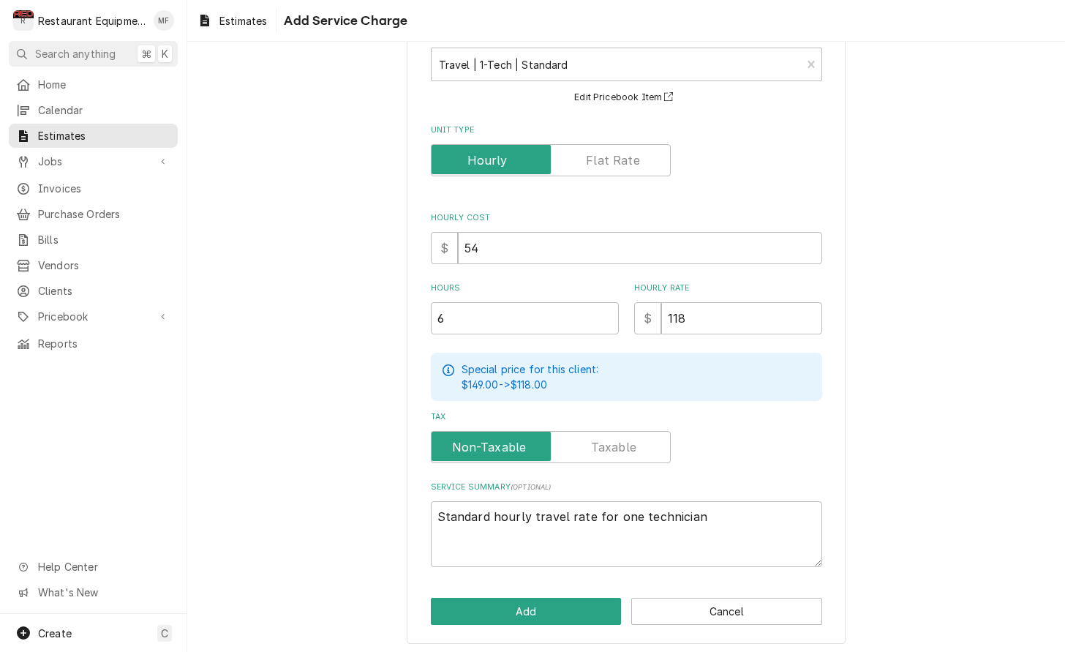
scroll to position [90, 0]
click at [543, 314] on input "6" at bounding box center [525, 319] width 188 height 32
type textarea "x"
type input "5"
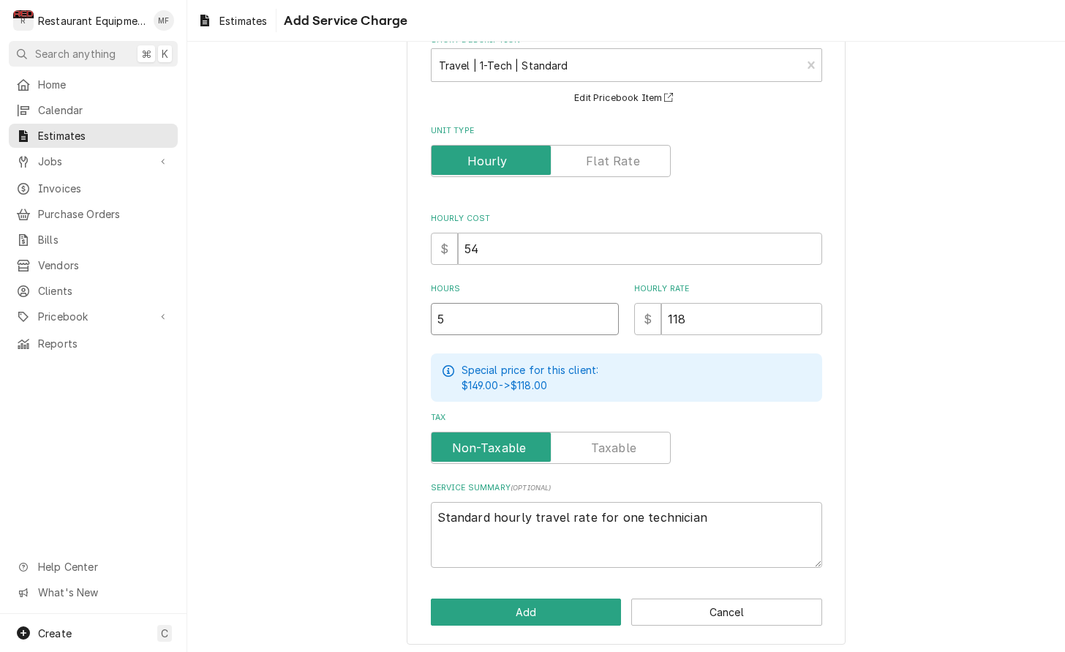
type textarea "x"
type input "5"
click at [586, 607] on button "Add" at bounding box center [526, 611] width 191 height 27
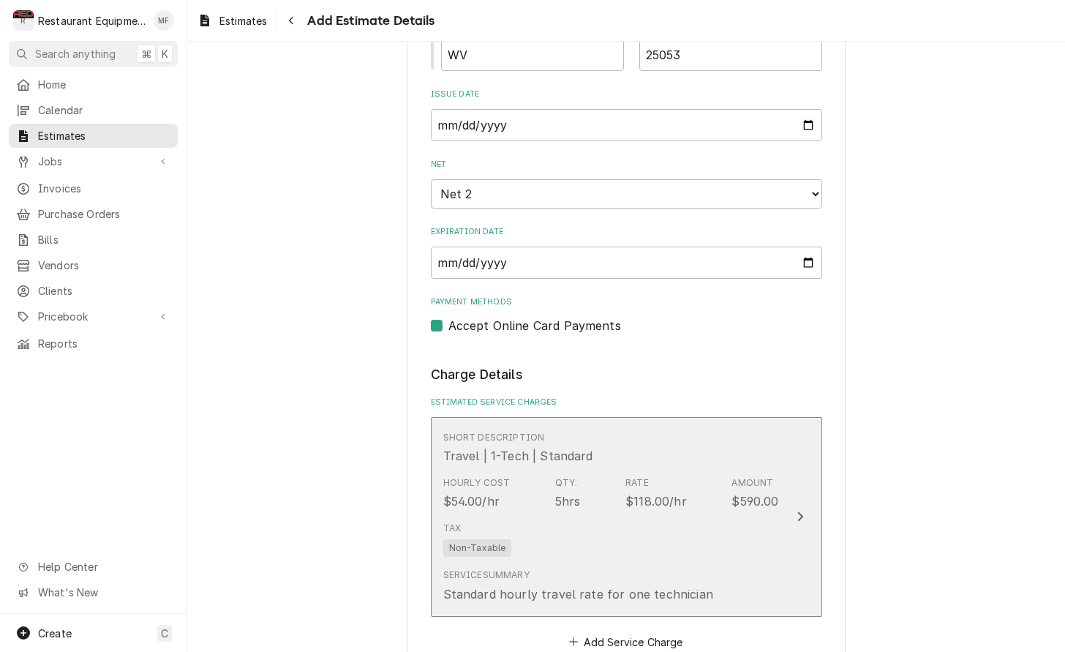
type textarea "x"
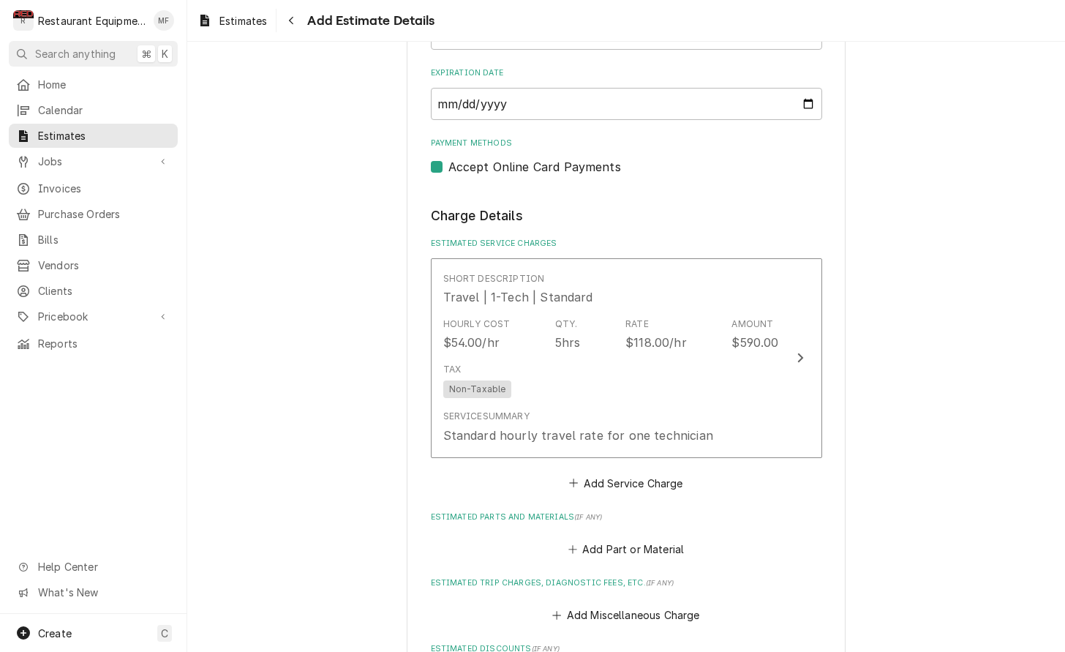
scroll to position [1290, 0]
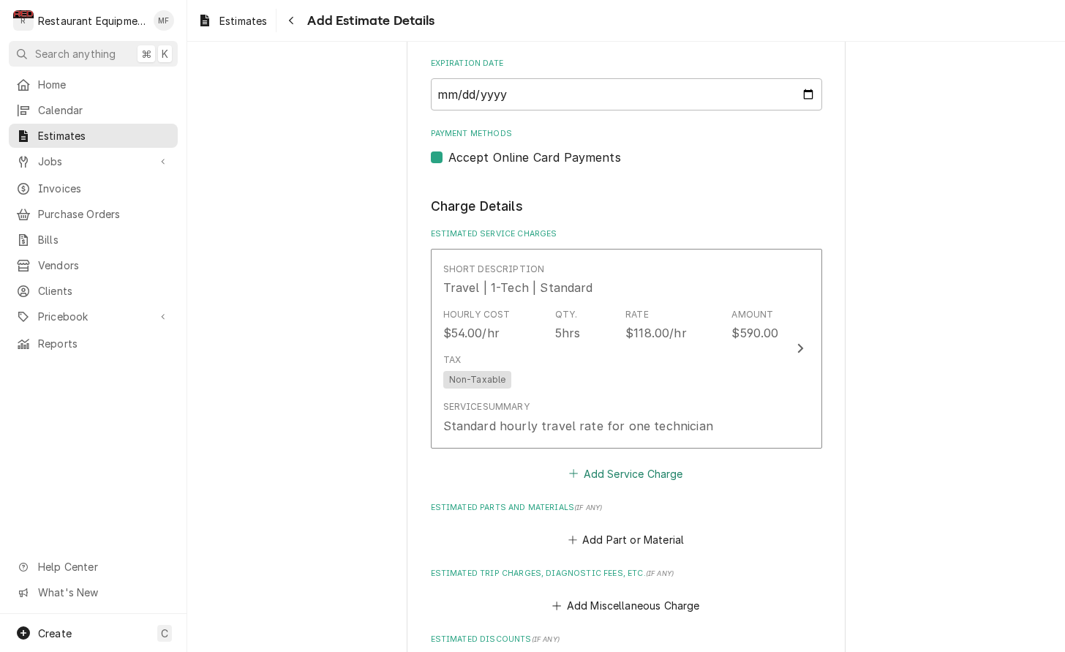
click at [646, 463] on button "Add Service Charge" at bounding box center [626, 473] width 118 height 20
click at [646, 453] on div "Please provide the following information to create your estimate: Client Detail…" at bounding box center [626, 347] width 878 height 610
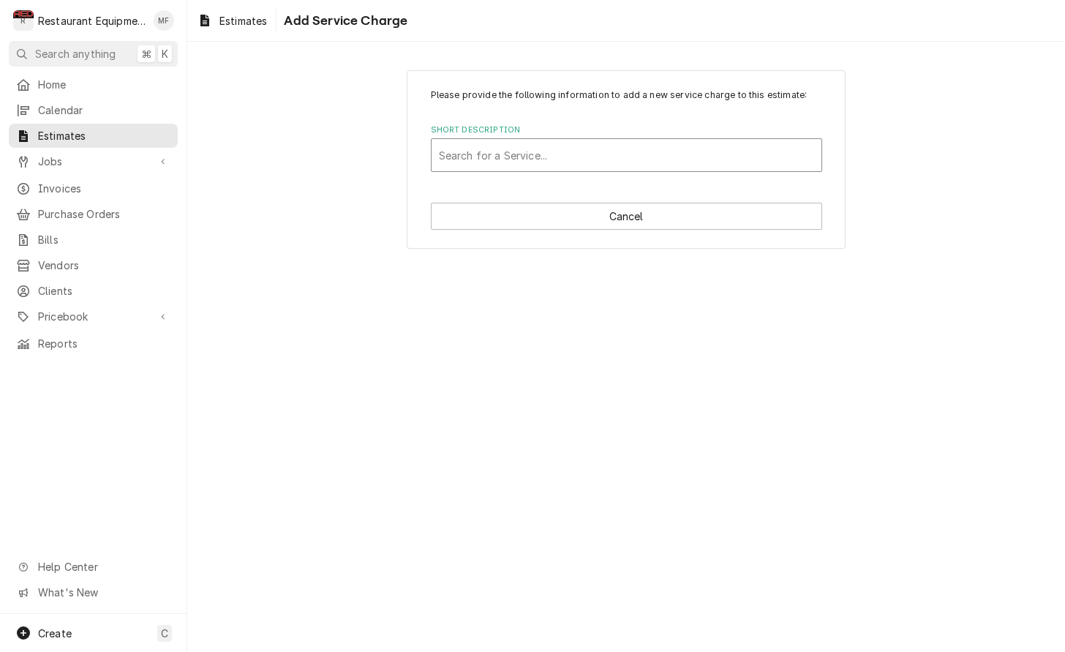
click at [637, 157] on div "Short Description" at bounding box center [626, 155] width 375 height 26
type input "Labo"
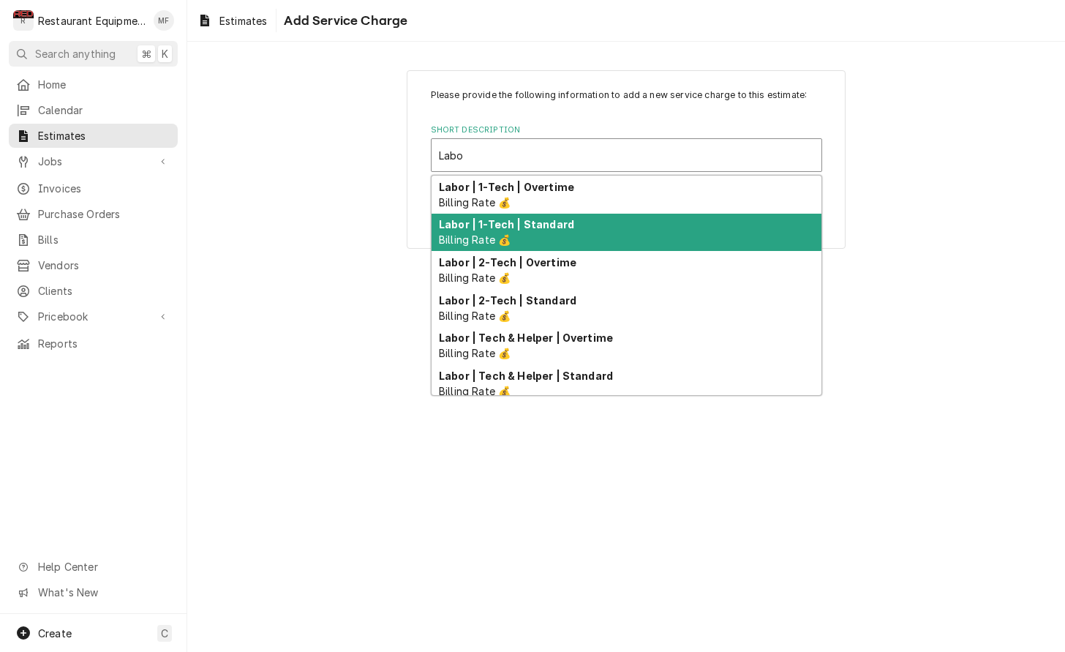
drag, startPoint x: 647, startPoint y: 227, endPoint x: 630, endPoint y: 217, distance: 20.3
click at [647, 227] on div "Labor | 1-Tech | Standard Billing Rate 💰" at bounding box center [626, 233] width 390 height 38
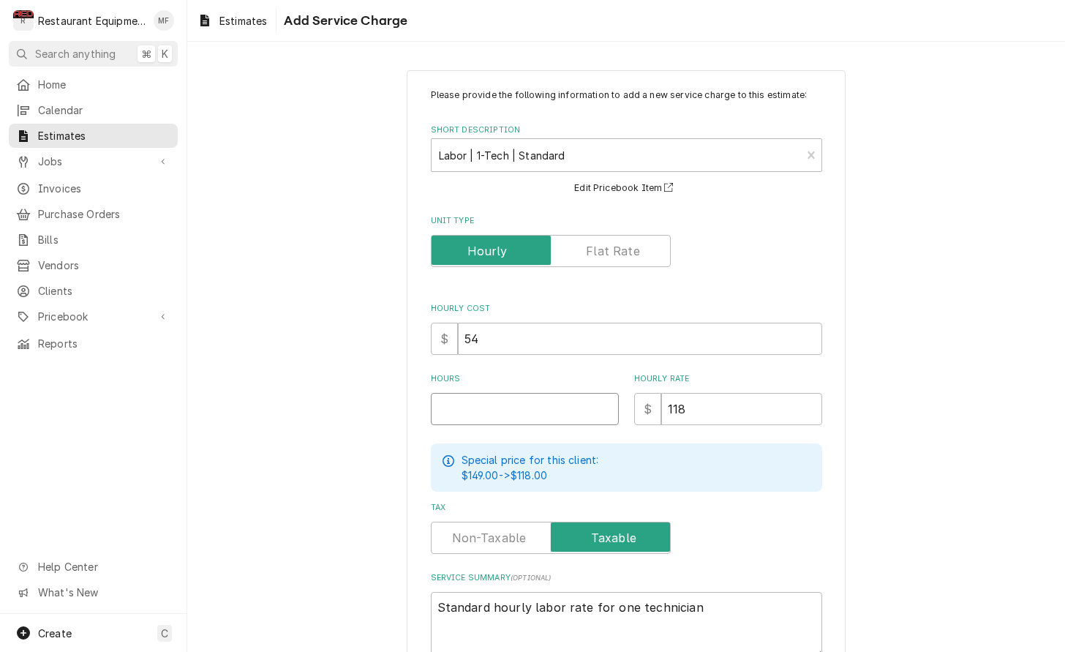
click at [515, 402] on input "Hours" at bounding box center [525, 409] width 188 height 32
type textarea "x"
type input "5"
type textarea "x"
type input "5.5"
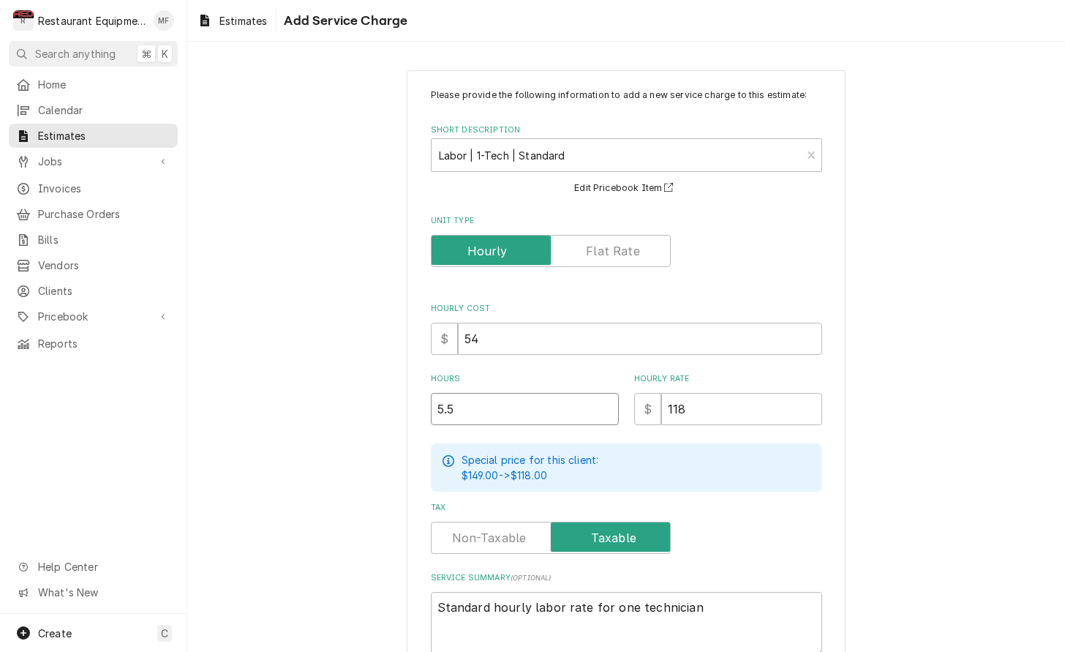
type textarea "x"
type input "5.5"
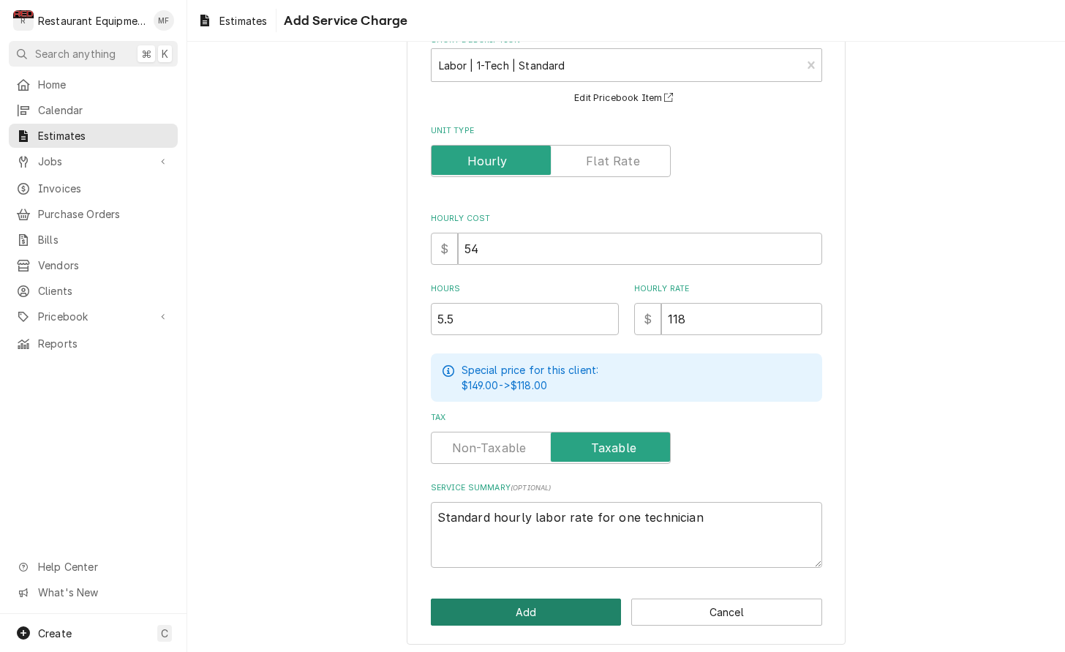
click at [570, 602] on button "Add" at bounding box center [526, 611] width 191 height 27
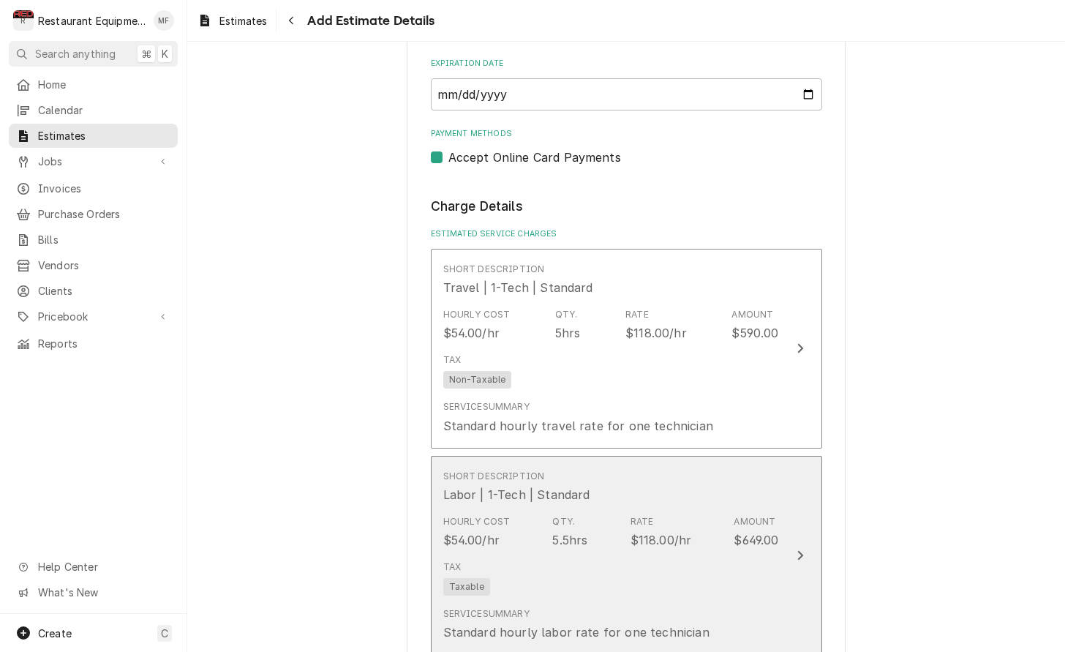
type textarea "x"
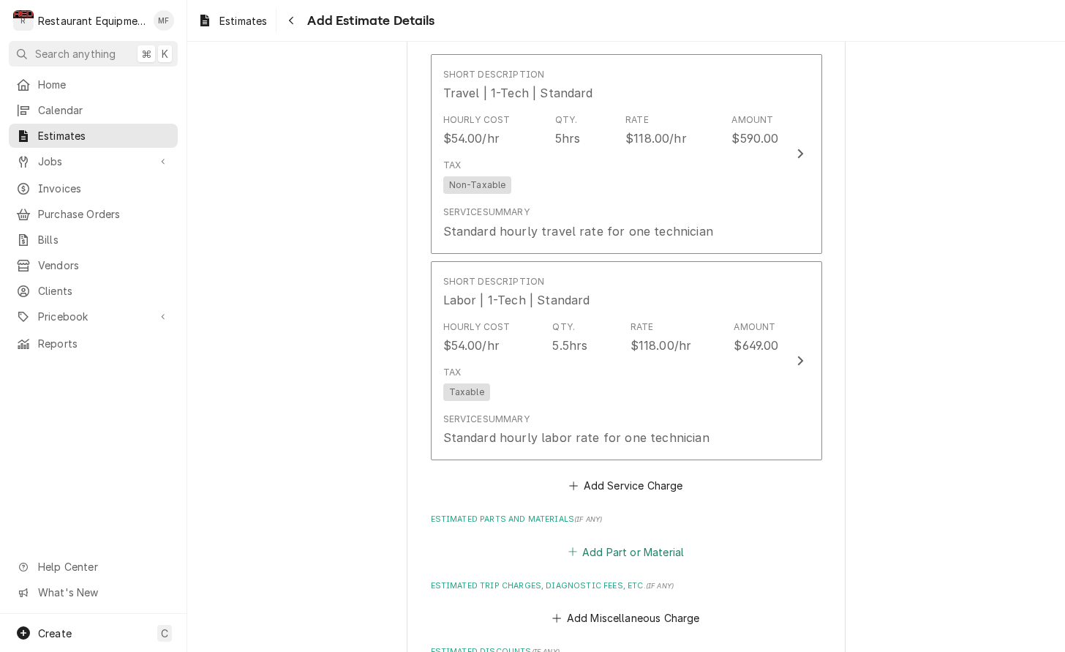
scroll to position [1486, 0]
click at [658, 540] on button "Add Part or Material" at bounding box center [625, 550] width 121 height 20
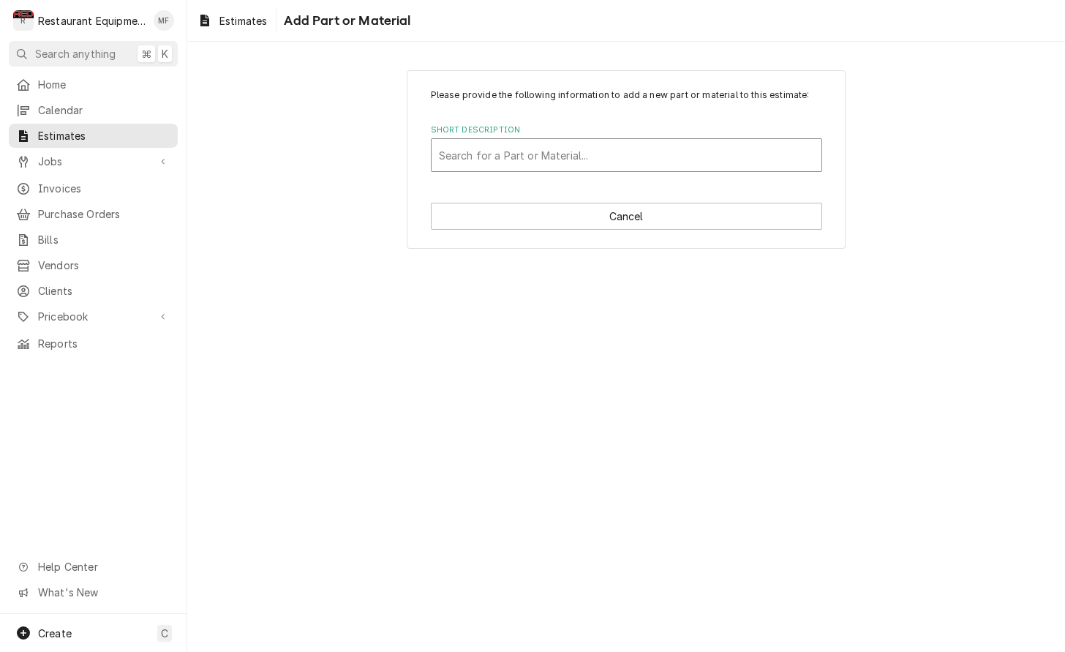
click at [642, 159] on div "Short Description" at bounding box center [626, 155] width 375 height 26
type input "VMP00113"
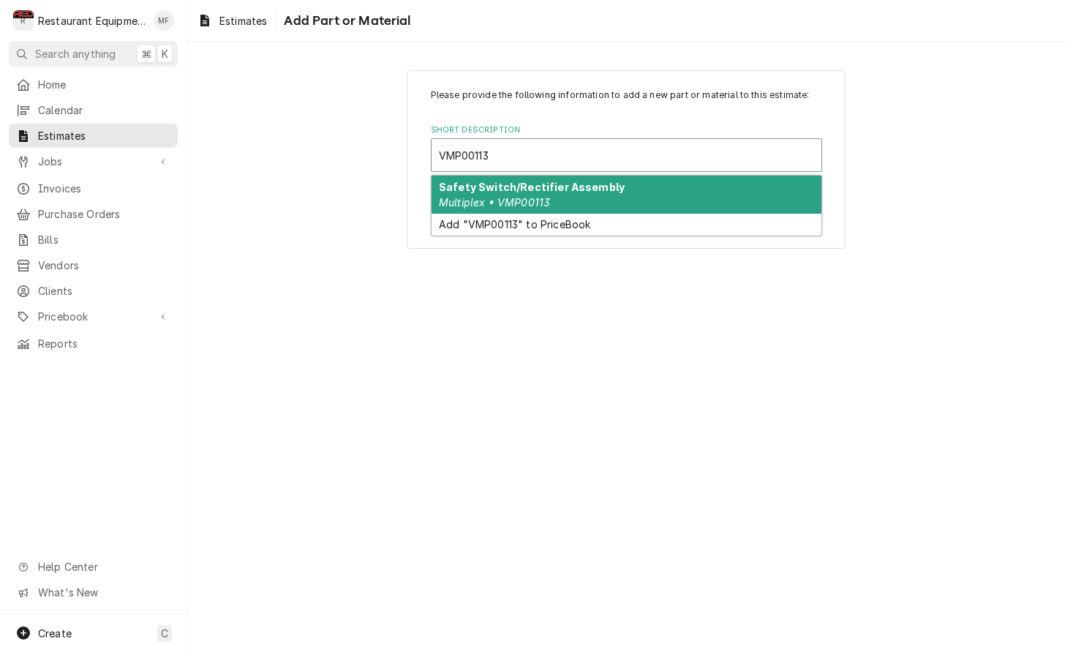
click at [586, 200] on div "Safety Switch/Rectifier Assembly Multiplex • VMP00113" at bounding box center [626, 195] width 390 height 38
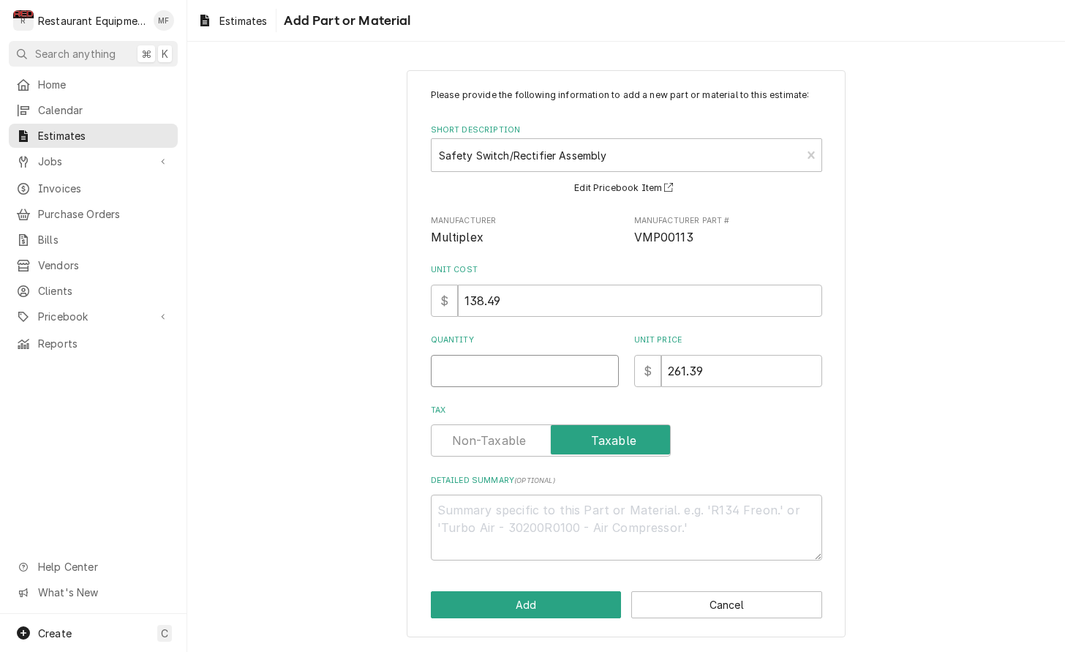
click at [553, 366] on input "Quantity" at bounding box center [525, 371] width 188 height 32
type textarea "x"
type input "1"
type textarea "x"
type input "1"
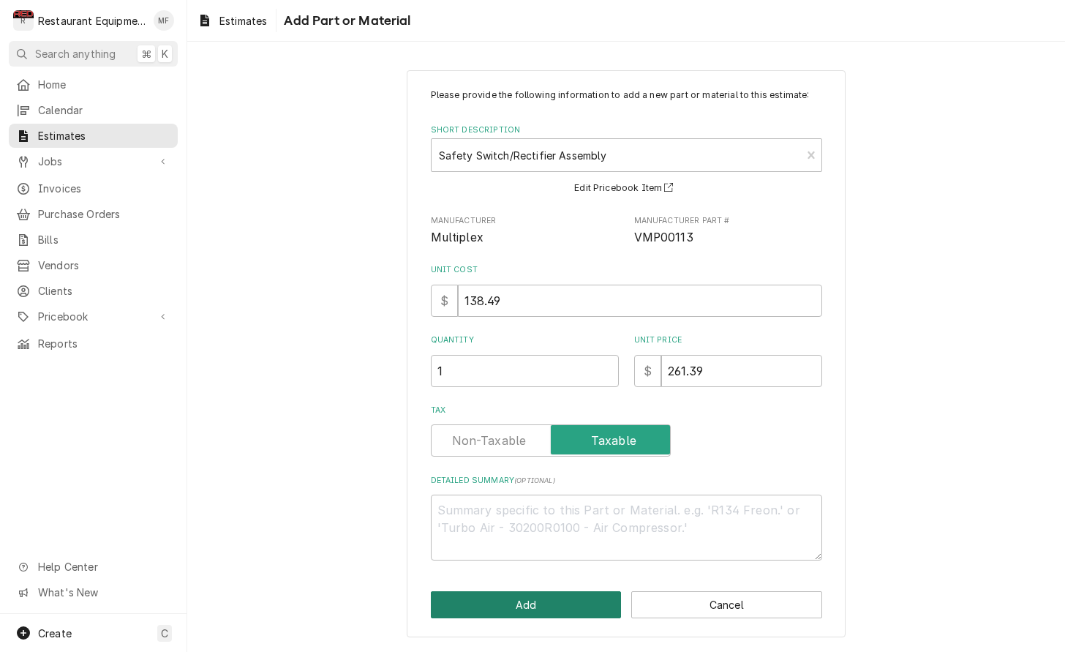
click at [593, 595] on button "Add" at bounding box center [526, 604] width 191 height 27
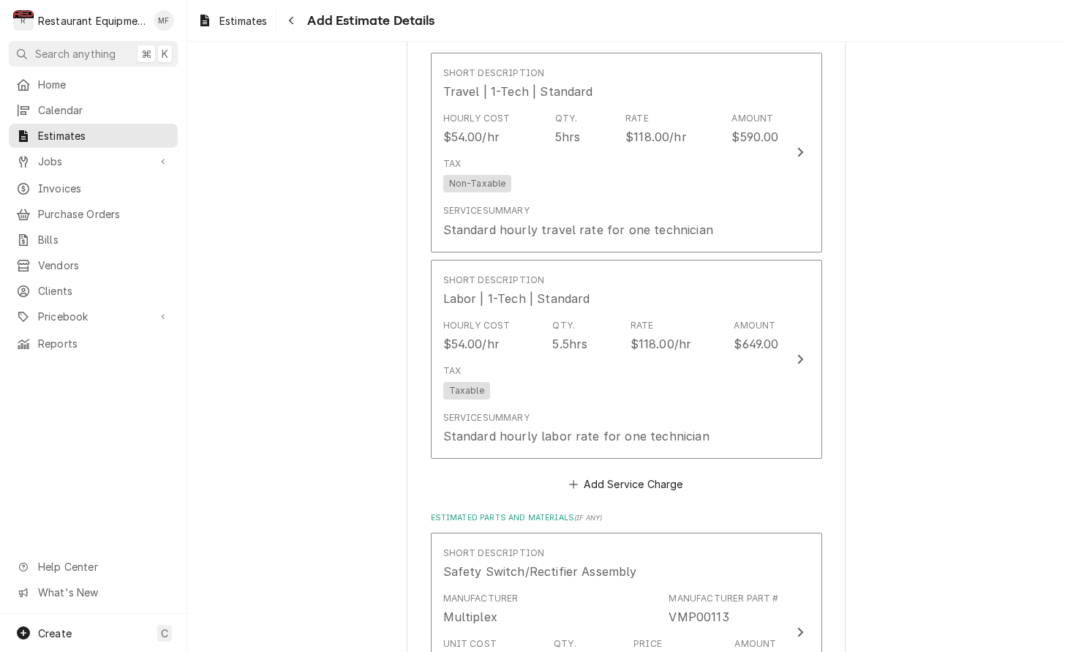
type textarea "x"
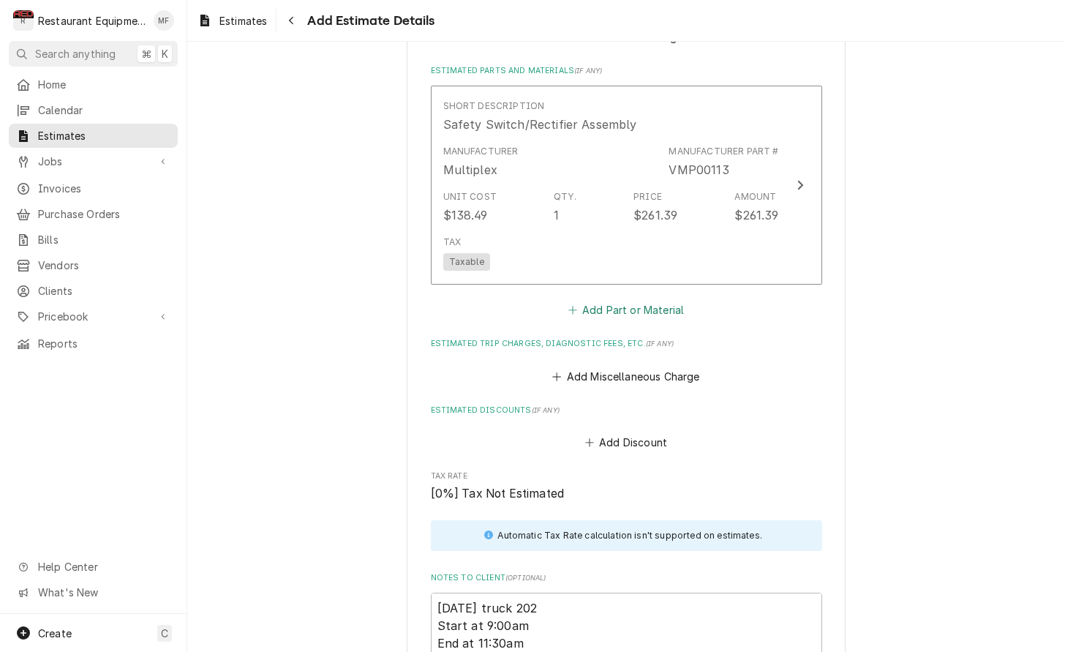
scroll to position [1953, 0]
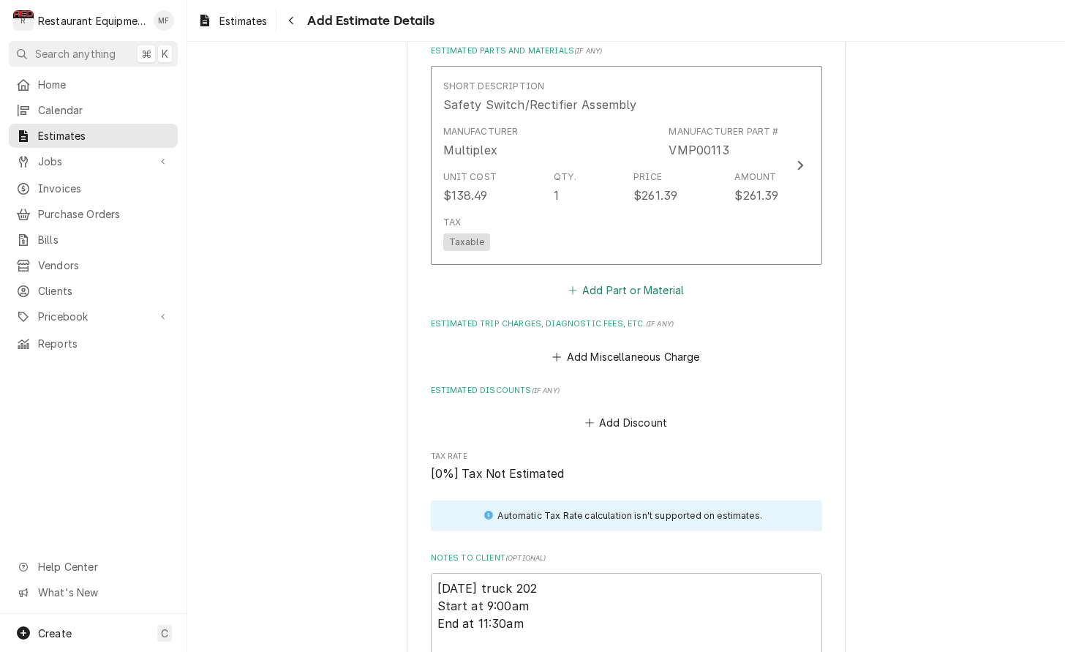
click at [646, 280] on button "Add Part or Material" at bounding box center [625, 290] width 121 height 20
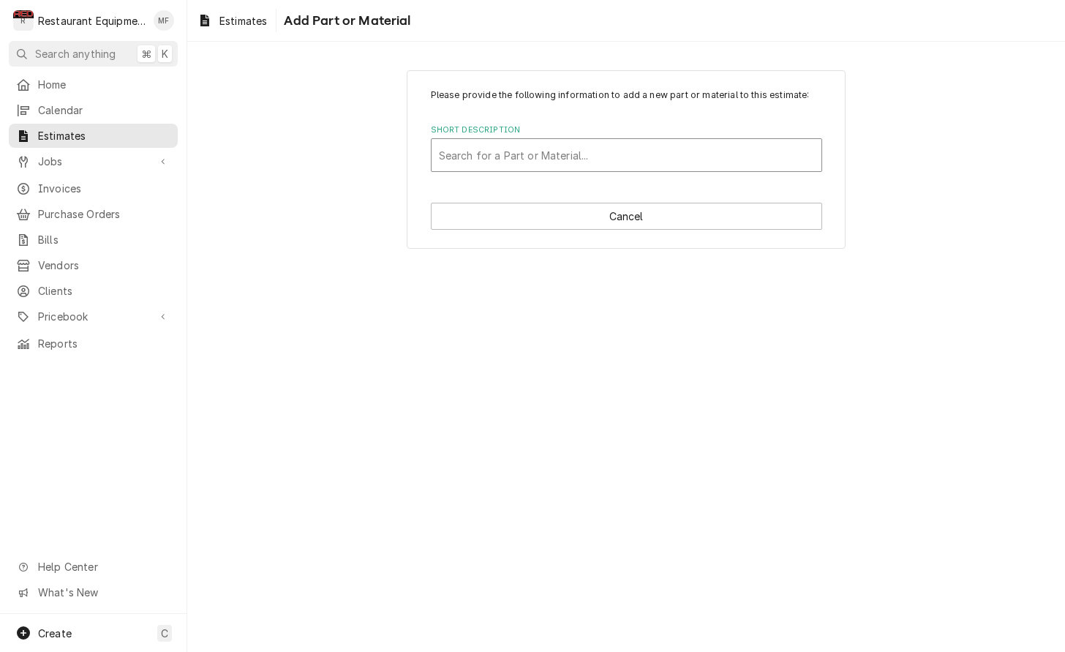
click at [627, 159] on div "Short Description" at bounding box center [626, 155] width 375 height 26
type input "VMP00172"
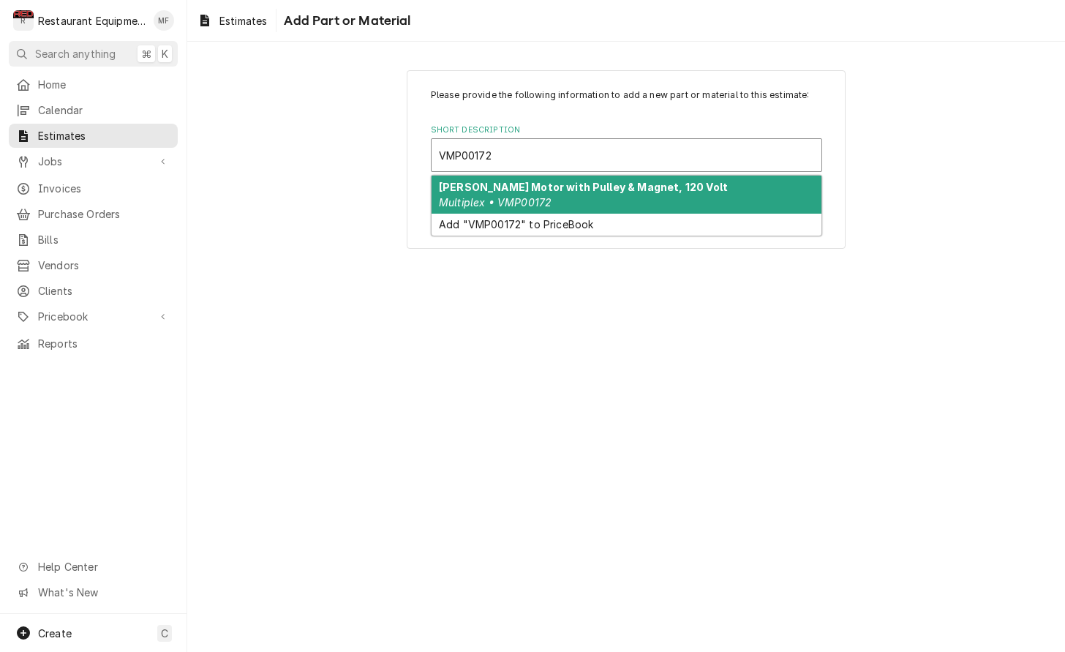
click at [623, 186] on strong "[PERSON_NAME] Motor with Pulley & Magnet, 120 Volt" at bounding box center [583, 187] width 289 height 12
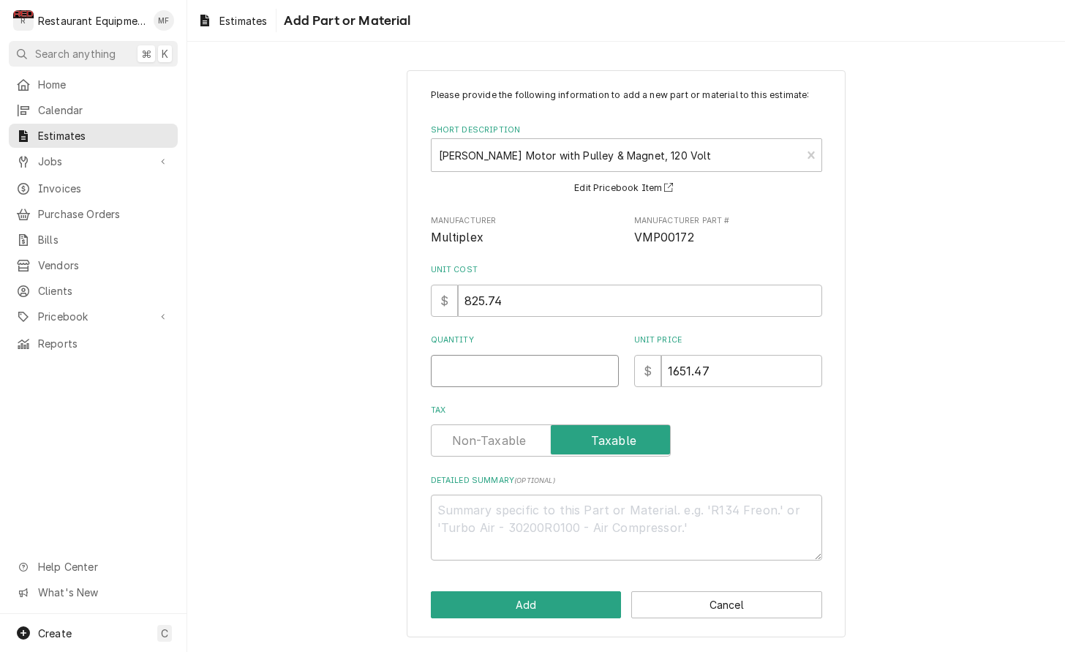
click at [539, 367] on input "Quantity" at bounding box center [525, 371] width 188 height 32
type textarea "x"
type input "1"
type textarea "x"
type input "1"
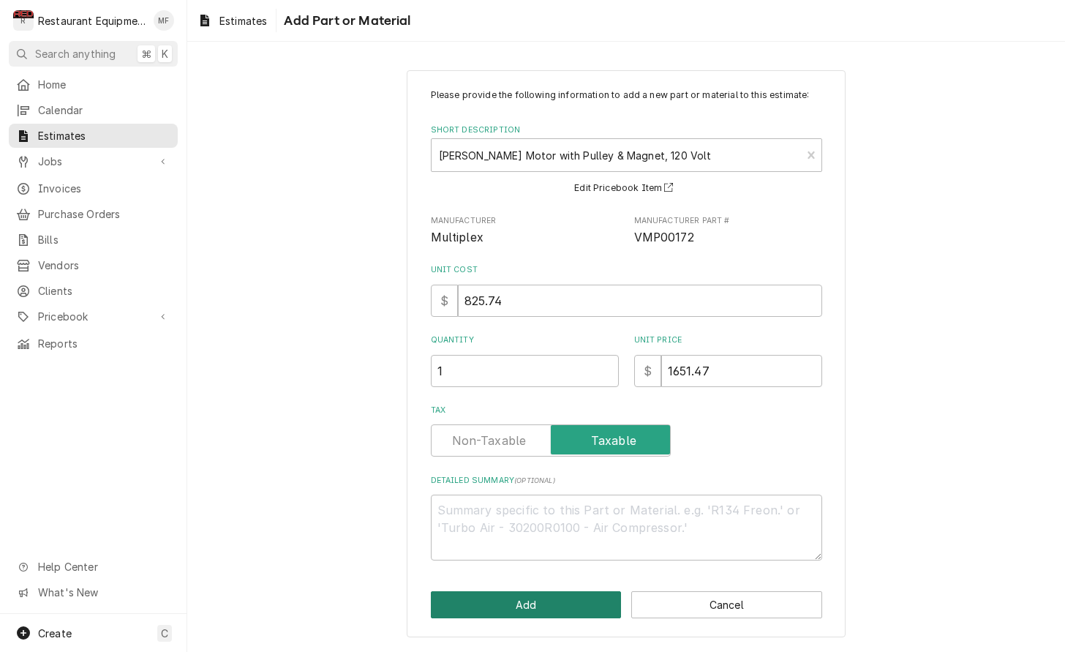
click at [555, 598] on button "Add" at bounding box center [526, 604] width 191 height 27
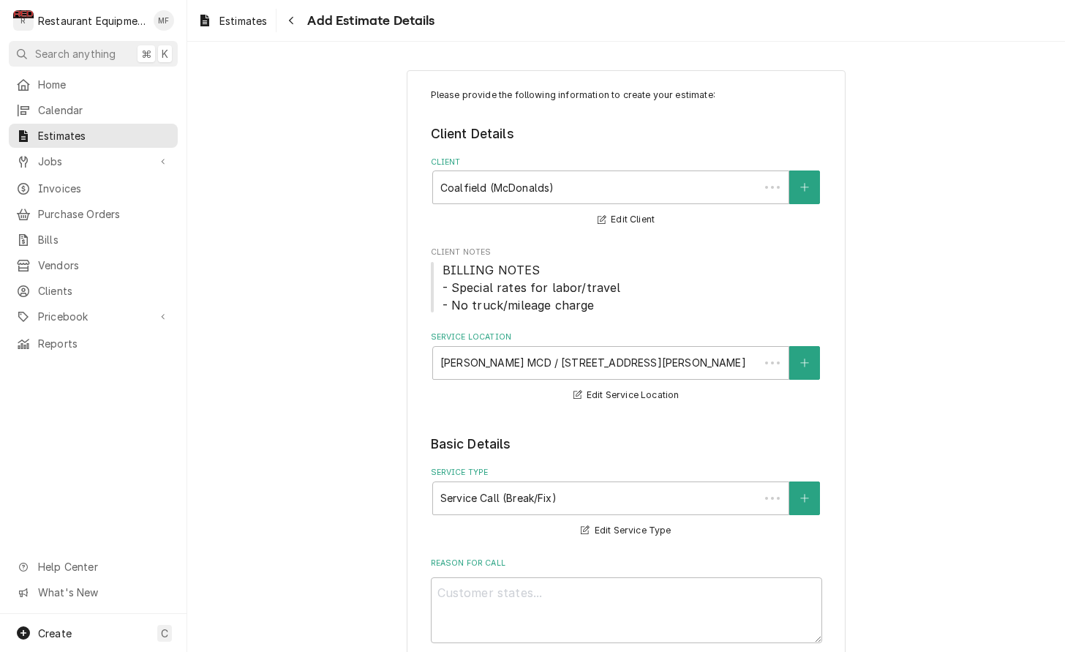
scroll to position [1953, 0]
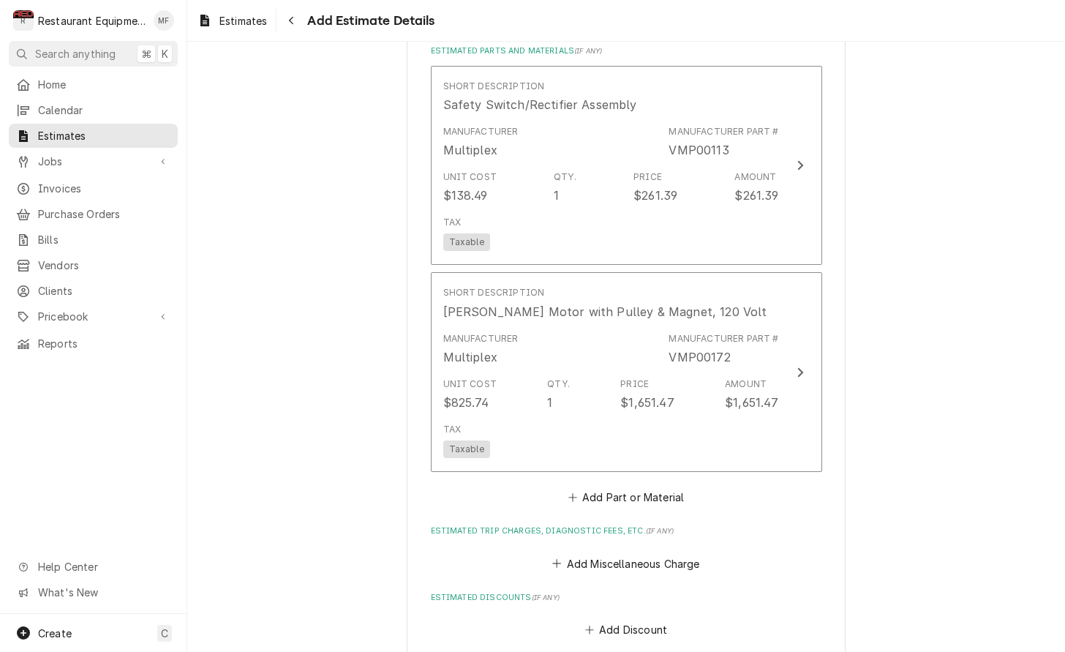
type textarea "x"
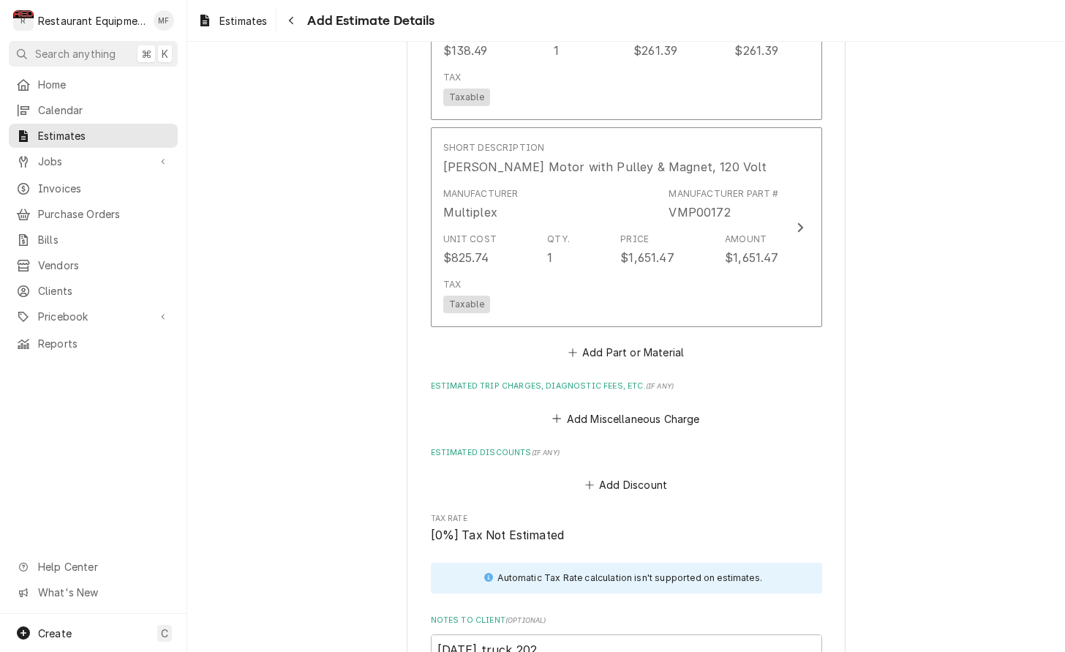
scroll to position [2100, 0]
click at [629, 340] on button "Add Part or Material" at bounding box center [625, 350] width 121 height 20
click at [629, 330] on div "Please provide the following information to create your estimate: Client Detail…" at bounding box center [626, 347] width 878 height 610
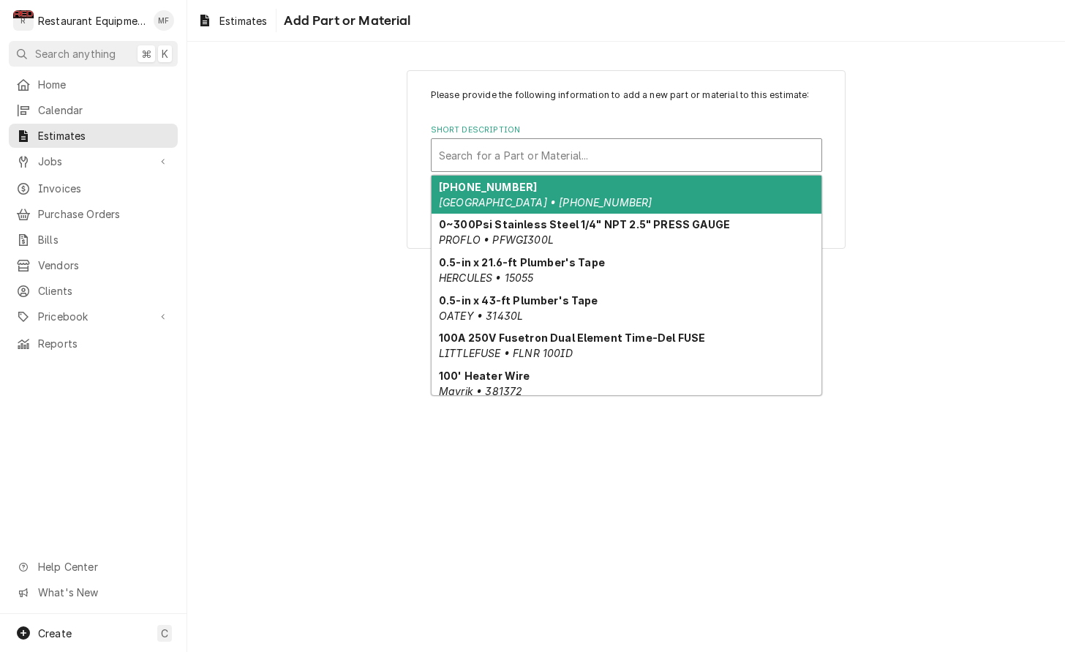
click at [636, 147] on div "Short Description" at bounding box center [626, 155] width 375 height 26
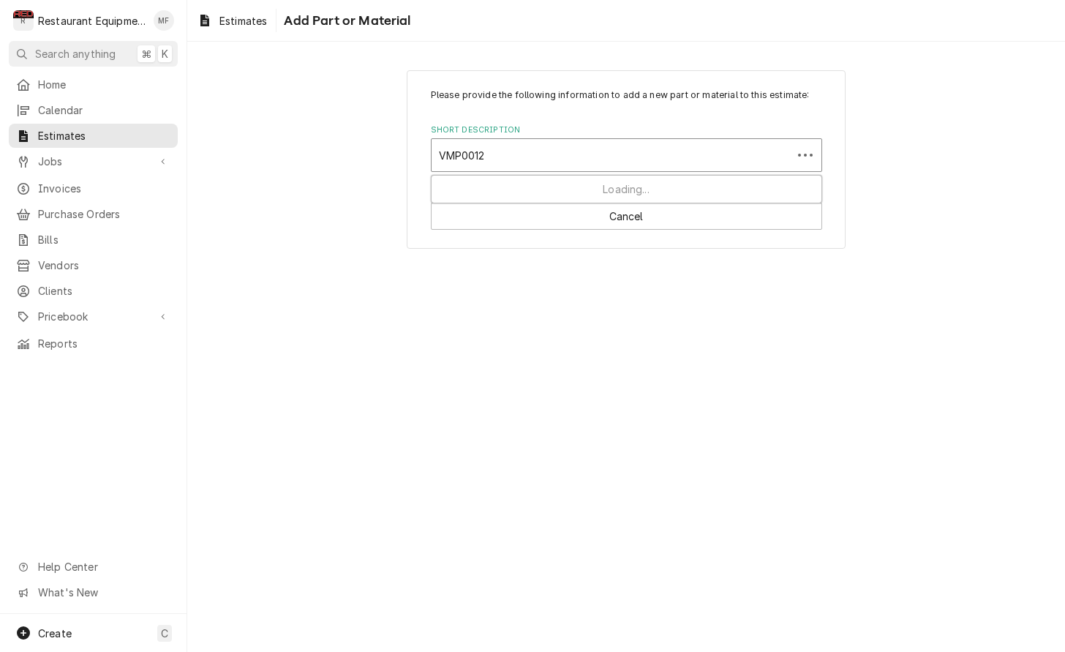
type input "VMP00125"
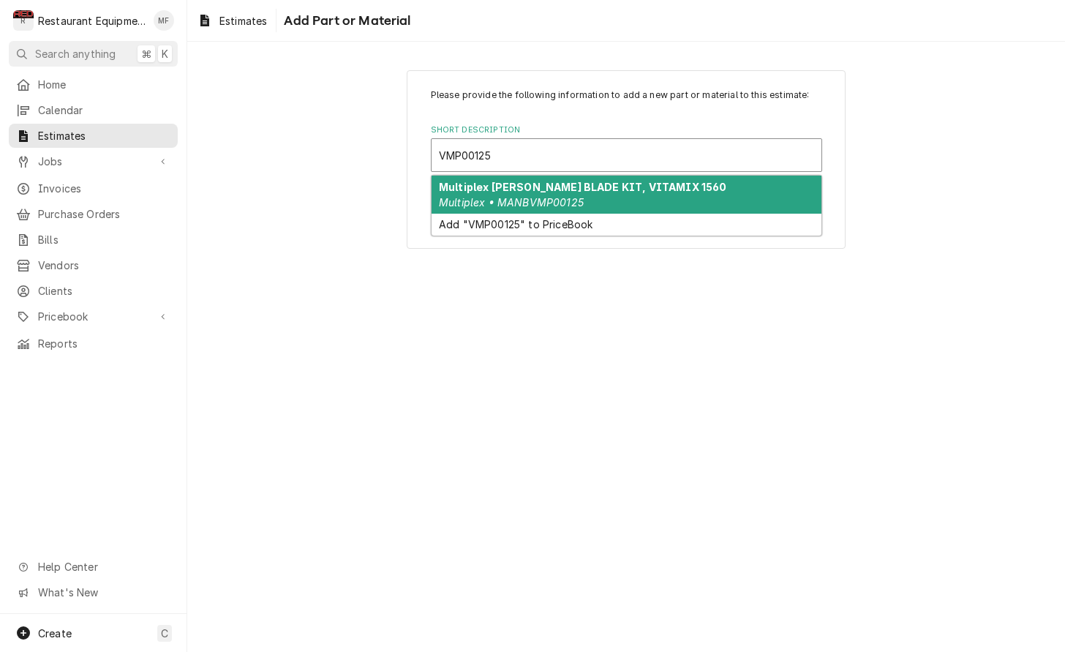
click at [638, 192] on div "Multiplex SHAVER BLADE KIT, VITAMIX 1560 Multiplex • MANBVMP00125" at bounding box center [626, 195] width 390 height 38
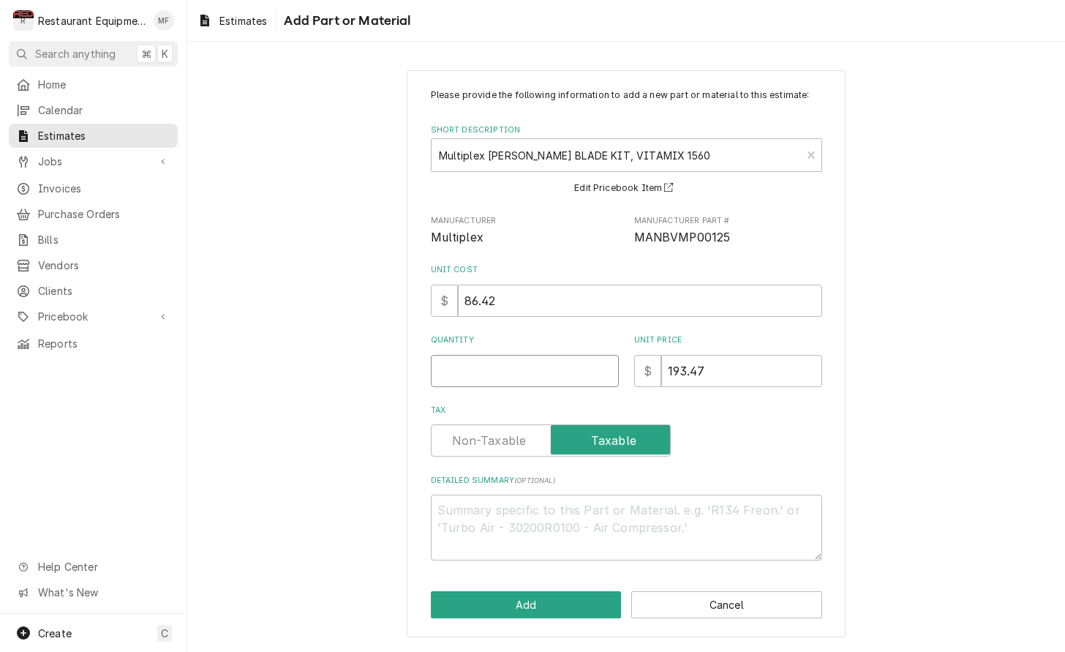
click at [561, 358] on input "Quantity" at bounding box center [525, 371] width 188 height 32
type textarea "x"
type input "1"
type textarea "x"
type input "1"
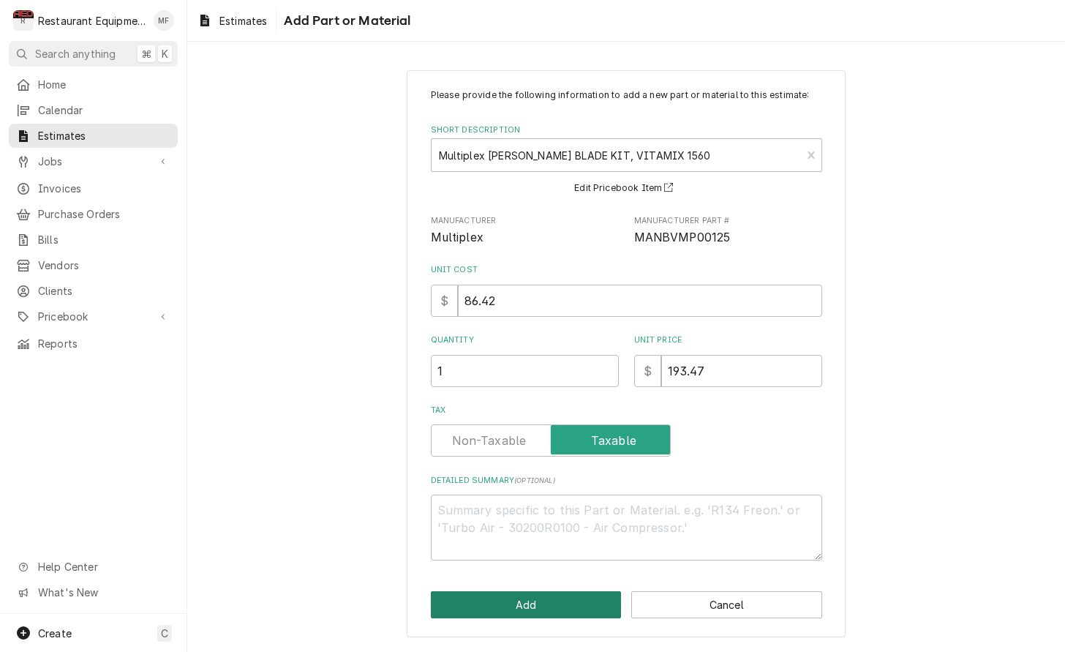
click at [568, 594] on button "Add" at bounding box center [526, 604] width 191 height 27
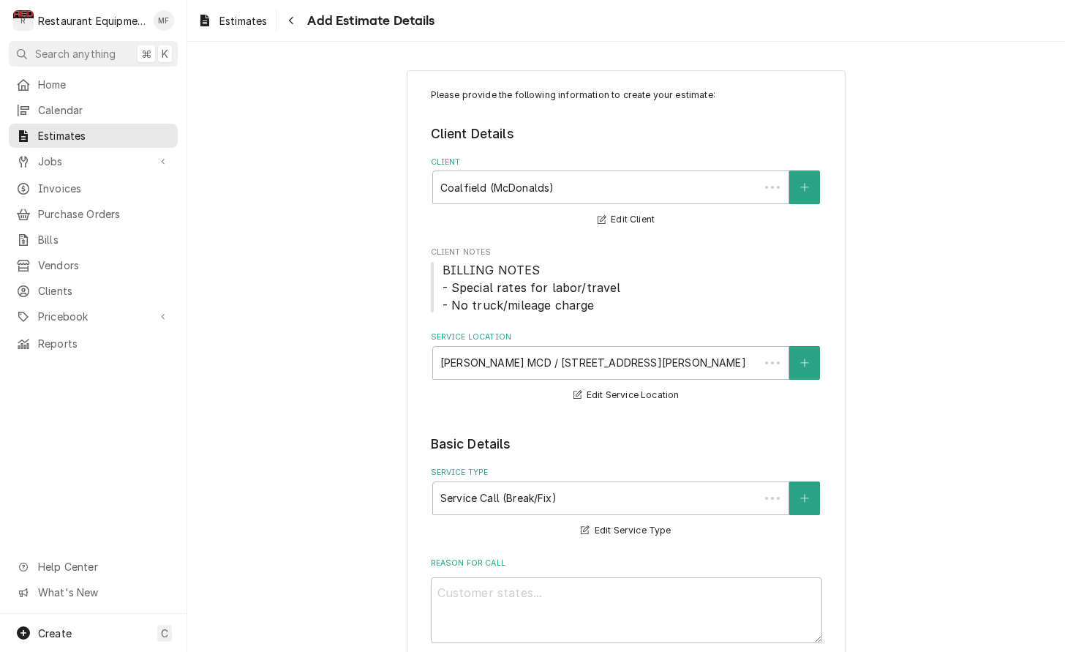
scroll to position [2100, 0]
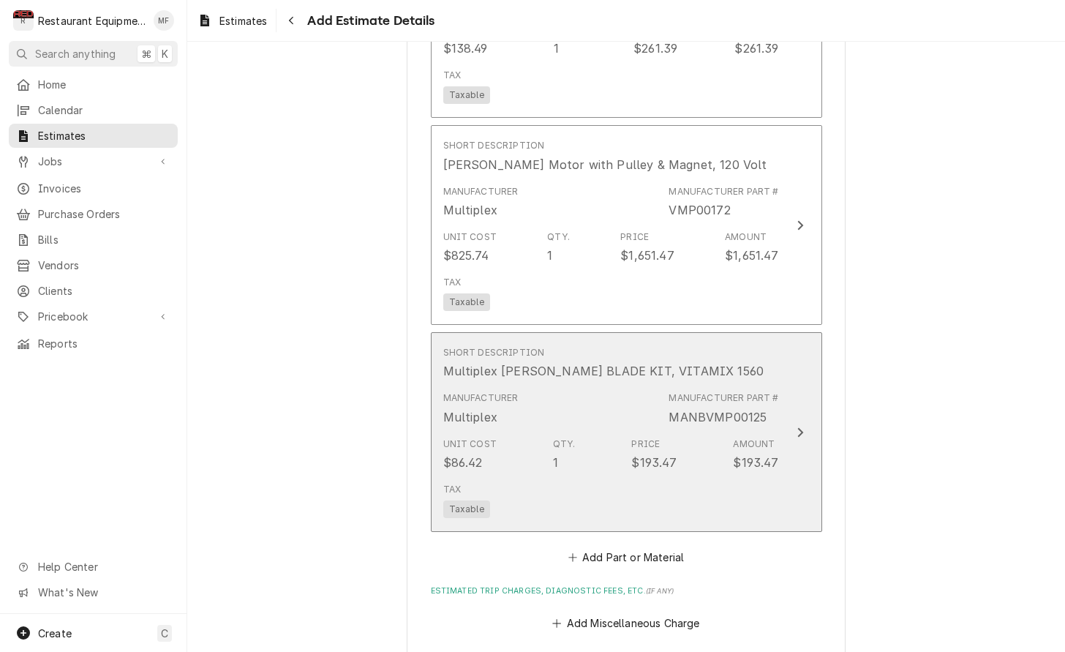
type textarea "x"
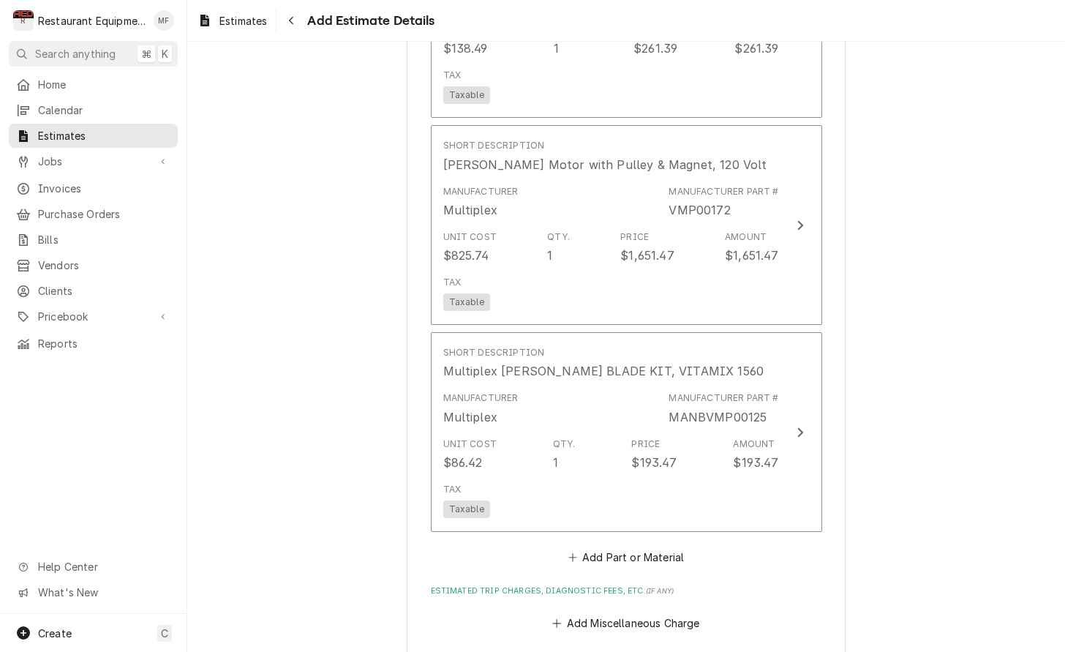
click at [663, 546] on button "Add Part or Material" at bounding box center [625, 556] width 121 height 20
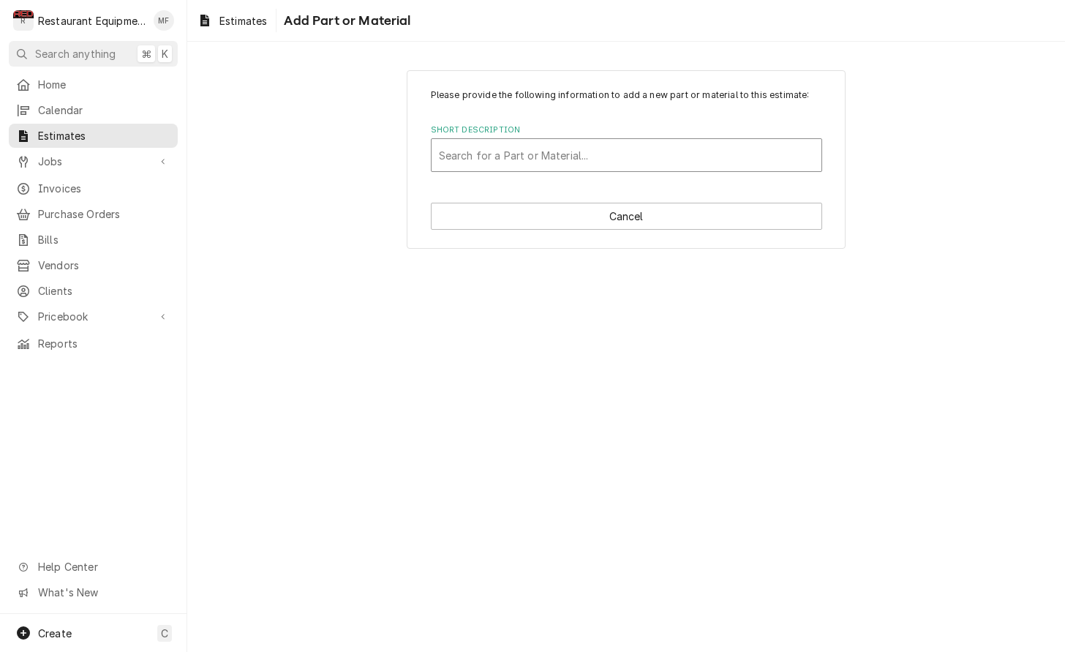
click at [678, 157] on div "Short Description" at bounding box center [626, 155] width 375 height 26
type input "VMP00123"
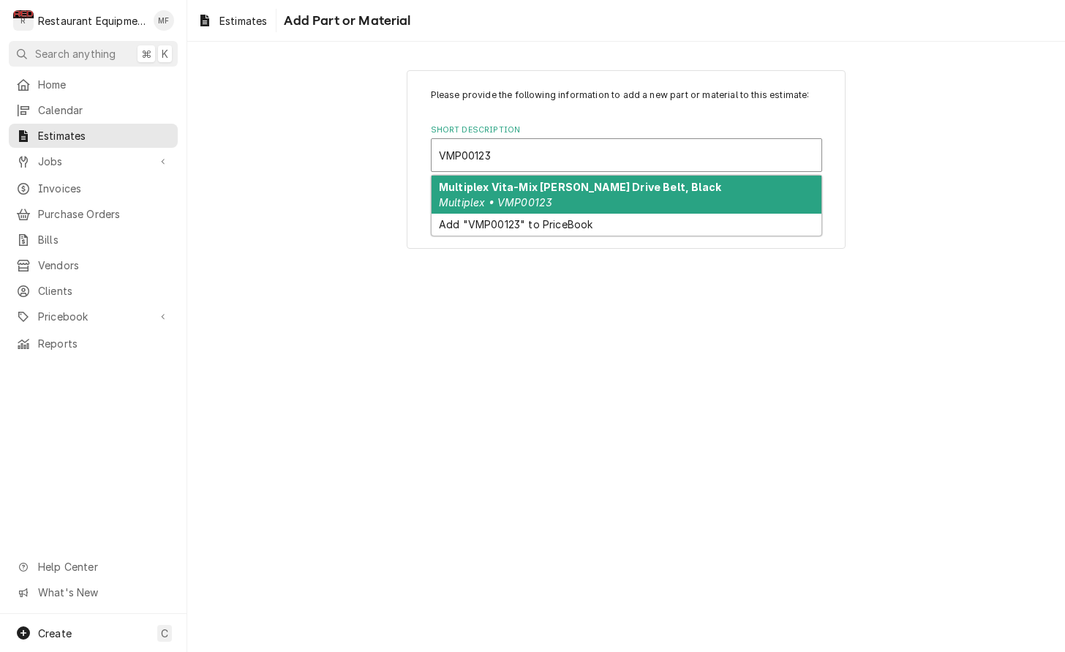
click at [666, 199] on div "Multiplex Vita-Mix Shaver Drive Belt, Black Multiplex • VMP00123" at bounding box center [626, 195] width 390 height 38
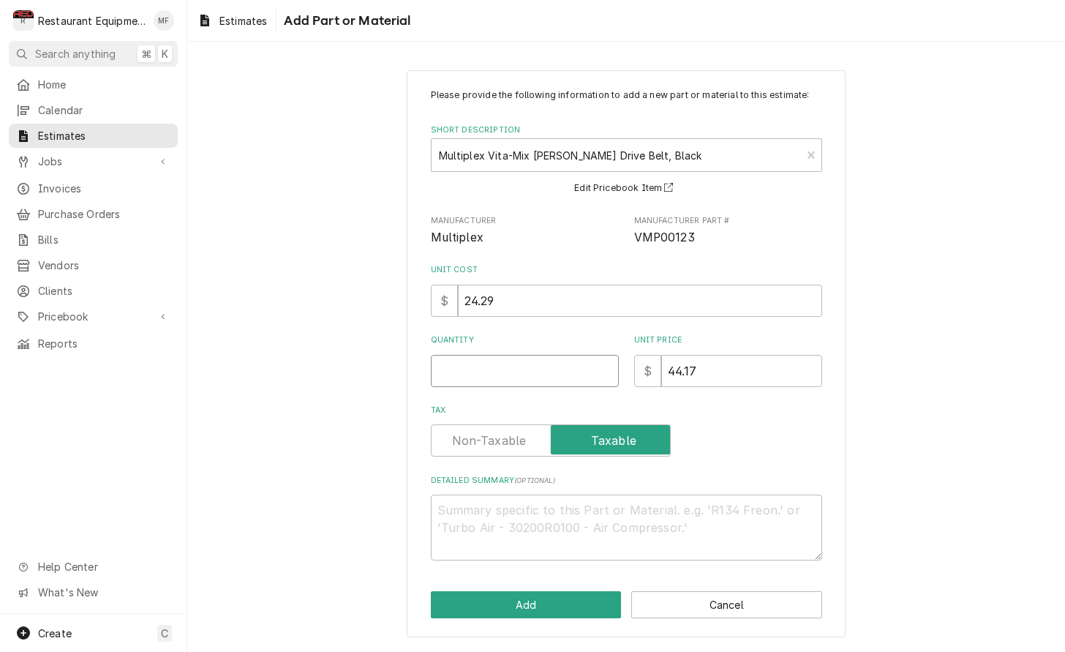
click at [519, 370] on input "Quantity" at bounding box center [525, 371] width 188 height 32
type textarea "x"
type input "1"
type textarea "x"
type input "1"
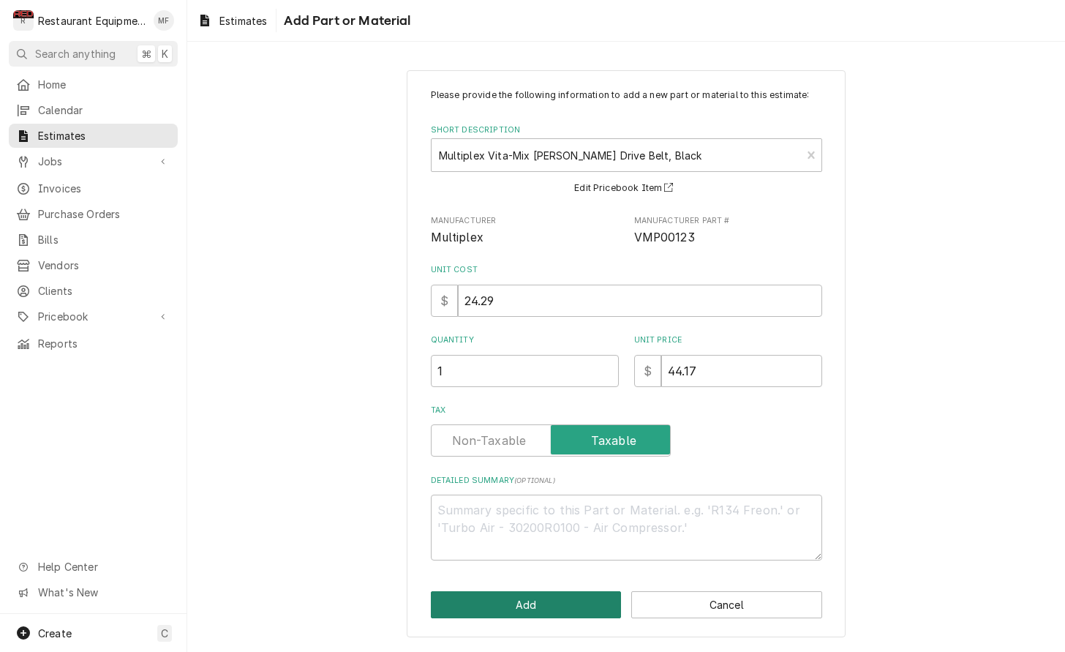
click at [558, 602] on button "Add" at bounding box center [526, 604] width 191 height 27
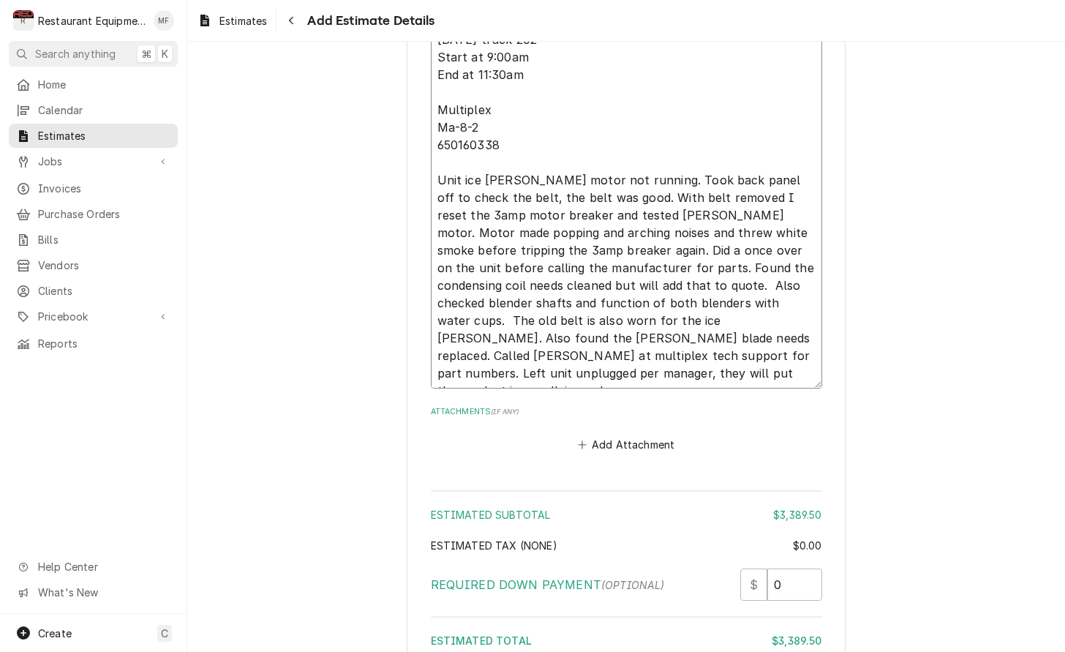
click at [641, 348] on textarea "10-9-25 truck 202 Start at 9:00am End at 11:30am Multiplex Ma-8-2 650160338 Uni…" at bounding box center [626, 206] width 391 height 364
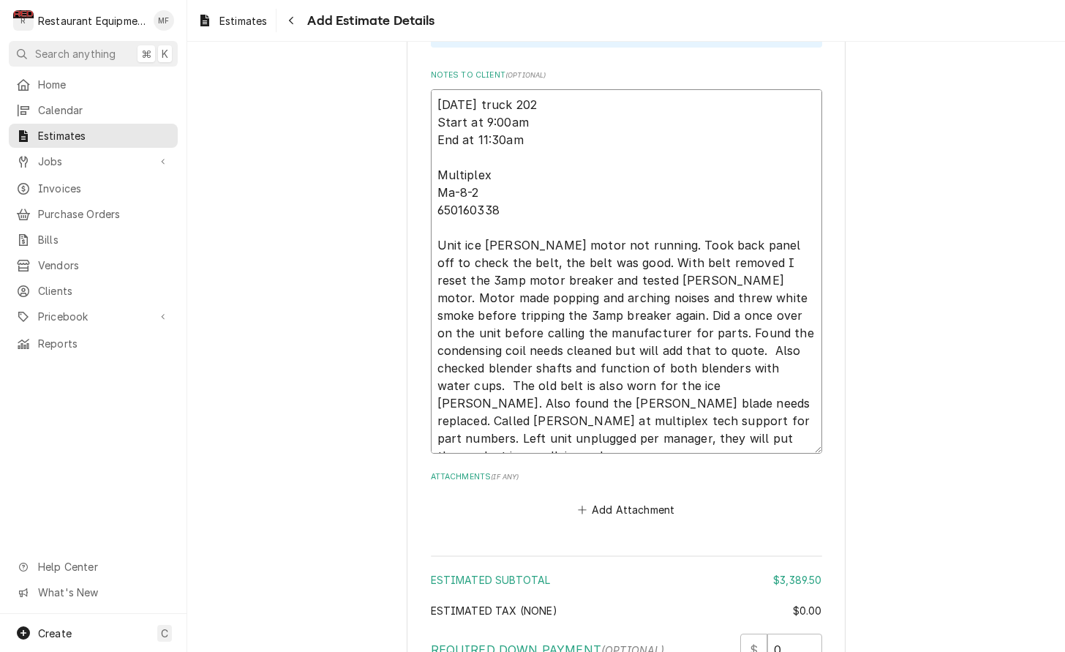
scroll to position [3053, 0]
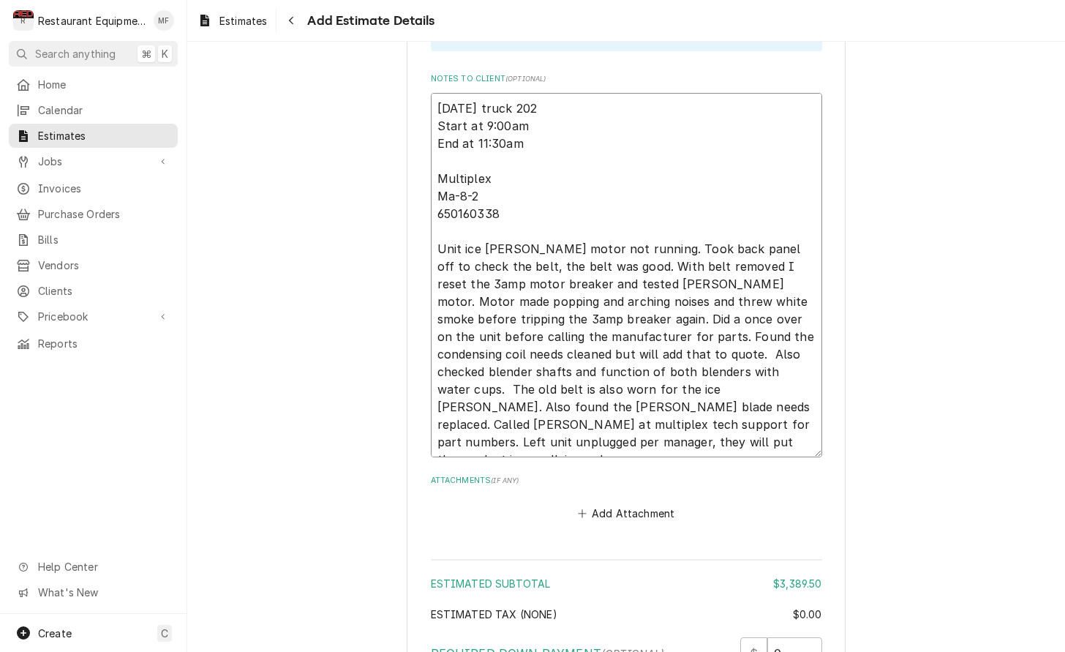
click at [635, 423] on textarea "10-9-25 truck 202 Start at 9:00am End at 11:30am Multiplex Ma-8-2 650160338 Uni…" at bounding box center [626, 275] width 391 height 364
type textarea "x"
type textarea "10-9-25 truck 202 Start at 9:00am End at 11:30am Multiplex Ma-8-2 650160338 Uni…"
type textarea "x"
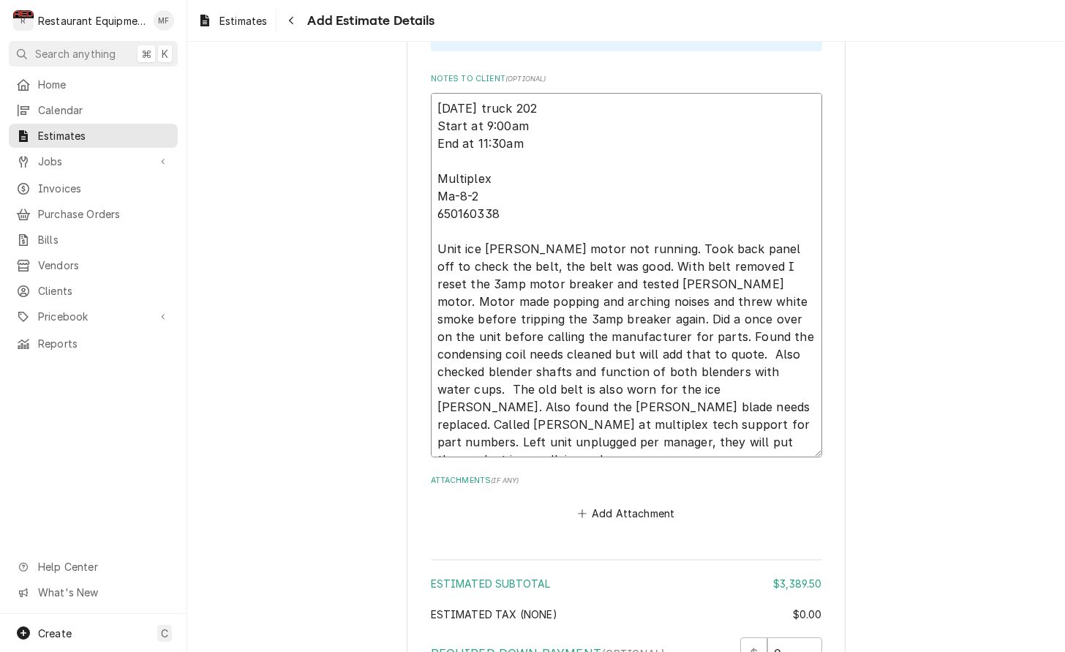
type textarea "10-9-25 truck 202 Start at 9:00am End at 11:30am Multiplex Ma-8-2 650160338 Uni…"
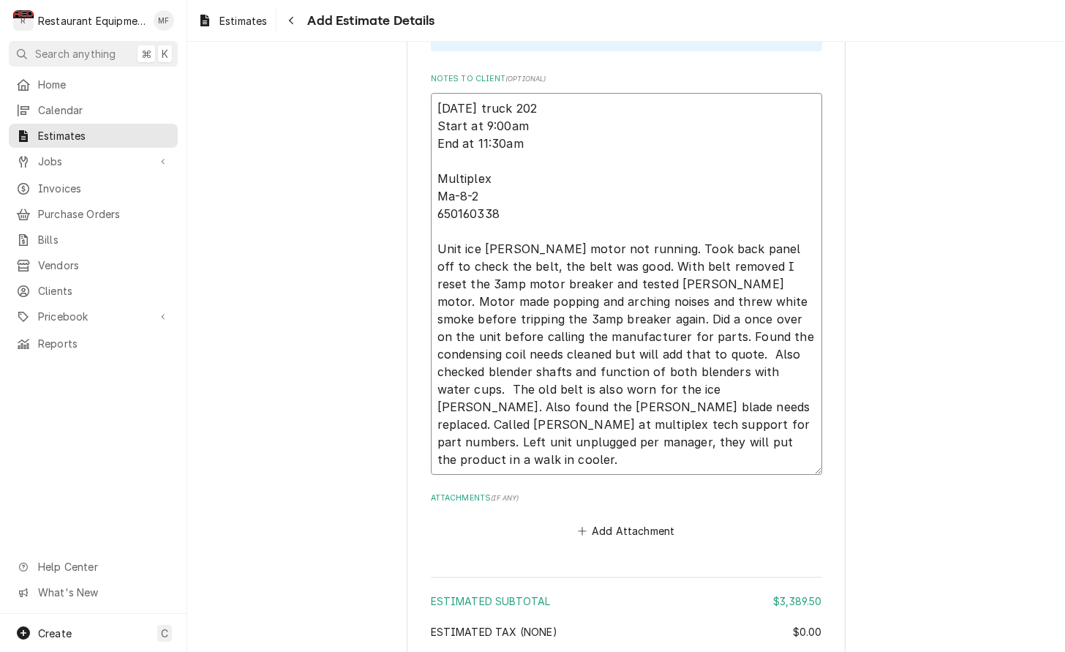
type textarea "x"
type textarea "10-9-25 truck 202 Start at 9:00am End at 11:30am Multiplex Ma-8-2 650160338 Uni…"
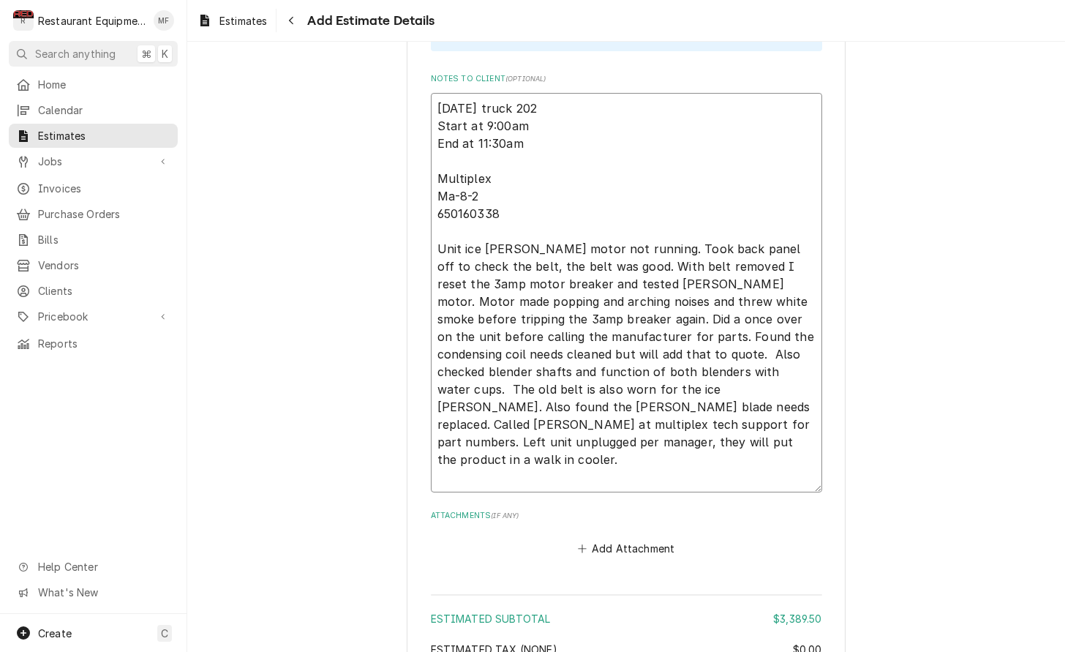
type textarea "x"
type textarea "10-9-25 truck 202 Start at 9:00am End at 11:30am Multiplex Ma-8-2 650160338 Uni…"
type textarea "x"
type textarea "10-9-25 truck 202 Start at 9:00am End at 11:30am Multiplex Ma-8-2 650160338 Uni…"
type textarea "x"
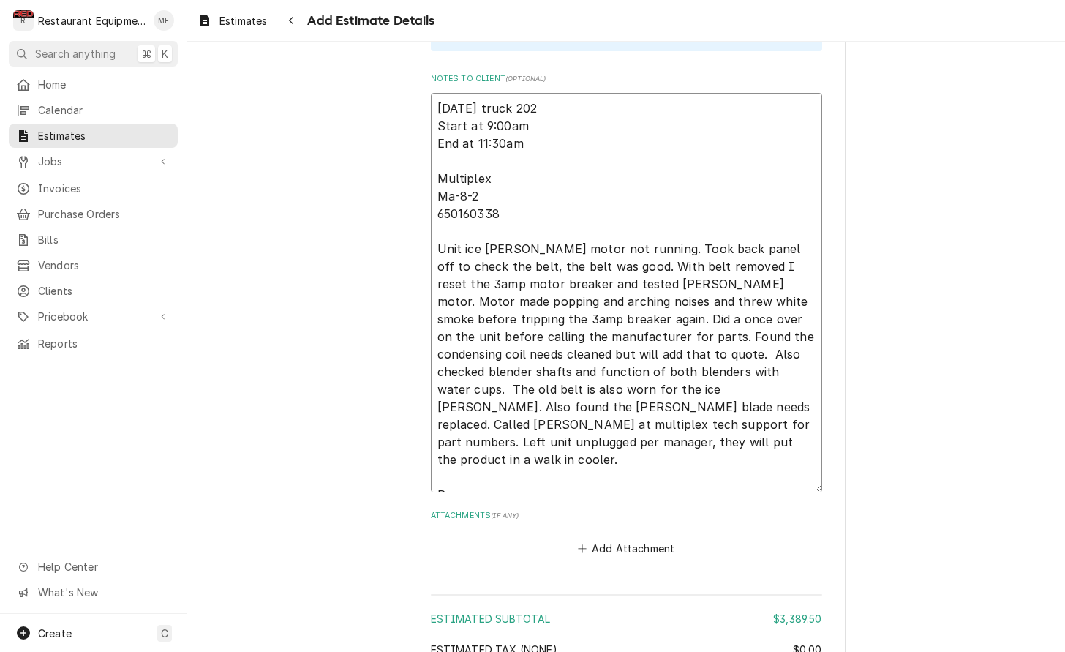
type textarea "10-9-25 truck 202 Start at 9:00am End at 11:30am Multiplex Ma-8-2 650160338 Uni…"
type textarea "x"
type textarea "10-9-25 truck 202 Start at 9:00am End at 11:30am Multiplex Ma-8-2 650160338 Uni…"
type textarea "x"
type textarea "10-9-25 truck 202 Start at 9:00am End at 11:30am Multiplex Ma-8-2 650160338 Uni…"
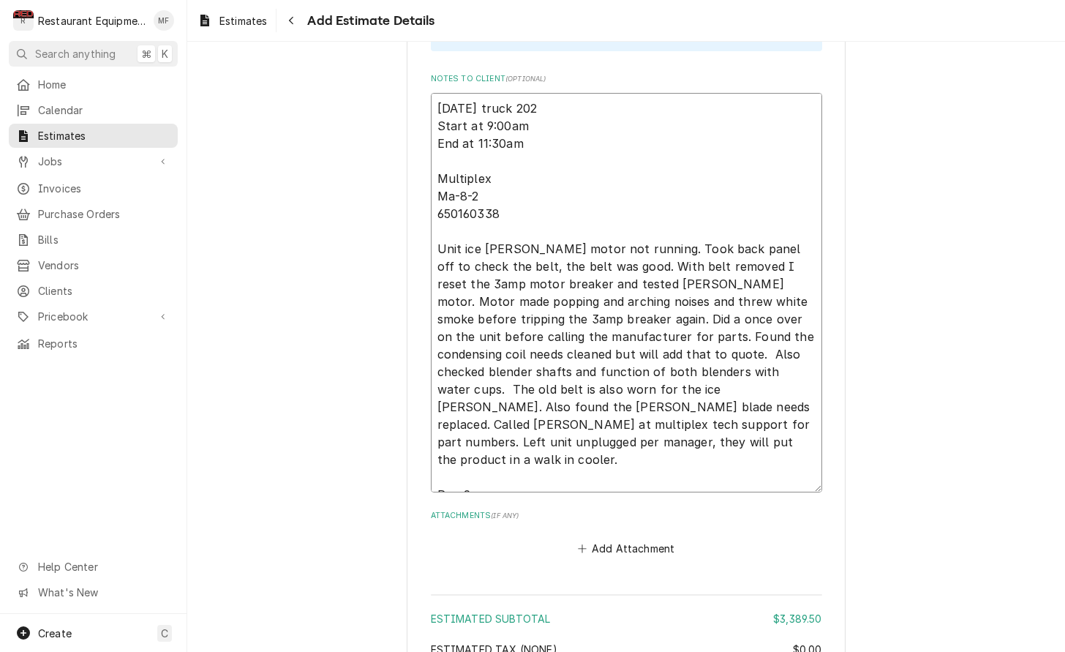
type textarea "x"
type textarea "10-9-25 truck 202 Start at 9:00am End at 11:30am Multiplex Ma-8-2 650160338 Uni…"
type textarea "x"
type textarea "10-9-25 truck 202 Start at 9:00am End at 11:30am Multiplex Ma-8-2 650160338 Uni…"
type textarea "x"
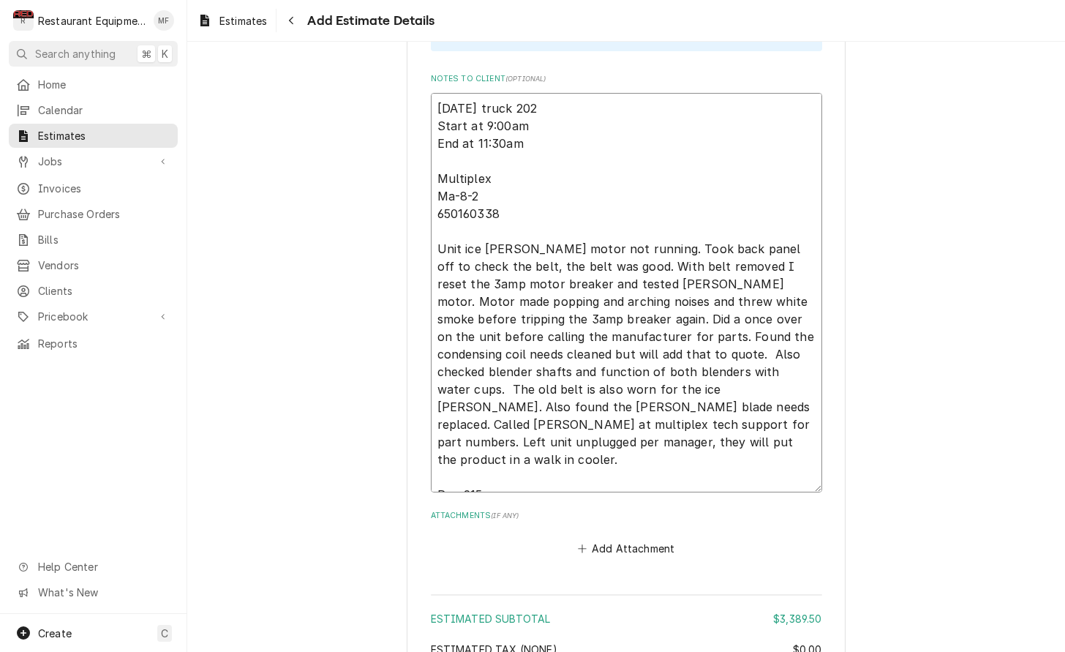
type textarea "10-9-25 truck 202 Start at 9:00am End at 11:30am Multiplex Ma-8-2 650160338 Uni…"
type textarea "x"
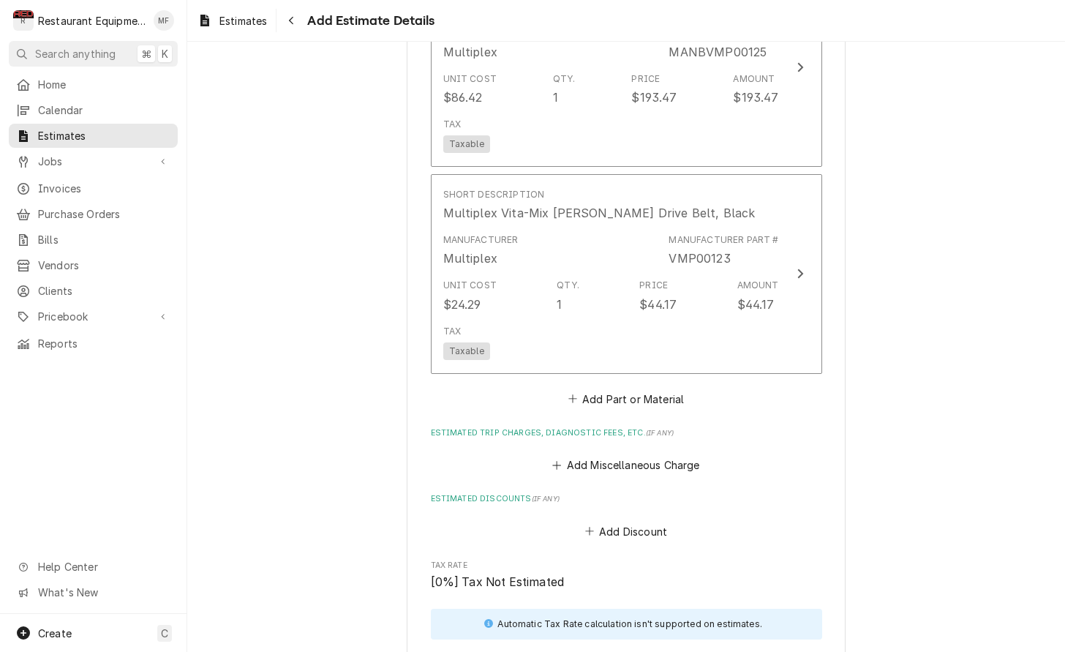
scroll to position [2476, 0]
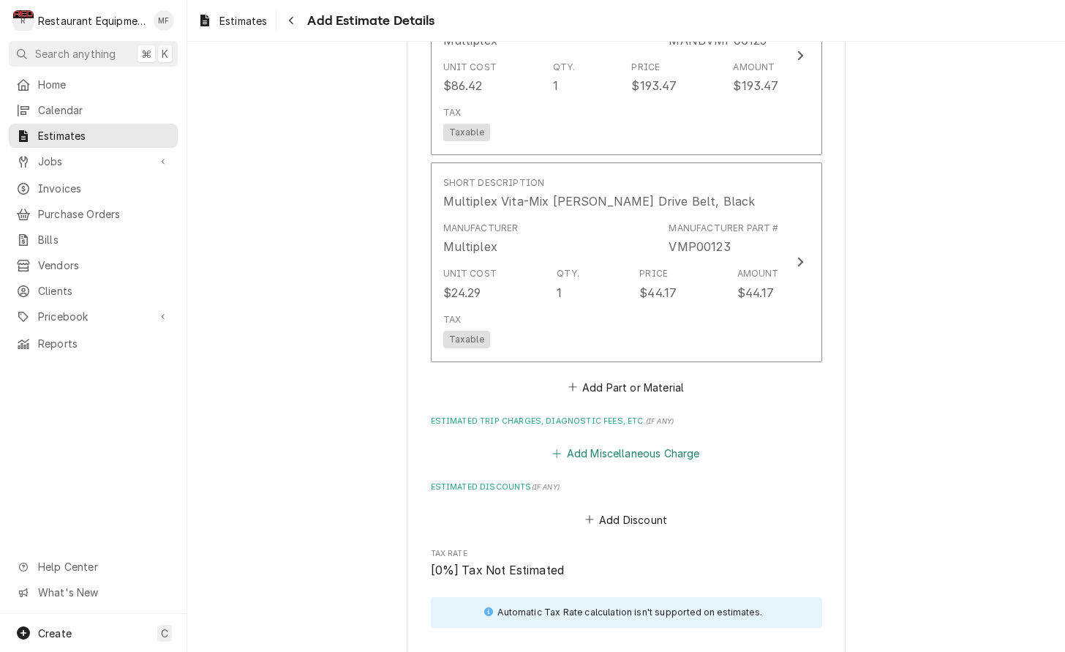
type textarea "10-9-25 truck 202 Start at 9:00am End at 11:30am Multiplex Ma-8-2 650160338 Uni…"
click at [638, 443] on button "Add Miscellaneous Charge" at bounding box center [626, 453] width 152 height 20
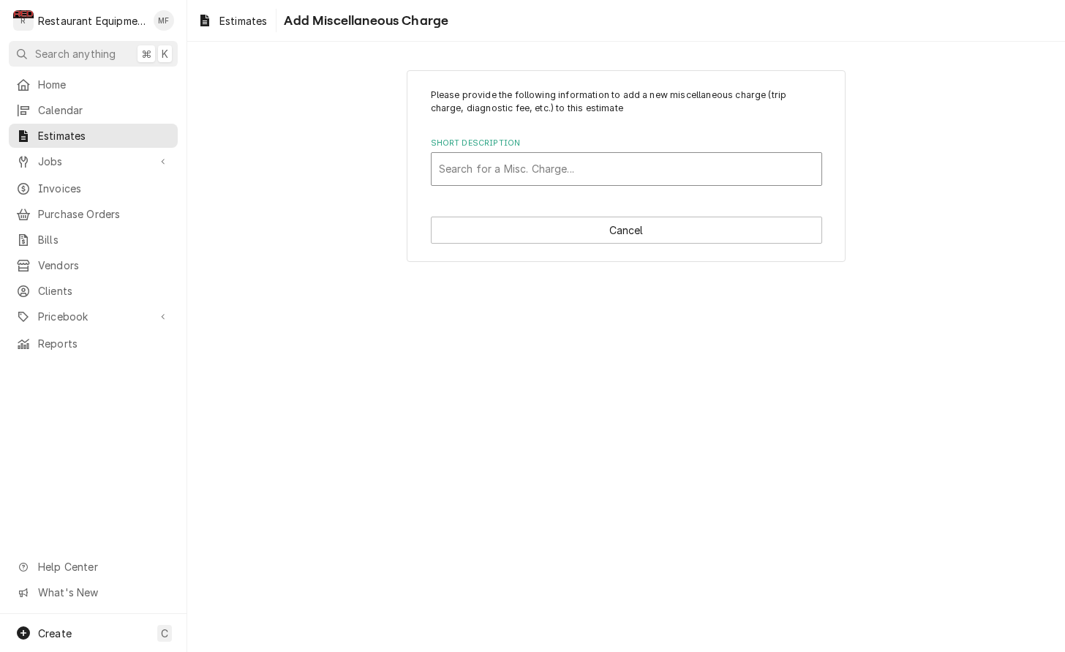
click at [634, 166] on div "Short Description" at bounding box center [626, 169] width 375 height 26
type input "Shippin"
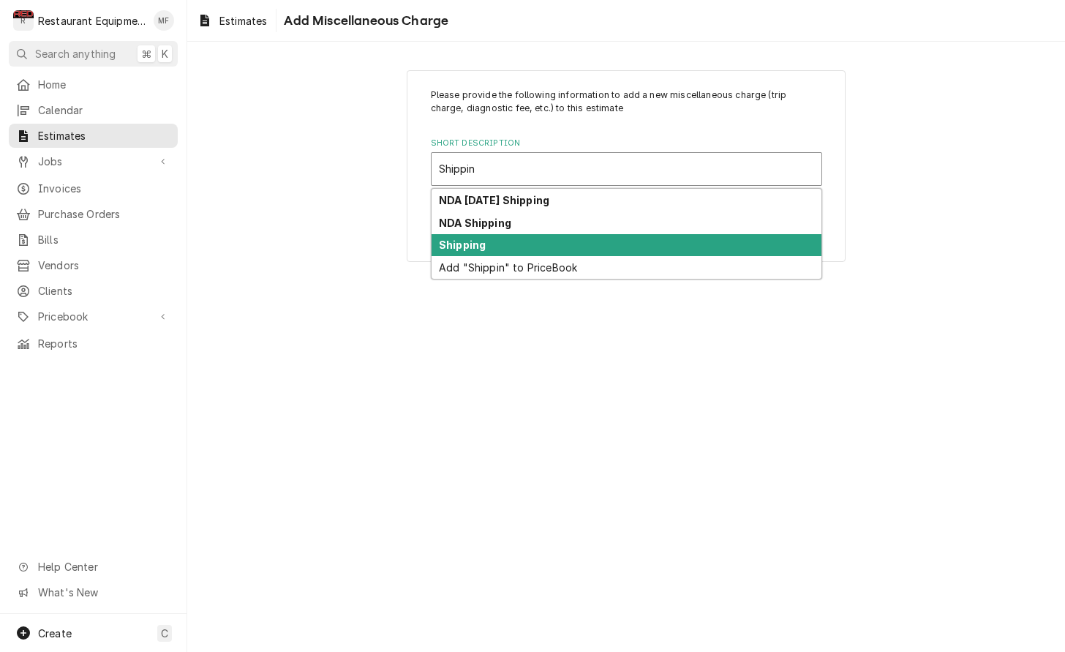
click at [623, 244] on div "Shipping" at bounding box center [626, 245] width 390 height 23
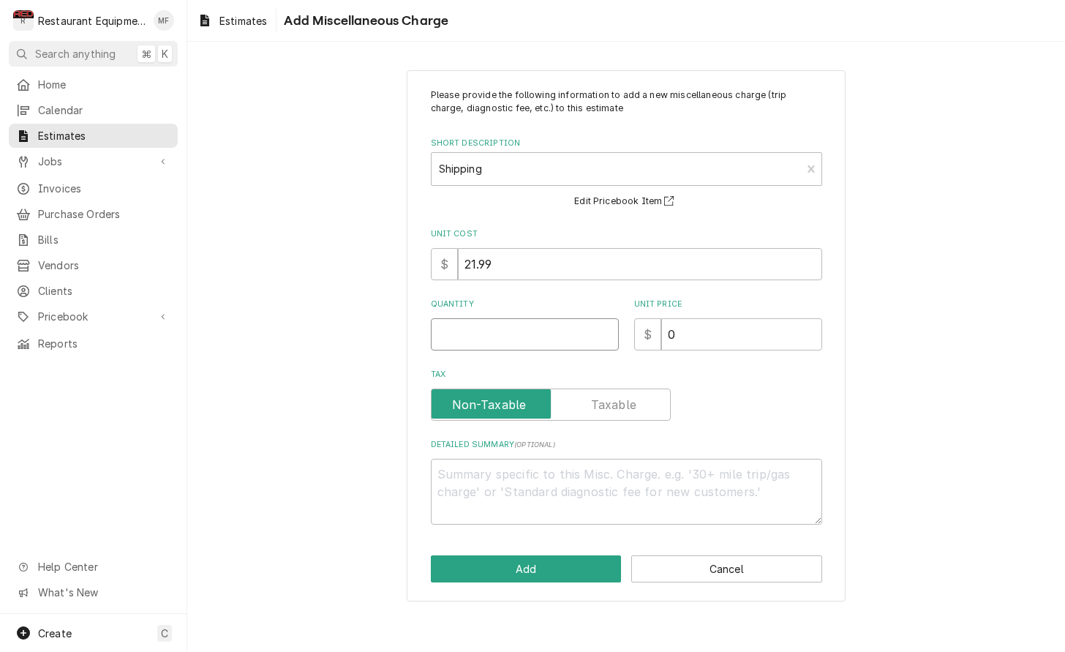
click at [574, 330] on input "Quantity" at bounding box center [525, 334] width 188 height 32
type textarea "x"
type input "1"
type textarea "x"
type input "7"
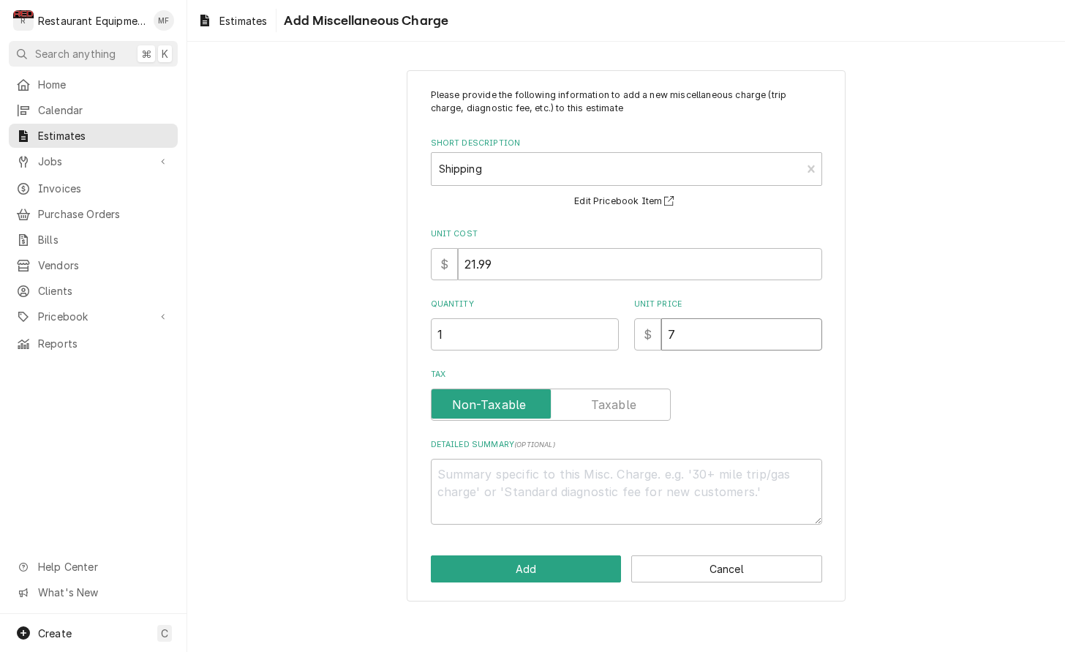
type textarea "x"
type input "78"
type textarea "x"
type input "78.4"
type textarea "x"
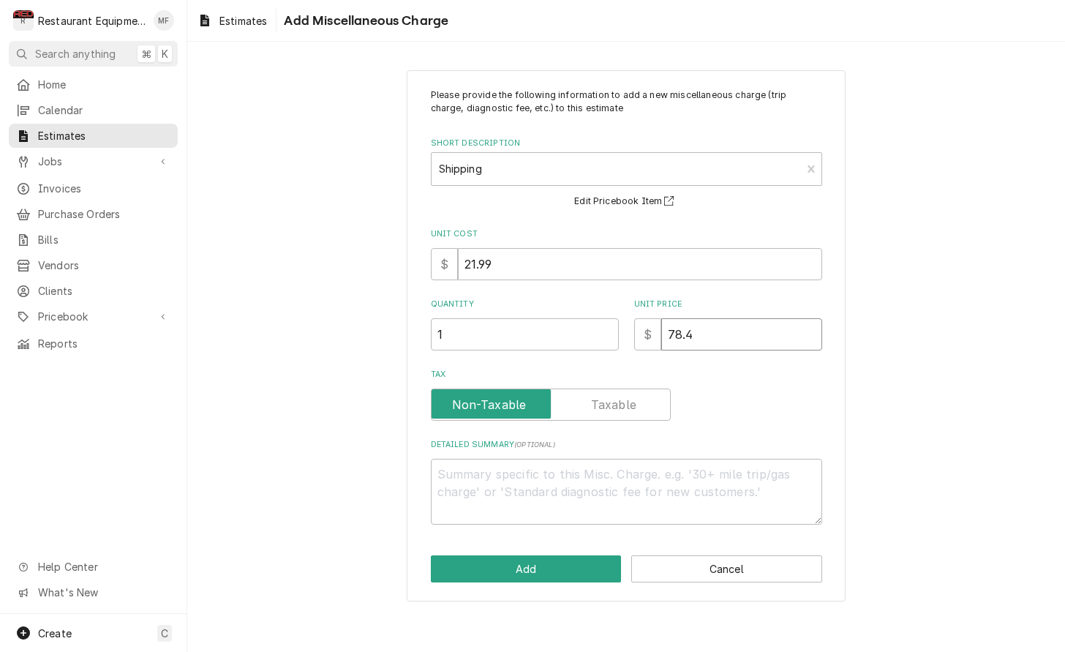
type input "78.43"
type textarea "x"
type input "78.43"
click at [542, 555] on button "Add" at bounding box center [526, 568] width 191 height 27
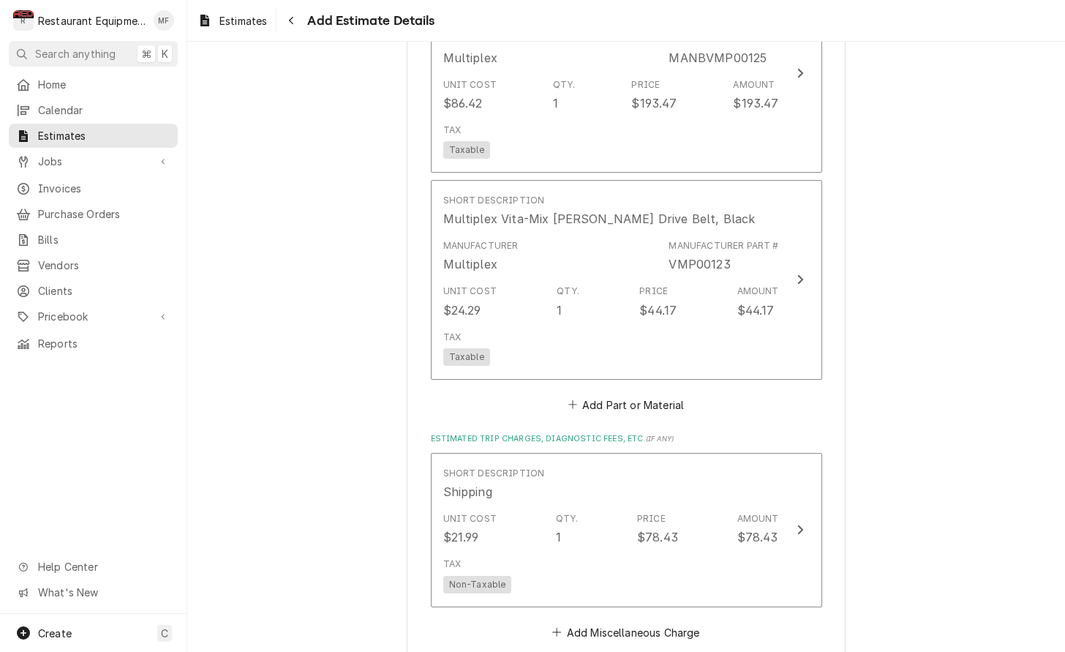
type textarea "x"
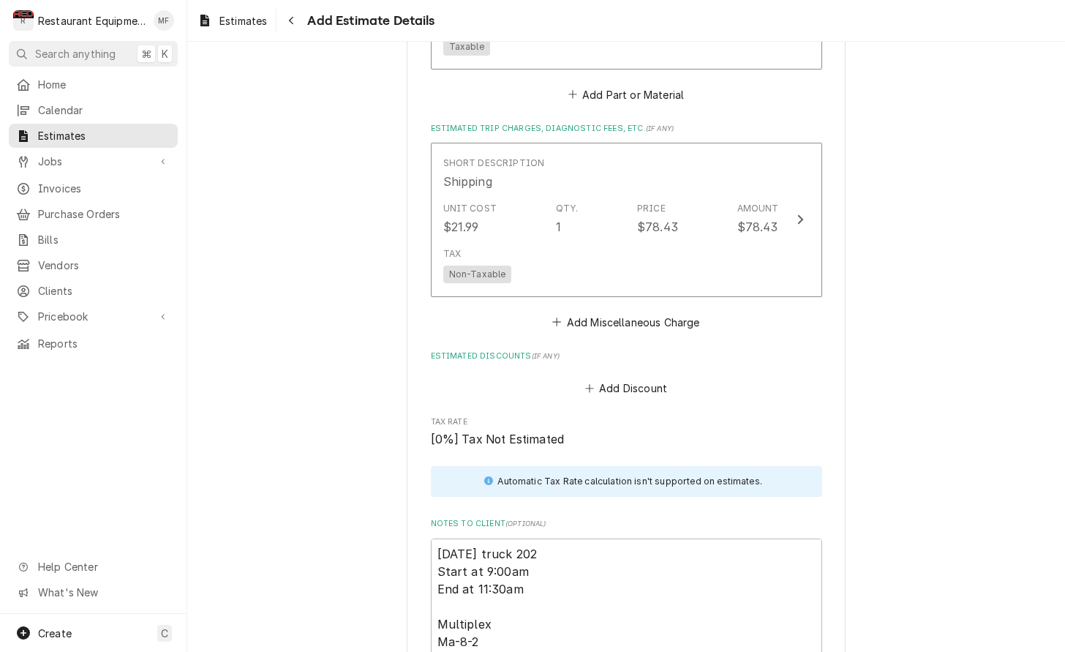
scroll to position [2771, 0]
click at [649, 309] on button "Add Miscellaneous Charge" at bounding box center [626, 319] width 152 height 20
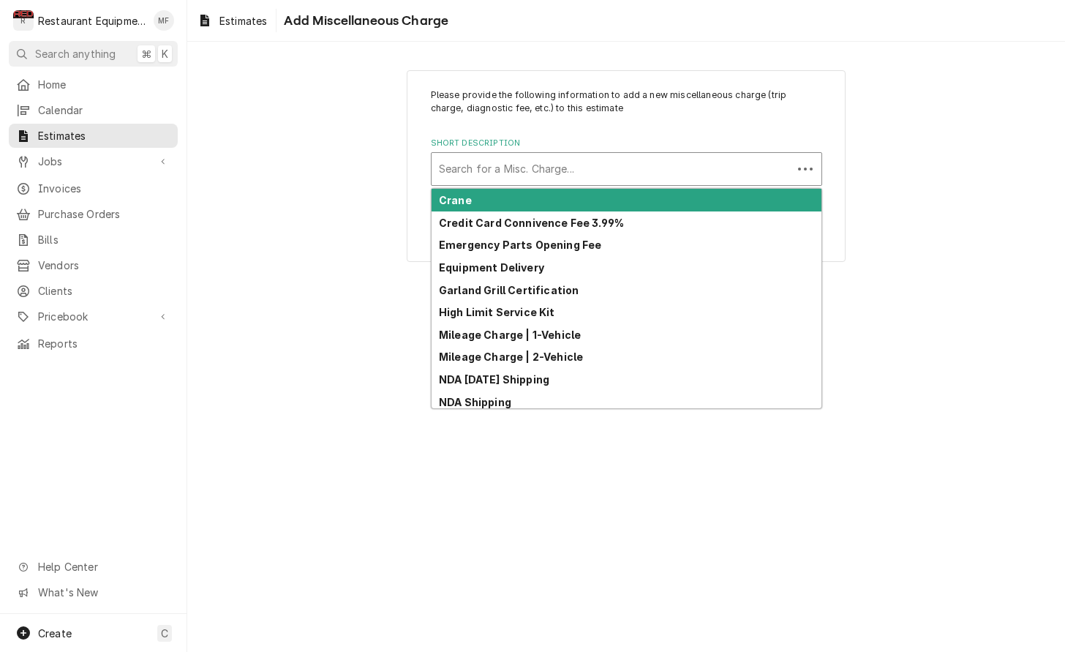
click at [606, 165] on div "Short Description" at bounding box center [612, 169] width 346 height 26
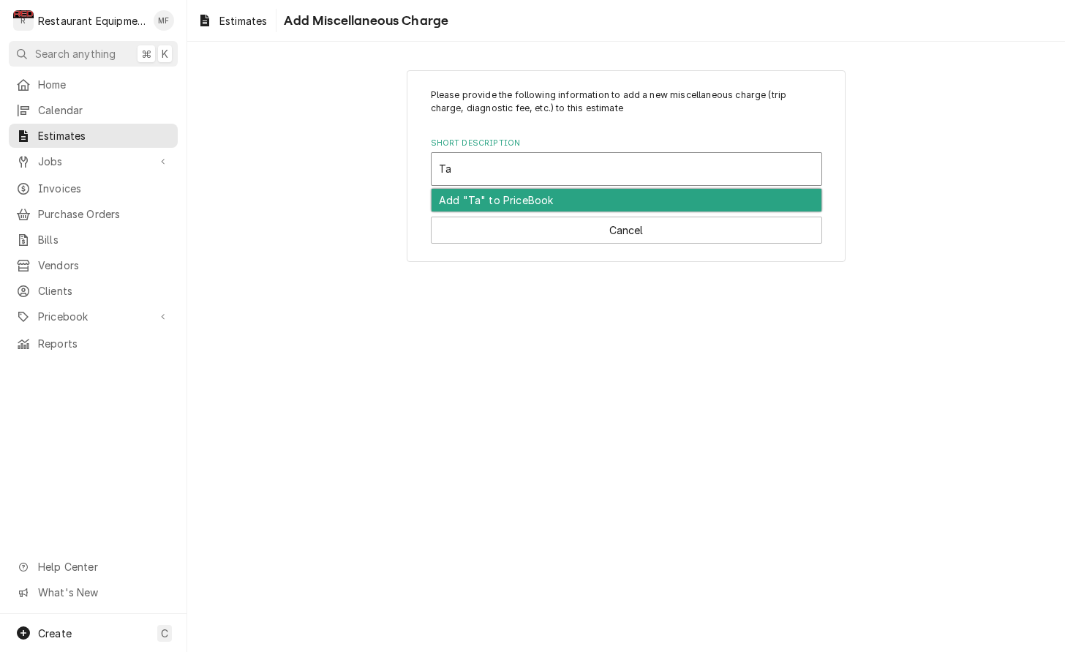
type input "Tax"
click at [591, 193] on div "Tax" at bounding box center [626, 200] width 390 height 23
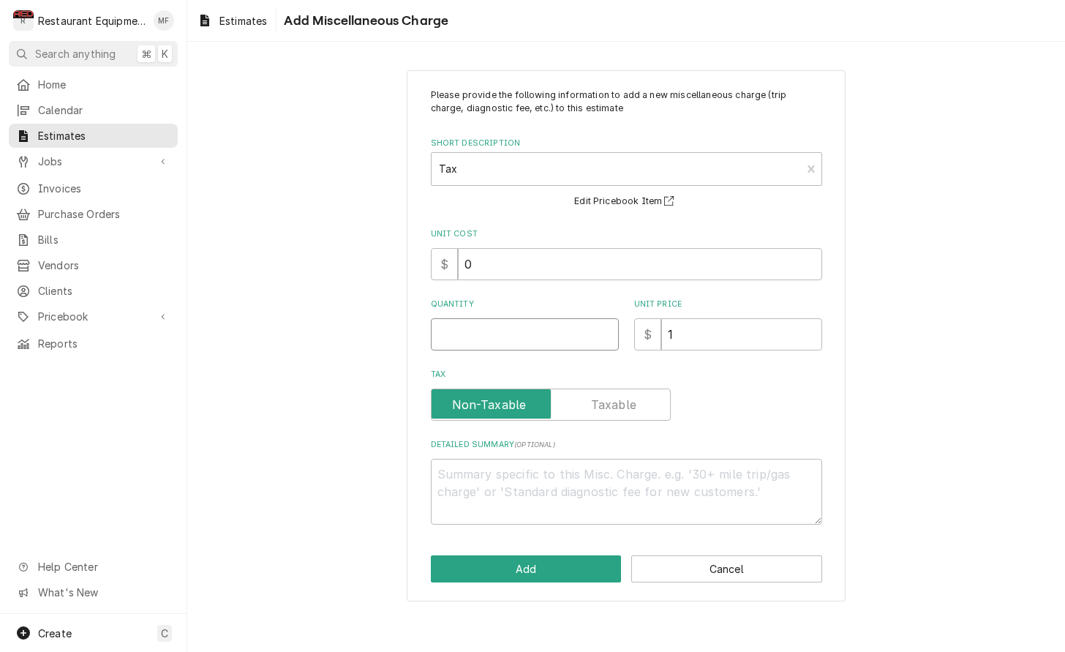
click at [536, 330] on input "Quantity" at bounding box center [525, 334] width 188 height 32
type textarea "x"
type input "1"
type textarea "x"
type input "19"
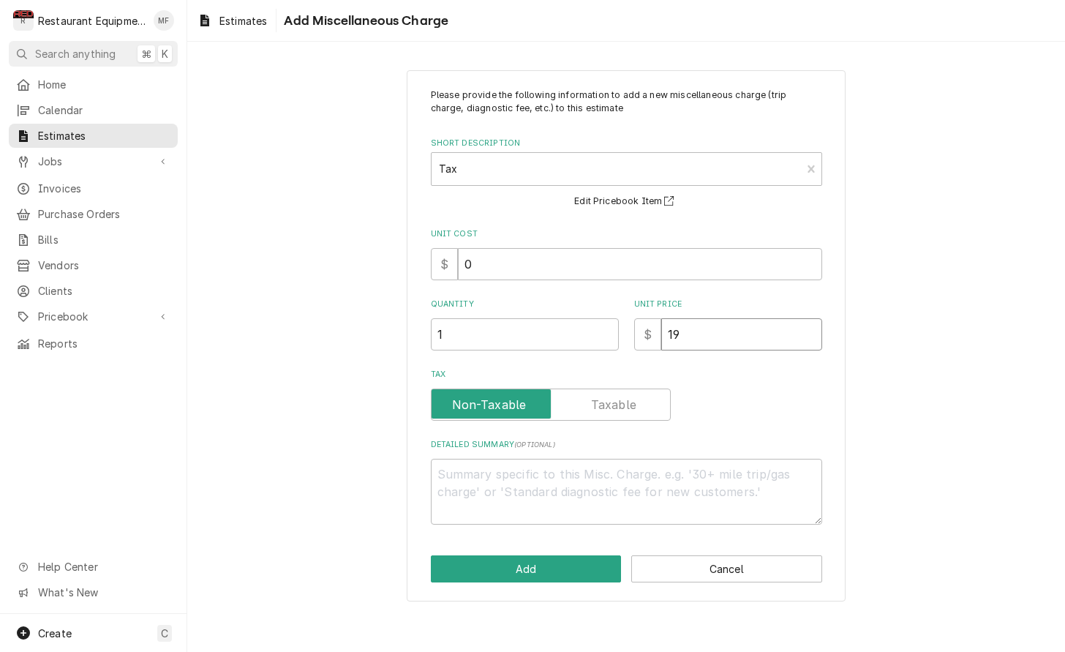
type textarea "x"
type input "195"
type textarea "x"
type input "195.9"
type textarea "x"
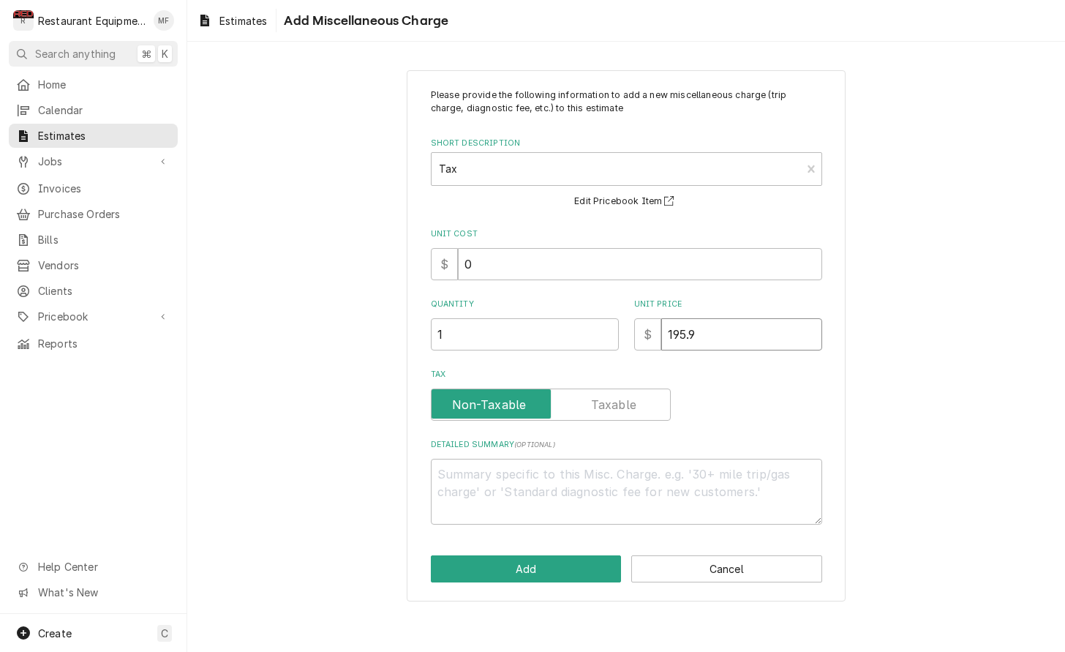
type input "195.96"
type textarea "x"
type input "195.96"
click at [595, 569] on button "Add" at bounding box center [526, 568] width 191 height 27
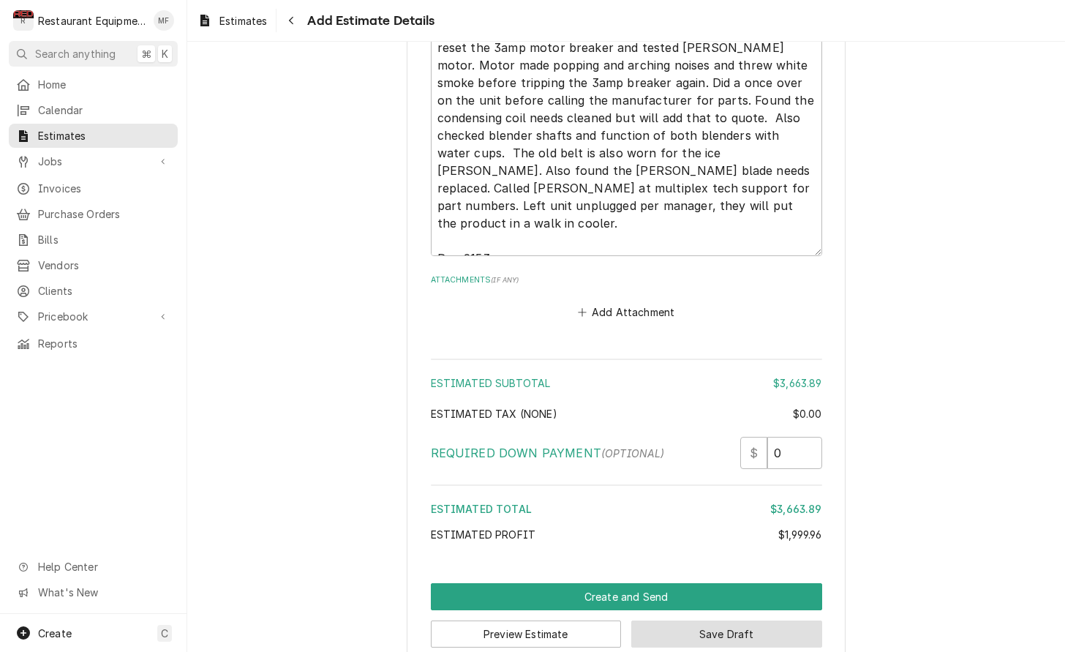
click at [756, 620] on button "Save Draft" at bounding box center [726, 633] width 191 height 27
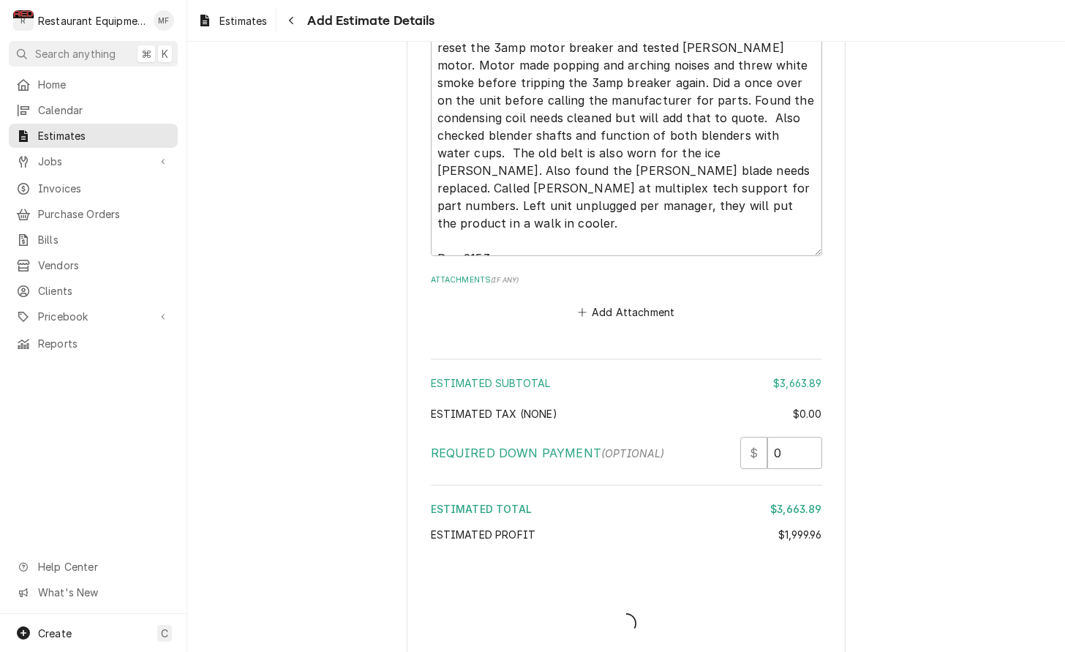
scroll to position [3603, 0]
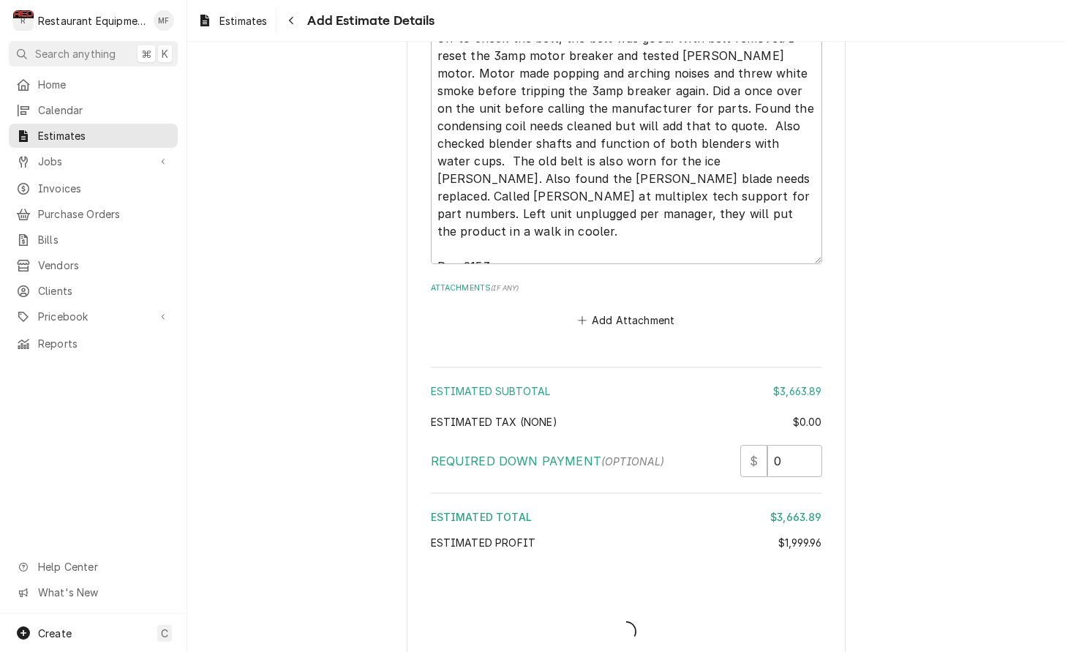
type textarea "x"
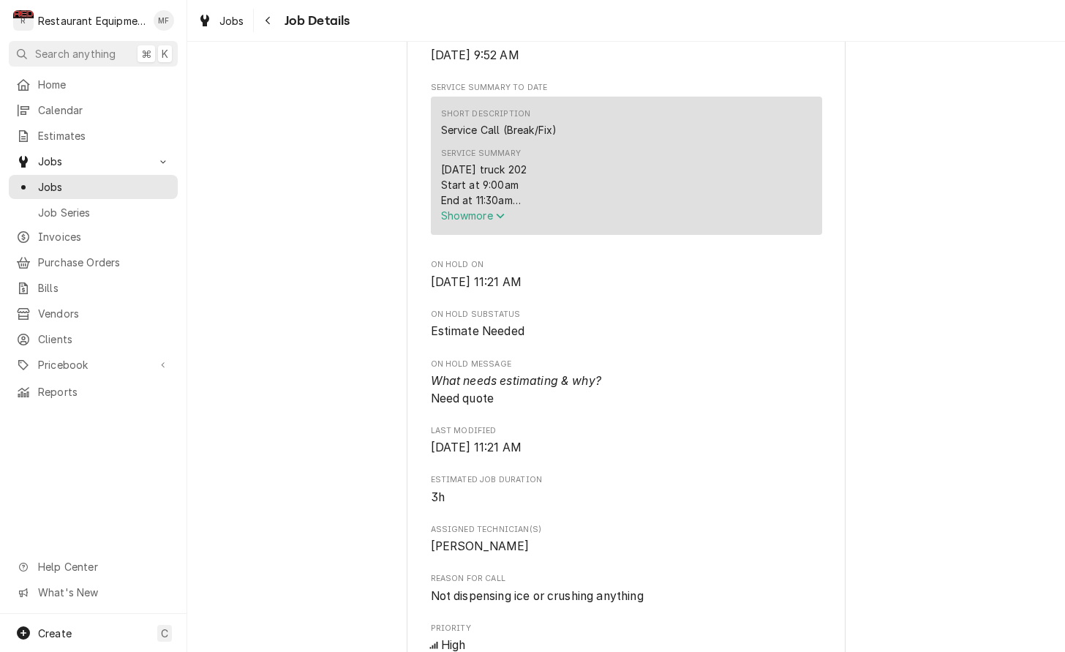
scroll to position [562, 0]
drag, startPoint x: 488, startPoint y: 216, endPoint x: 511, endPoint y: 225, distance: 25.0
click at [495, 219] on span "Show more" at bounding box center [473, 214] width 64 height 12
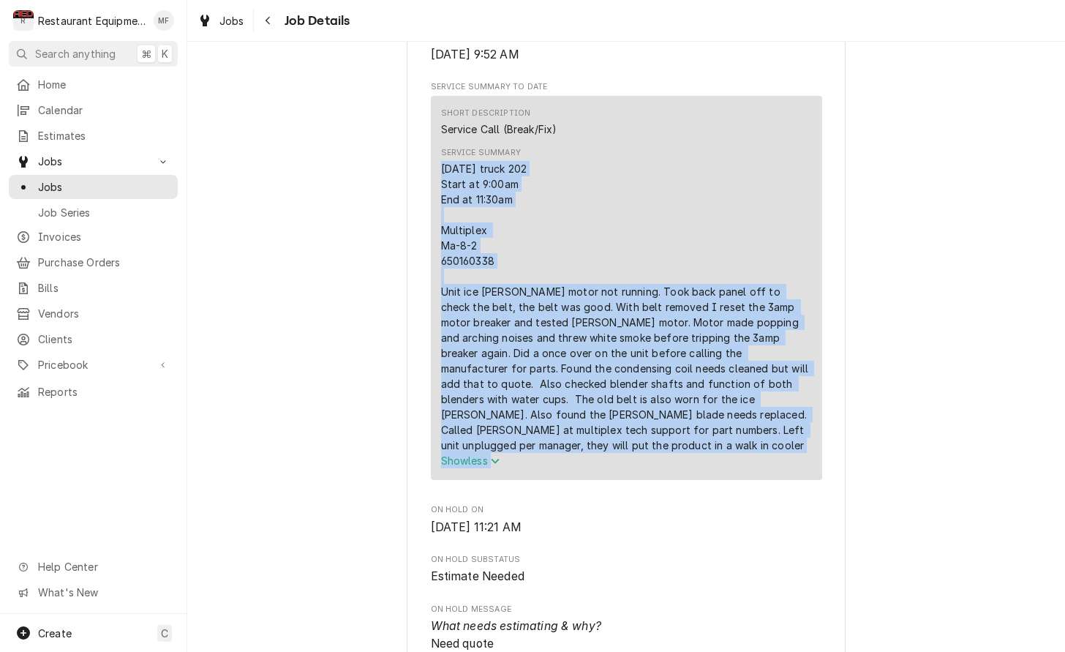
drag, startPoint x: 442, startPoint y: 171, endPoint x: 702, endPoint y: 443, distance: 376.6
click at [702, 443] on div "[DATE] truck 202 Start at 9:00am End at 11:30am Multiplex Ma-8-2 650160338 Unit…" at bounding box center [626, 314] width 371 height 307
drag, startPoint x: 440, startPoint y: 171, endPoint x: 713, endPoint y: 437, distance: 380.6
click at [714, 437] on div "[DATE] truck 202 Start at 9:00am End at 11:30am Multiplex Ma-8-2 650160338 Unit…" at bounding box center [626, 307] width 371 height 292
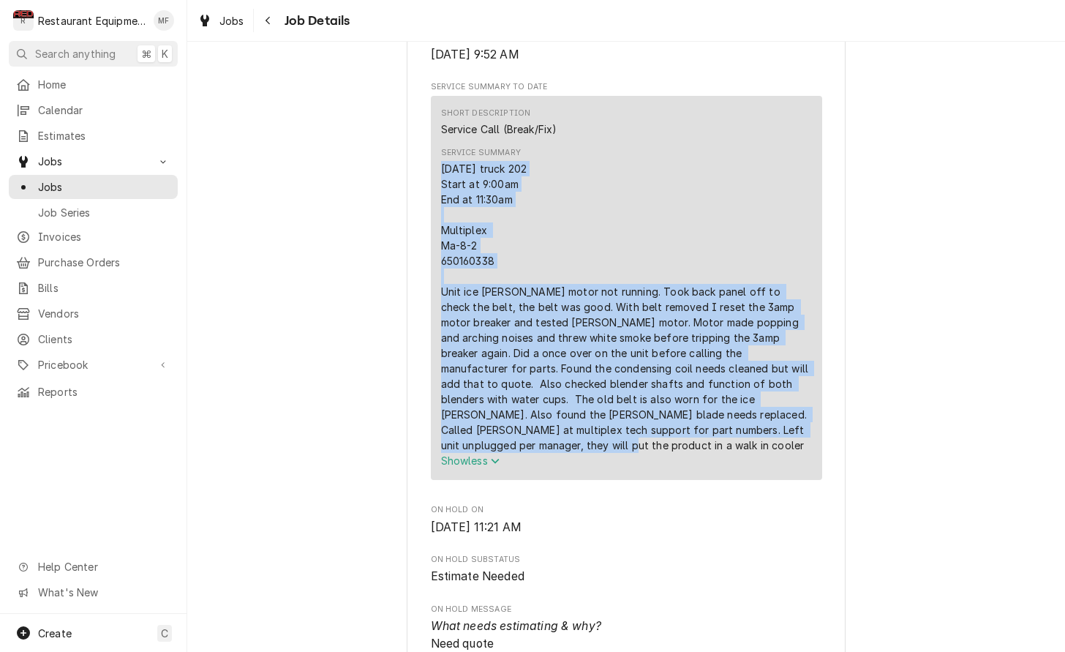
copy div "[DATE] truck 202 Start at 9:00am End at 11:30am Multiplex Ma-8-2 650160338 Unit…"
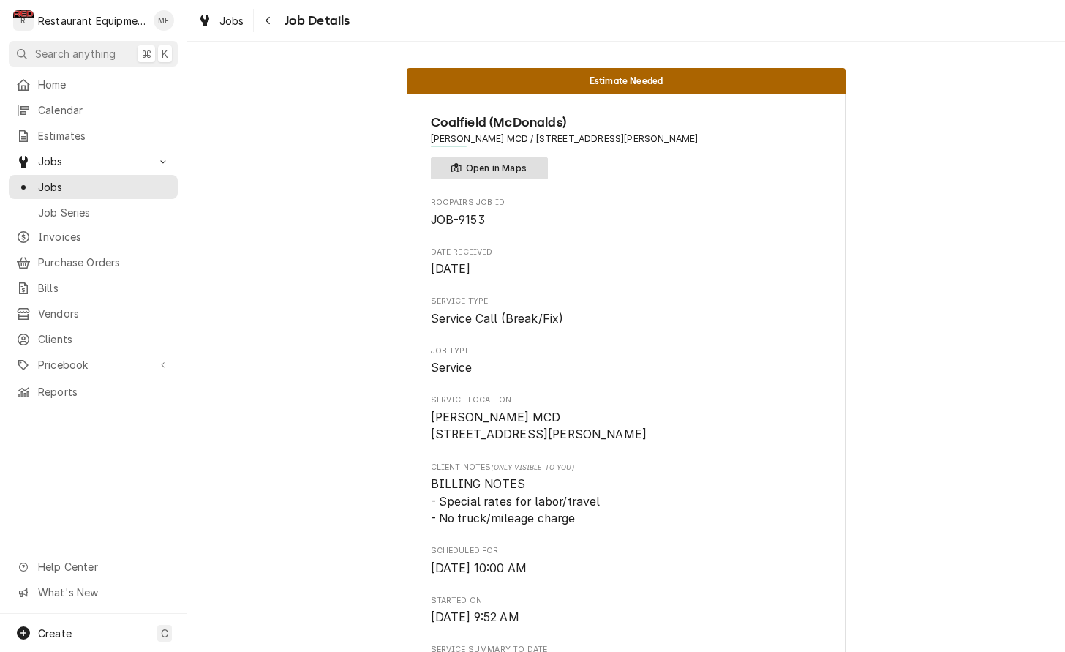
scroll to position [-1, 0]
click at [515, 172] on button "Open in Maps" at bounding box center [489, 168] width 117 height 22
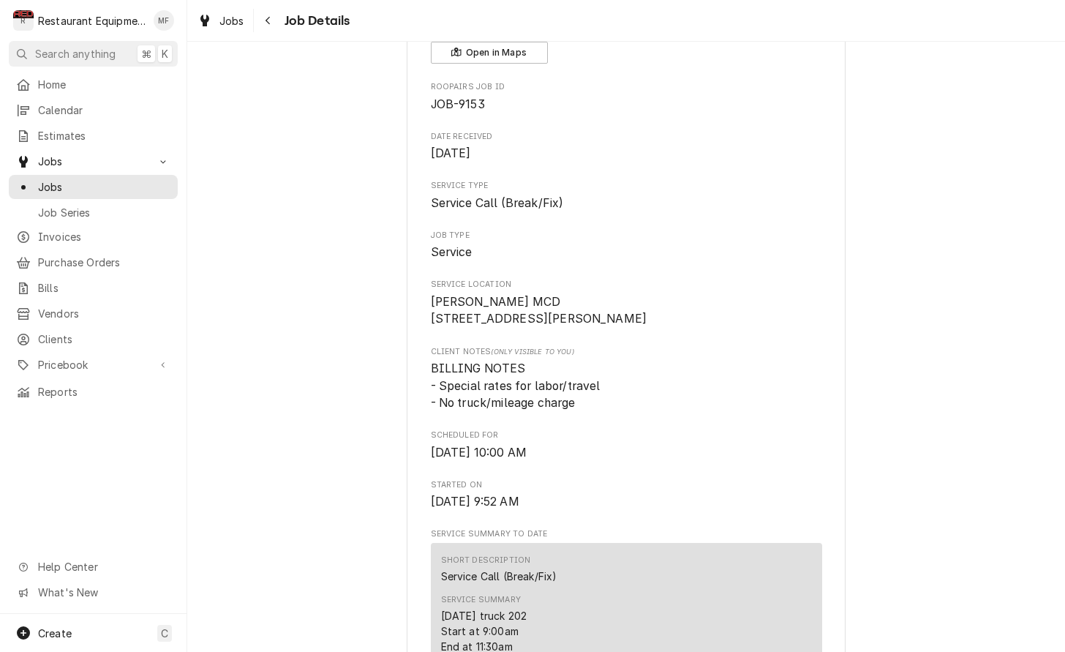
scroll to position [117, 0]
click at [265, 23] on icon "Navigate back" at bounding box center [268, 20] width 7 height 10
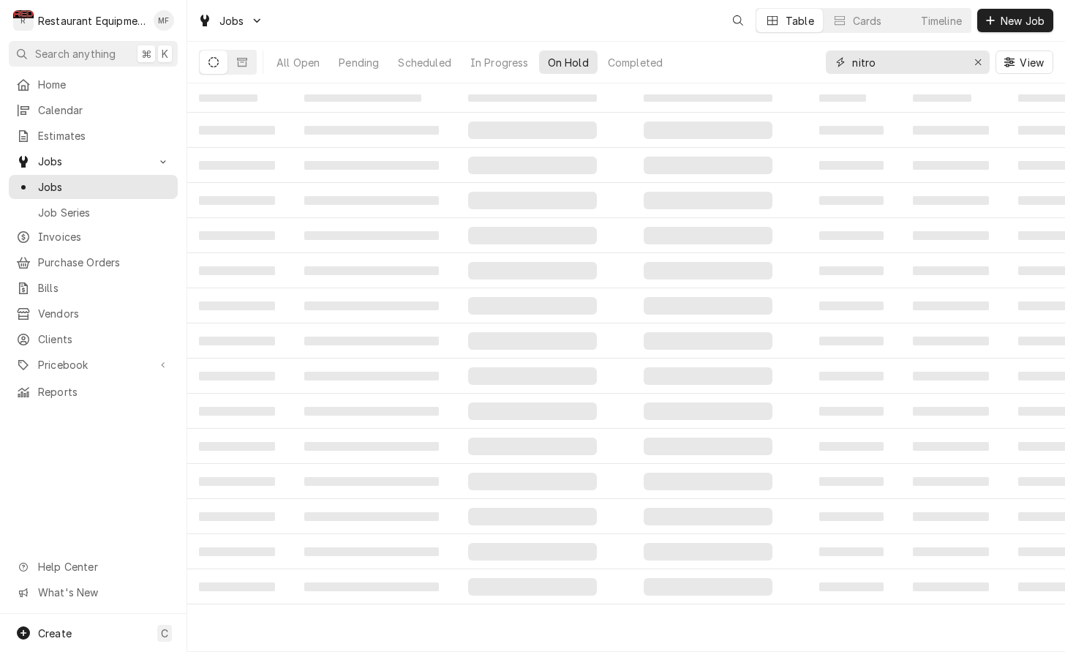
click at [894, 68] on input "nitro" at bounding box center [907, 61] width 110 height 23
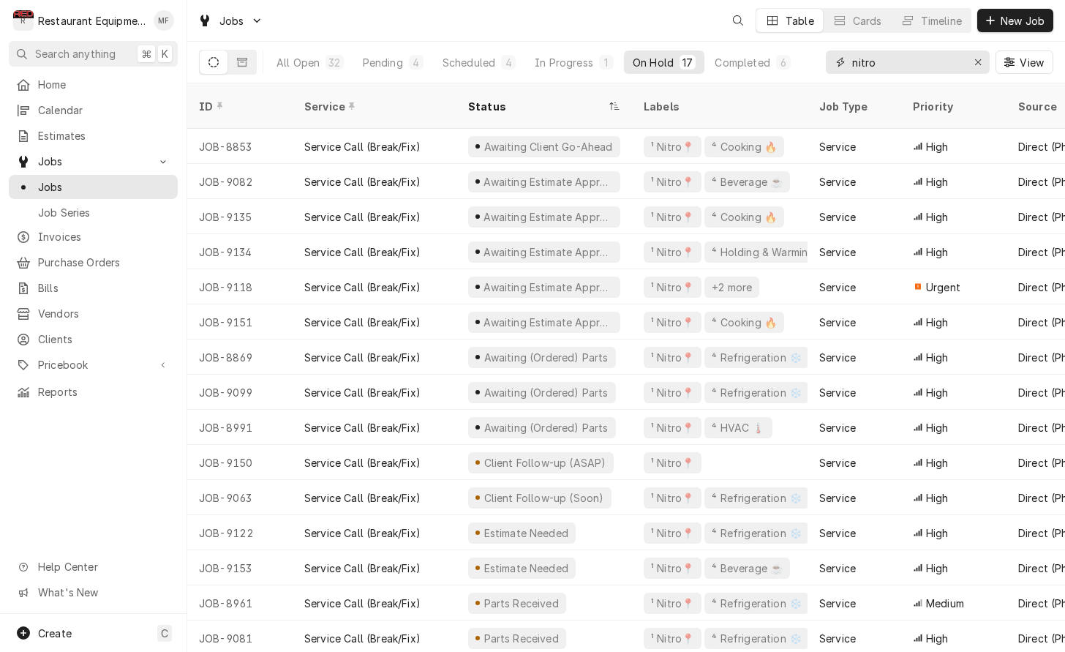
click at [894, 67] on input "nitro" at bounding box center [907, 61] width 110 height 23
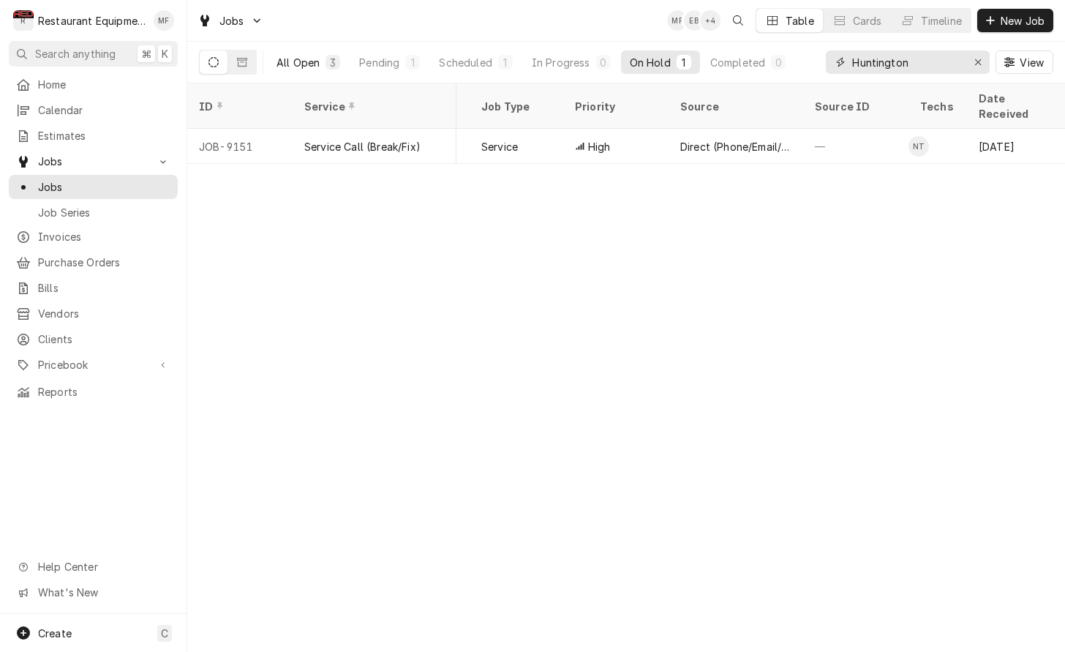
scroll to position [0, 339]
click at [241, 59] on icon "Dynamic Content Wrapper" at bounding box center [242, 62] width 10 height 9
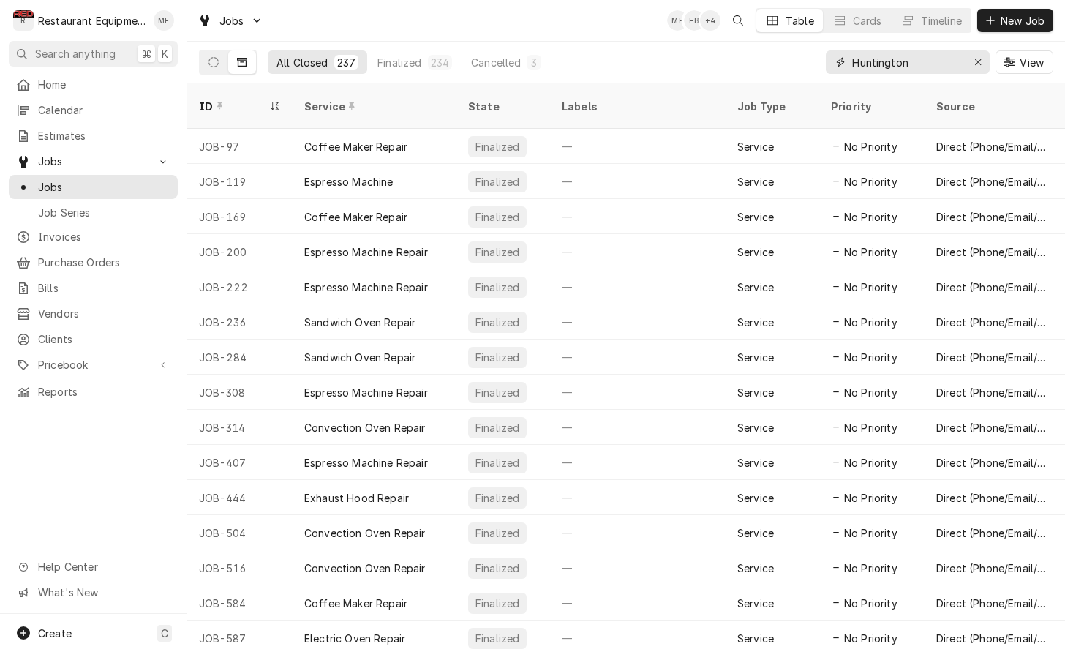
click at [949, 60] on input "Huntington" at bounding box center [907, 61] width 110 height 23
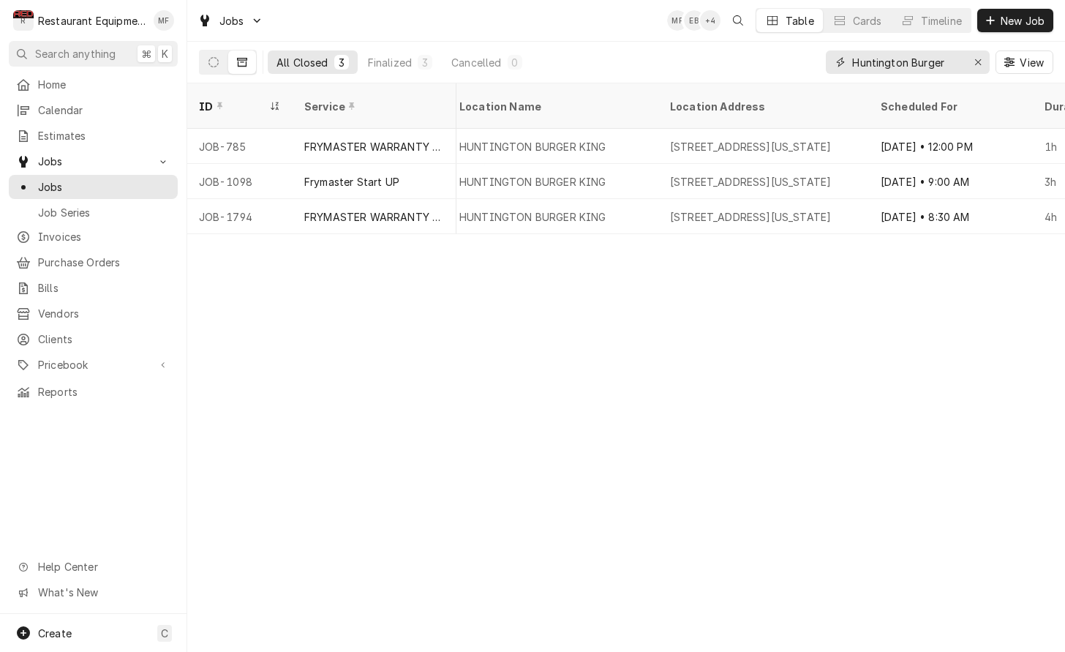
scroll to position [0, 0]
type input "Huntington Burger"
click at [976, 61] on icon "Erase input" at bounding box center [978, 62] width 6 height 6
click at [922, 67] on input "Dynamic Content Wrapper" at bounding box center [920, 61] width 137 height 23
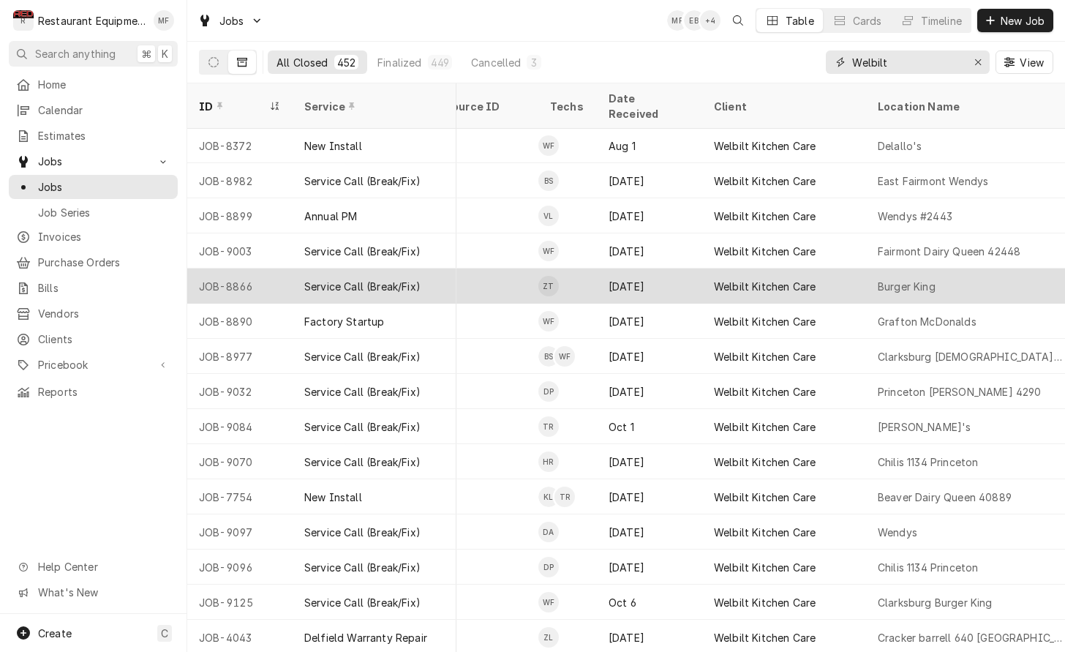
type input "Welbilt"
click at [772, 279] on div "Welbilt Kitchen Care" at bounding box center [765, 286] width 102 height 15
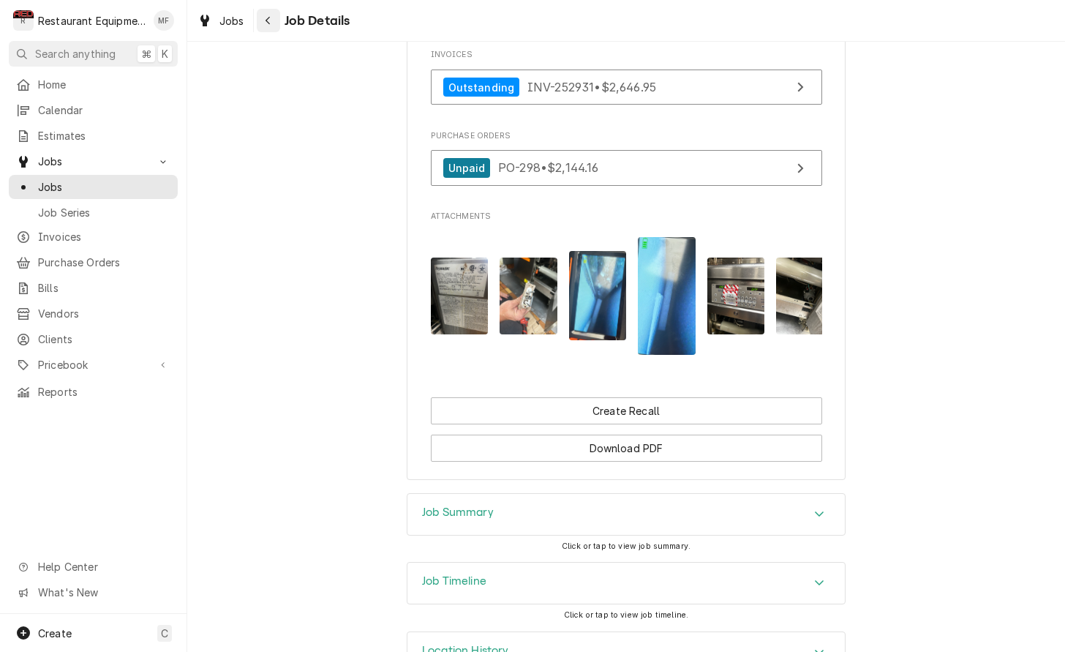
drag, startPoint x: 270, startPoint y: 19, endPoint x: 279, endPoint y: 23, distance: 9.5
click at [272, 20] on div "Navigate back" at bounding box center [268, 20] width 15 height 15
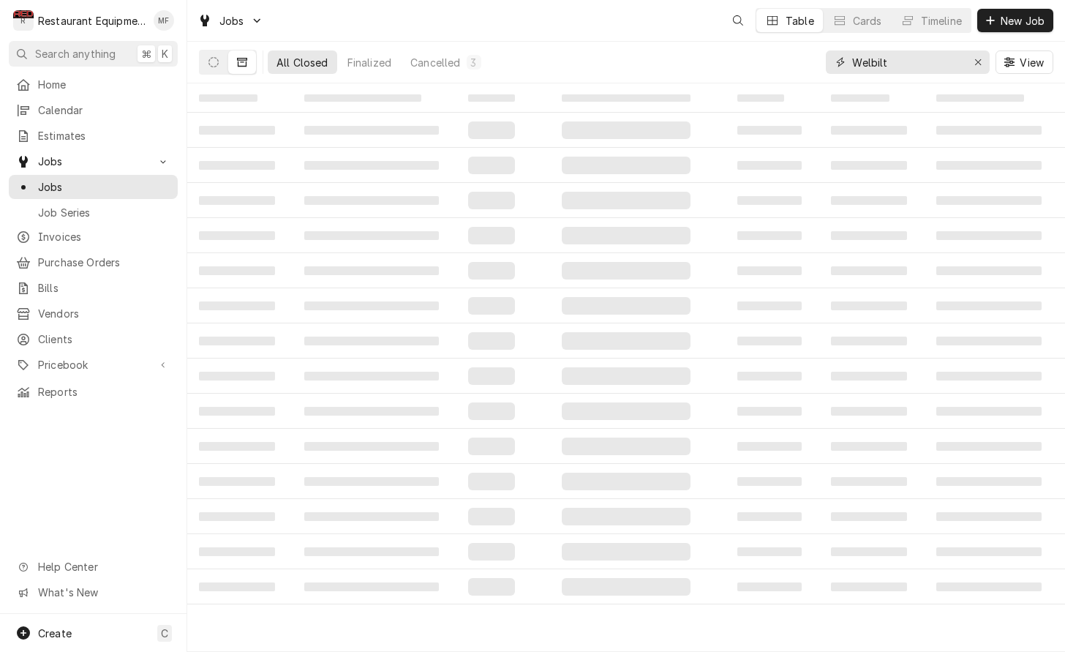
drag, startPoint x: 970, startPoint y: 60, endPoint x: 962, endPoint y: 61, distance: 8.2
click at [970, 60] on div "Erase input" at bounding box center [977, 62] width 15 height 15
drag, startPoint x: 225, startPoint y: 61, endPoint x: 255, endPoint y: 62, distance: 30.7
click at [225, 61] on button "Dynamic Content Wrapper" at bounding box center [214, 61] width 28 height 23
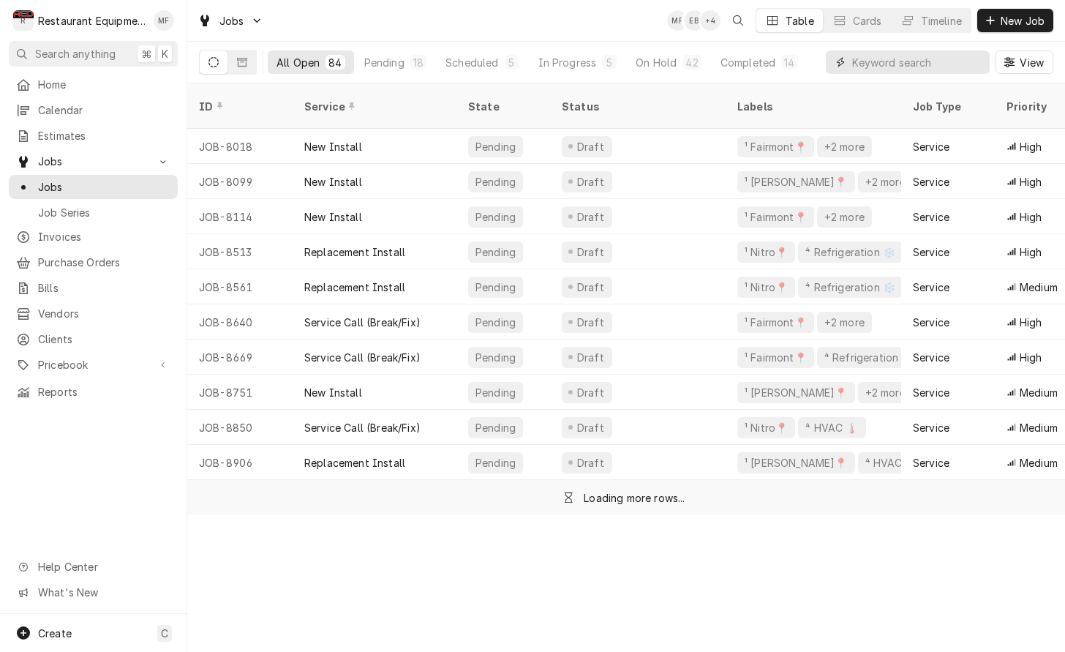
click at [915, 62] on input "Dynamic Content Wrapper" at bounding box center [917, 61] width 130 height 23
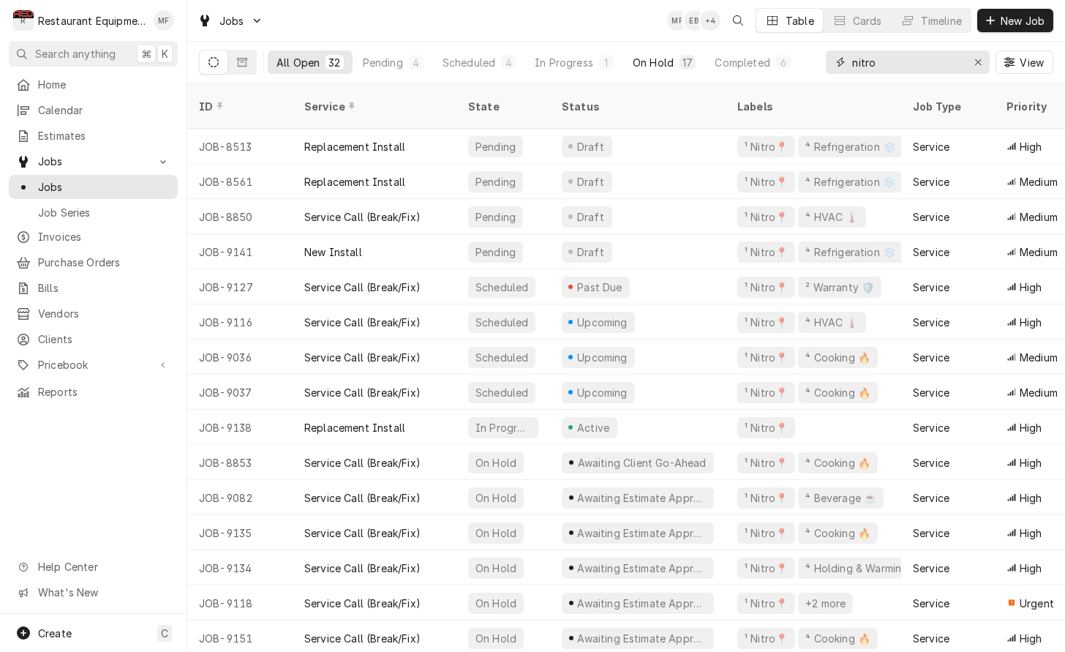
type input "nitro"
click at [642, 72] on button "On Hold 17" at bounding box center [664, 61] width 80 height 23
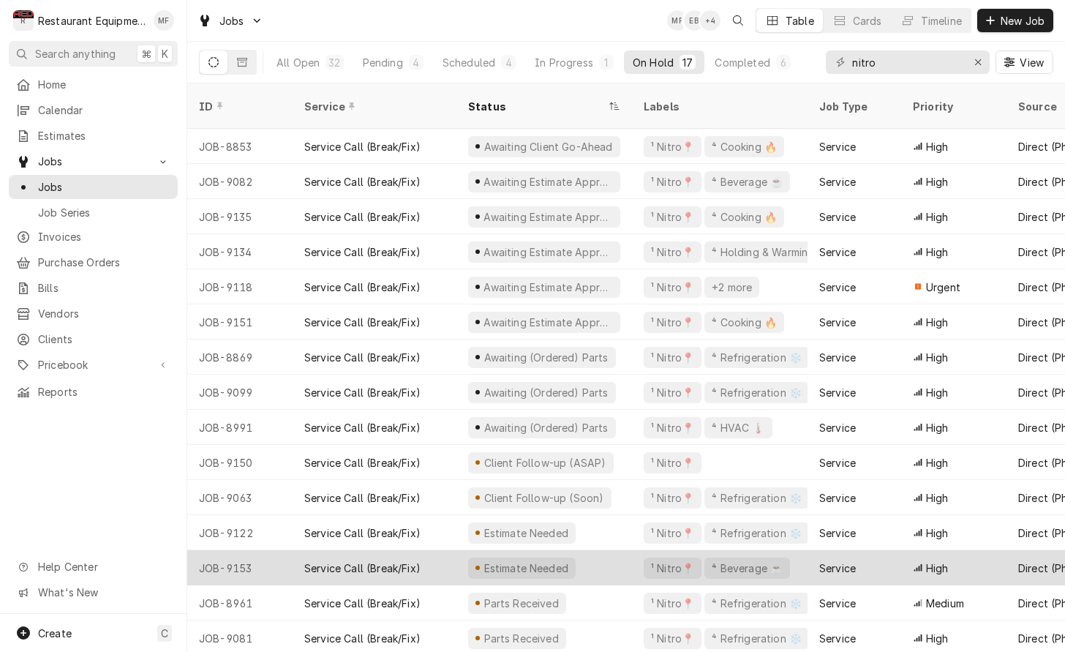
click at [619, 550] on div "Estimate Needed" at bounding box center [544, 567] width 176 height 35
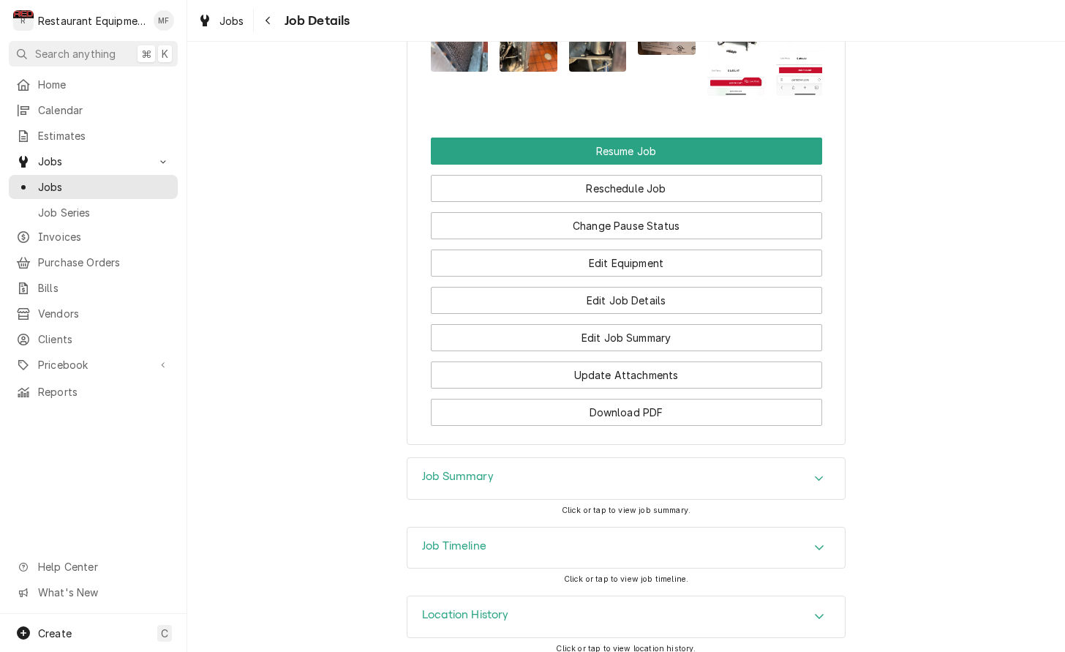
scroll to position [1785, 0]
click at [821, 459] on div "Job Summary" at bounding box center [625, 479] width 437 height 41
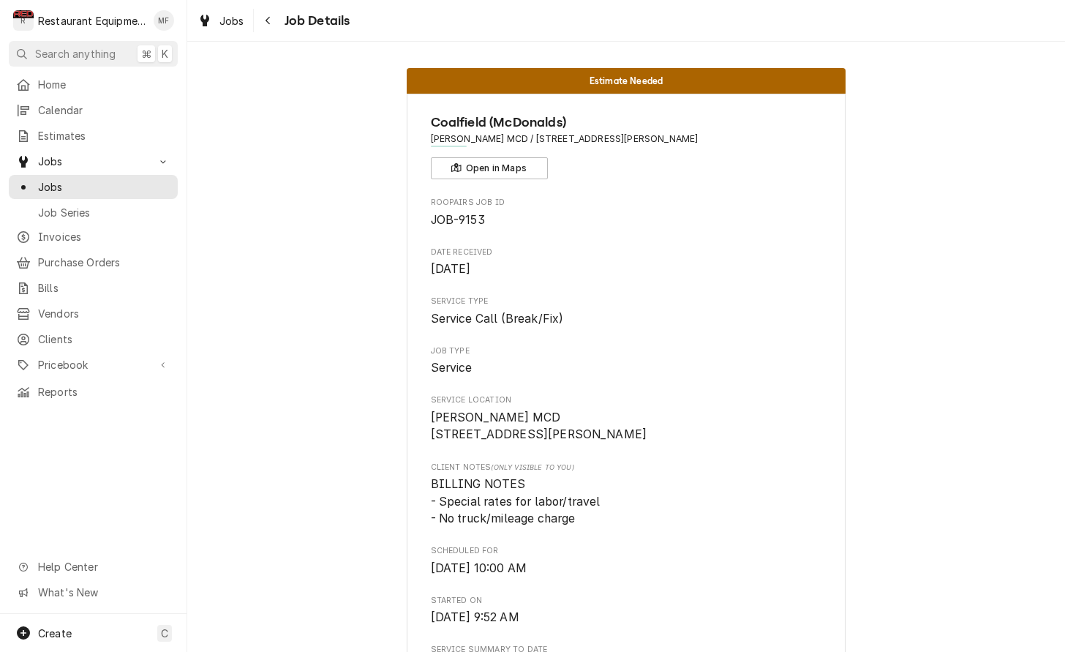
scroll to position [0, 0]
click at [273, 22] on div "Navigate back" at bounding box center [268, 20] width 15 height 15
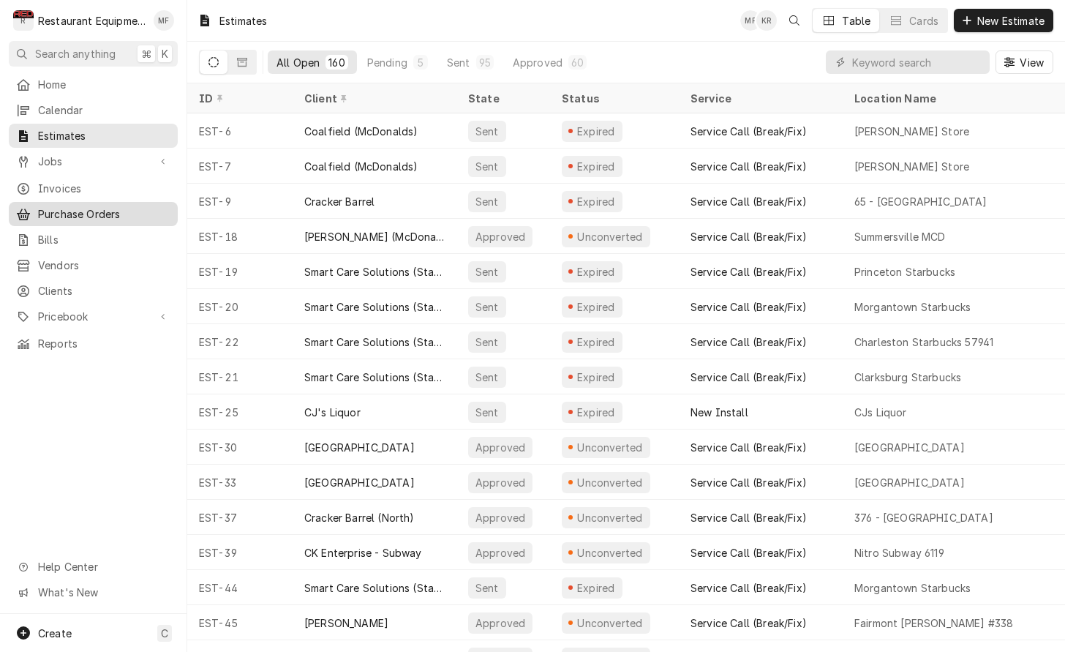
click at [99, 206] on span "Purchase Orders" at bounding box center [104, 213] width 132 height 15
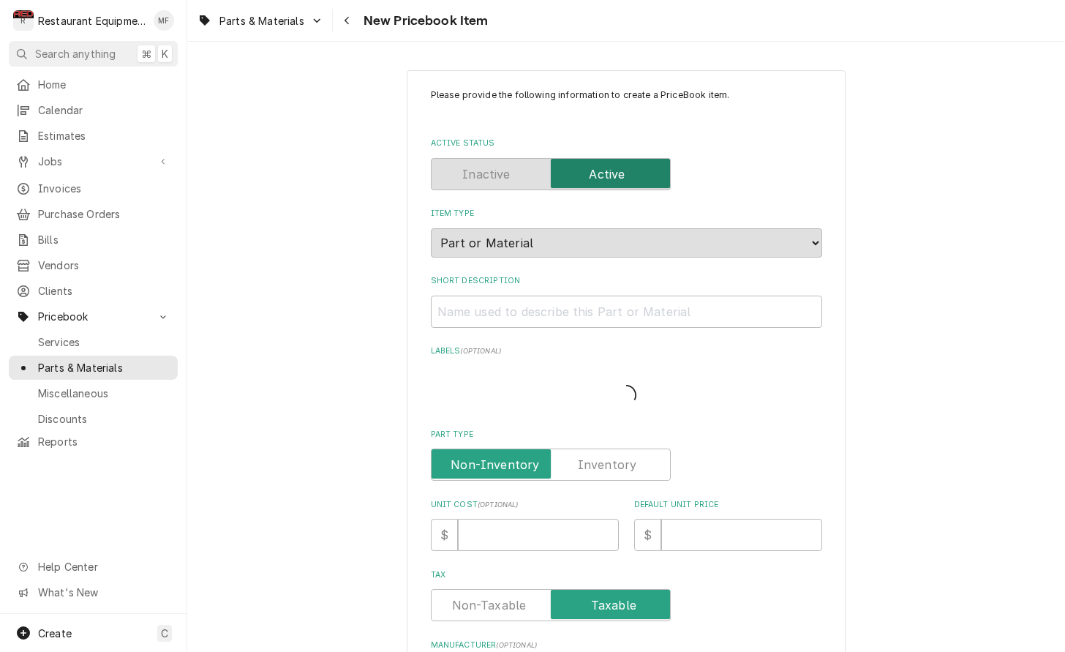
type textarea "x"
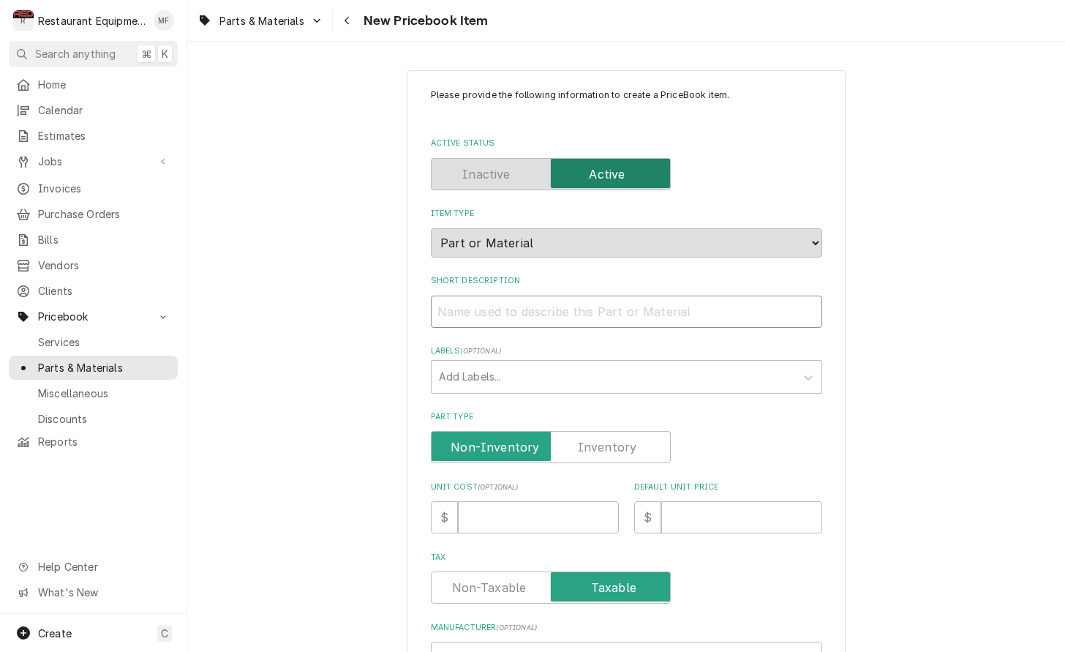
click at [641, 295] on input "Short Description" at bounding box center [626, 311] width 391 height 32
paste input "Thermostat wire, 18 gauge, 8 conductors, 250'L reel"
type input "Thermostat wire, 18 gauge, 8 conductors, 250'L reel"
type textarea "x"
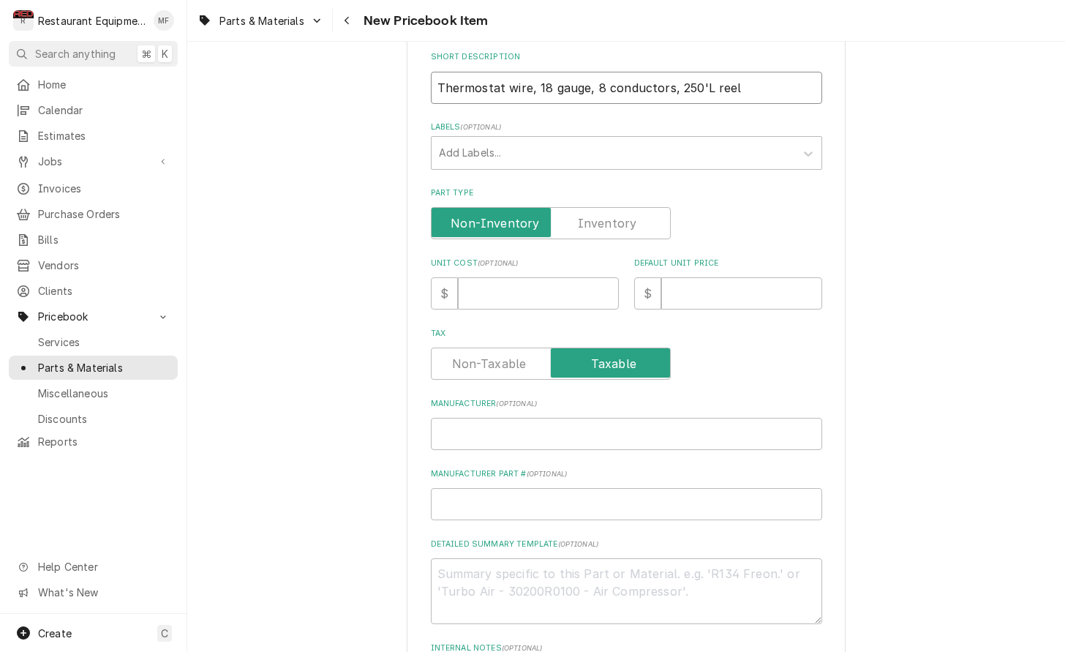
scroll to position [252, 0]
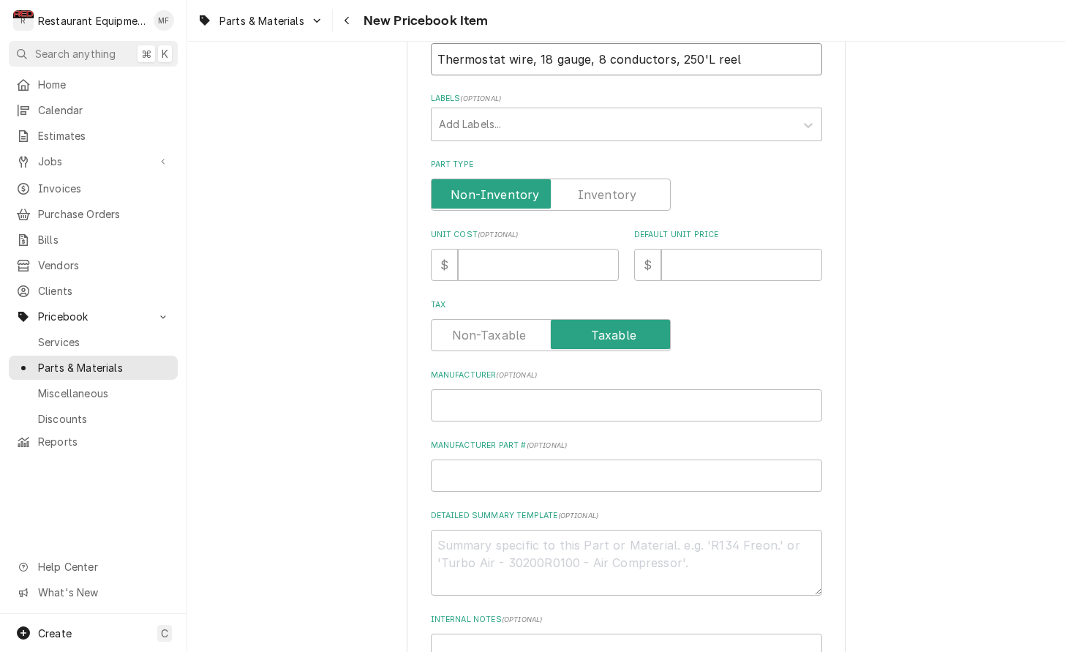
type input "Thermostat wire, 18 gauge, 8 conductors, 250'L reel"
click at [676, 389] on input "Manufacturer ( optional )" at bounding box center [626, 405] width 391 height 32
paste input "Generic Wire"
type input "Generic Wire"
type textarea "x"
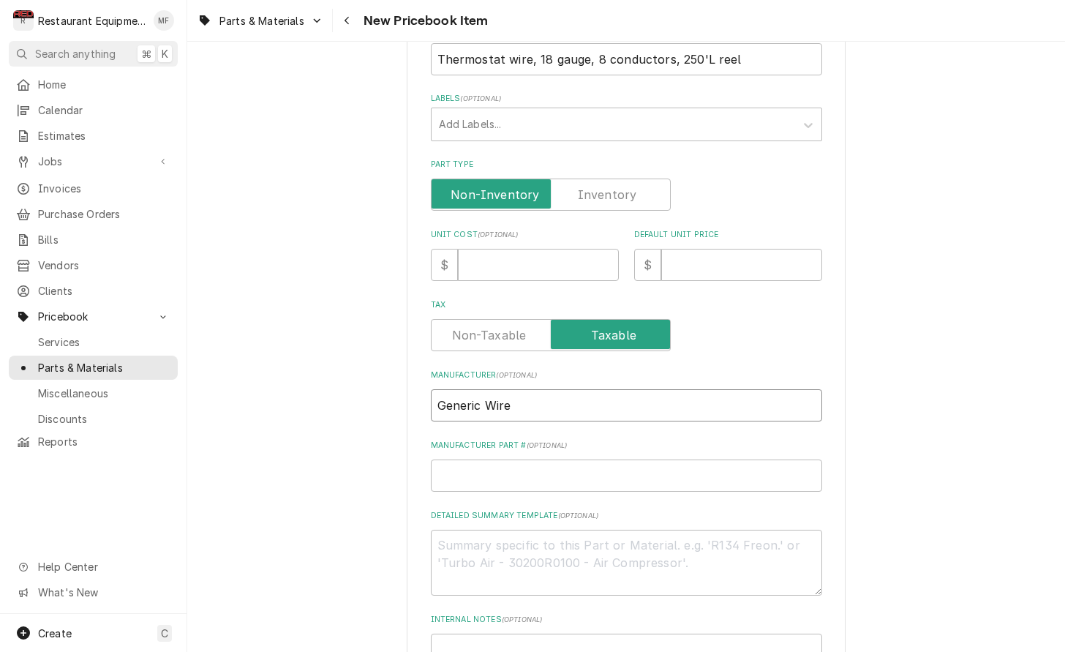
type input "Generic Wire"
click at [720, 459] on input "Manufacturer Part # ( optional )" at bounding box center [626, 475] width 391 height 32
paste input "UL1882"
type input "UL1882"
type textarea "x"
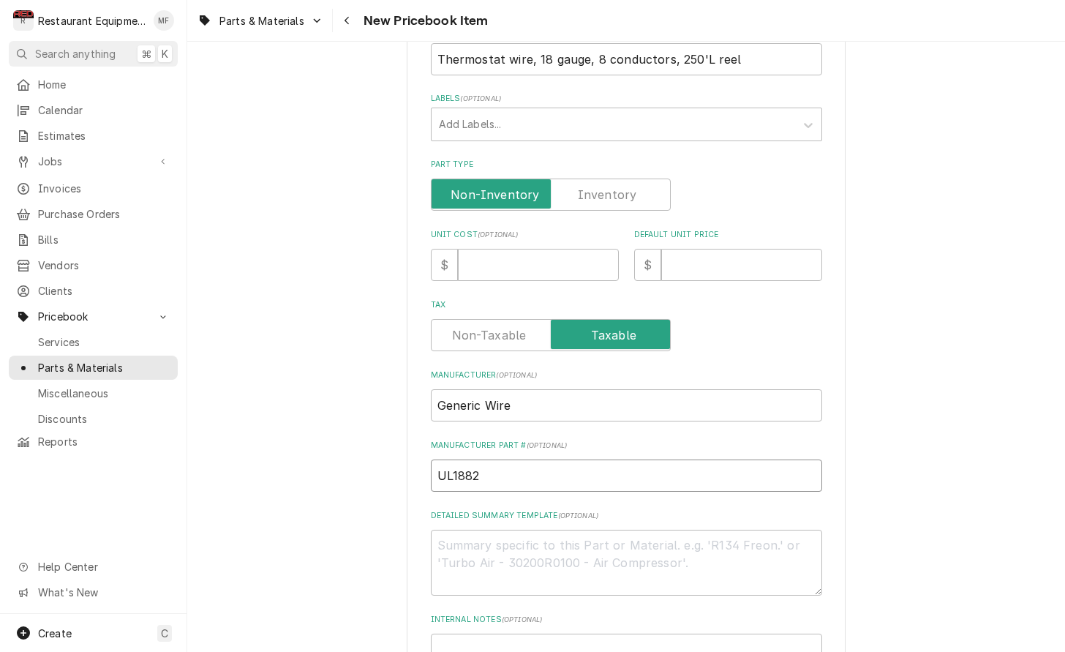
type input "UL1882"
click at [539, 251] on input "Unit Cost ( optional )" at bounding box center [538, 265] width 161 height 32
type input "1"
type textarea "x"
type input "12"
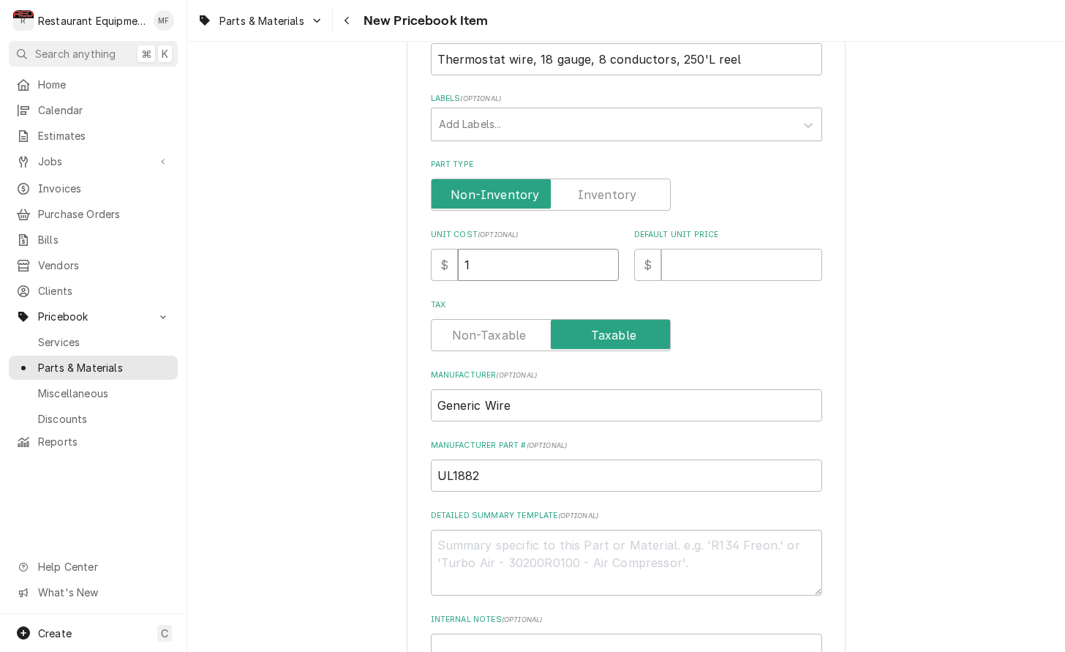
type textarea "x"
type input "129"
type textarea "x"
type input "129.8"
type textarea "x"
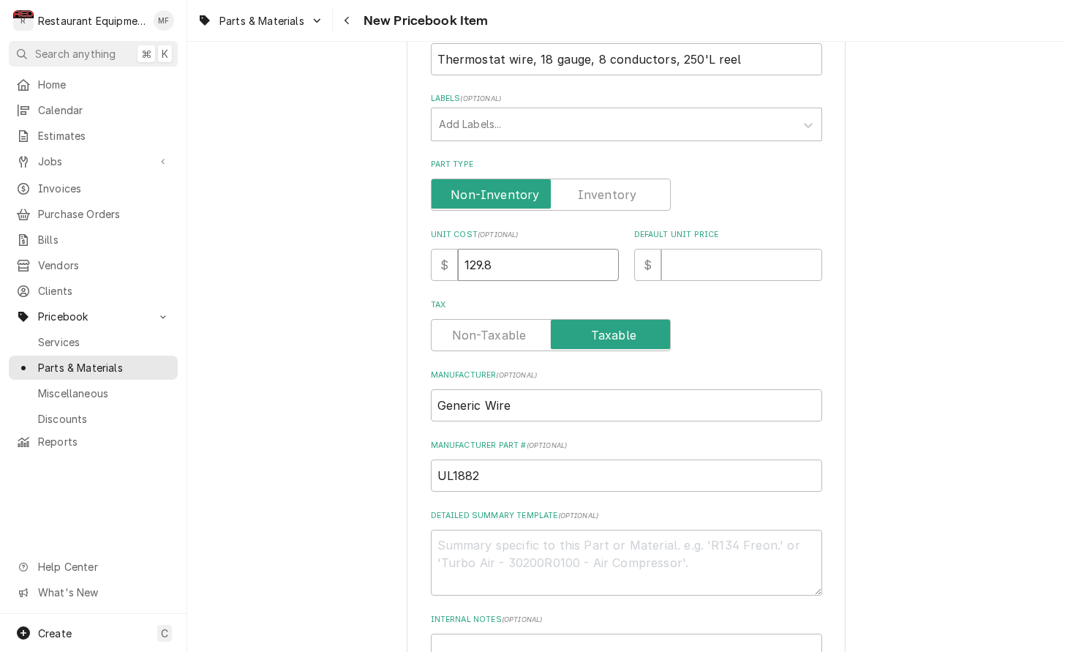
type input "129.82"
type textarea "x"
type input "129.82"
click at [706, 252] on input "Default Unit Price" at bounding box center [741, 265] width 161 height 32
click at [713, 249] on input "Default Unit Price" at bounding box center [741, 265] width 161 height 32
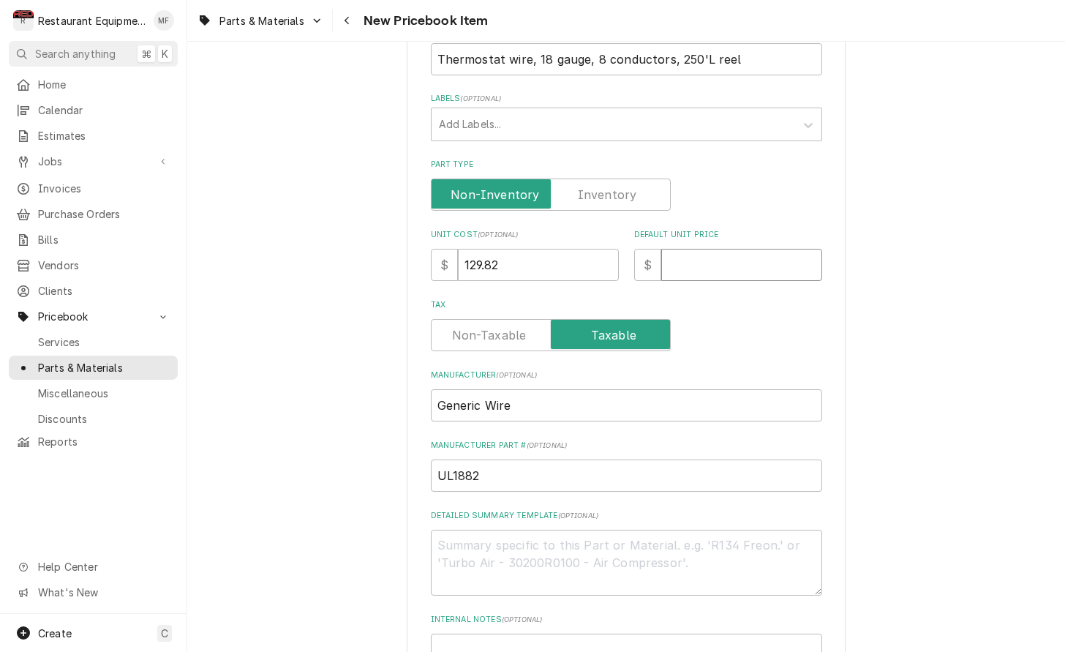
type input "2"
type textarea "x"
type input "28"
type textarea "x"
type input "282"
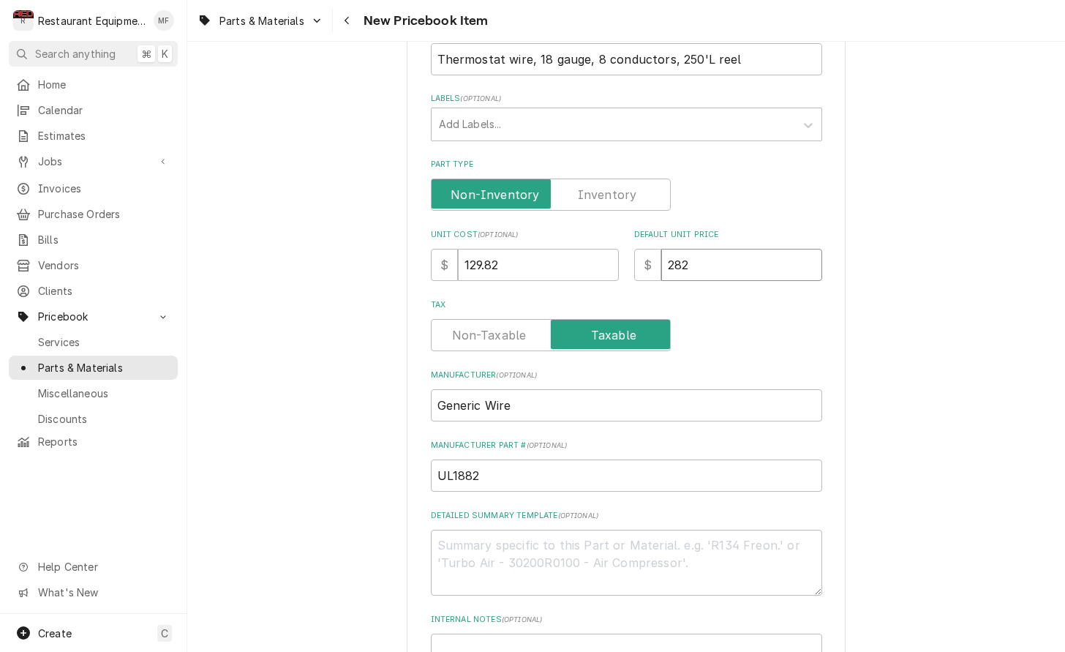
type textarea "x"
type input "282.5"
type textarea "x"
type input "282.52"
type textarea "x"
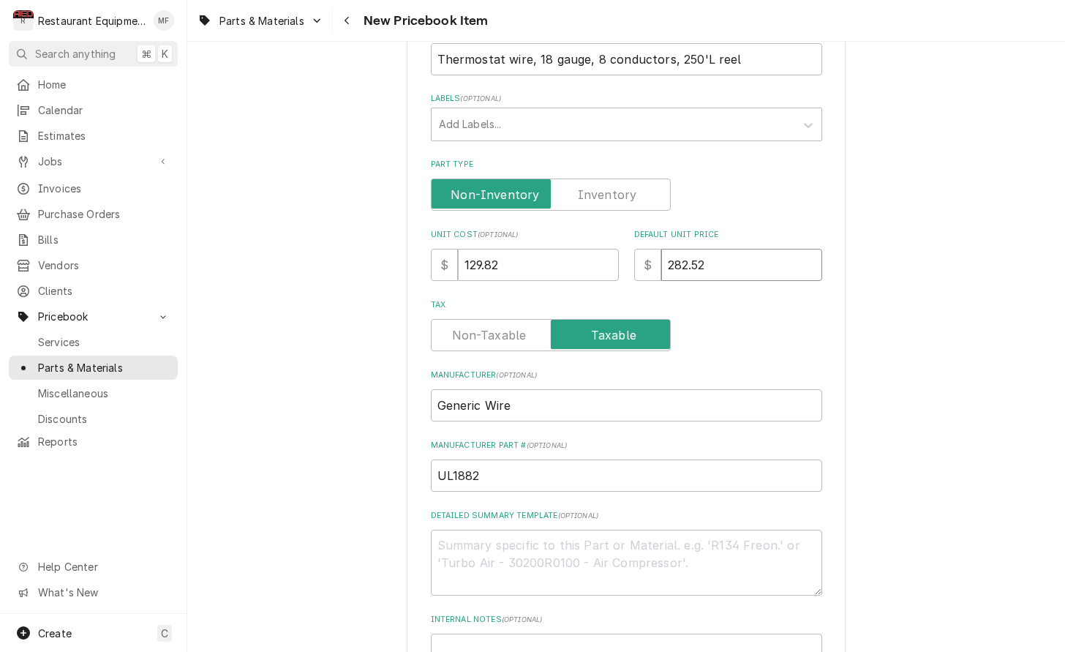
type input "282.52"
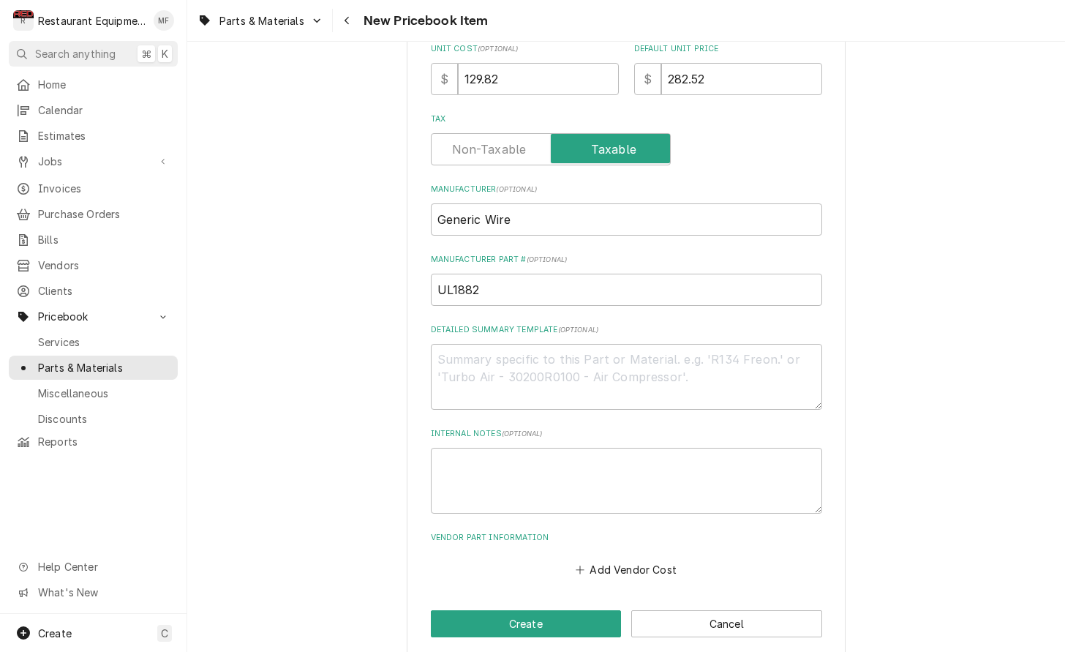
scroll to position [437, 0]
click at [652, 559] on button "Add Vendor Cost" at bounding box center [626, 569] width 106 height 20
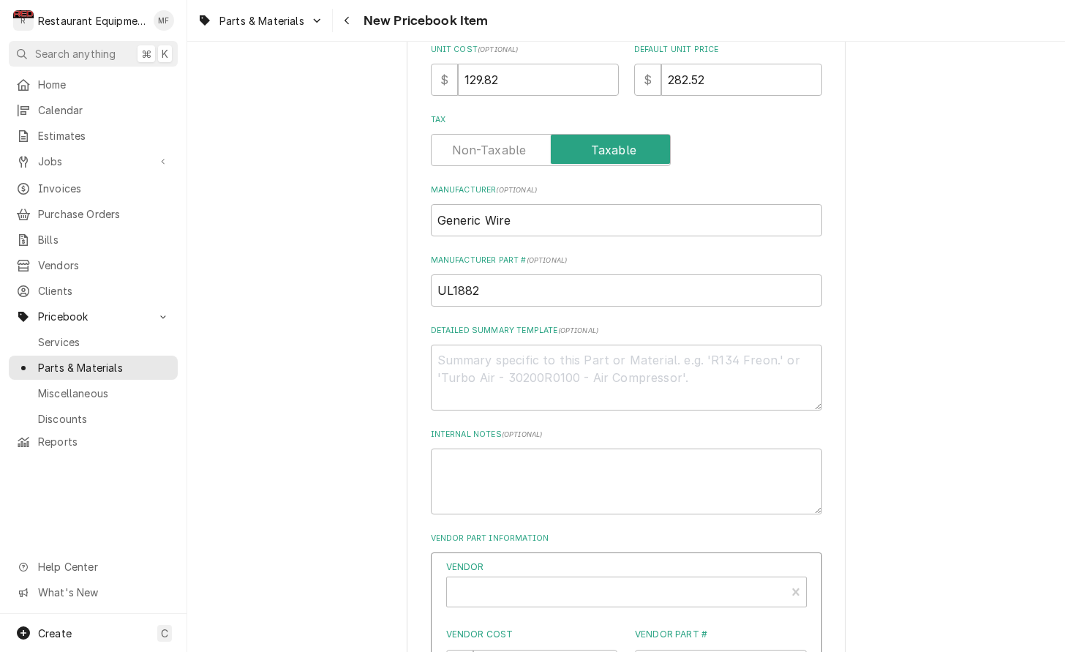
type textarea "x"
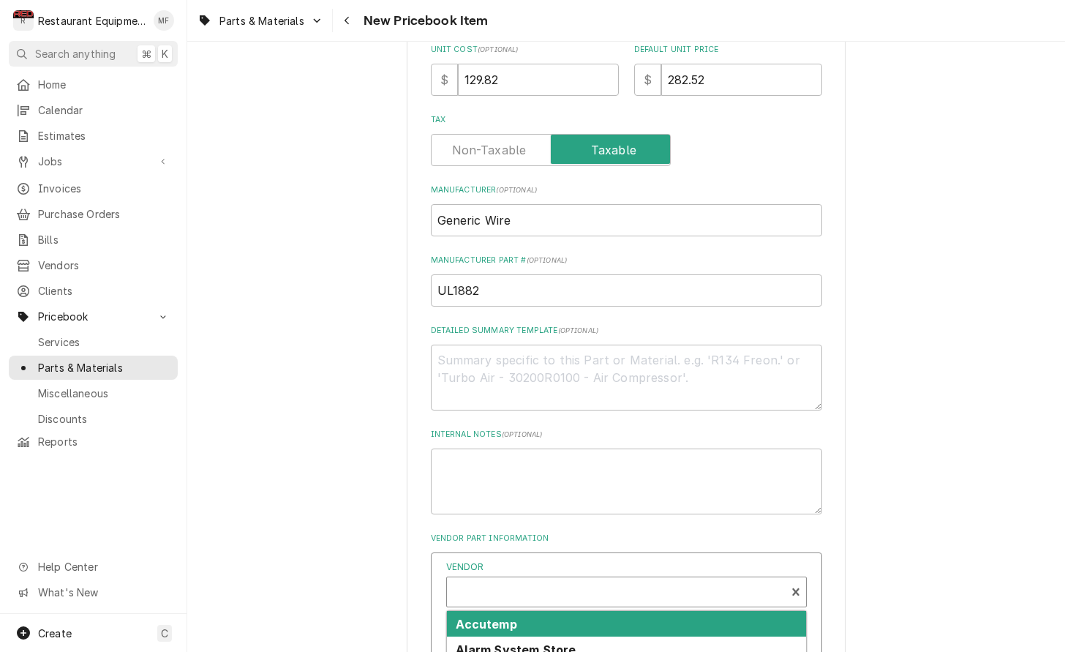
click at [641, 580] on div "Vendor" at bounding box center [616, 597] width 324 height 35
type input "parts tow"
click at [679, 611] on div "Parts Town" at bounding box center [626, 624] width 359 height 26
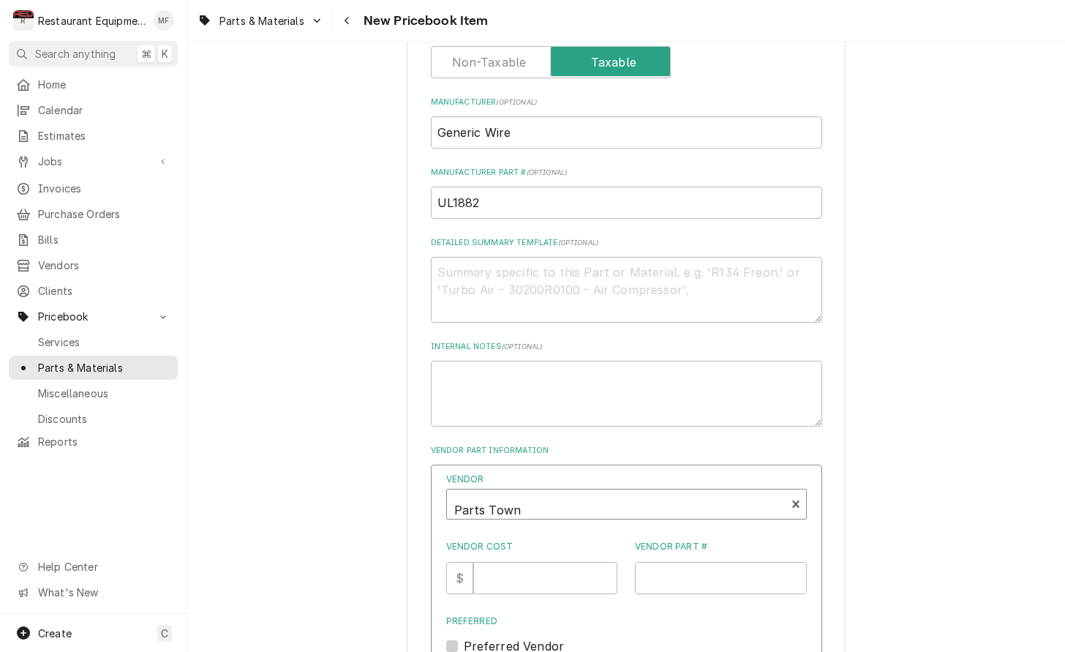
scroll to position [526, 0]
click at [556, 563] on input "Vendor Cost" at bounding box center [545, 577] width 144 height 32
type input "182.52"
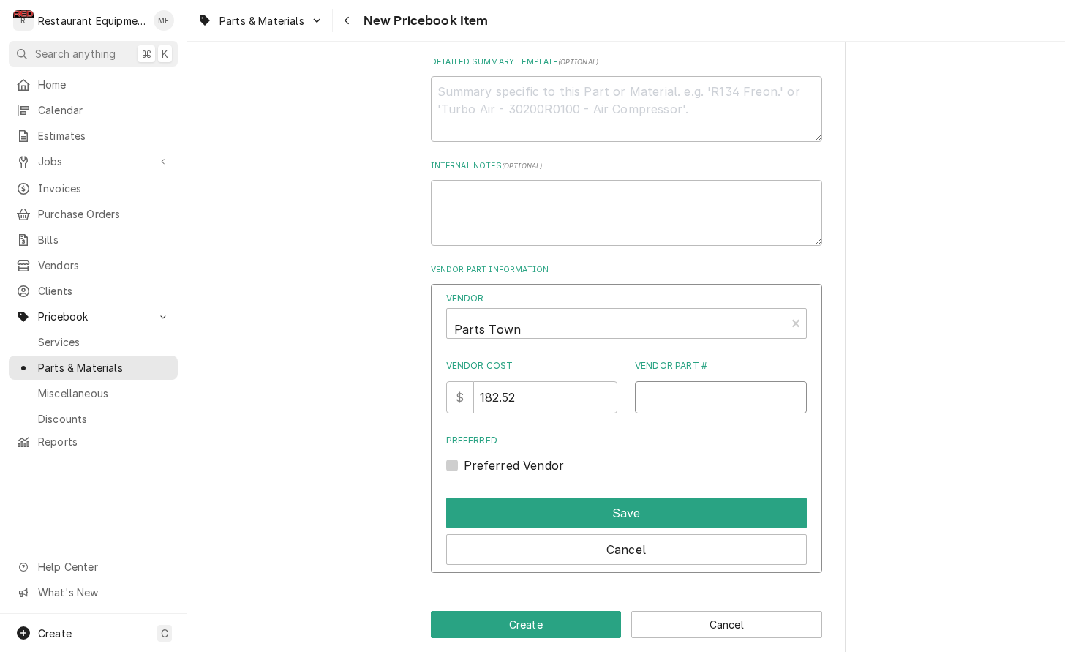
click at [705, 381] on input "Vendor Part #" at bounding box center [721, 397] width 172 height 32
paste input "UL1882"
type input "UL1882"
click at [464, 457] on label "Preferred Vendor" at bounding box center [514, 466] width 101 height 18
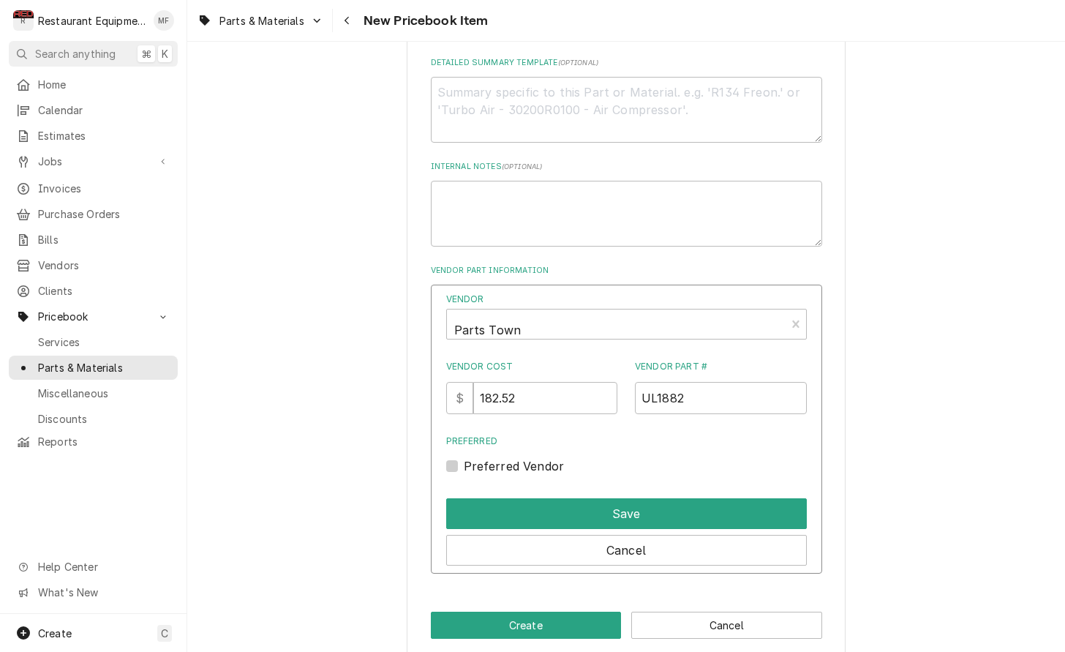
click at [464, 457] on input "Preferred" at bounding box center [644, 473] width 361 height 32
checkbox input "true"
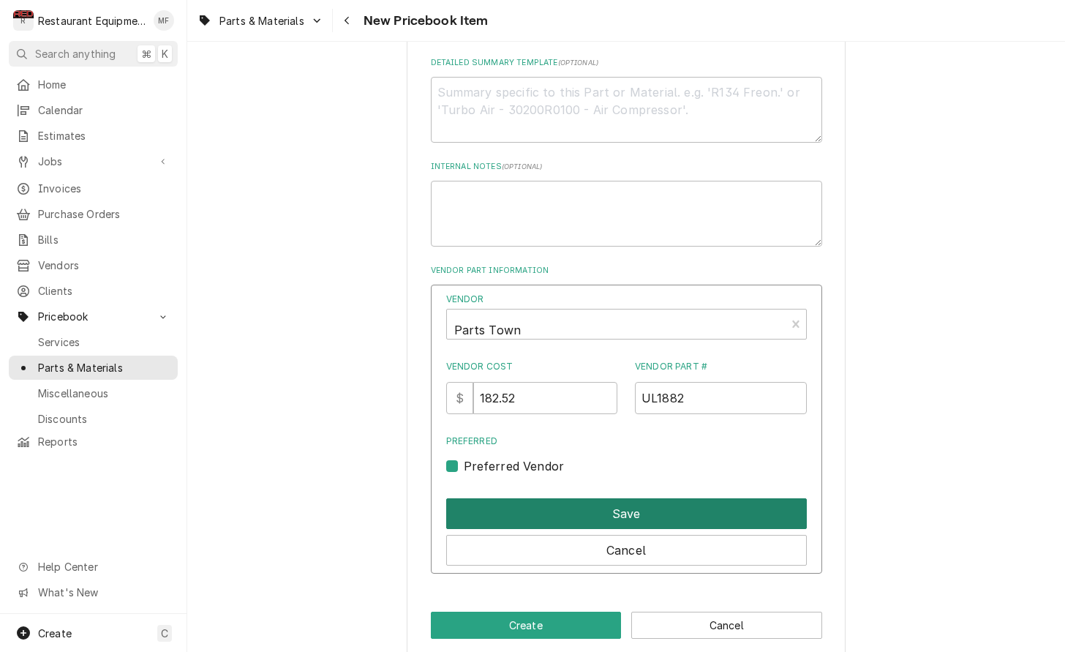
click at [586, 498] on button "Save" at bounding box center [626, 513] width 361 height 31
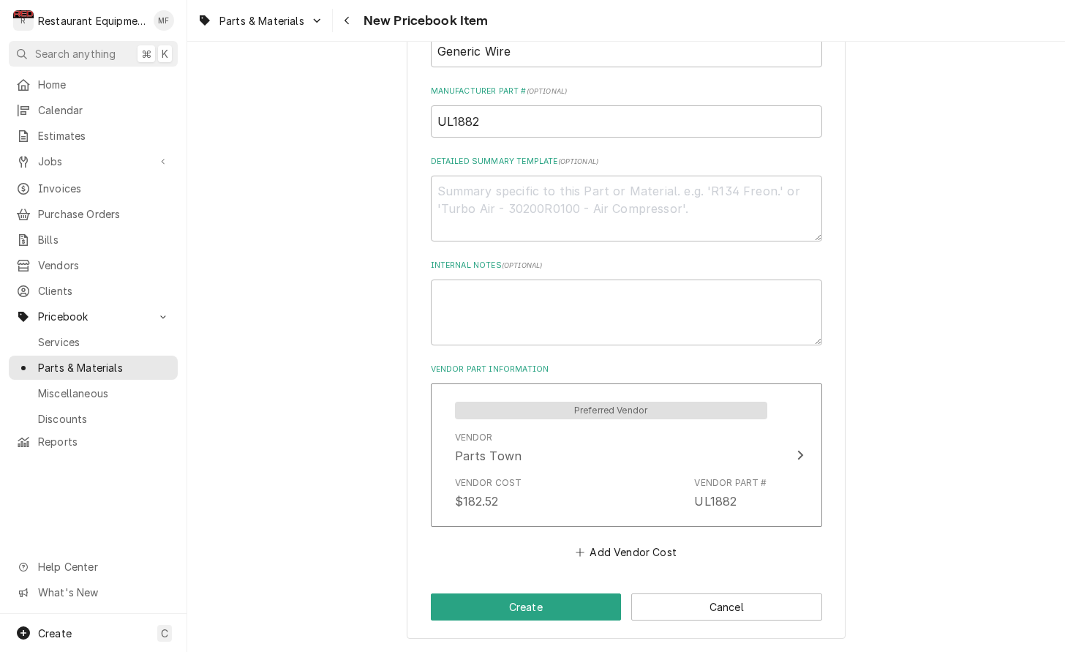
scroll to position [588, 0]
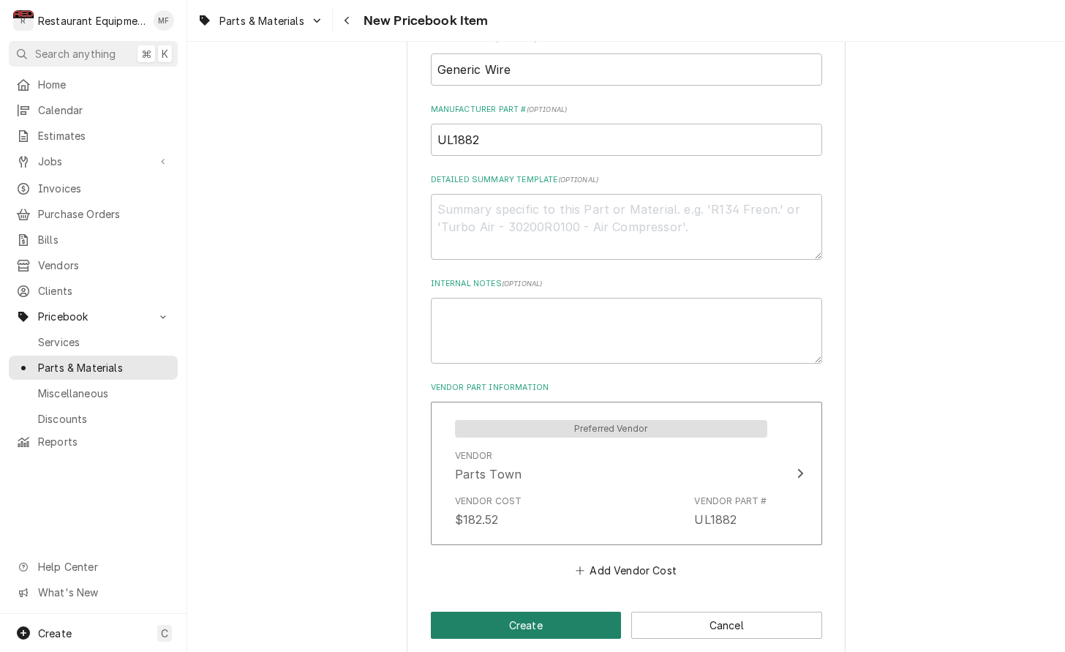
click at [570, 611] on button "Create" at bounding box center [526, 624] width 191 height 27
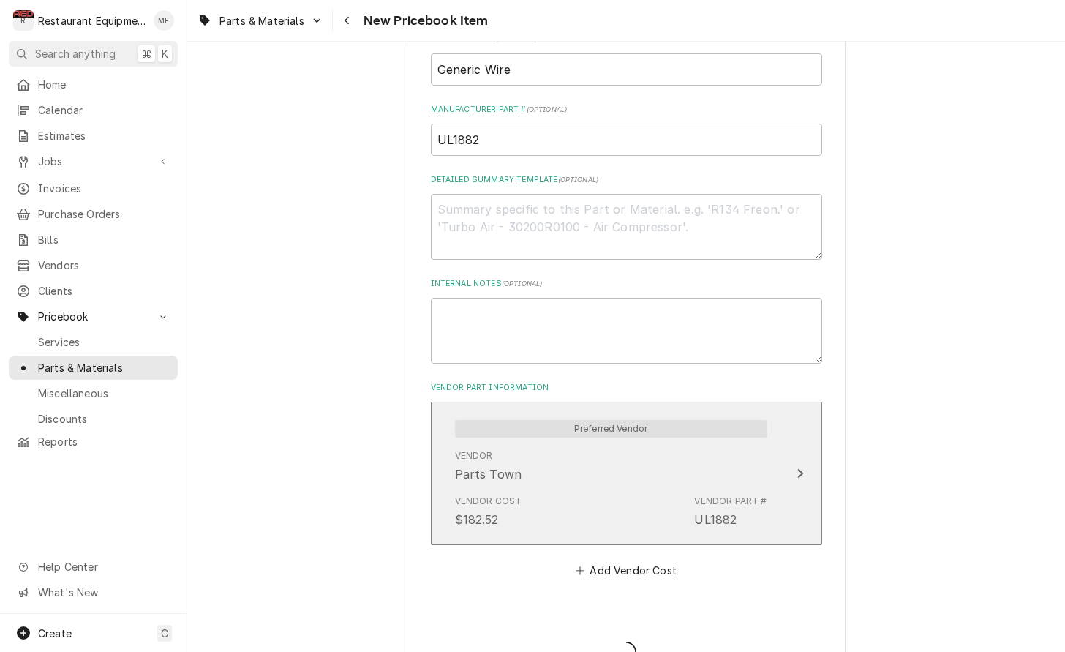
type textarea "x"
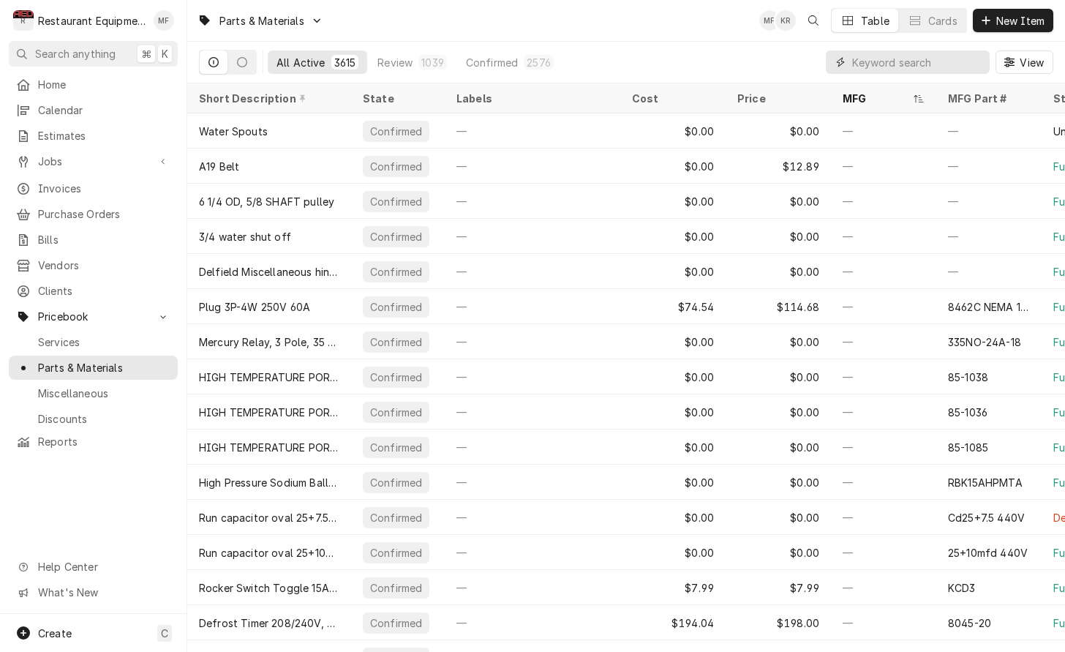
click at [905, 63] on input "Dynamic Content Wrapper" at bounding box center [917, 61] width 130 height 23
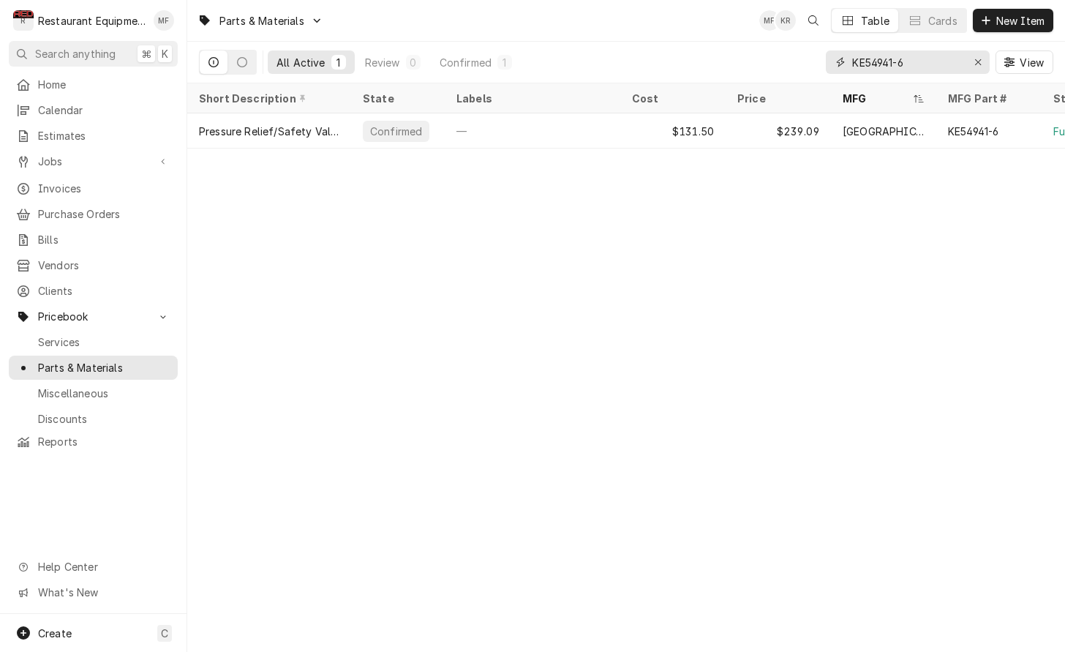
drag, startPoint x: 907, startPoint y: 63, endPoint x: 846, endPoint y: 64, distance: 60.7
click at [846, 64] on div "KE54941-6" at bounding box center [908, 61] width 164 height 23
type input "KE54941-6"
click at [972, 61] on div "Erase input" at bounding box center [977, 62] width 15 height 15
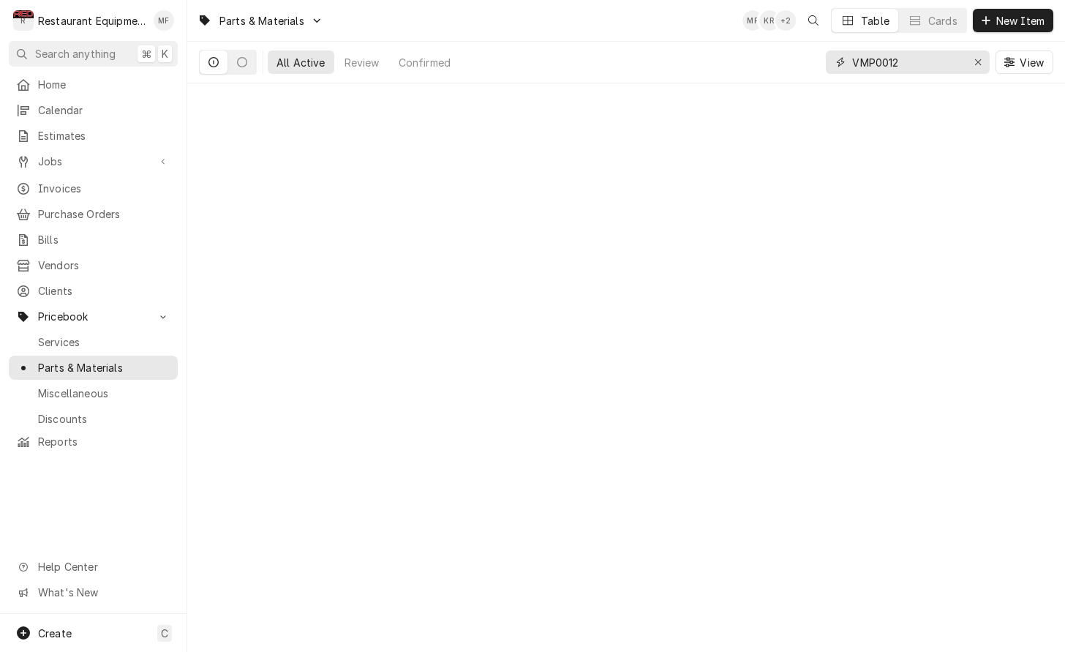
type input "VMP00123"
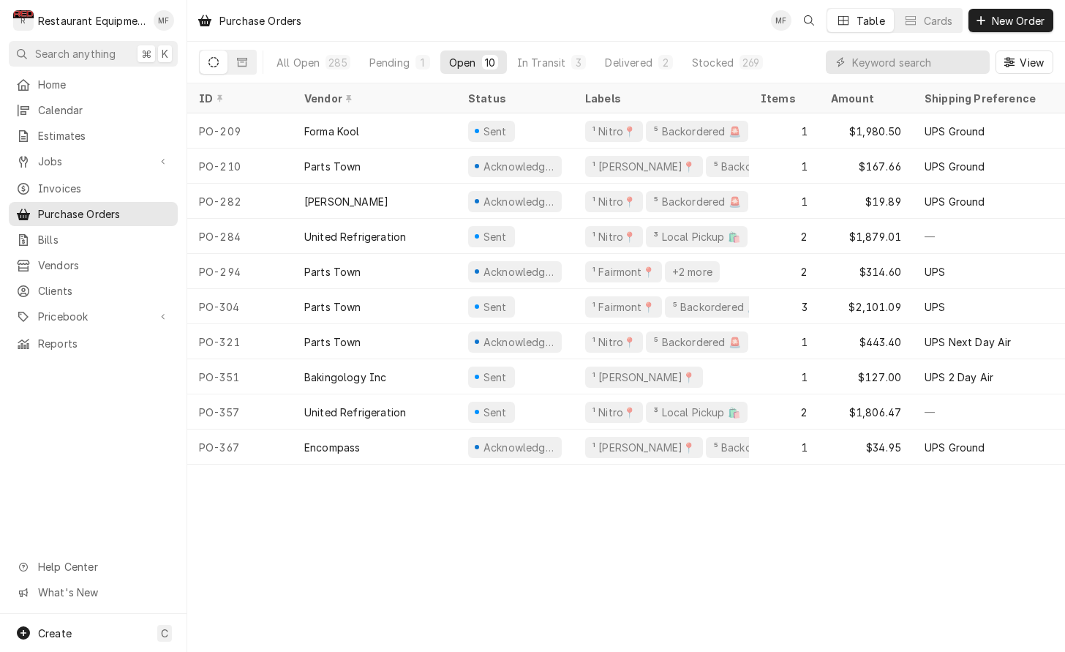
drag, startPoint x: 403, startPoint y: 62, endPoint x: 453, endPoint y: 155, distance: 105.7
click at [403, 64] on div "Pending" at bounding box center [389, 62] width 40 height 15
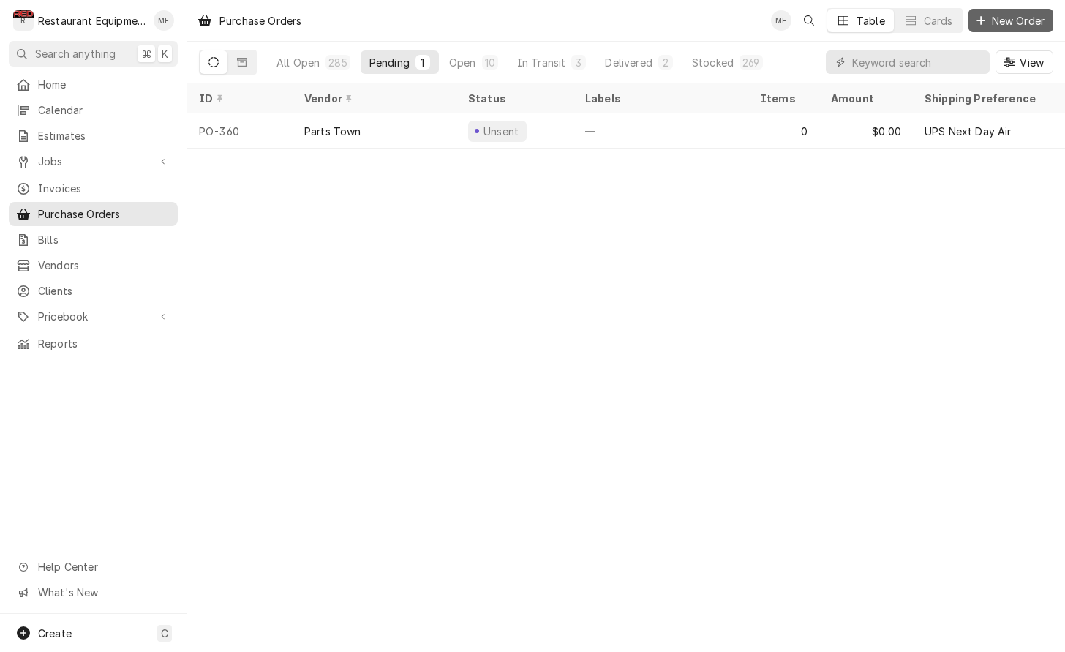
click at [1010, 21] on span "New Order" at bounding box center [1018, 20] width 59 height 15
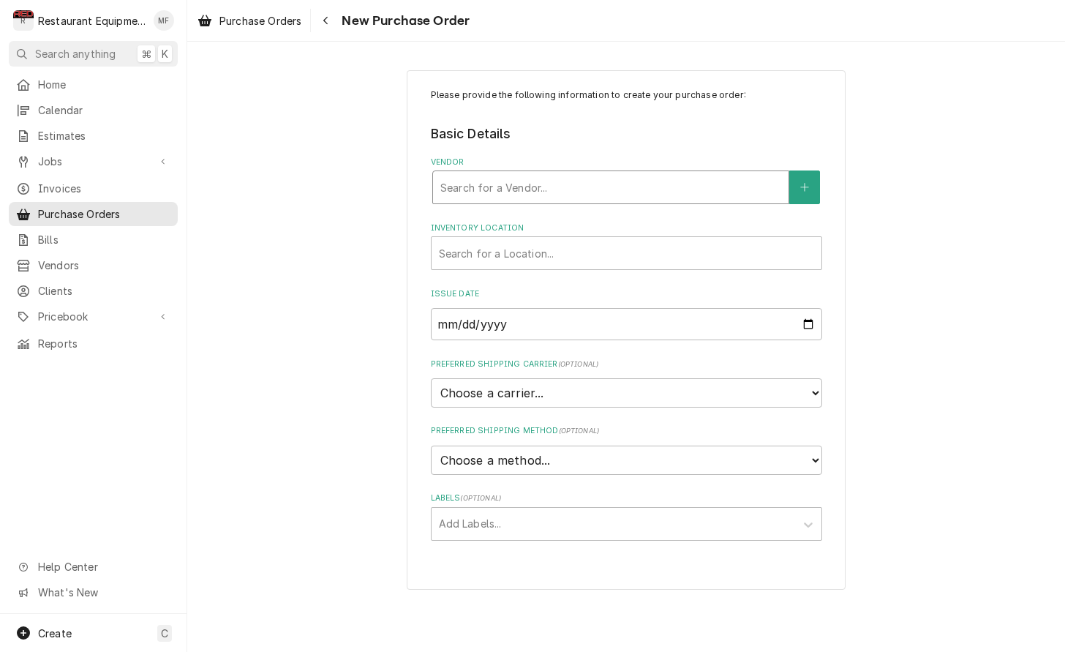
click at [563, 191] on div "Vendor" at bounding box center [610, 187] width 341 height 26
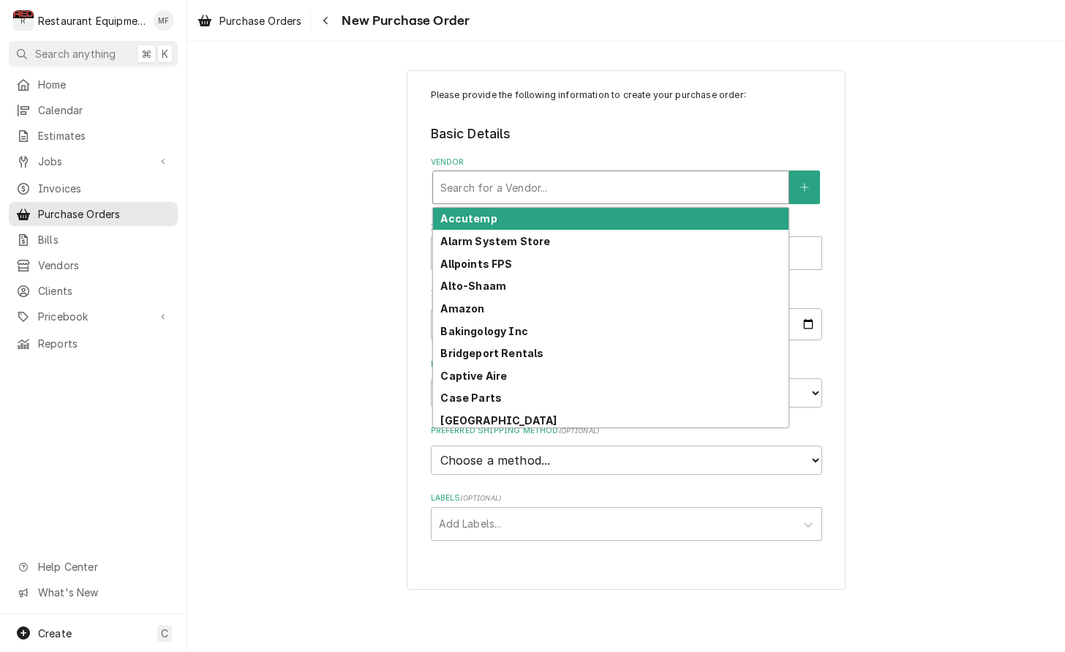
click at [614, 183] on div "Vendor" at bounding box center [610, 187] width 341 height 26
click at [614, 184] on div "Vendor" at bounding box center [610, 187] width 341 height 26
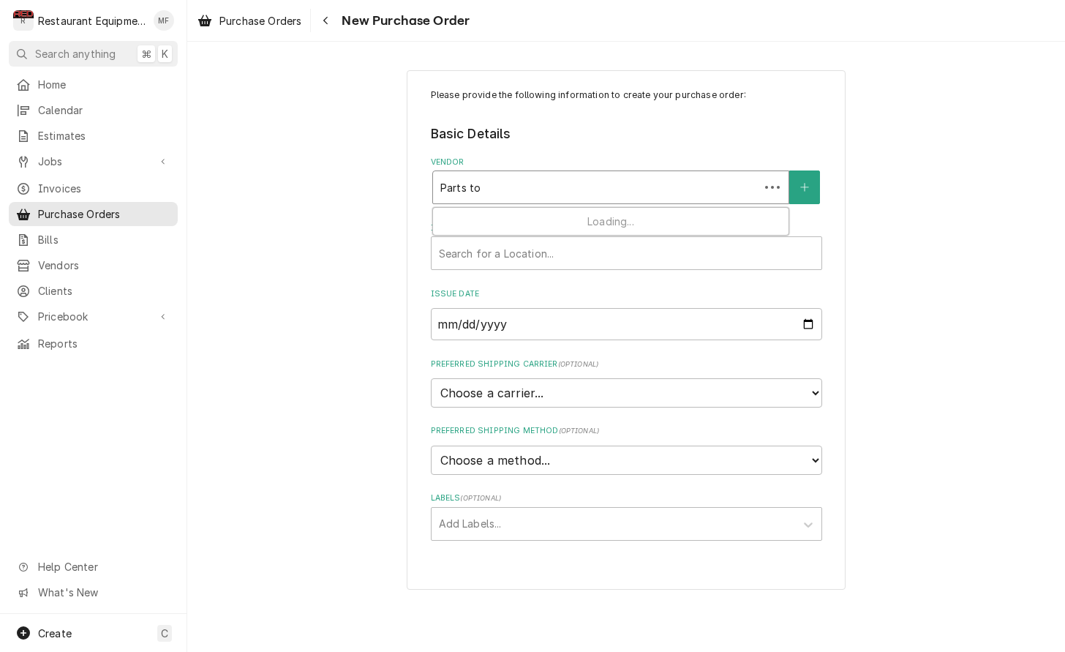
type input "Parts tow"
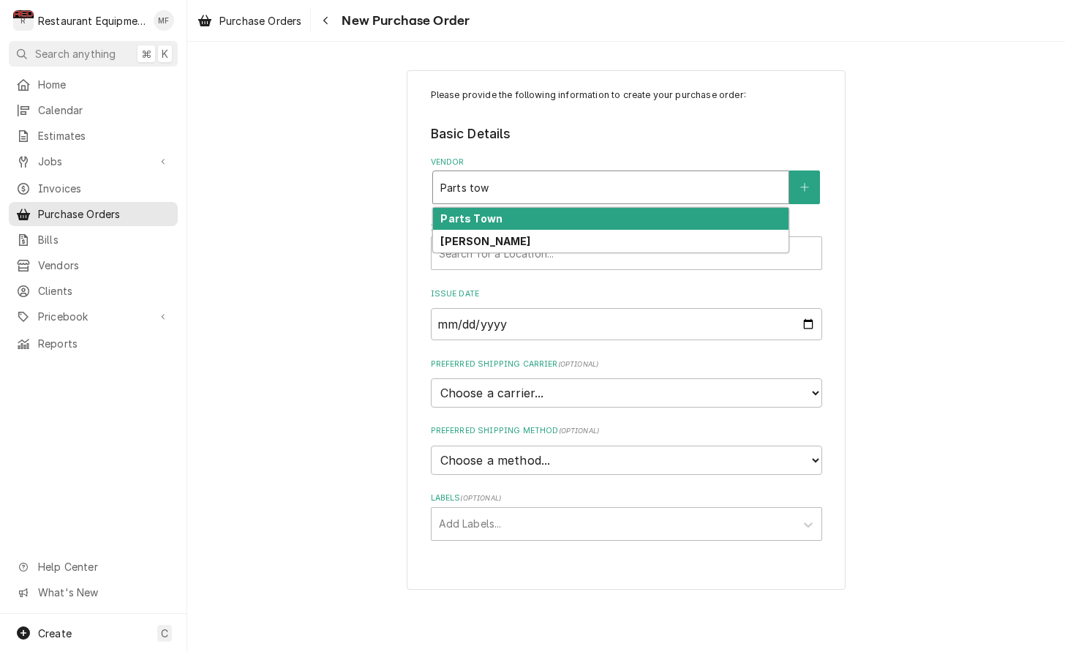
click at [617, 214] on div "Parts Town" at bounding box center [610, 219] width 355 height 23
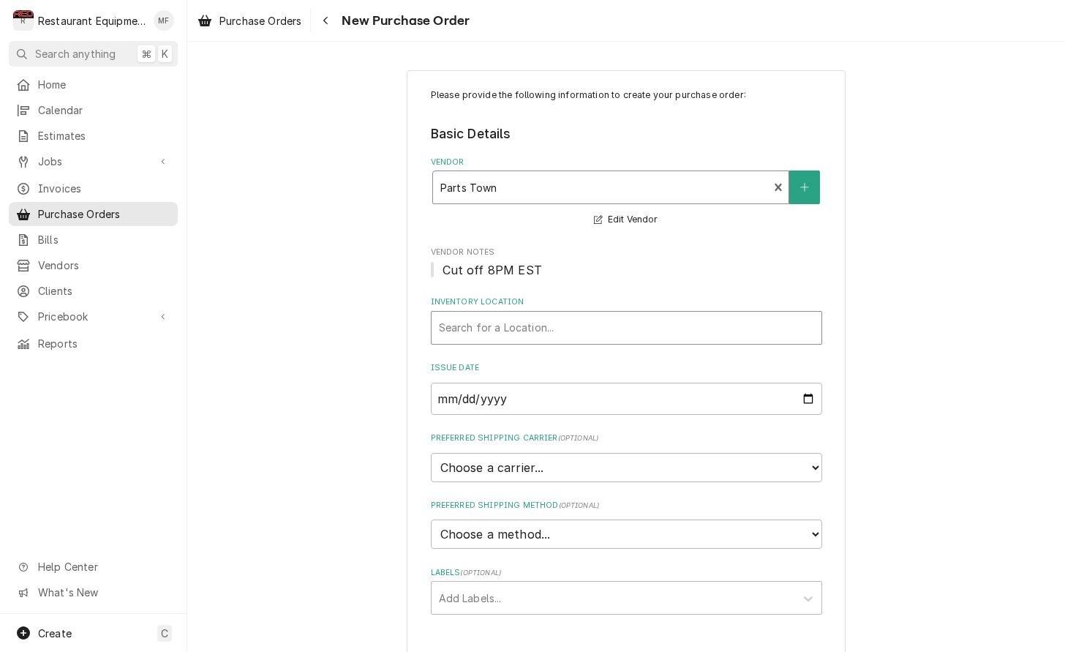
click at [587, 314] on div "Inventory Location" at bounding box center [626, 327] width 375 height 26
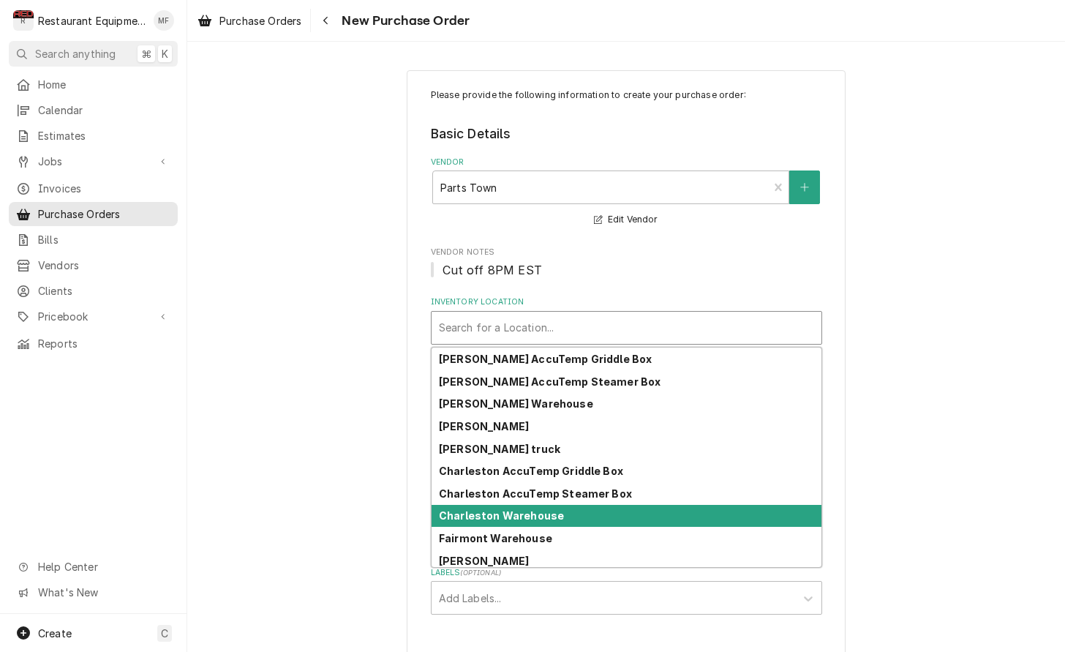
click at [595, 513] on div "Charleston Warehouse" at bounding box center [626, 516] width 390 height 23
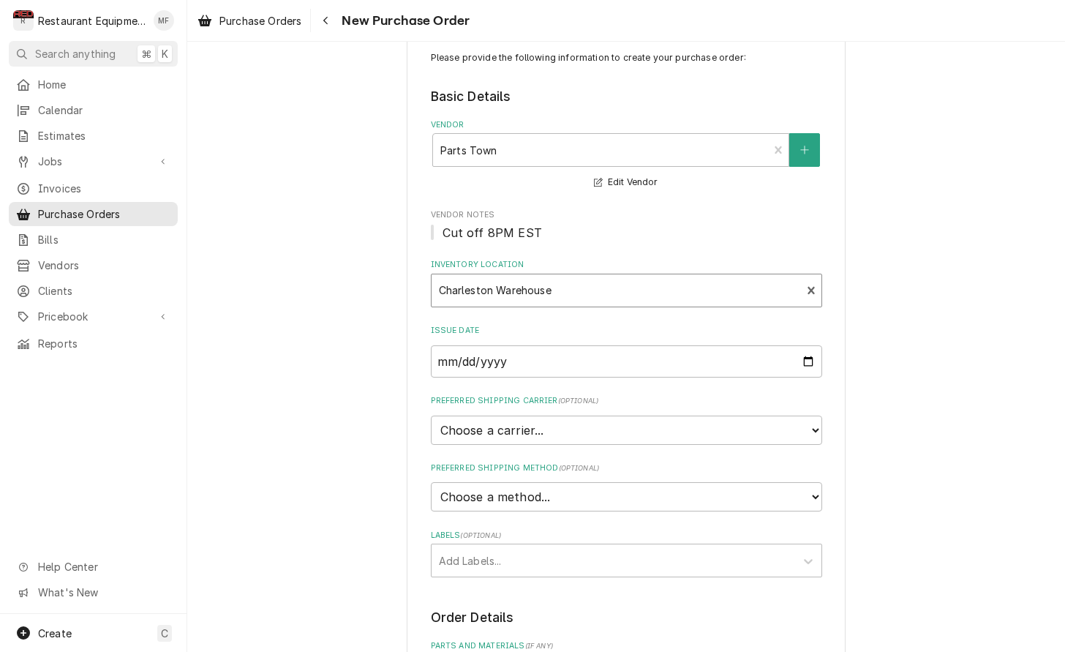
scroll to position [38, 0]
select select "3"
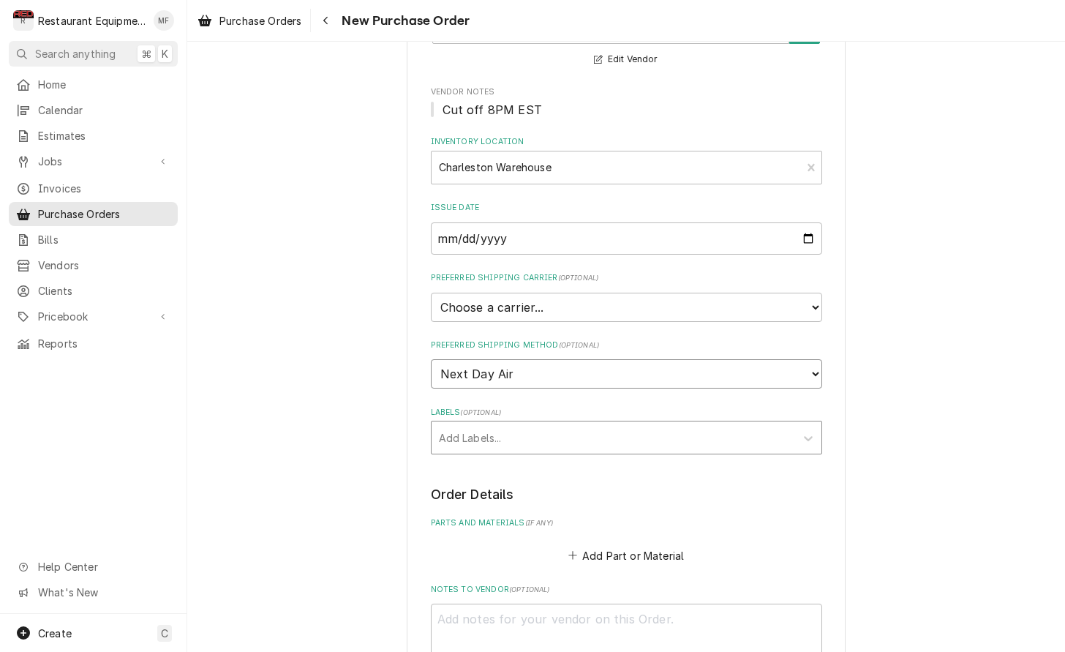
scroll to position [161, 0]
drag, startPoint x: 597, startPoint y: 416, endPoint x: 595, endPoint y: 426, distance: 10.5
click at [597, 423] on div "Labels" at bounding box center [613, 436] width 349 height 26
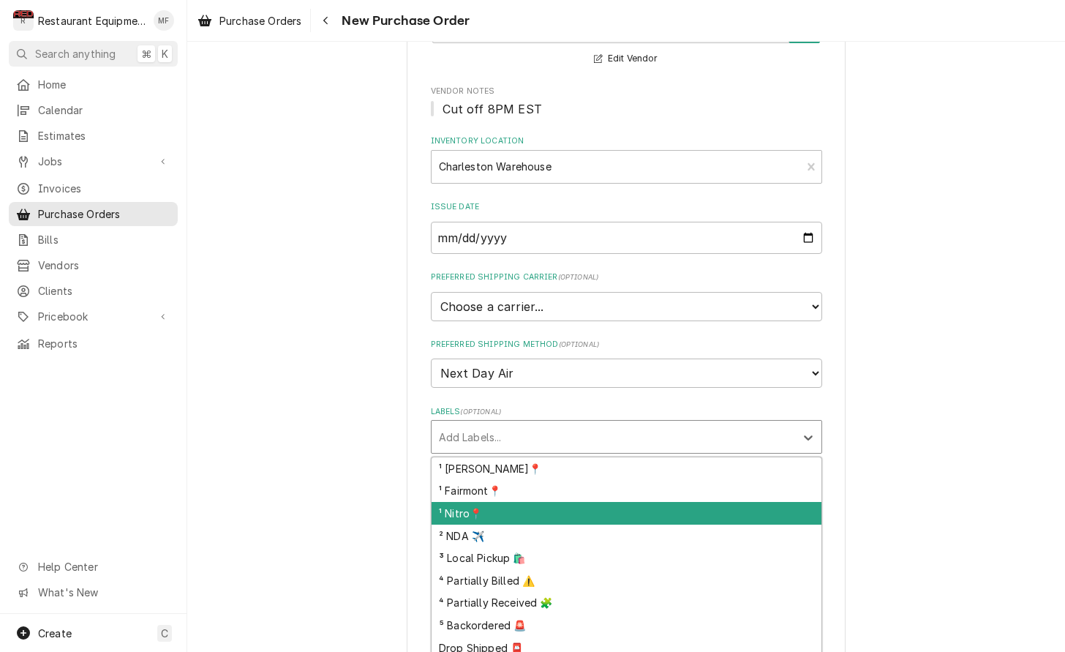
click at [612, 502] on div "¹ Nitro📍" at bounding box center [626, 513] width 390 height 23
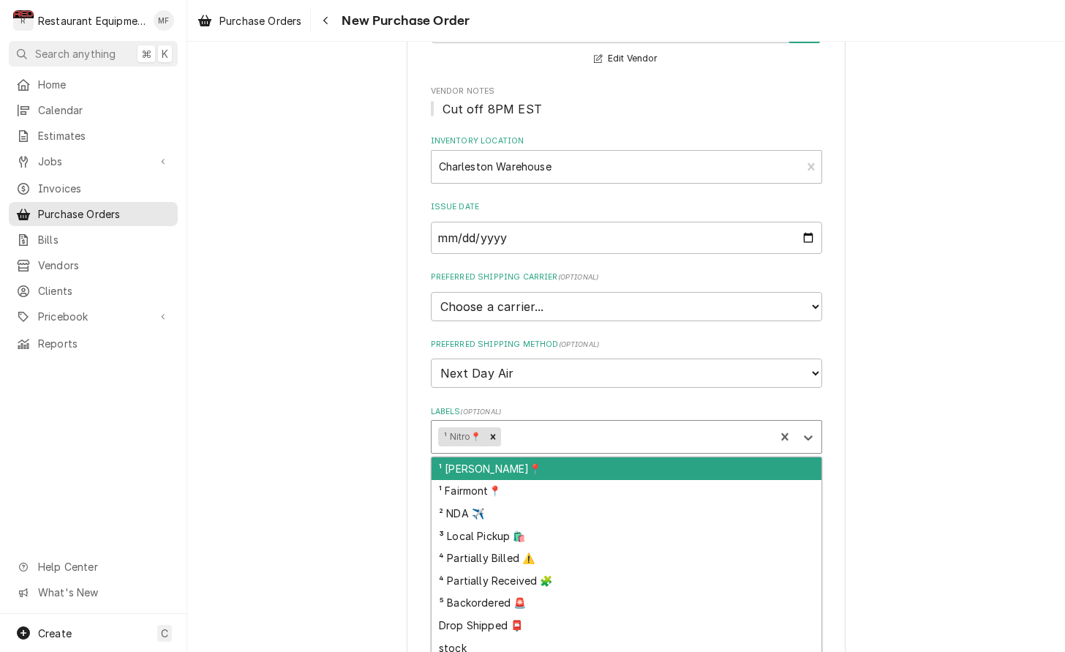
click at [608, 423] on div "Labels" at bounding box center [635, 436] width 264 height 26
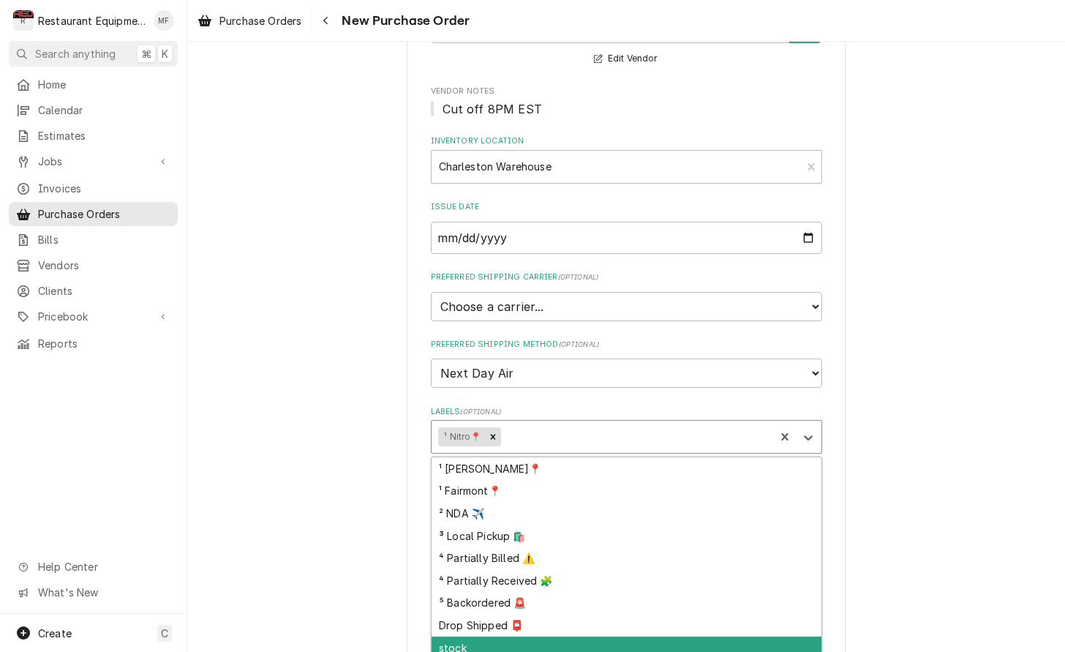
click at [640, 636] on div "stock" at bounding box center [626, 647] width 390 height 23
type textarea "x"
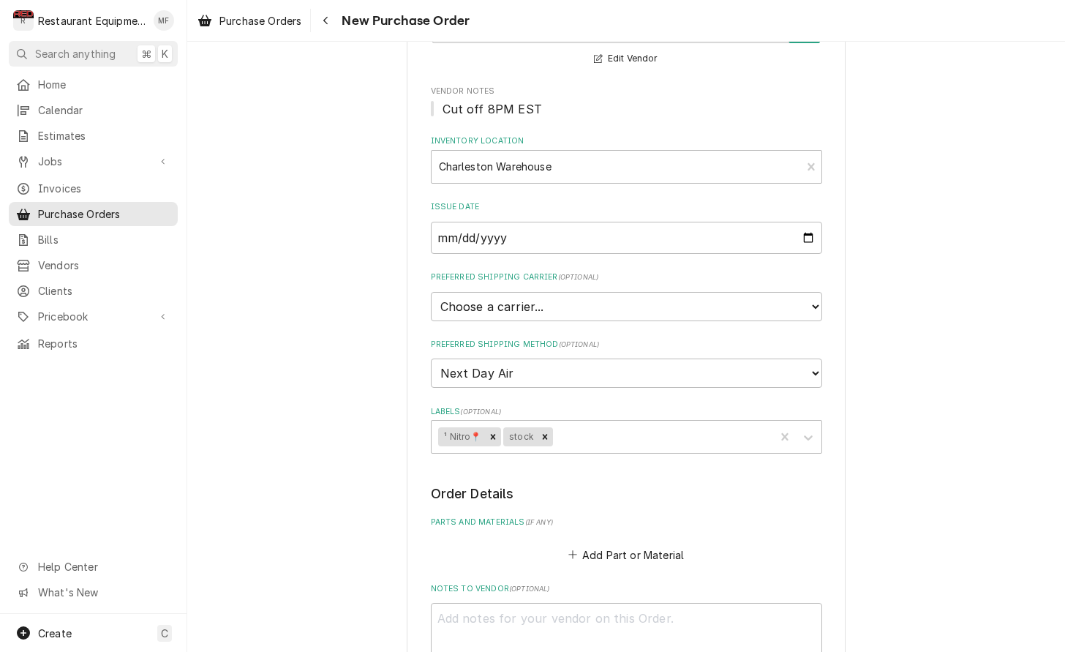
click at [632, 544] on button "Add Part or Material" at bounding box center [625, 554] width 121 height 20
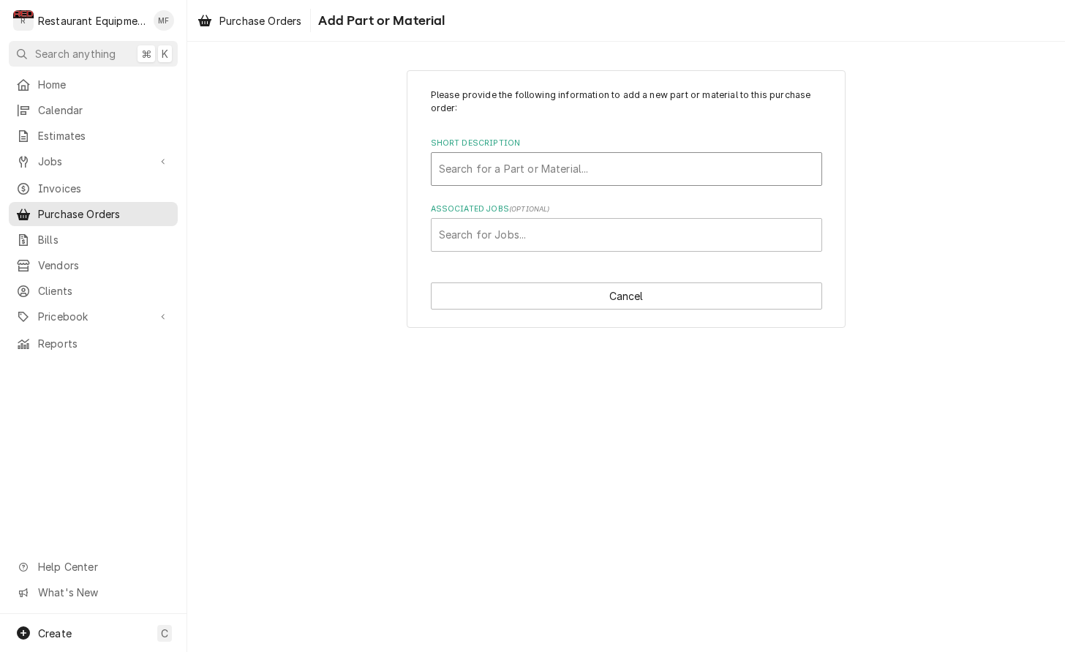
click at [602, 167] on div "Short Description" at bounding box center [626, 169] width 375 height 26
type input "KE549"
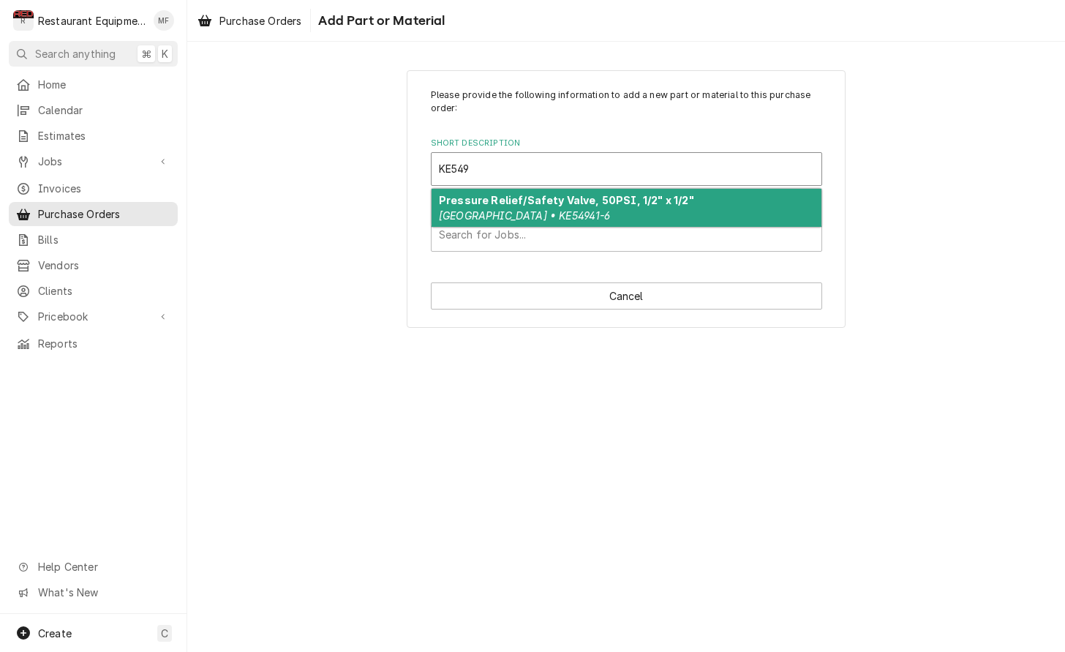
click at [630, 214] on div "Pressure Relief/Safety Valve, 50PSI, 1/2" x 1/2" Cleveland • KE54941-6" at bounding box center [626, 208] width 390 height 38
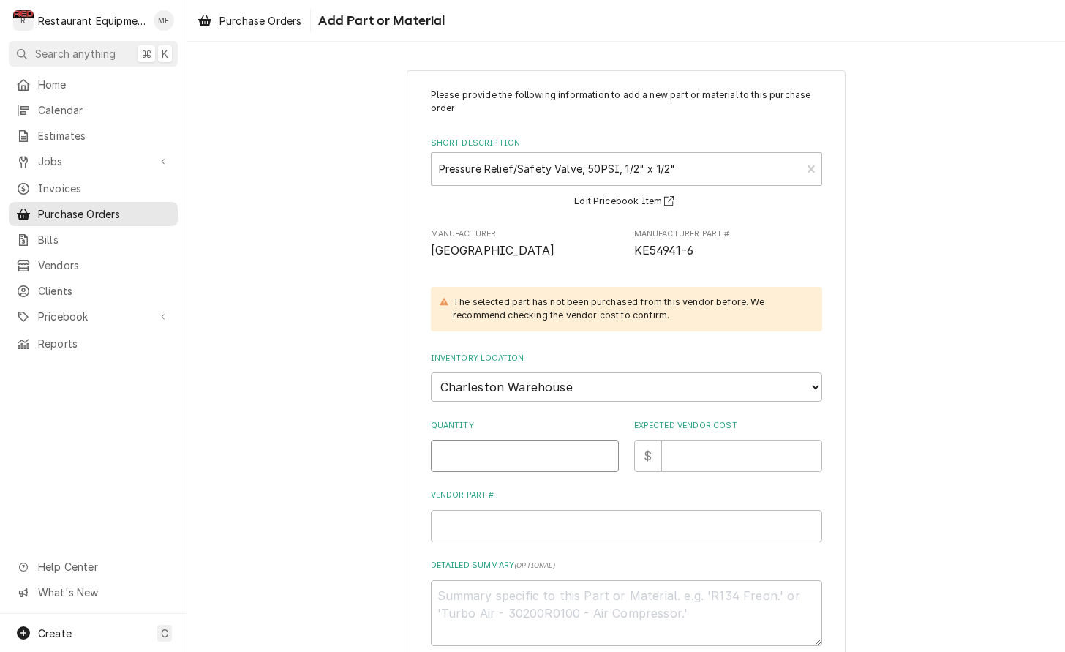
click at [562, 440] on input "Quantity" at bounding box center [525, 456] width 188 height 32
type textarea "x"
type input "1"
type textarea "x"
type input "1"
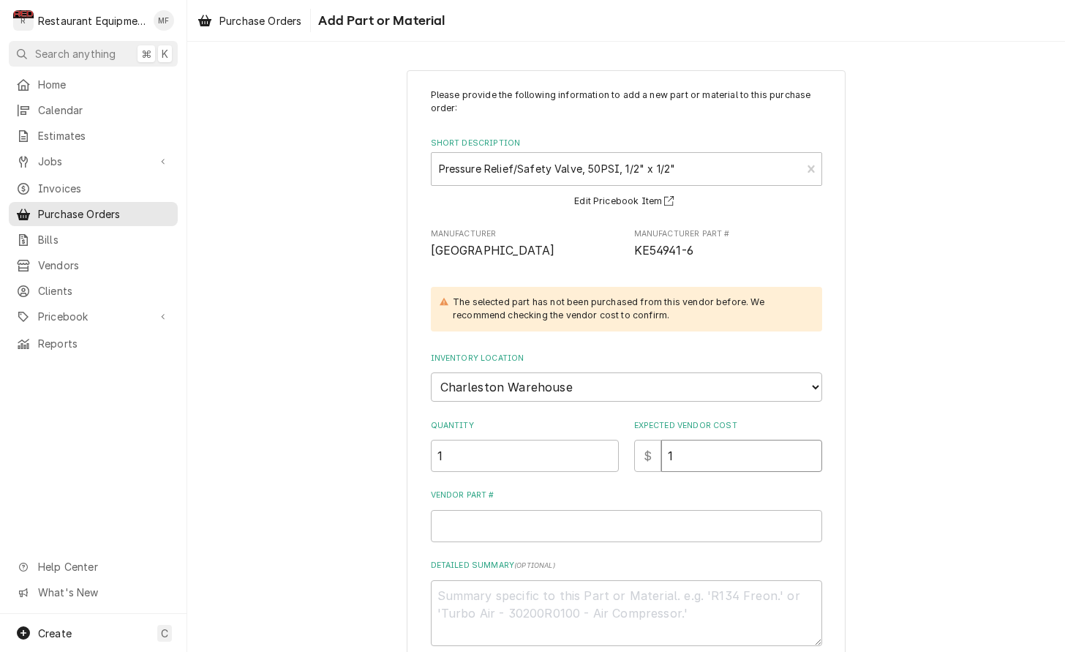
type textarea "x"
type input "13"
type textarea "x"
type input "139"
type textarea "x"
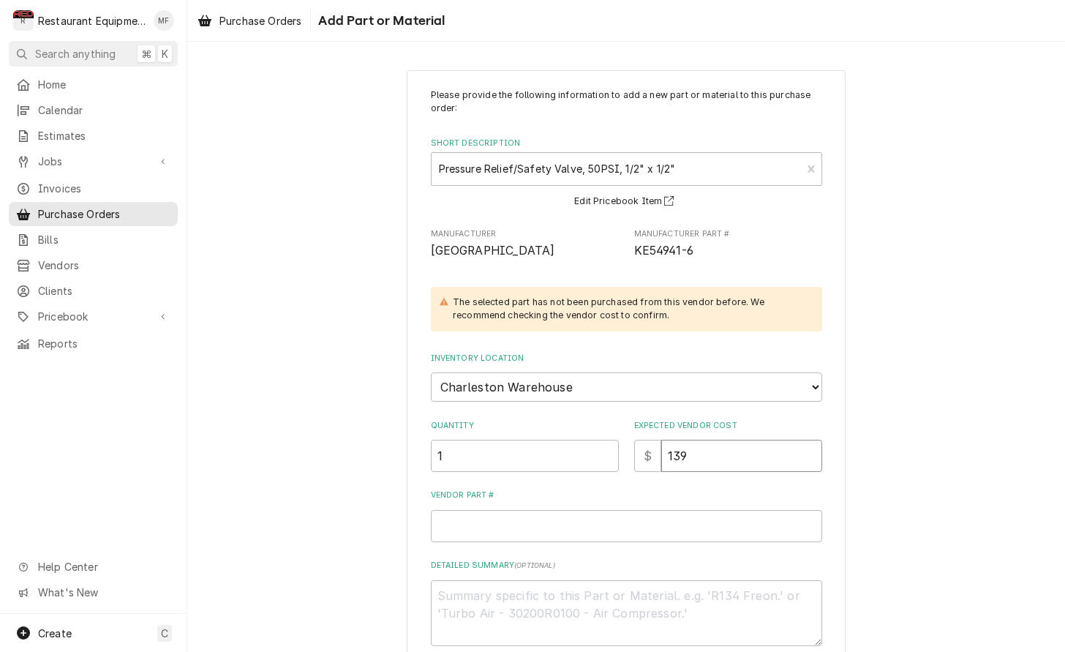
type input "13"
type textarea "x"
type input "131"
type textarea "x"
type input "131.5"
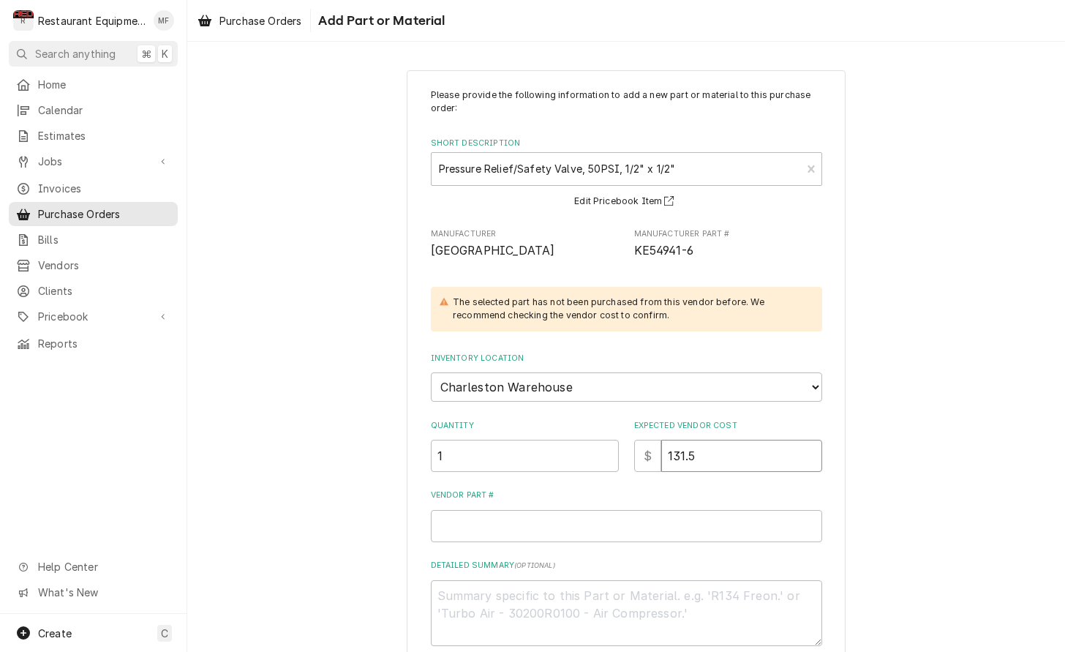
type textarea "x"
type input "131.50"
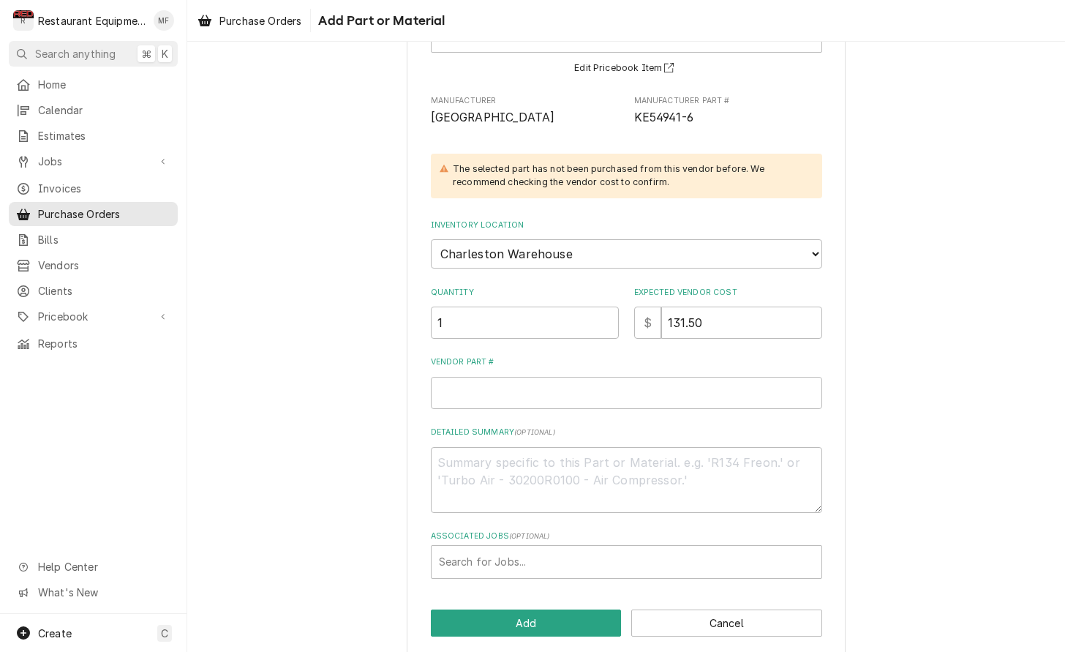
scroll to position [132, 0]
click at [647, 377] on input "Vendor Part #" at bounding box center [626, 393] width 391 height 32
paste input "CLEKE54941-6"
type textarea "x"
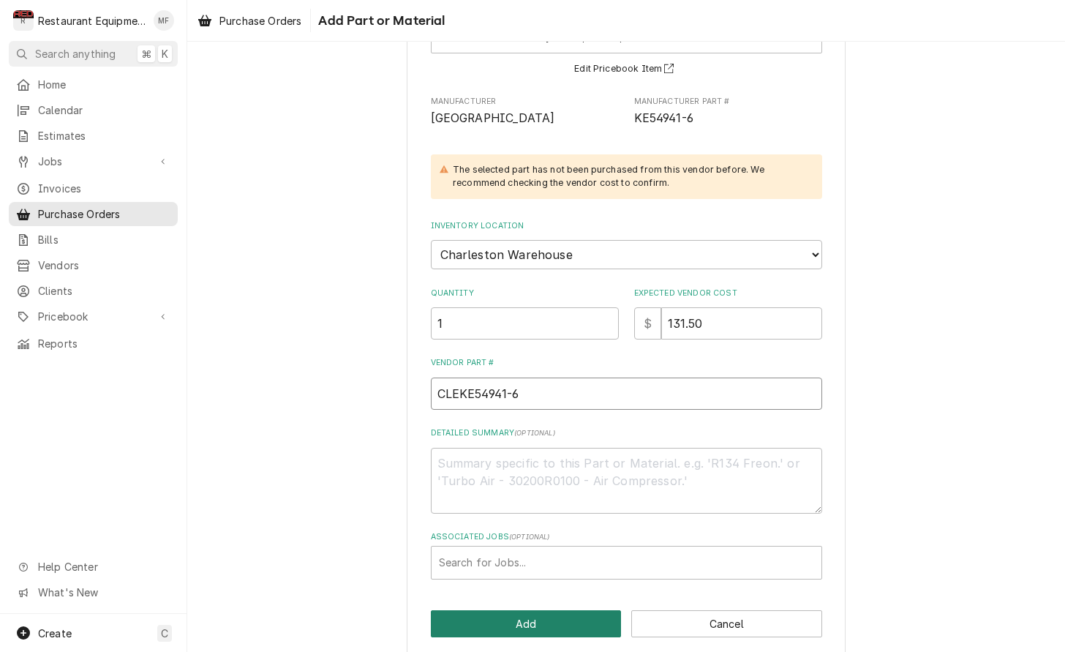
type input "CLEKE54941-6"
click at [543, 610] on button "Add" at bounding box center [526, 623] width 191 height 27
type textarea "x"
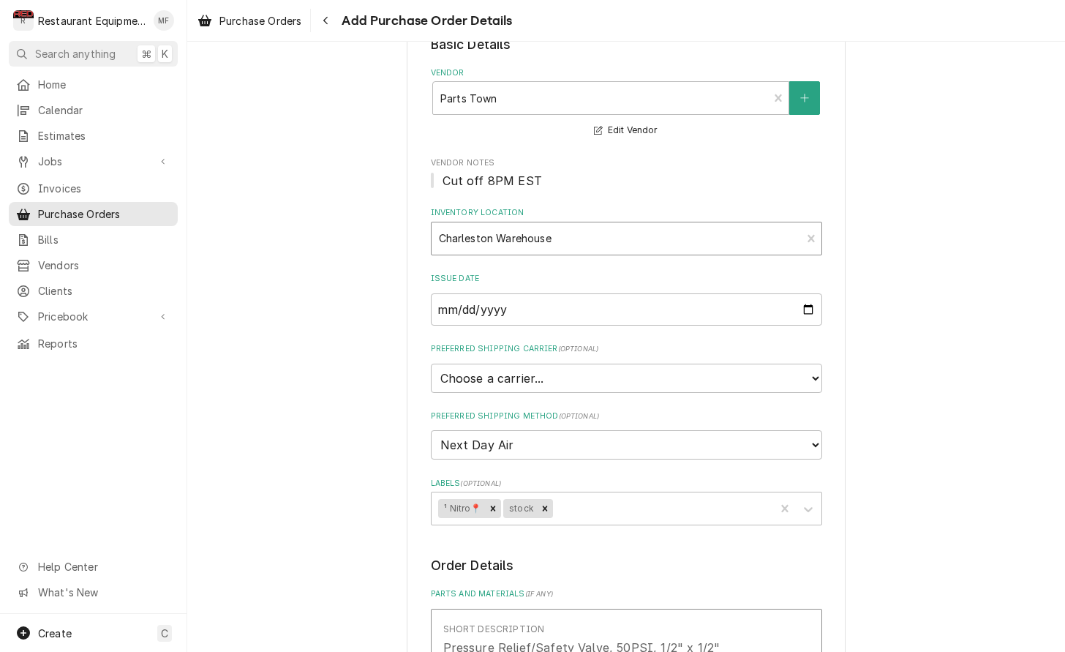
scroll to position [28, 0]
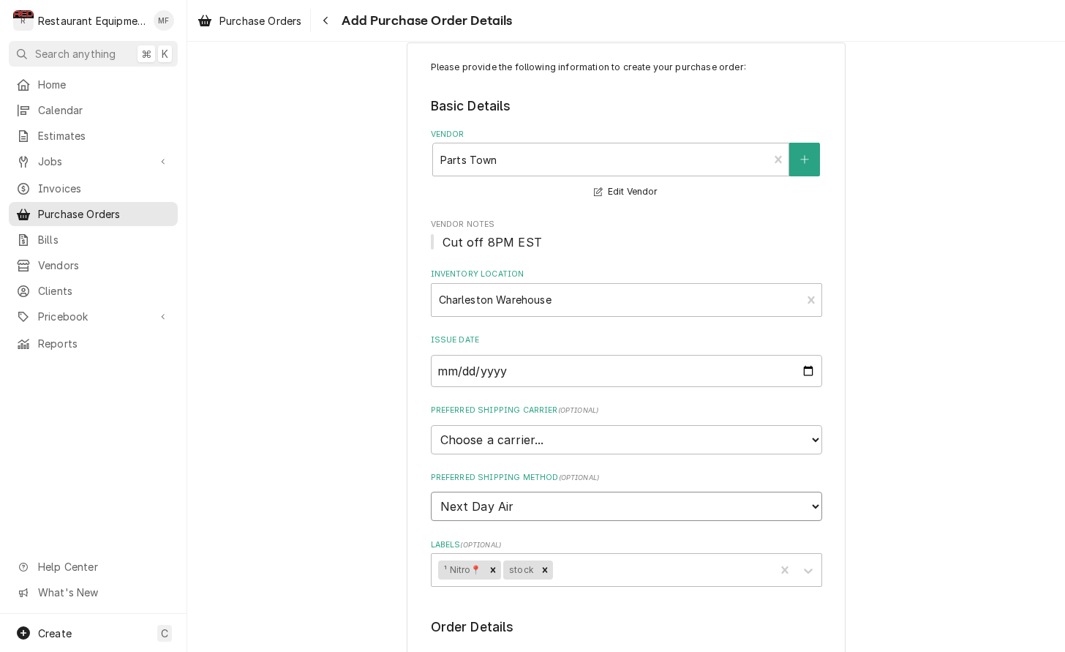
select select "1"
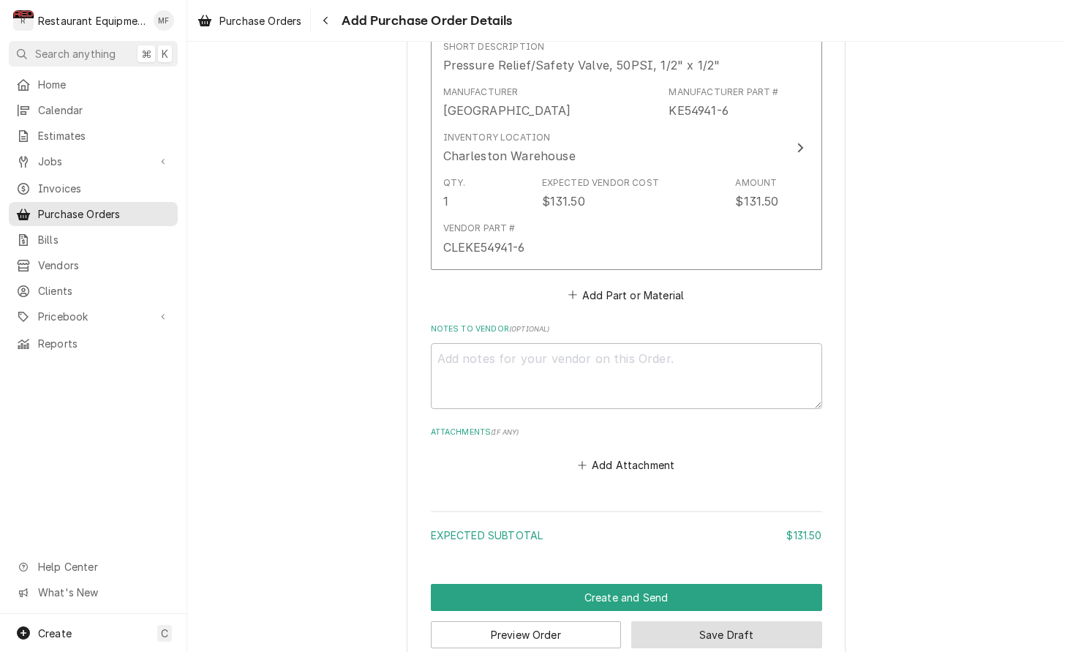
click at [693, 621] on button "Save Draft" at bounding box center [726, 634] width 191 height 27
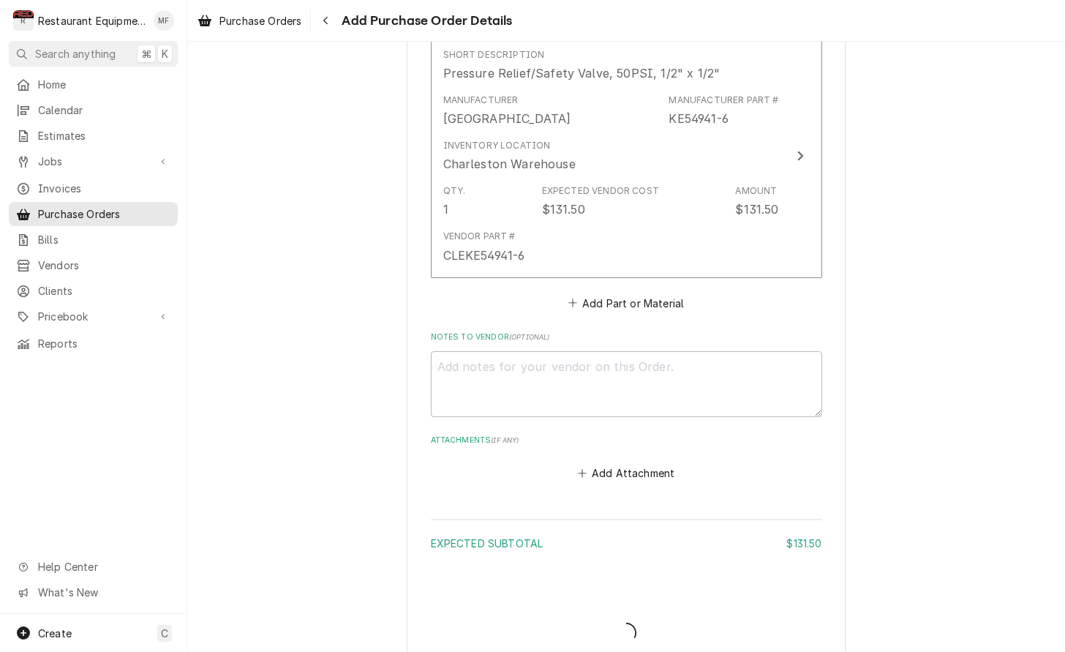
type textarea "x"
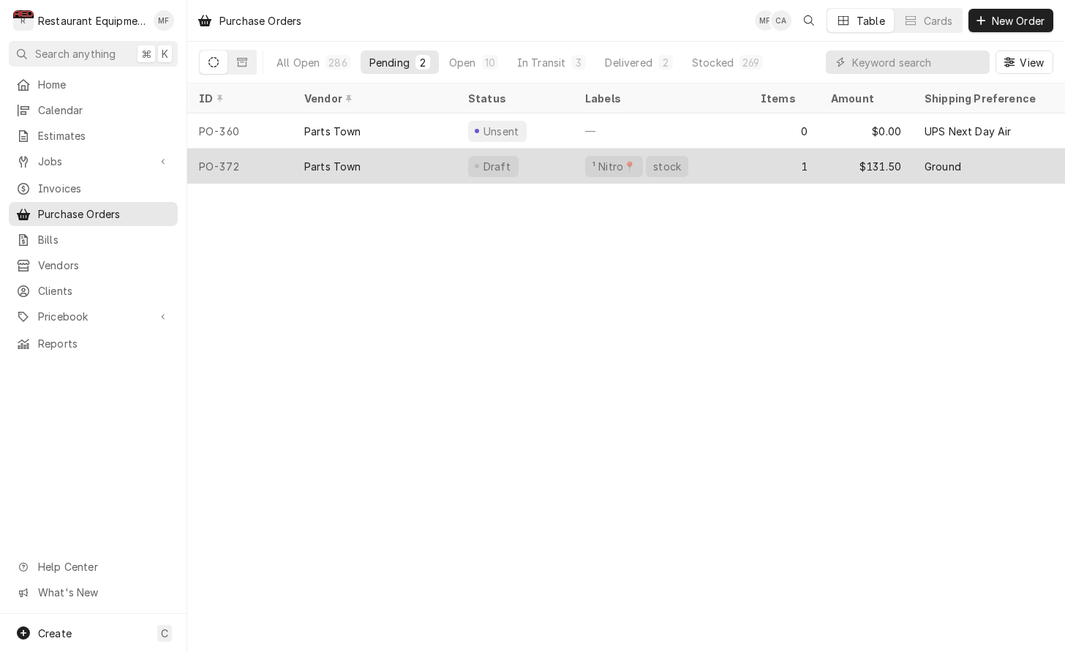
click at [525, 175] on div "Draft" at bounding box center [514, 165] width 117 height 35
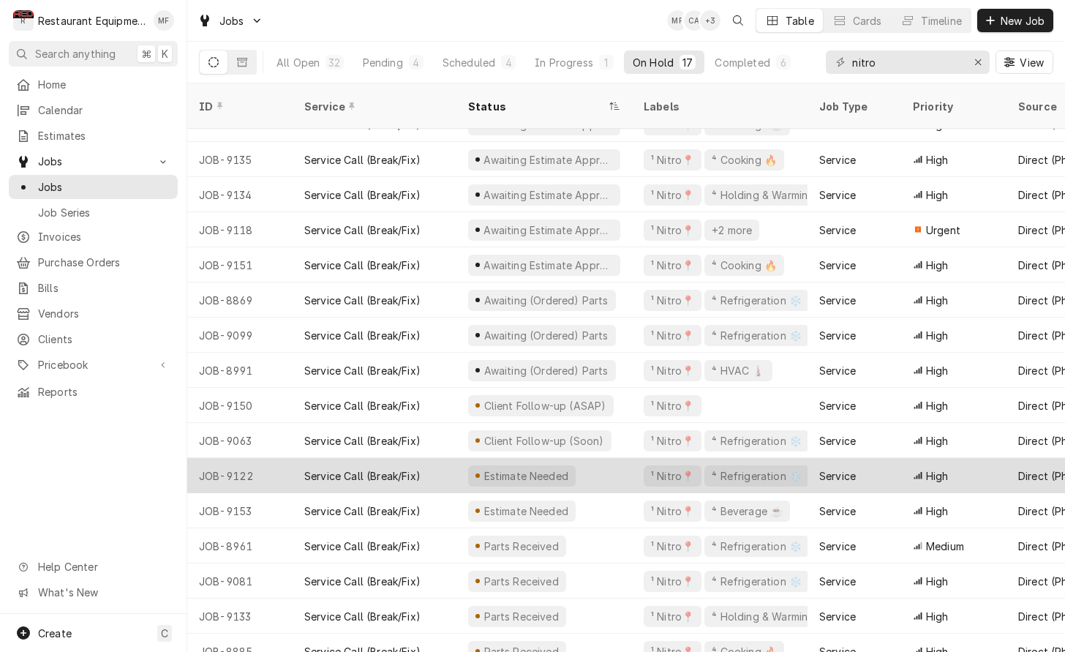
scroll to position [56, 0]
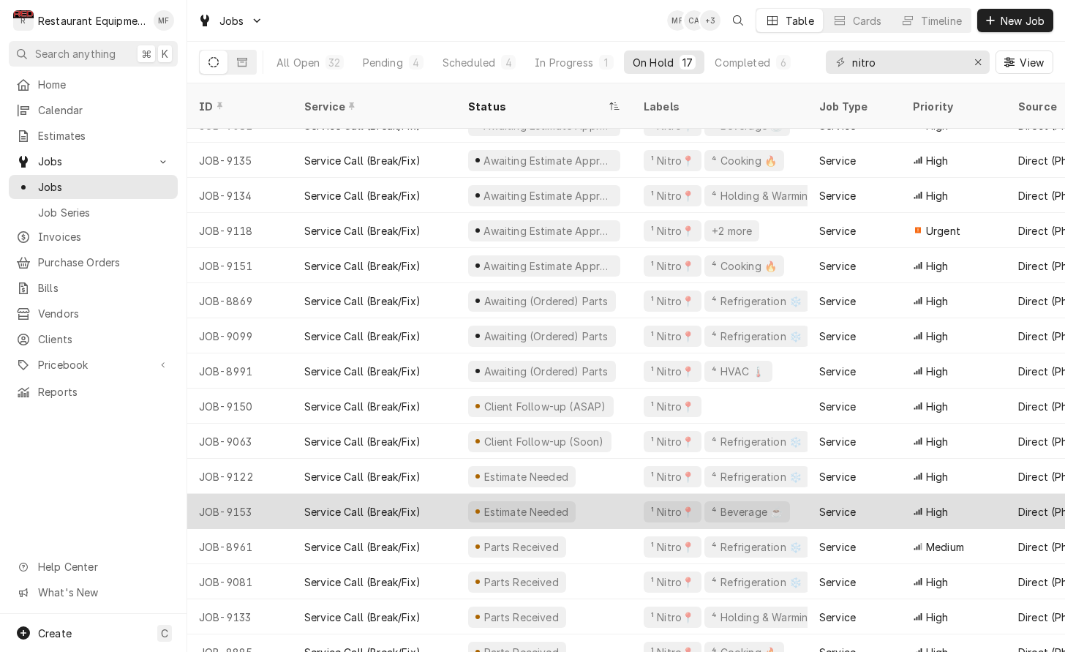
click at [430, 498] on div "Service Call (Break/Fix)" at bounding box center [375, 511] width 164 height 35
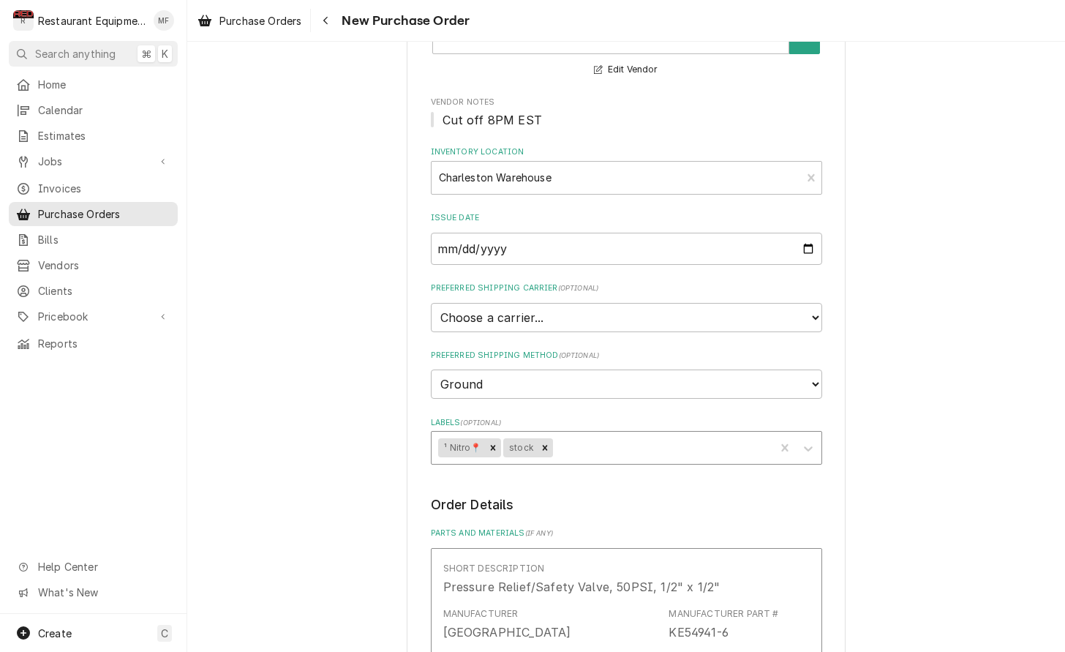
scroll to position [152, 0]
click at [545, 443] on icon "Remove stock" at bounding box center [545, 445] width 5 height 5
type textarea "x"
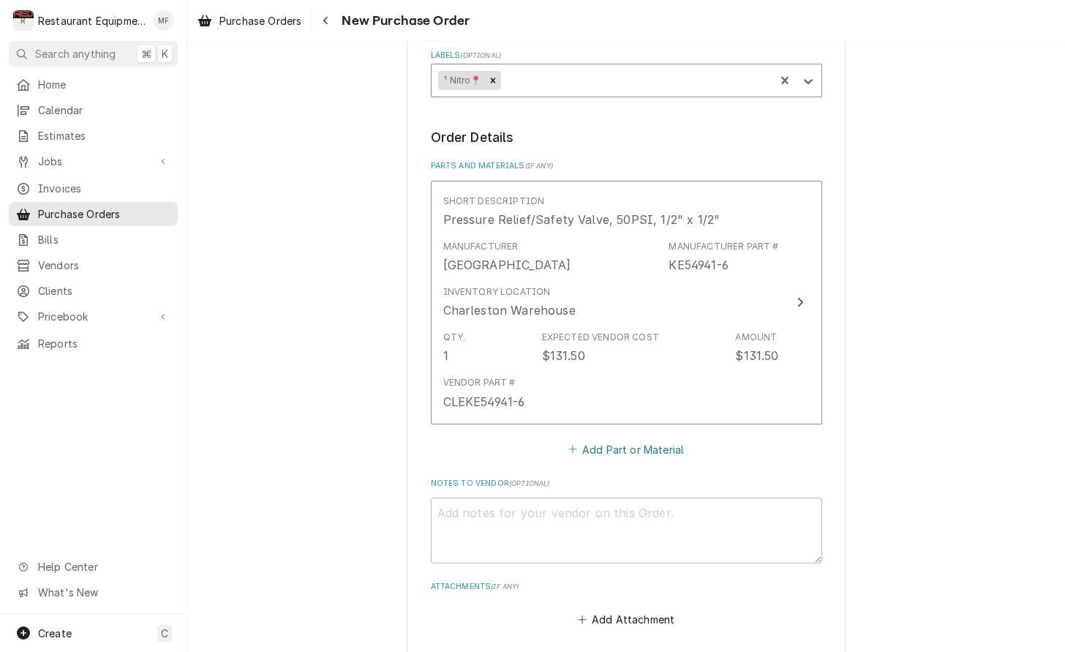
scroll to position [519, 0]
click at [623, 437] on button "Add Part or Material" at bounding box center [625, 447] width 121 height 20
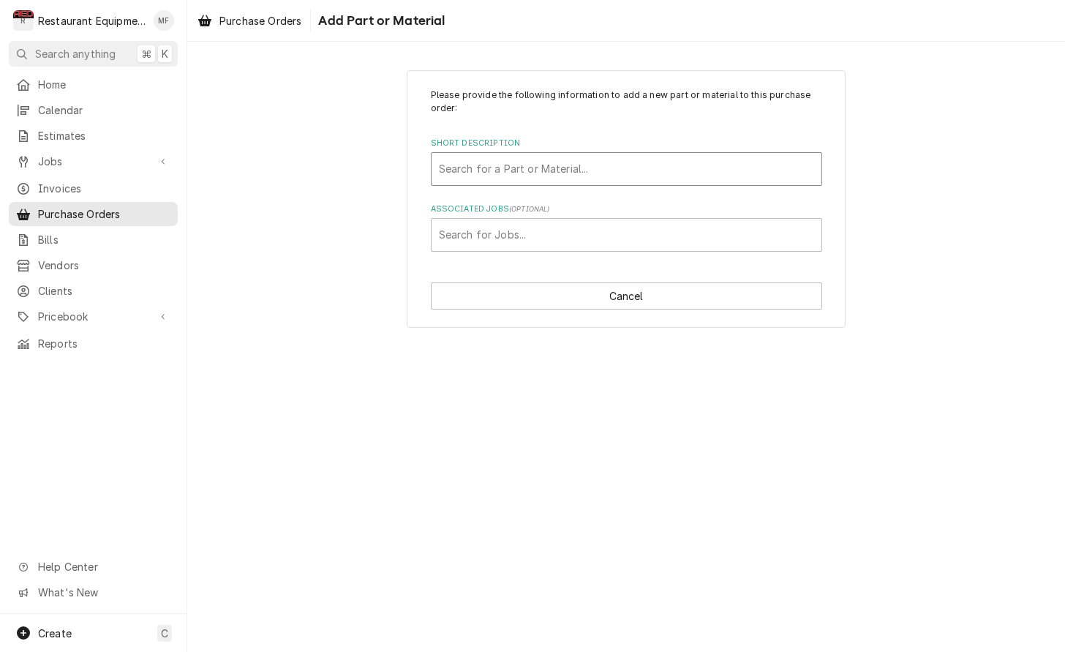
click at [636, 176] on div "Short Description" at bounding box center [626, 169] width 375 height 26
type input "VMP00113"
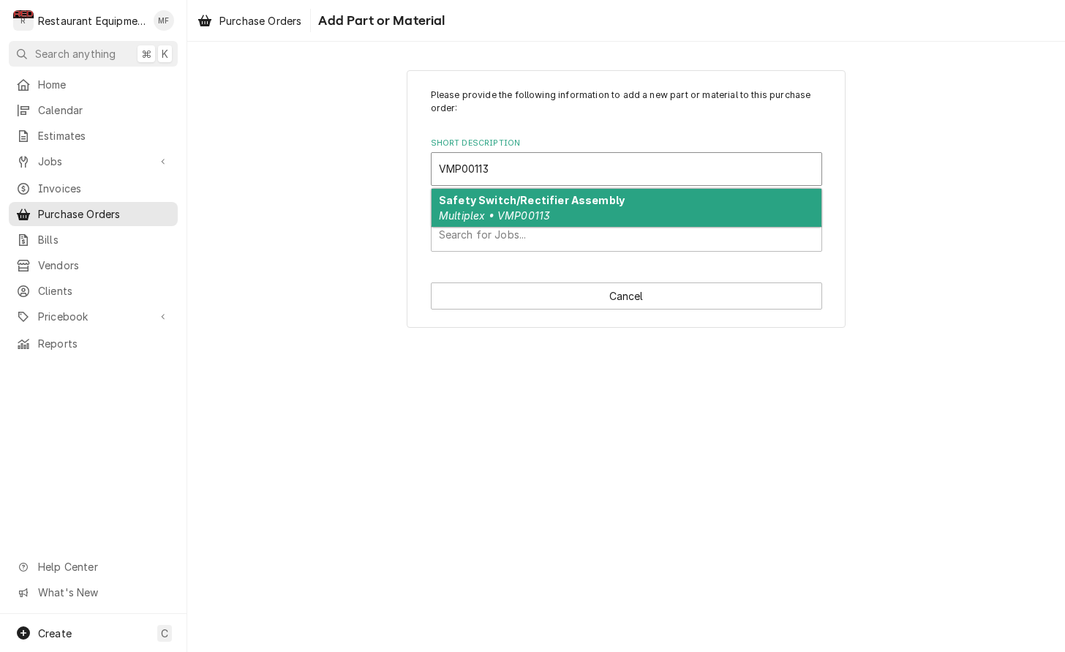
click at [658, 206] on div "Safety Switch/Rectifier Assembly Multiplex • VMP00113" at bounding box center [626, 208] width 390 height 38
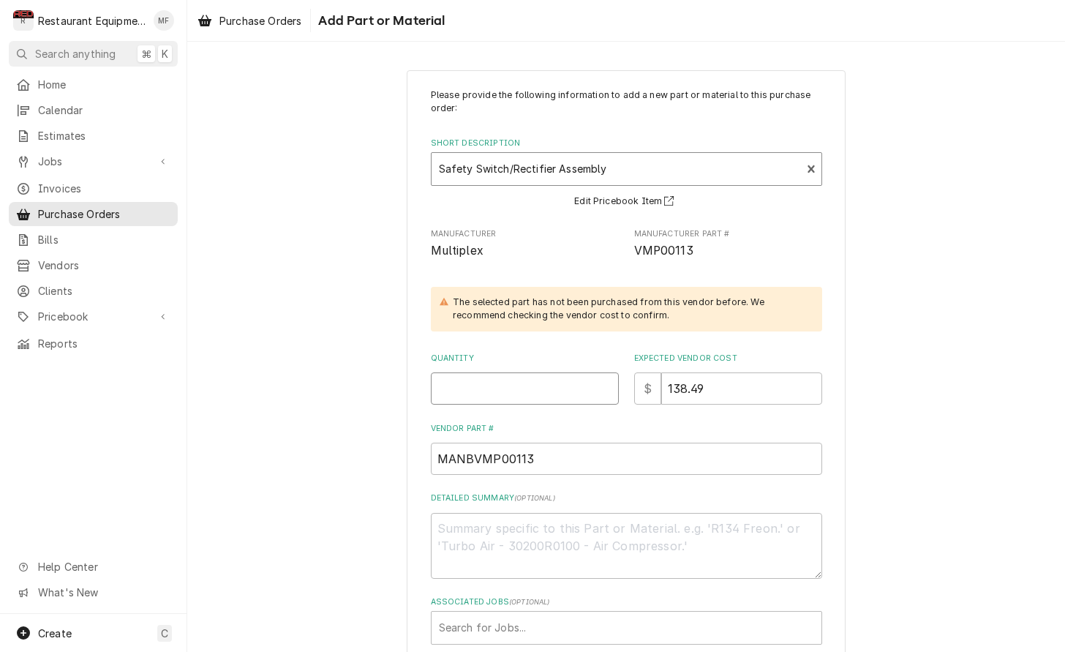
click at [557, 380] on input "Quantity" at bounding box center [525, 388] width 188 height 32
type textarea "x"
type input "1"
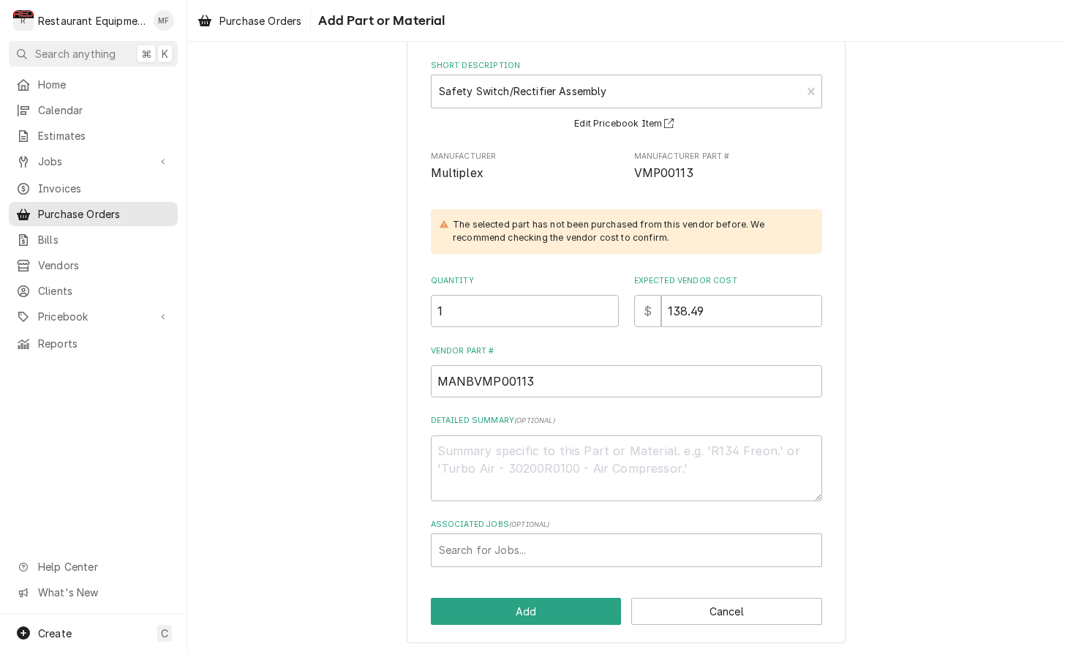
scroll to position [77, 0]
click at [634, 538] on div "Associated Jobs" at bounding box center [626, 551] width 375 height 26
type input "9153"
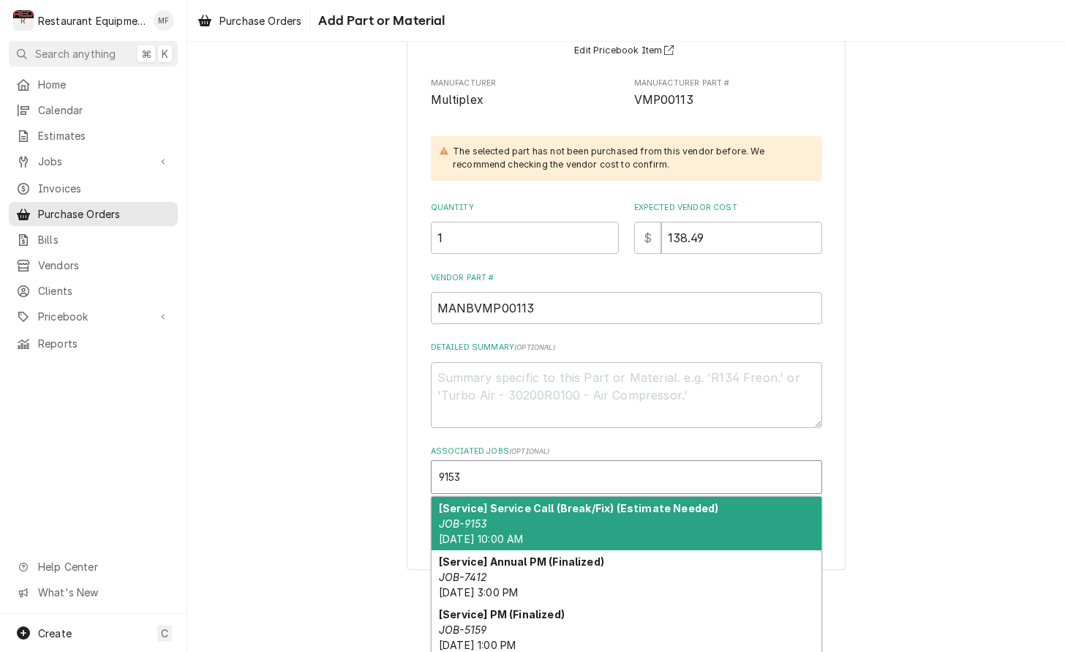
scroll to position [151, 0]
click at [624, 512] on div "[Service] Service Call (Break/Fix) (Estimate Needed) JOB-9153 [DATE] 10:00 AM" at bounding box center [626, 523] width 390 height 53
type textarea "x"
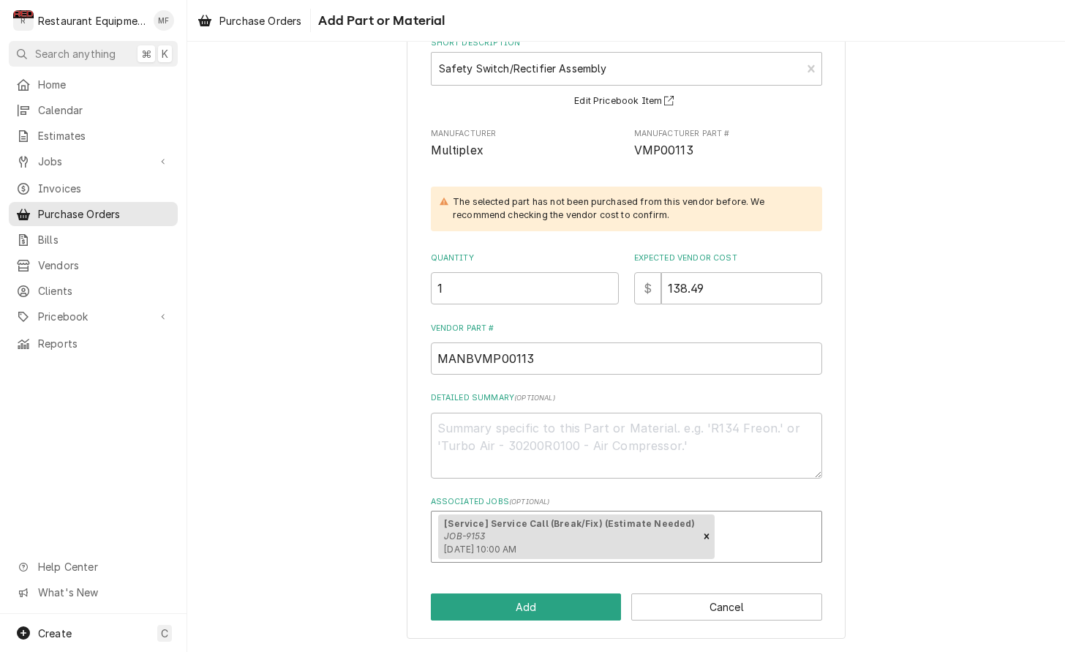
scroll to position [93, 0]
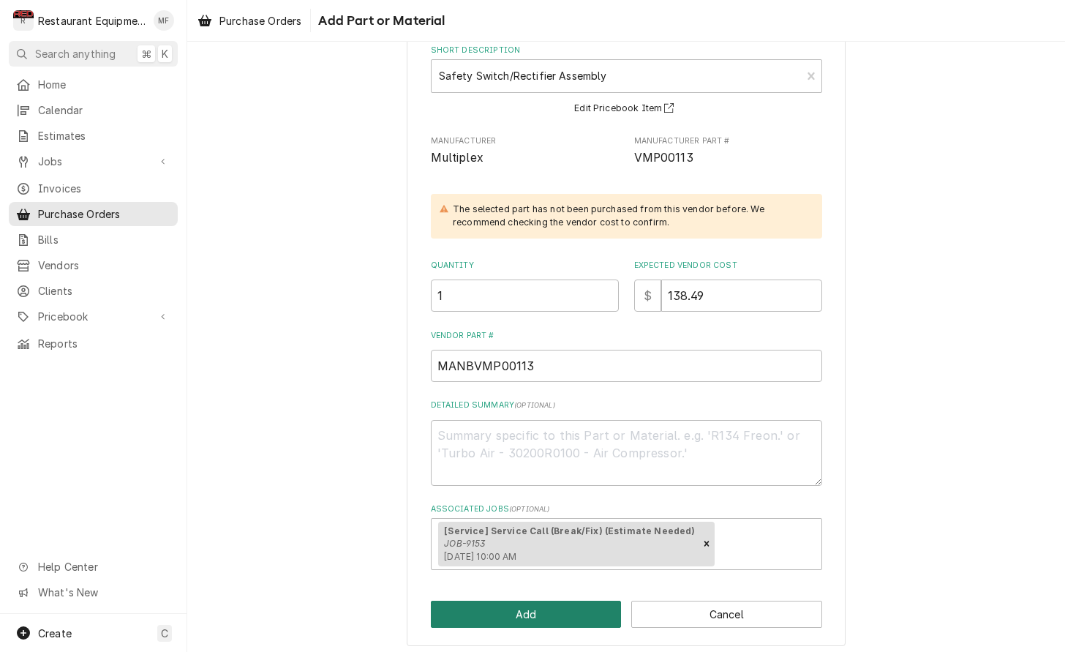
click at [610, 601] on button "Add" at bounding box center [526, 613] width 191 height 27
type textarea "x"
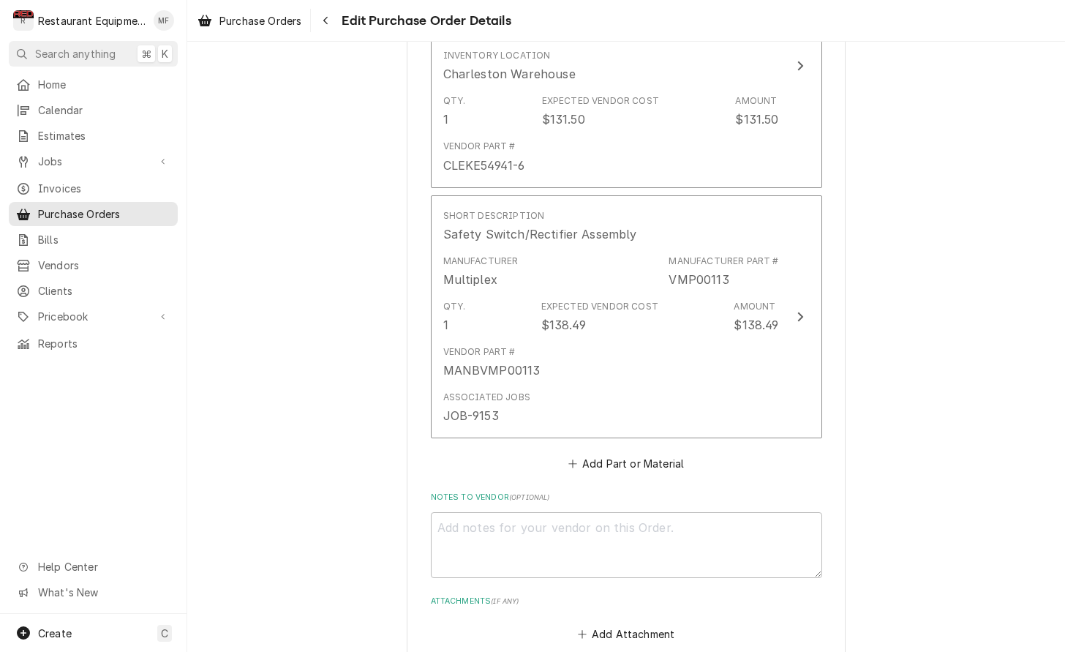
scroll to position [774, 0]
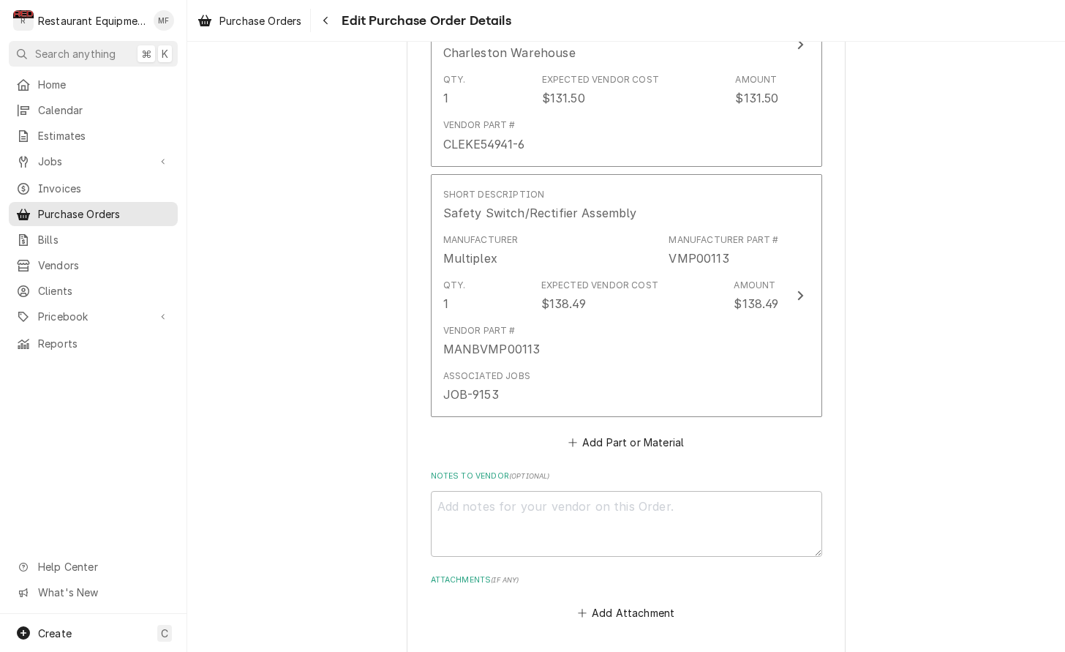
click at [648, 432] on button "Add Part or Material" at bounding box center [625, 442] width 121 height 20
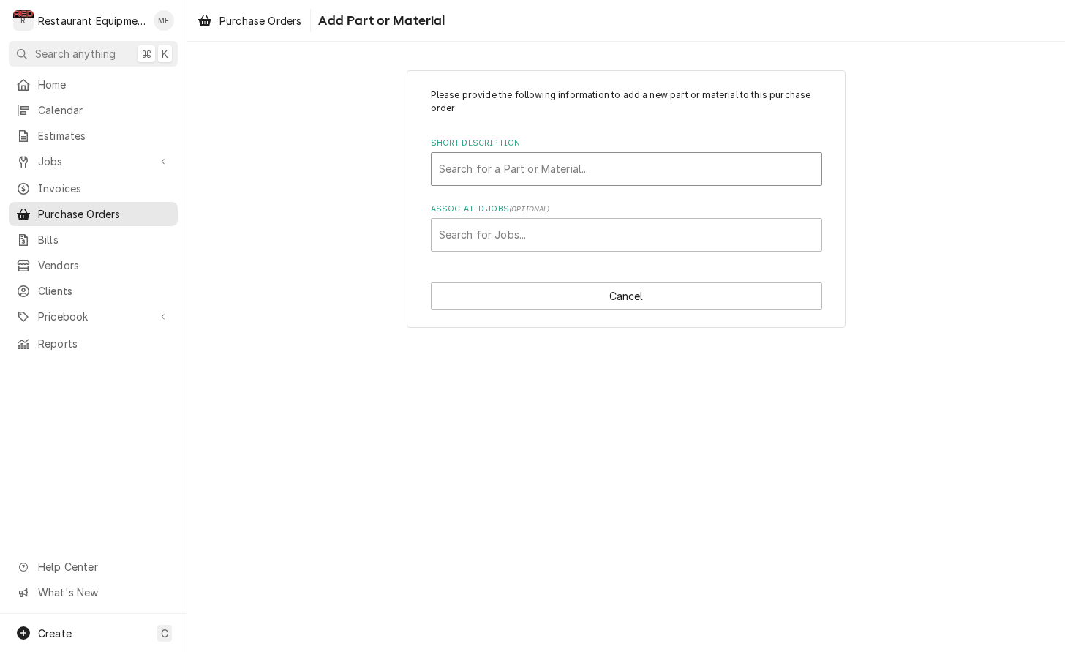
click at [639, 173] on div "Short Description" at bounding box center [626, 169] width 375 height 26
type input "VMP00172"
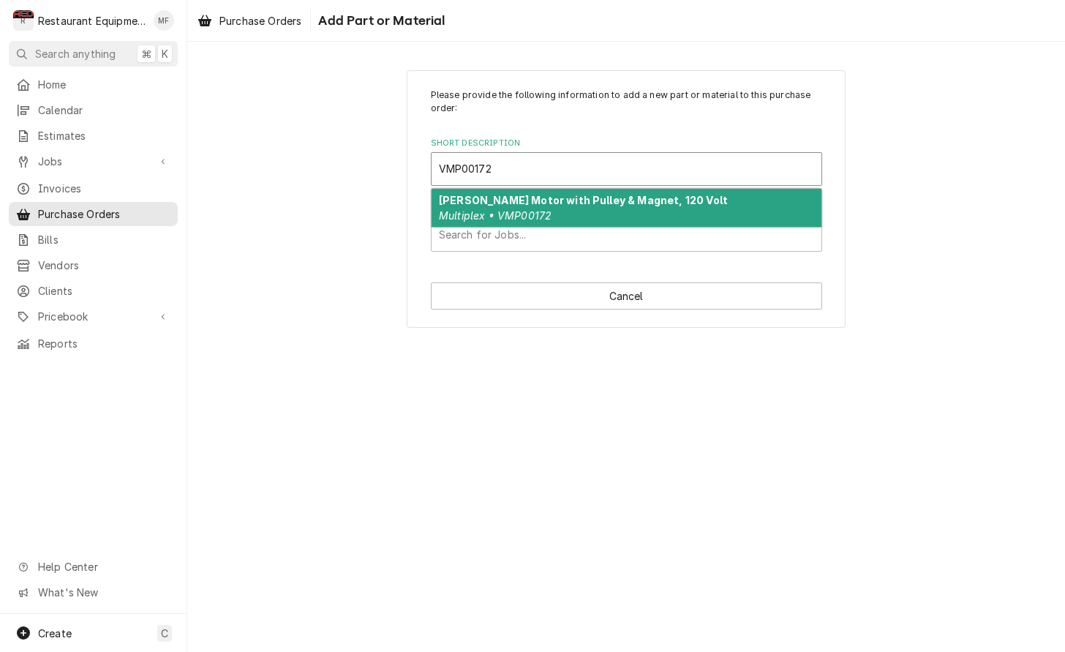
click at [656, 211] on div "[PERSON_NAME] Motor with Pulley & Magnet, 120 Volt Multiplex • VMP00172" at bounding box center [626, 208] width 390 height 38
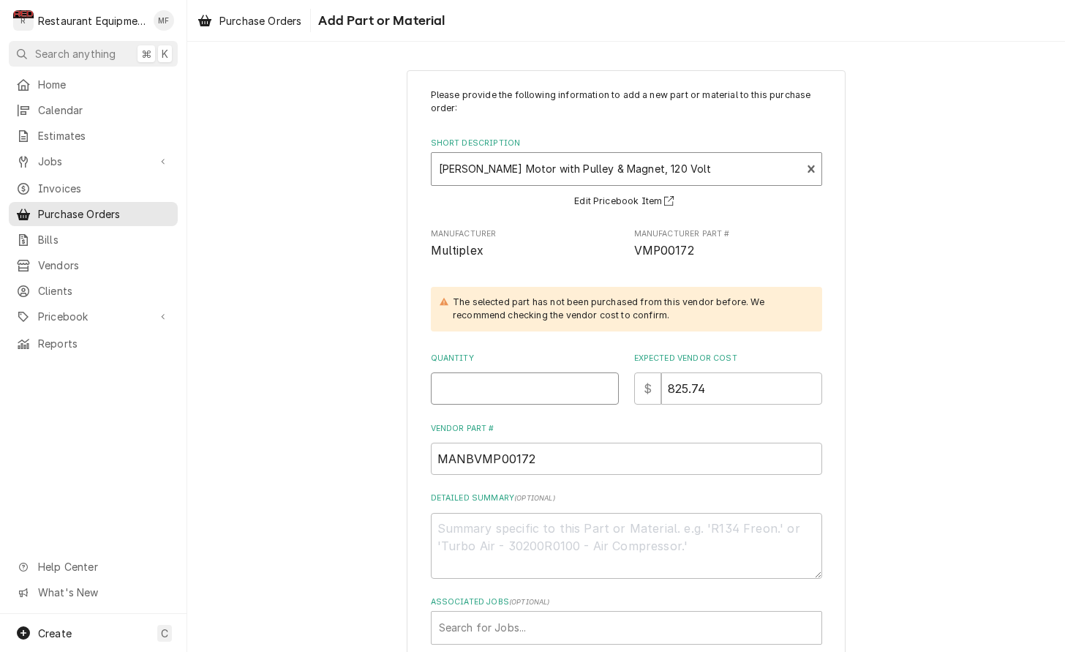
click at [551, 395] on input "Quantity" at bounding box center [525, 388] width 188 height 32
type textarea "x"
type input "1"
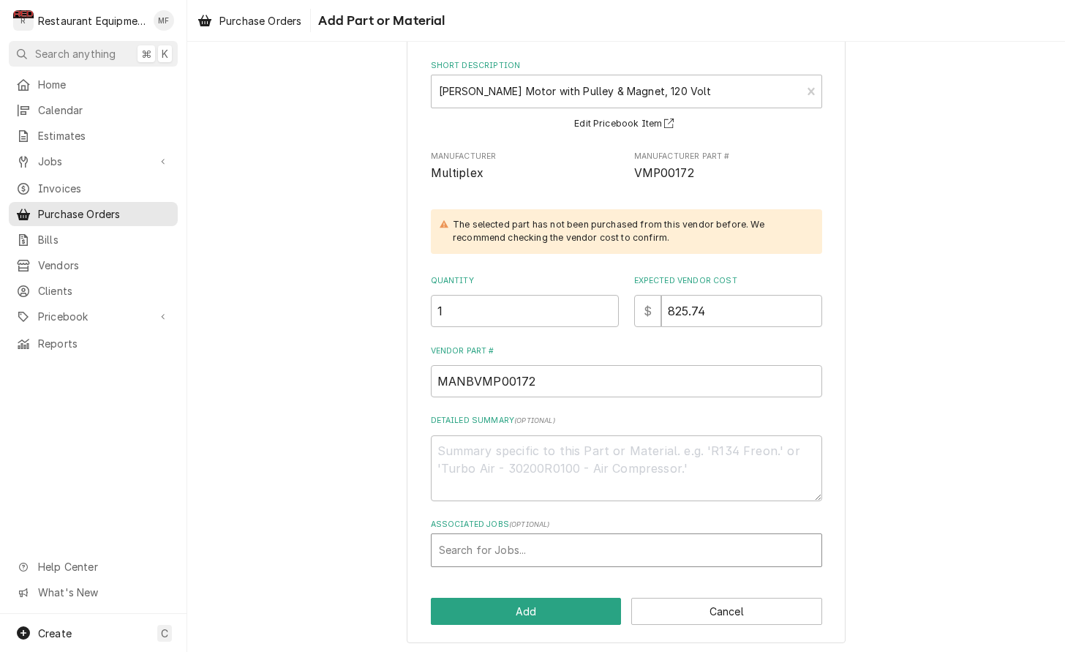
scroll to position [77, 0]
click at [653, 544] on div "Associated Jobs" at bounding box center [626, 551] width 375 height 26
type input "9153"
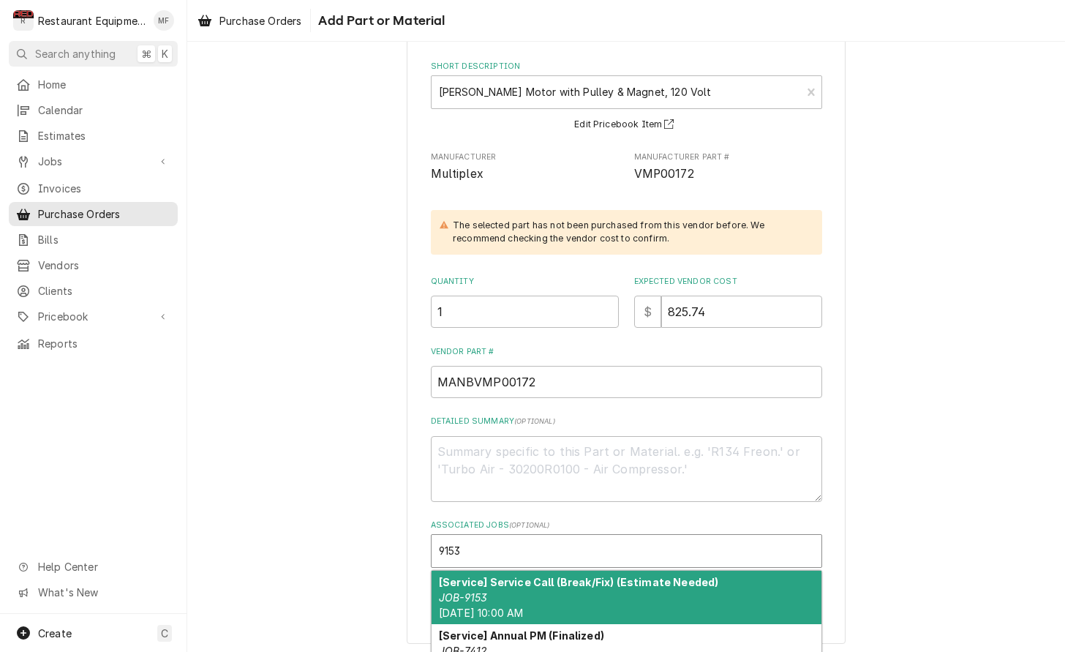
click at [657, 581] on strong "[Service] Service Call (Break/Fix) (Estimate Needed)" at bounding box center [578, 582] width 279 height 12
type textarea "x"
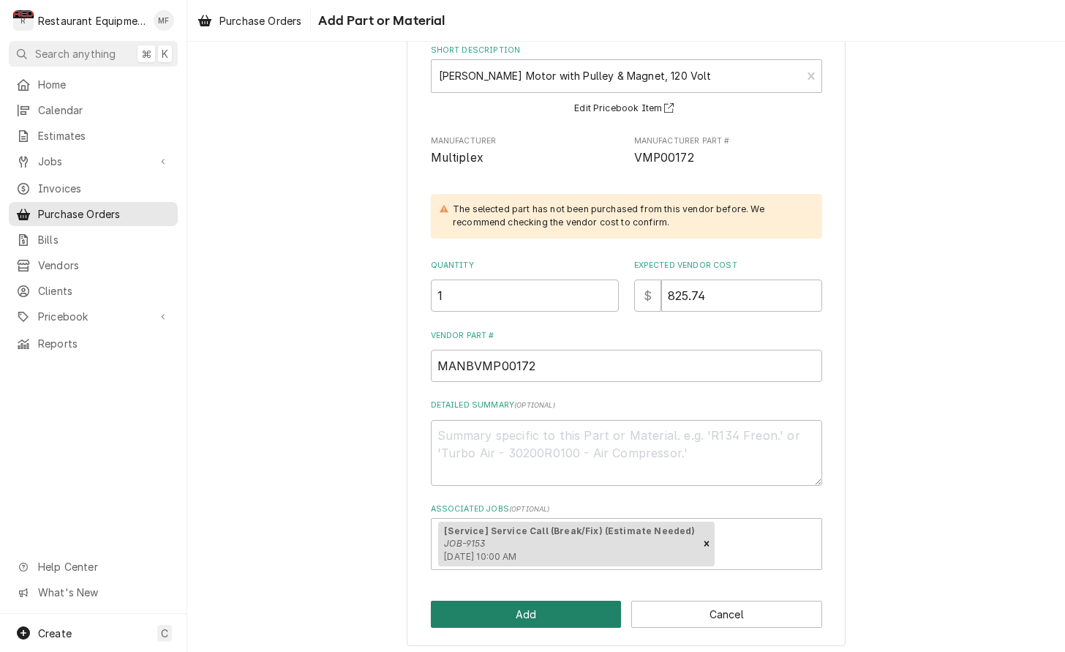
click at [602, 600] on button "Add" at bounding box center [526, 613] width 191 height 27
type textarea "x"
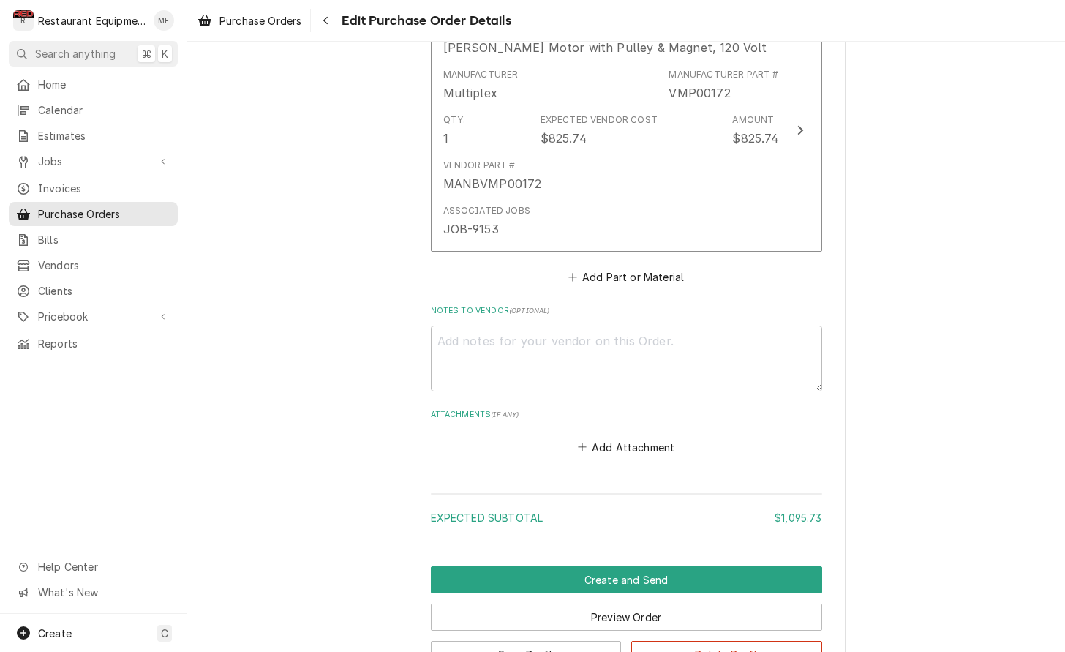
scroll to position [1192, 0]
click at [589, 265] on button "Add Part or Material" at bounding box center [625, 275] width 121 height 20
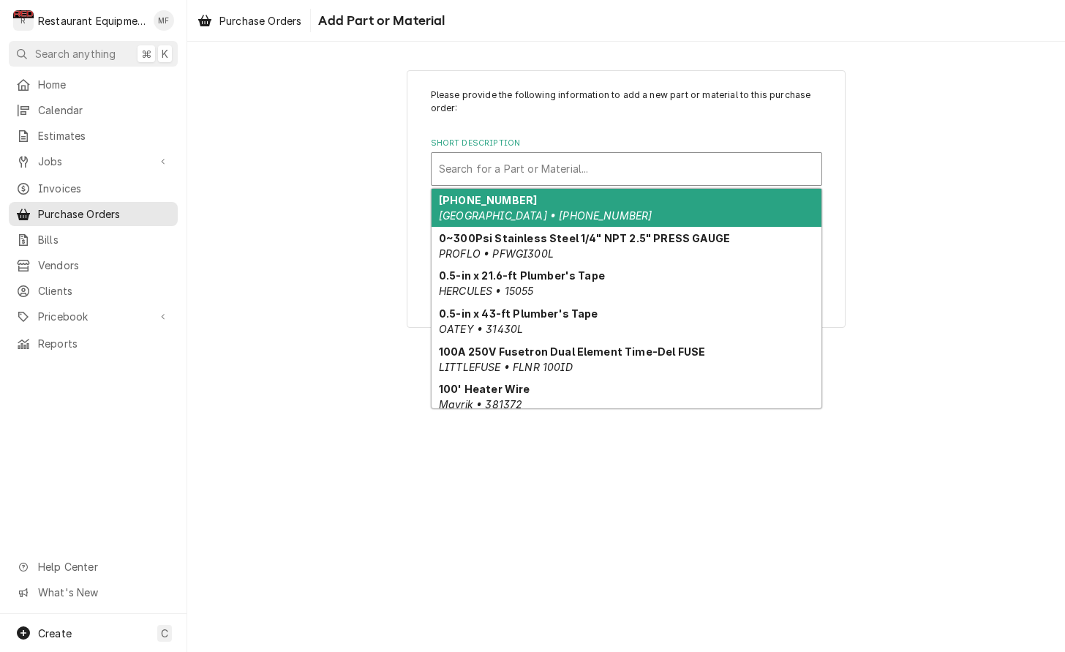
click at [512, 176] on div "Short Description" at bounding box center [626, 169] width 375 height 26
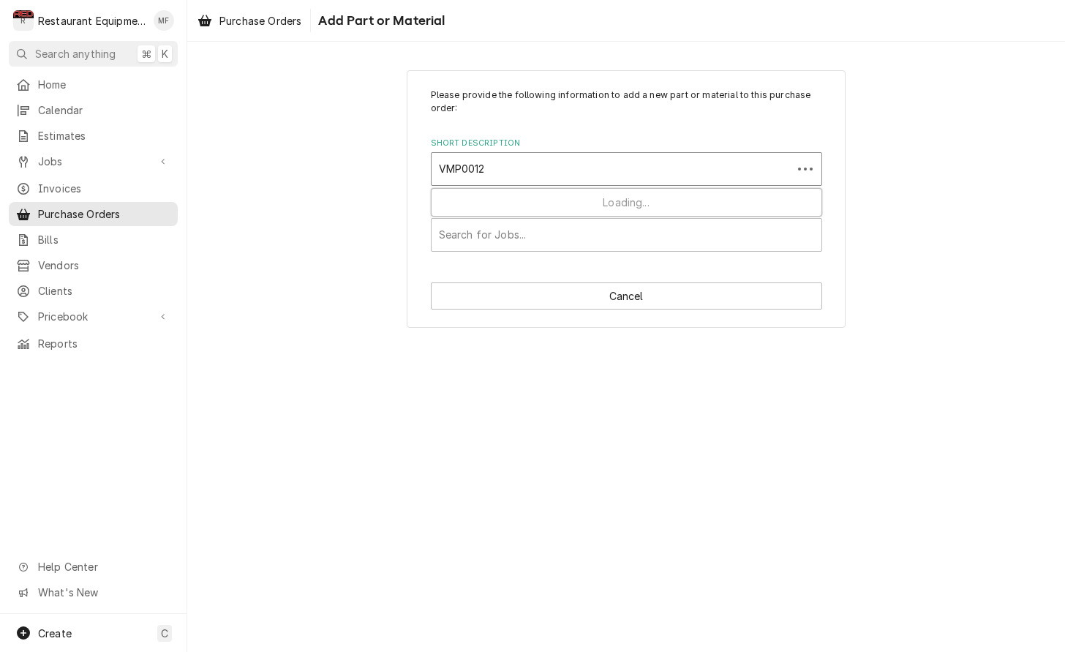
type input "VMP00125"
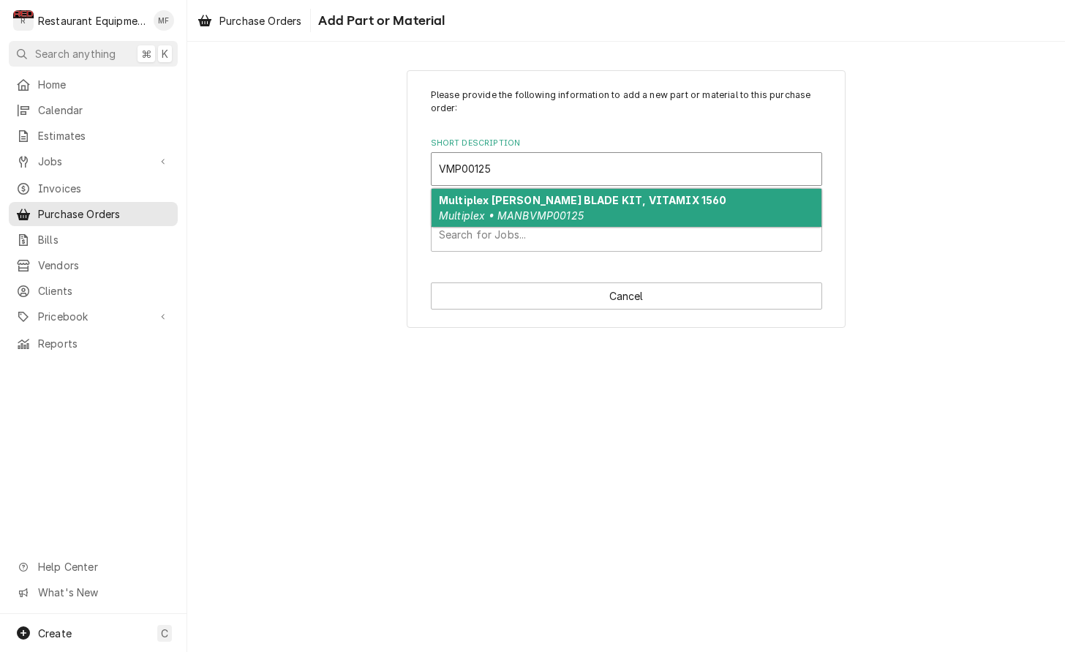
click at [682, 200] on div "Multiplex [PERSON_NAME] BLADE KIT, VITAMIX 1560 Multiplex • MANBVMP00125" at bounding box center [626, 208] width 390 height 38
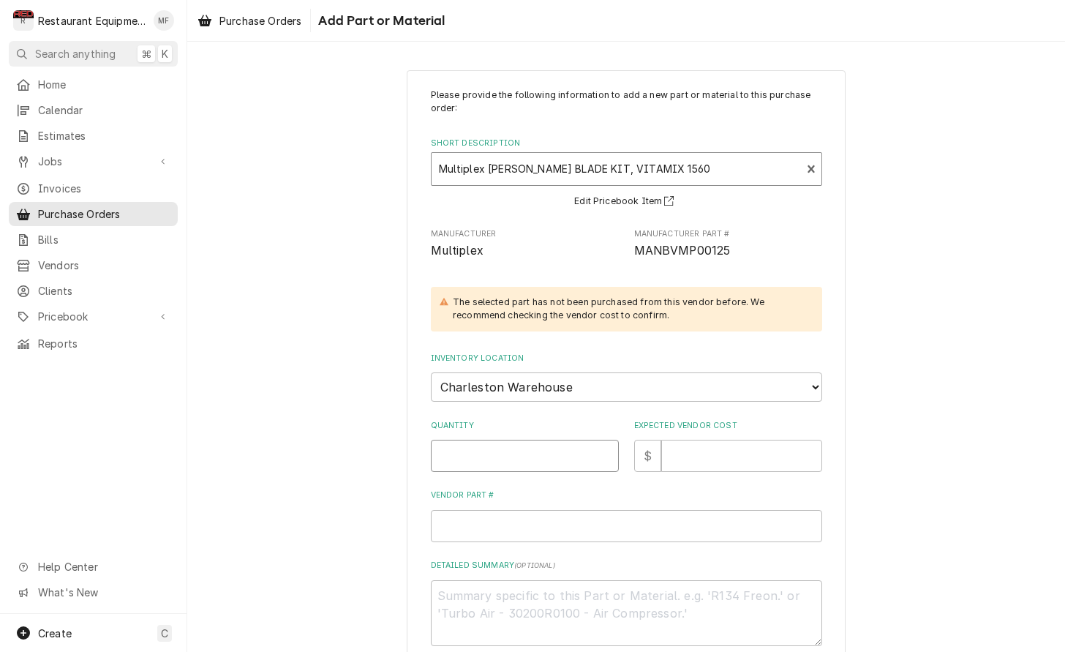
click at [504, 440] on input "Quantity" at bounding box center [525, 456] width 188 height 32
type textarea "x"
type input "1"
click at [764, 447] on input "Expected Vendor Cost" at bounding box center [741, 456] width 161 height 32
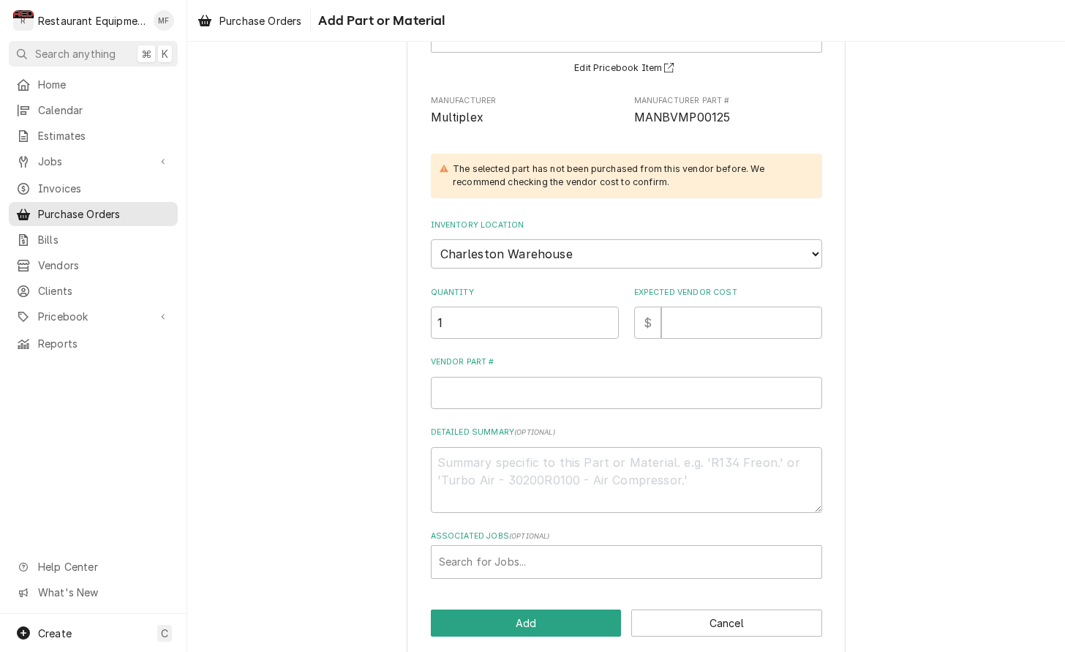
click at [735, 287] on div "Expected Vendor Cost $" at bounding box center [728, 313] width 188 height 52
click at [736, 308] on input "Expected Vendor Cost" at bounding box center [741, 323] width 161 height 32
type textarea "x"
type input "8"
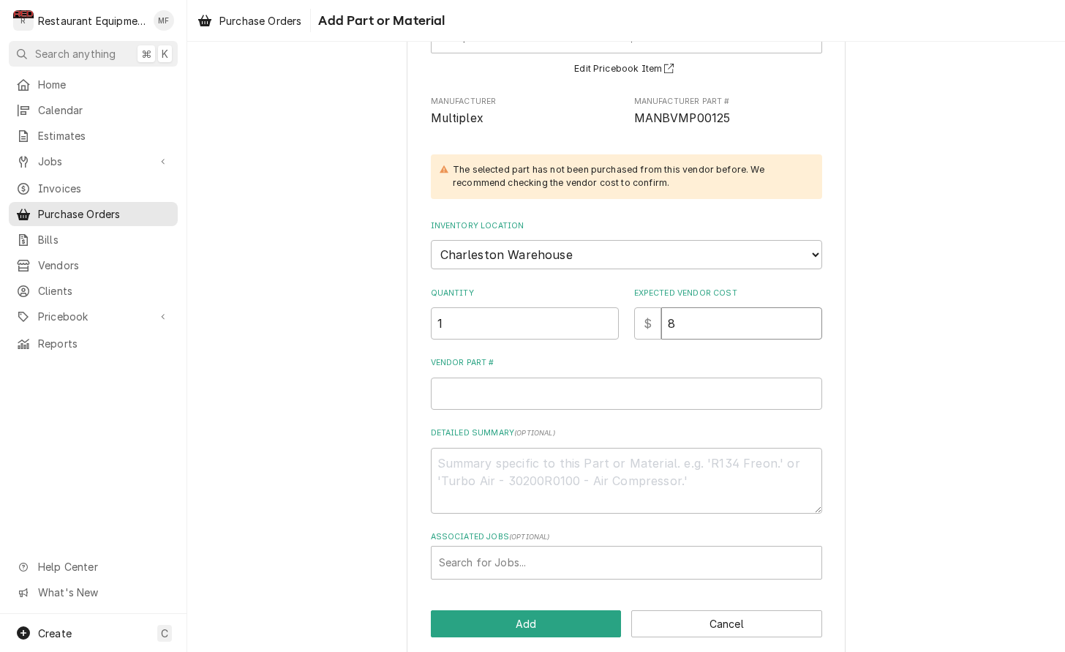
type textarea "x"
type input "86"
type textarea "x"
type input "86.4"
type textarea "x"
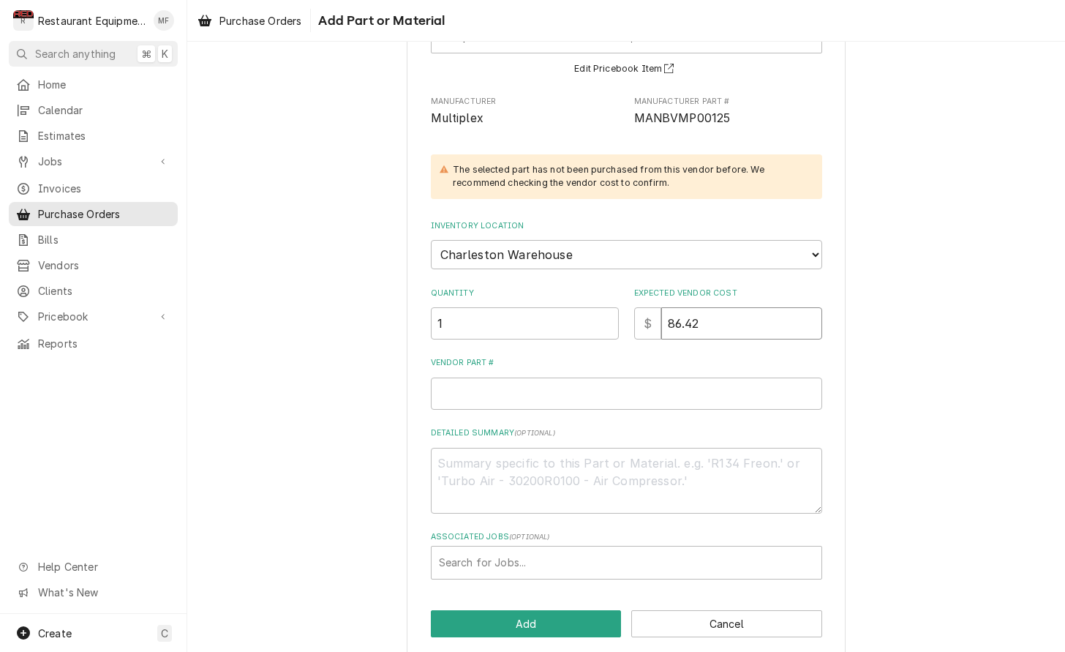
type input "86.42"
click at [611, 377] on input "Vendor Part #" at bounding box center [626, 393] width 391 height 32
type textarea "x"
type input "V"
type textarea "x"
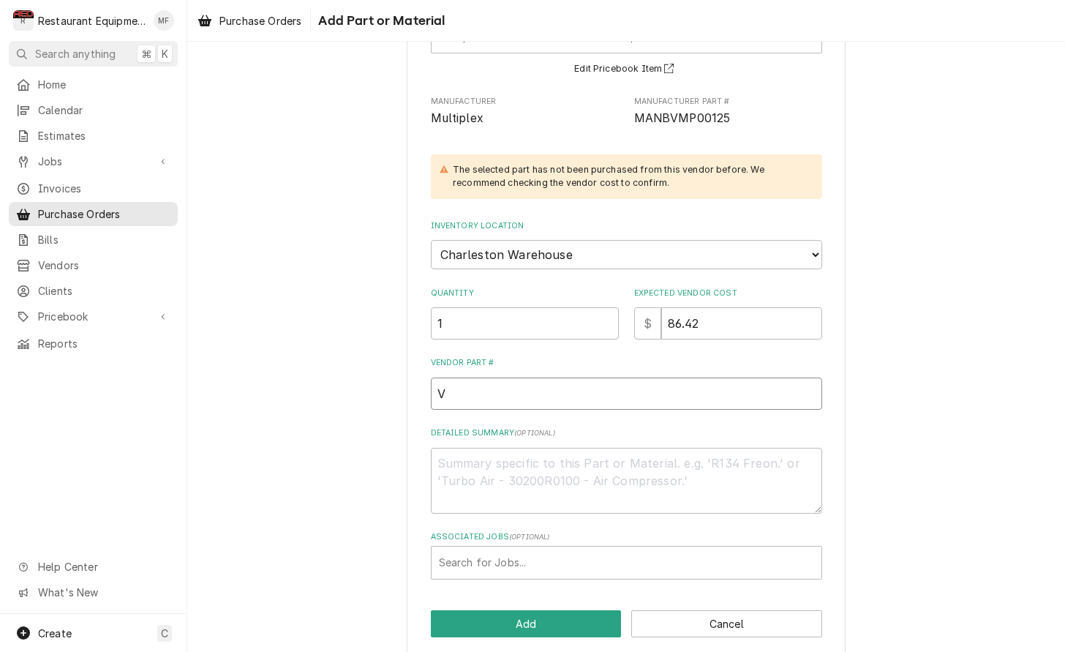
type input "VM"
type textarea "x"
type input "VMP"
type textarea "x"
type input "VMP0"
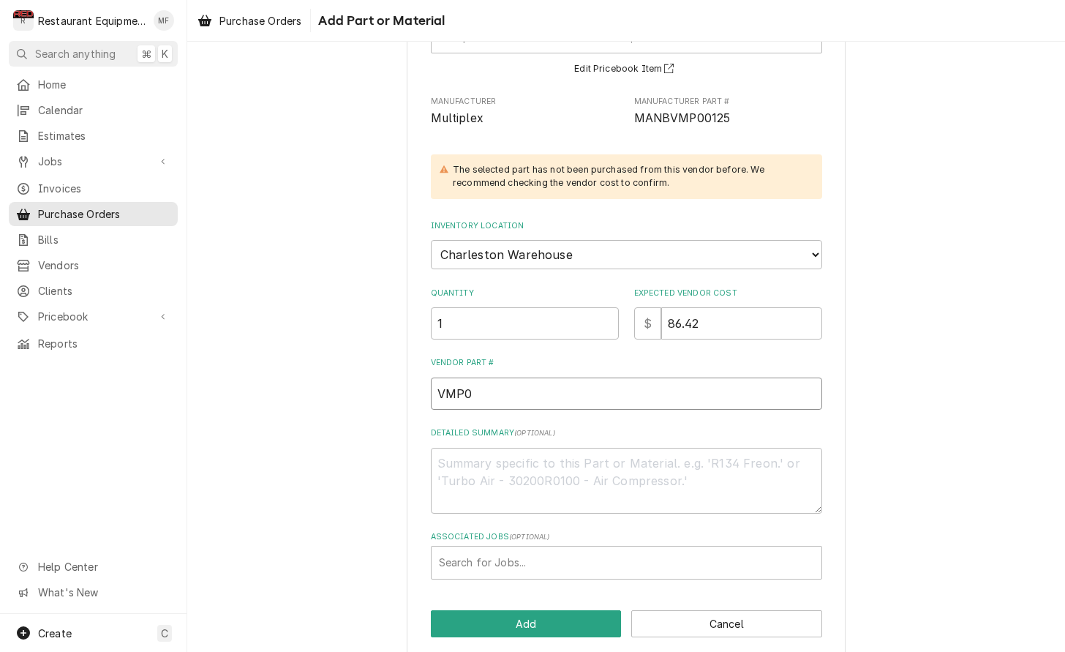
type textarea "x"
type input "VMP00"
type textarea "x"
type input "VMP001"
type textarea "x"
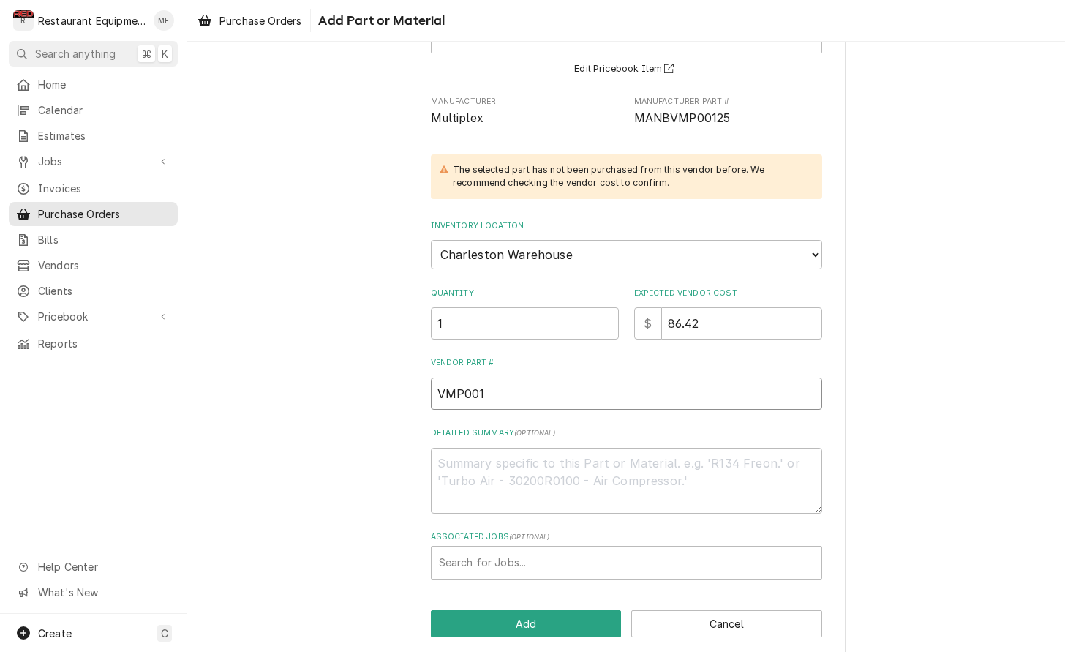
type input "VMP0012"
type textarea "x"
type input "VMP00125"
click at [587, 551] on div "Associated Jobs" at bounding box center [626, 562] width 375 height 26
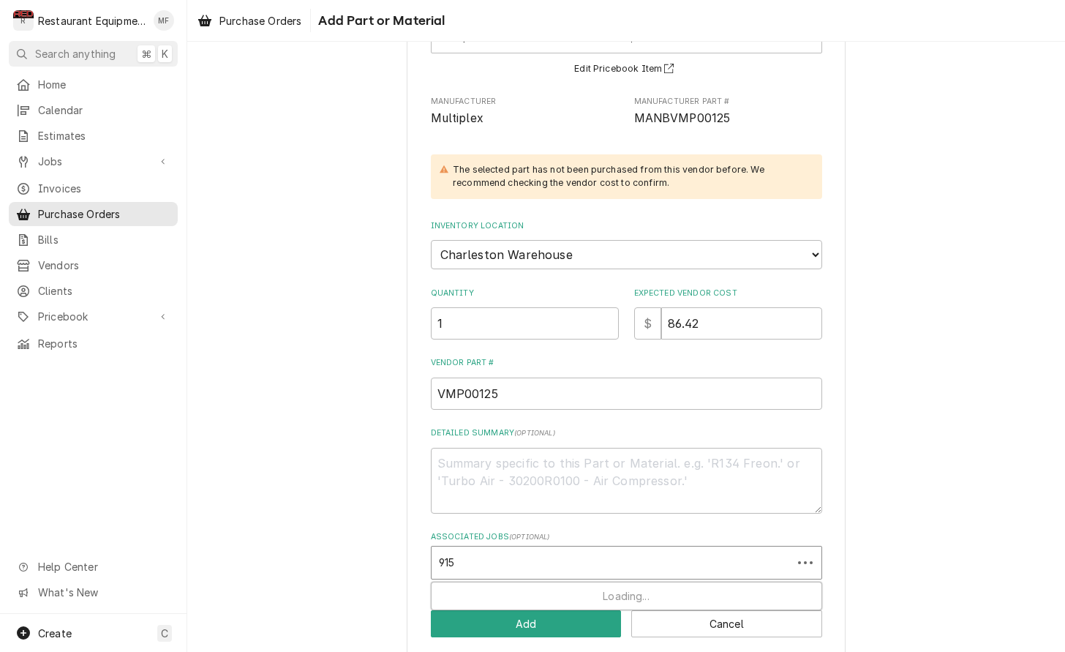
type input "9153"
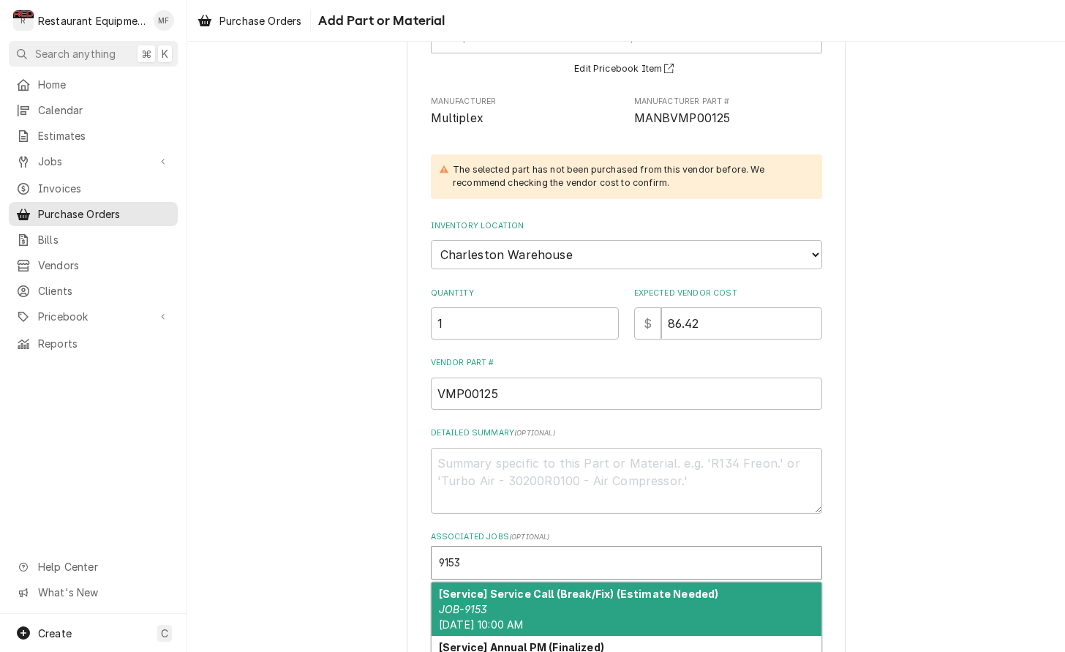
click at [562, 587] on strong "[Service] Service Call (Break/Fix) (Estimate Needed)" at bounding box center [578, 593] width 279 height 12
type textarea "x"
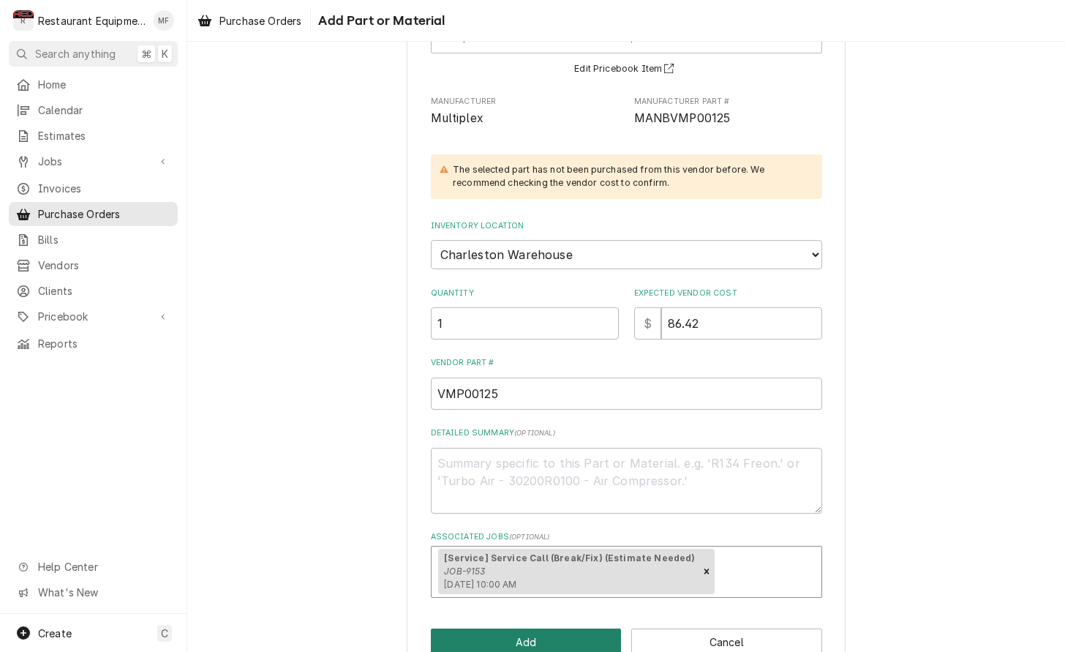
click at [574, 628] on button "Add" at bounding box center [526, 641] width 191 height 27
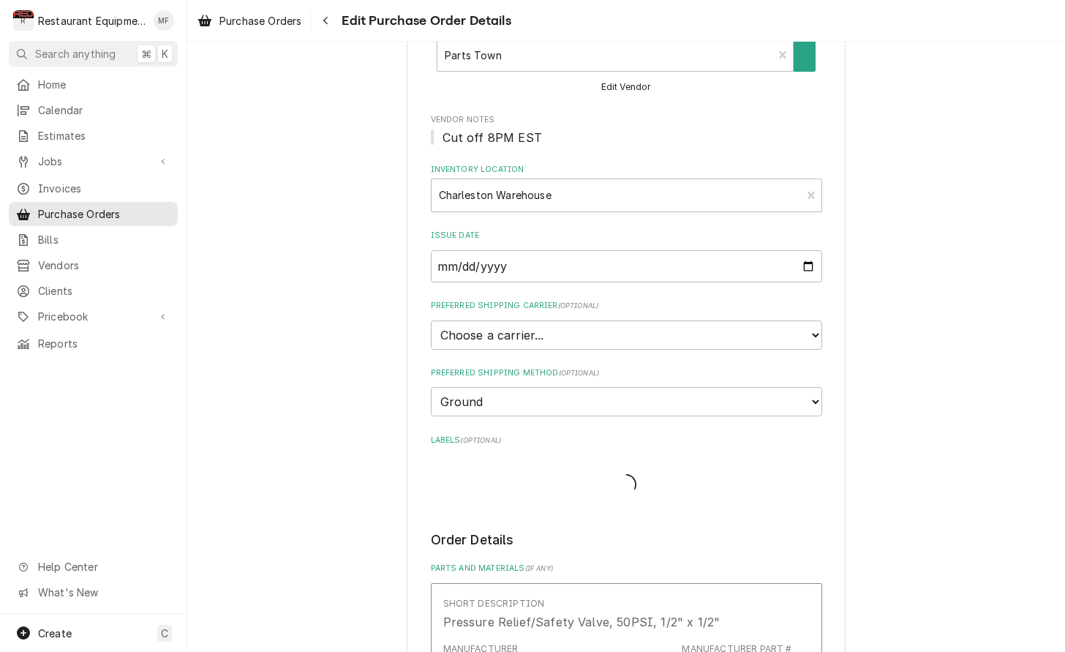
type textarea "x"
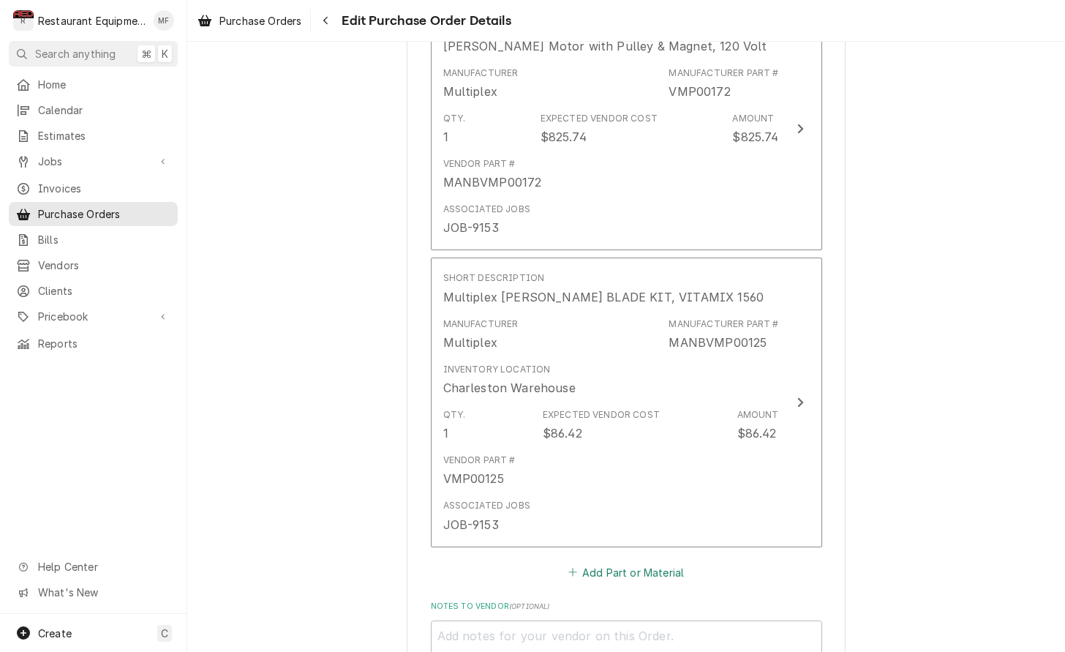
click at [627, 562] on button "Add Part or Material" at bounding box center [625, 572] width 121 height 20
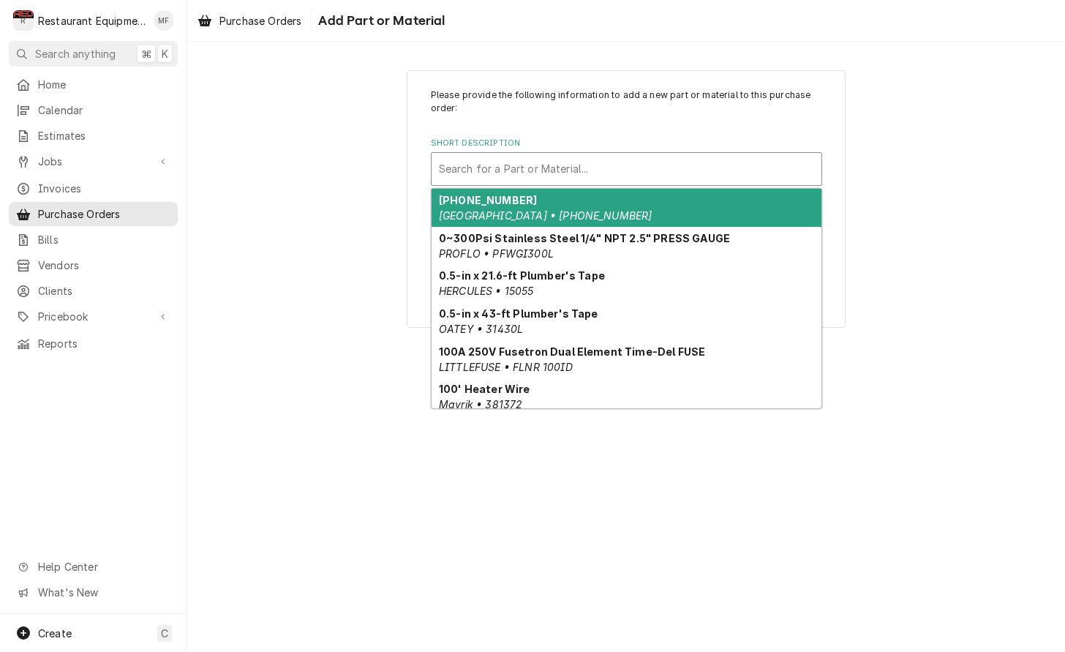
click at [622, 176] on div "Short Description" at bounding box center [626, 169] width 375 height 26
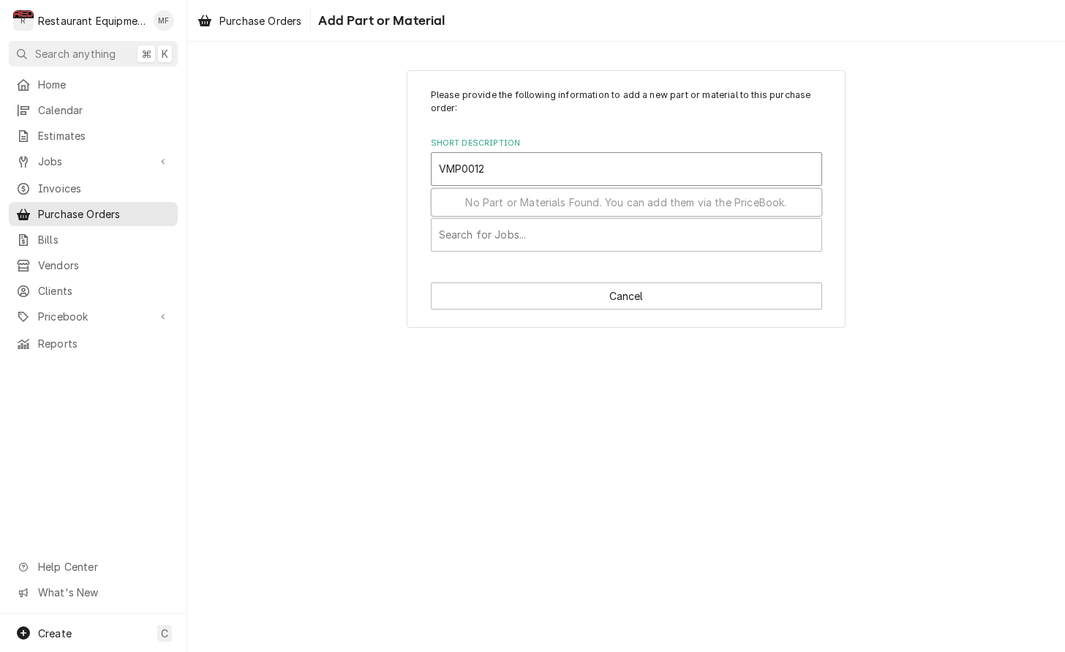
type input "VMP00123"
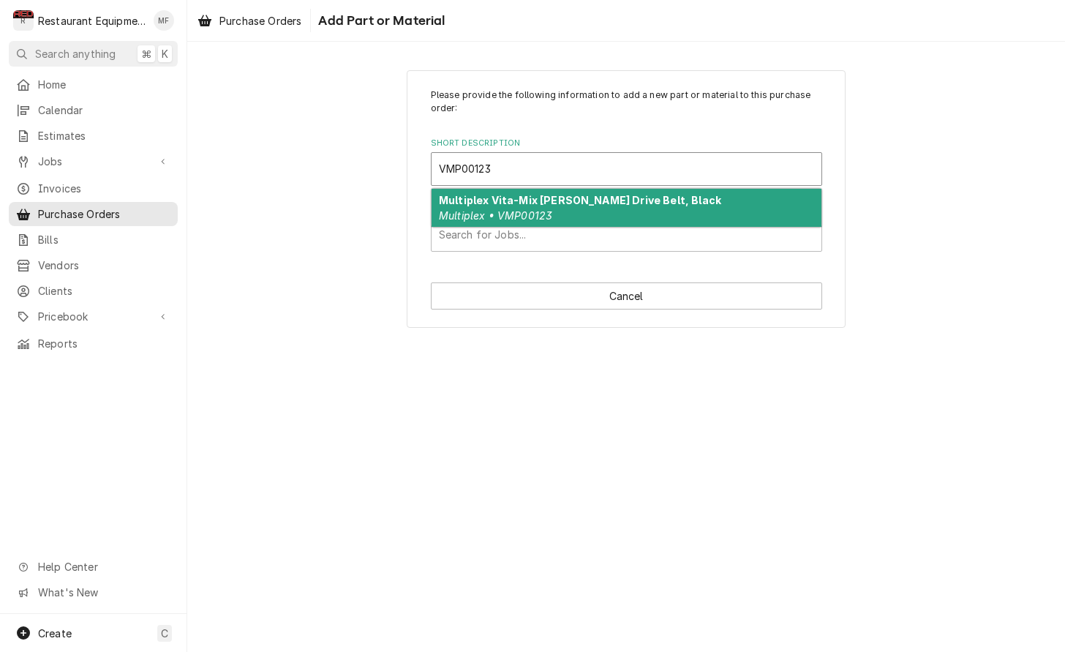
click at [659, 203] on div "Multiplex Vita-Mix Shaver Drive Belt, Black Multiplex • VMP00123" at bounding box center [626, 208] width 390 height 38
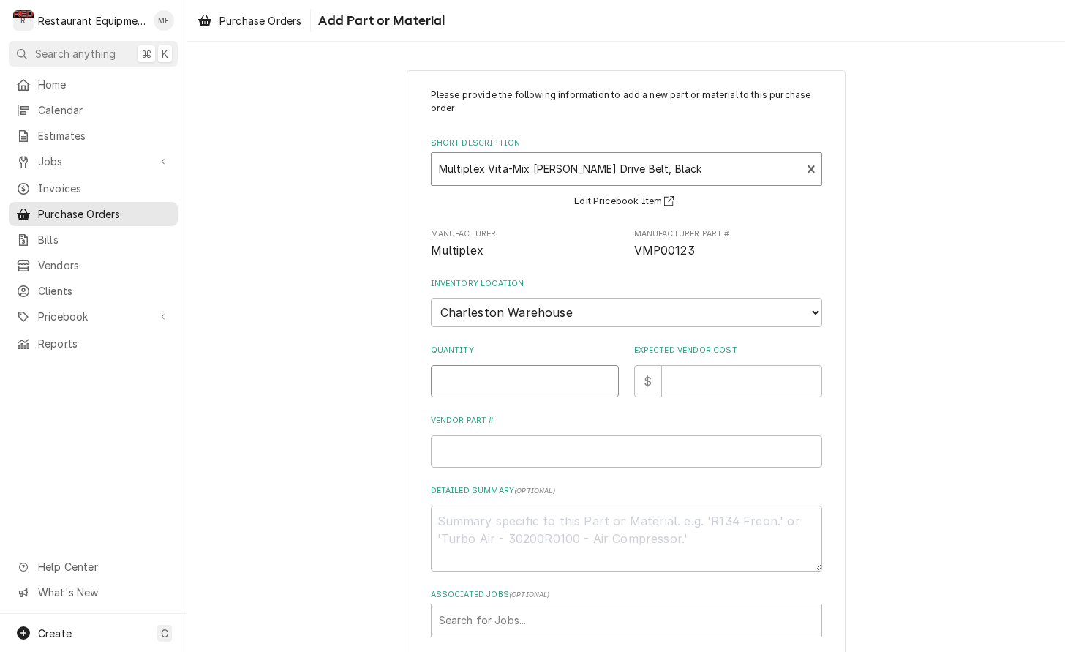
click at [522, 369] on input "Quantity" at bounding box center [525, 381] width 188 height 32
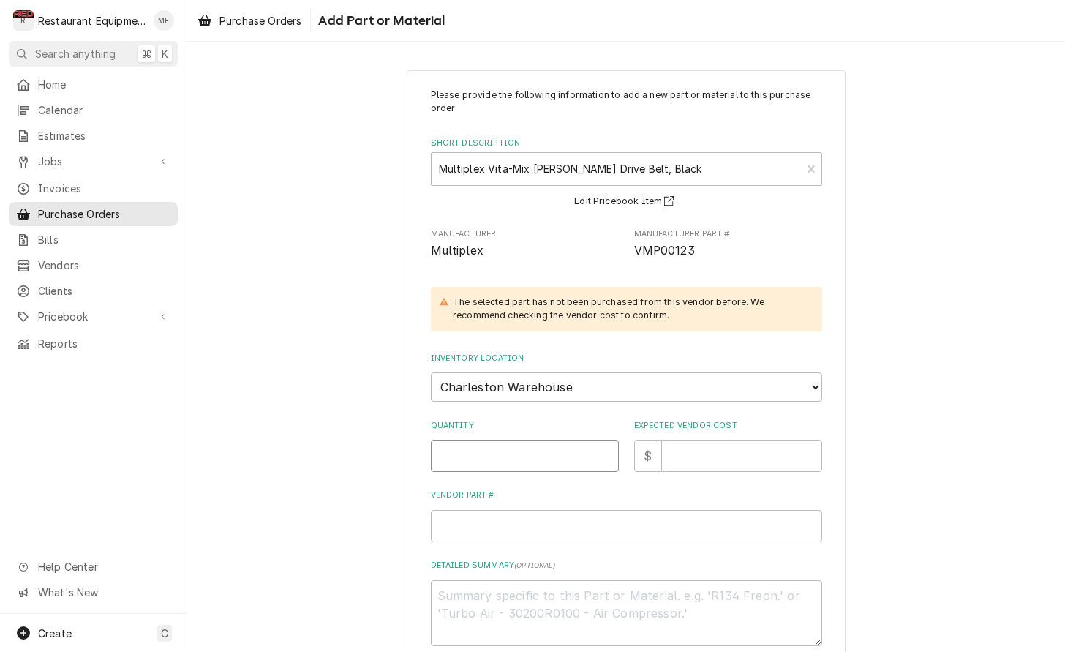
type textarea "x"
type input "1"
click at [702, 440] on input "Expected Vendor Cost" at bounding box center [741, 456] width 161 height 32
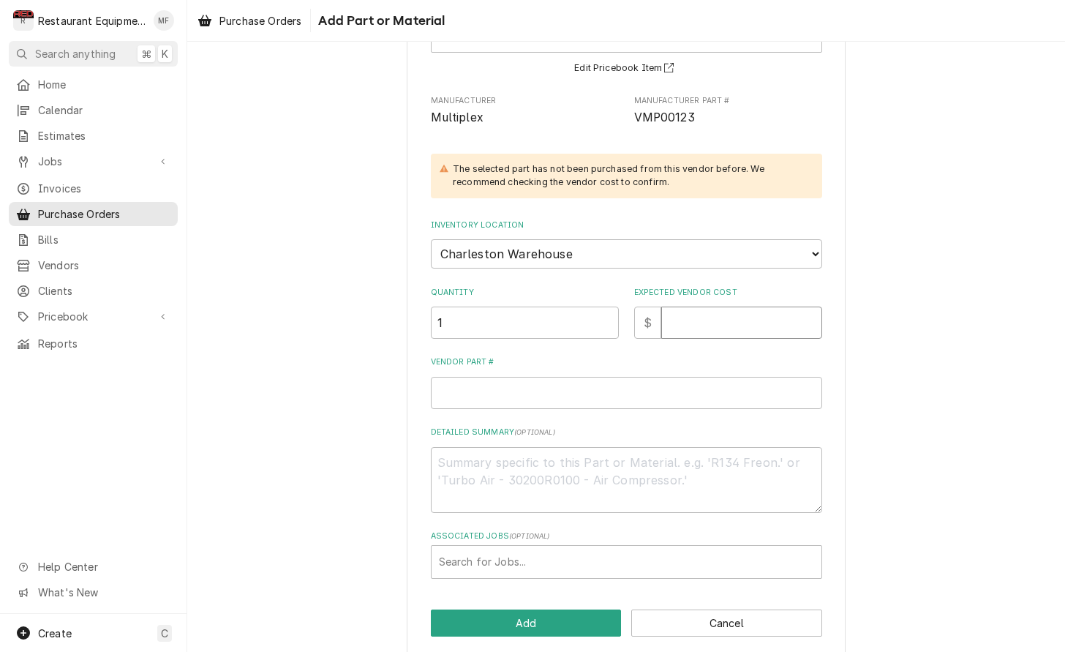
click at [704, 306] on input "Expected Vendor Cost" at bounding box center [741, 322] width 161 height 32
type textarea "x"
type input "2"
type textarea "x"
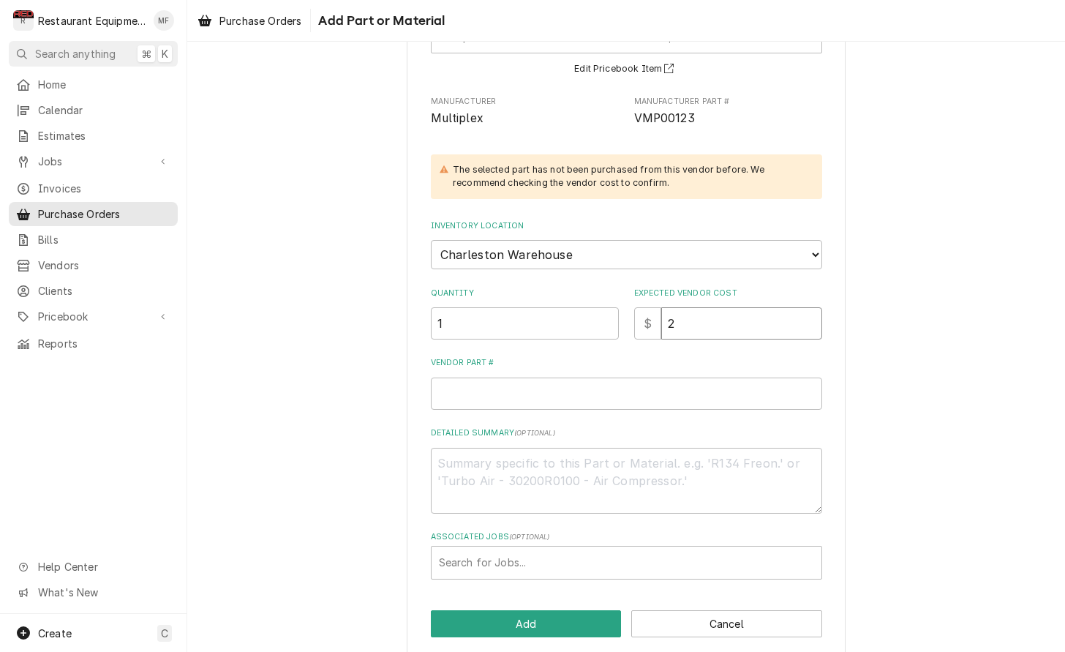
type input "24"
type textarea "x"
type input "24.2"
type textarea "x"
type input "24.29"
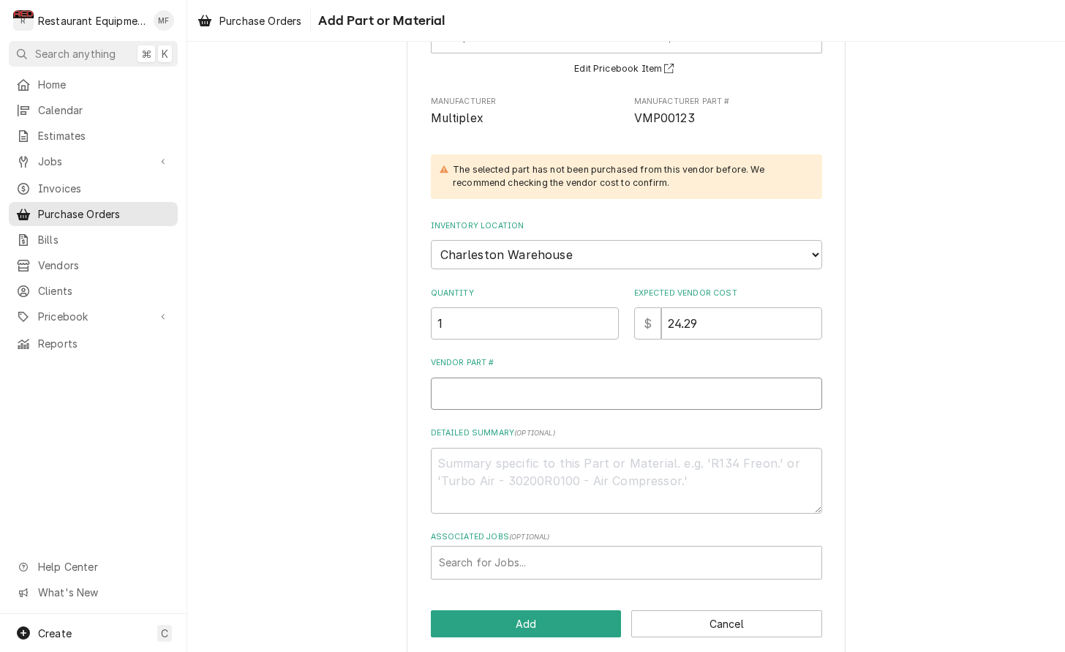
click at [736, 377] on input "Vendor Part #" at bounding box center [626, 393] width 391 height 32
click at [665, 385] on input "Vendor Part #" at bounding box center [626, 393] width 391 height 32
type textarea "x"
type input "V"
type textarea "x"
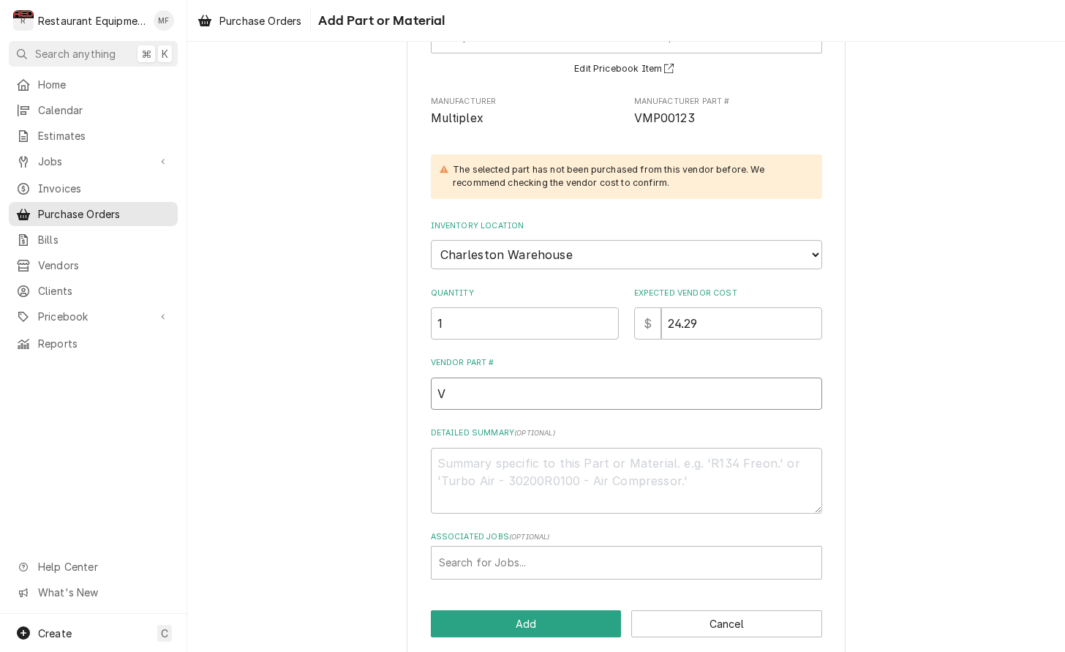
type input "VM"
type textarea "x"
type input "VMP"
type textarea "x"
type input "VMP0"
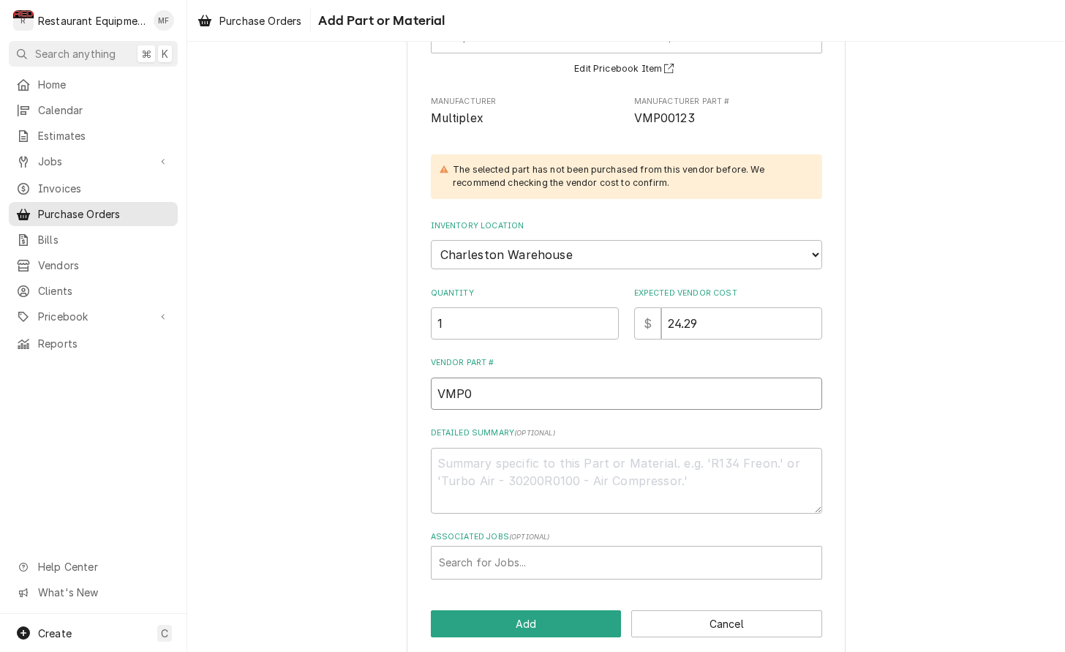
type textarea "x"
type input "VMP00"
type textarea "x"
type input "VMP001"
type textarea "x"
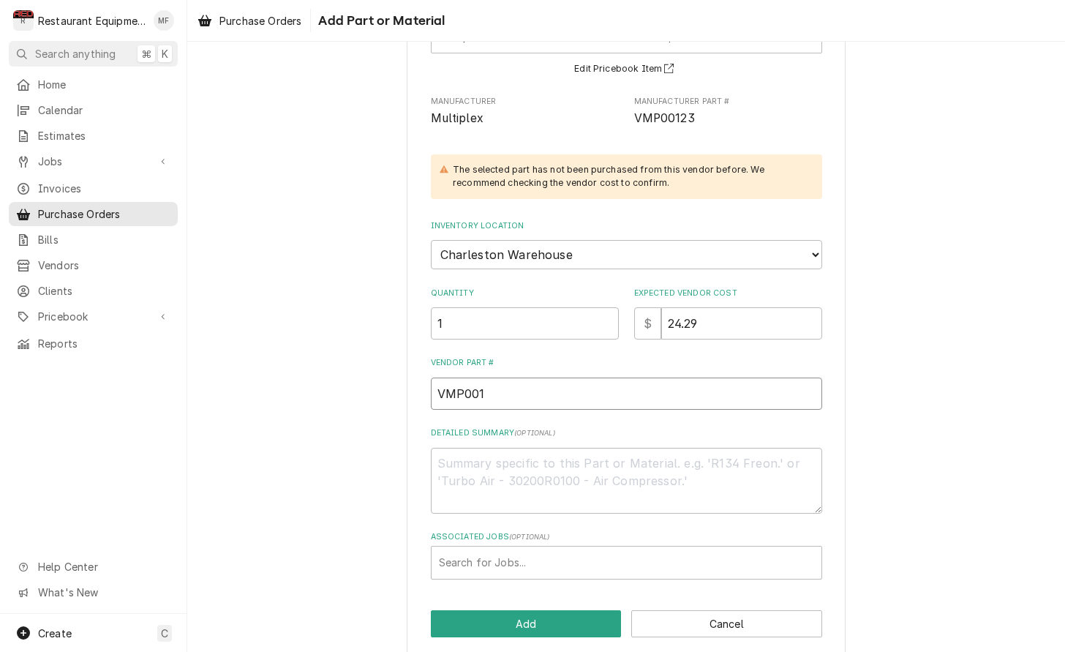
type input "VMP0012"
type textarea "x"
type input "VMP00123"
click at [648, 550] on div "Associated Jobs" at bounding box center [626, 562] width 375 height 26
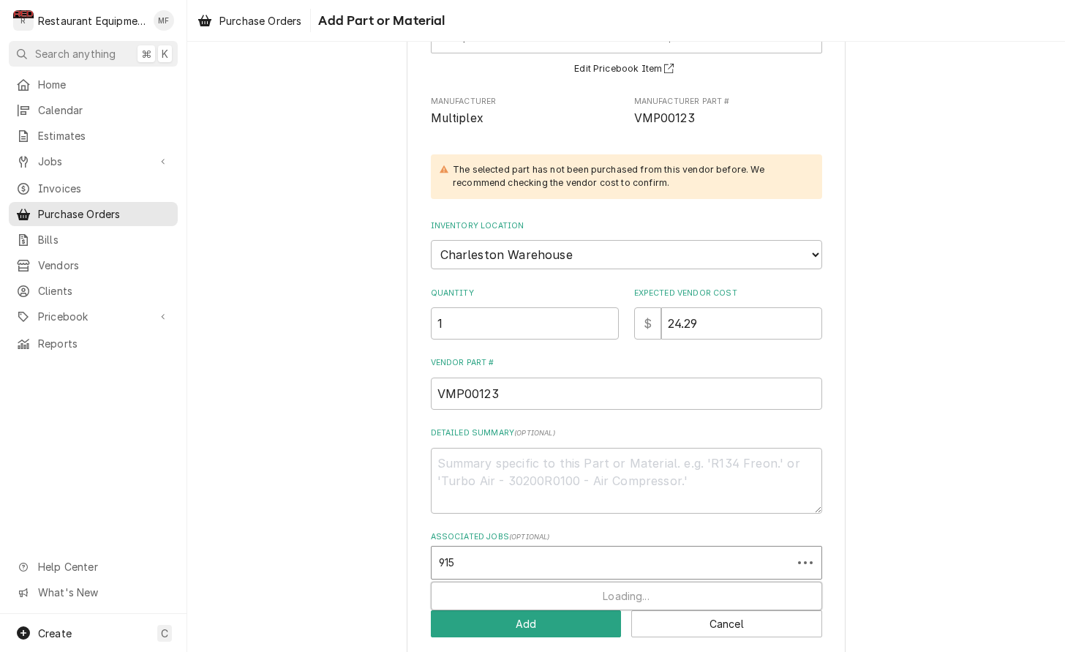
type input "9153"
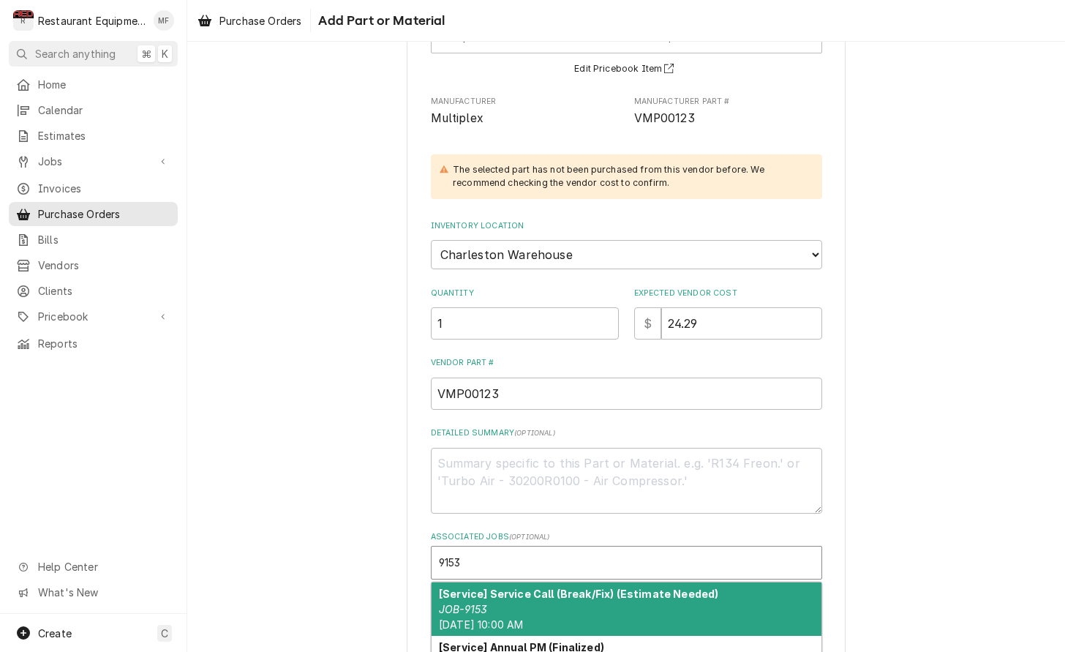
click at [616, 587] on strong "[Service] Service Call (Break/Fix) (Estimate Needed)" at bounding box center [578, 593] width 279 height 12
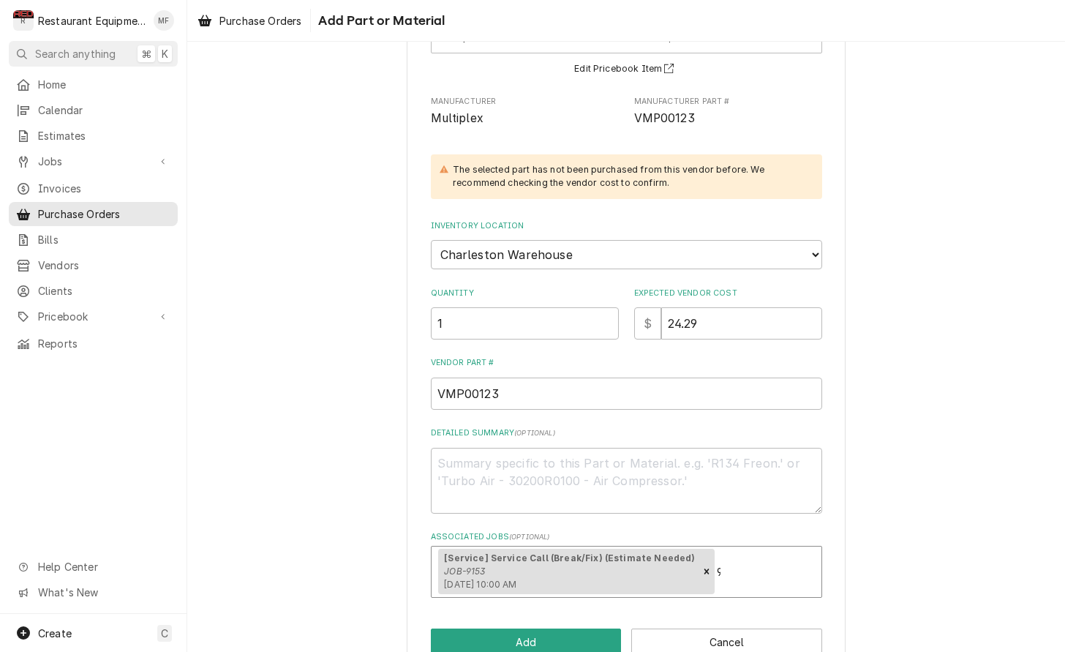
type textarea "x"
click at [580, 628] on button "Add" at bounding box center [526, 641] width 191 height 27
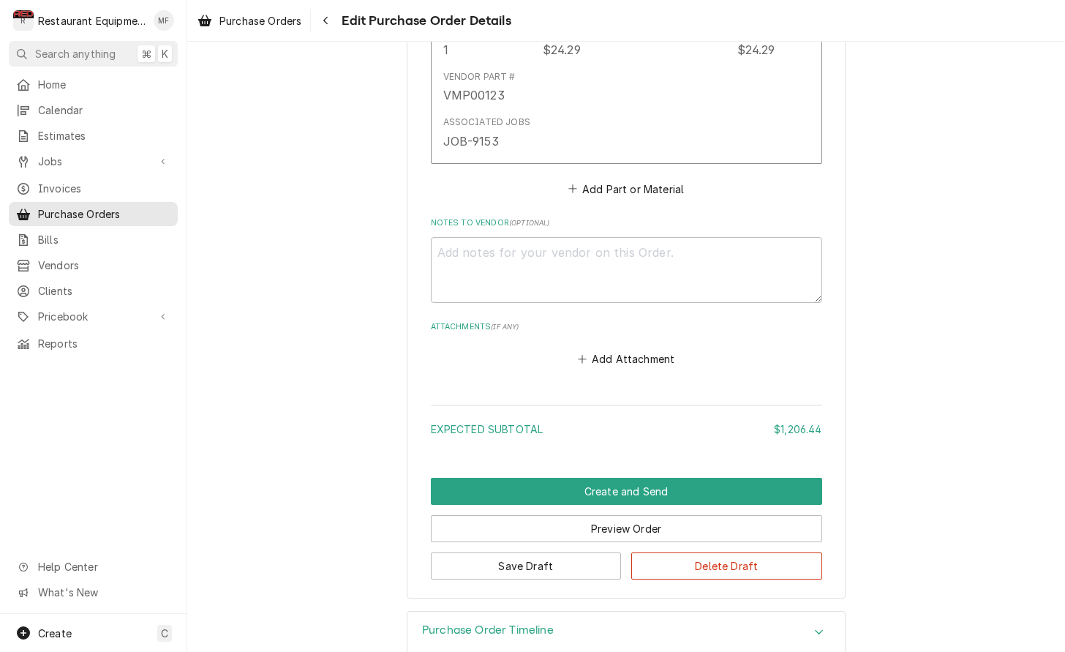
scroll to position [1871, 0]
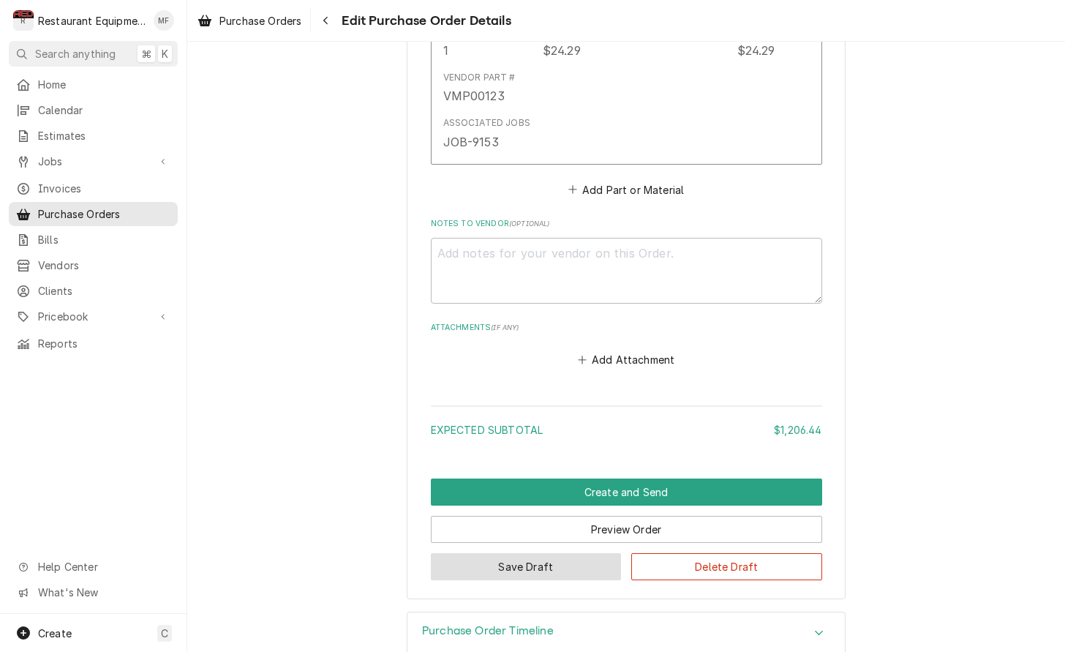
click at [557, 553] on button "Save Draft" at bounding box center [526, 566] width 191 height 27
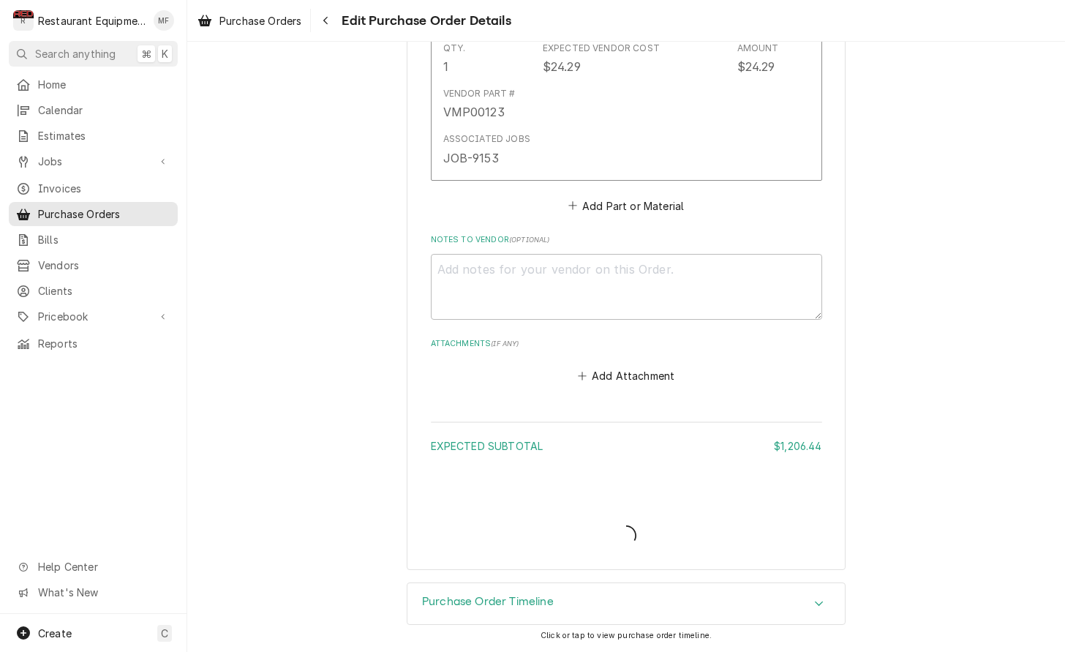
scroll to position [1825, 0]
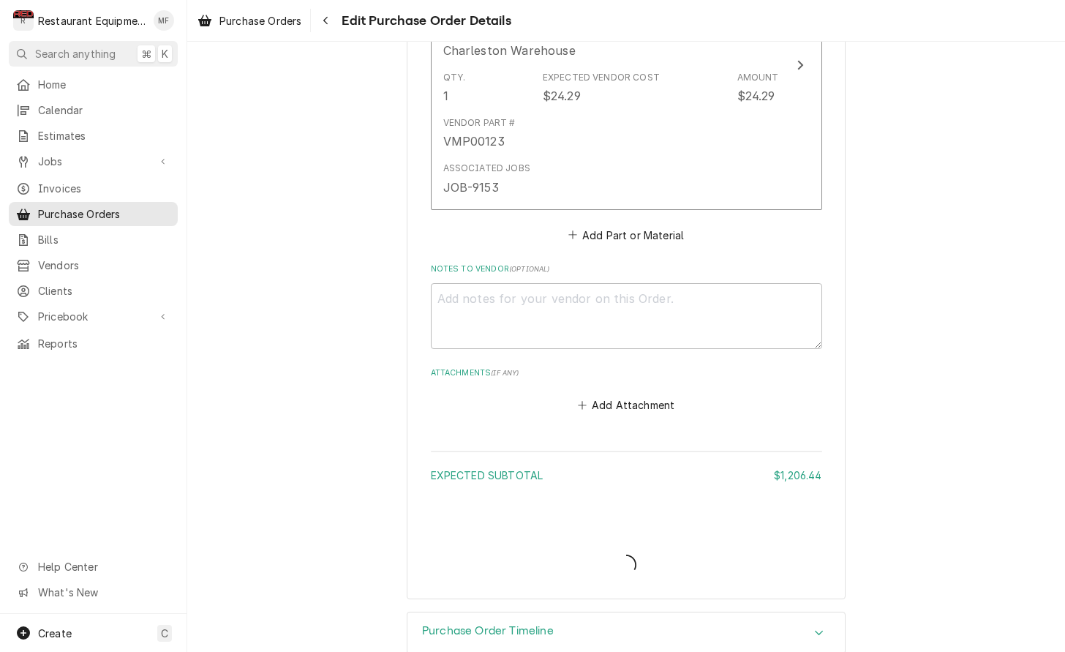
type textarea "x"
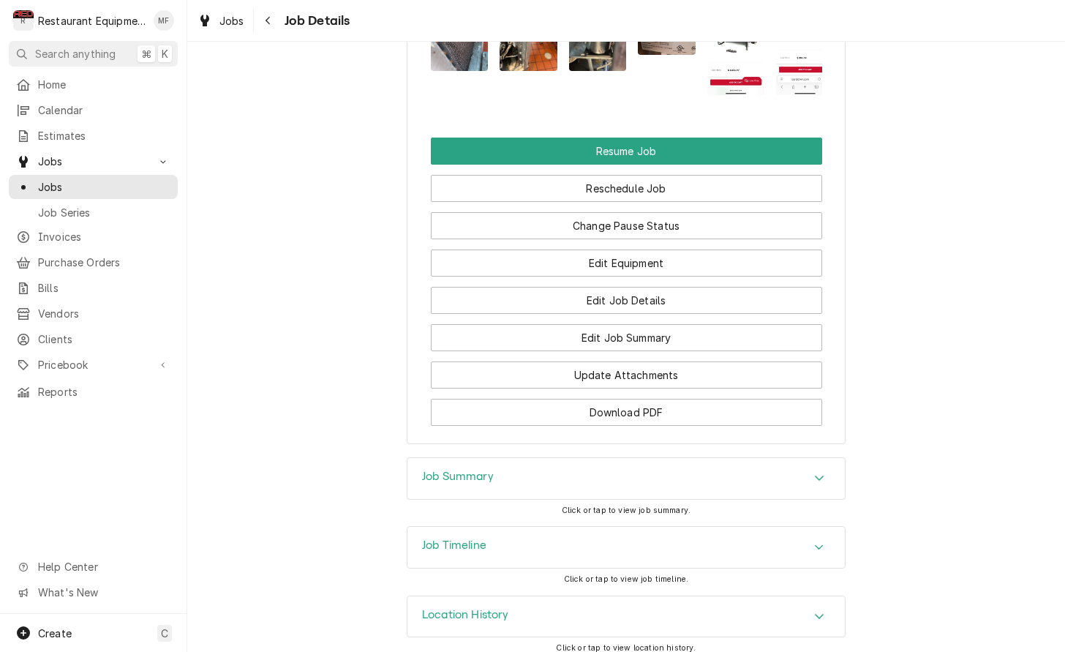
scroll to position [1866, 0]
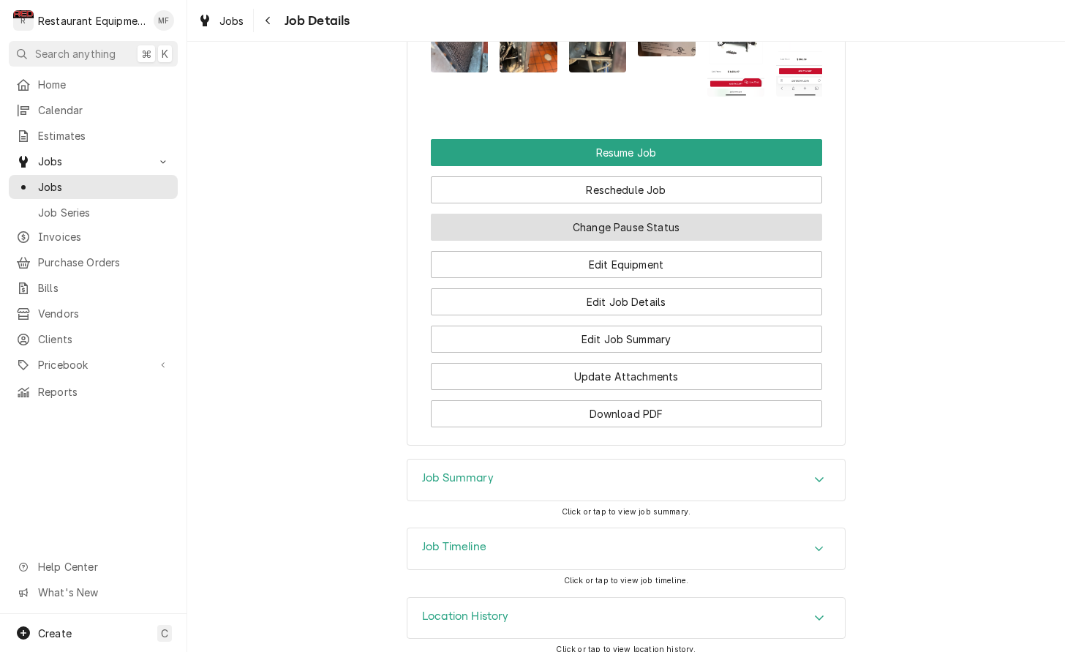
click at [601, 226] on button "Change Pause Status" at bounding box center [626, 227] width 391 height 27
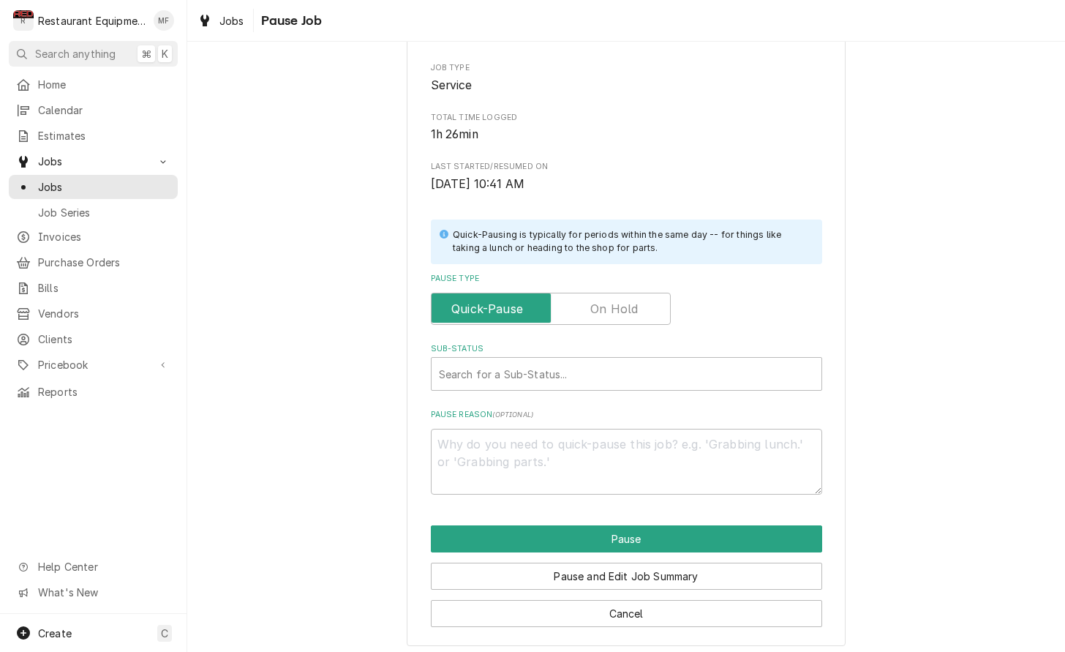
scroll to position [160, 0]
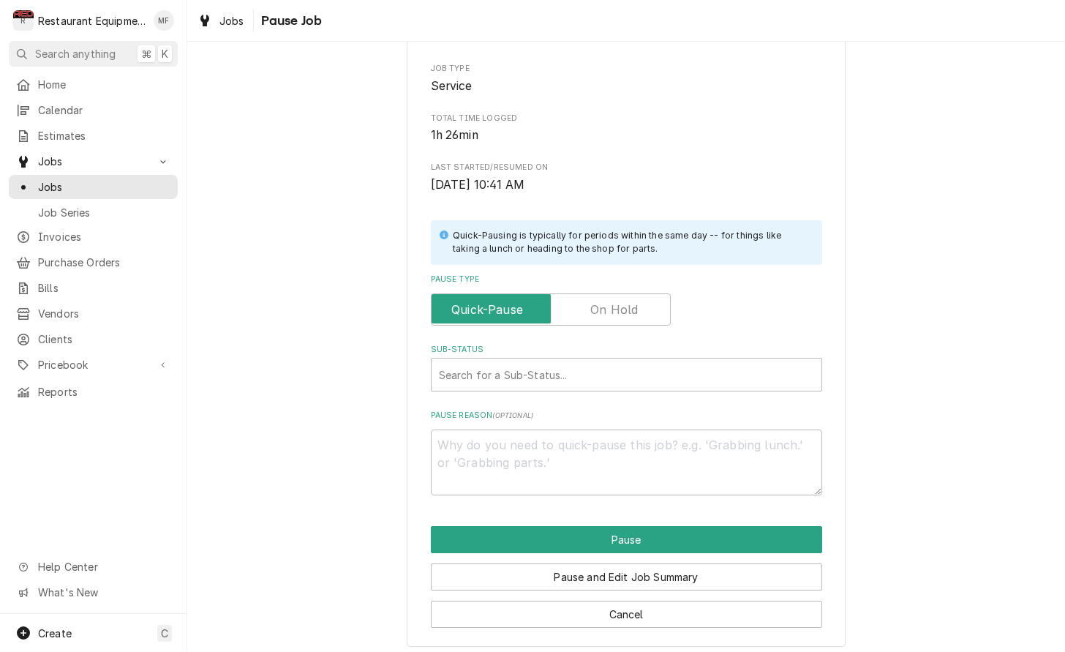
click at [599, 293] on input "Pause Type" at bounding box center [550, 309] width 227 height 32
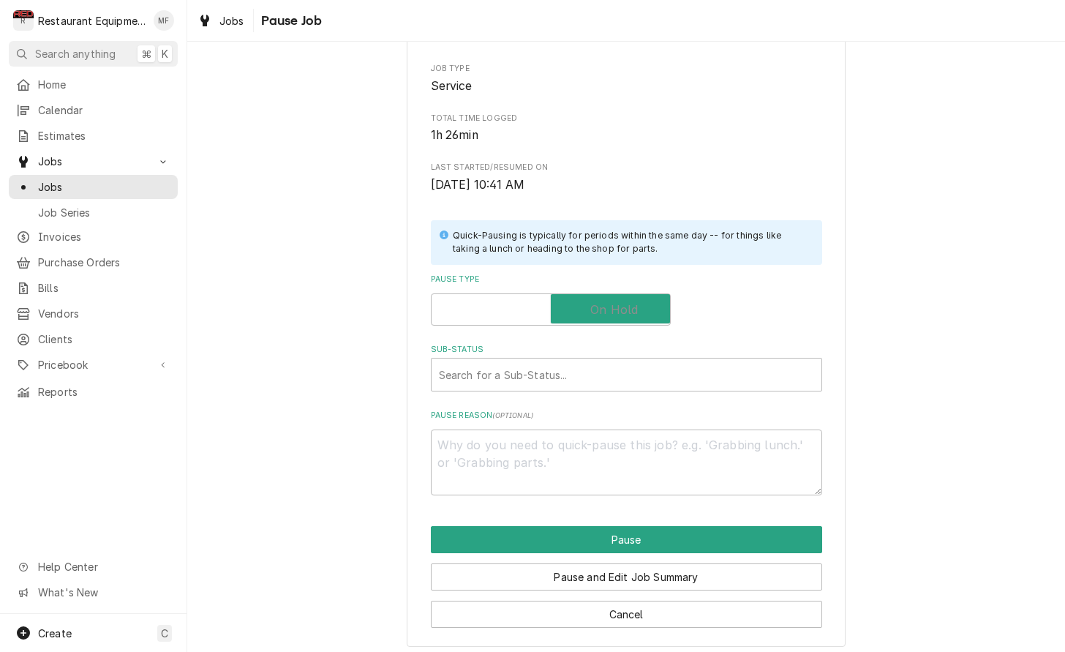
checkbox input "true"
click at [589, 366] on div "Sub-Status" at bounding box center [626, 374] width 375 height 26
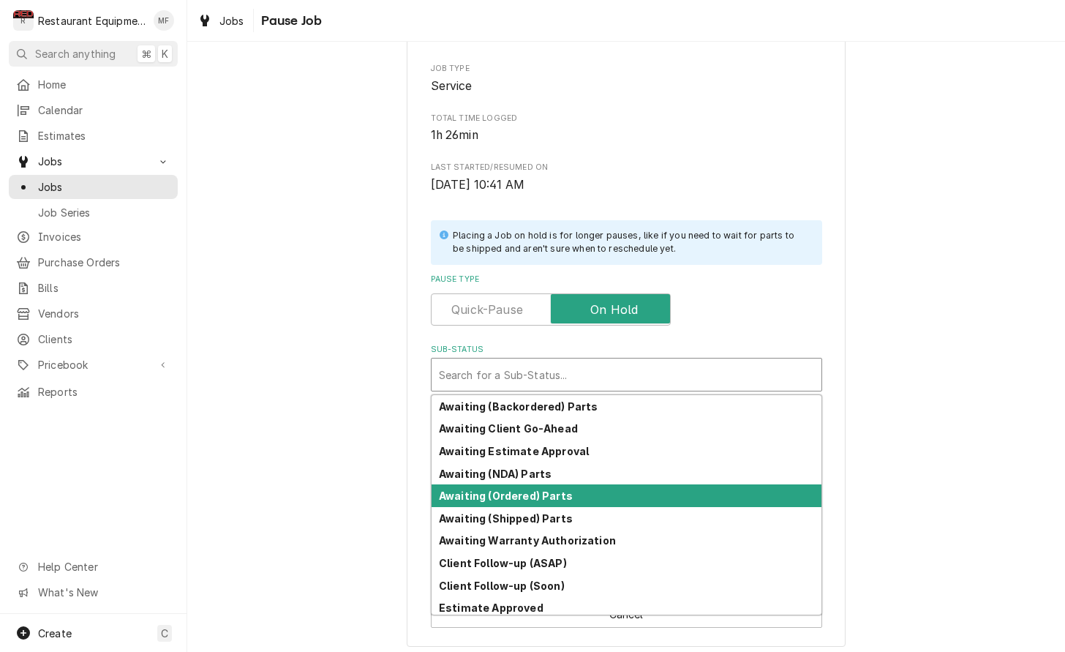
click at [617, 484] on div "Awaiting (Ordered) Parts" at bounding box center [626, 495] width 390 height 23
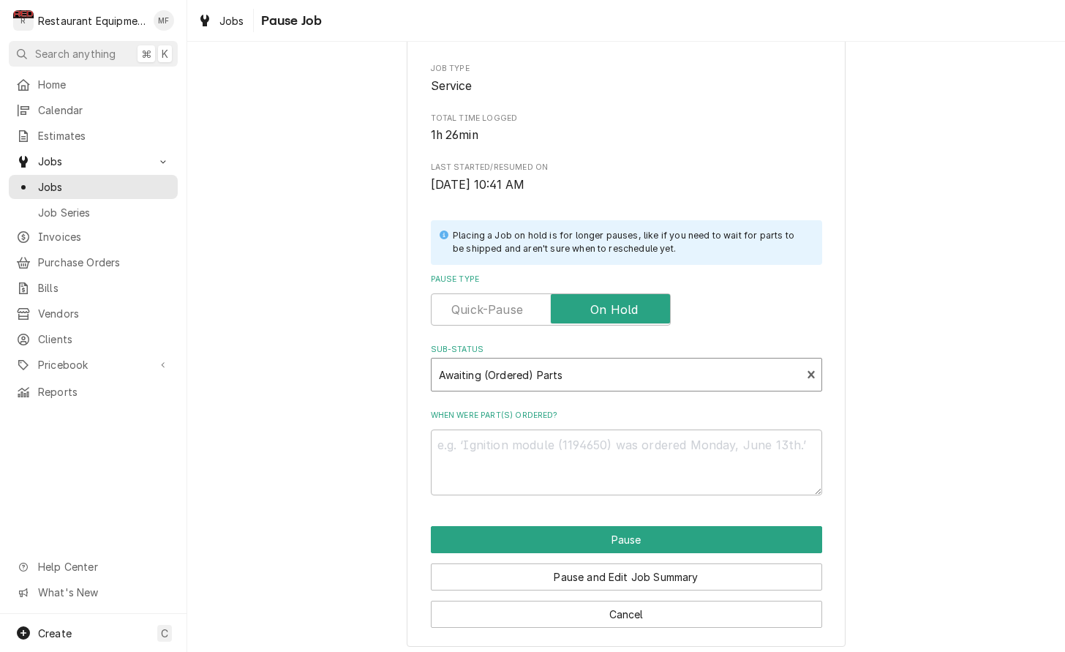
scroll to position [143, 0]
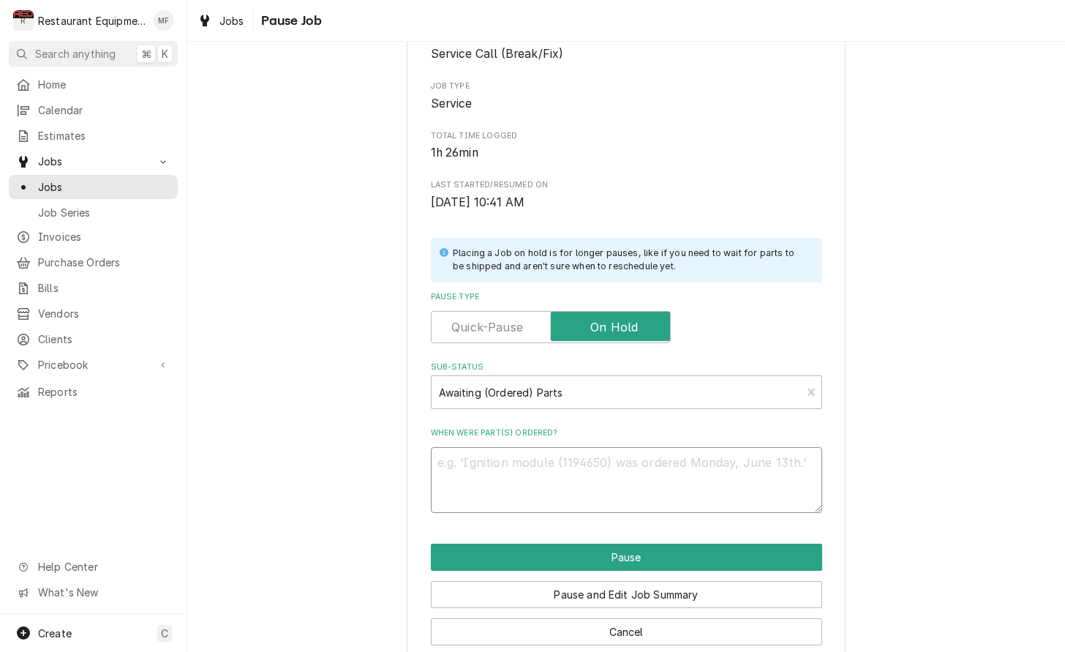
click at [616, 480] on textarea "When were part(s) ordered?" at bounding box center [626, 480] width 391 height 66
type textarea "x"
type textarea "1"
type textarea "x"
type textarea "10"
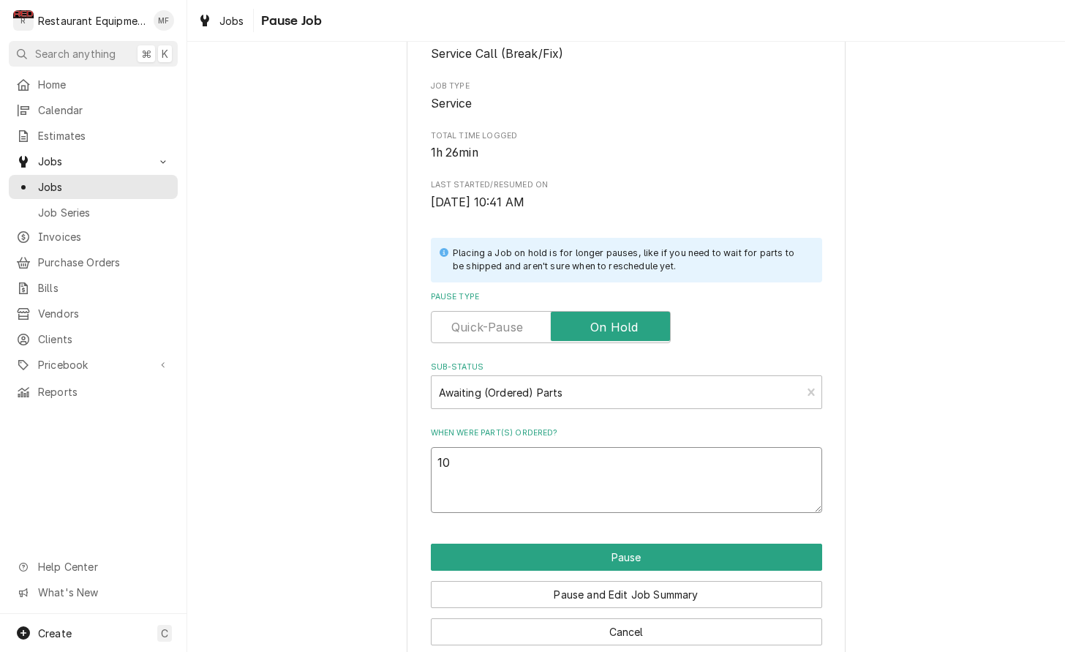
type textarea "x"
type textarea "10/"
type textarea "x"
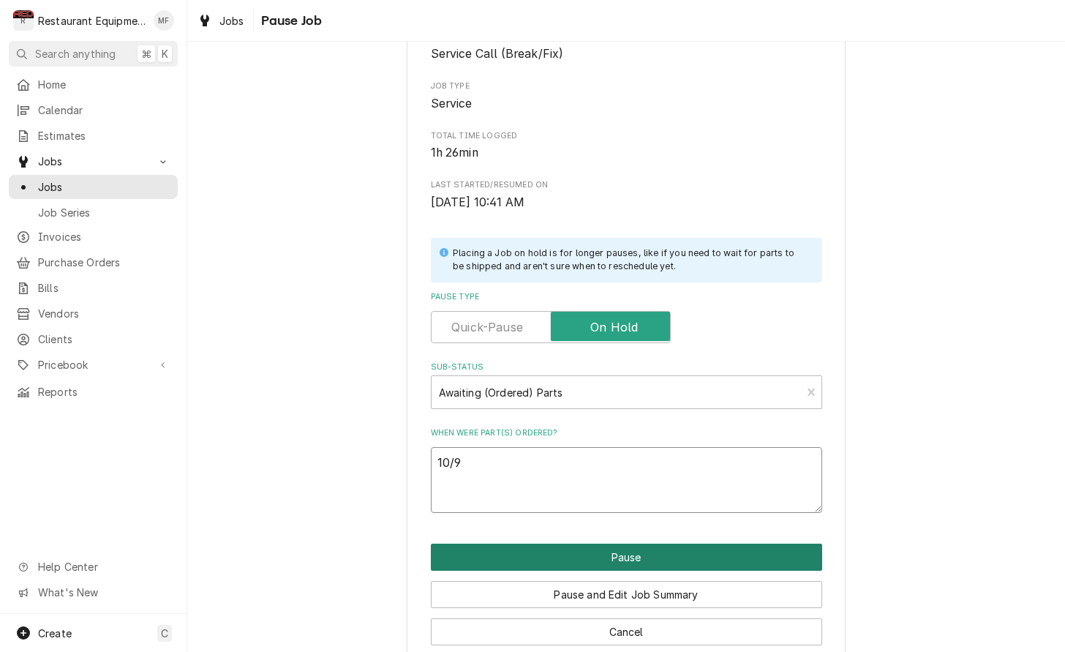
type textarea "10/9"
click at [742, 543] on button "Pause" at bounding box center [626, 556] width 391 height 27
type textarea "x"
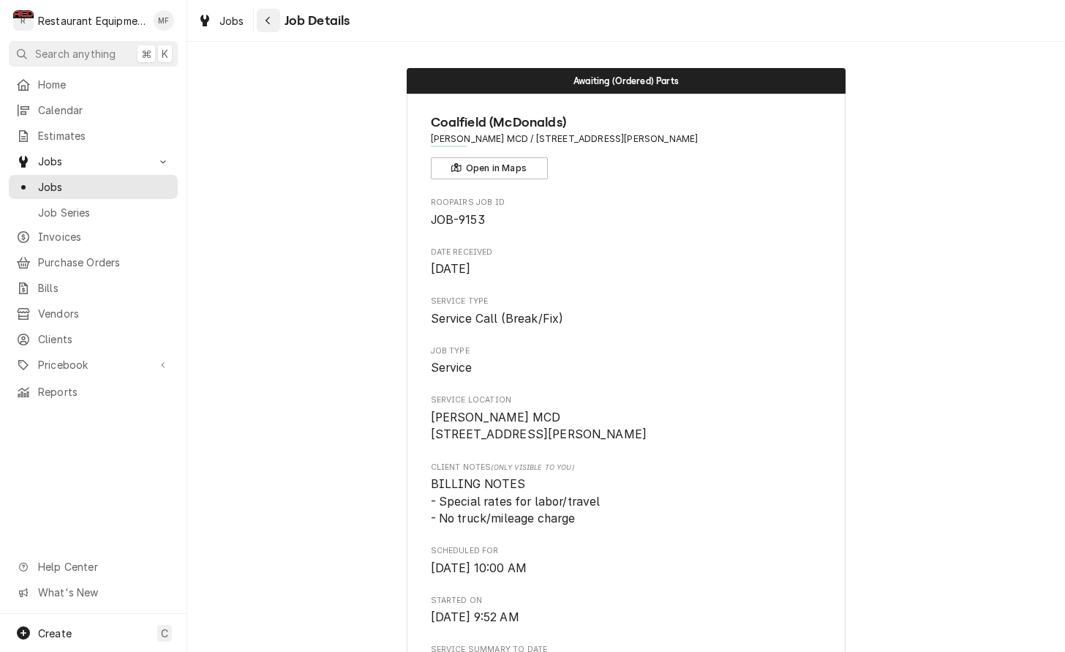
click at [274, 21] on div "Navigate back" at bounding box center [268, 20] width 15 height 15
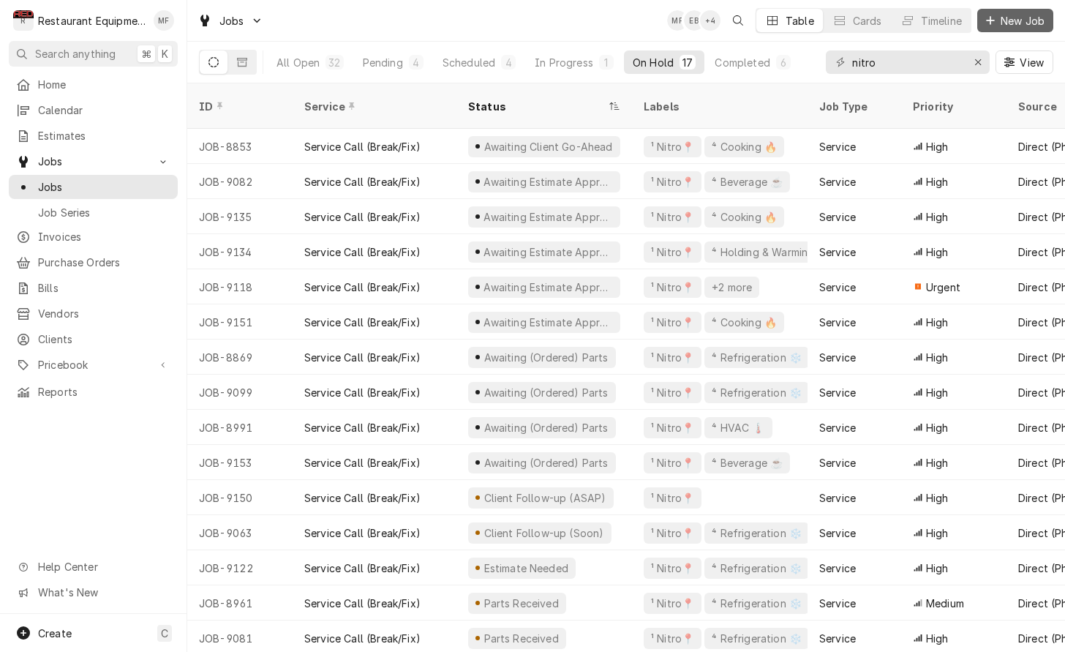
click at [1015, 20] on span "New Job" at bounding box center [1023, 20] width 50 height 15
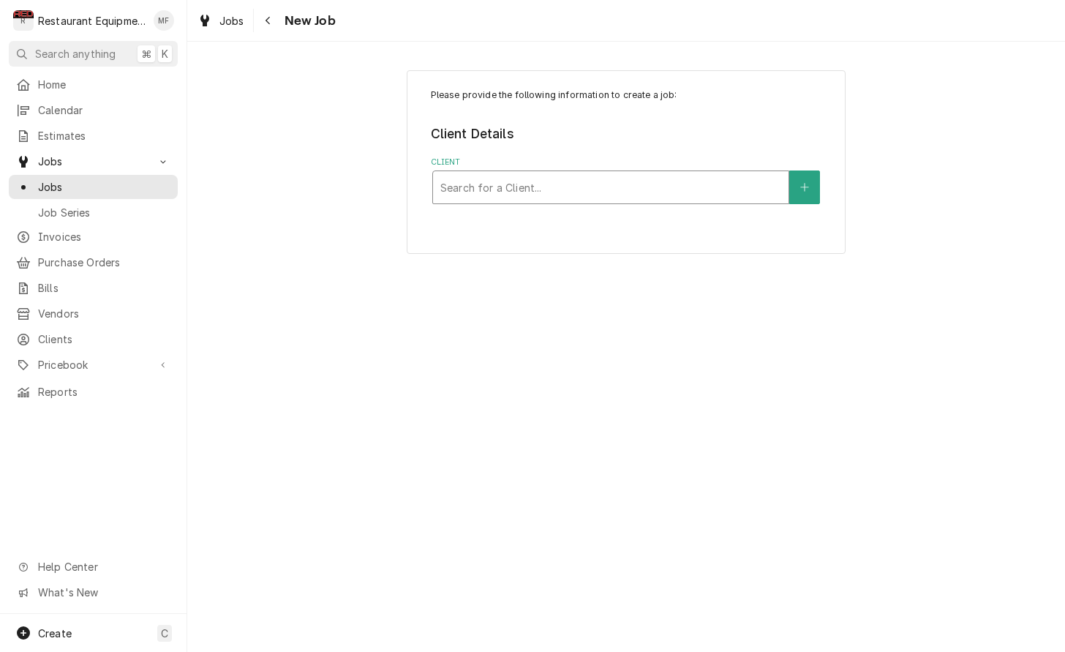
click at [766, 178] on div "Client" at bounding box center [610, 187] width 341 height 26
type input "Welbi"
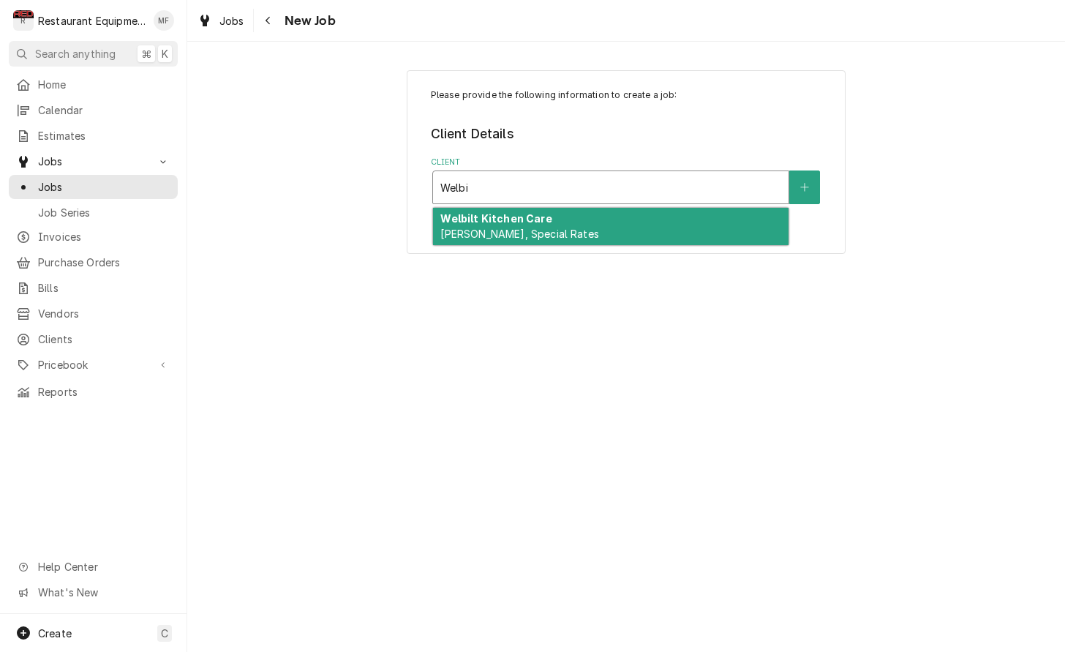
click at [728, 217] on div "Welbilt Kitchen Care [PERSON_NAME], Special Rates" at bounding box center [610, 227] width 355 height 38
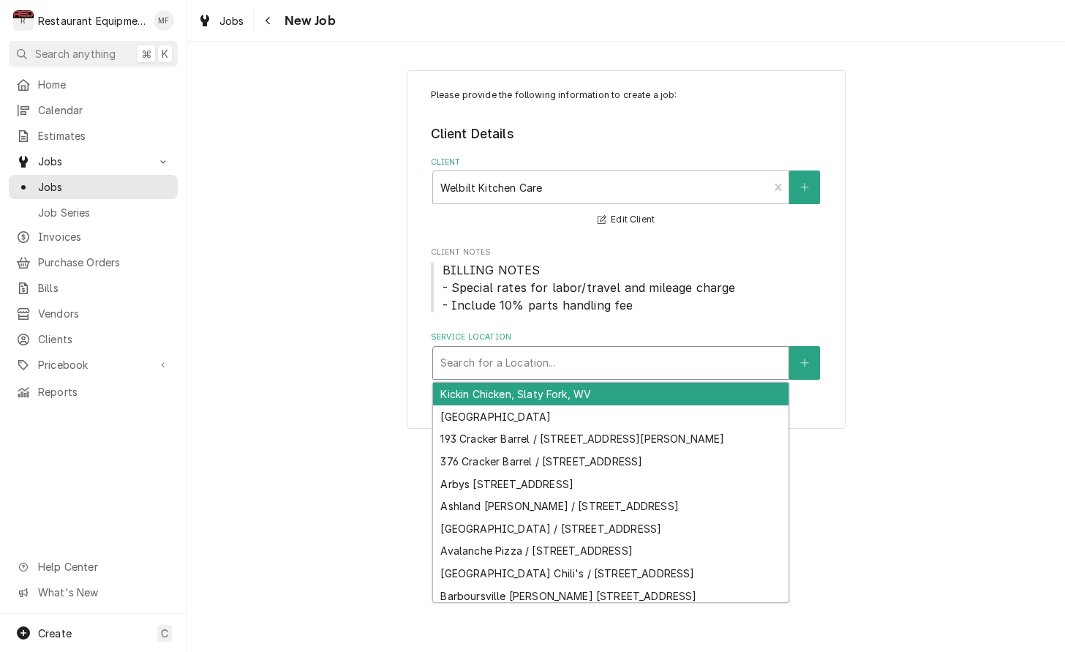
click at [625, 358] on div "Service Location" at bounding box center [610, 363] width 341 height 26
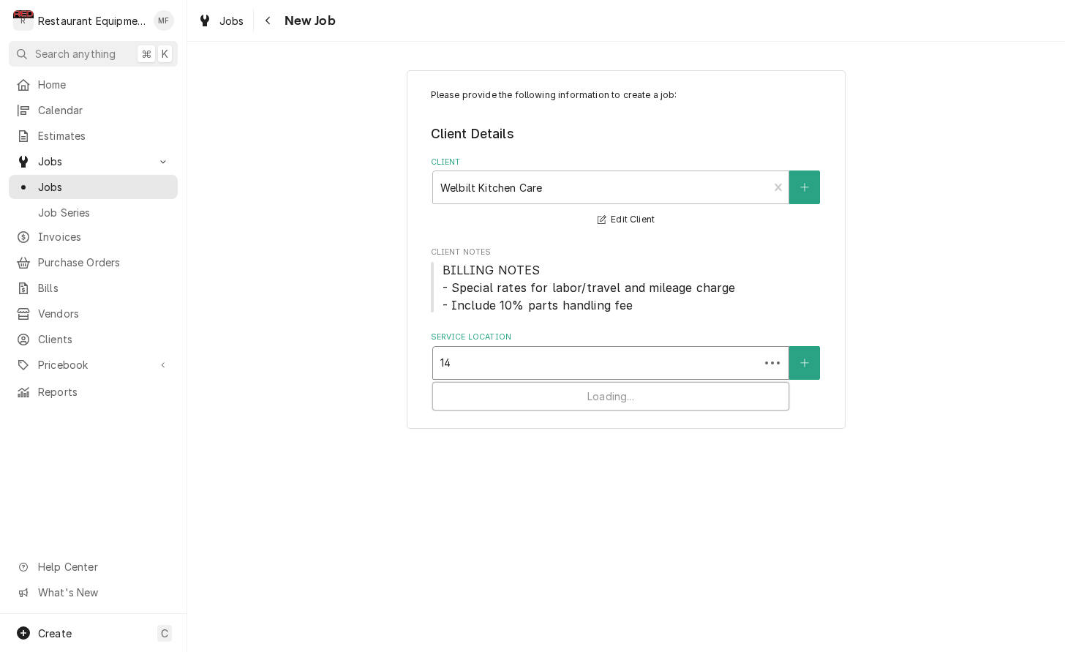
type input "1"
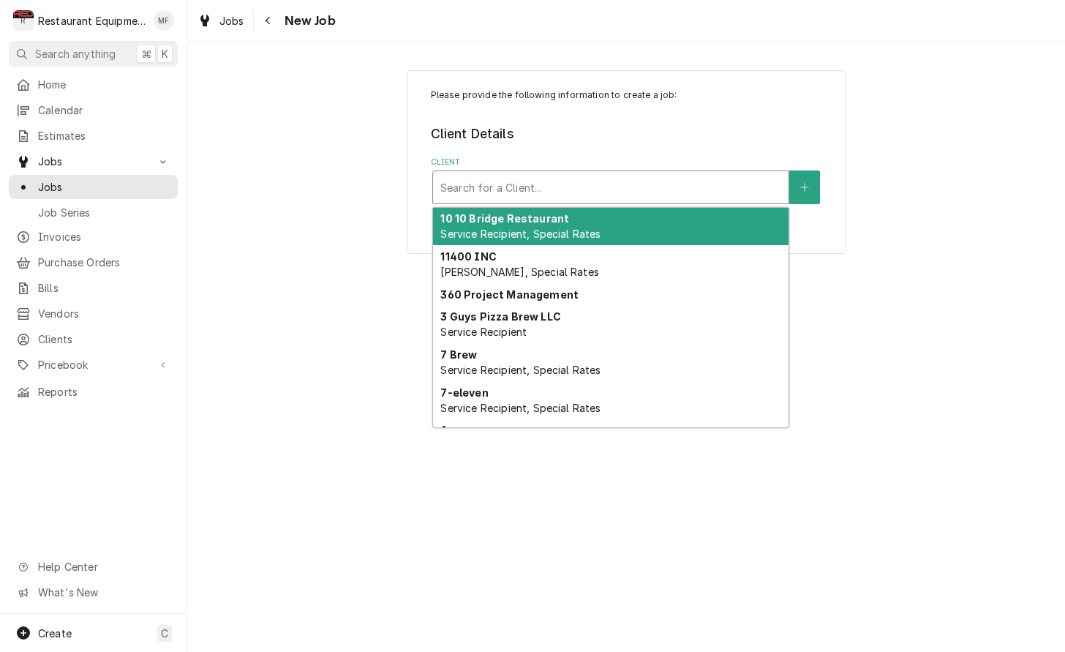
click at [772, 187] on div "Client" at bounding box center [610, 187] width 341 height 26
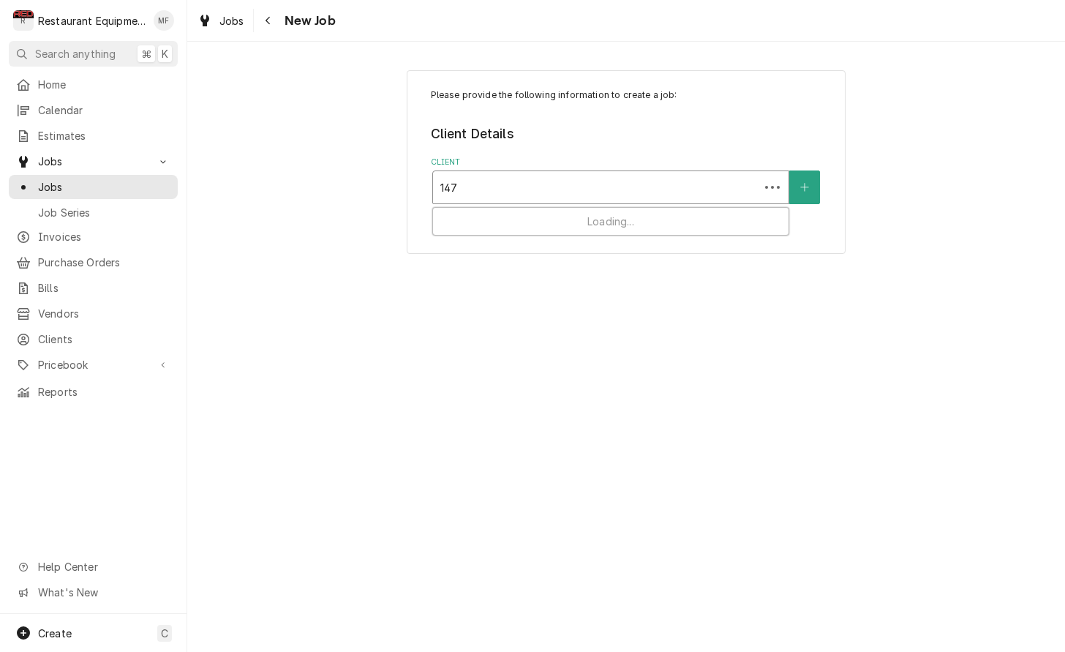
type input "1479"
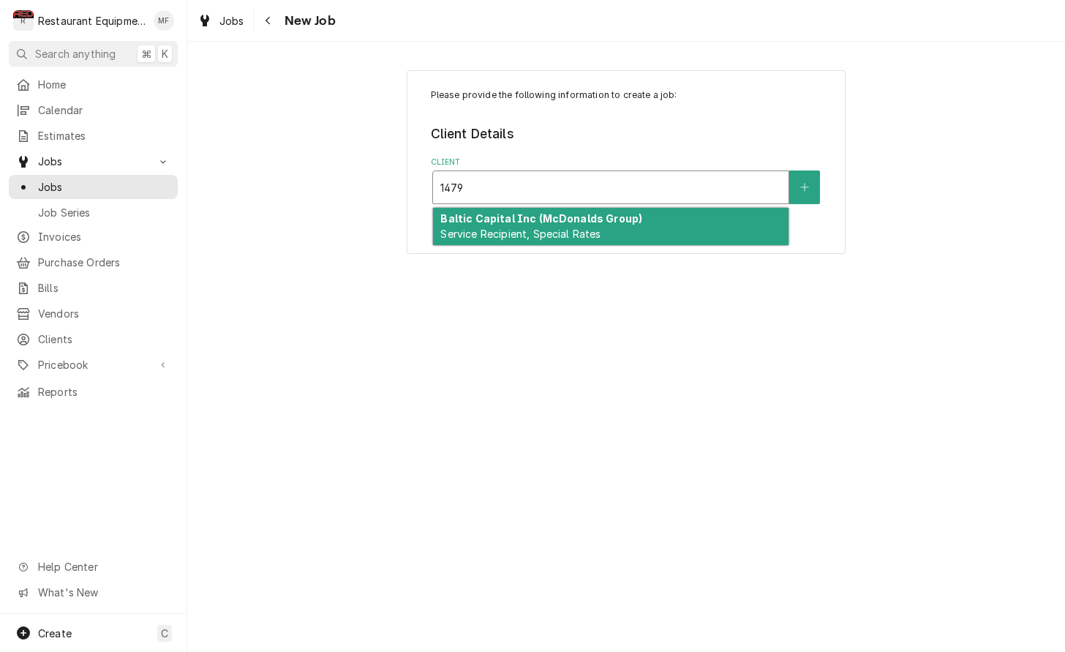
click at [733, 219] on div "Baltic Capital Inc (McDonalds Group) Service Recipient, Special Rates" at bounding box center [610, 227] width 355 height 38
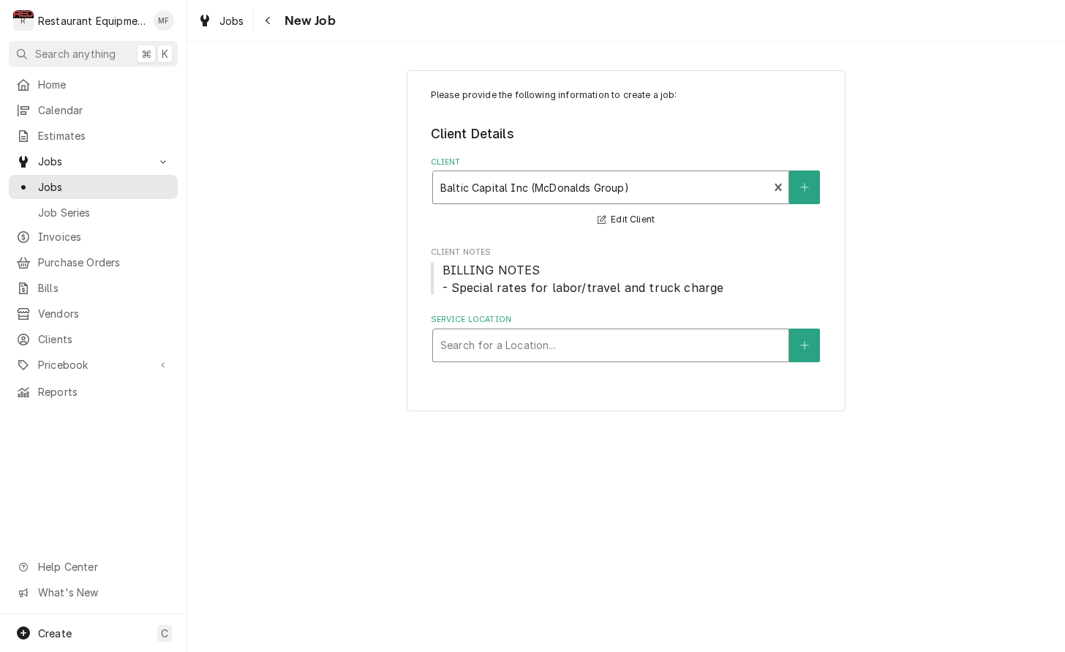
click at [700, 336] on div "Service Location" at bounding box center [610, 345] width 341 height 26
type input "1479"
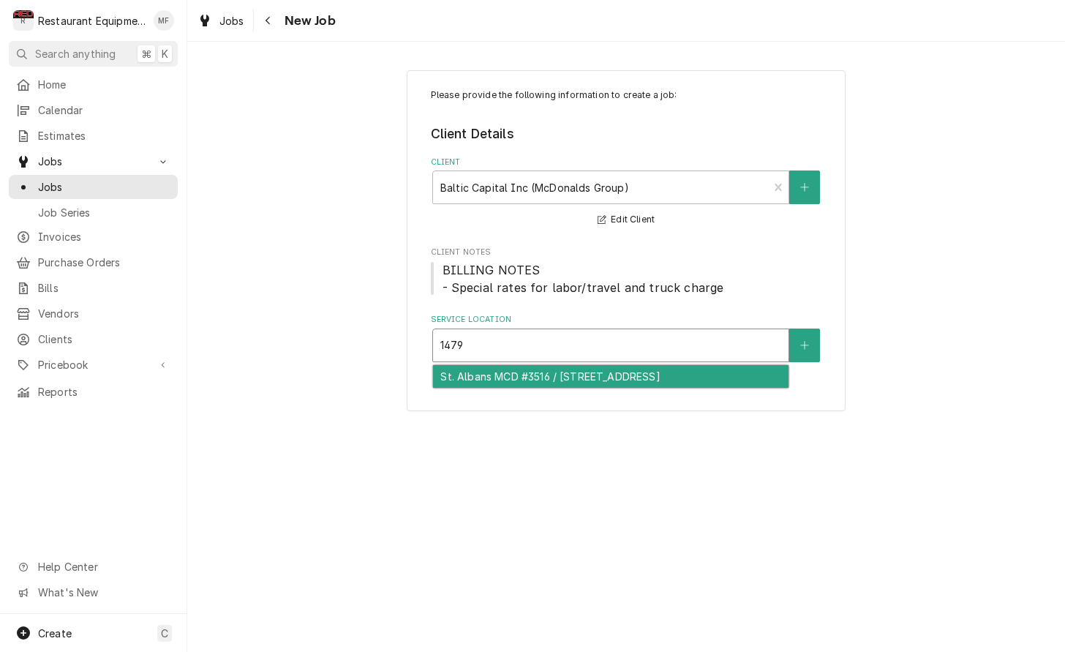
click at [729, 377] on div "St. Albans MCD #3516 / 1479 MacCorkle Ave, St Albans, WV 25177" at bounding box center [610, 376] width 355 height 23
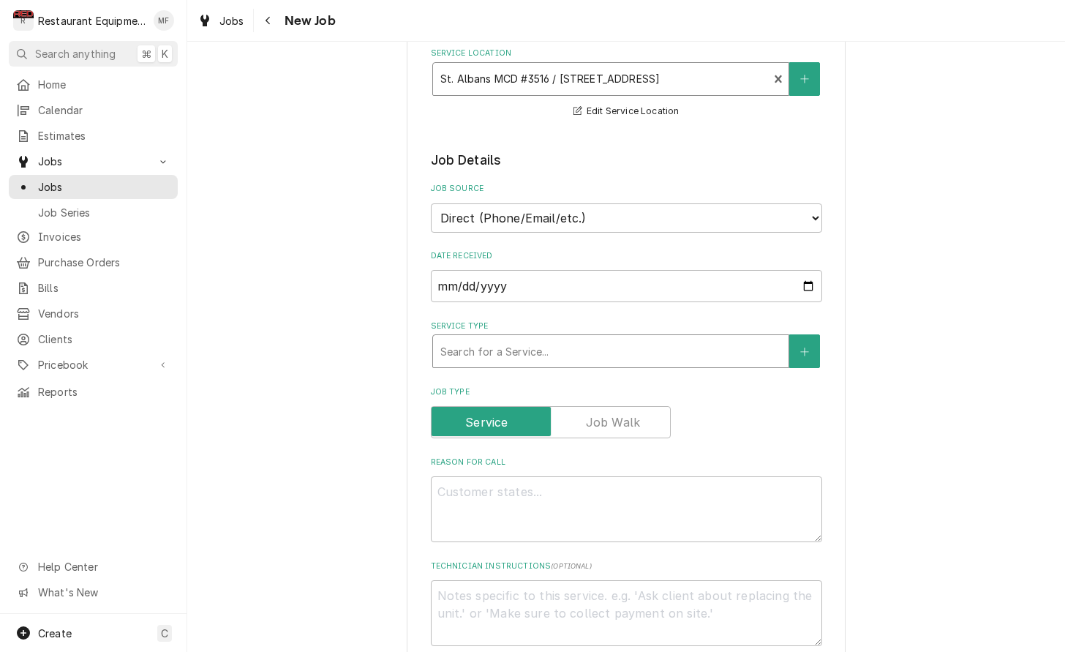
scroll to position [267, 0]
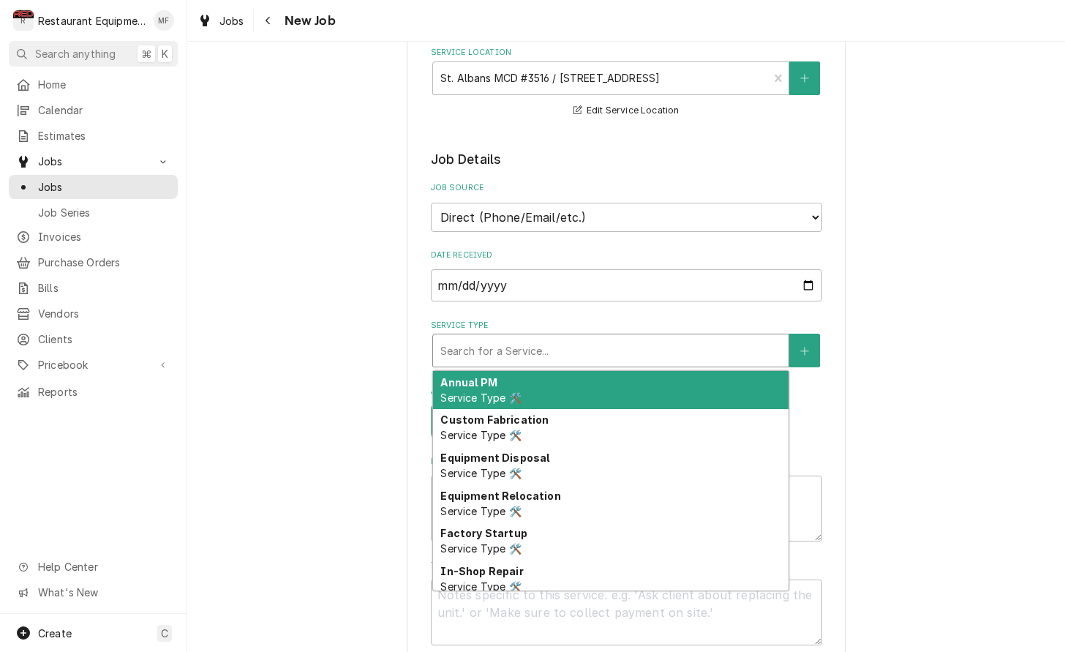
click at [615, 337] on div "Service Type" at bounding box center [610, 350] width 341 height 26
type textarea "x"
type input "b"
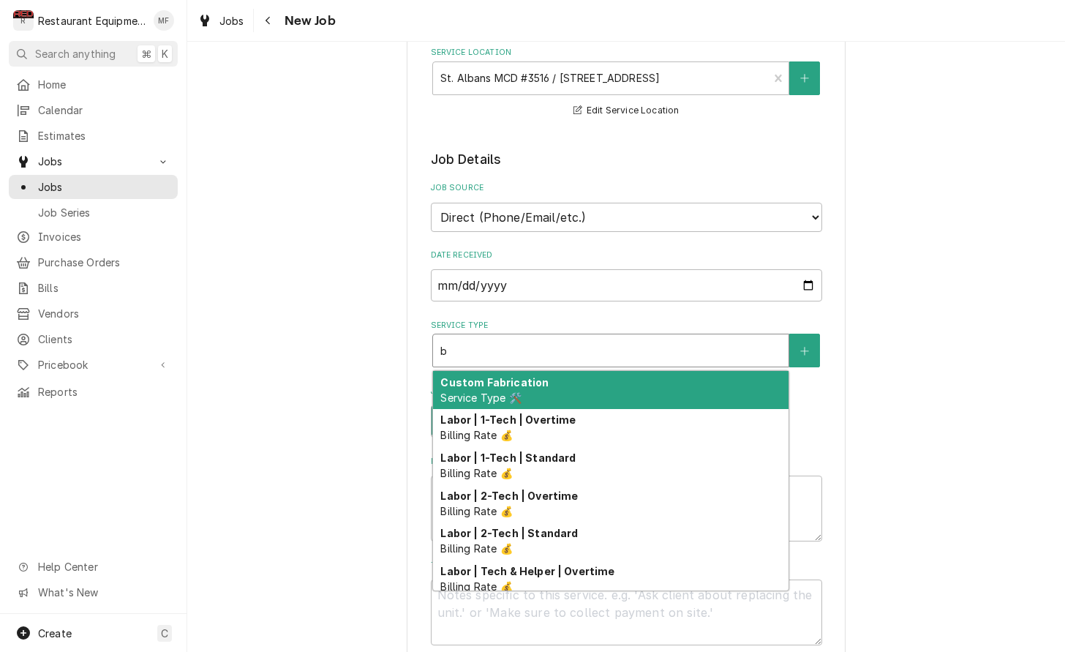
type textarea "x"
type input "br"
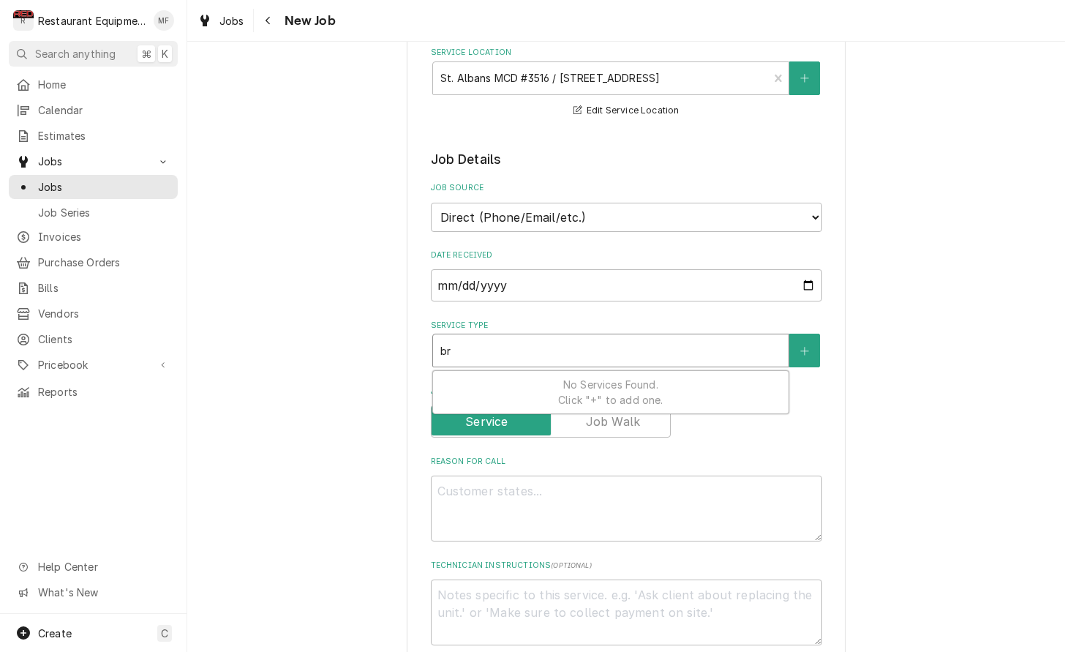
type textarea "x"
type input "bre"
type textarea "x"
type input "brea"
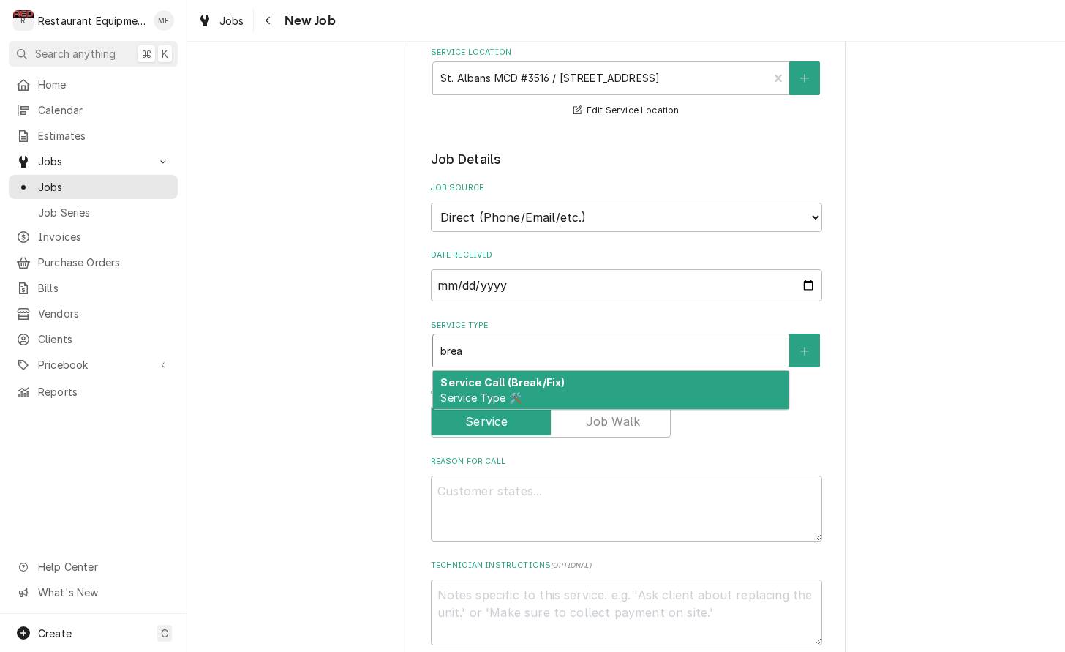
click at [662, 374] on div "Service Call (Break/Fix) Service Type 🛠️" at bounding box center [610, 390] width 355 height 38
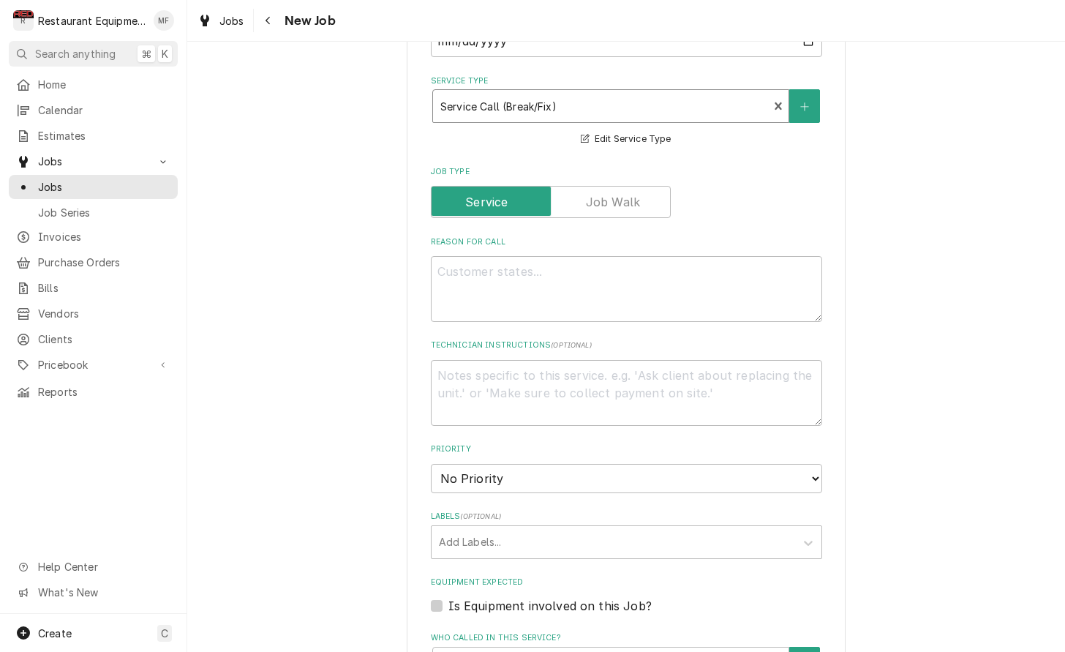
scroll to position [519, 0]
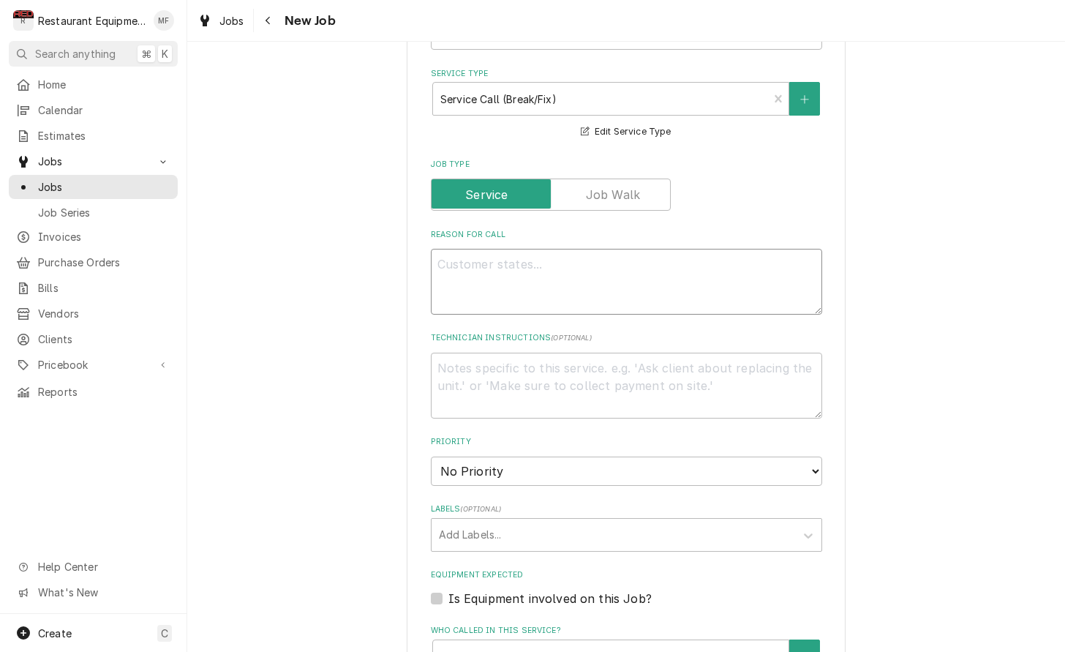
click at [624, 273] on textarea "Reason For Call" at bounding box center [626, 282] width 391 height 66
click at [649, 259] on textarea "Reason For Call" at bounding box center [626, 282] width 391 height 66
paste textarea "Asset Information: Brand/Asset Group/Model: Multiplex MAM0004R-P Serial Number …"
type textarea "x"
type textarea "Asset Information: Brand/Asset Group/Model: Multiplex MAM0004R-P Serial Number …"
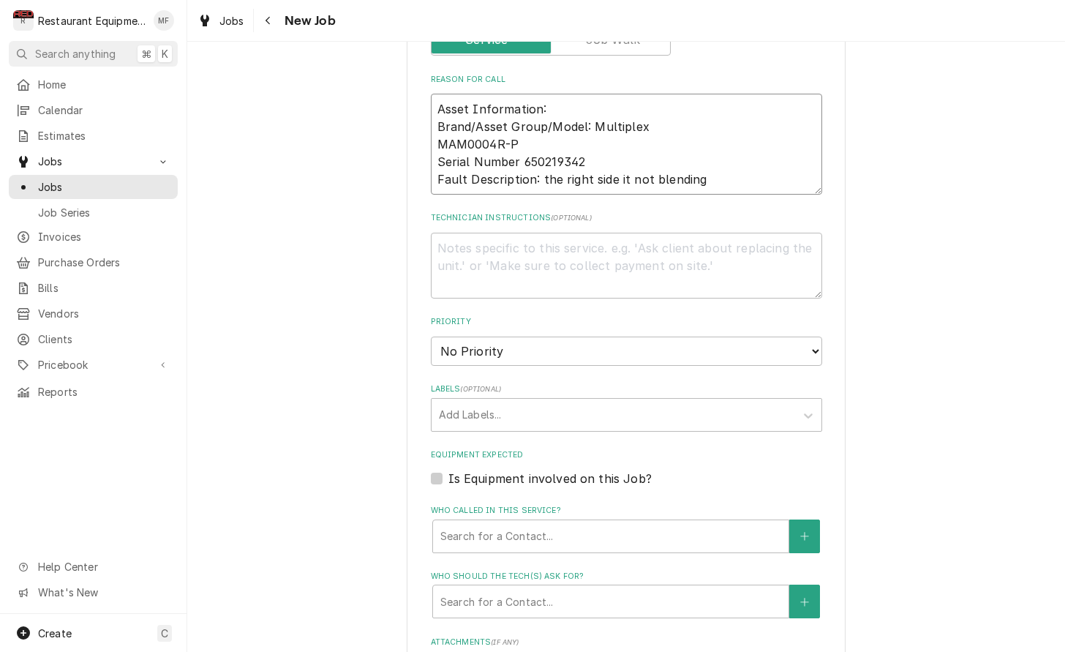
scroll to position [675, 0]
click at [624, 157] on textarea "Asset Information: Brand/Asset Group/Model: Multiplex MAM0004R-P Serial Number …" at bounding box center [626, 142] width 391 height 101
type textarea "x"
type textarea "Asset Information: Brand/Asset Group/Model: Multiplex MAM0004R-P Serial Number …"
type textarea "x"
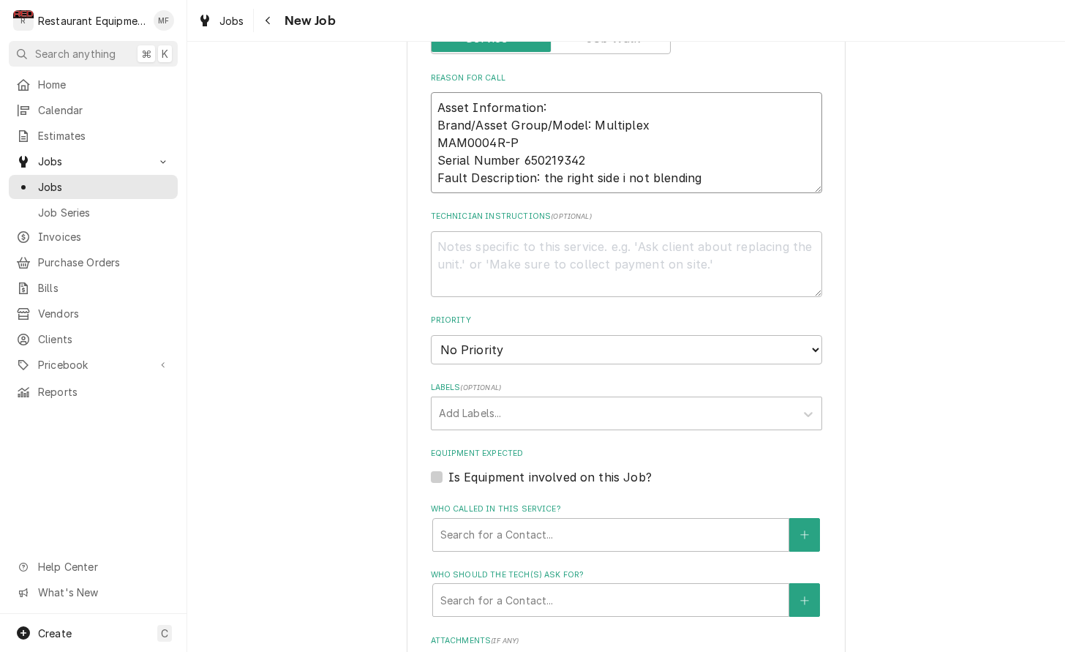
type textarea "Asset Information: Brand/Asset Group/Model: Multiplex MAM0004R-P Serial Number …"
type textarea "x"
type textarea "Asset Information: Brand/Asset Group/Model: Multiplex MAM0004R-P Serial Number …"
select select "2"
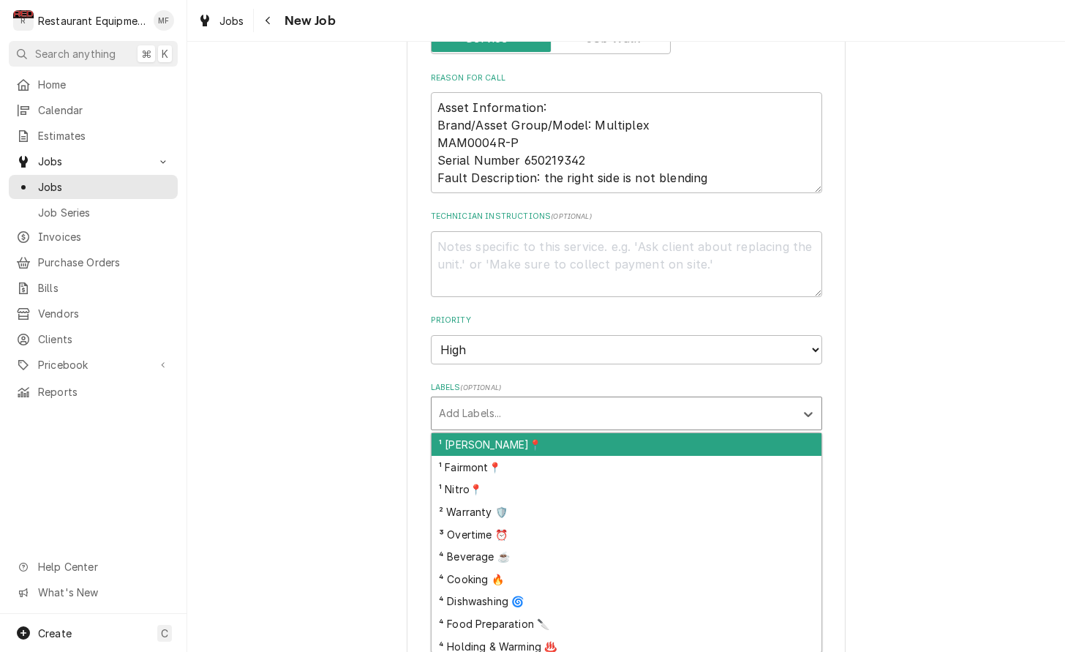
click at [735, 400] on div "Labels" at bounding box center [613, 413] width 349 height 26
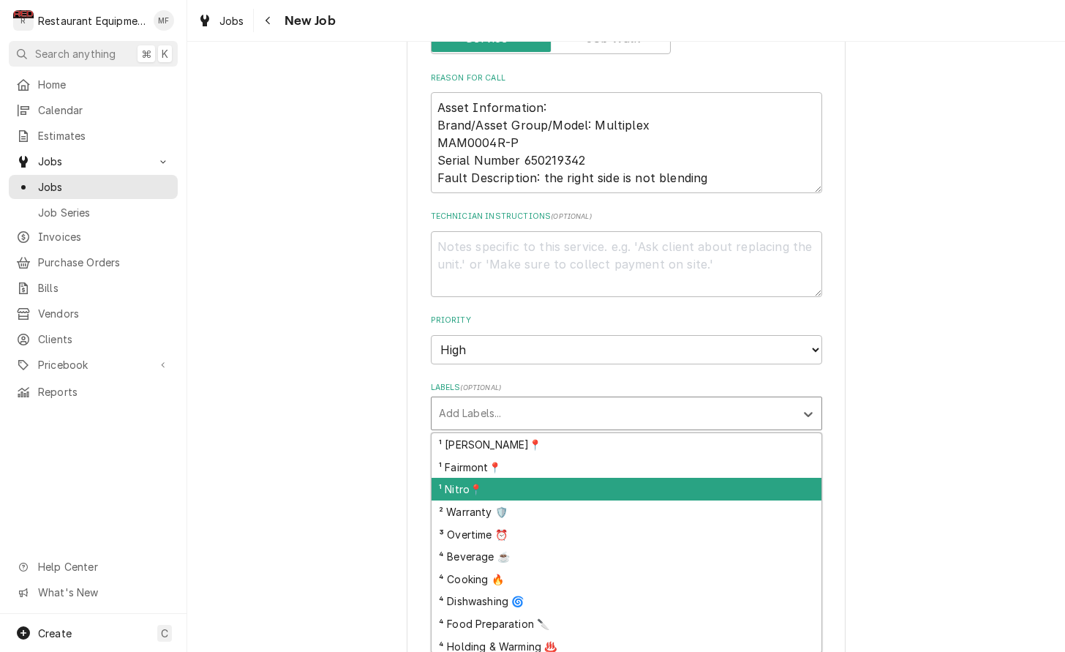
click at [731, 478] on div "¹ Nitro📍" at bounding box center [626, 489] width 390 height 23
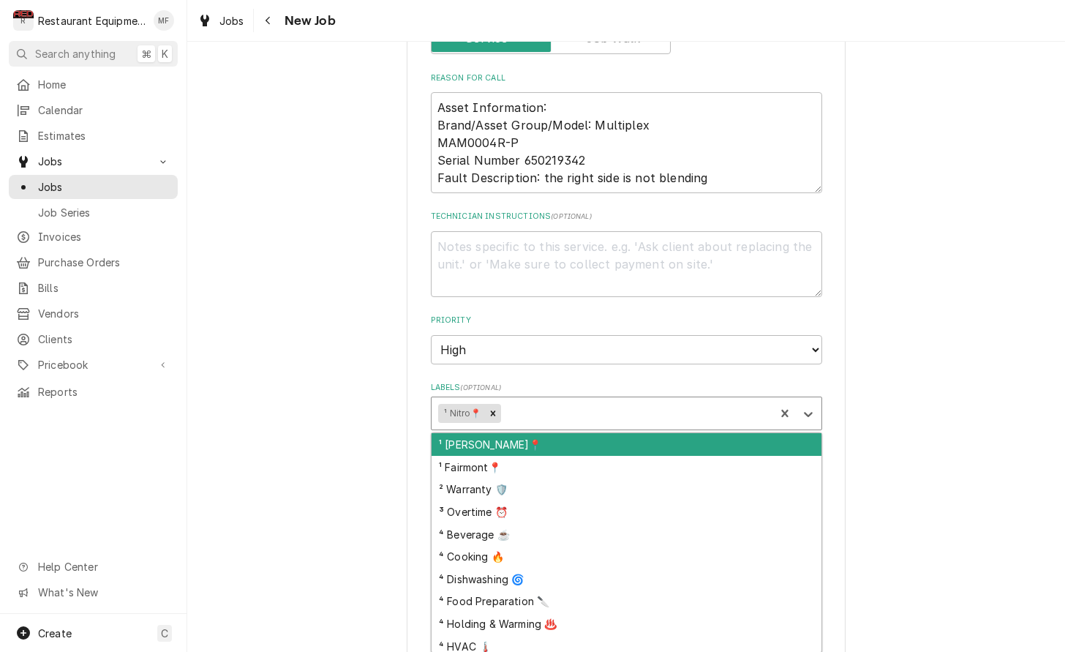
click at [647, 400] on div "Labels" at bounding box center [635, 413] width 264 height 26
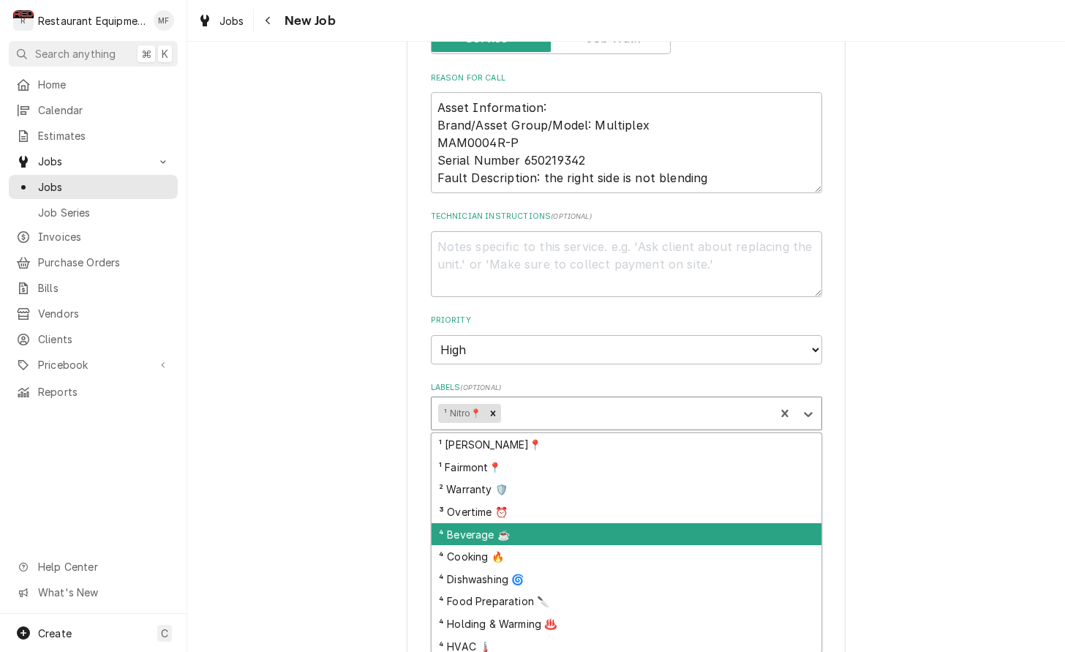
click at [666, 523] on div "⁴ Beverage ☕" at bounding box center [626, 534] width 390 height 23
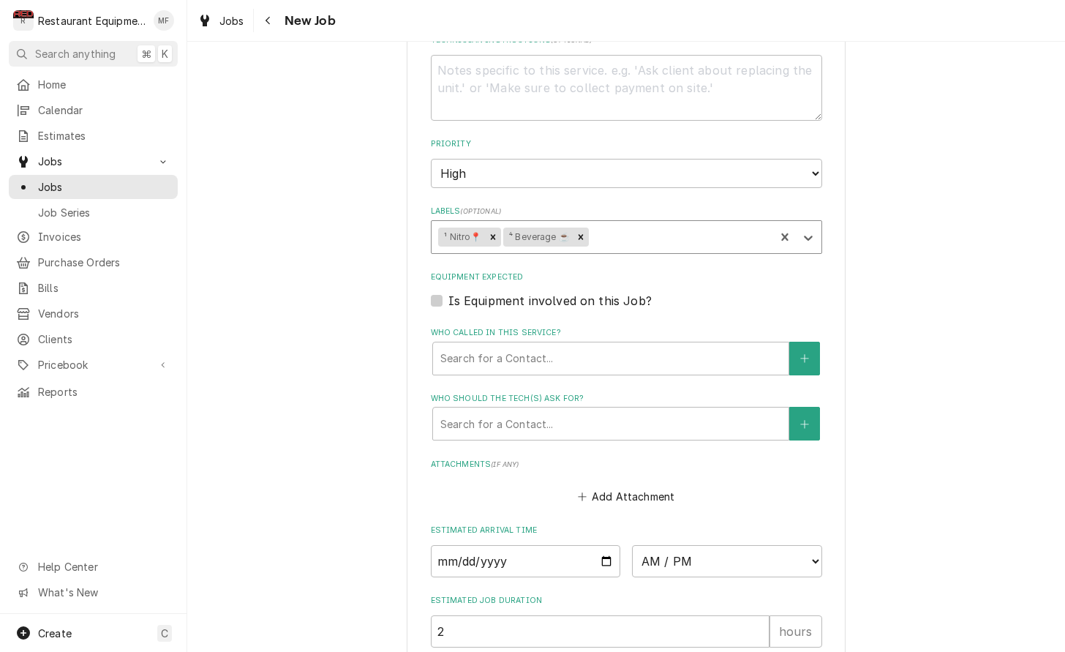
scroll to position [857, 0]
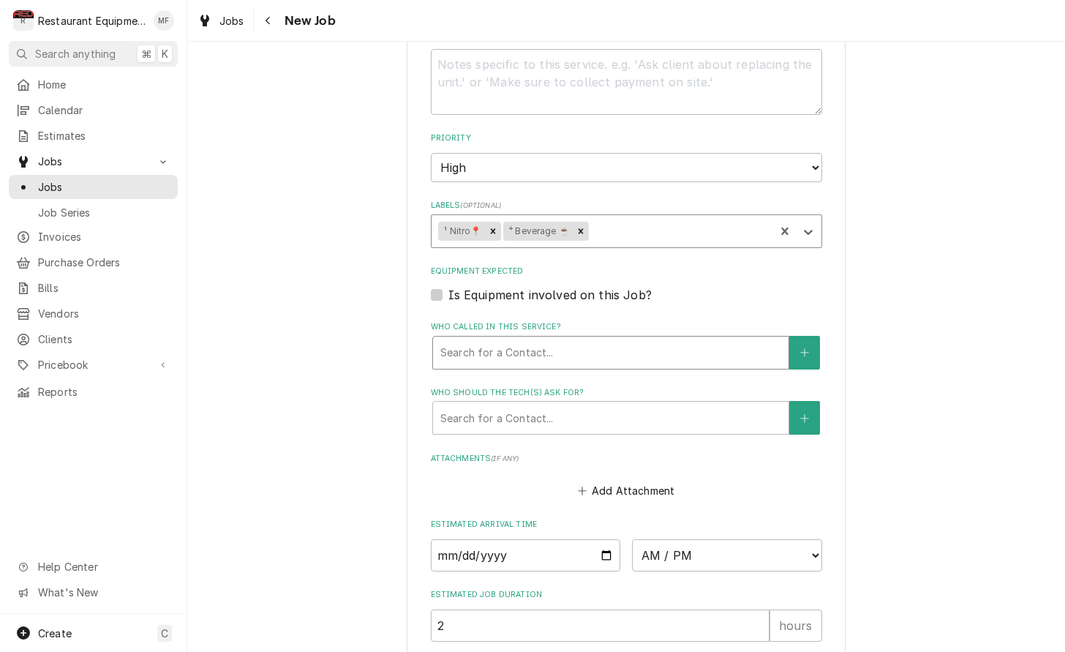
click at [565, 339] on div "Who called in this service?" at bounding box center [610, 352] width 341 height 26
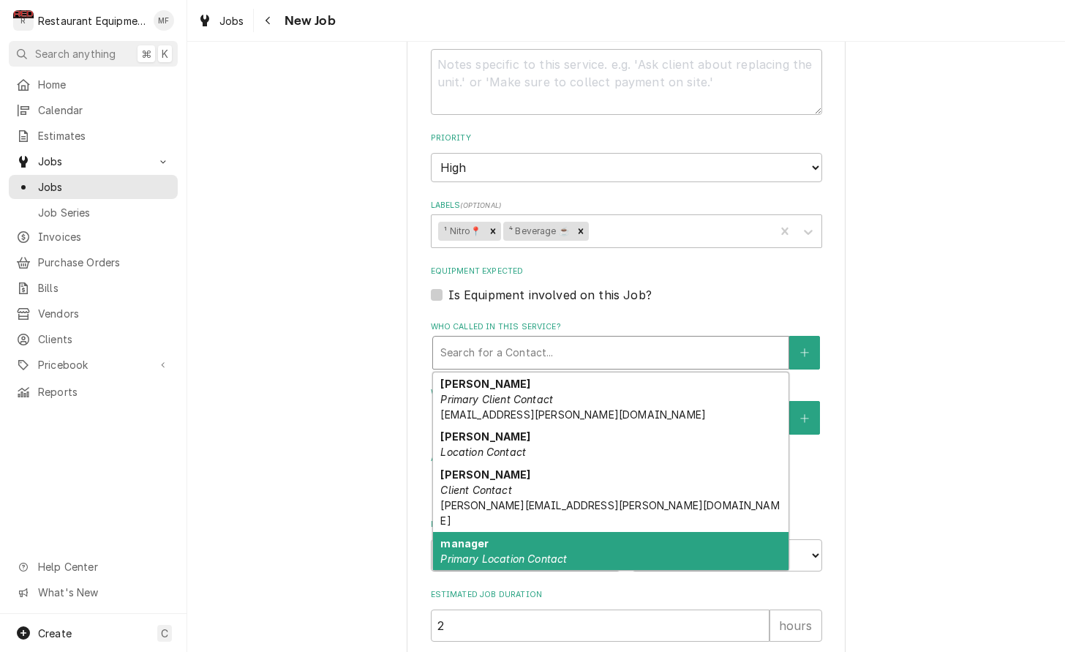
drag, startPoint x: 631, startPoint y: 505, endPoint x: 640, endPoint y: 488, distance: 19.6
click at [631, 532] on div "manager Primary Location Contact" at bounding box center [610, 551] width 355 height 38
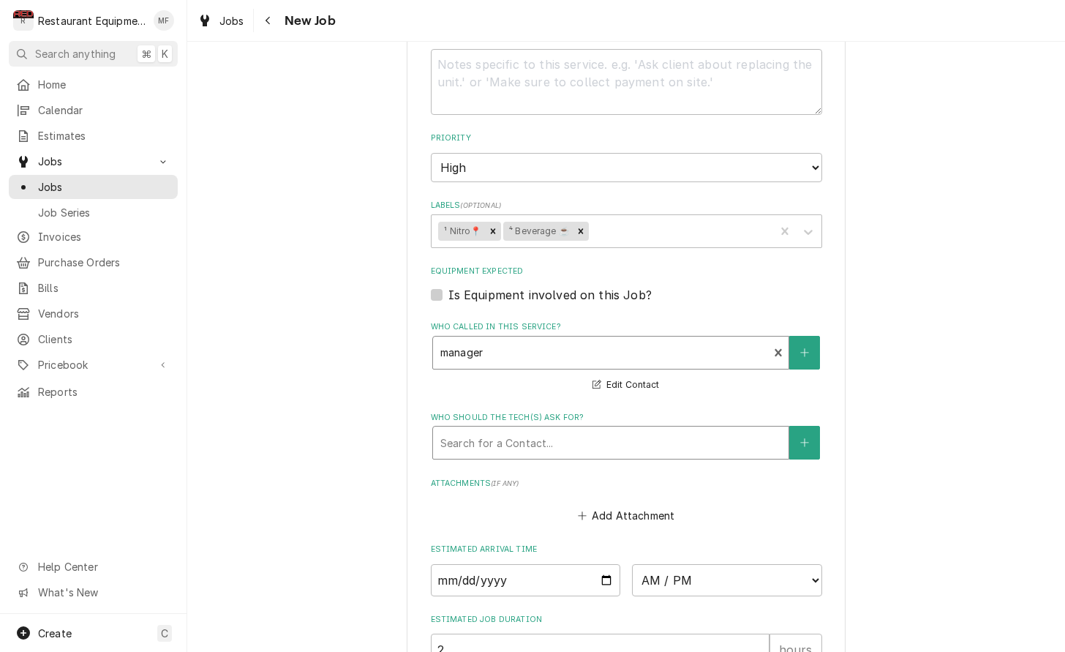
click at [649, 429] on div "Who should the tech(s) ask for?" at bounding box center [610, 442] width 341 height 26
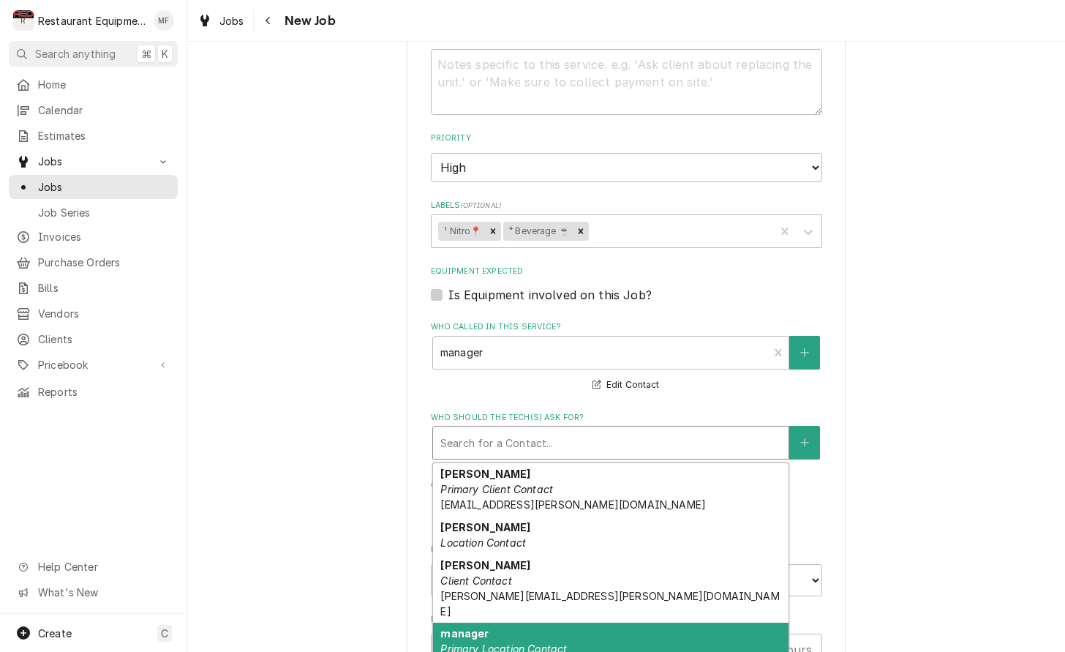
click at [712, 622] on div "manager Primary Location Contact" at bounding box center [610, 641] width 355 height 38
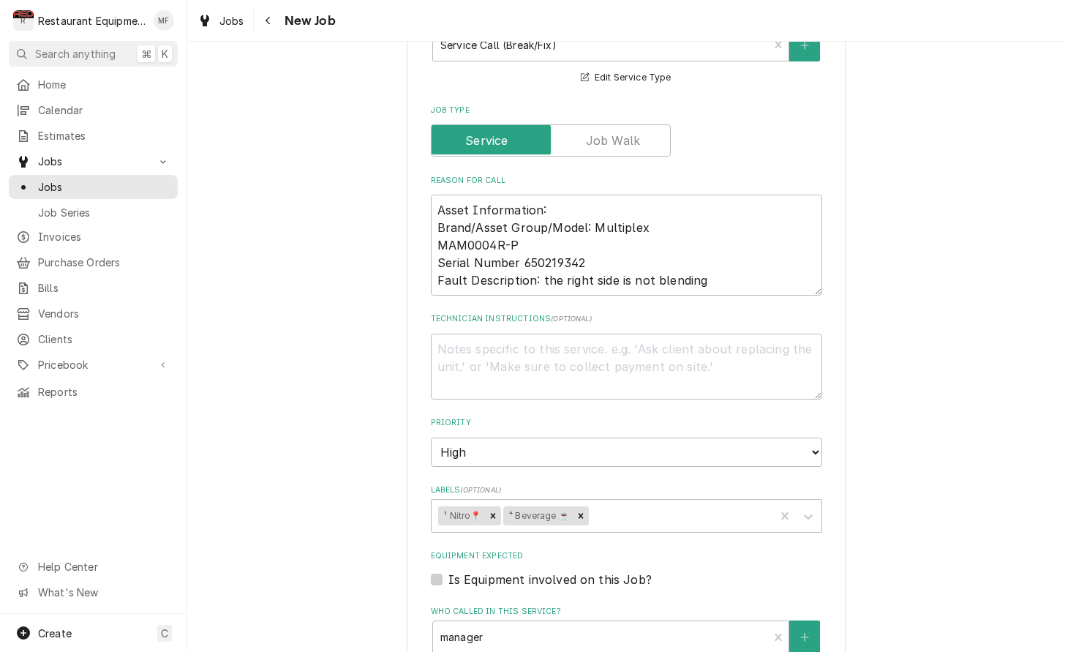
scroll to position [550, 0]
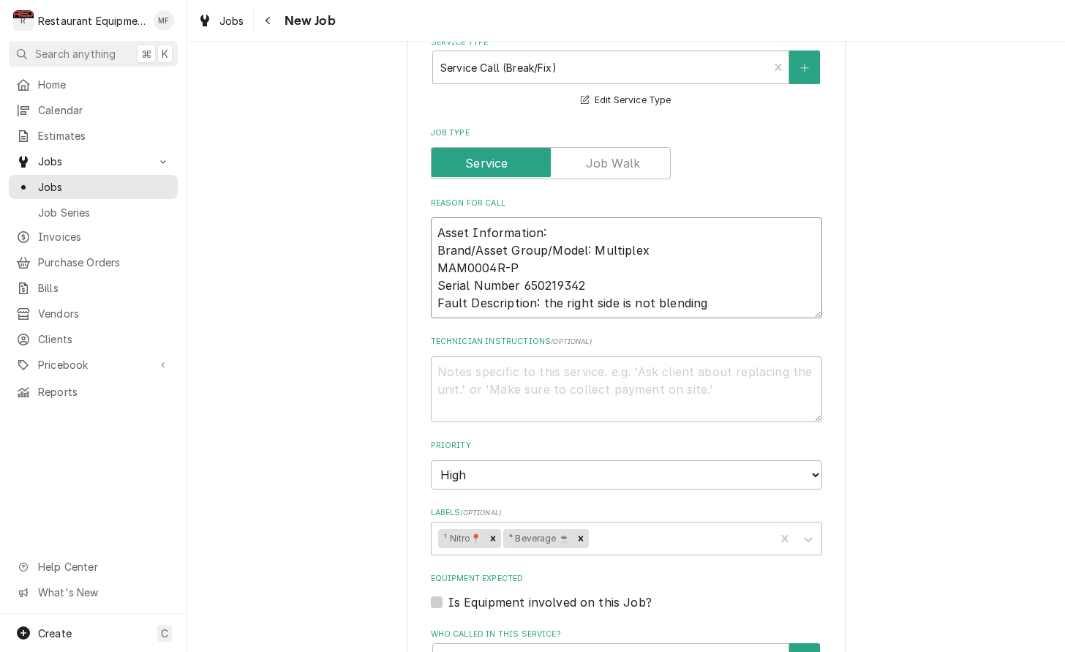
click at [746, 273] on textarea "Asset Information: Brand/Asset Group/Model: Multiplex MAM0004R-P Serial Number …" at bounding box center [626, 267] width 391 height 101
click at [761, 284] on textarea "Asset Information: Brand/Asset Group/Model: Multiplex MAM0004R-P Serial Number …" at bounding box center [626, 267] width 391 height 101
type textarea "x"
type textarea "Asset Information: Brand/Asset Group/Model: Multiplex MAM0004R-P Serial Number …"
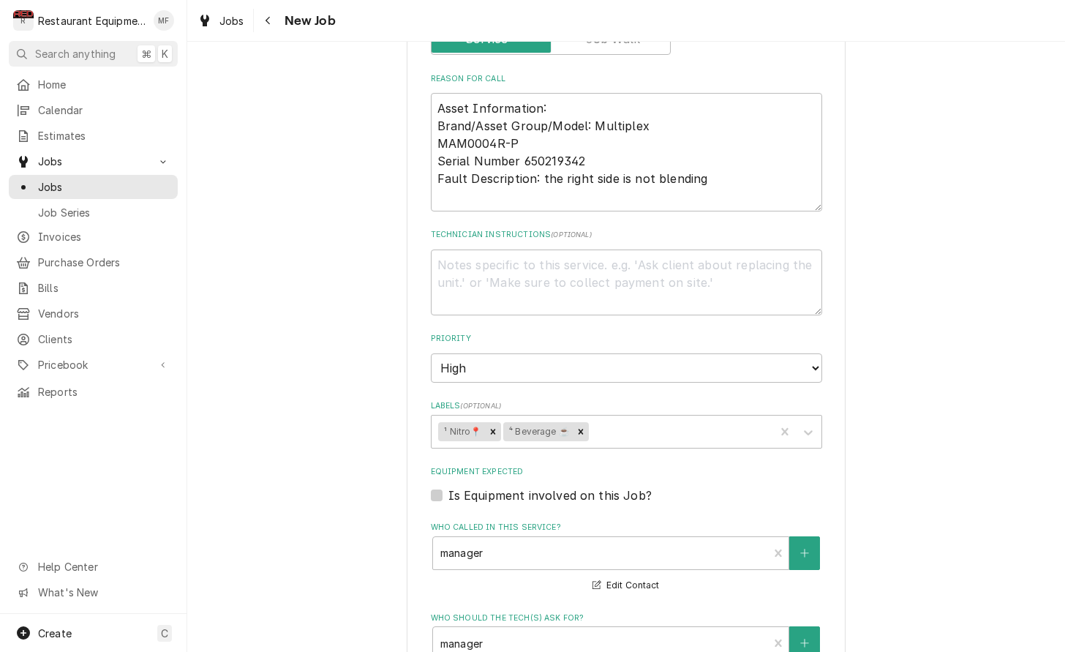
scroll to position [653, 0]
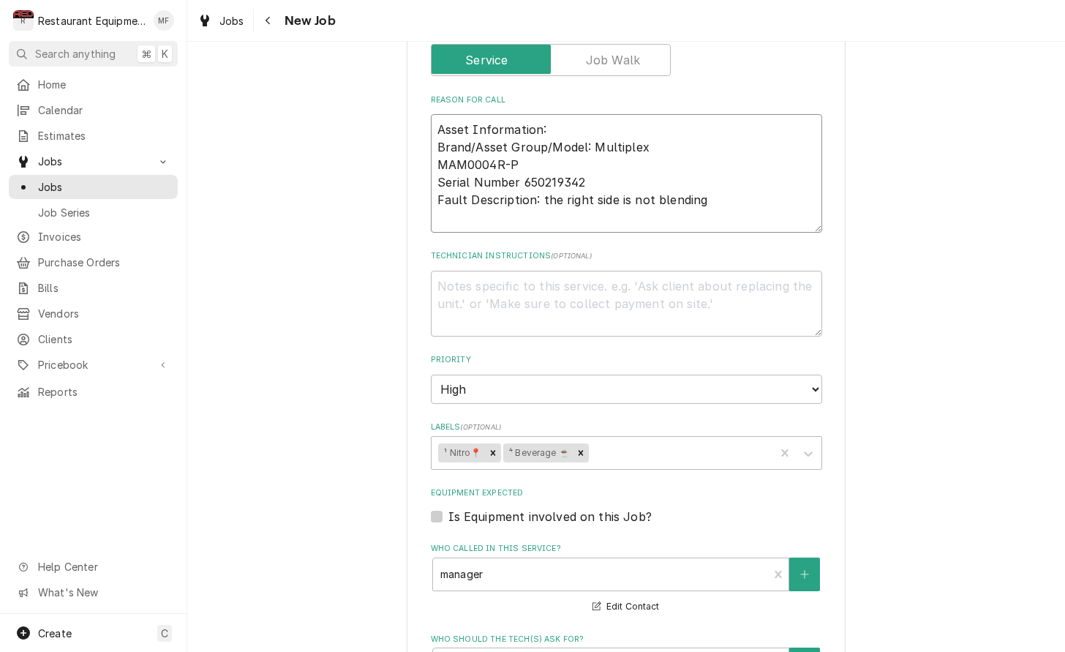
type textarea "x"
type textarea "Asset Information: Brand/Asset Group/Model: Multiplex MAM0004R-P Serial Number …"
type textarea "x"
type textarea "Asset Information: Brand/Asset Group/Model: Multiplex MAM0004R-P Serial Number …"
type textarea "x"
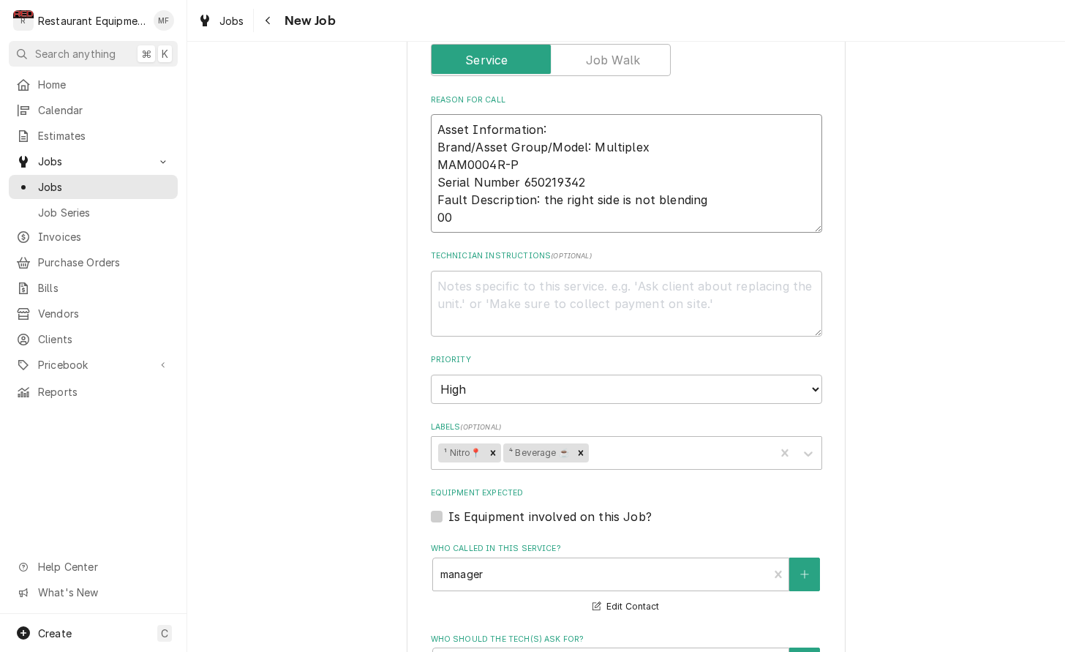
type textarea "Asset Information: Brand/Asset Group/Model: Multiplex MAM0004R-P Serial Number …"
type textarea "x"
type textarea "Asset Information: Brand/Asset Group/Model: Multiplex MAM0004R-P Serial Number …"
type textarea "x"
type textarea "Asset Information: Brand/Asset Group/Model: Multiplex MAM0004R-P Serial Number …"
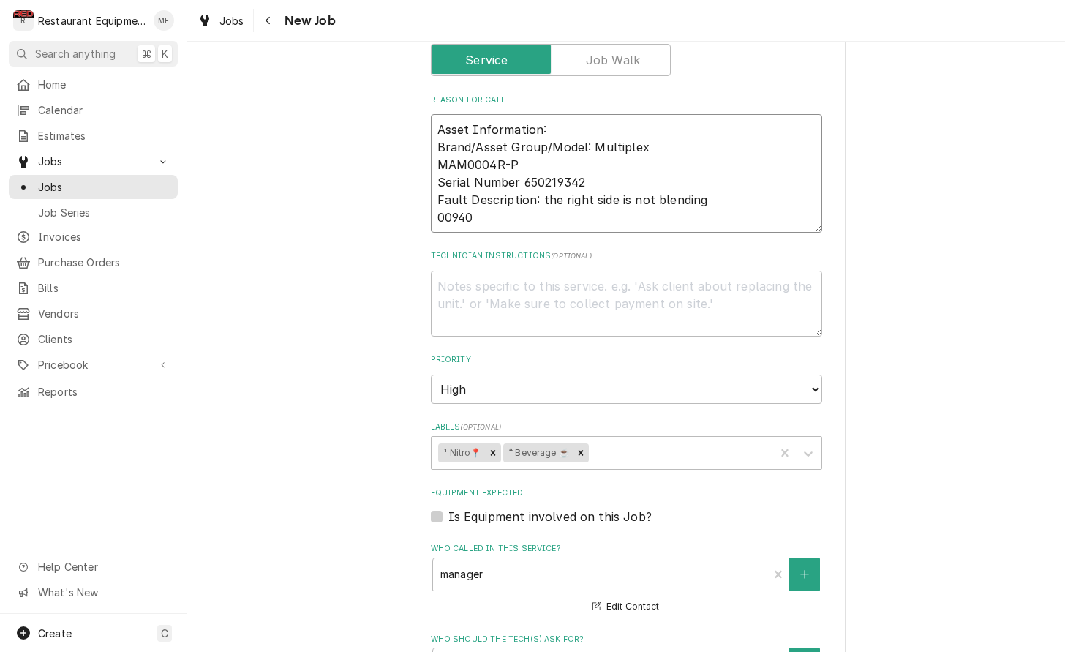
type textarea "x"
type textarea "Asset Information: Brand/Asset Group/Model: Multiplex MAM0004R-P Serial Number …"
type textarea "x"
type textarea "Asset Information: Brand/Asset Group/Model: Multiplex MAM0004R-P Serial Number …"
type textarea "x"
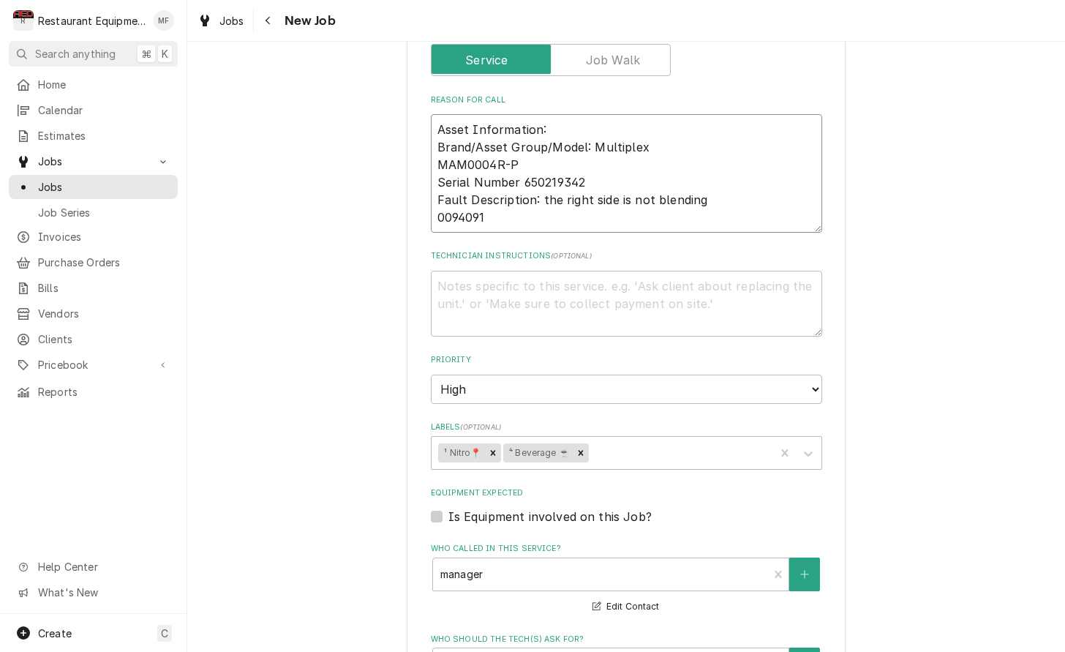
type textarea "Asset Information: Brand/Asset Group/Model: Multiplex MAM0004R-P Serial Number …"
type textarea "x"
type textarea "Asset Information: Brand/Asset Group/Model: Multiplex MAM0004R-P Serial Number …"
type textarea "x"
type textarea "Asset Information: Brand/Asset Group/Model: Multiplex MAM0004R-P Serial Number …"
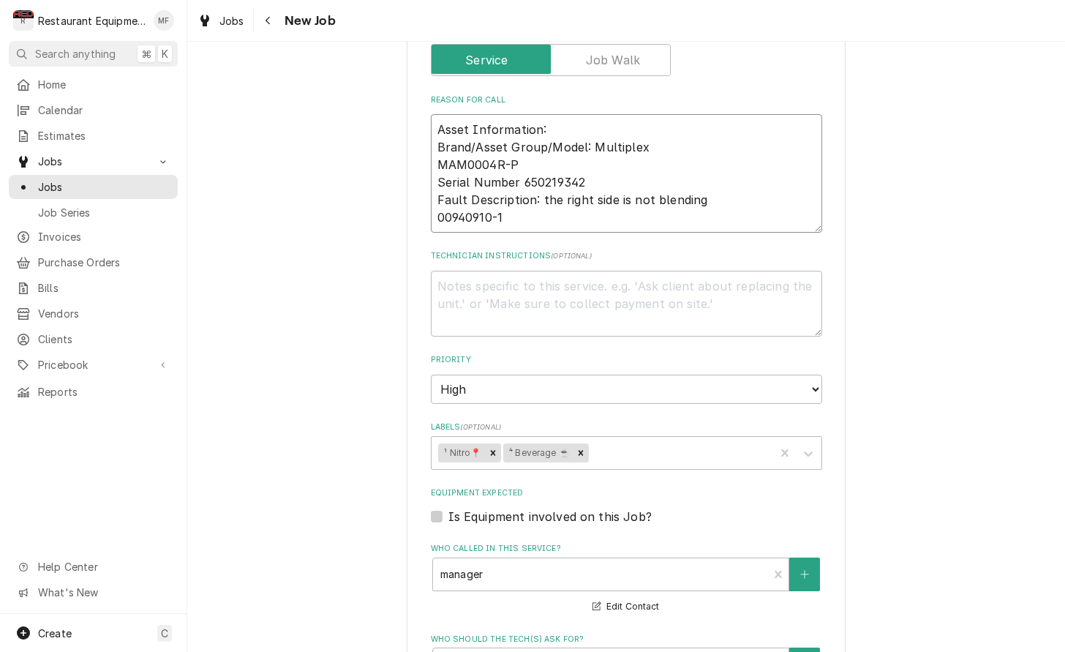
type textarea "x"
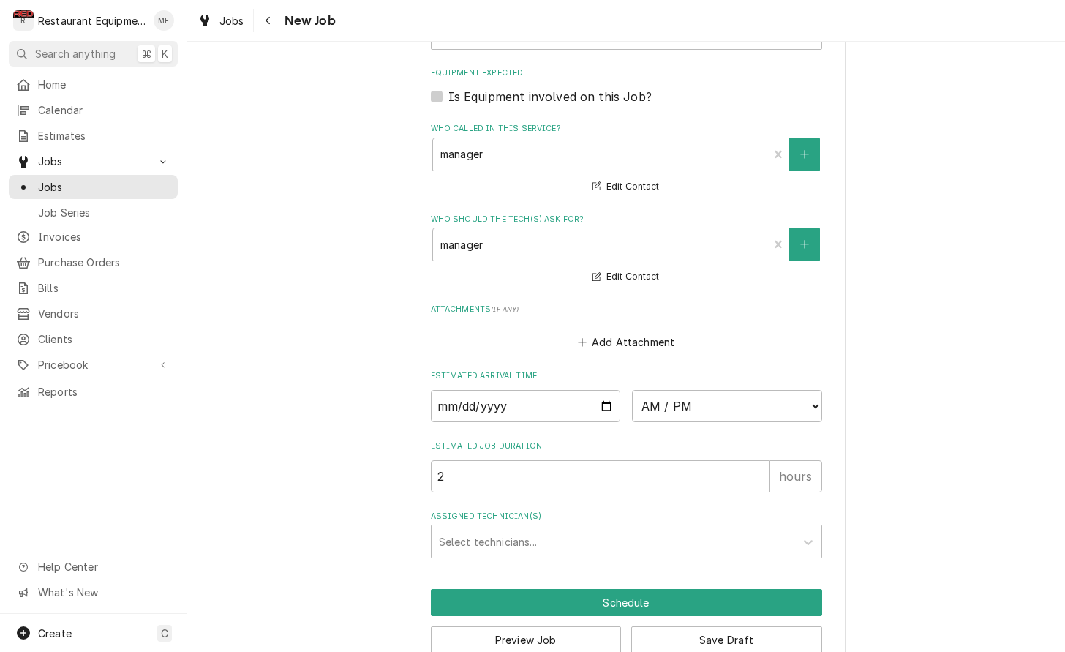
scroll to position [1072, 0]
type textarea "Asset Information: Brand/Asset Group/Model: Multiplex MAM0004R-P Serial Number …"
click at [498, 391] on input "Date" at bounding box center [526, 407] width 190 height 32
type input "2025-10-09"
type textarea "x"
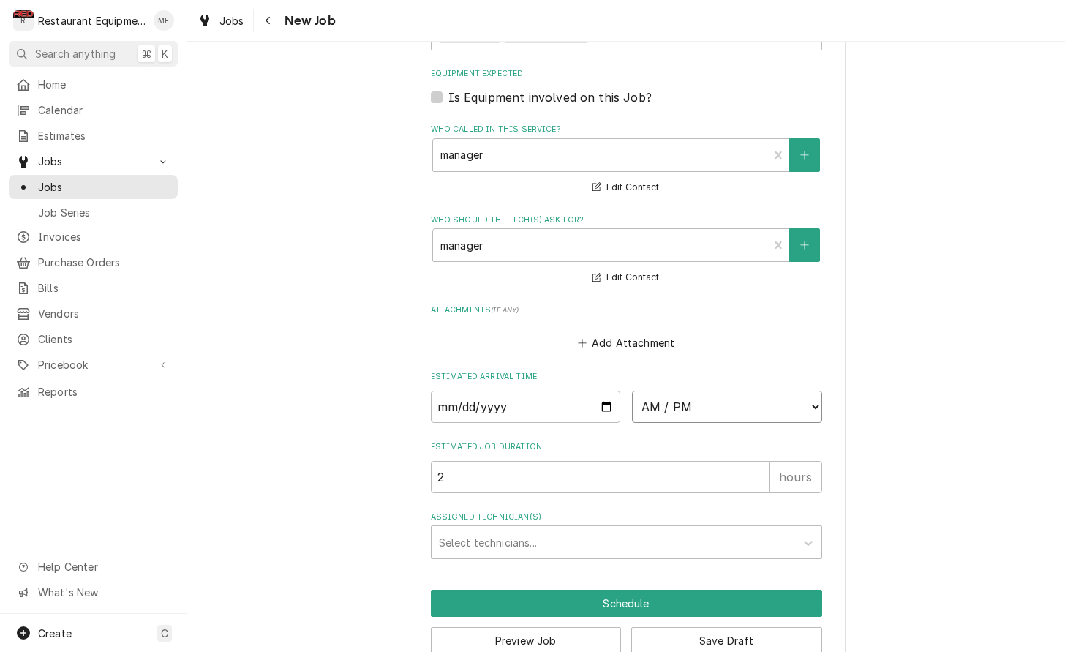
select select "13:00:00"
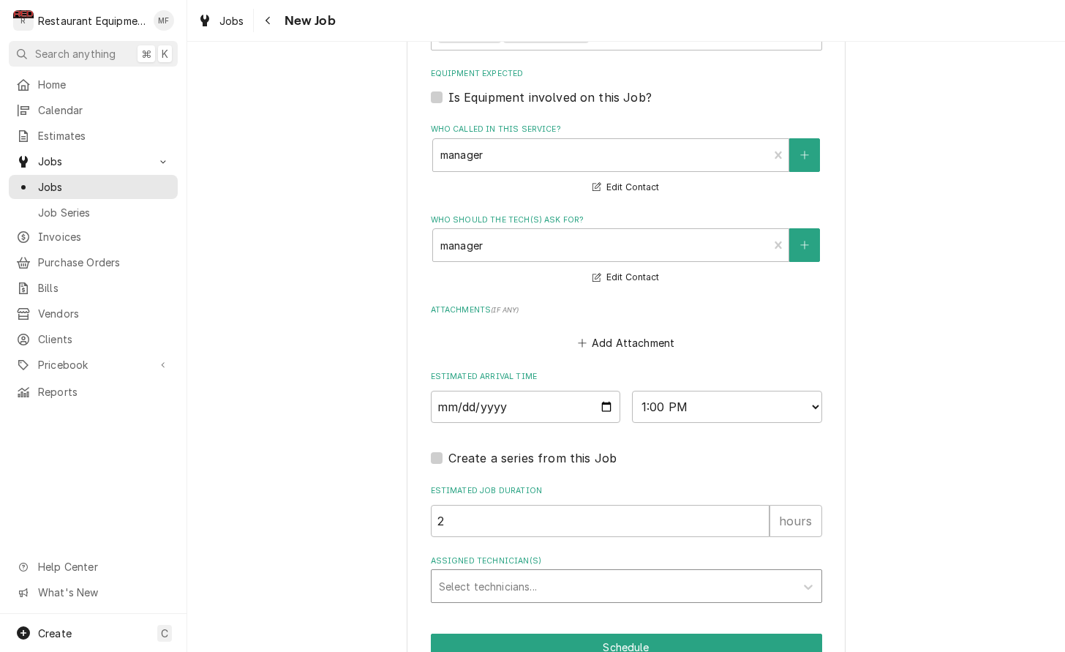
click at [627, 573] on div "Assigned Technician(s)" at bounding box center [613, 586] width 349 height 26
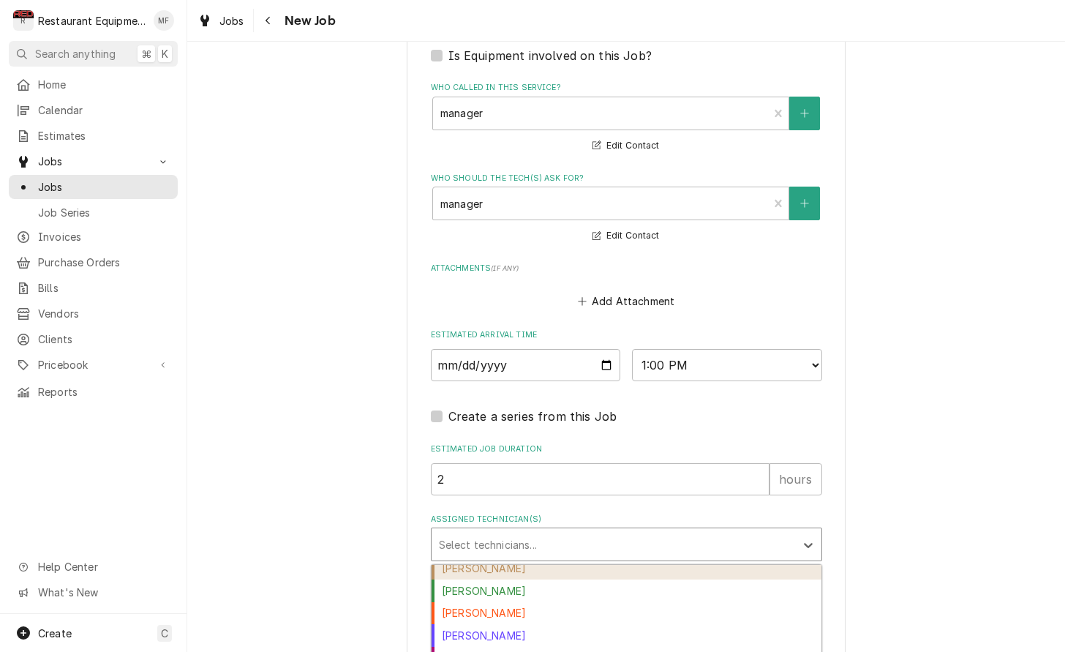
scroll to position [31, 0]
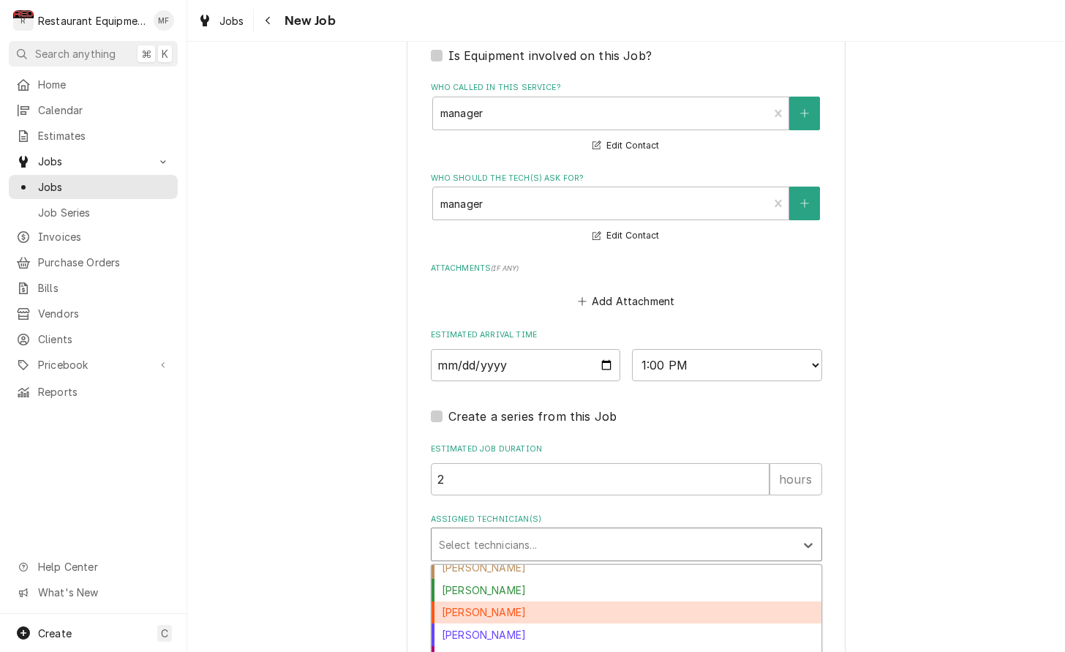
click at [625, 601] on div "[PERSON_NAME]" at bounding box center [626, 612] width 390 height 23
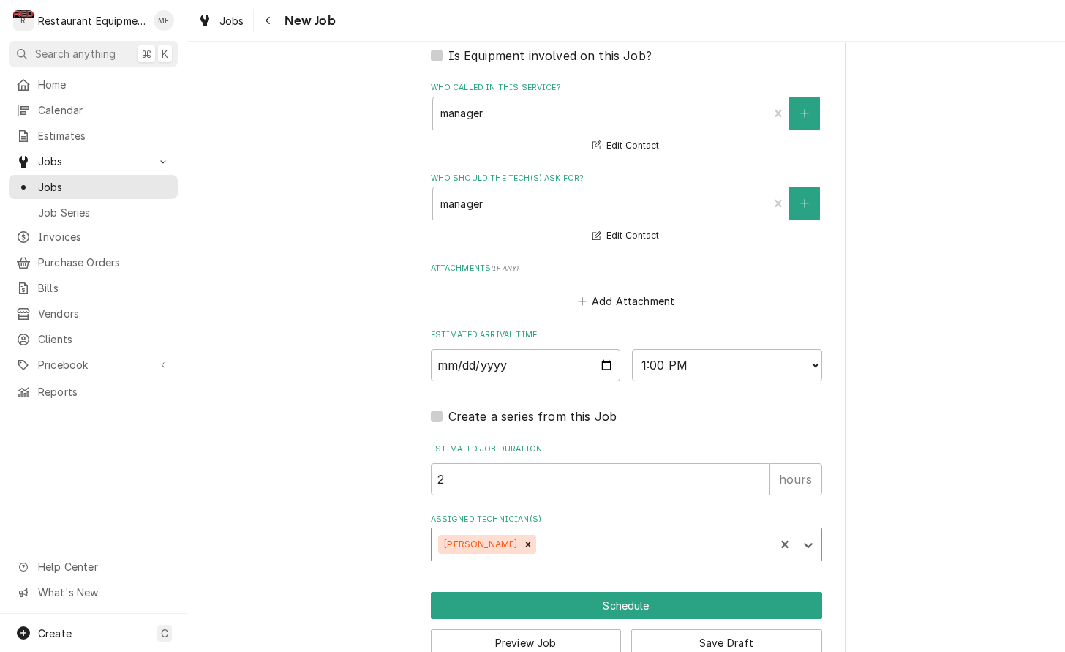
type textarea "x"
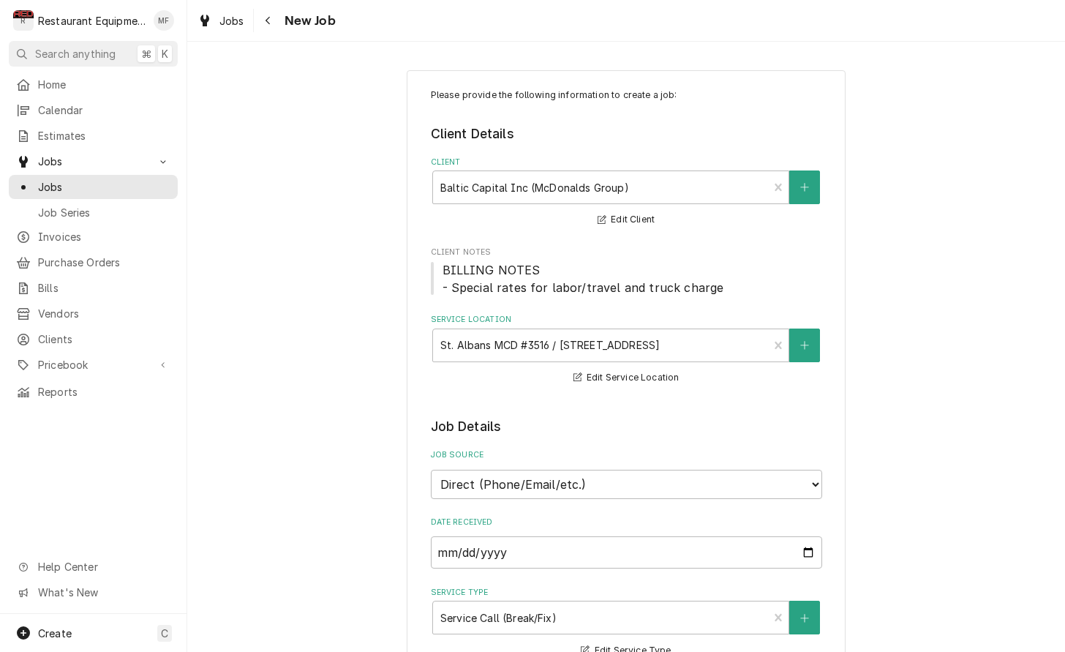
scroll to position [0, 0]
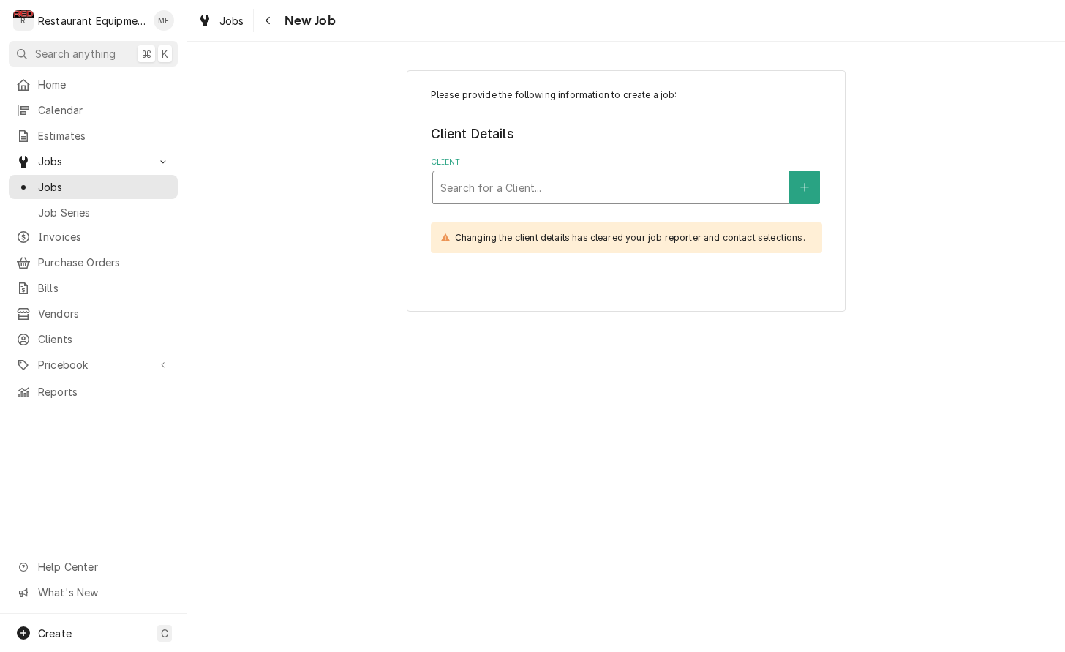
click at [675, 196] on div "Client" at bounding box center [610, 187] width 341 height 26
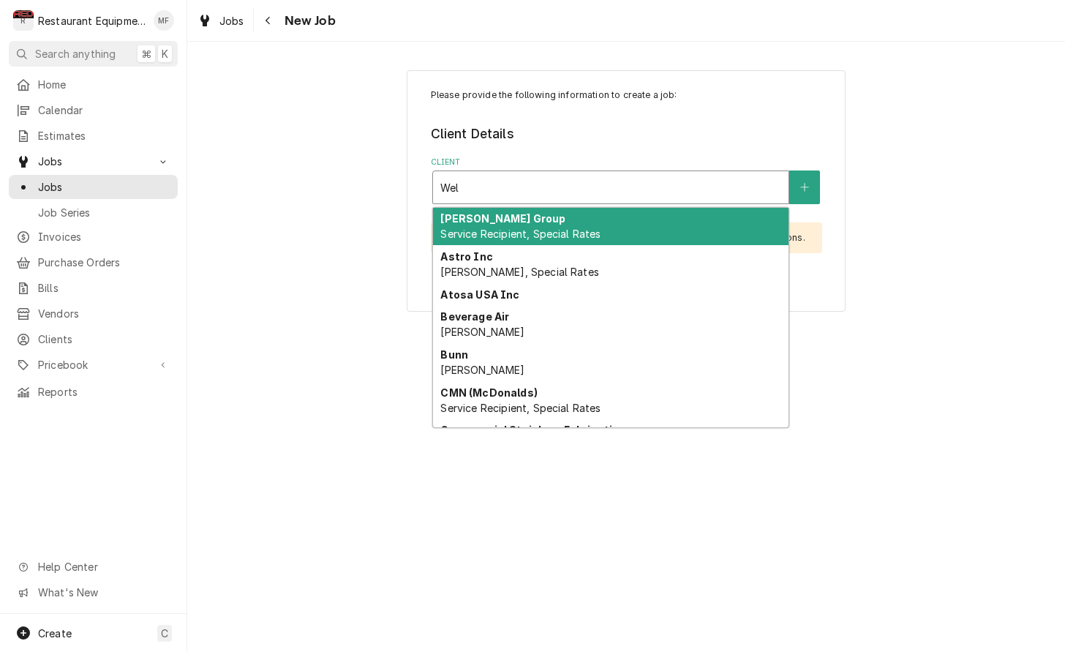
type input "Welb"
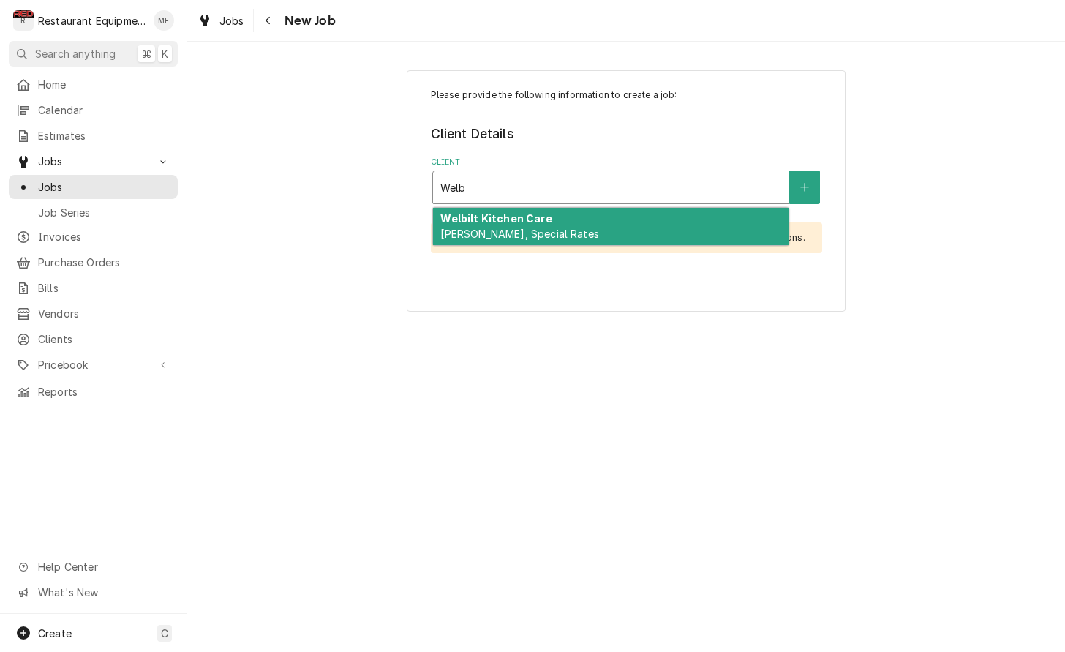
click at [661, 225] on div "Welbilt Kitchen Care Bill Payer, Special Rates" at bounding box center [610, 227] width 355 height 38
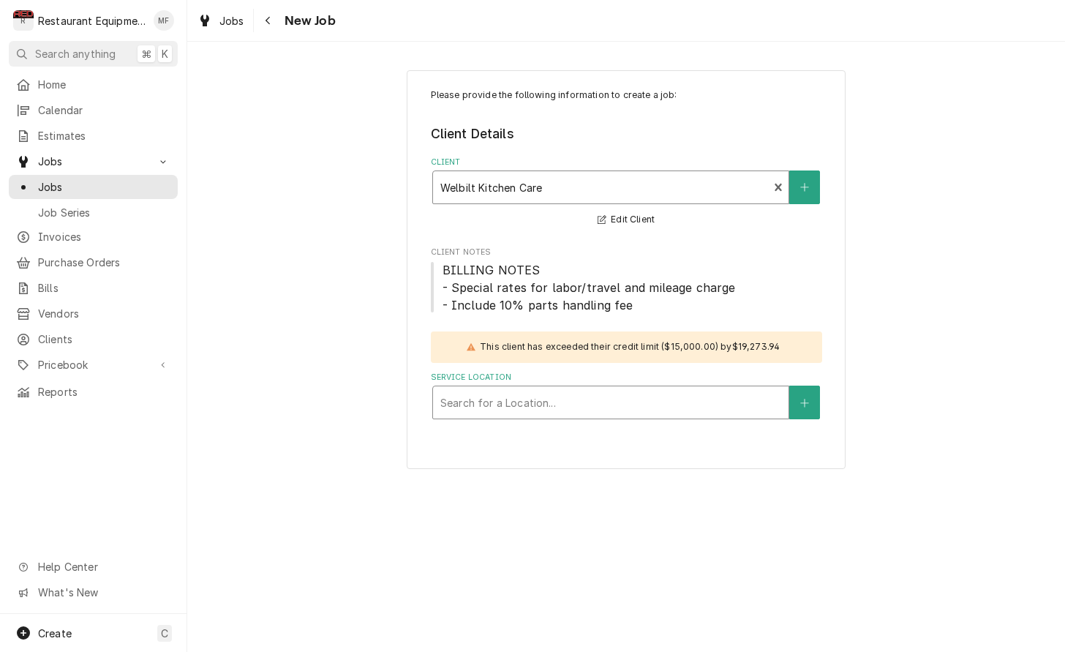
click at [663, 399] on div "Service Location" at bounding box center [610, 402] width 341 height 26
type input "1"
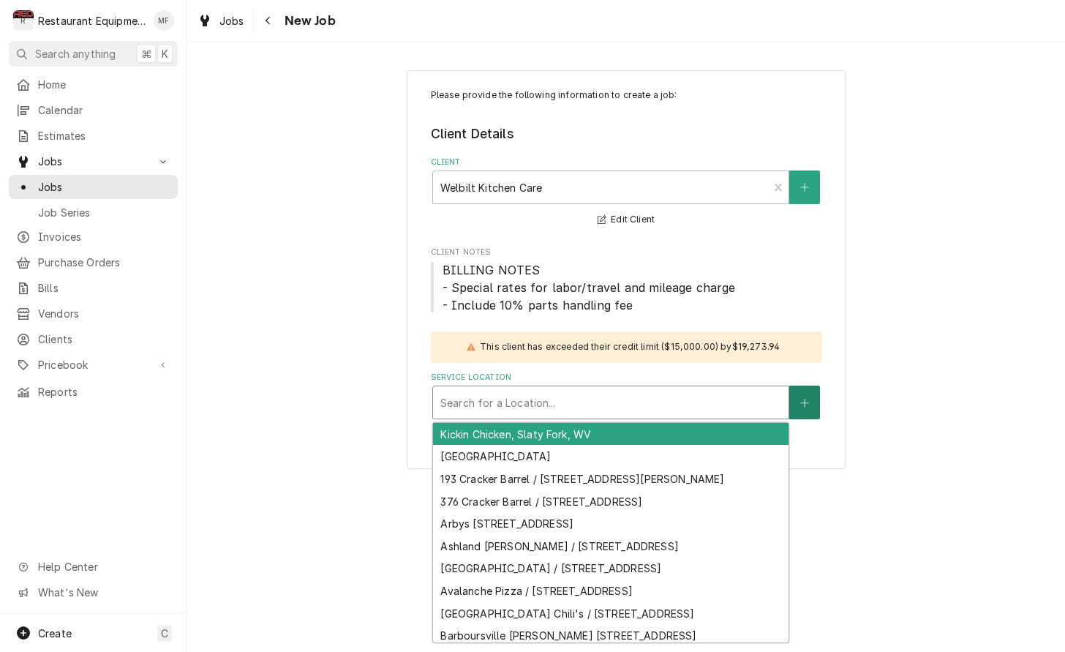
click at [791, 399] on button "Service Location" at bounding box center [804, 402] width 31 height 34
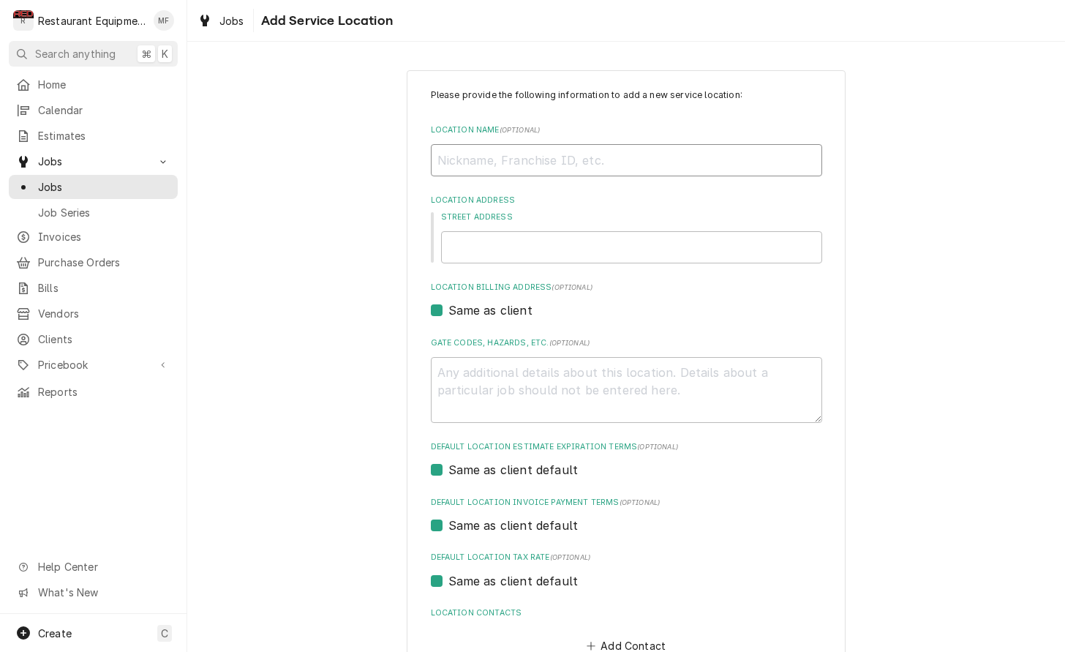
type textarea "x"
type input "M"
type textarea "x"
type input "Mc"
type textarea "x"
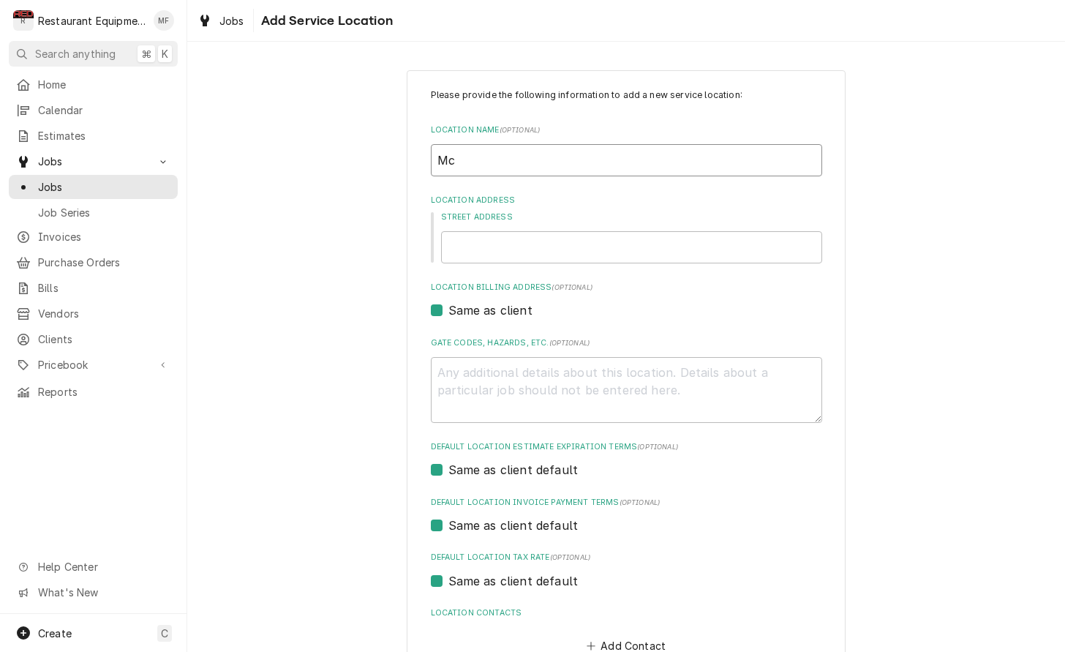
type input "Mcd"
type textarea "x"
type input "Mcdo"
type textarea "x"
type input "Mcdon"
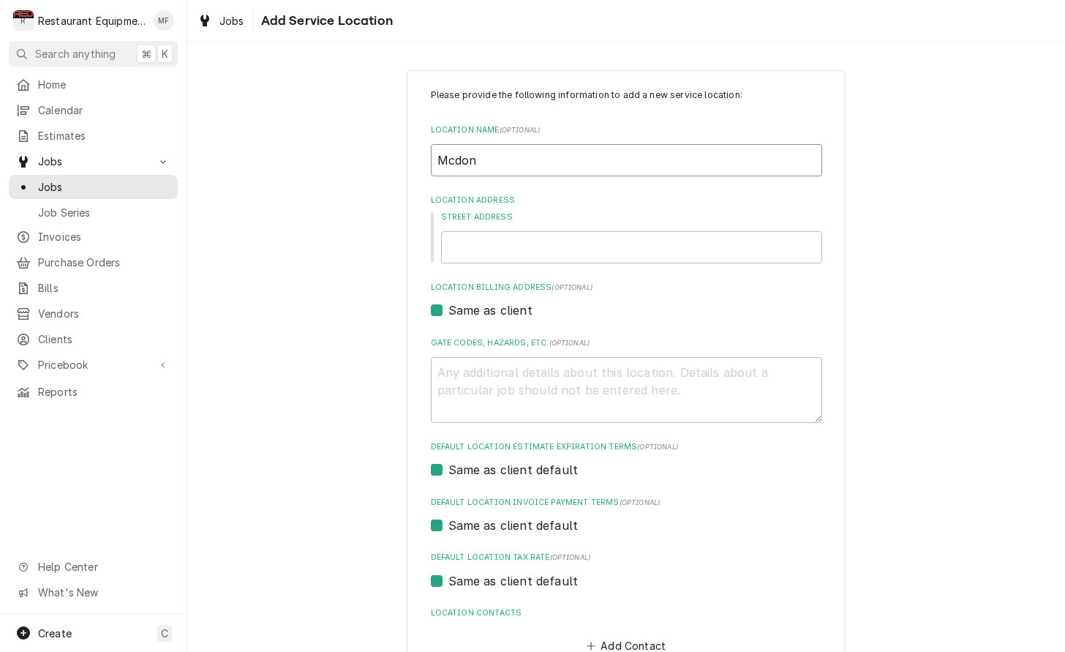
type textarea "x"
type input "Mcdona"
type textarea "x"
type input "Mcdonal"
type textarea "x"
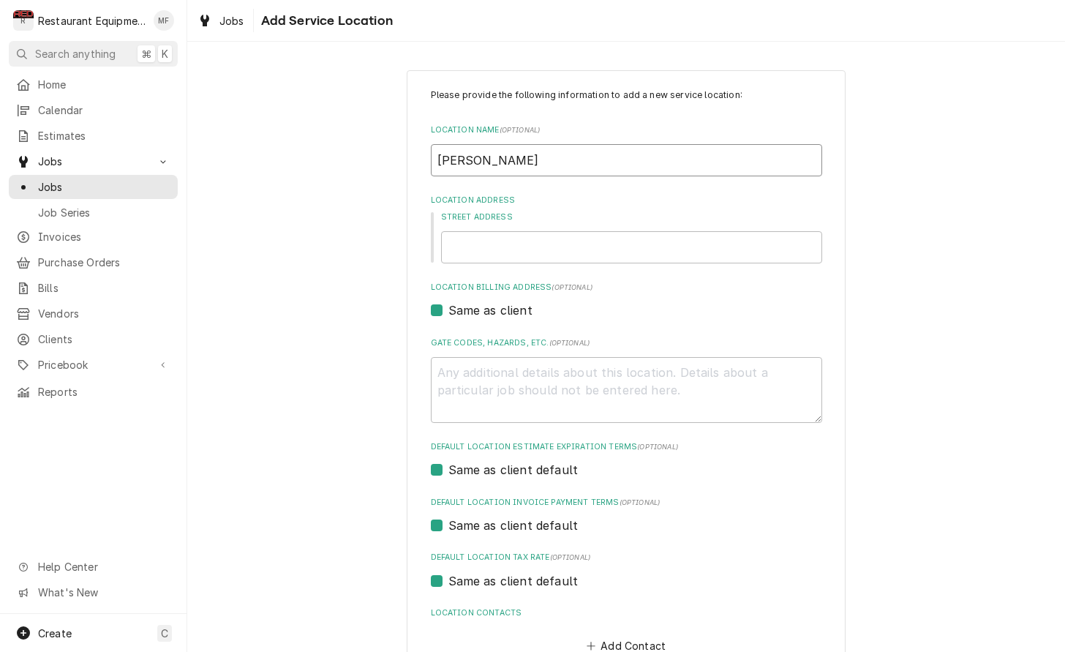
type input "Mcdonald"
type textarea "x"
type input "Mcdonalds"
type textarea "x"
type input "Mcdonalds"
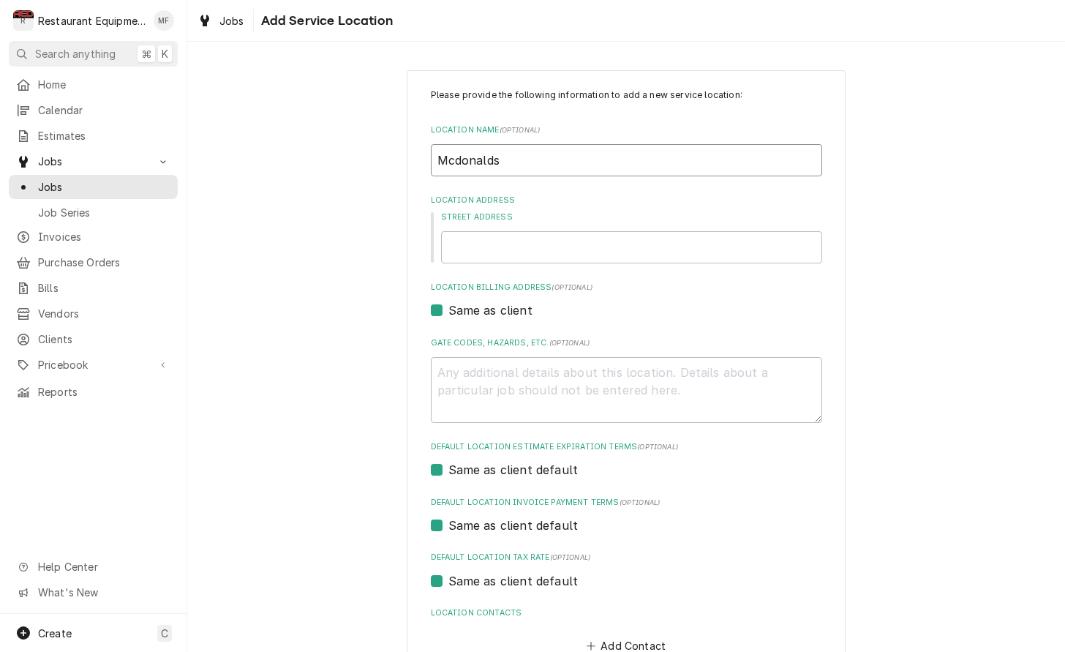
type textarea "x"
type input "Mcdonalds S"
type textarea "x"
type input "Mcdonalds St"
type textarea "x"
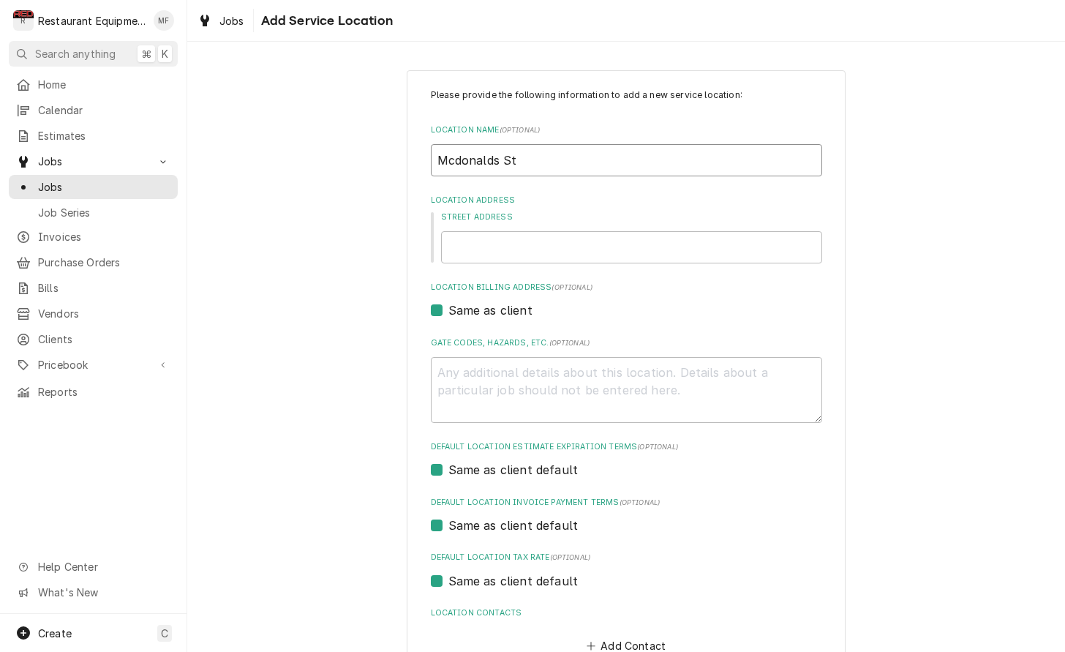
type input "Mcdonalds St"
type textarea "x"
type input "Mcdonalds St A"
type textarea "x"
type input "Mcdonalds St Al"
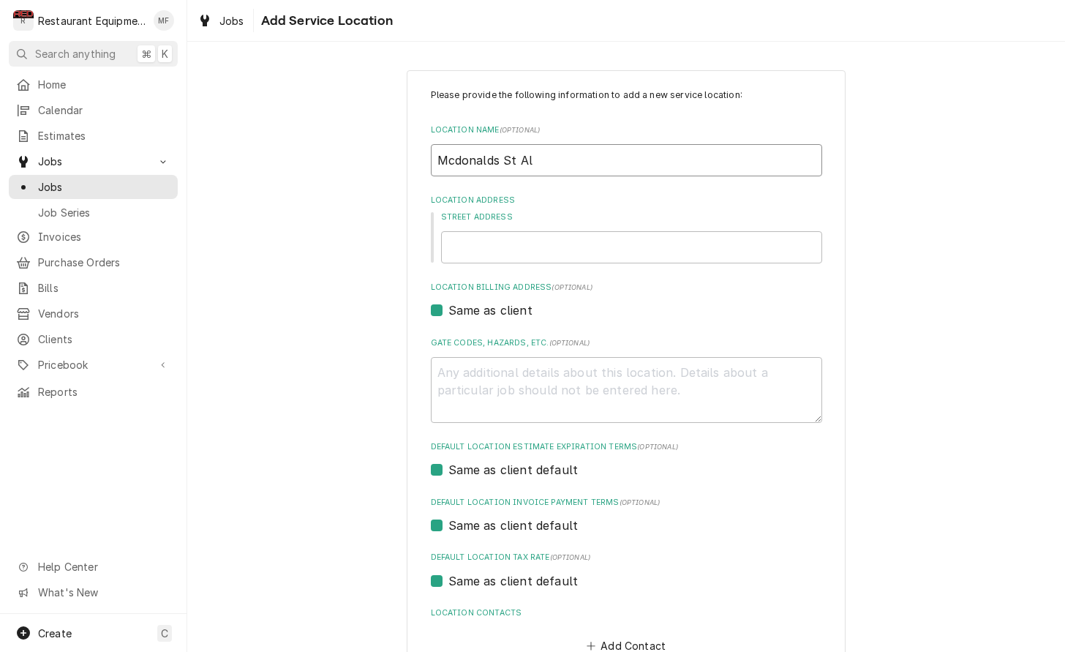
type textarea "x"
type input "Mcdonalds St Alb"
type textarea "x"
type input "Mcdonalds St Alba"
type textarea "x"
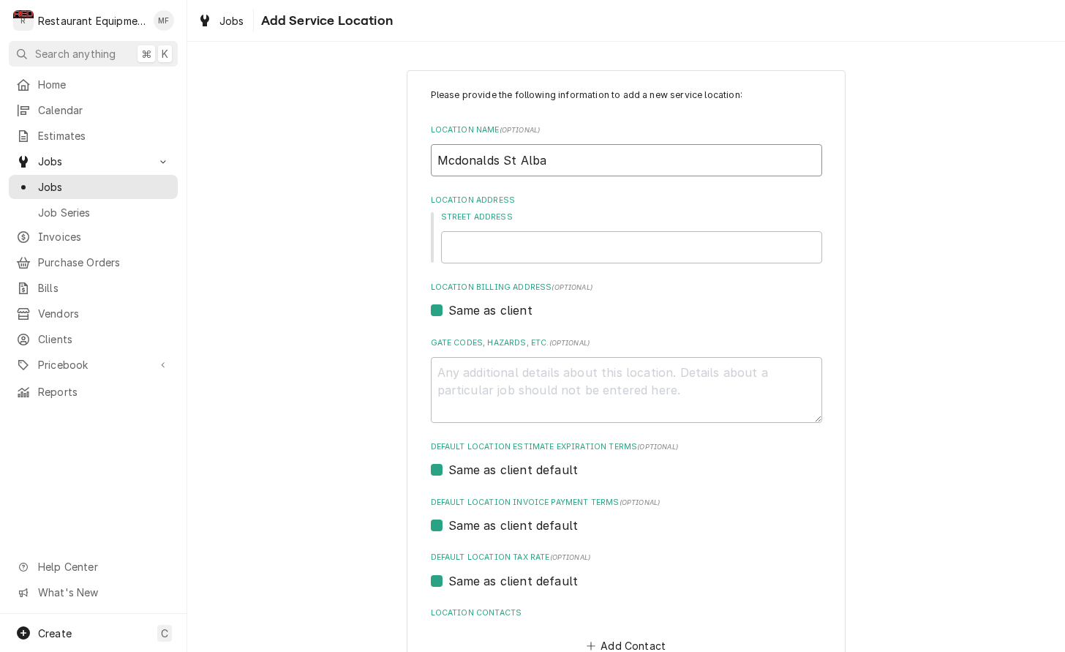
type input "Mcdonalds St Alban"
type textarea "x"
type input "Mcdonalds St Albans"
type textarea "x"
type input "Mcdonalds St Albans"
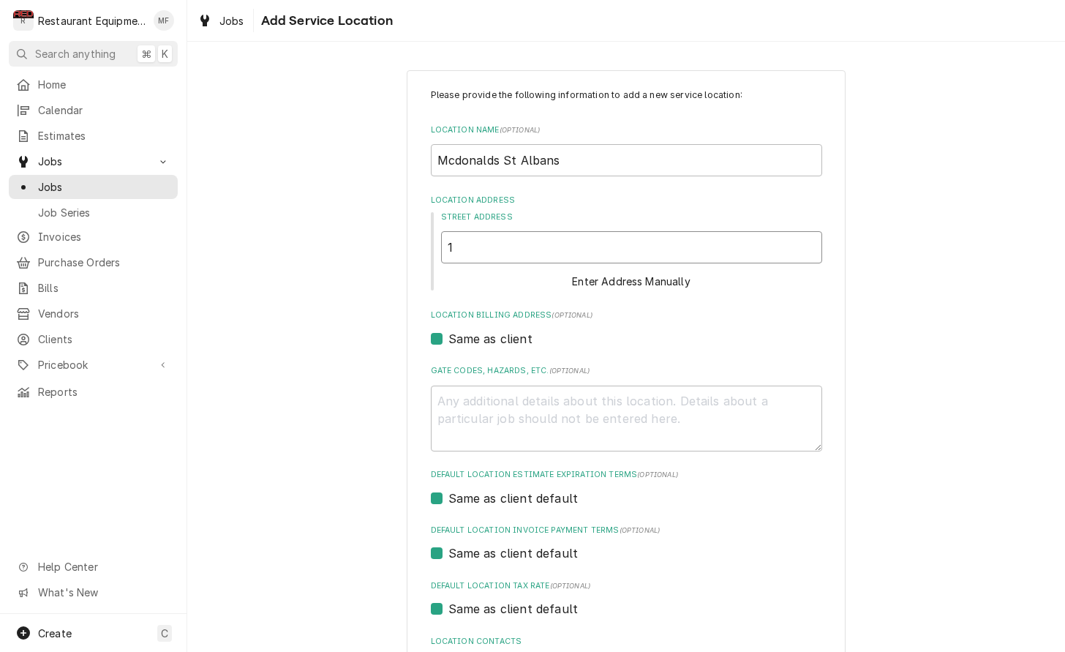
type textarea "x"
type input "1"
type textarea "x"
type input "14"
type textarea "x"
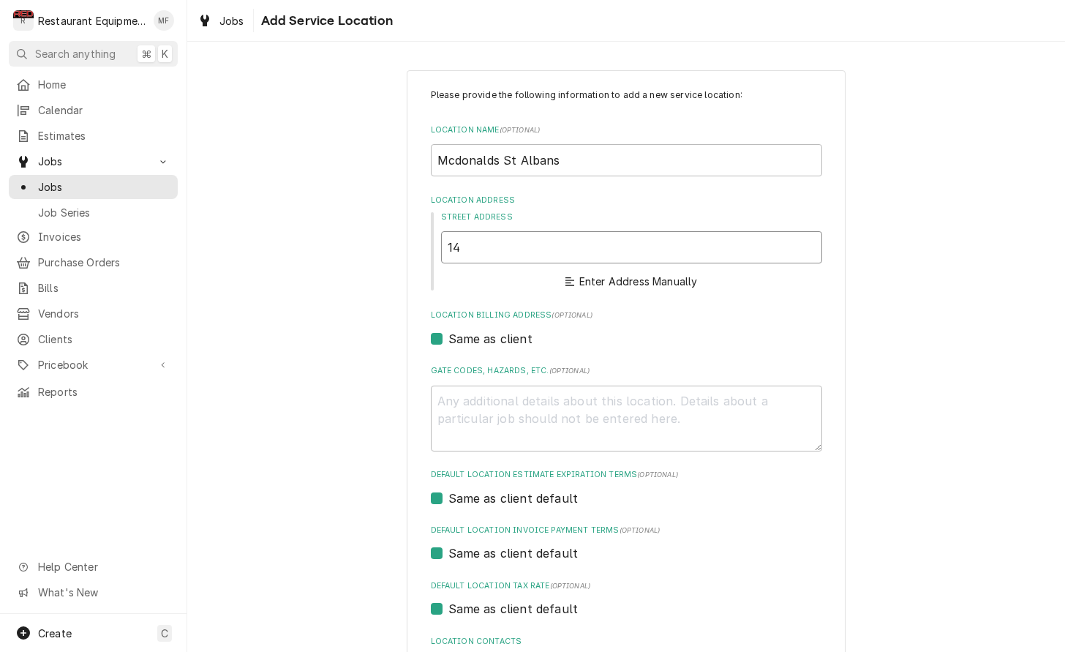
type input "147"
type textarea "x"
type input "1479"
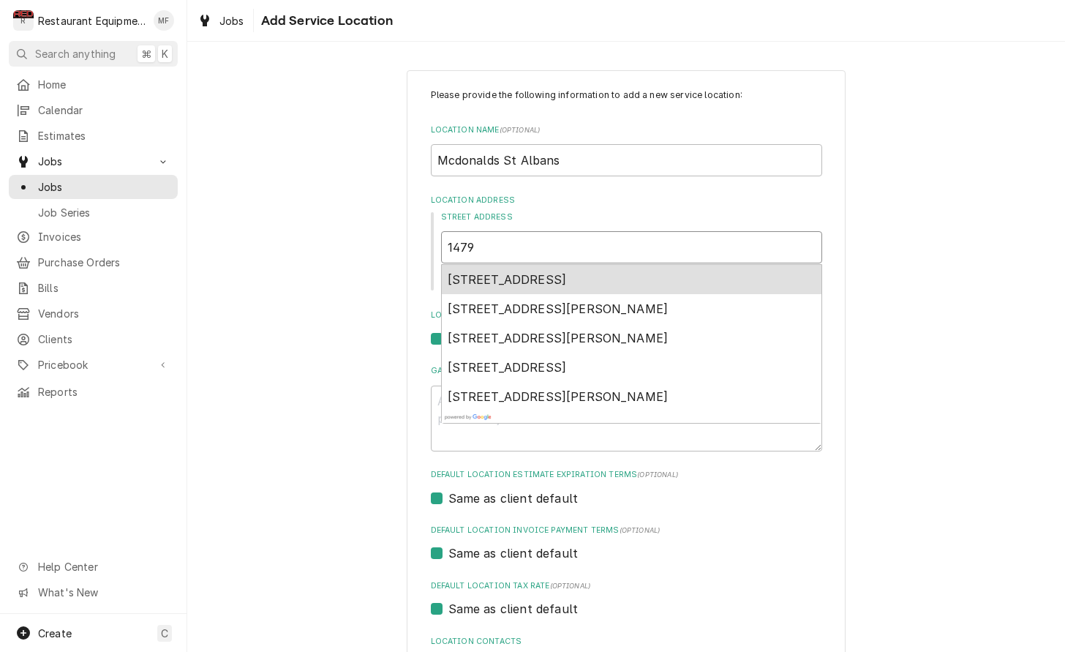
type textarea "x"
type input "1479"
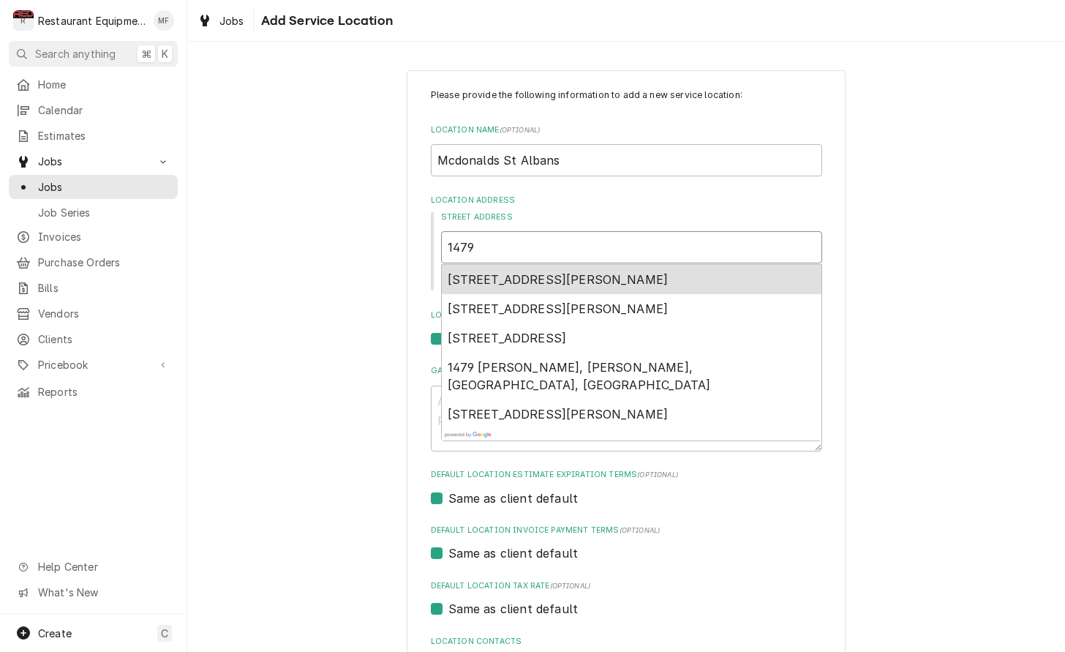
type textarea "x"
type input "1479 m"
type textarea "x"
type input "1479 ma"
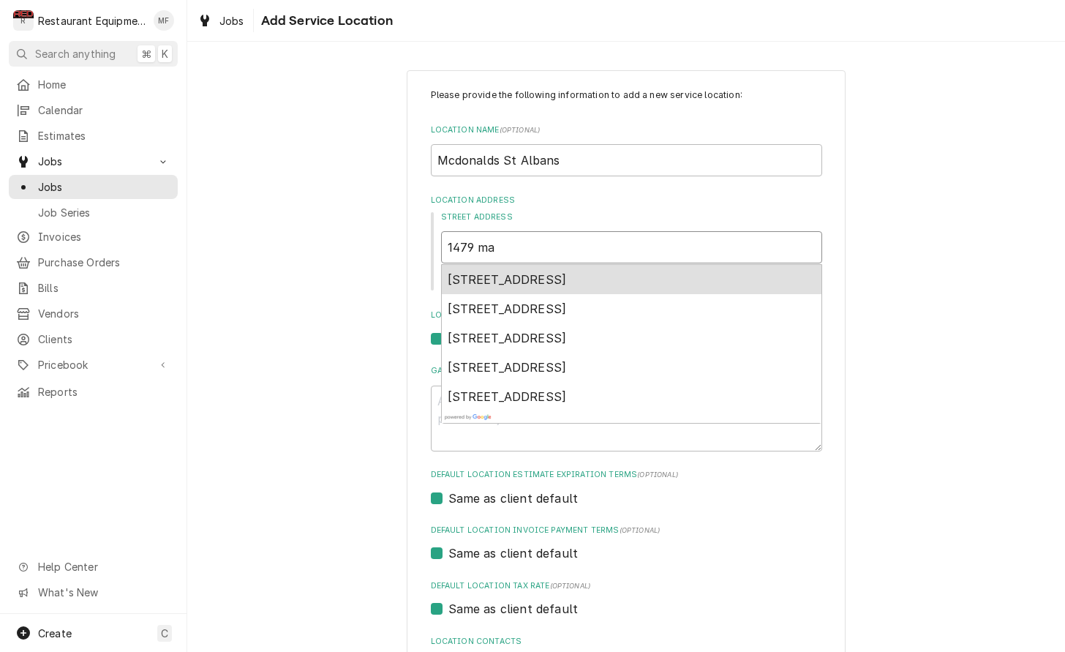
click at [567, 279] on span "1479 MacCorkle Avenue, Saint Albans, WV, USA" at bounding box center [507, 279] width 119 height 15
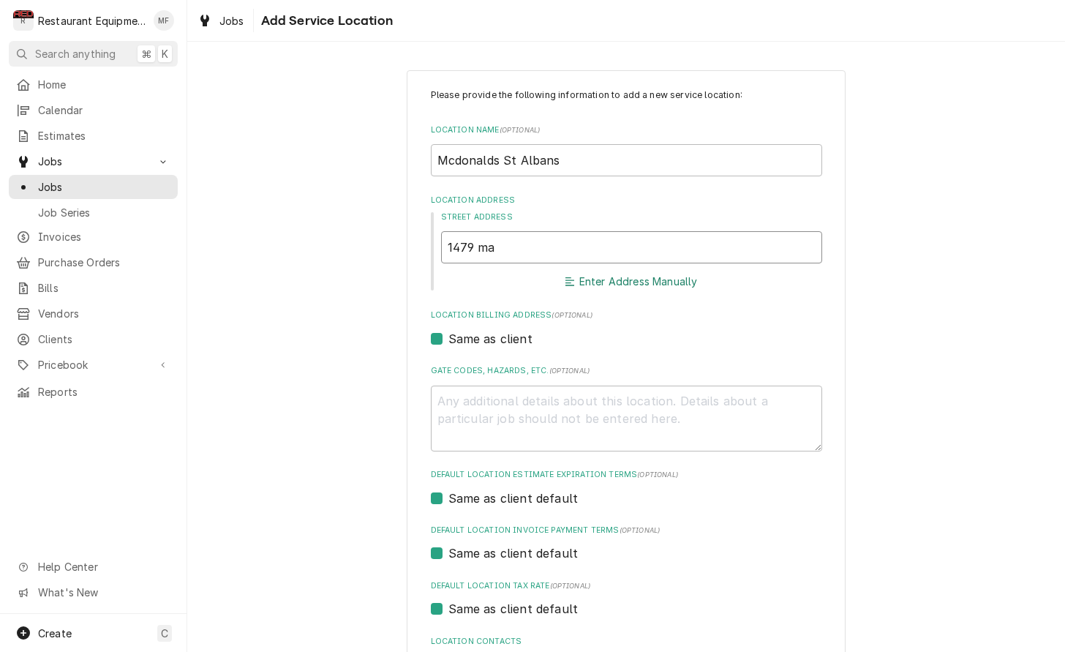
type textarea "x"
type input "1479 MacCorkle Ave"
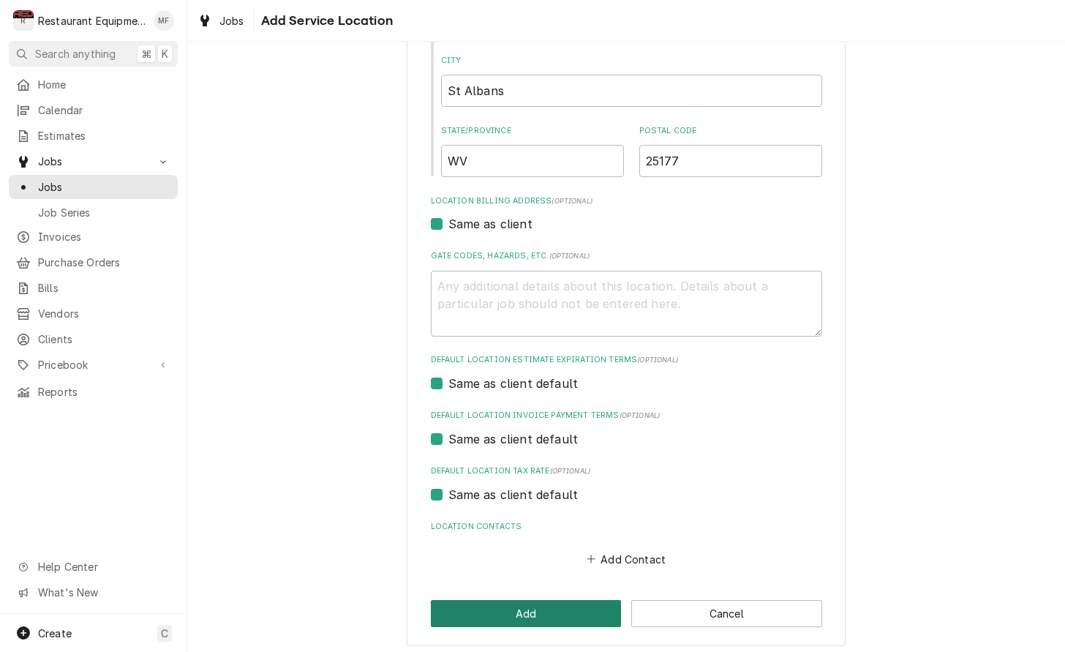
click at [565, 613] on button "Add" at bounding box center [526, 613] width 191 height 27
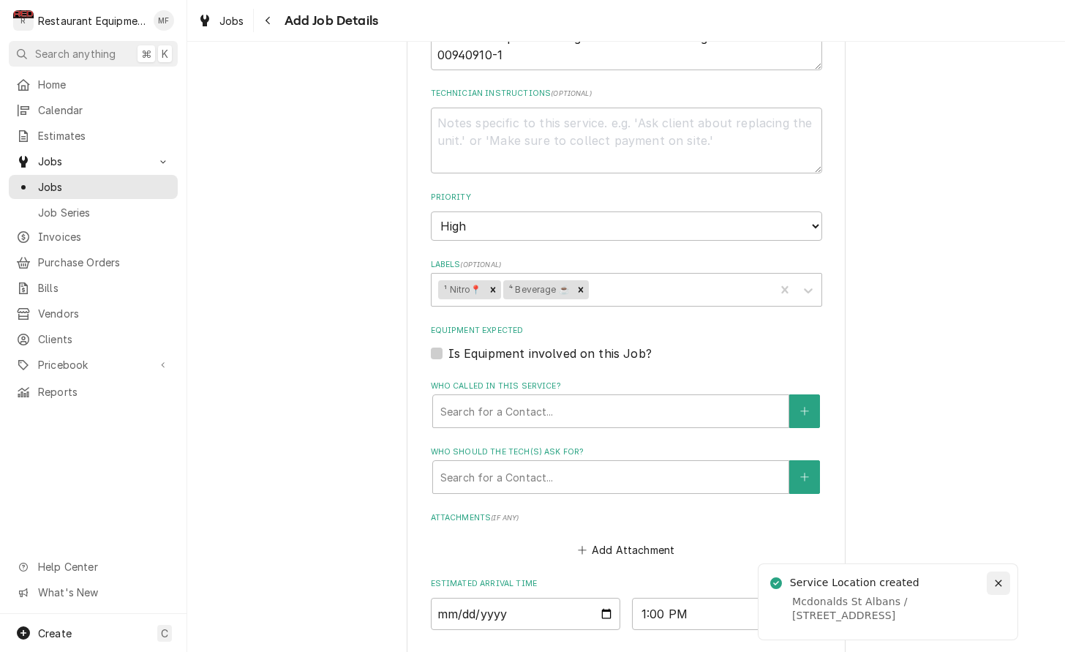
scroll to position [874, 0]
click at [998, 586] on icon "Notifications alt+T" at bounding box center [998, 582] width 10 height 10
click at [588, 397] on div "Who called in this service?" at bounding box center [610, 410] width 341 height 26
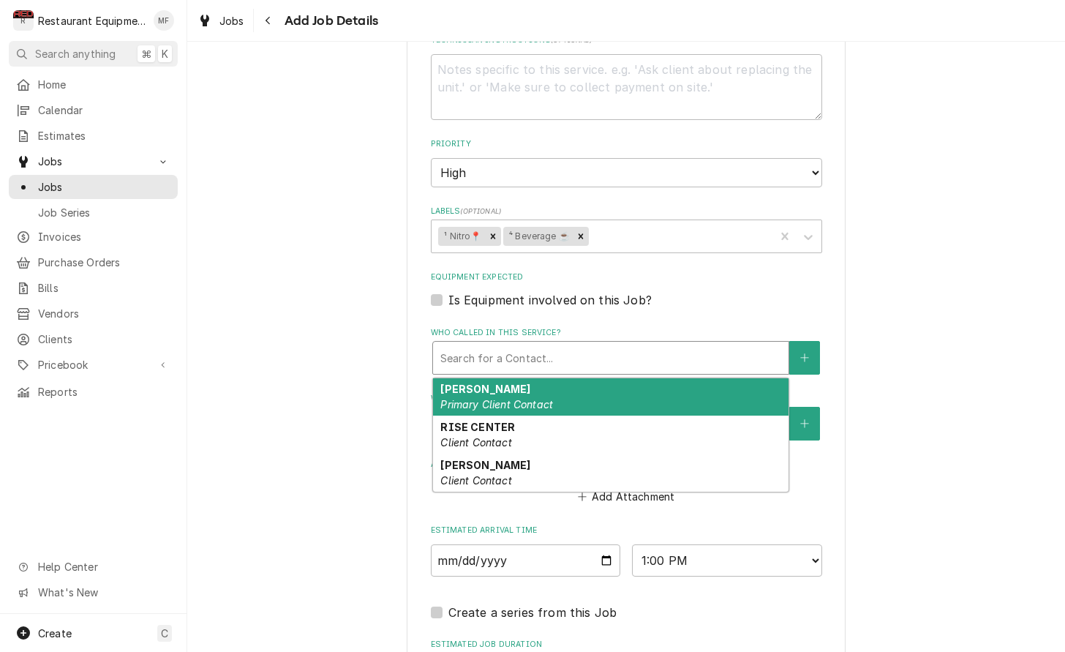
click at [881, 386] on div "Please provide the following information to create a job: Client Details Client…" at bounding box center [626, 6] width 878 height 1752
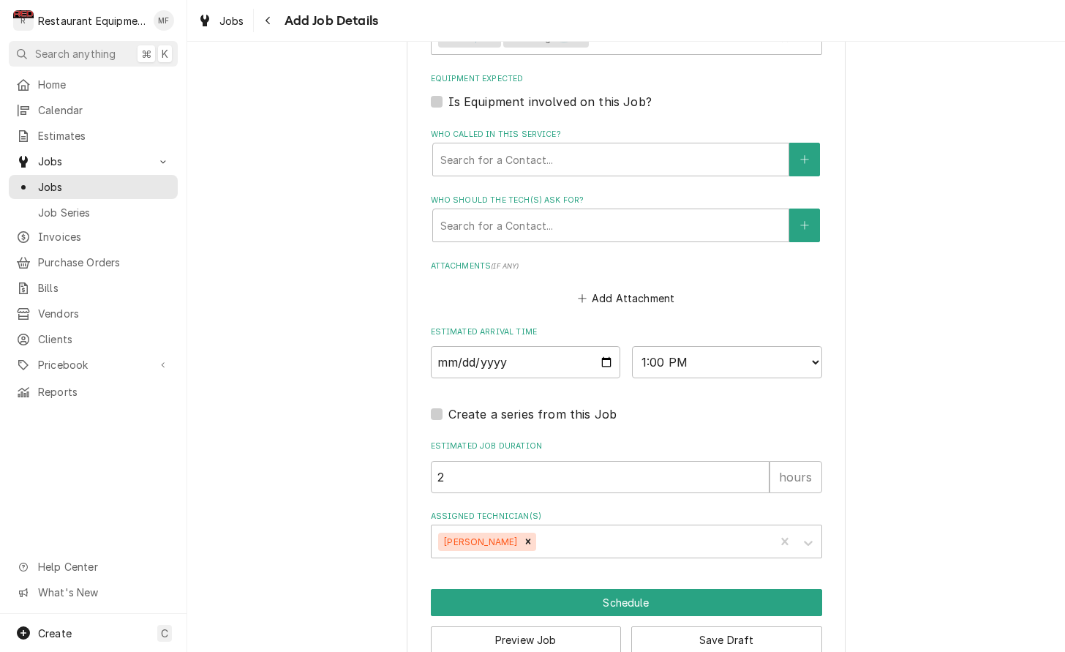
scroll to position [1125, 0]
click at [778, 626] on button "Save Draft" at bounding box center [726, 639] width 191 height 27
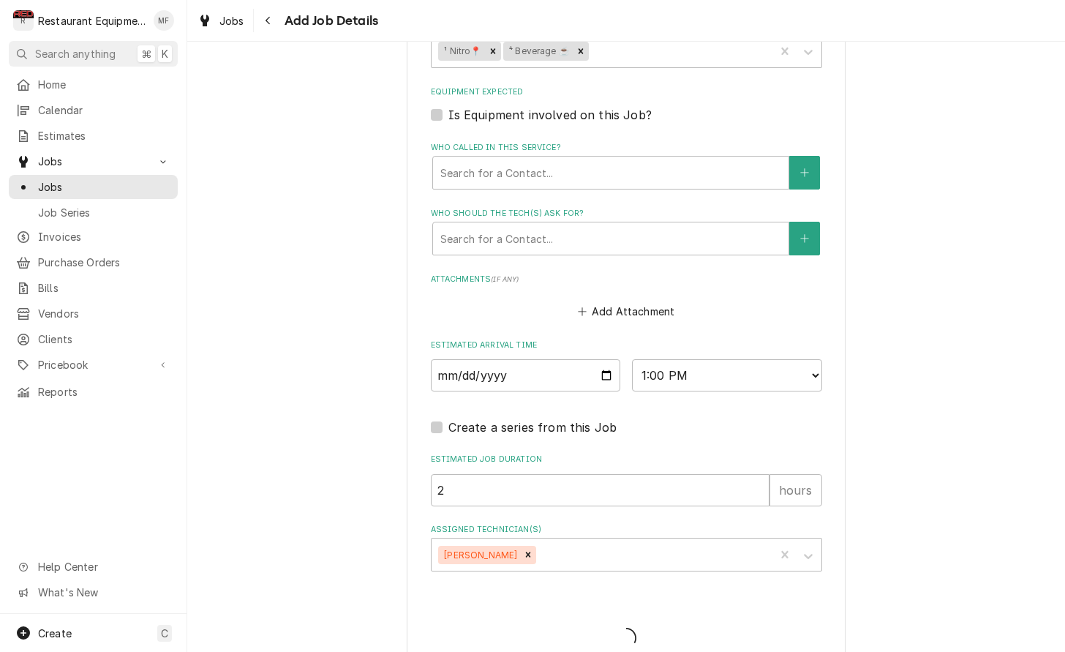
type textarea "x"
